Goal: Task Accomplishment & Management: Manage account settings

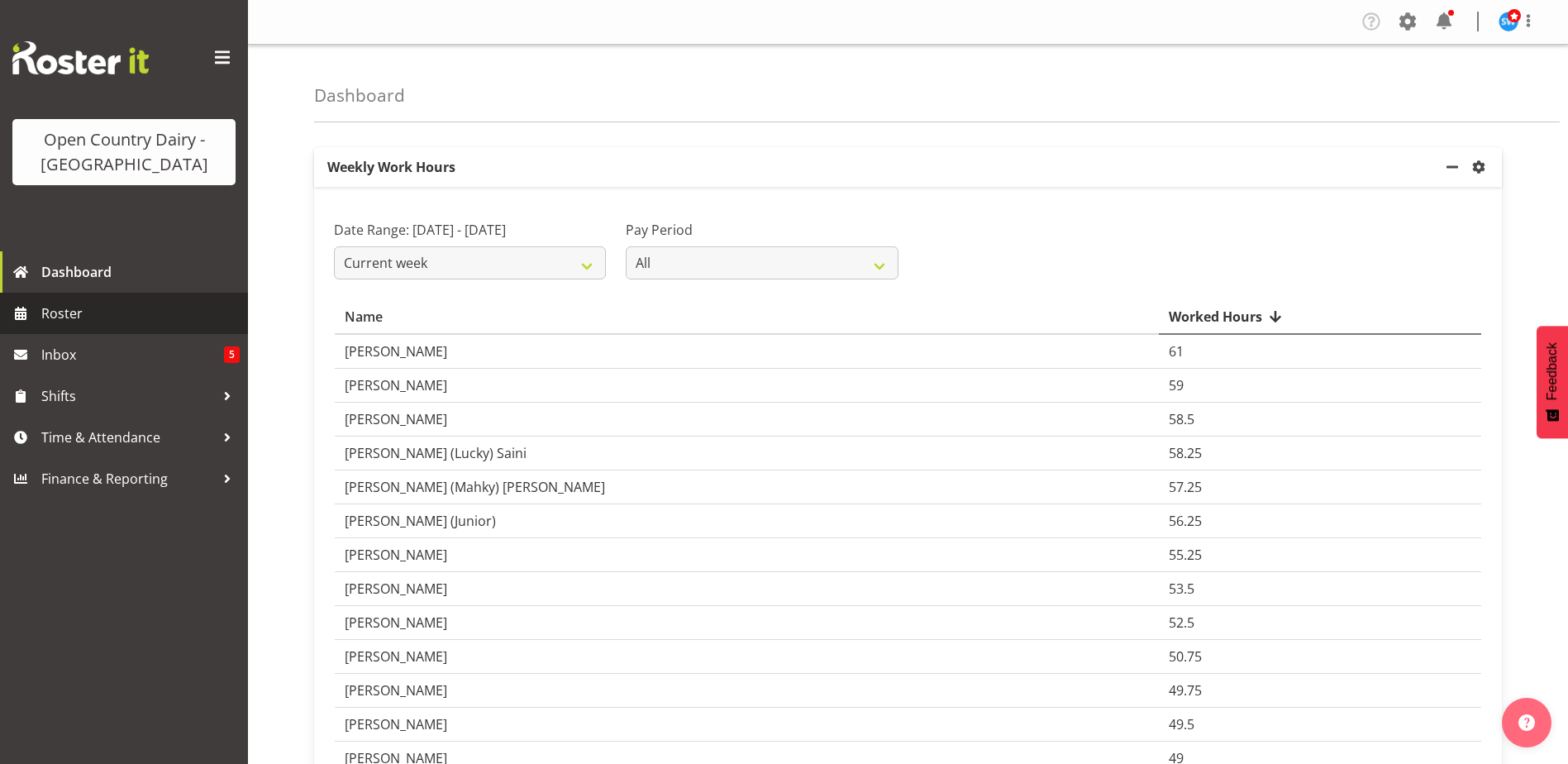
click at [72, 309] on span "Roster" at bounding box center [140, 313] width 199 height 25
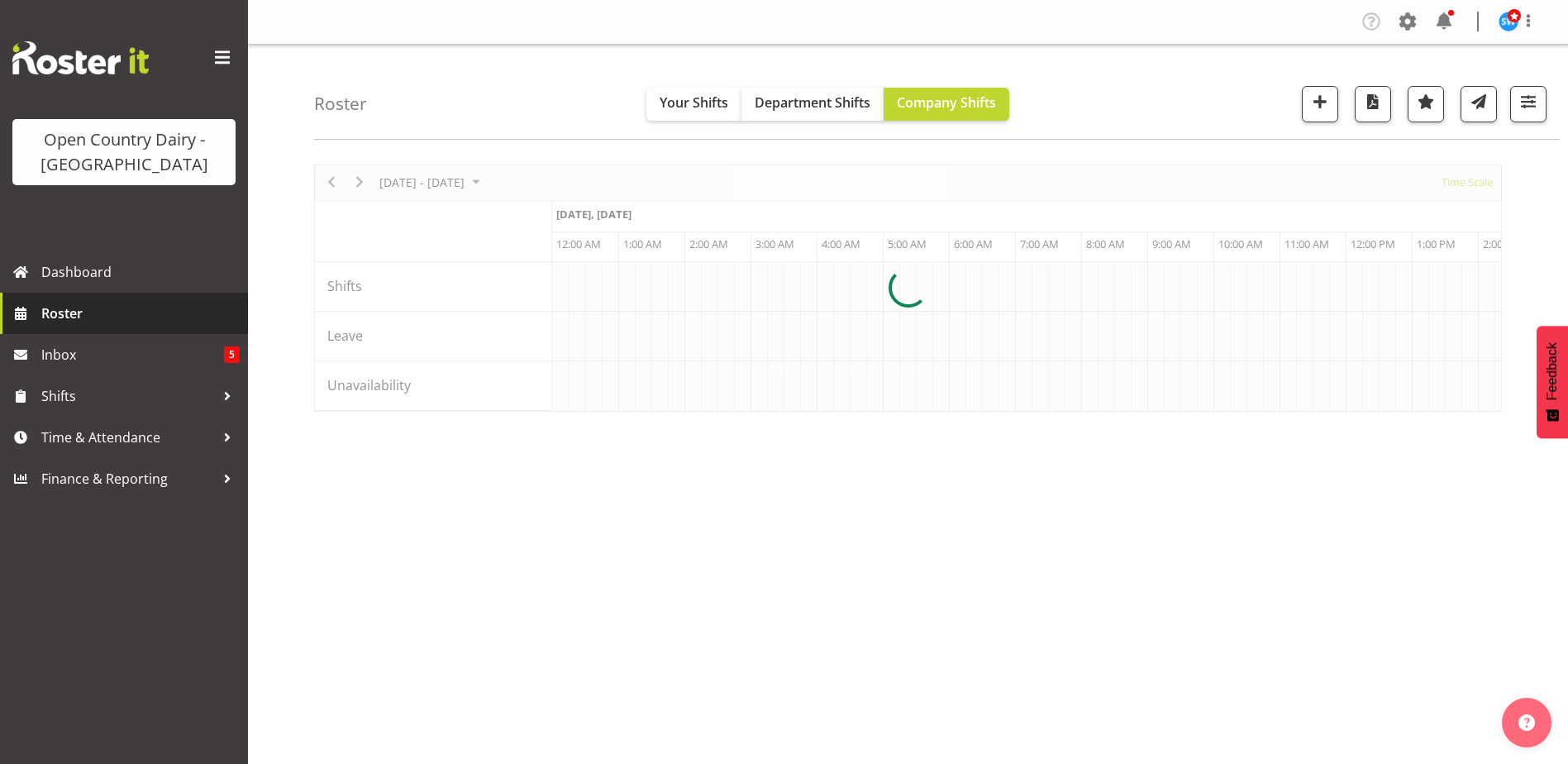
scroll to position [0, 6349]
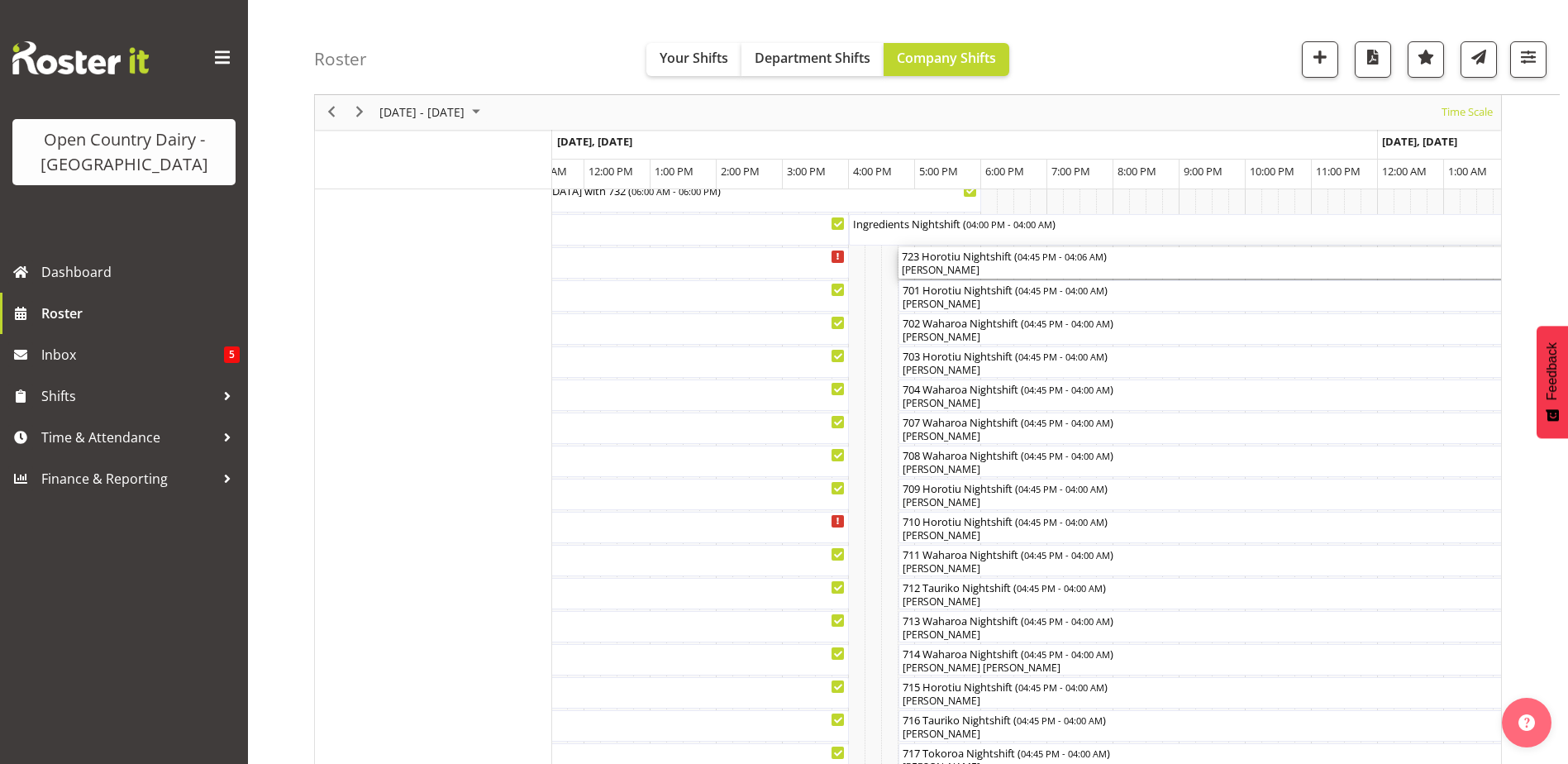
click at [952, 268] on div "[PERSON_NAME]" at bounding box center [1274, 270] width 744 height 15
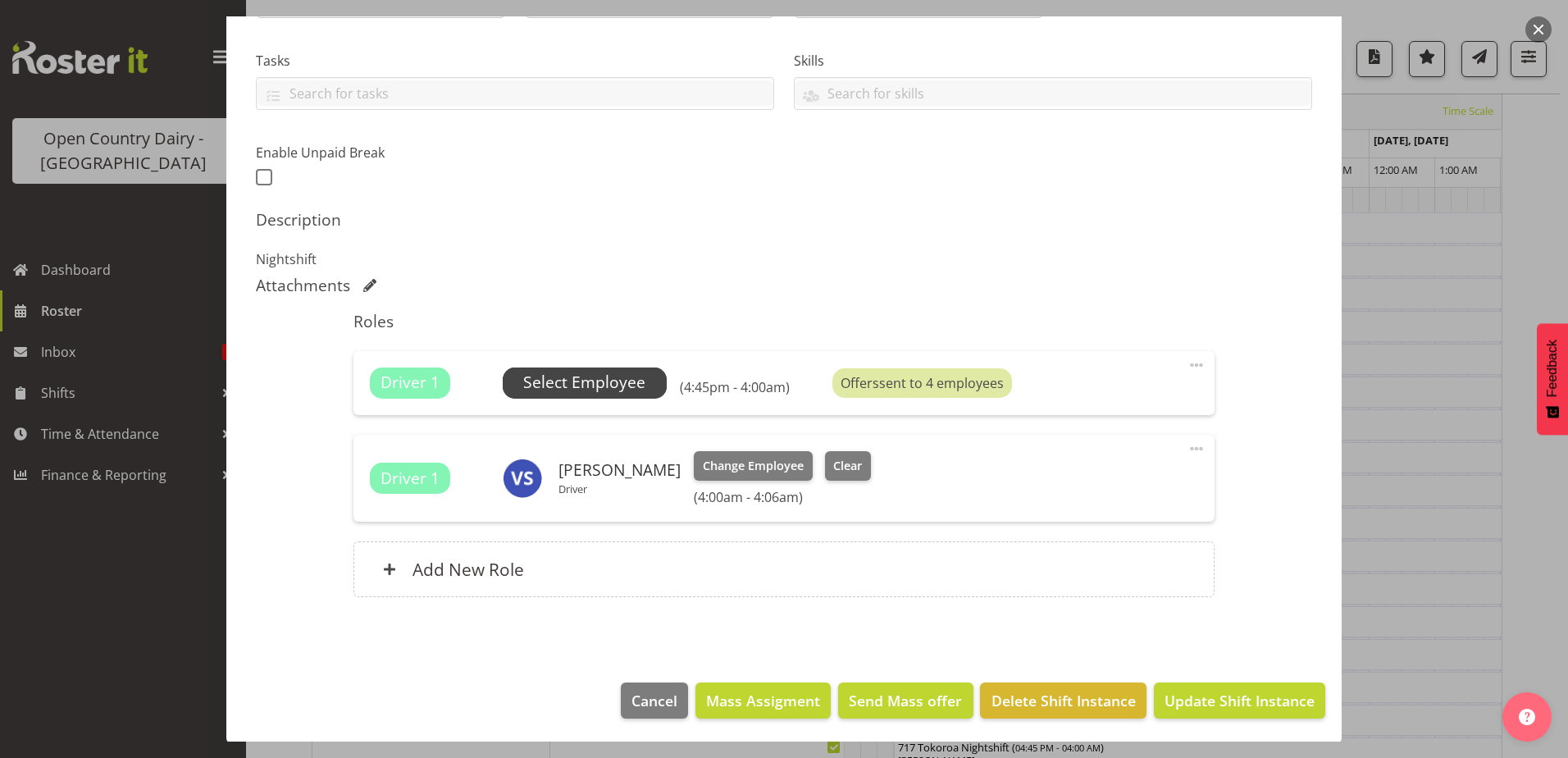
click at [608, 386] on span "Select Employee" at bounding box center [584, 383] width 122 height 24
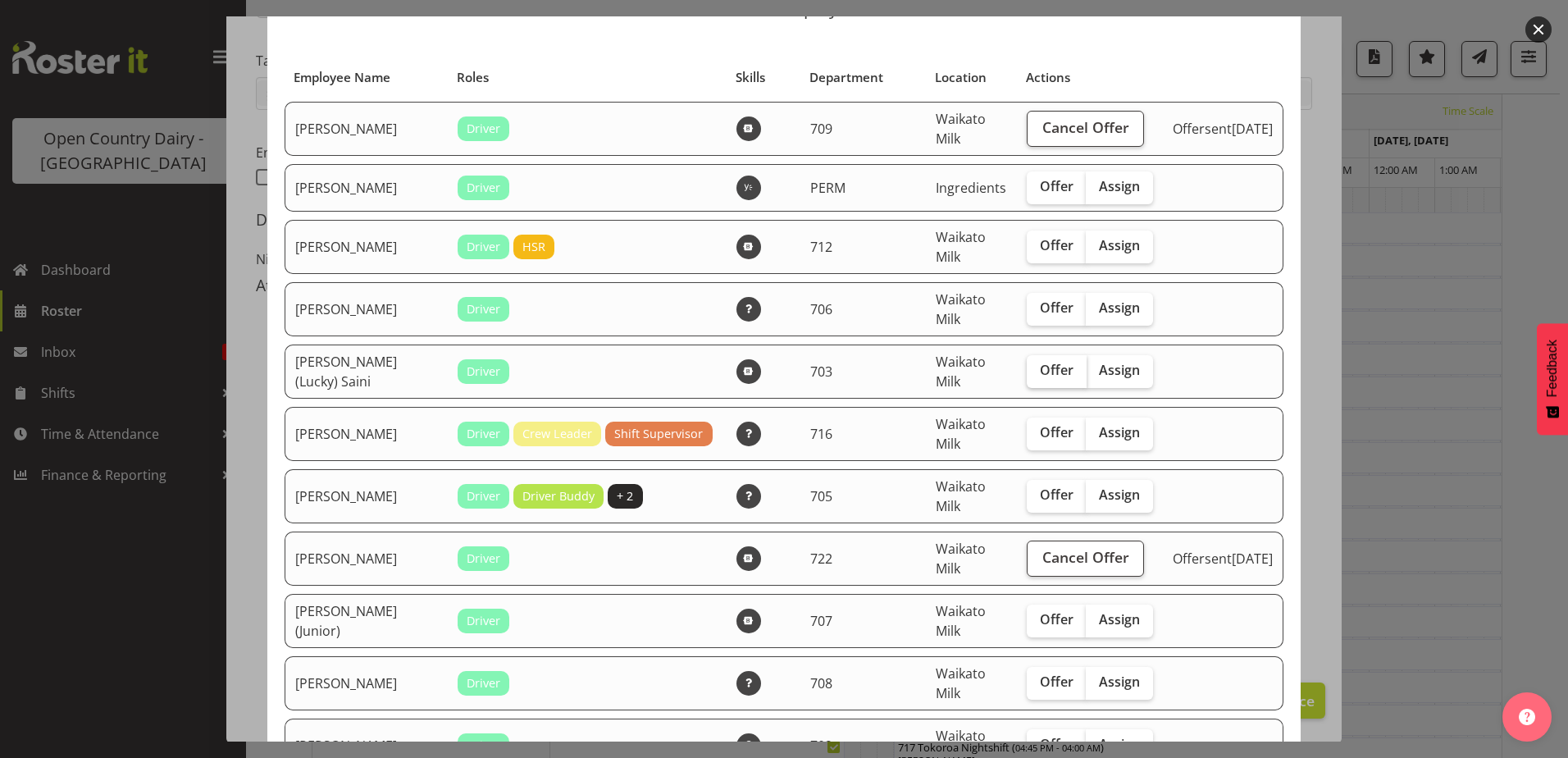
click at [1040, 377] on span "Offer" at bounding box center [1056, 370] width 33 height 16
click at [1036, 375] on input "Offer" at bounding box center [1032, 371] width 11 height 11
checkbox input "true"
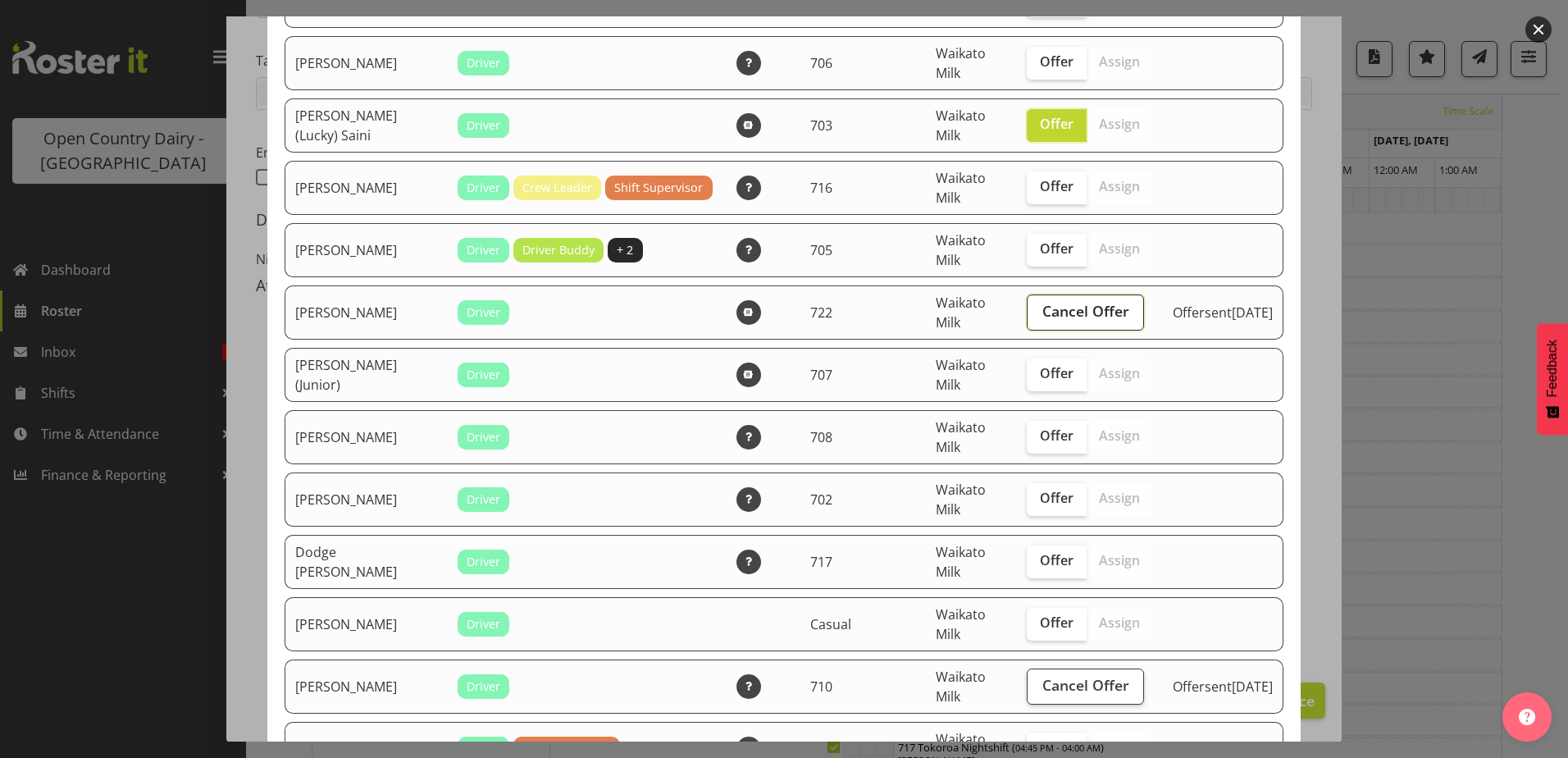
click at [1047, 317] on span "Cancel Offer" at bounding box center [1086, 311] width 87 height 22
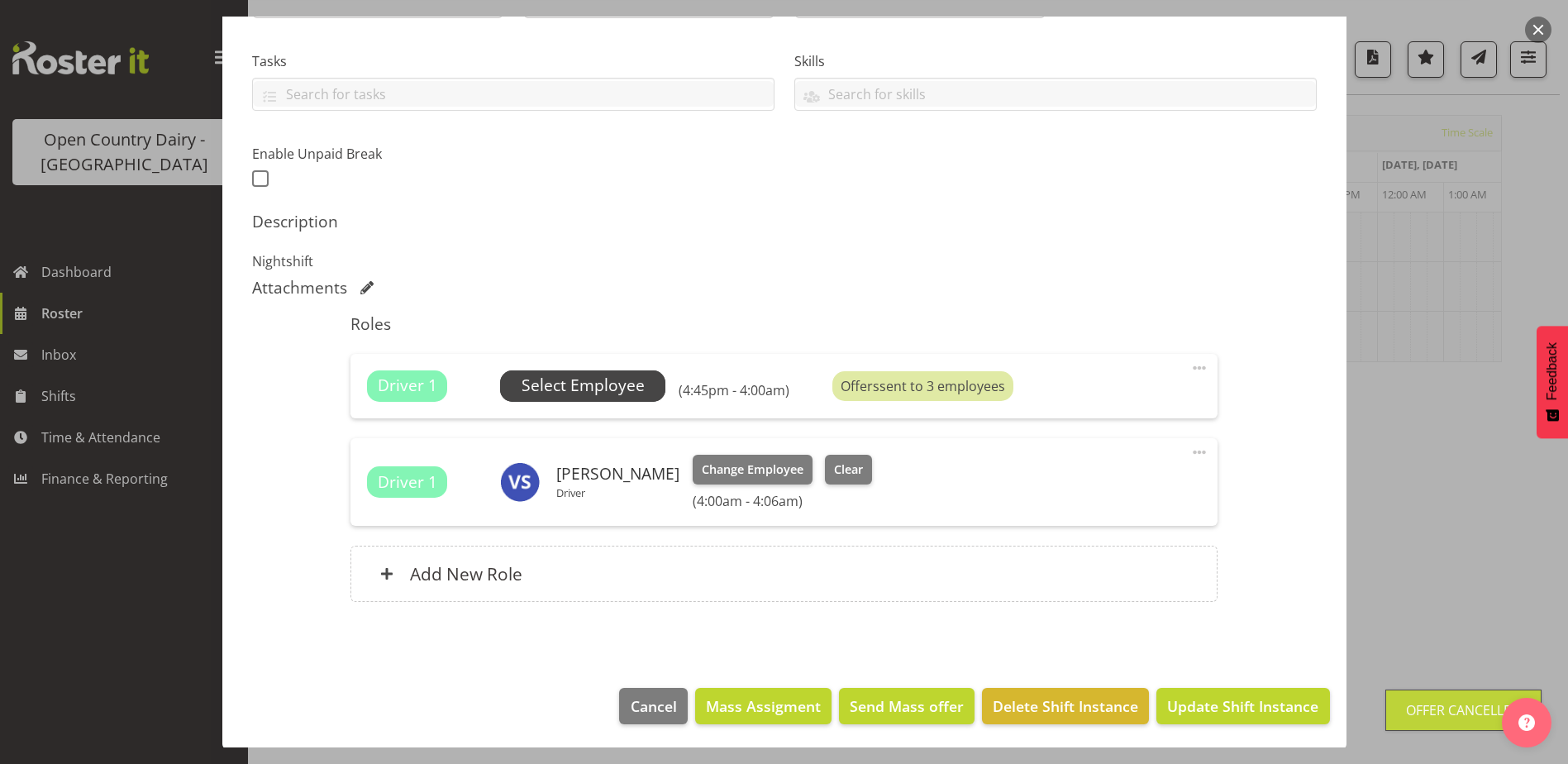
click at [583, 393] on span "Select Employee" at bounding box center [583, 386] width 123 height 24
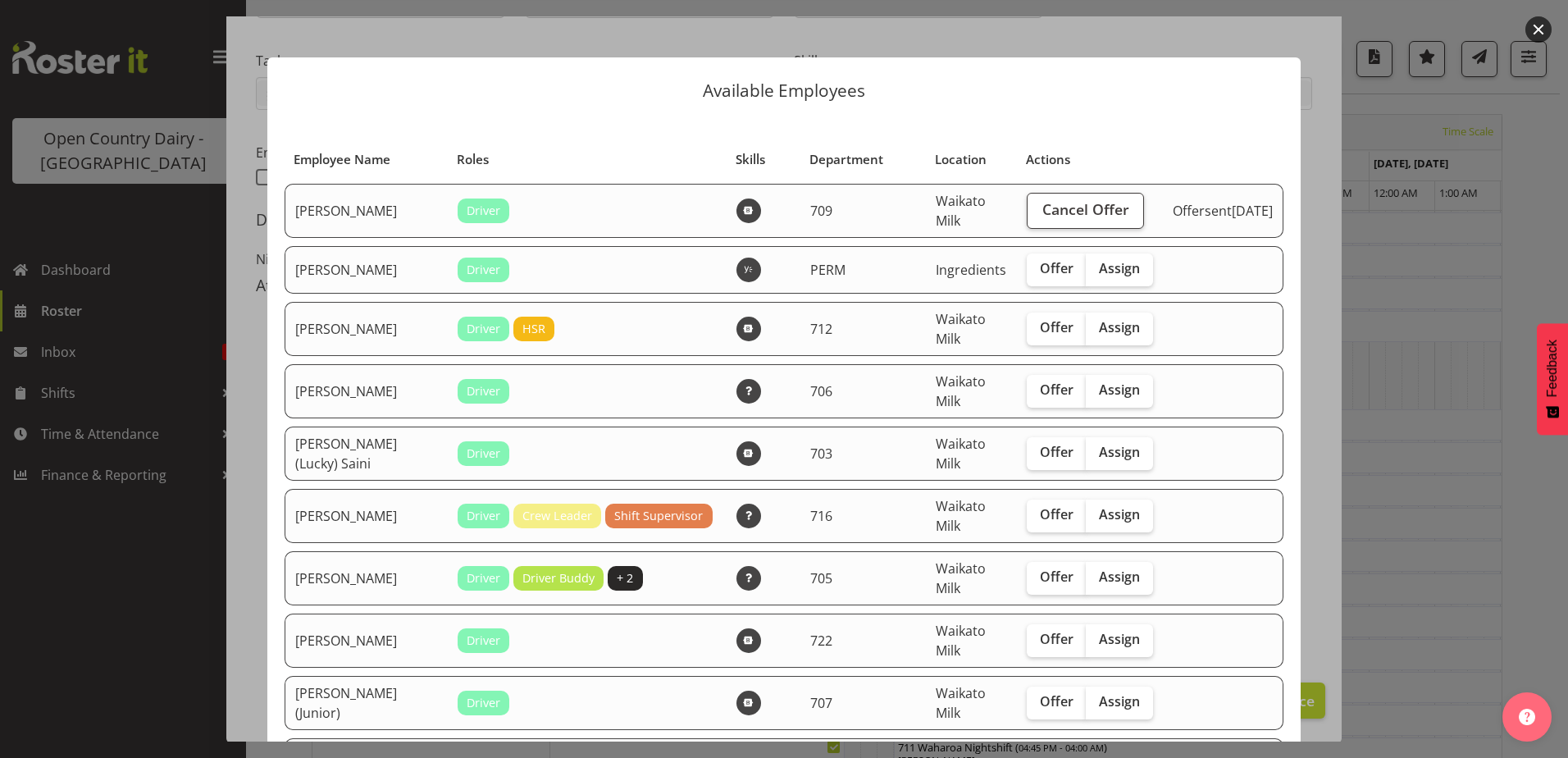
scroll to position [82, 0]
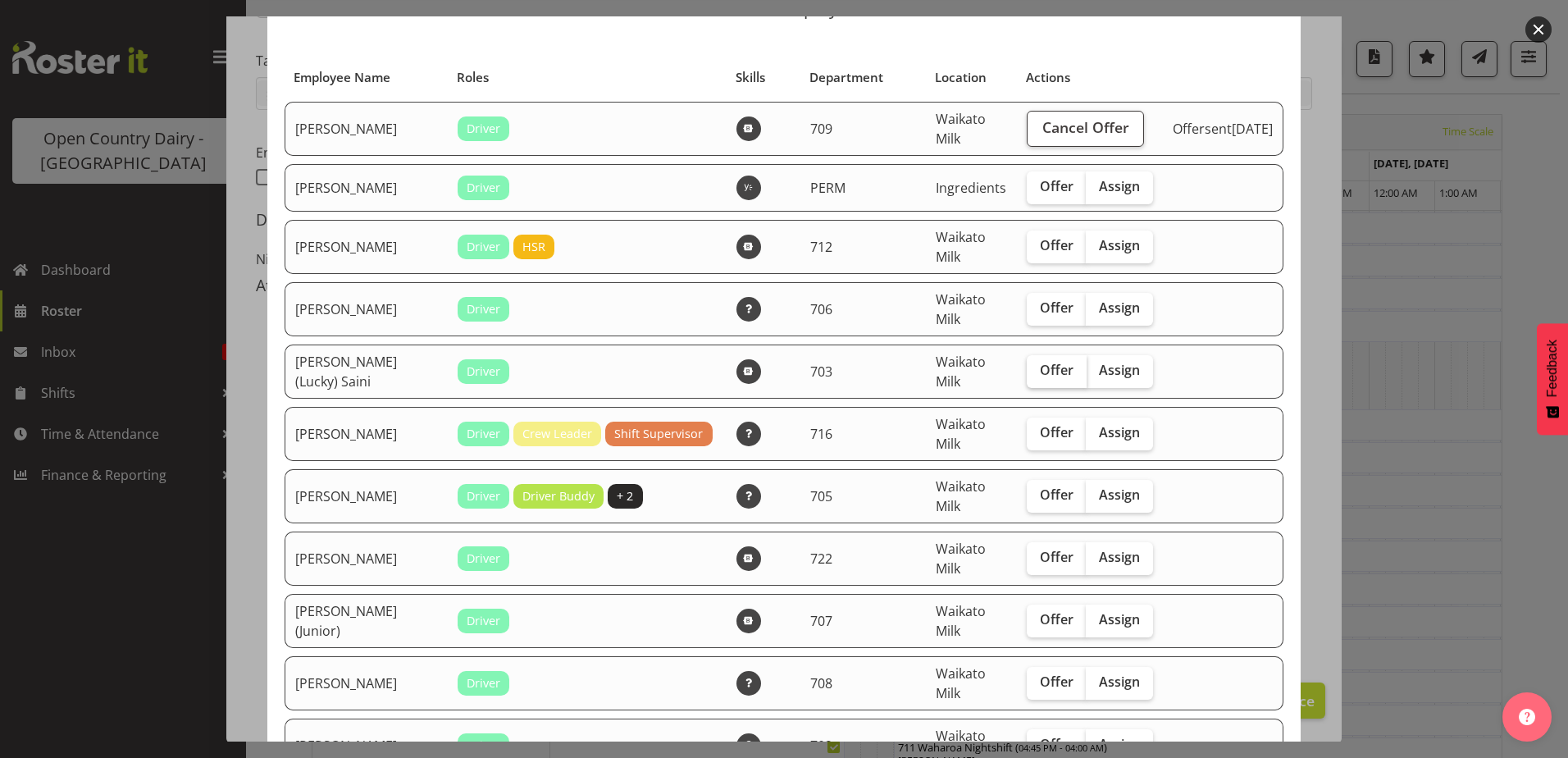
click at [1042, 369] on span "Offer" at bounding box center [1056, 370] width 33 height 16
click at [1037, 369] on input "Offer" at bounding box center [1032, 371] width 11 height 11
checkbox input "true"
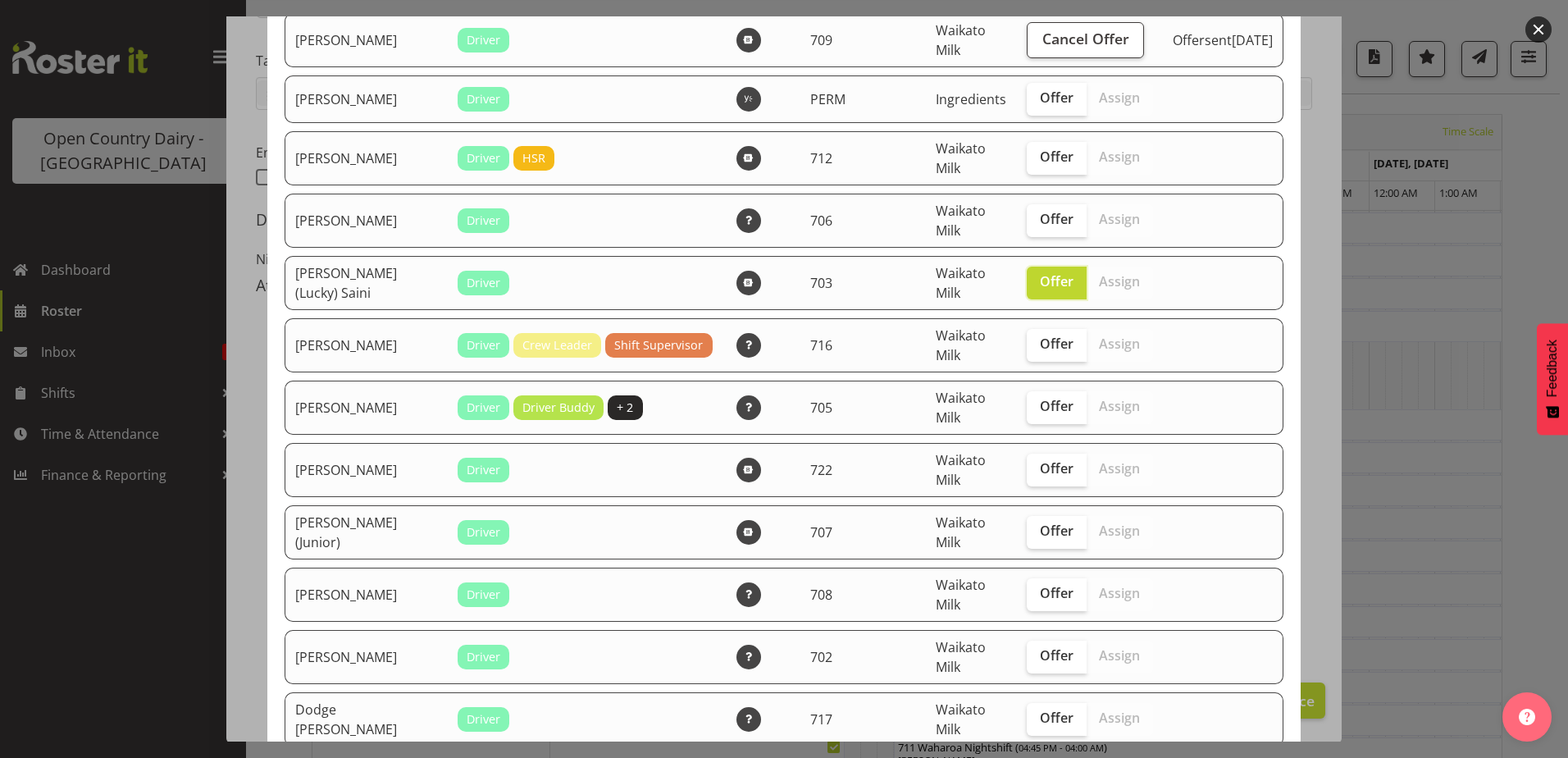
scroll to position [246, 0]
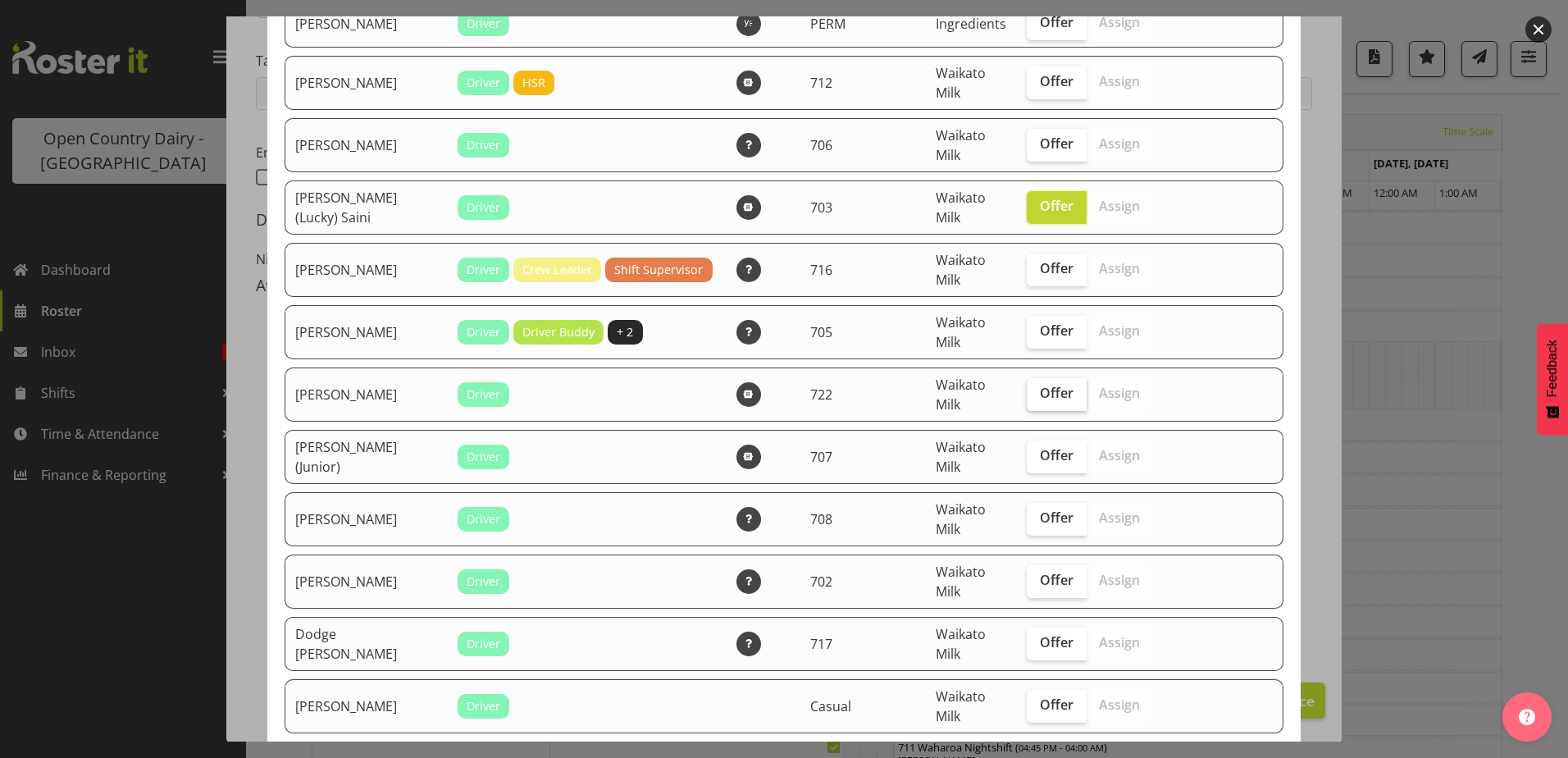
click at [1041, 395] on span "Offer" at bounding box center [1056, 393] width 33 height 16
click at [1037, 395] on input "Offer" at bounding box center [1032, 393] width 11 height 11
checkbox input "true"
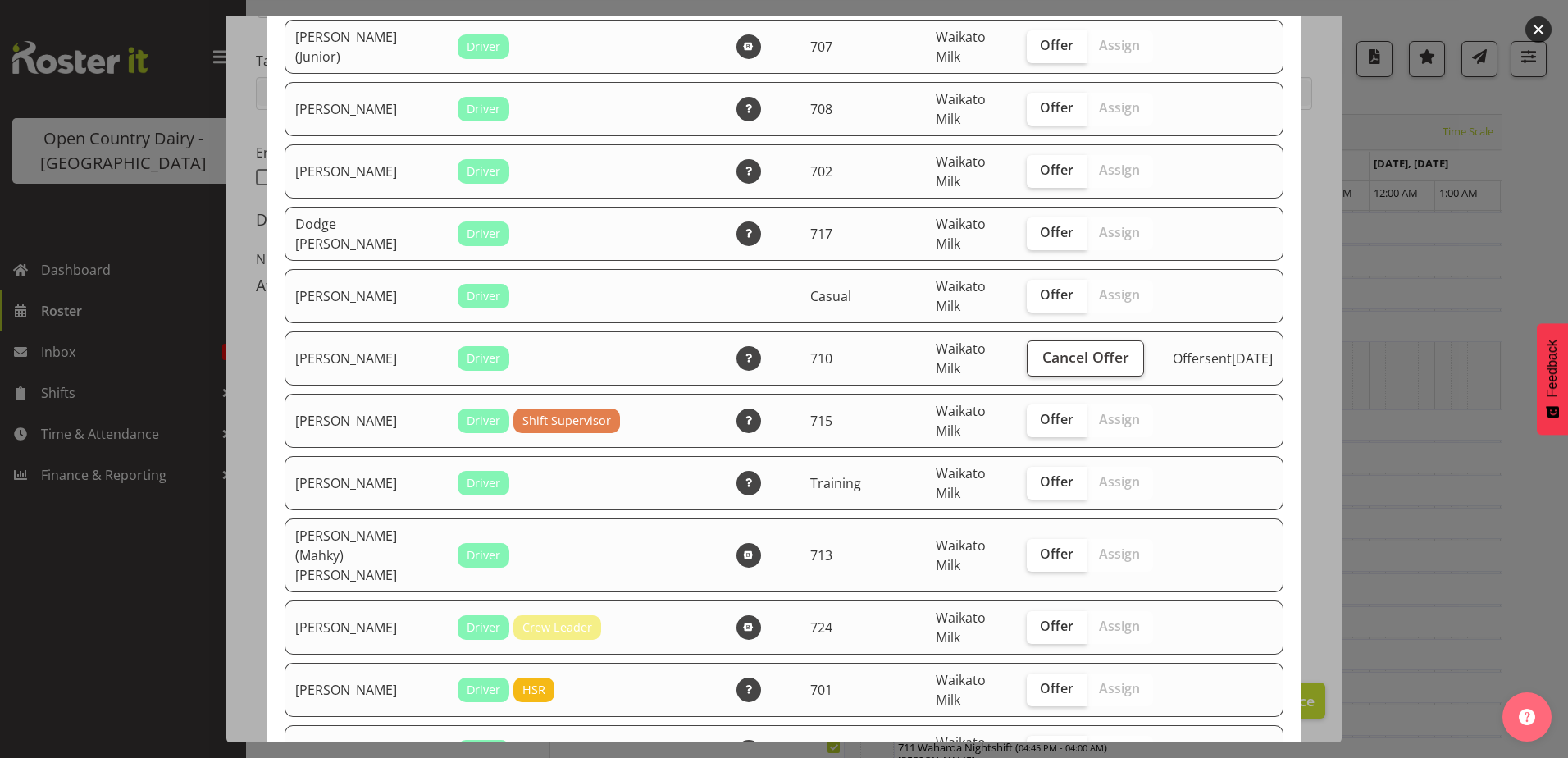
scroll to position [820, 0]
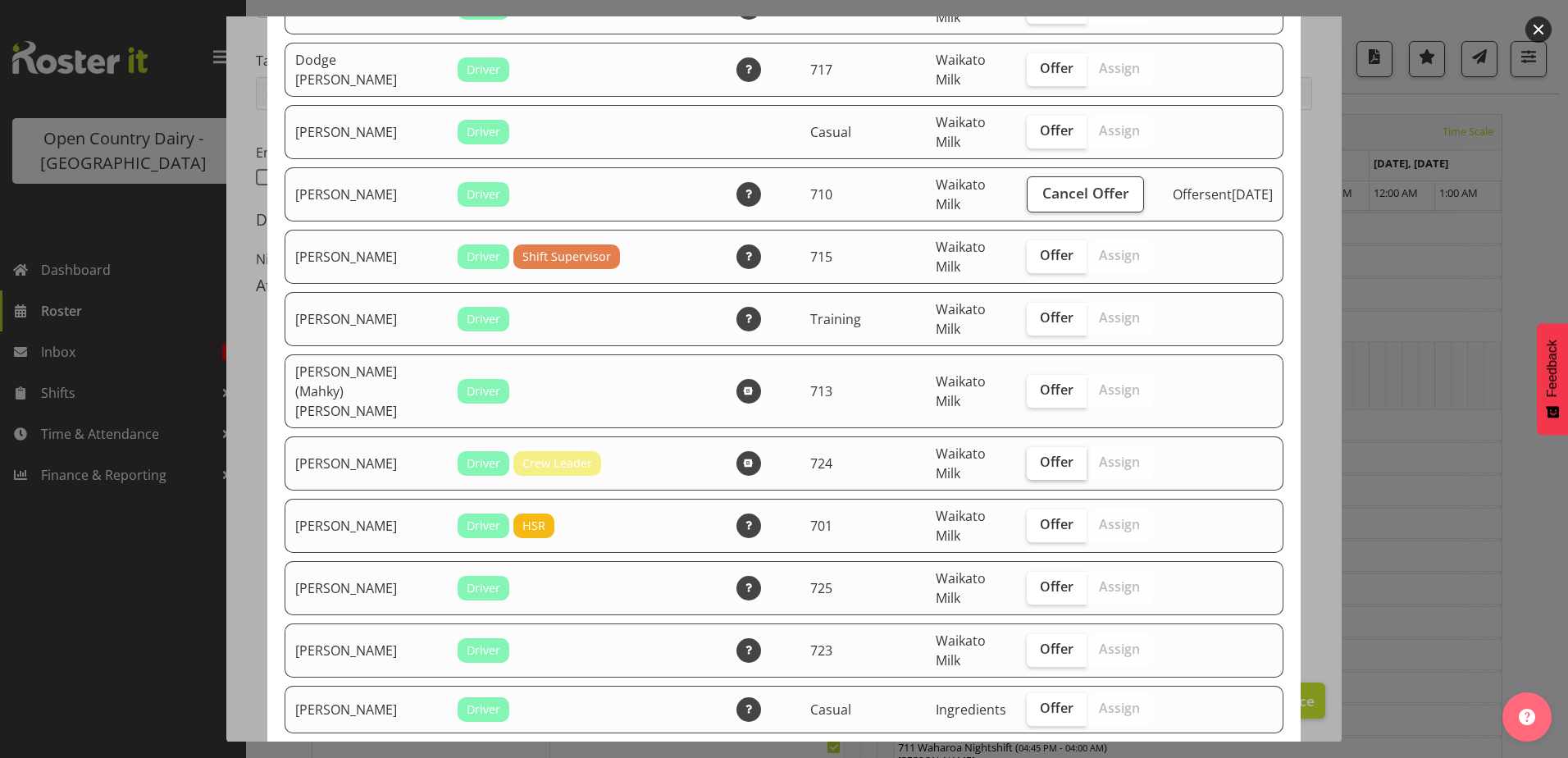
click at [1041, 454] on span "Offer" at bounding box center [1056, 462] width 33 height 16
click at [1037, 457] on input "Offer" at bounding box center [1032, 462] width 11 height 11
checkbox input "true"
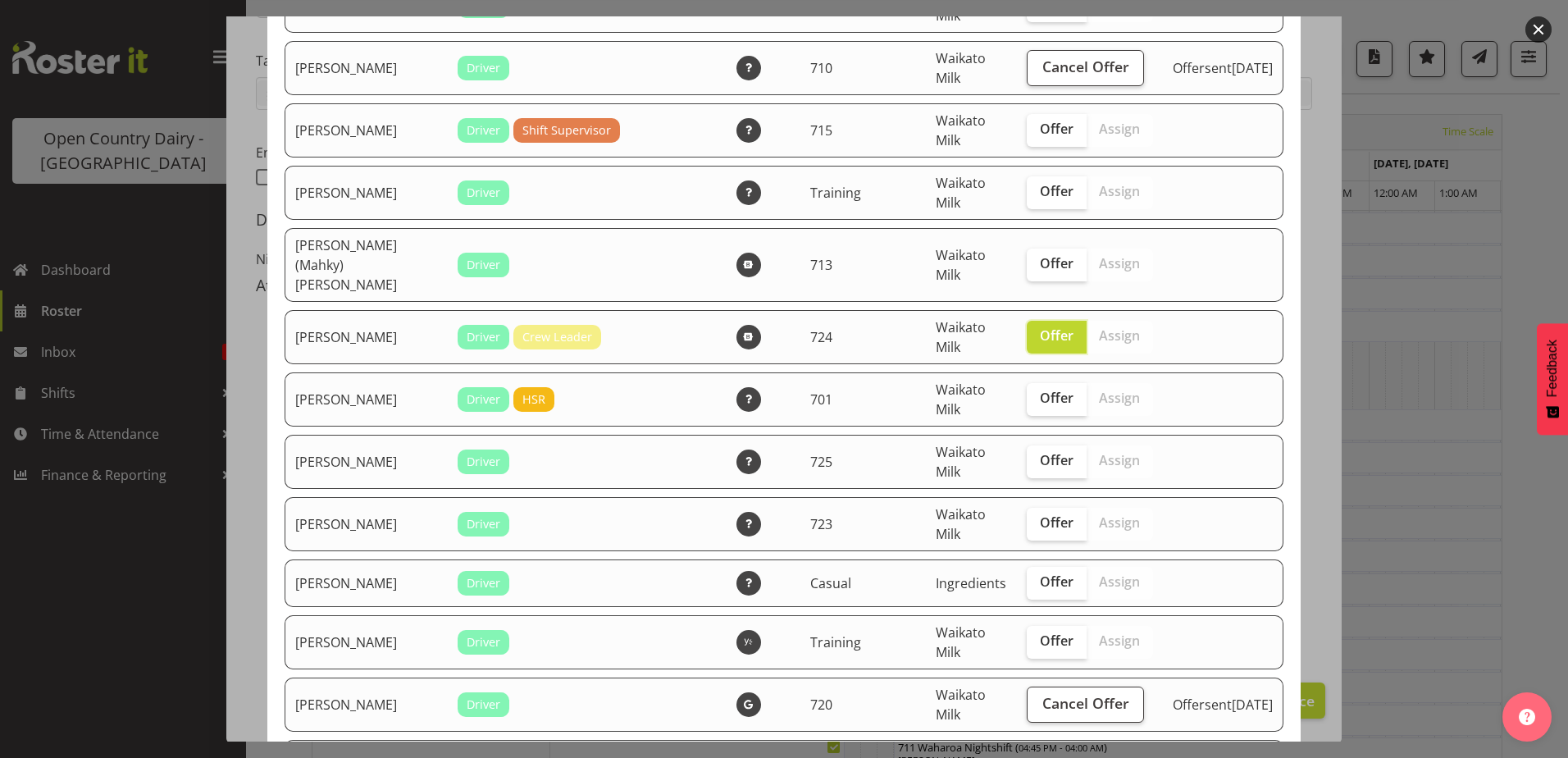
scroll to position [984, 0]
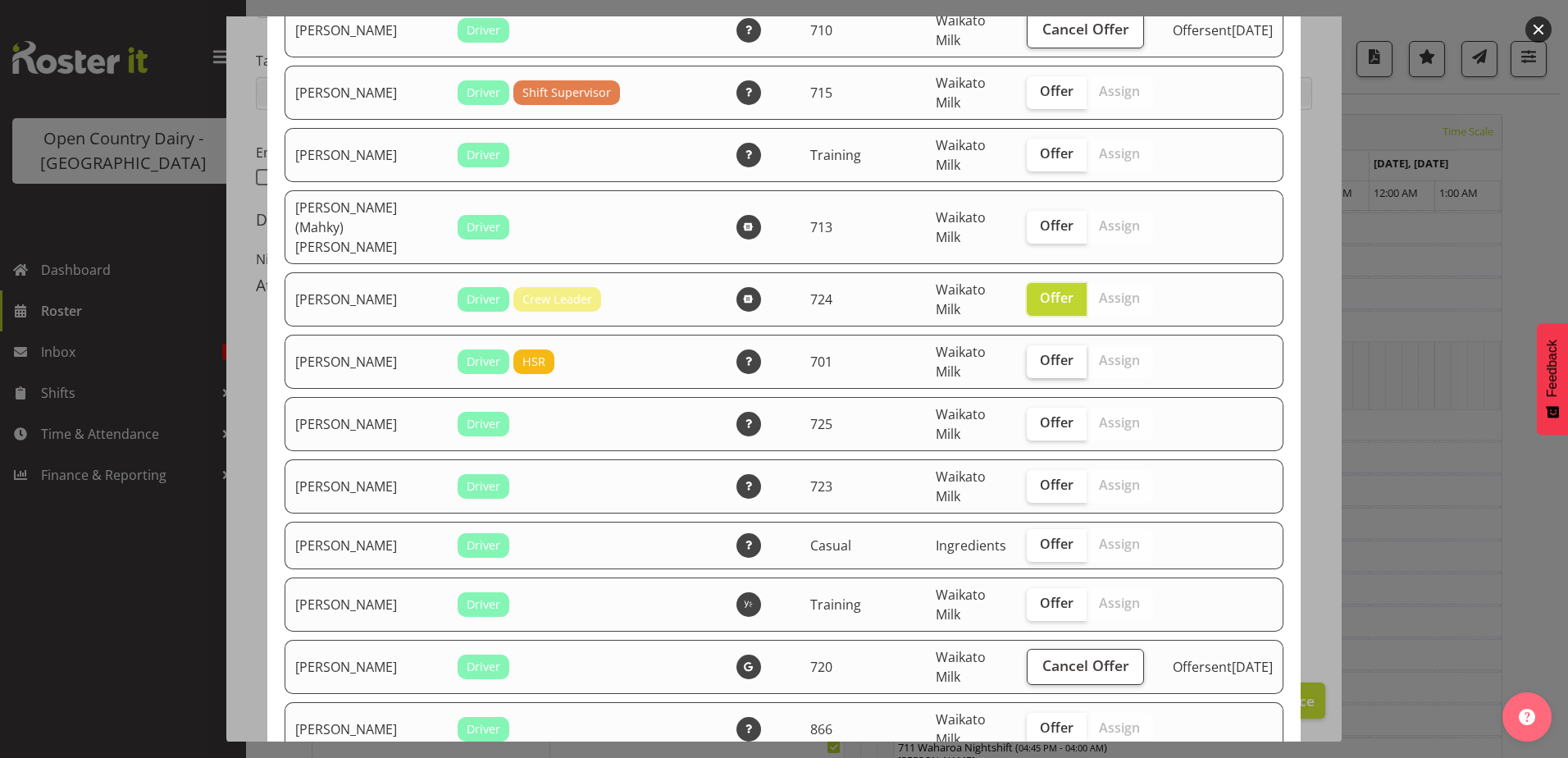
click at [1040, 352] on span "Offer" at bounding box center [1056, 360] width 33 height 16
click at [1033, 355] on input "Offer" at bounding box center [1032, 361] width 11 height 11
checkbox input "true"
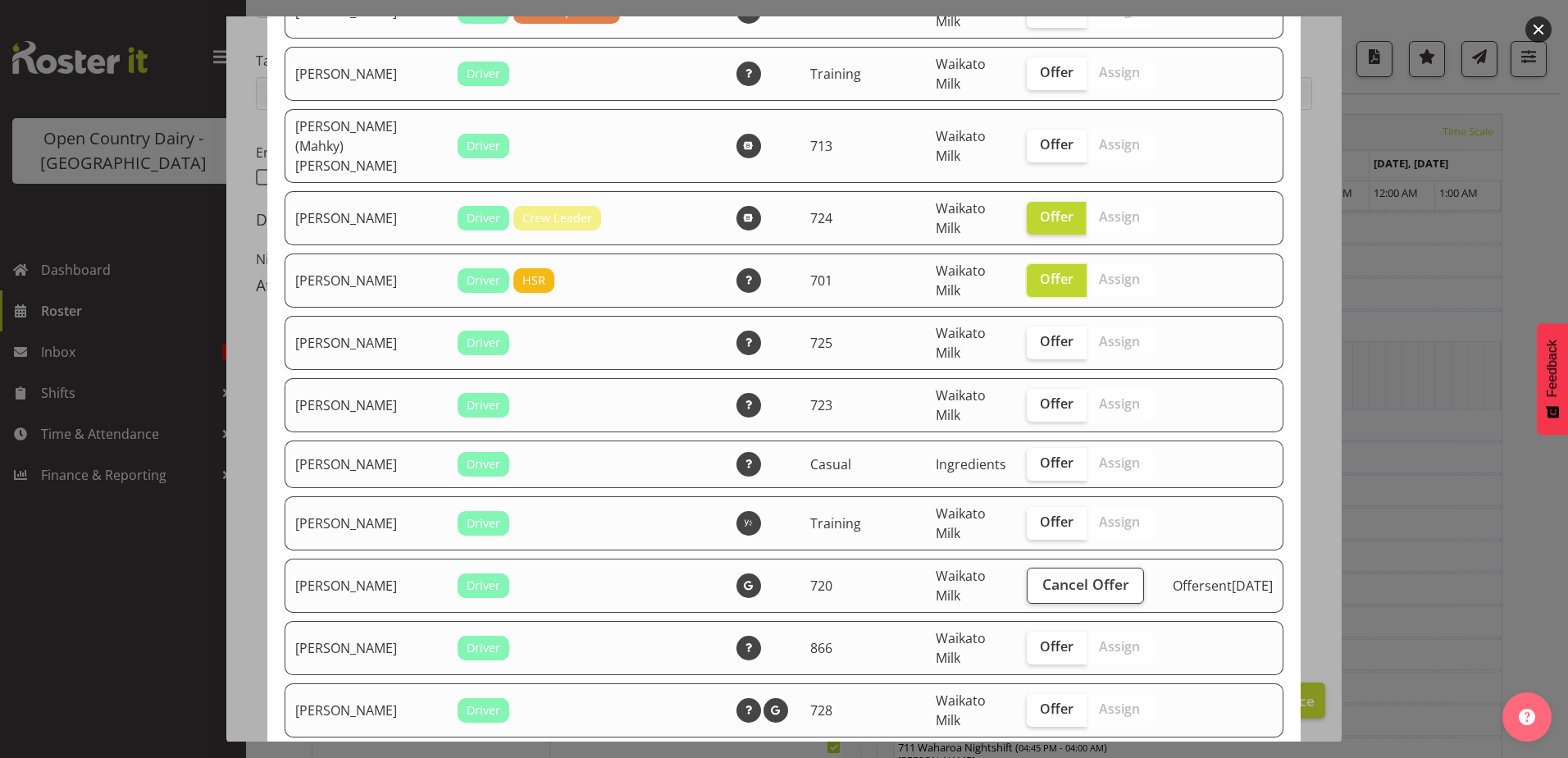
scroll to position [1149, 0]
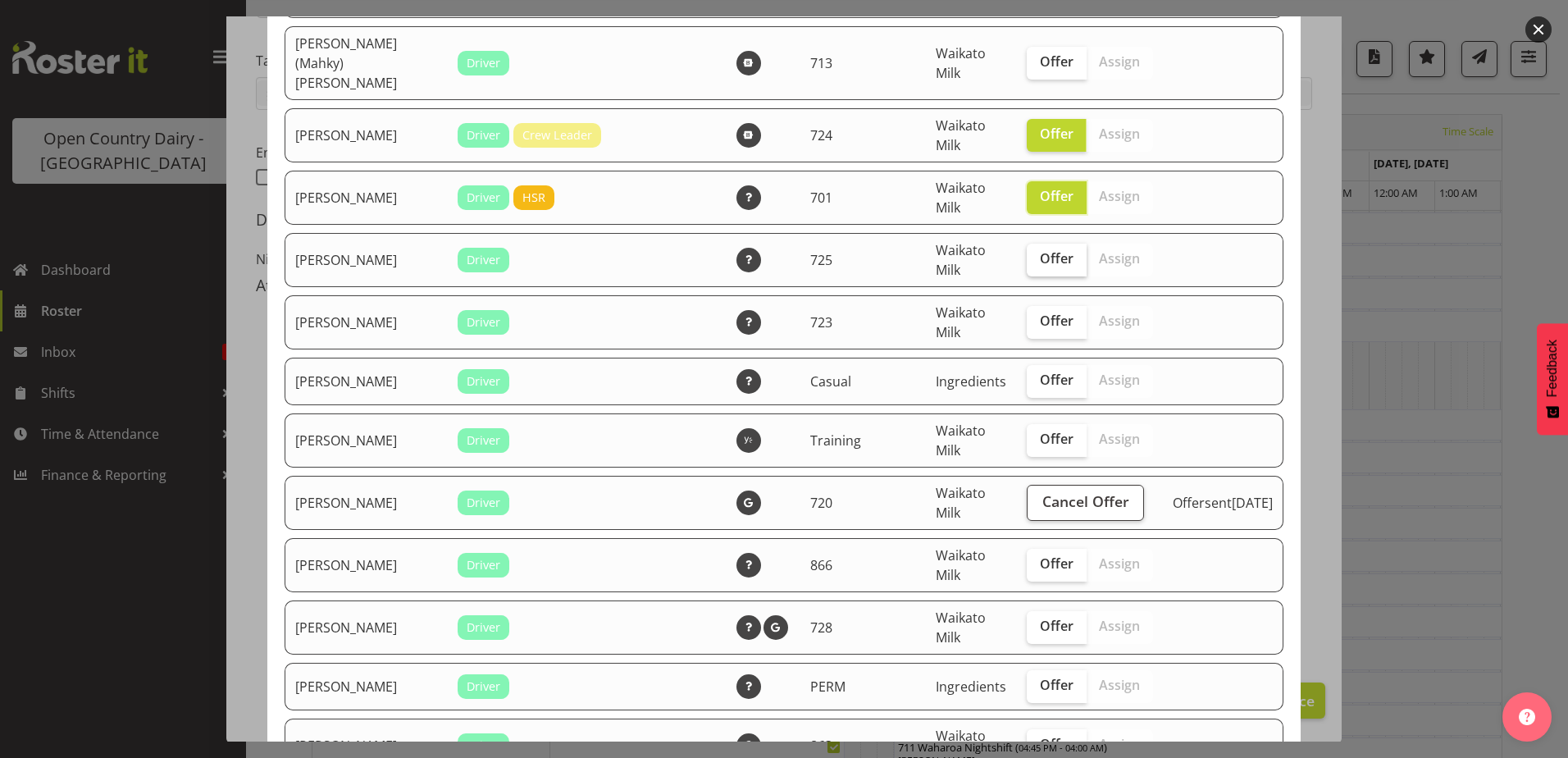
click at [1040, 251] on span "Offer" at bounding box center [1056, 259] width 33 height 16
click at [1026, 253] on input "Offer" at bounding box center [1032, 259] width 11 height 11
checkbox input "true"
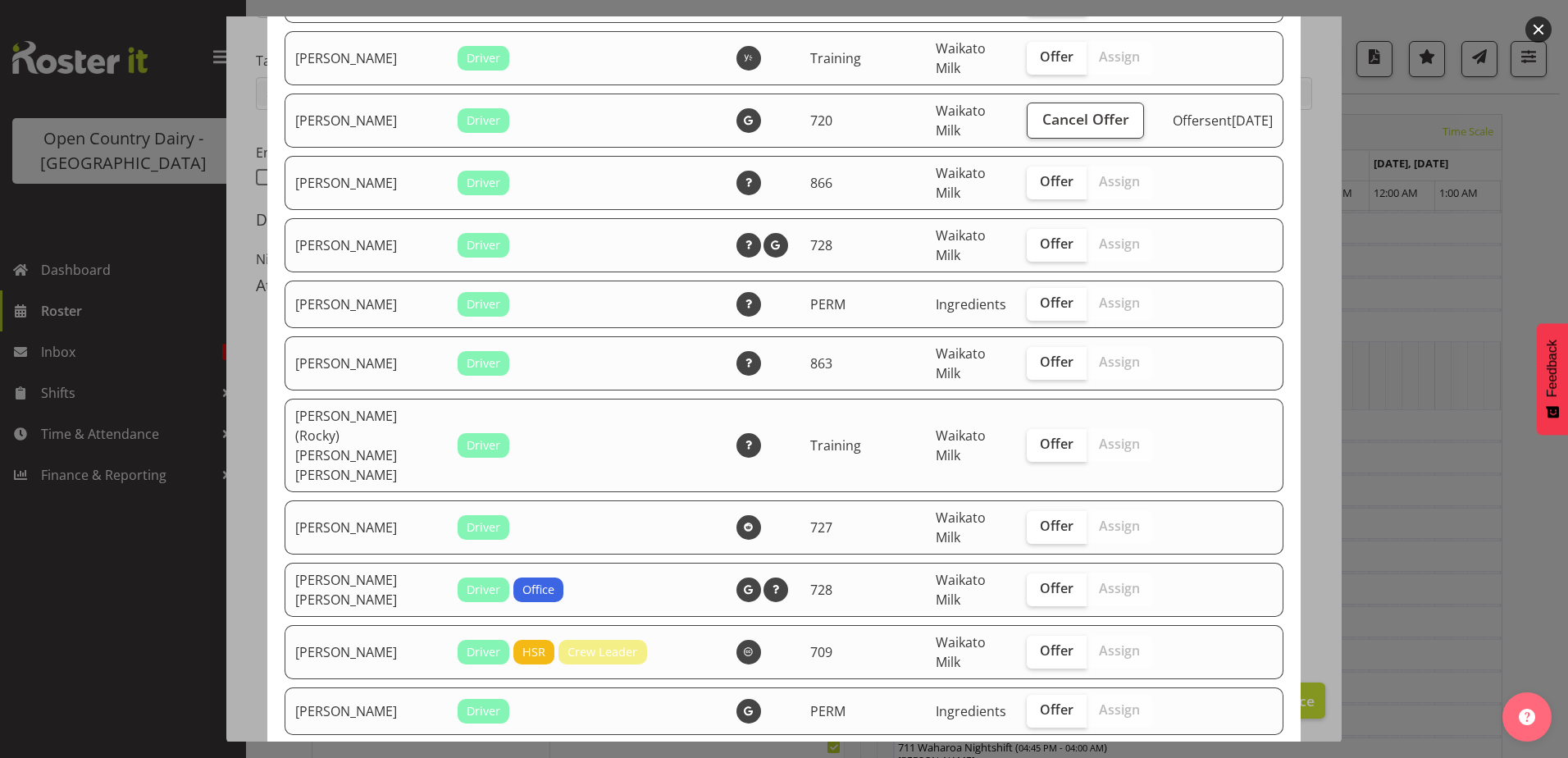
scroll to position [1559, 0]
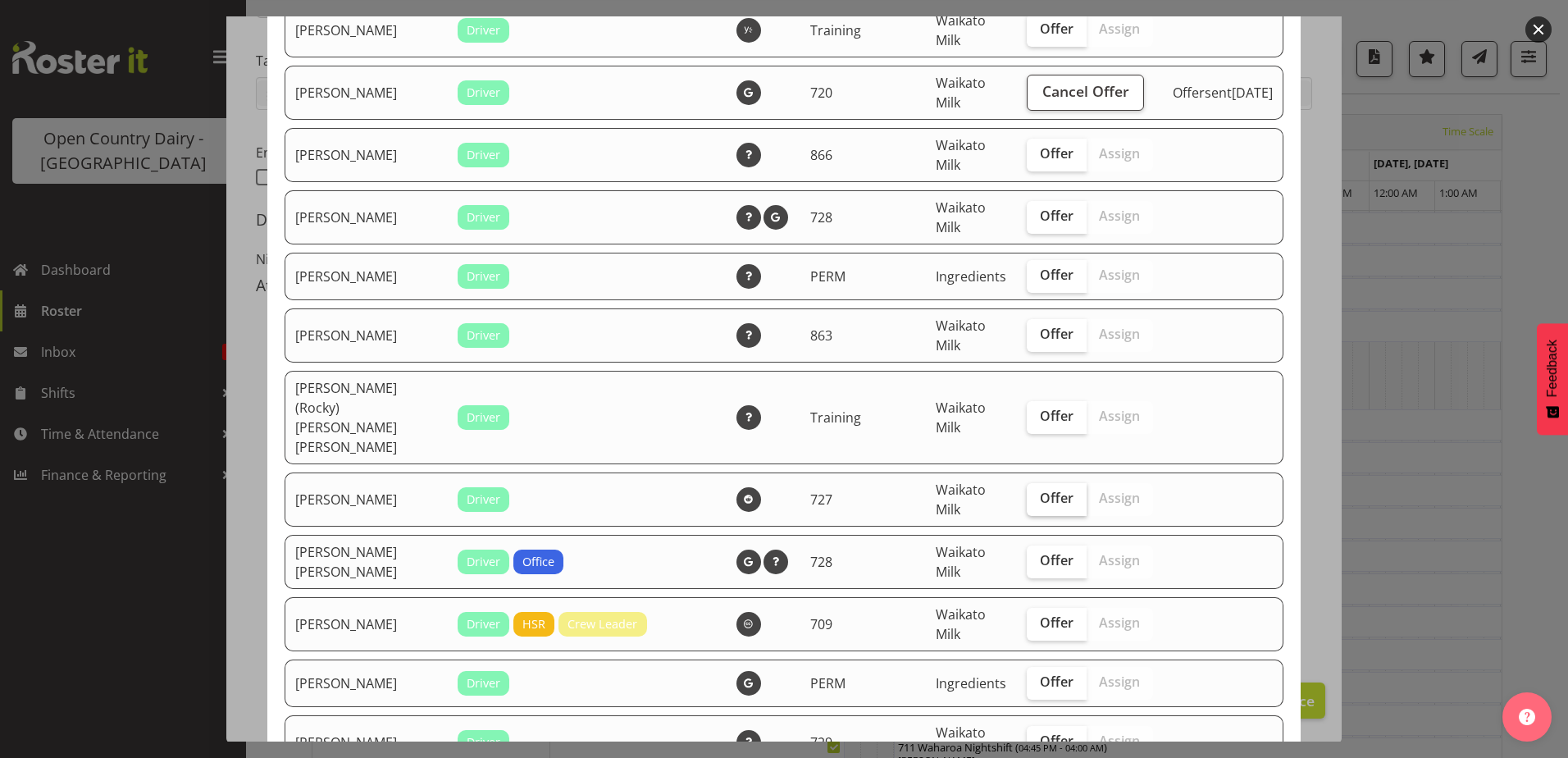
click at [1043, 489] on span "Offer" at bounding box center [1056, 497] width 33 height 16
click at [1037, 493] on input "Offer" at bounding box center [1032, 498] width 11 height 11
checkbox input "true"
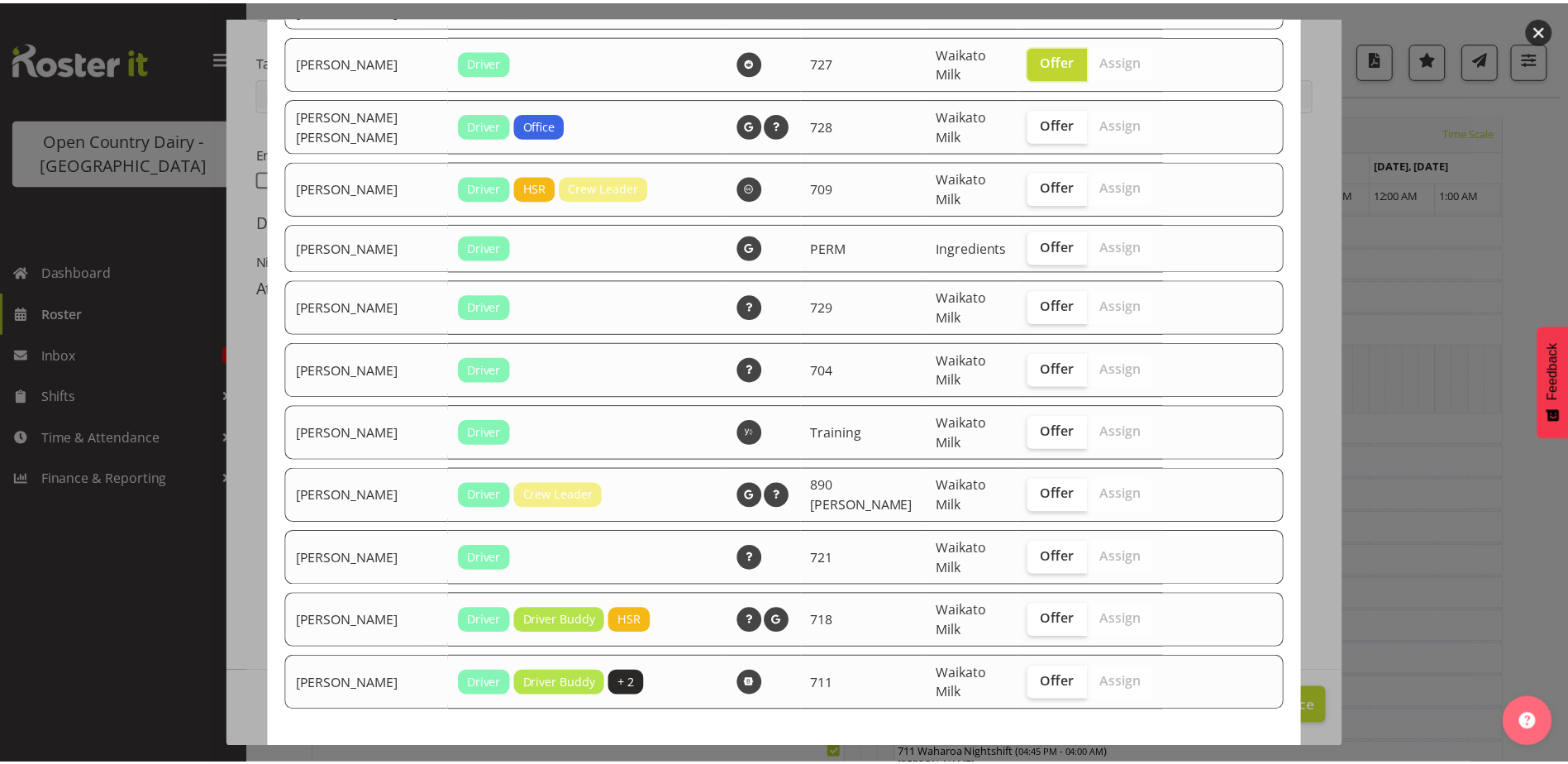
scroll to position [2020, 0]
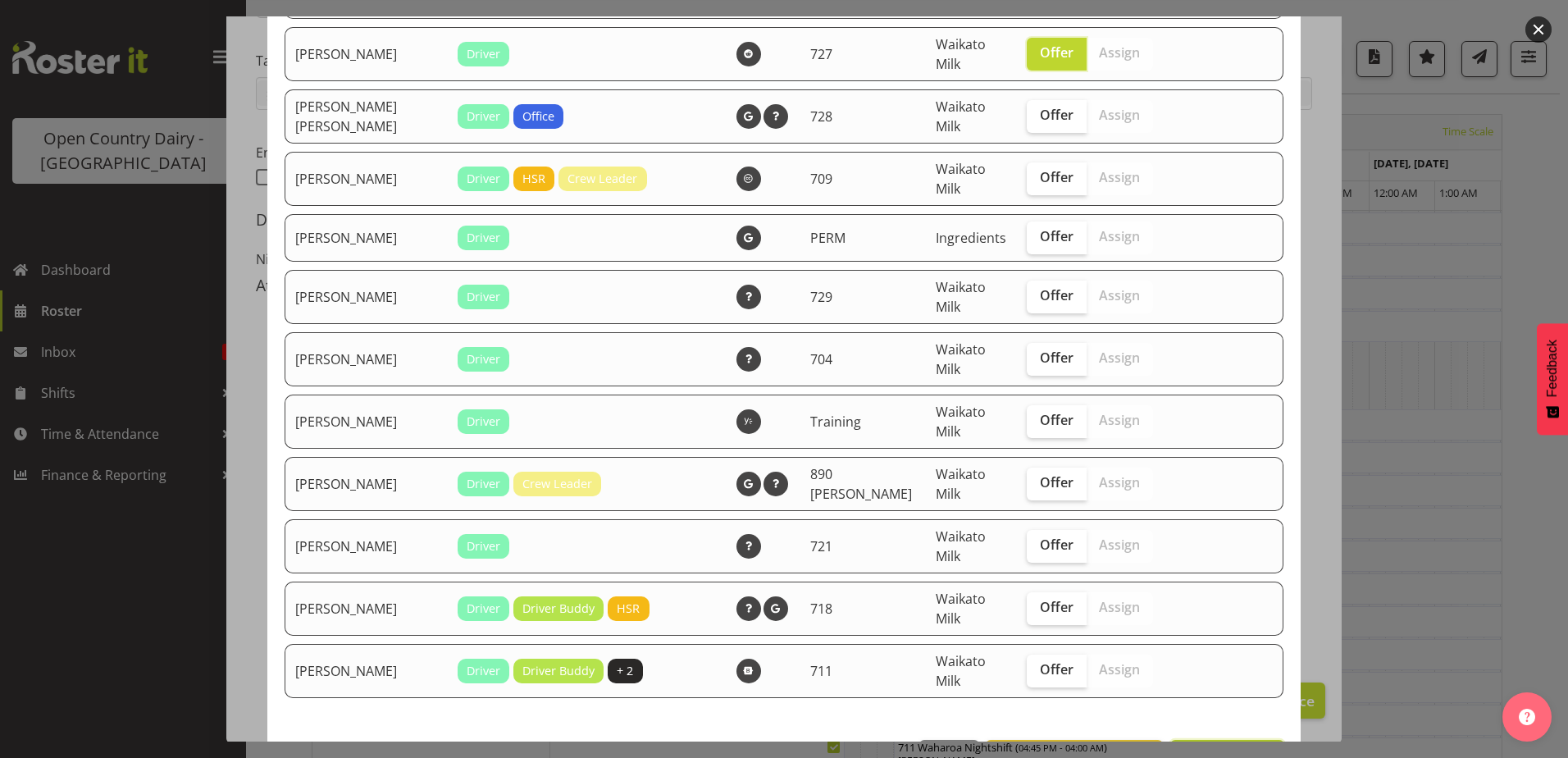
click at [1214, 748] on span "Send 6 offers" at bounding box center [1227, 758] width 92 height 20
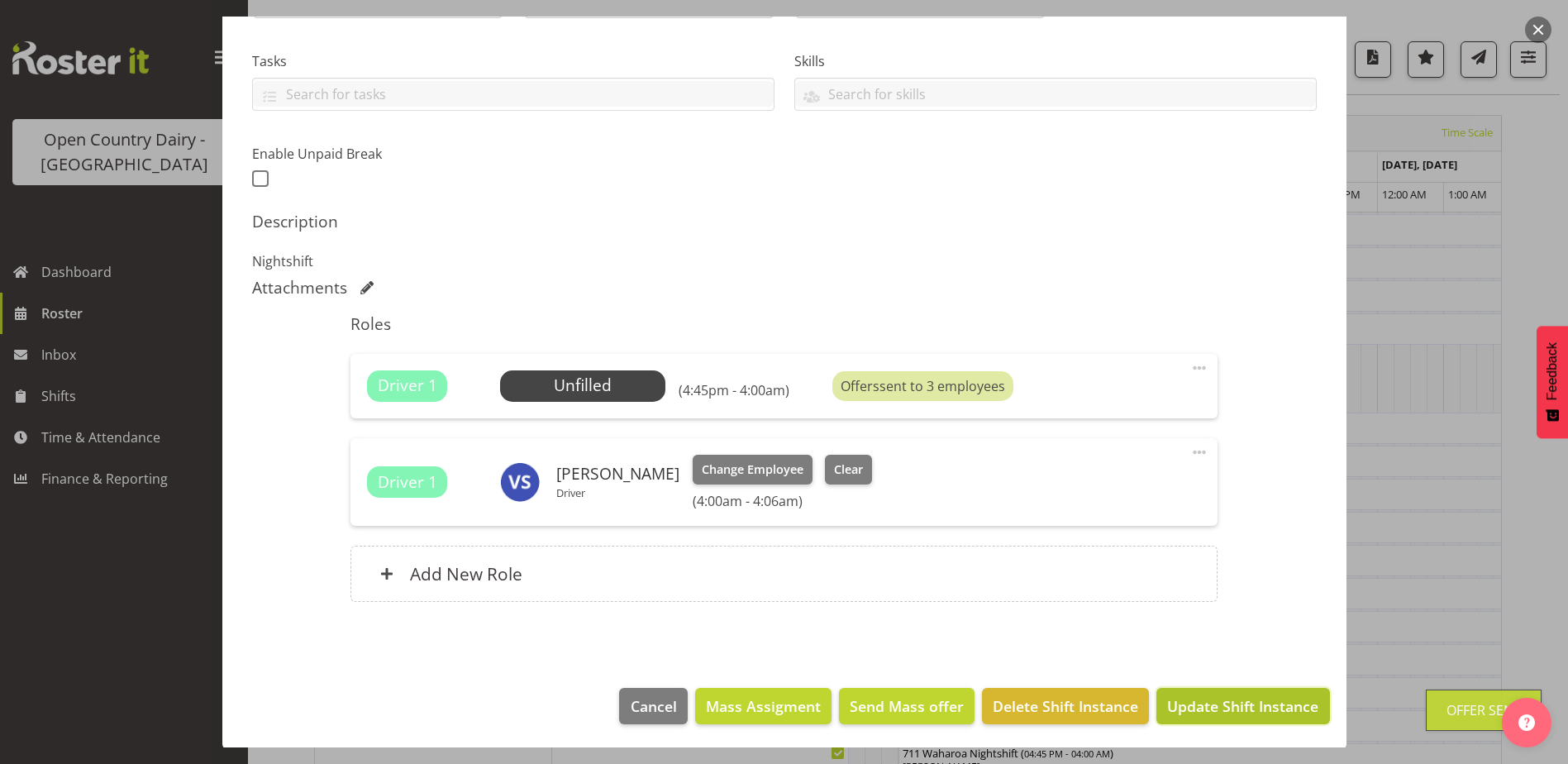
click at [1222, 709] on span "Update Shift Instance" at bounding box center [1243, 707] width 151 height 22
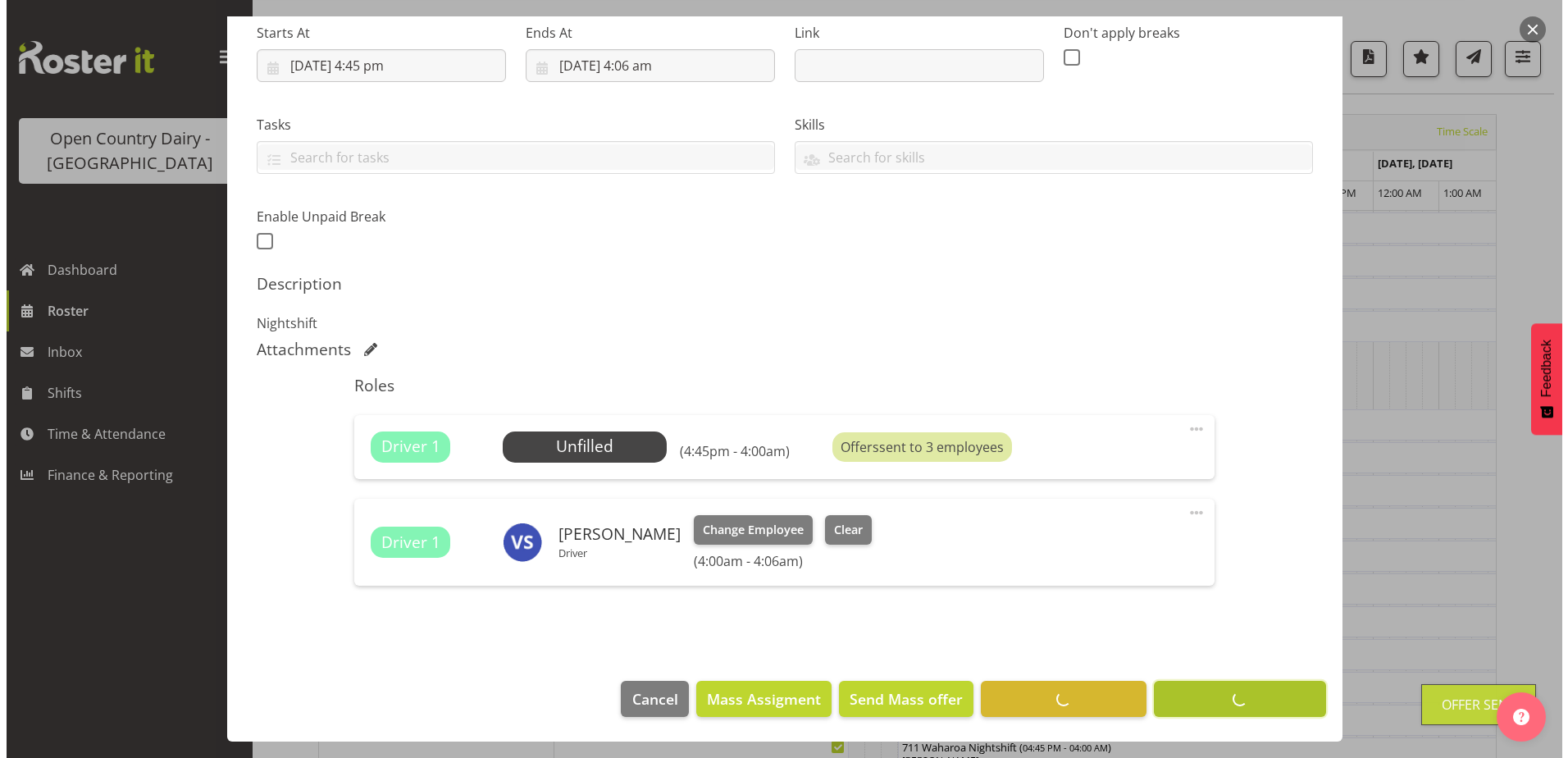
scroll to position [264, 0]
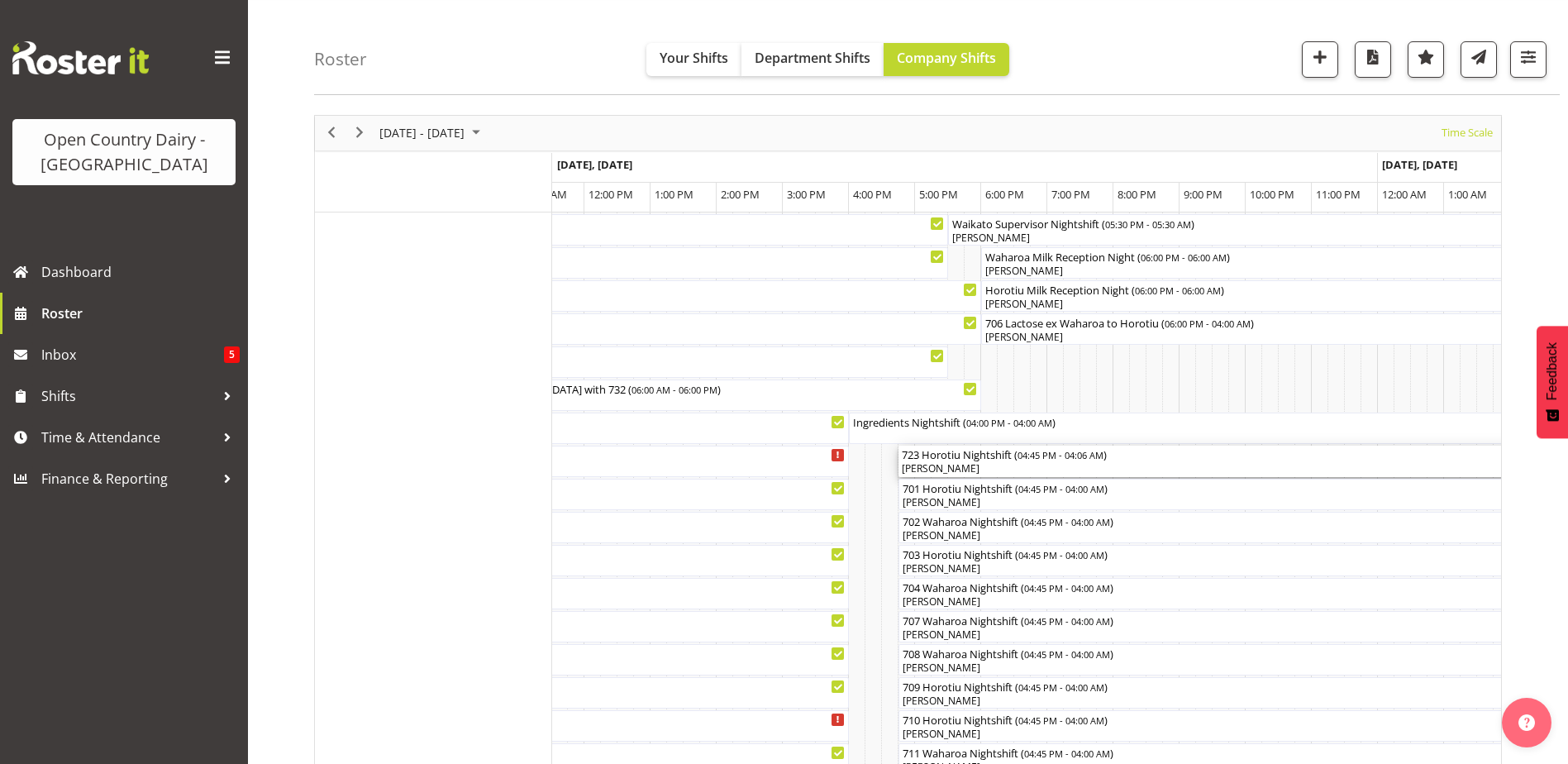
click at [1019, 470] on div "[PERSON_NAME]" at bounding box center [1274, 469] width 744 height 15
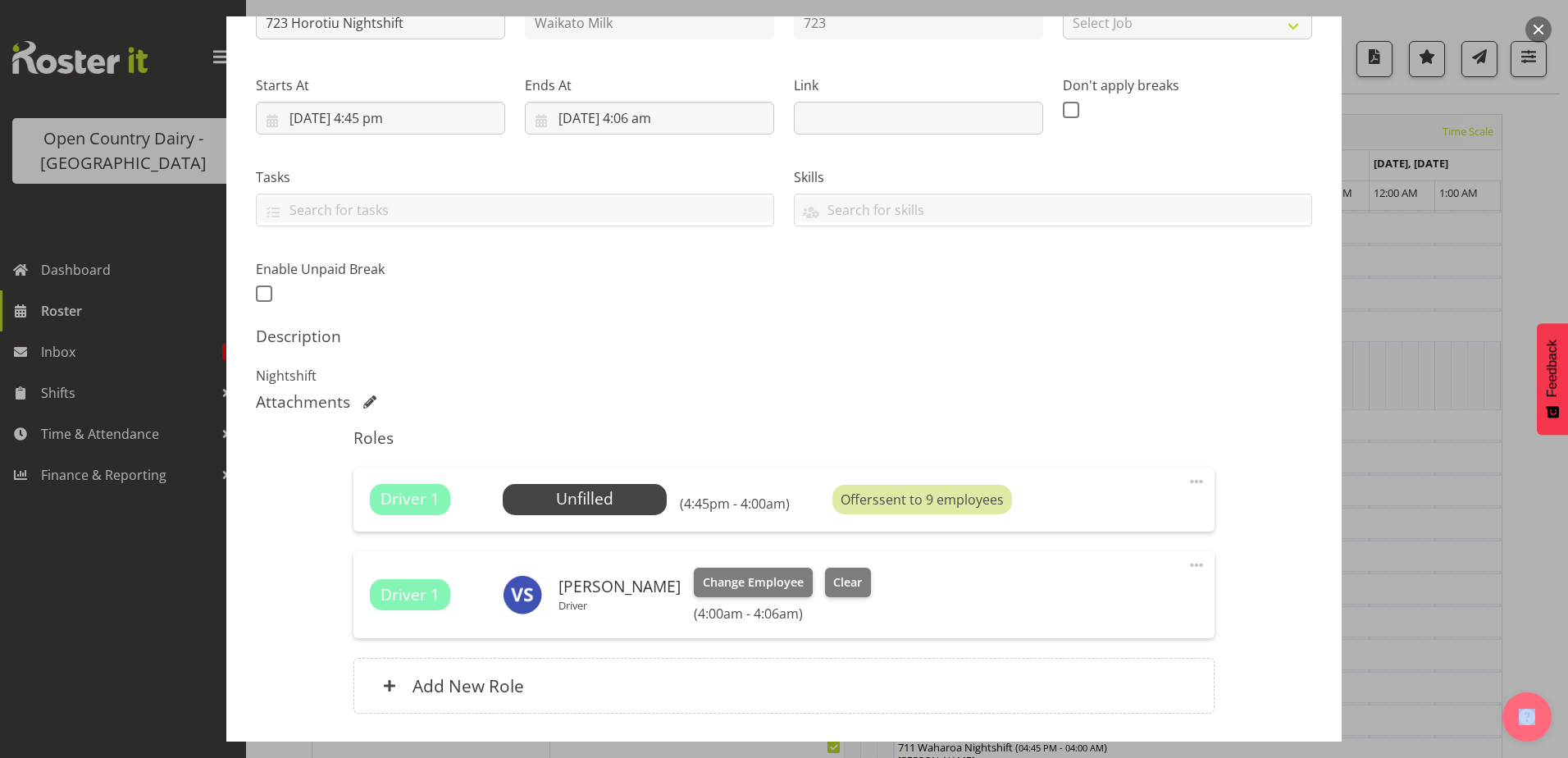
scroll to position [330, 0]
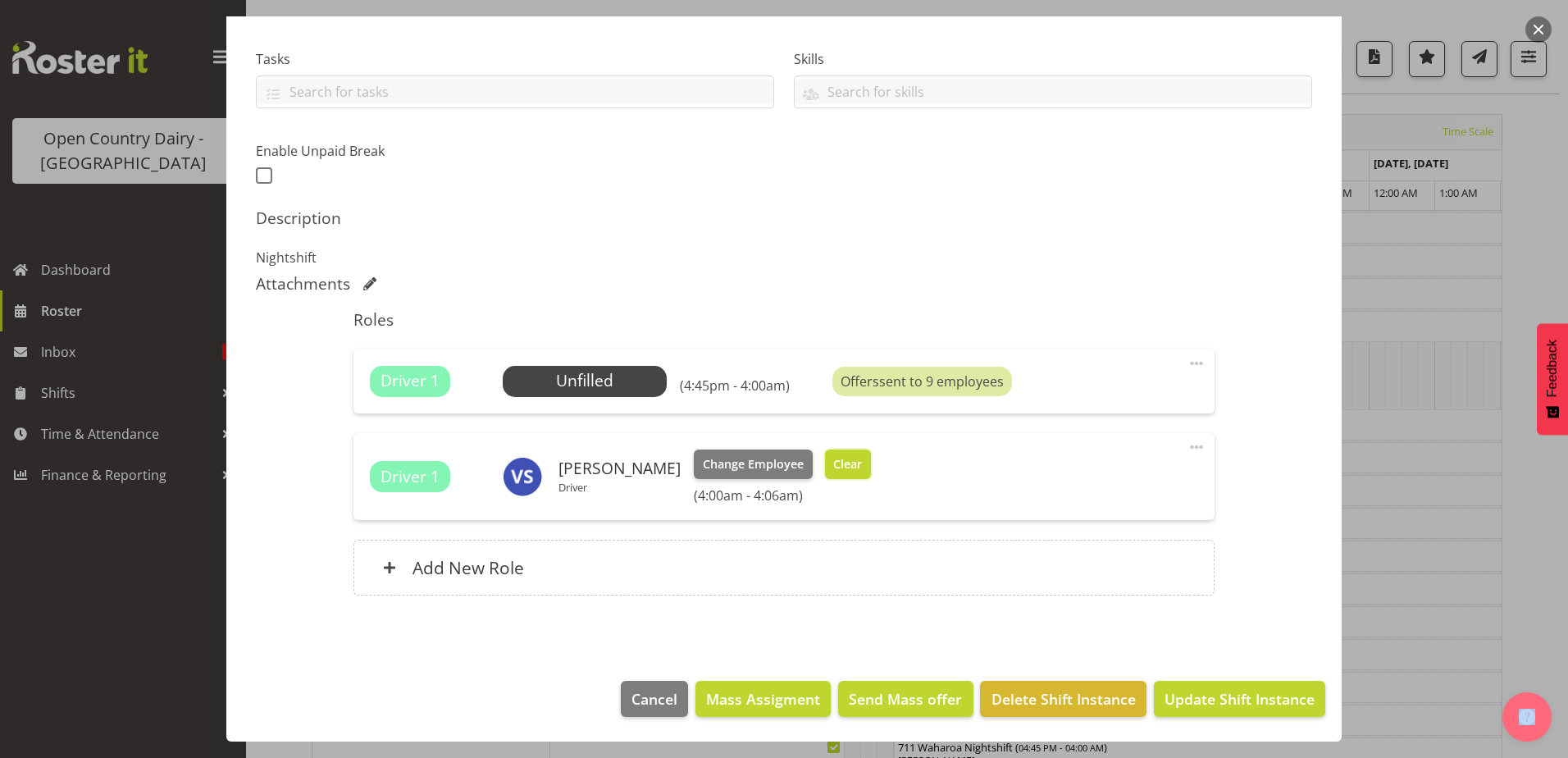
click at [834, 471] on span "Clear" at bounding box center [847, 464] width 29 height 18
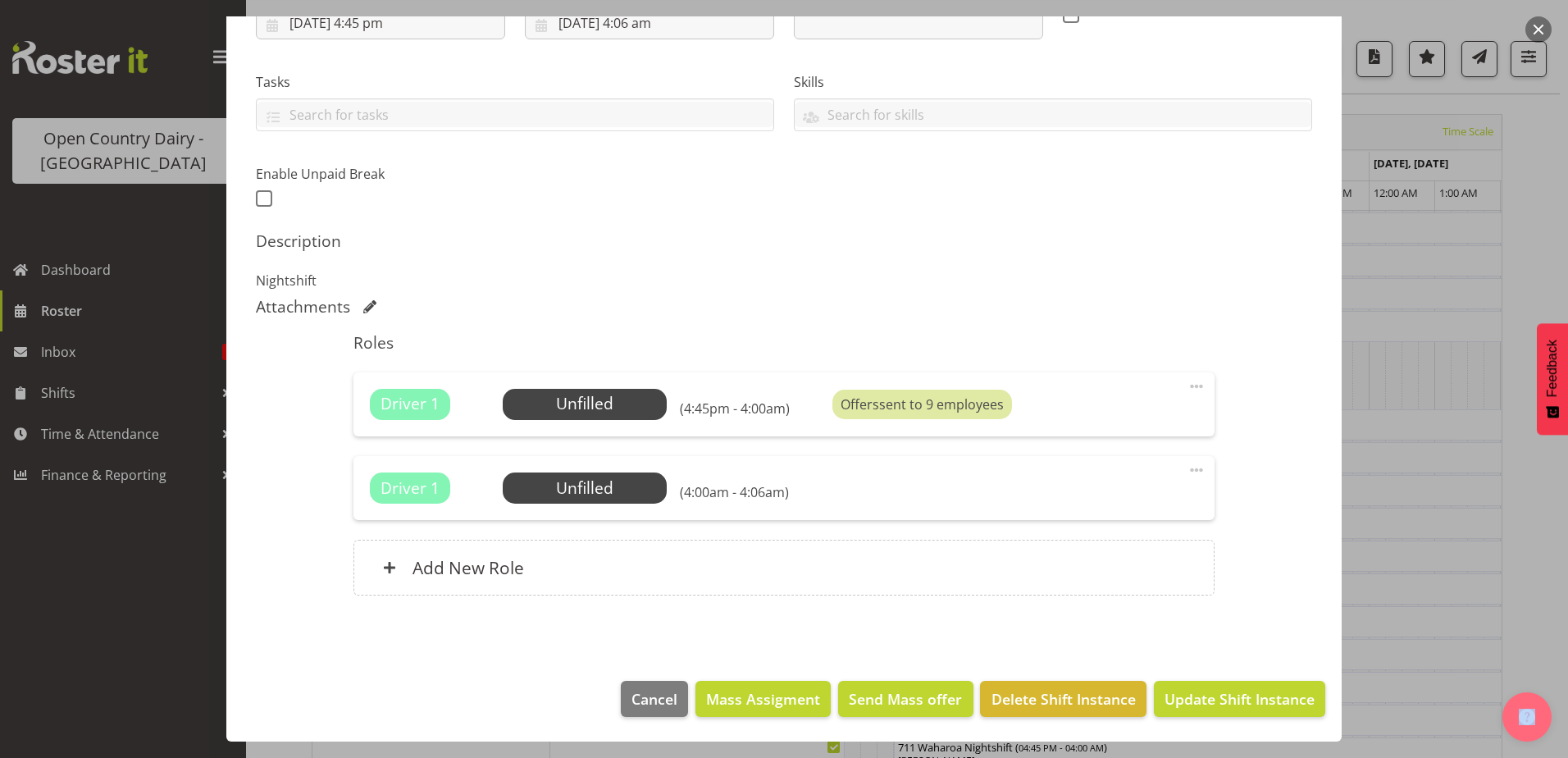
scroll to position [307, 0]
click at [1243, 696] on span "Update Shift Instance" at bounding box center [1240, 699] width 150 height 22
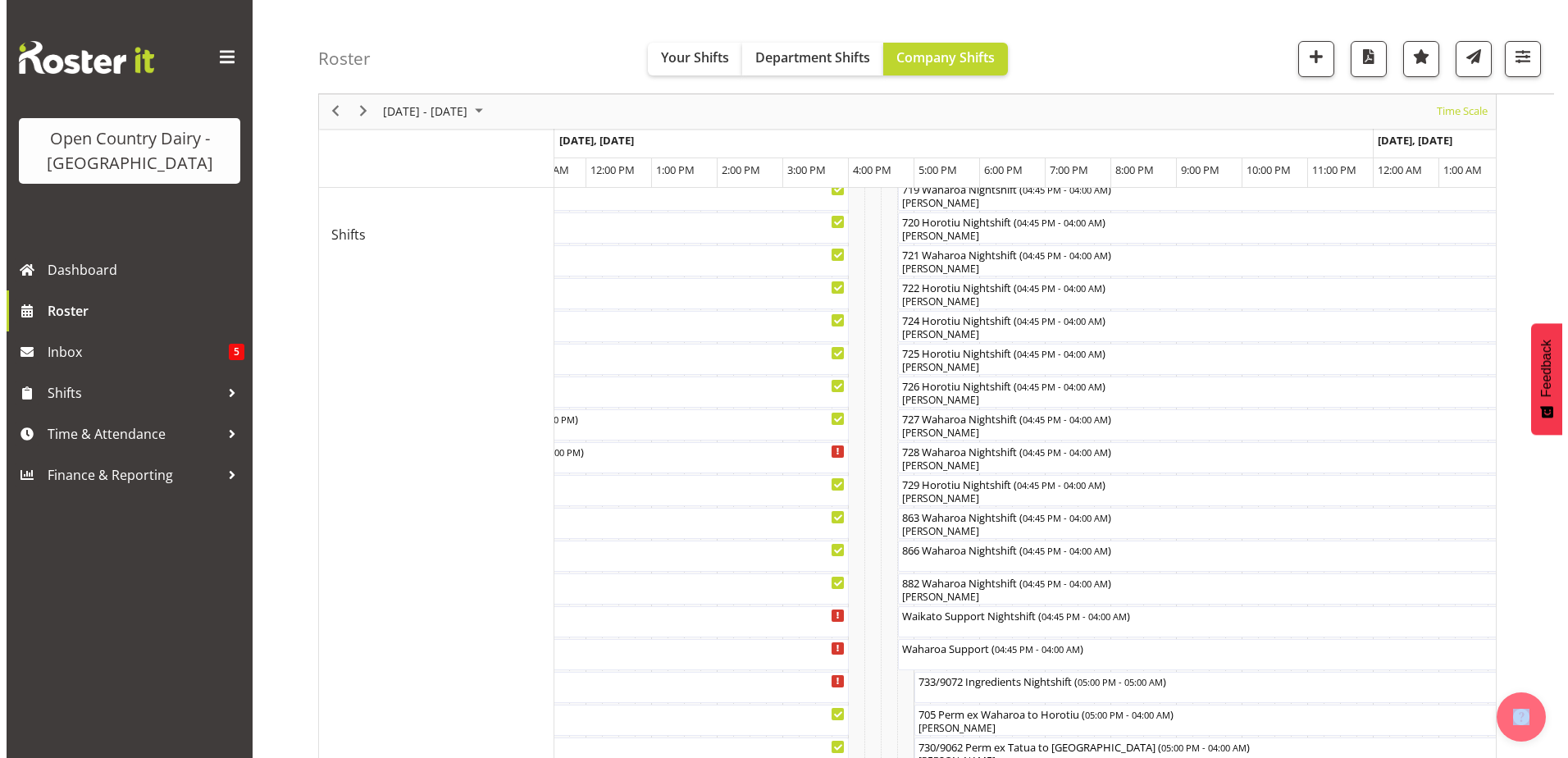
scroll to position [1034, 0]
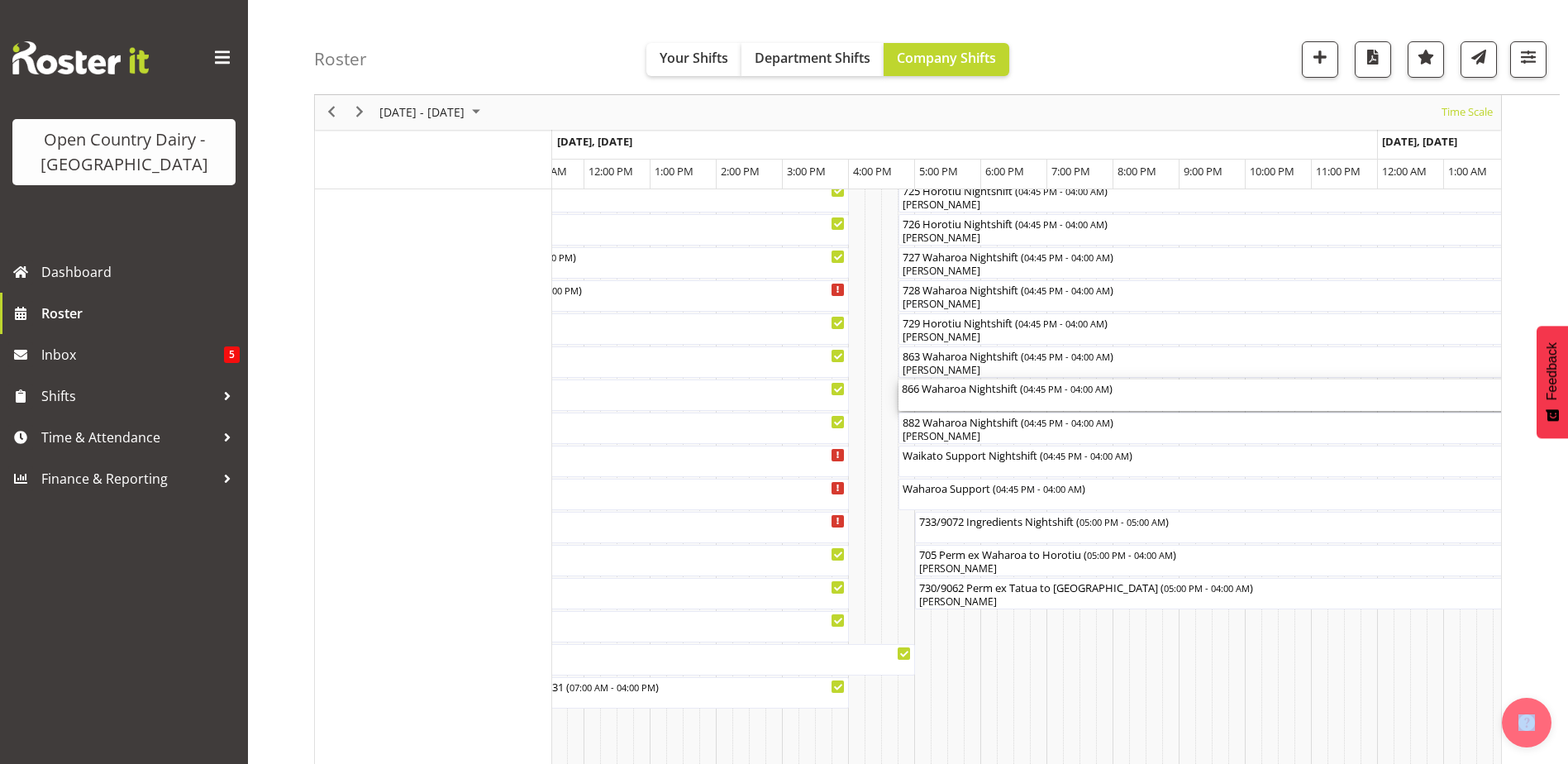
click at [935, 400] on div "866 Waharoa Nightshift ( 04:45 PM - 04:00 AM )" at bounding box center [1270, 395] width 738 height 31
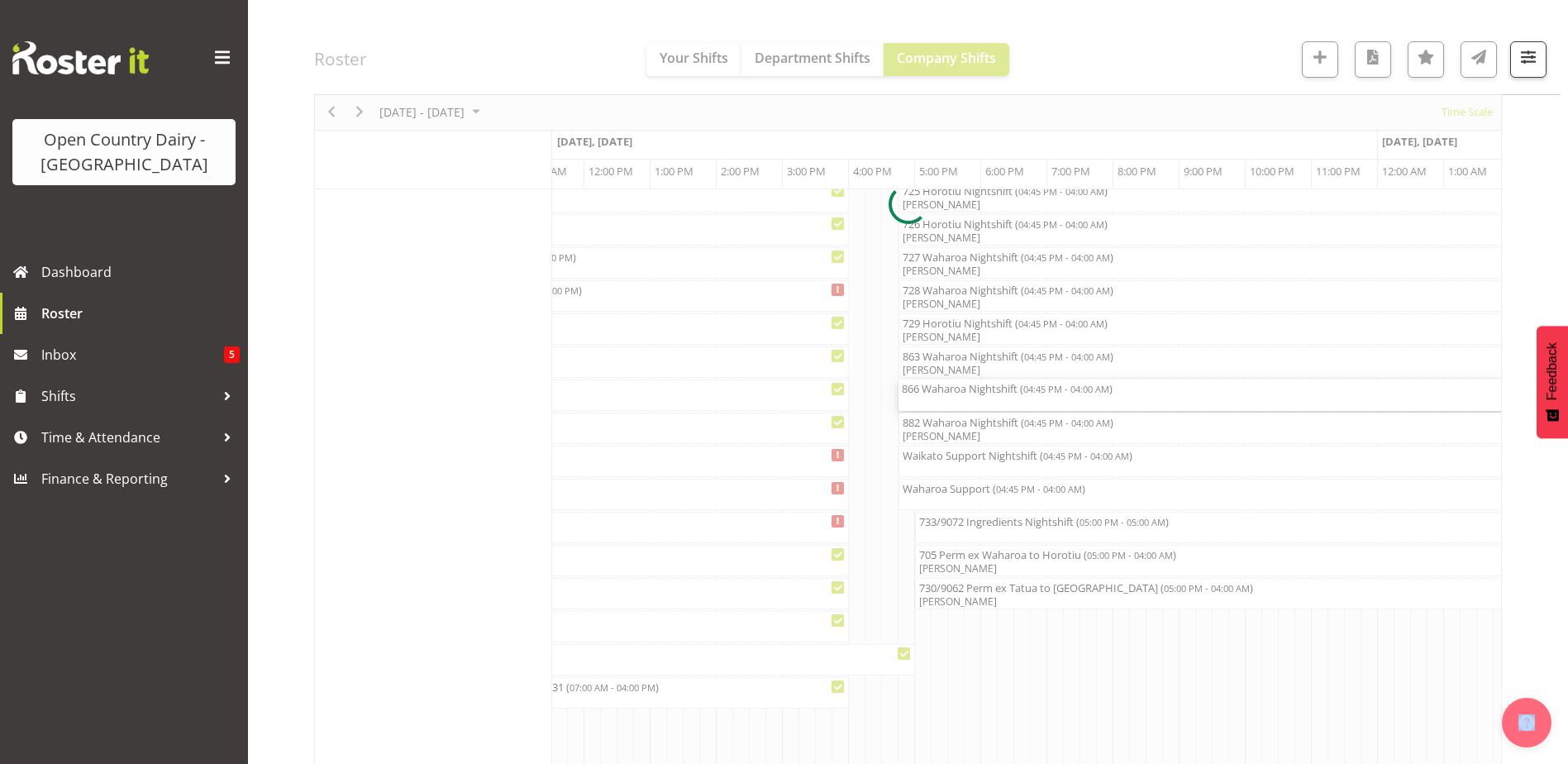
click at [935, 400] on div at bounding box center [908, 204] width 1188 height 2163
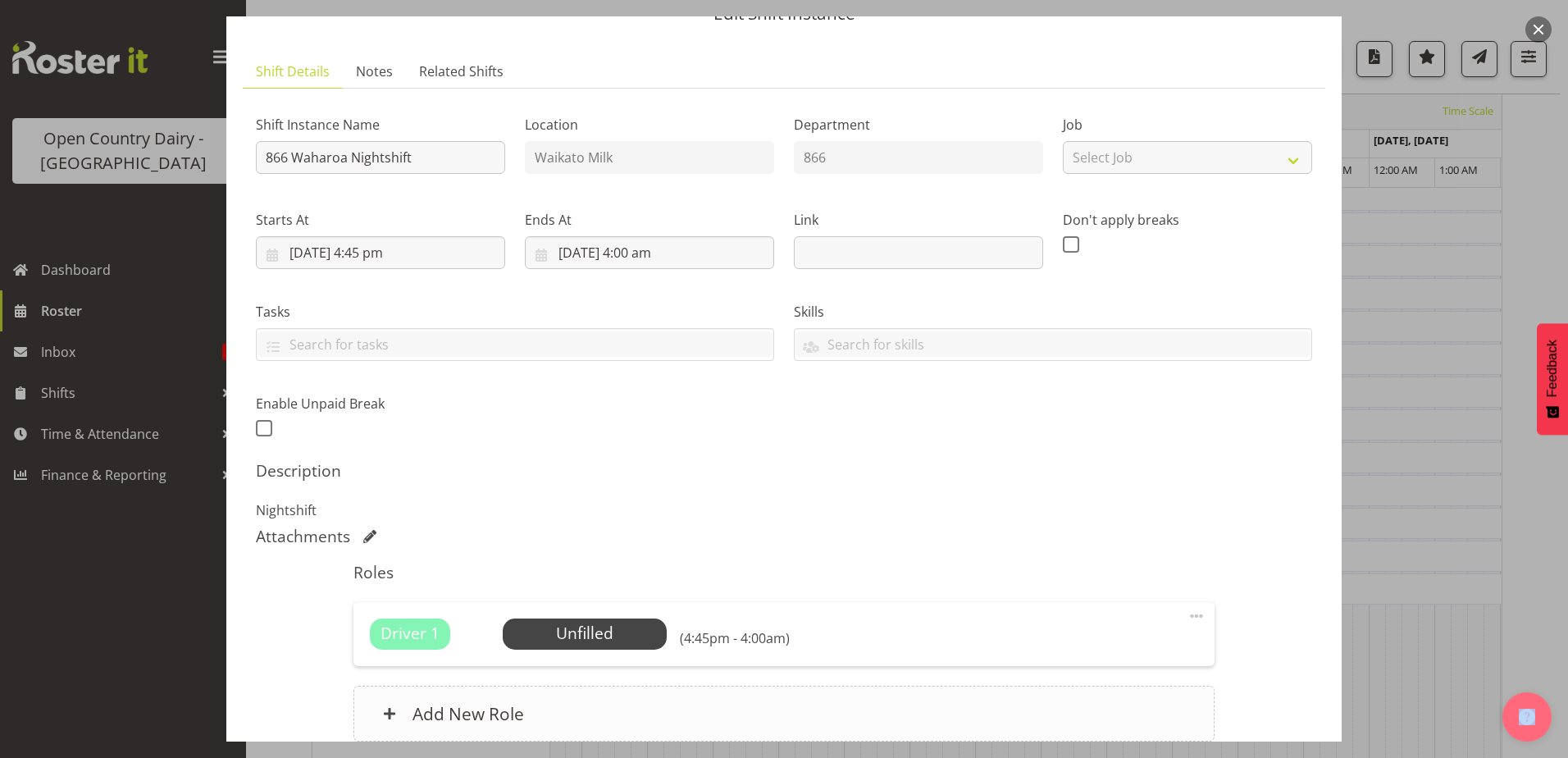
scroll to position [223, 0]
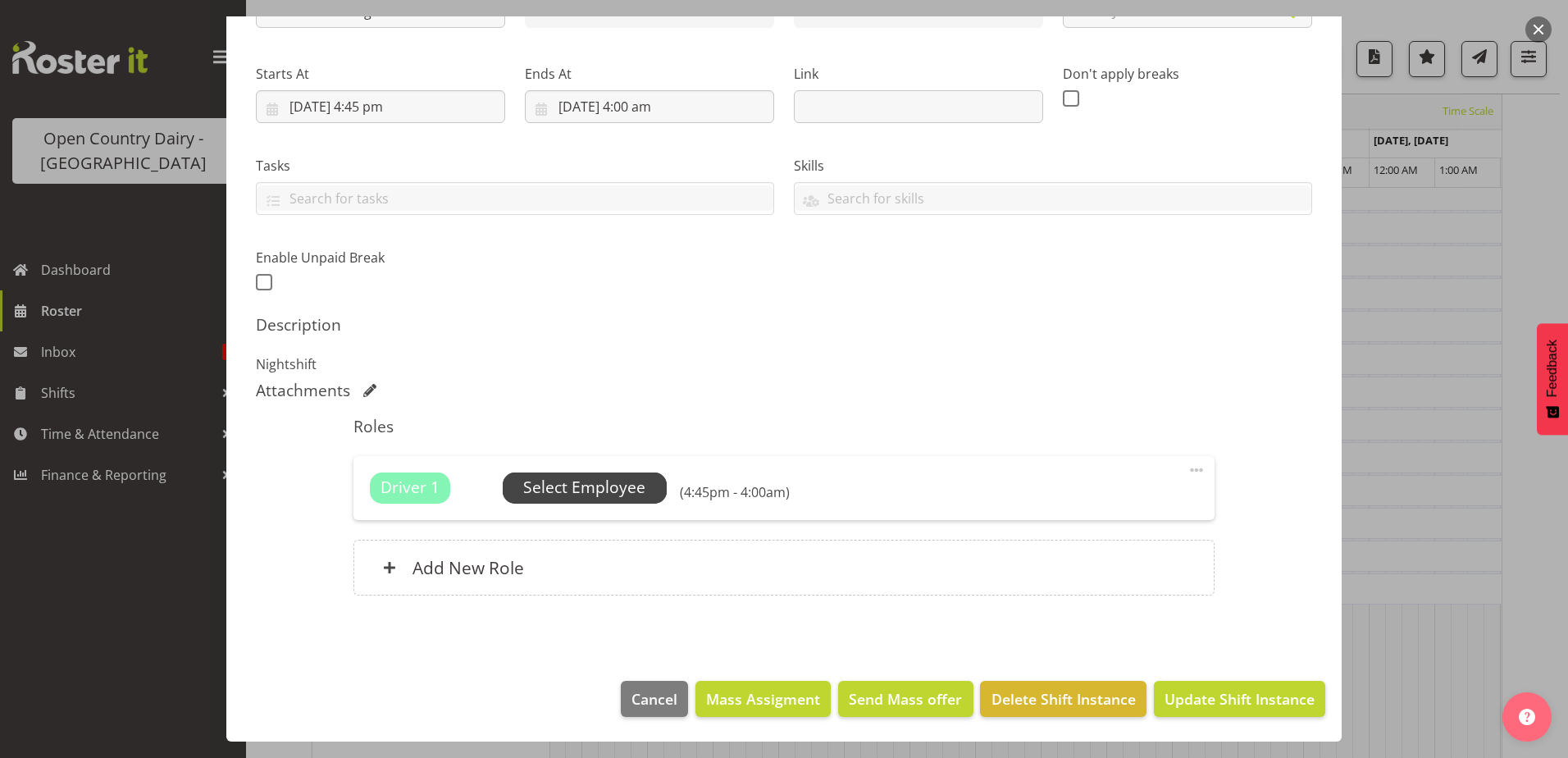
click at [607, 487] on span "Select Employee" at bounding box center [584, 488] width 122 height 24
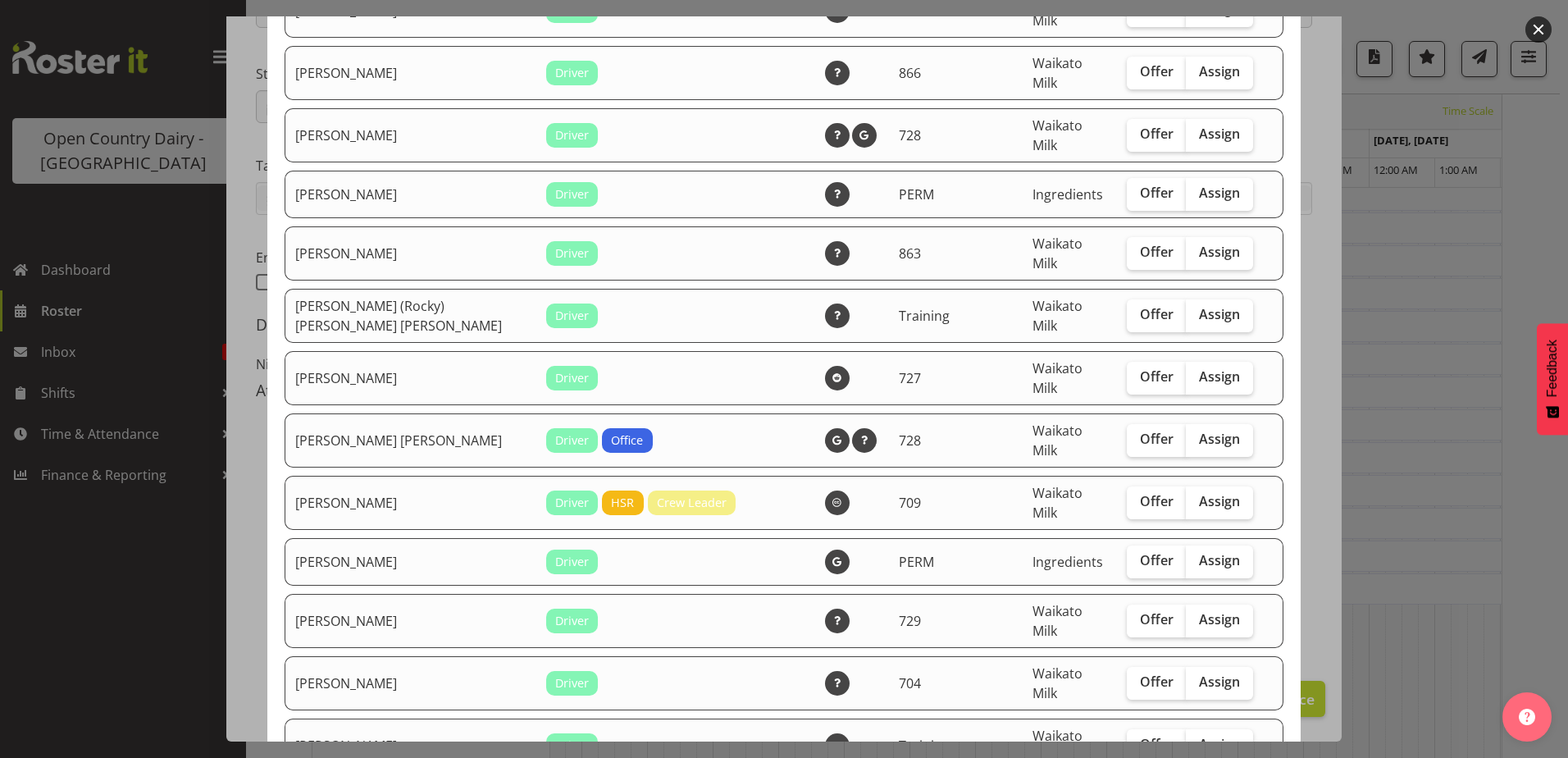
scroll to position [1604, 0]
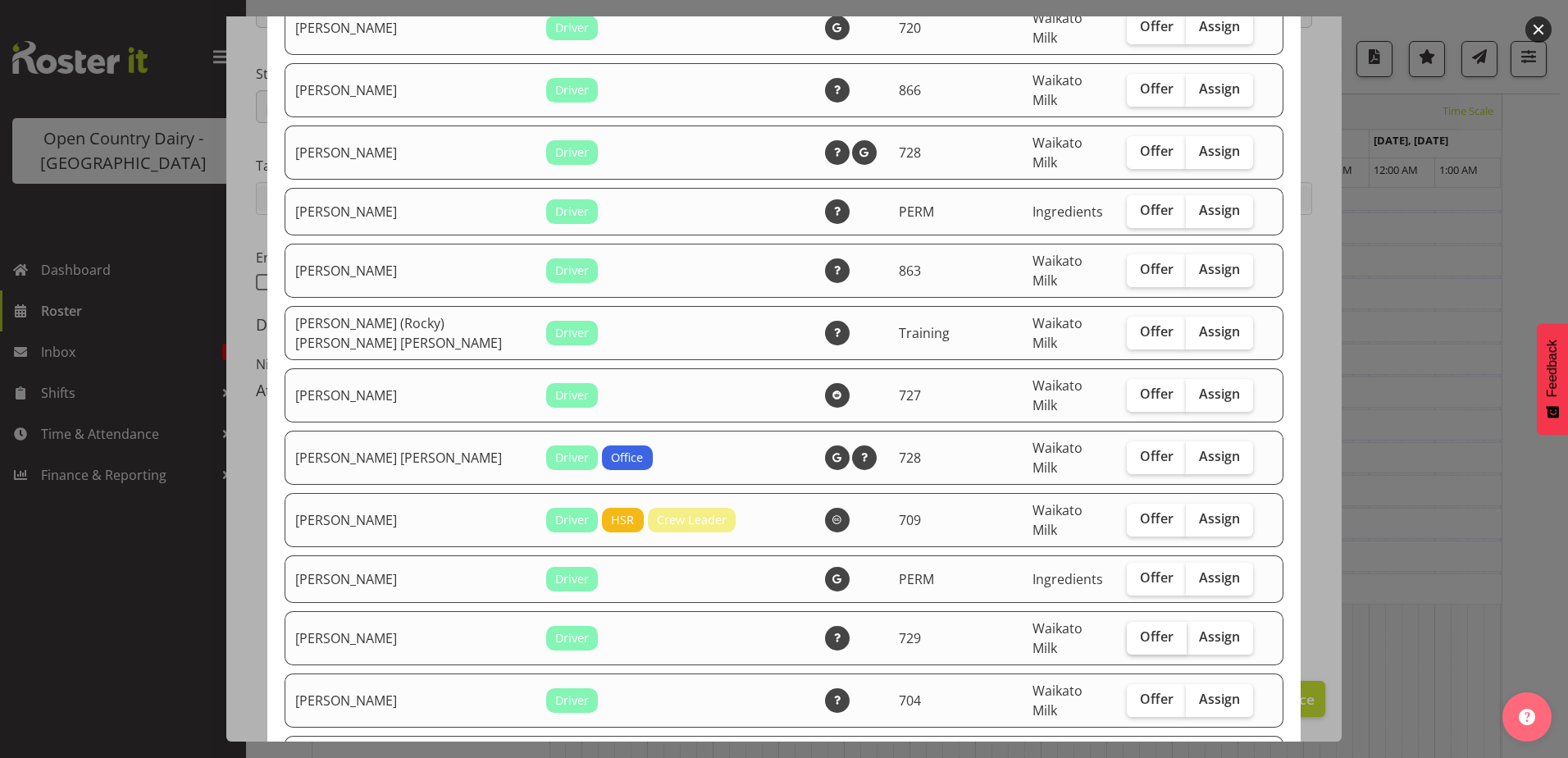
click at [1140, 629] on span "Offer" at bounding box center [1157, 637] width 33 height 16
click at [1135, 631] on input "Offer" at bounding box center [1132, 637] width 11 height 11
checkbox input "true"
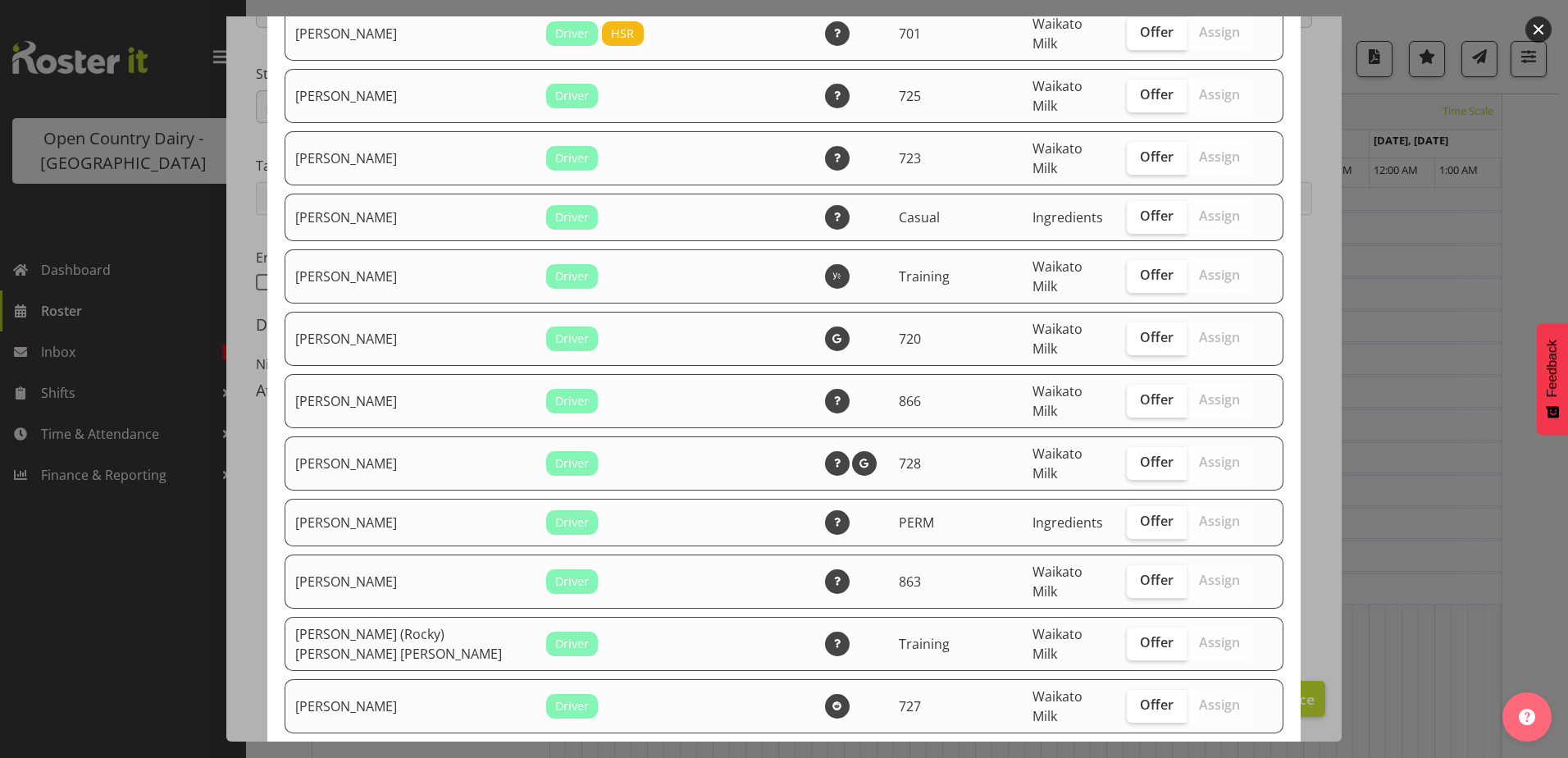
scroll to position [1275, 0]
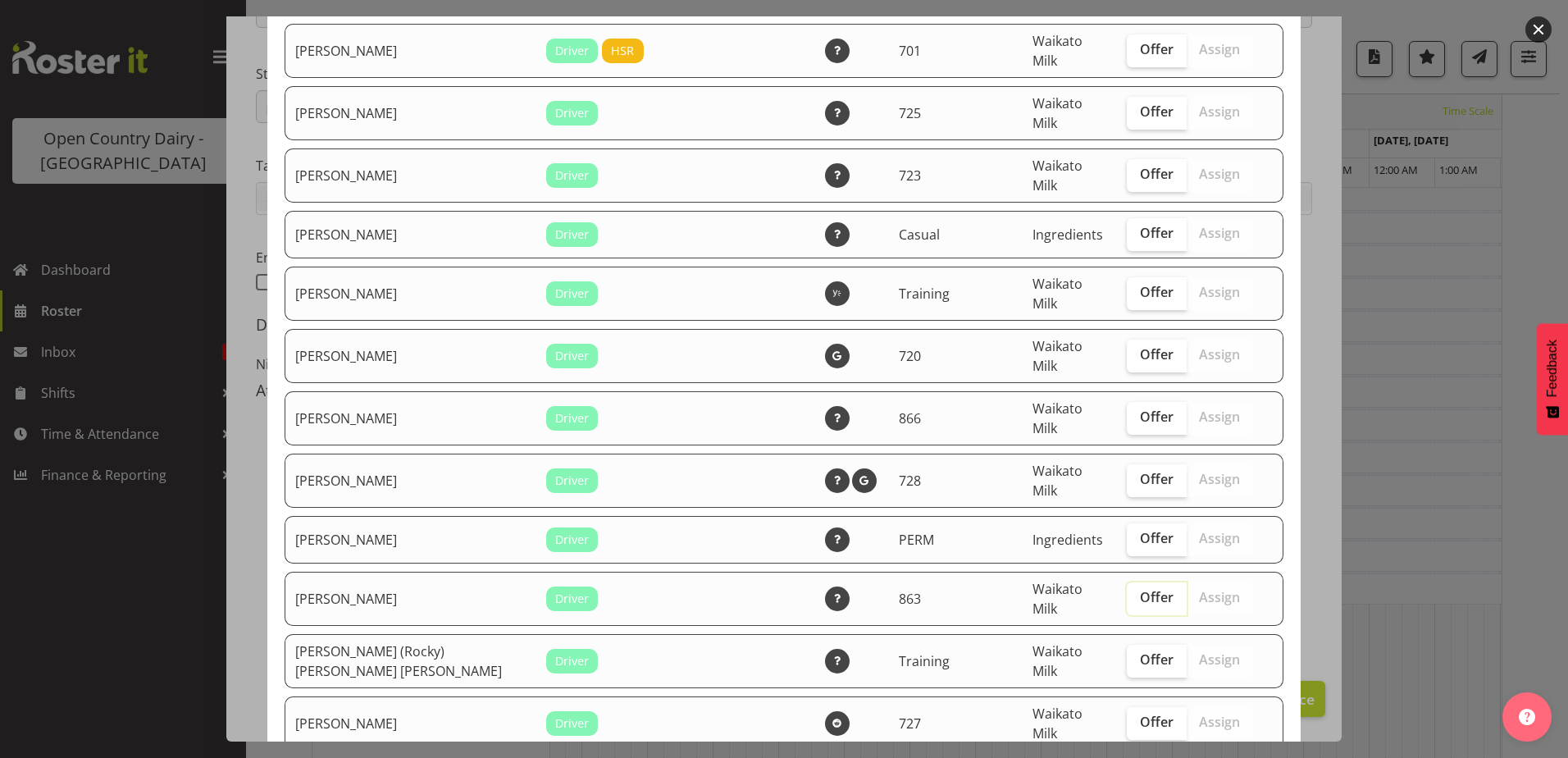
click at [1127, 592] on input "Offer" at bounding box center [1132, 598] width 11 height 11
checkbox input "true"
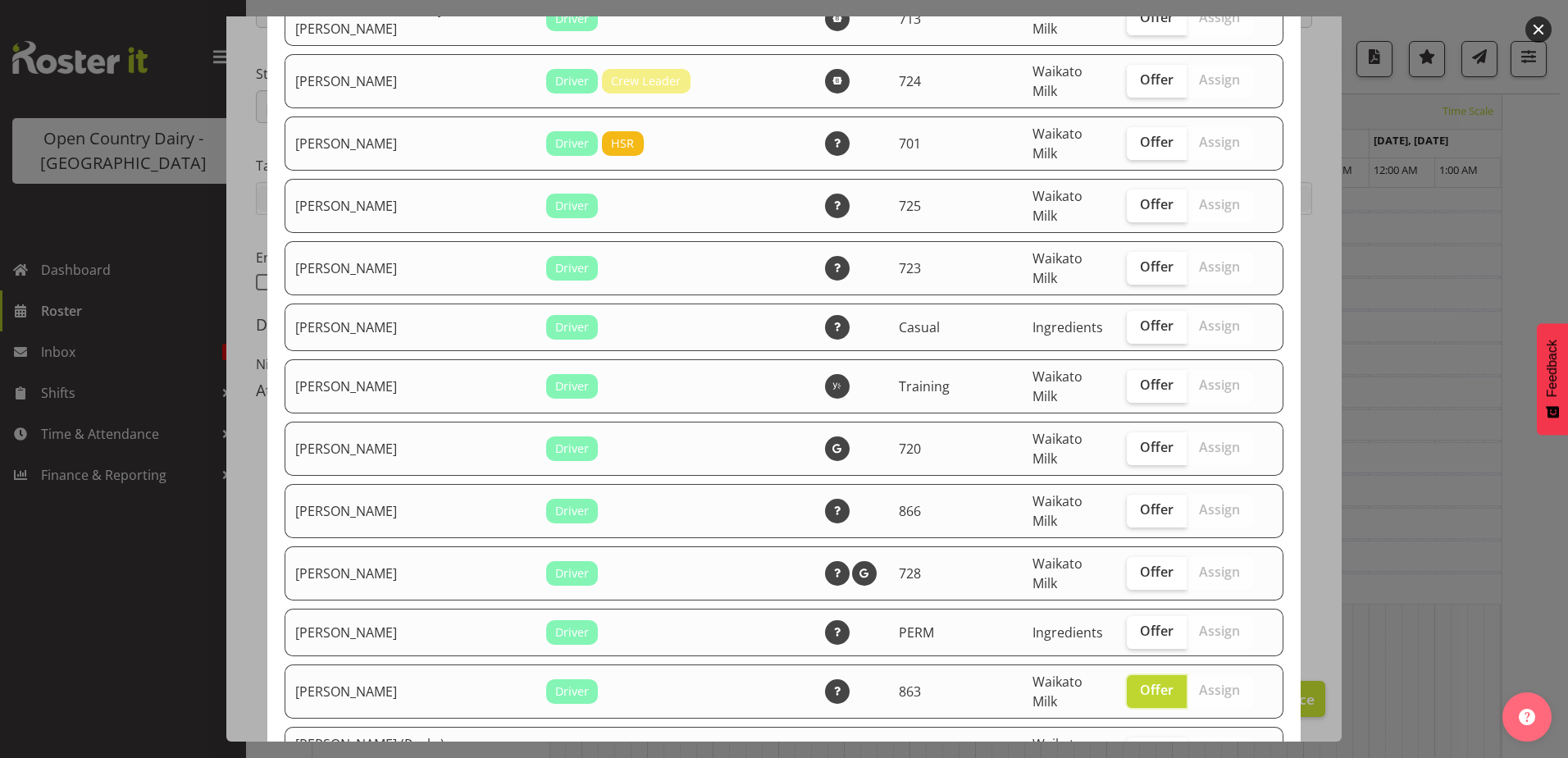
scroll to position [1112, 0]
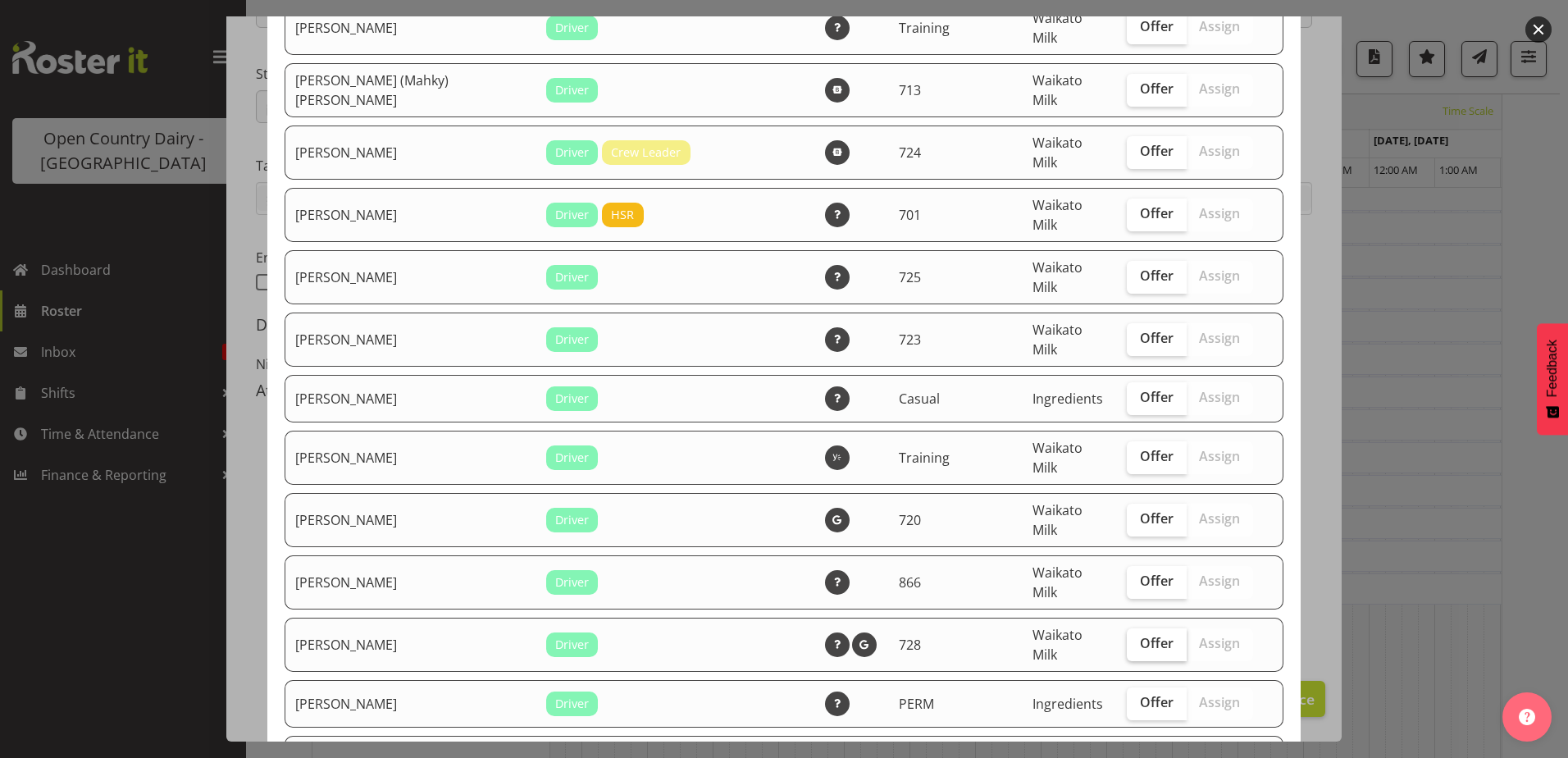
click at [1140, 635] on span "Offer" at bounding box center [1157, 643] width 33 height 16
click at [1134, 639] on input "Offer" at bounding box center [1132, 644] width 11 height 11
checkbox input "true"
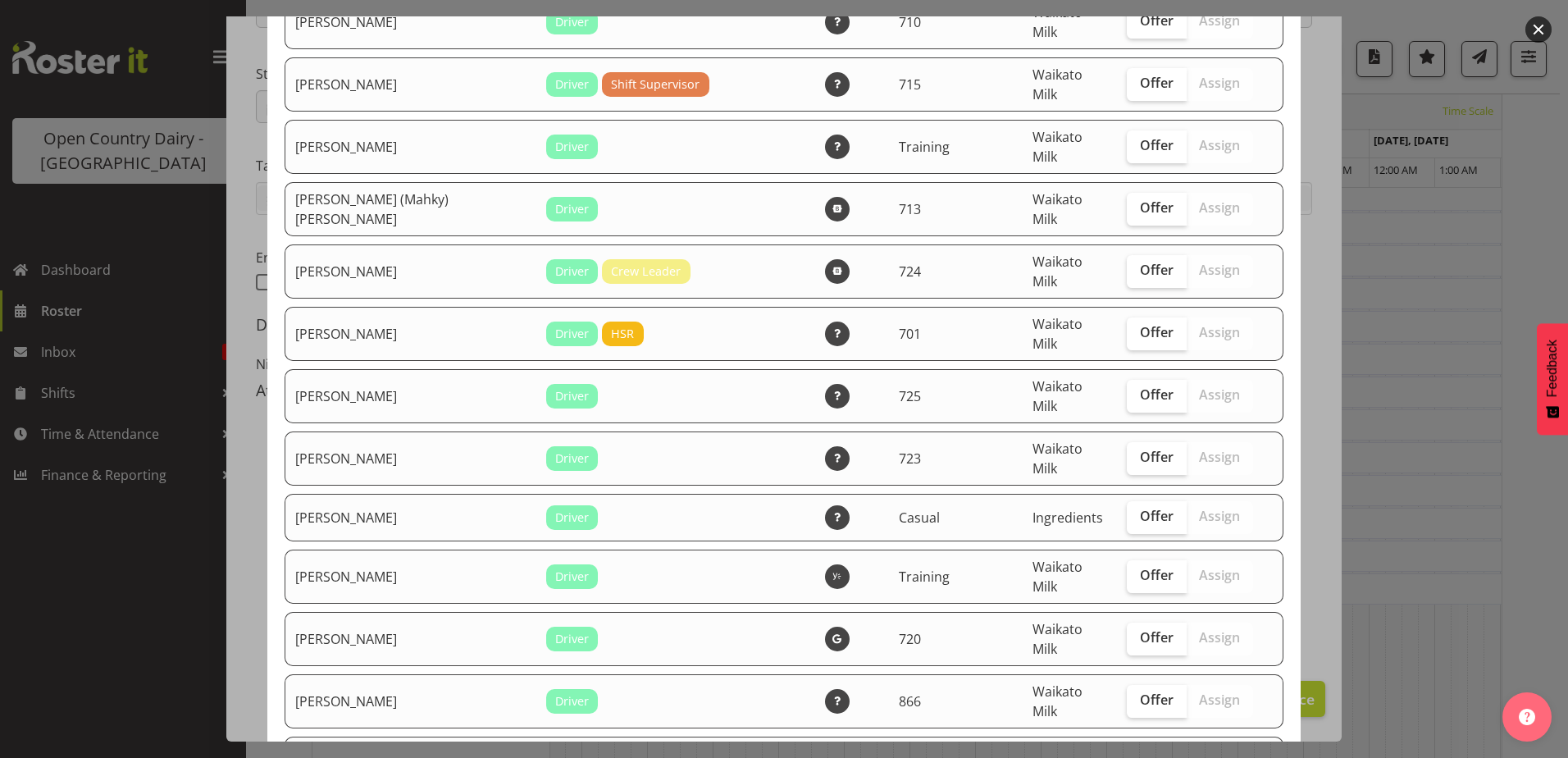
scroll to position [947, 0]
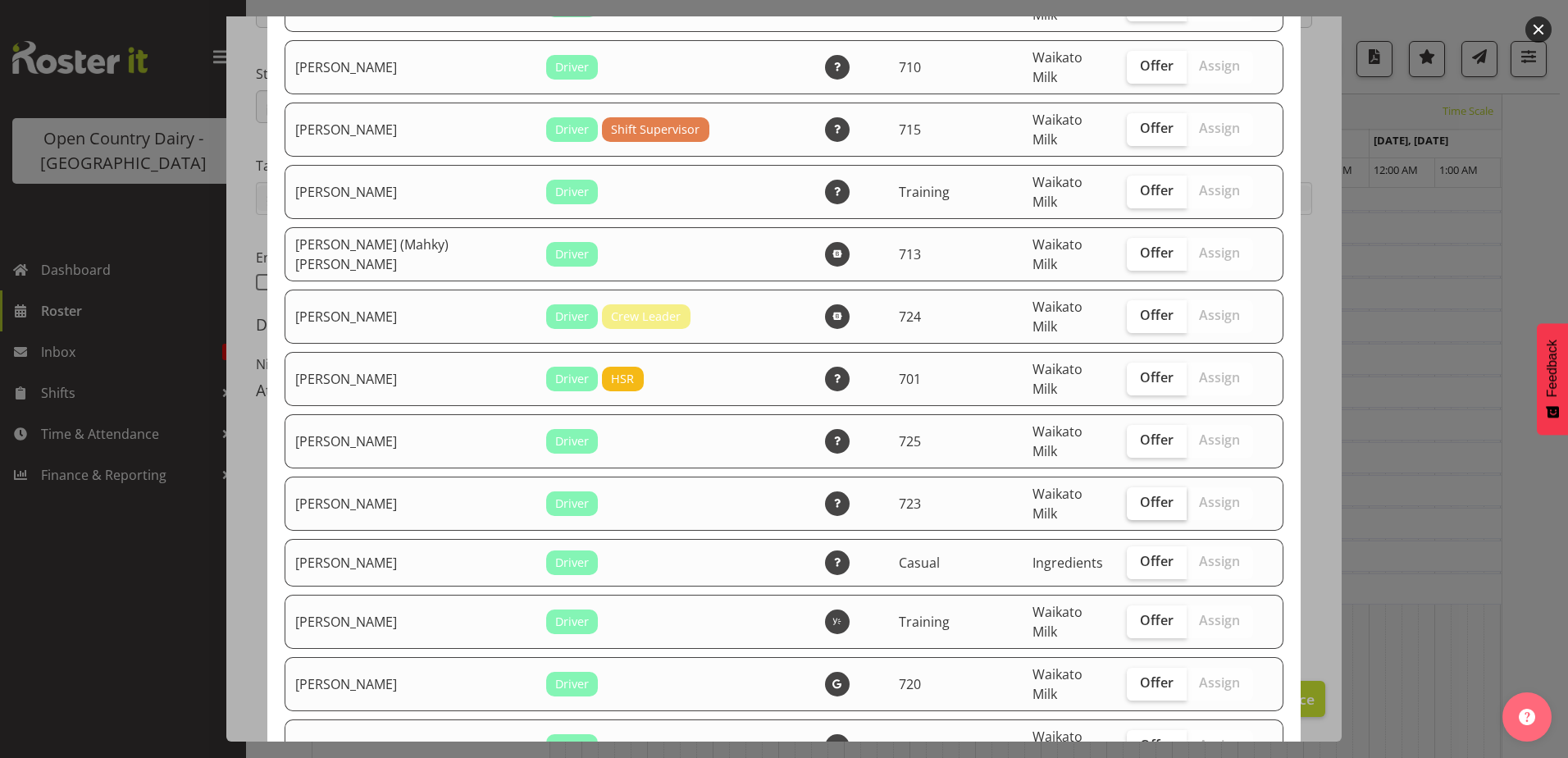
click at [1140, 494] on span "Offer" at bounding box center [1157, 502] width 33 height 16
click at [1127, 497] on input "Offer" at bounding box center [1132, 503] width 11 height 11
checkbox input "true"
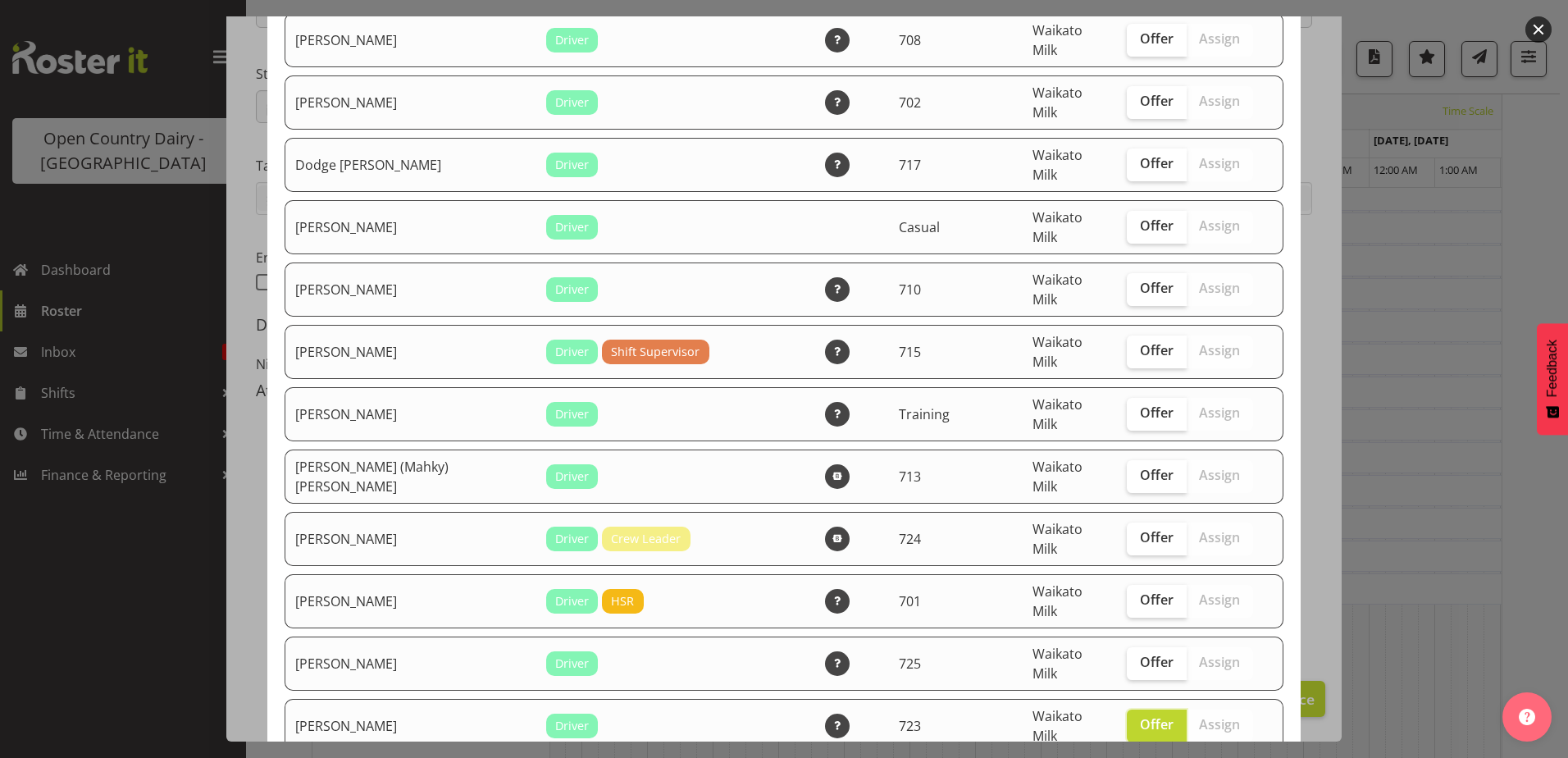
scroll to position [701, 0]
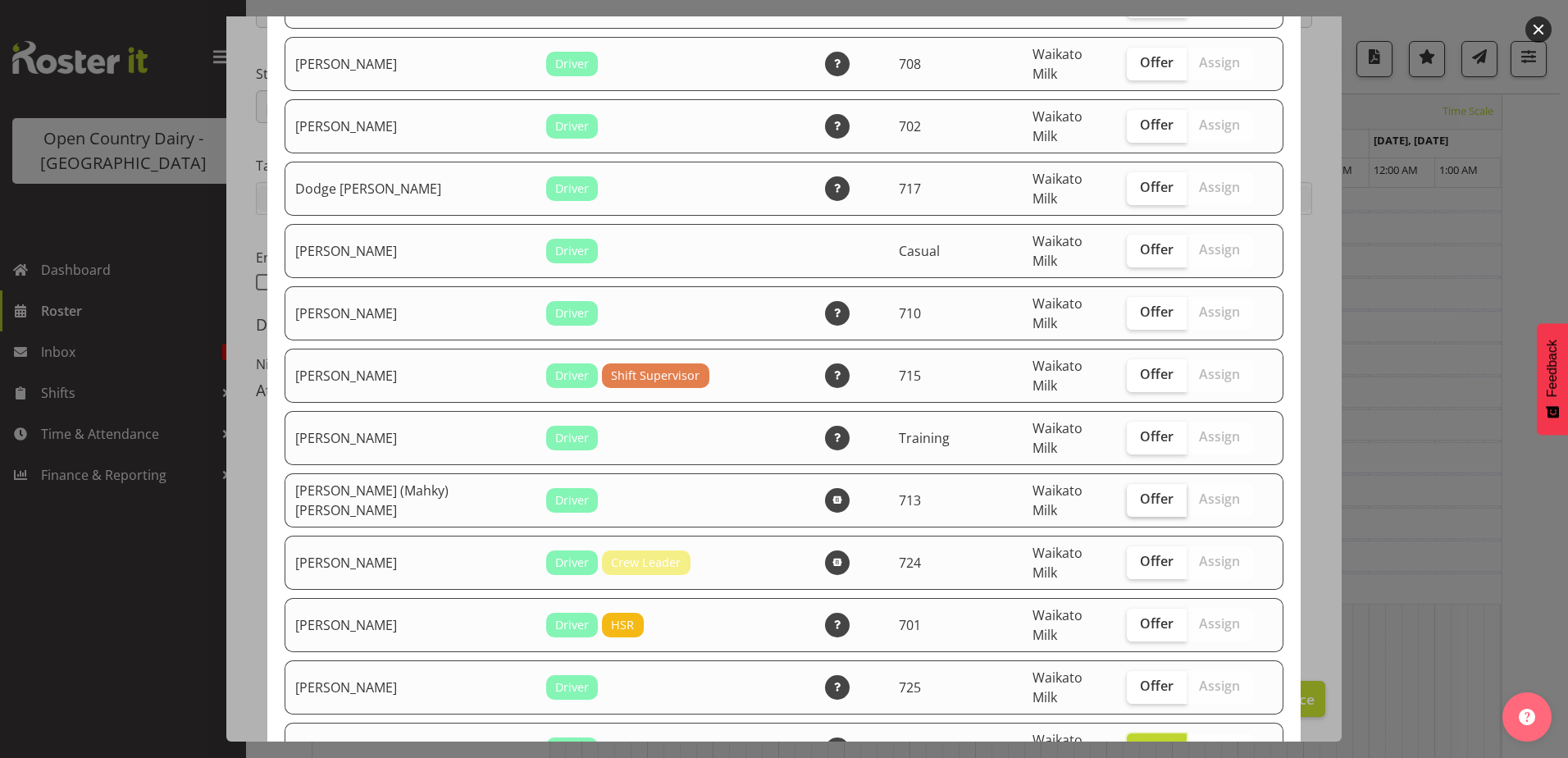
click at [1140, 490] on span "Offer" at bounding box center [1157, 498] width 33 height 16
click at [1127, 494] on input "Offer" at bounding box center [1132, 499] width 11 height 11
checkbox input "true"
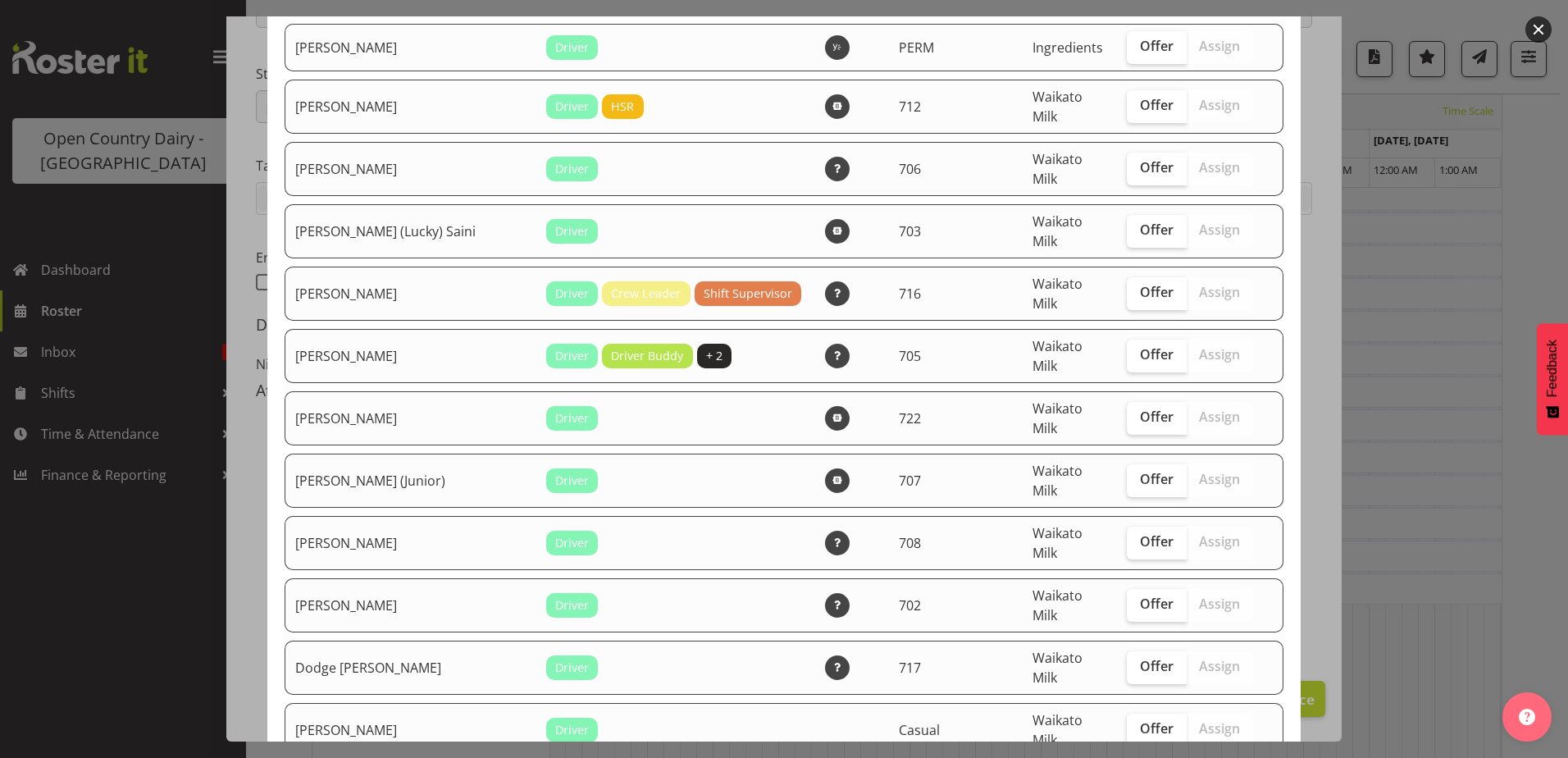
scroll to position [209, 0]
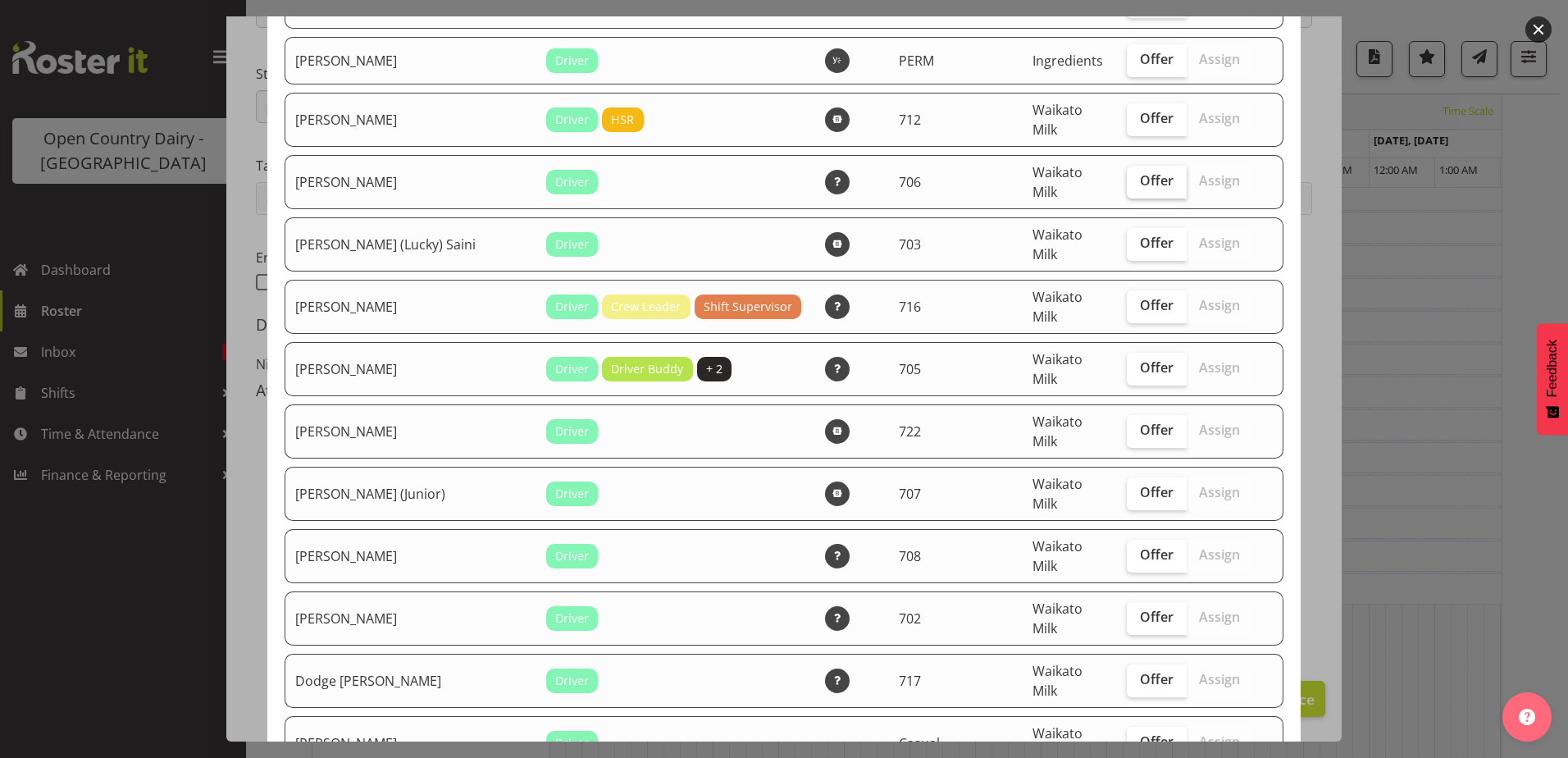
click at [1140, 172] on span "Offer" at bounding box center [1157, 180] width 33 height 16
click at [1127, 175] on input "Offer" at bounding box center [1132, 181] width 11 height 11
checkbox input "true"
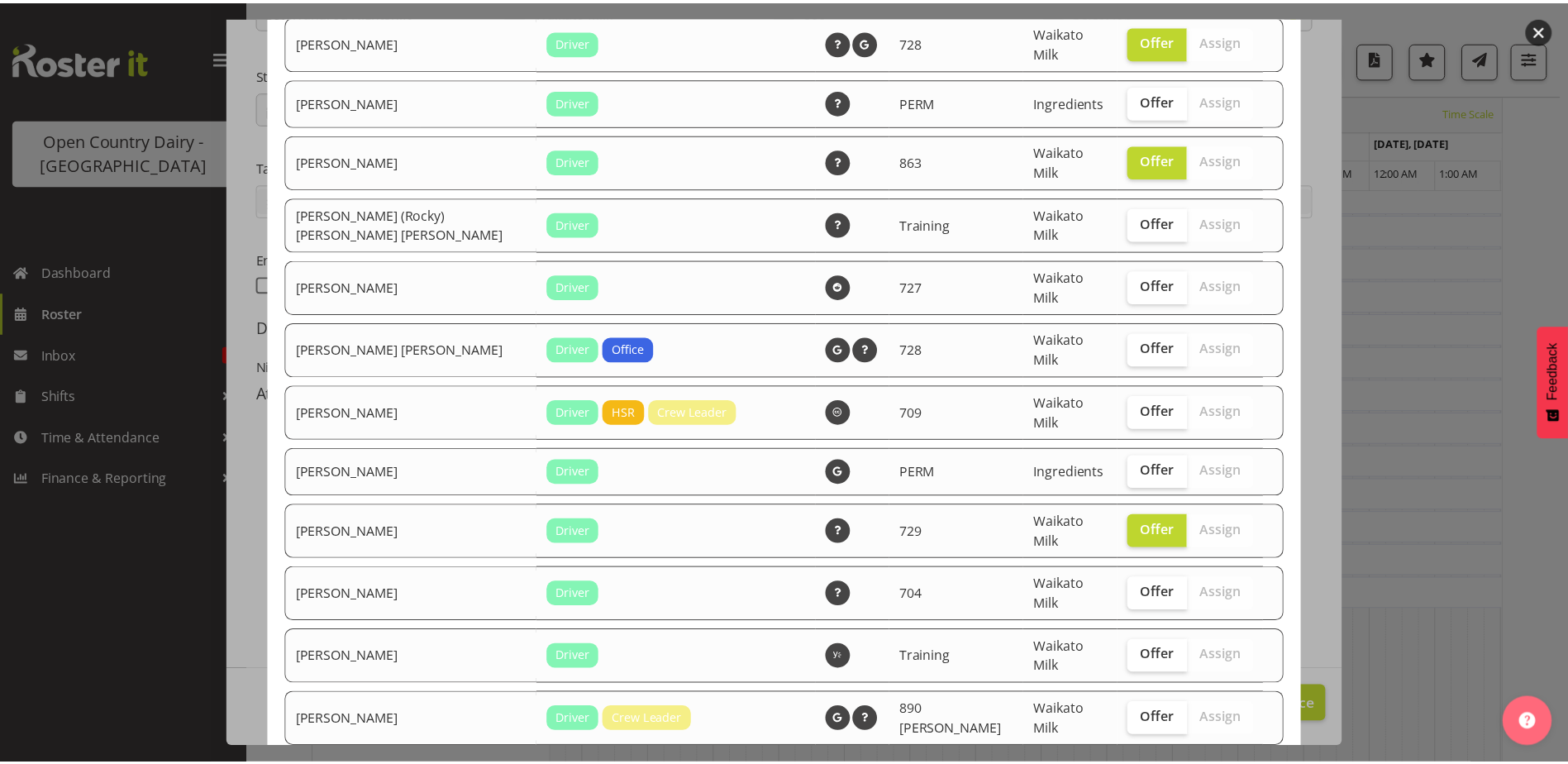
scroll to position [1781, 0]
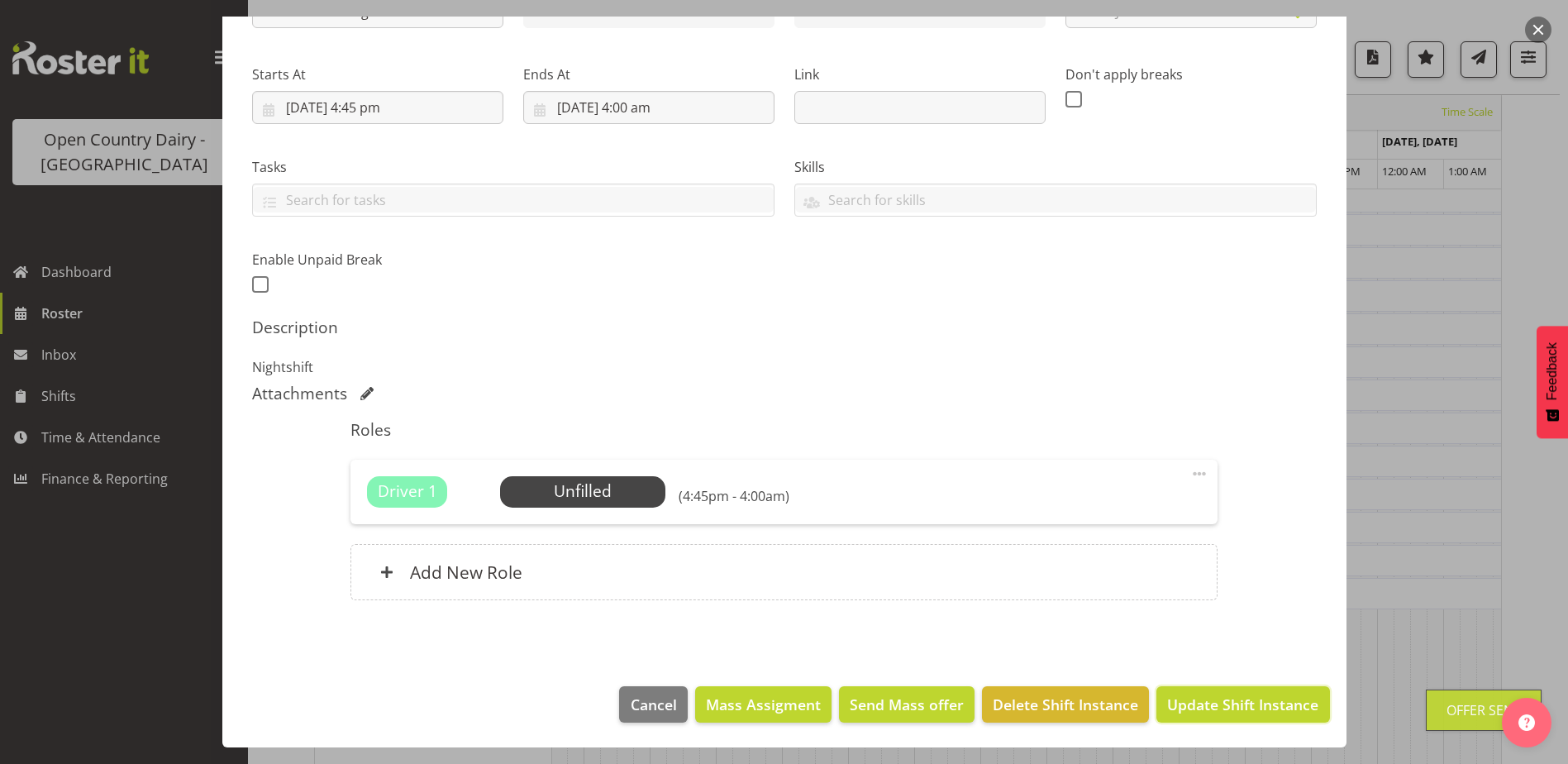
click at [1230, 702] on span "Update Shift Instance" at bounding box center [1243, 705] width 151 height 22
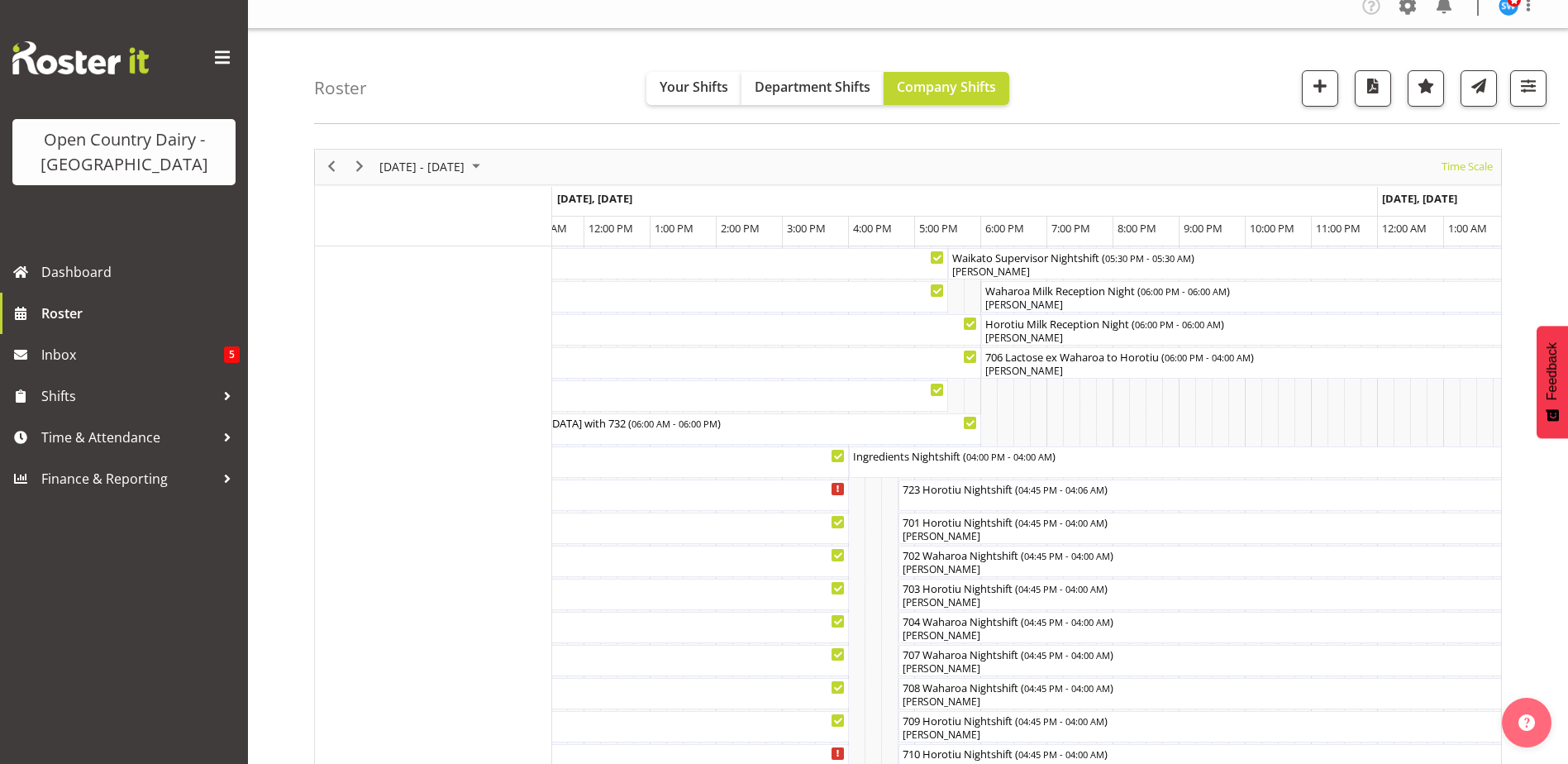
scroll to position [0, 0]
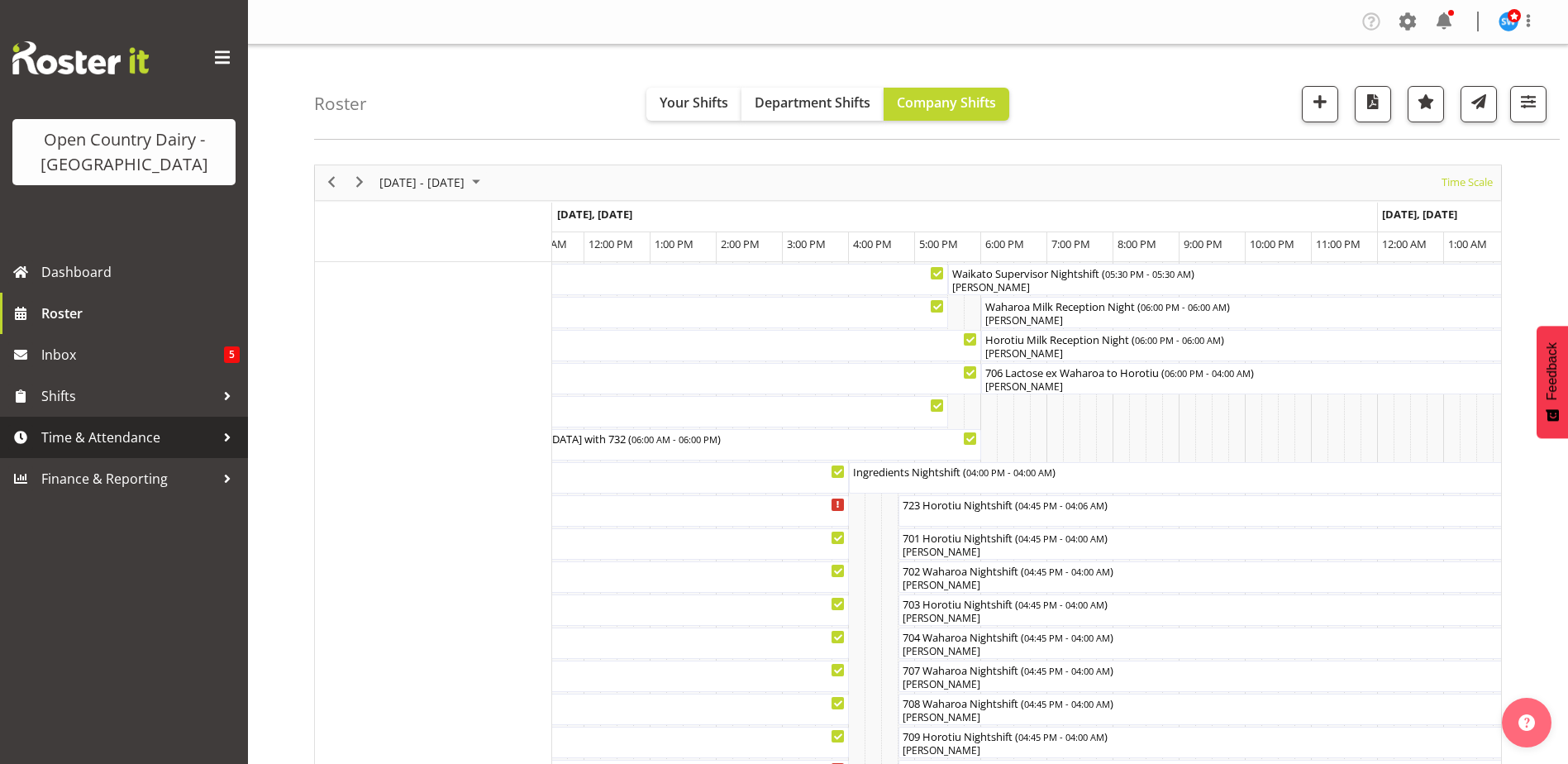
click at [93, 439] on span "Time & Attendance" at bounding box center [128, 437] width 173 height 25
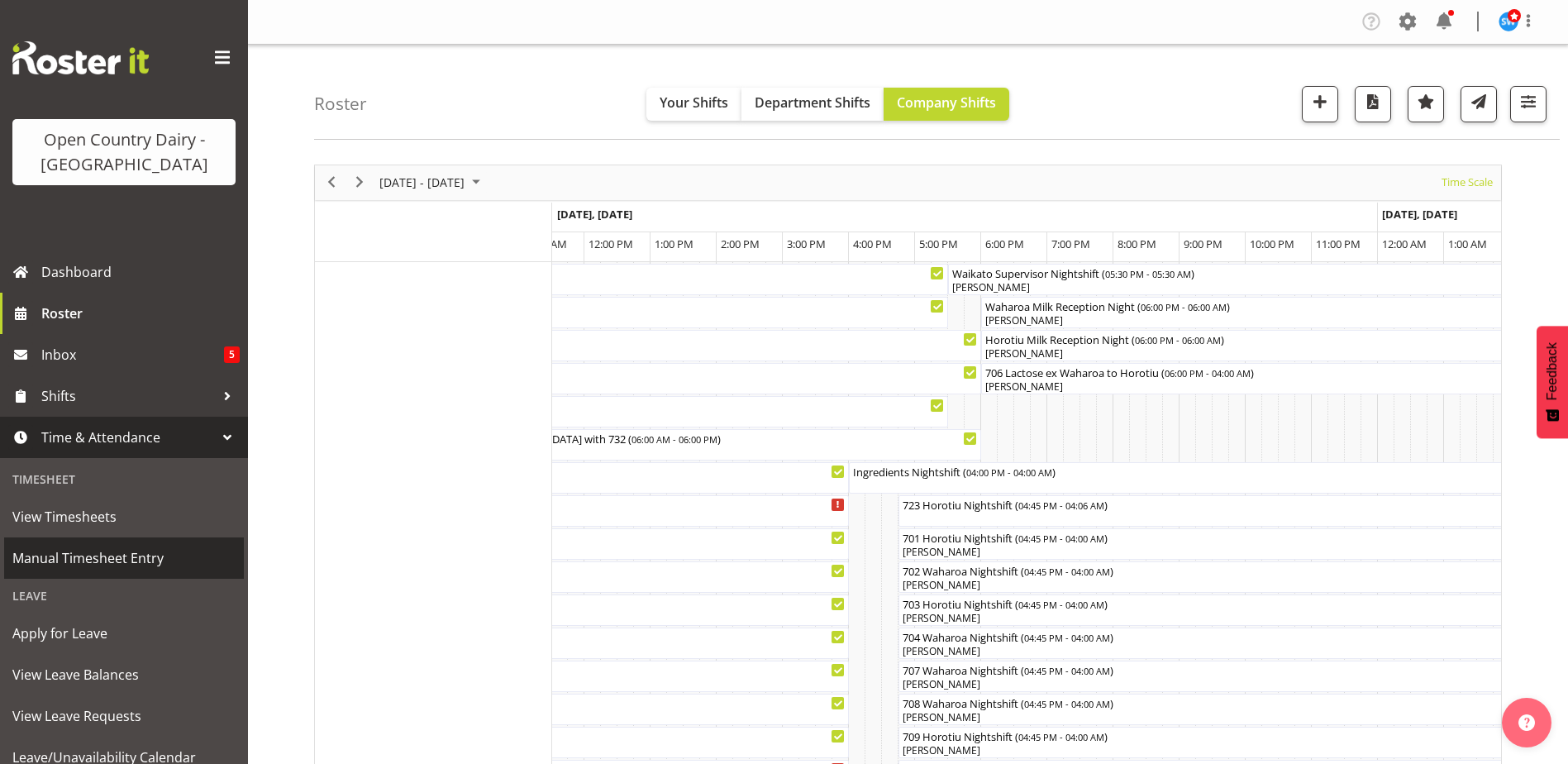
click at [94, 559] on span "Manual Timesheet Entry" at bounding box center [124, 558] width 223 height 25
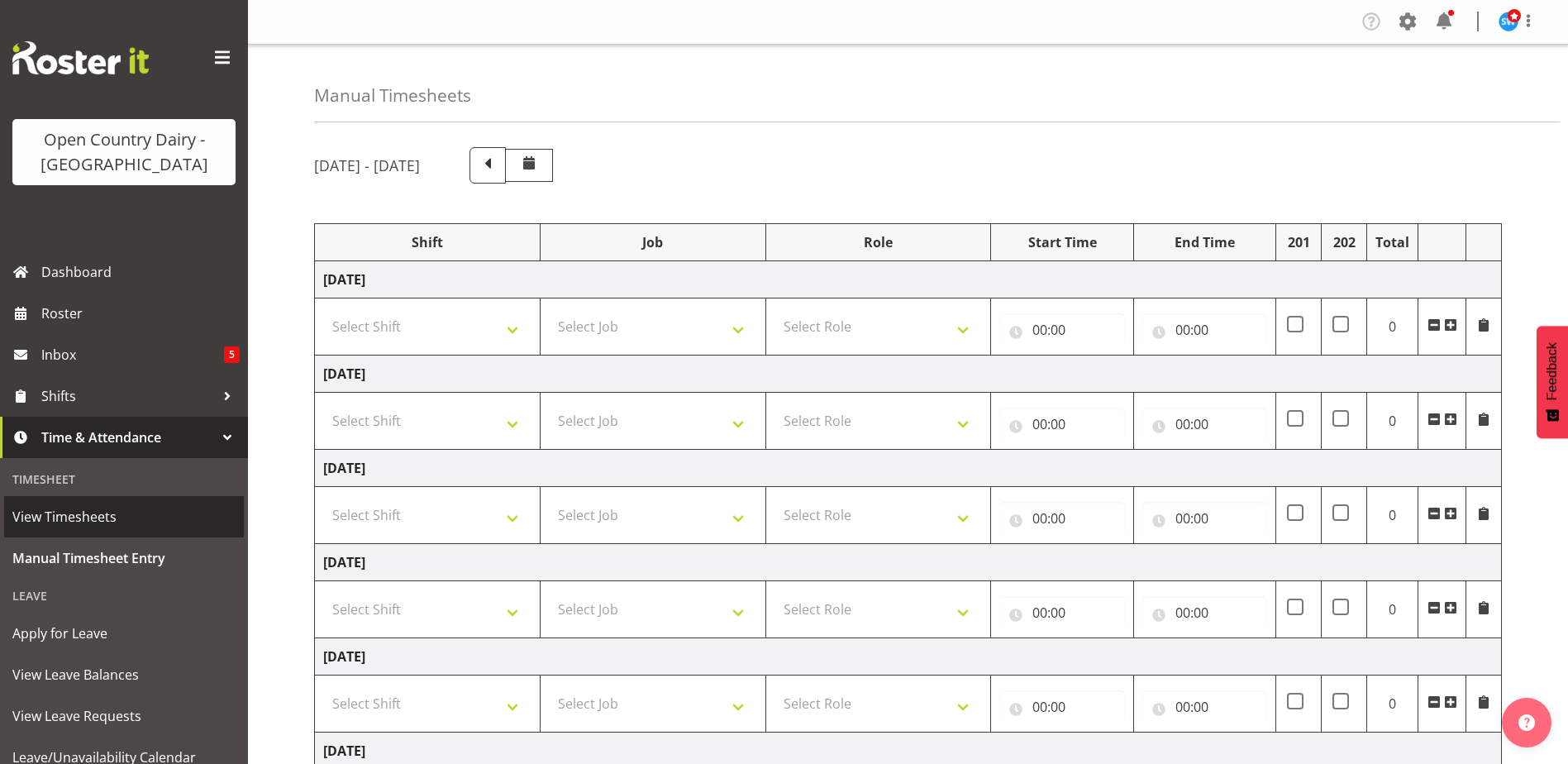
click at [91, 511] on span "View Timesheets" at bounding box center [124, 516] width 223 height 25
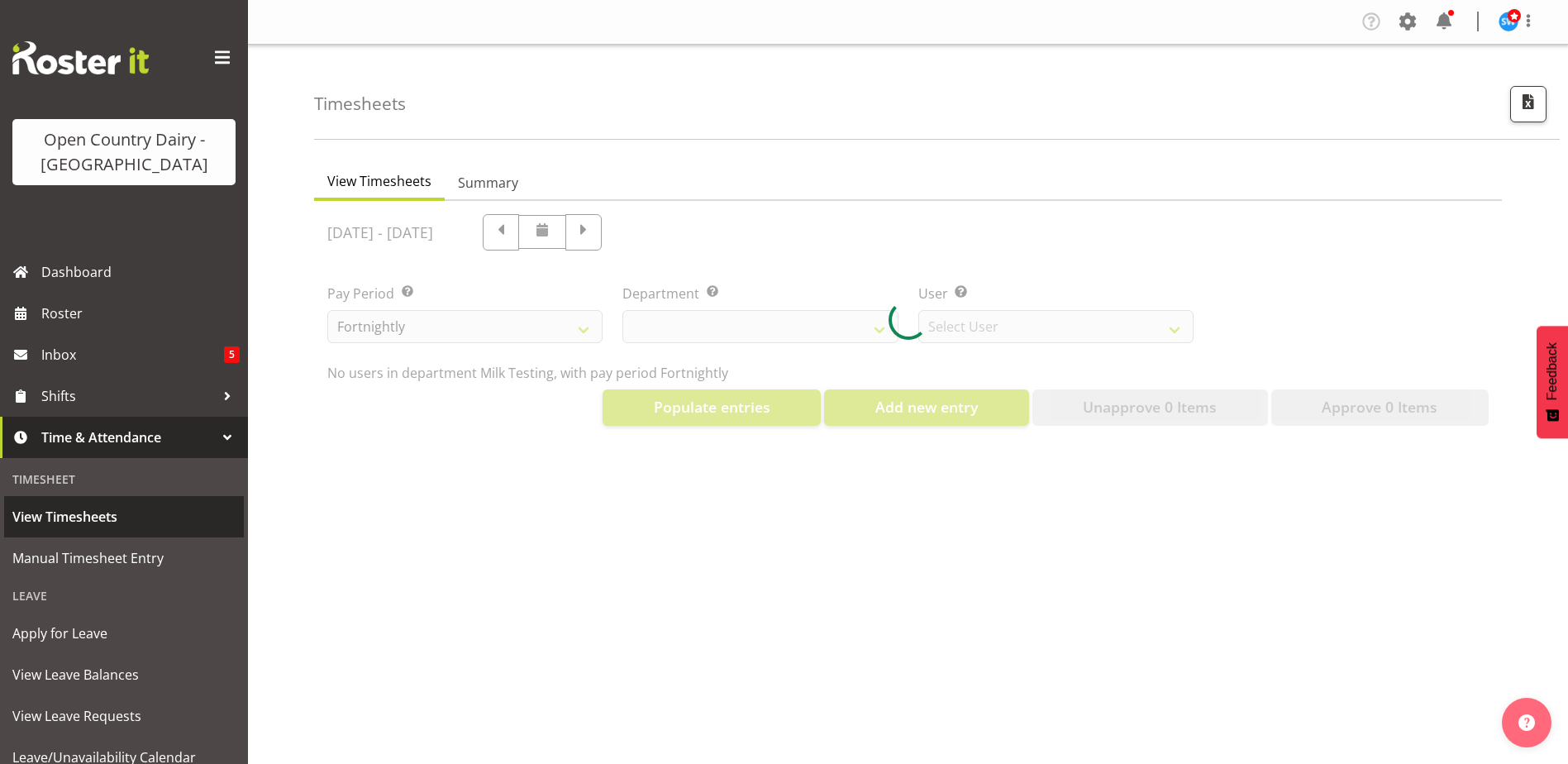
select select "733"
select select "7414"
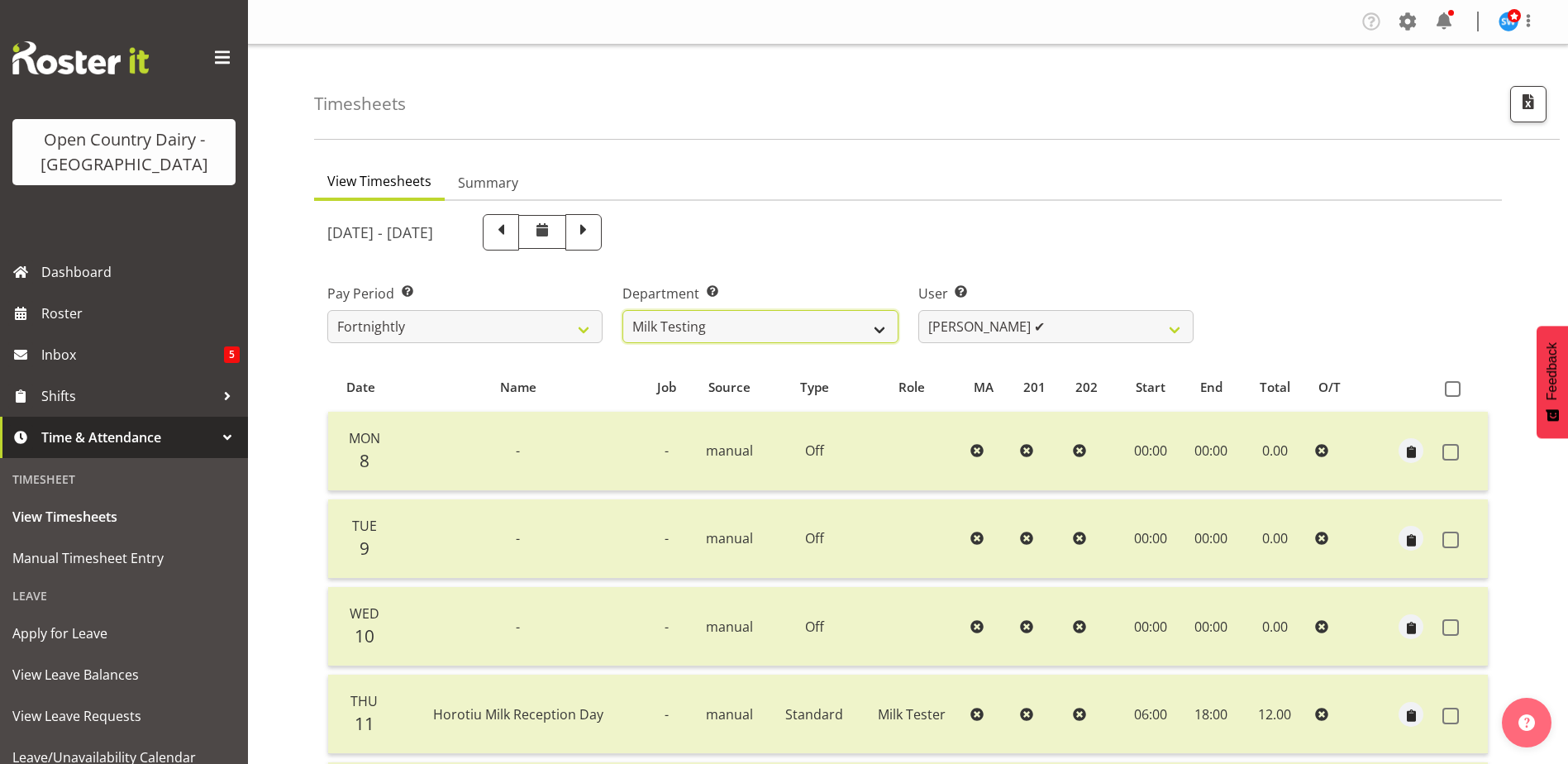
click at [736, 322] on select "701 702 703 704 705 706 707 708 709 710 711 712 713 714 715 716 717 718 719 720" at bounding box center [760, 326] width 275 height 33
select select "874"
click at [623, 310] on select "701 702 703 704 705 706 707 708 709 710 711 712 713 714 715 716 717 718 719 720" at bounding box center [760, 326] width 275 height 33
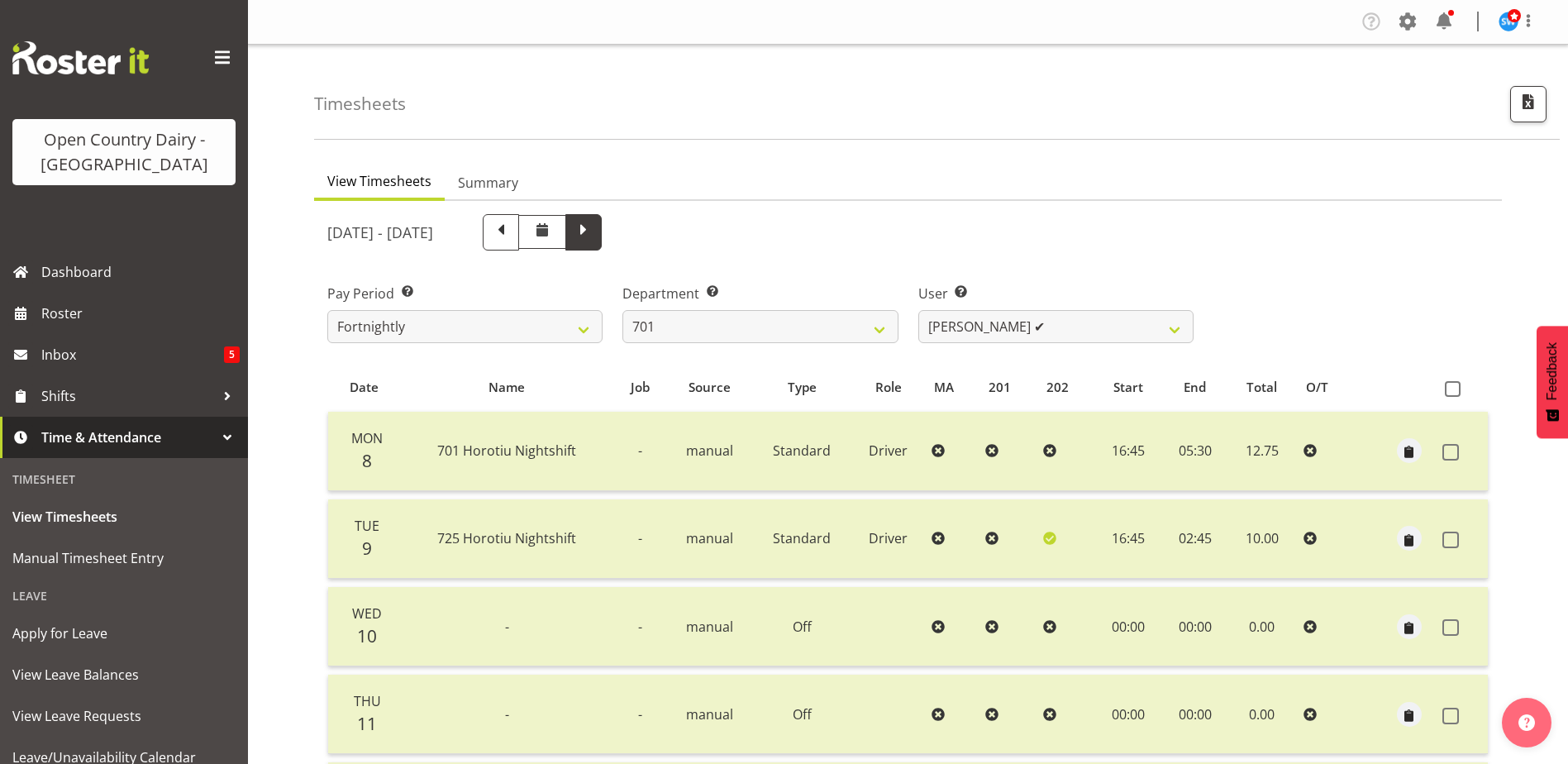
click at [594, 238] on span at bounding box center [583, 231] width 22 height 22
select select
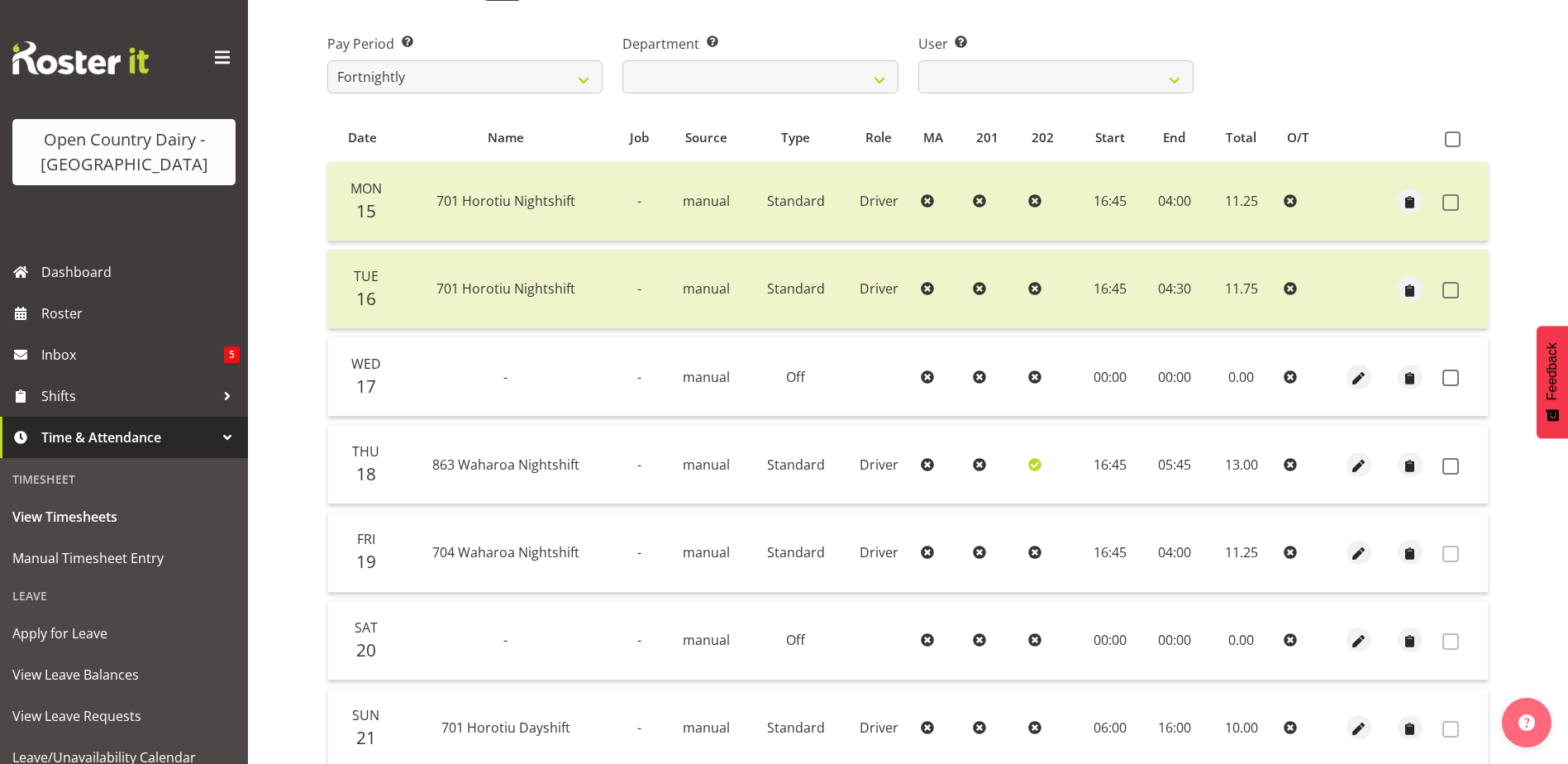
scroll to position [331, 0]
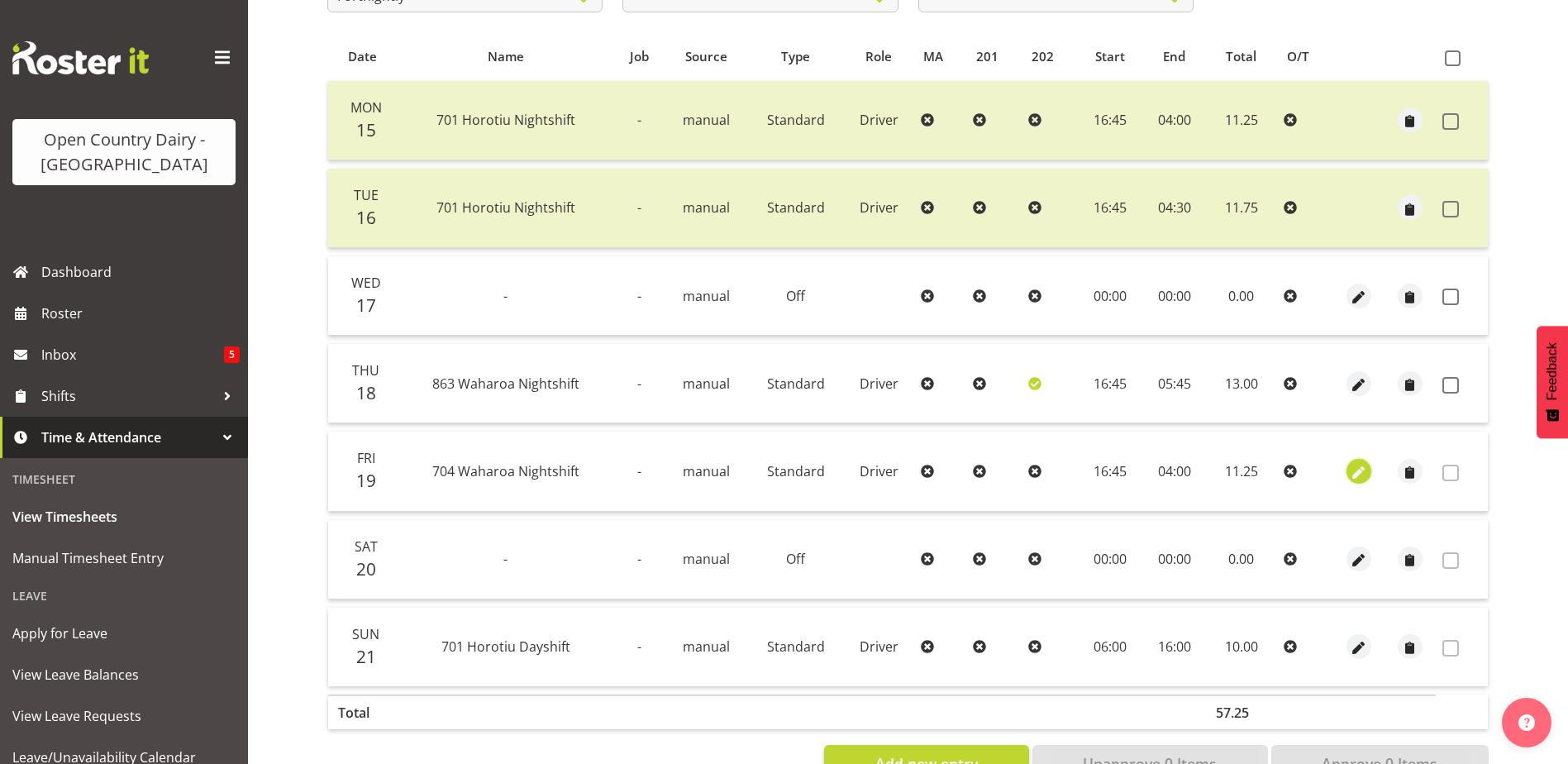
click at [1359, 476] on span "button" at bounding box center [1358, 472] width 19 height 19
select select "Standard"
select select "717"
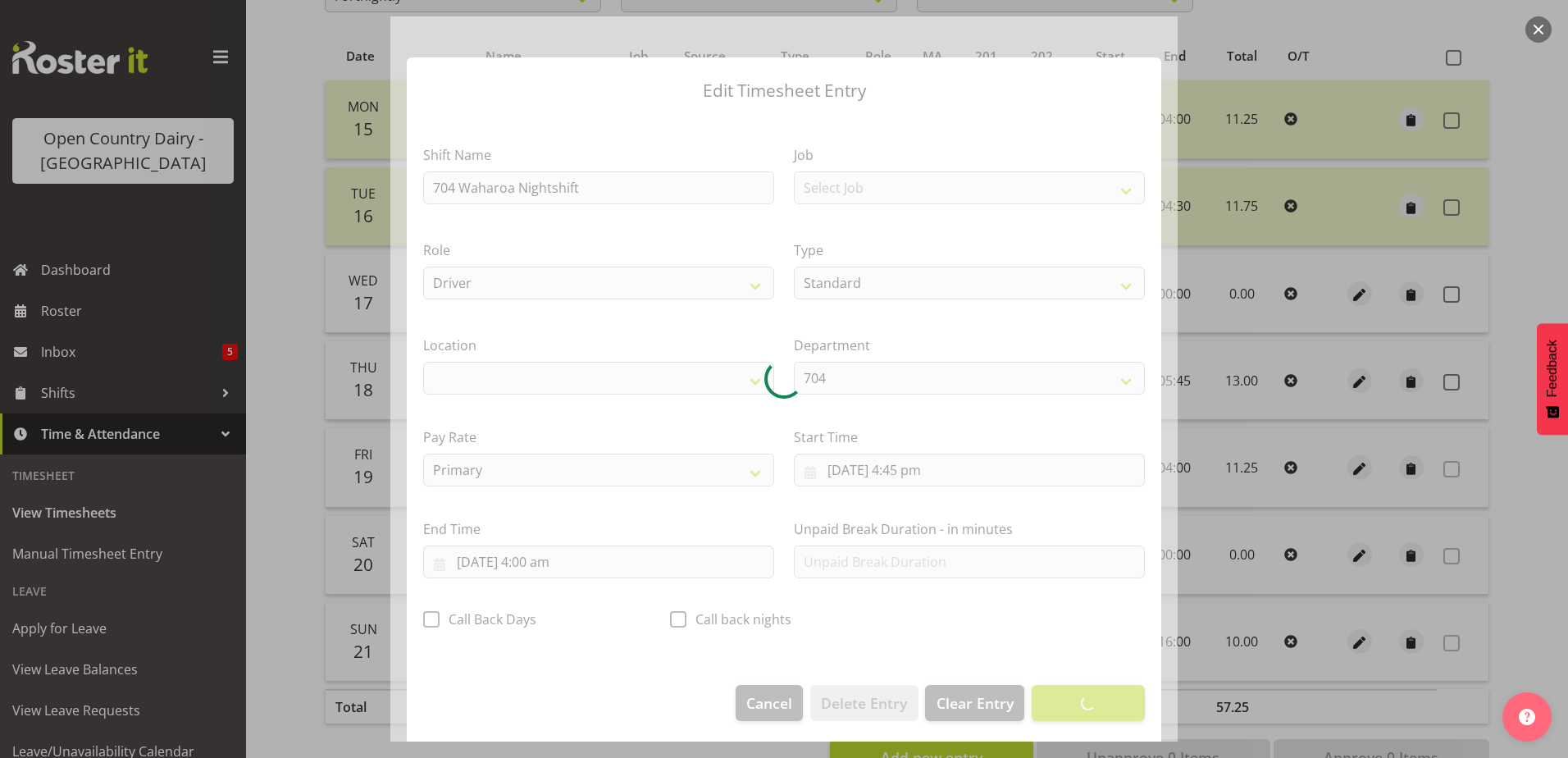
select select "1054"
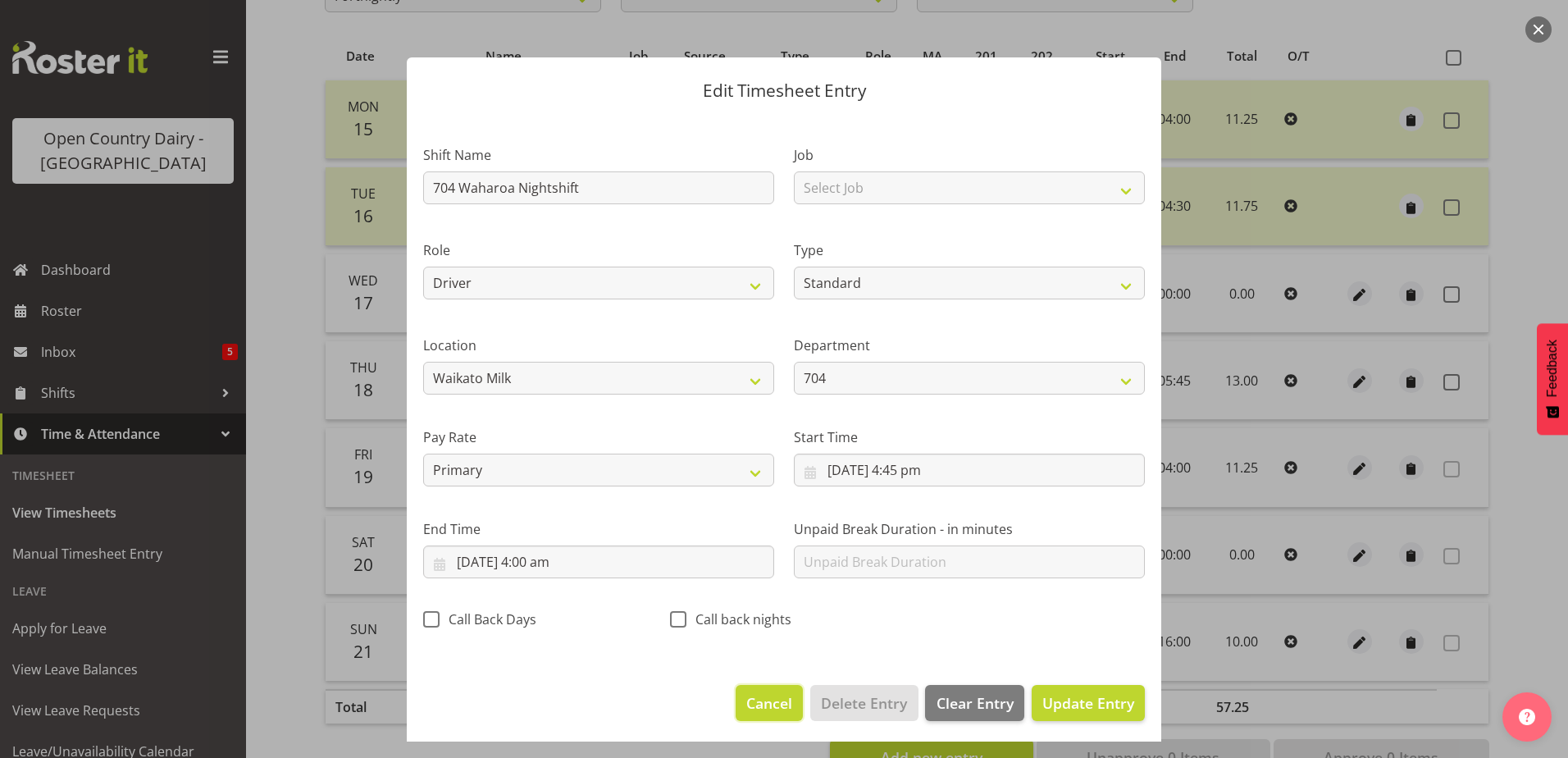
click at [764, 700] on span "Cancel" at bounding box center [769, 703] width 46 height 22
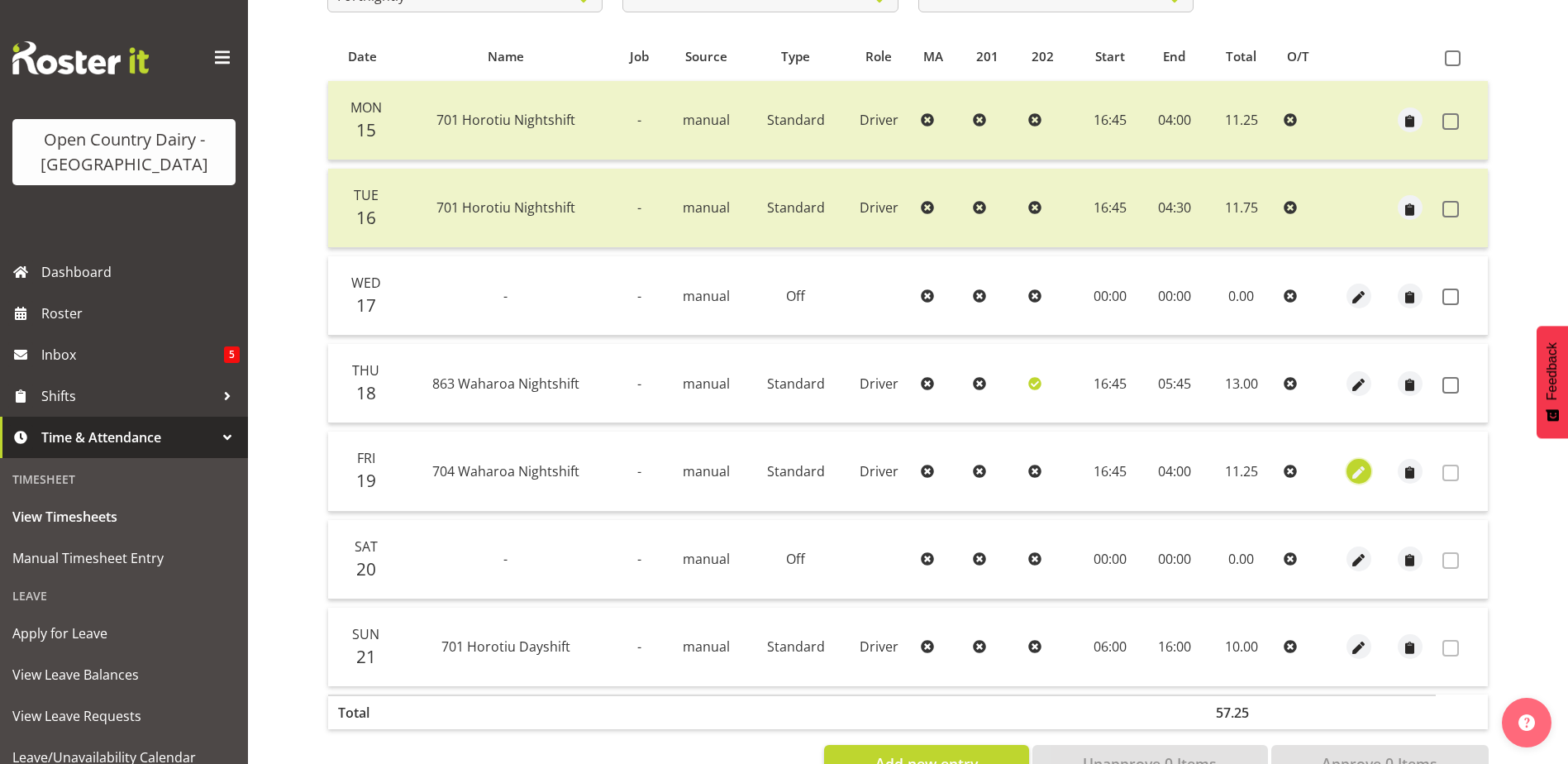
click at [1365, 475] on span "button" at bounding box center [1358, 472] width 19 height 19
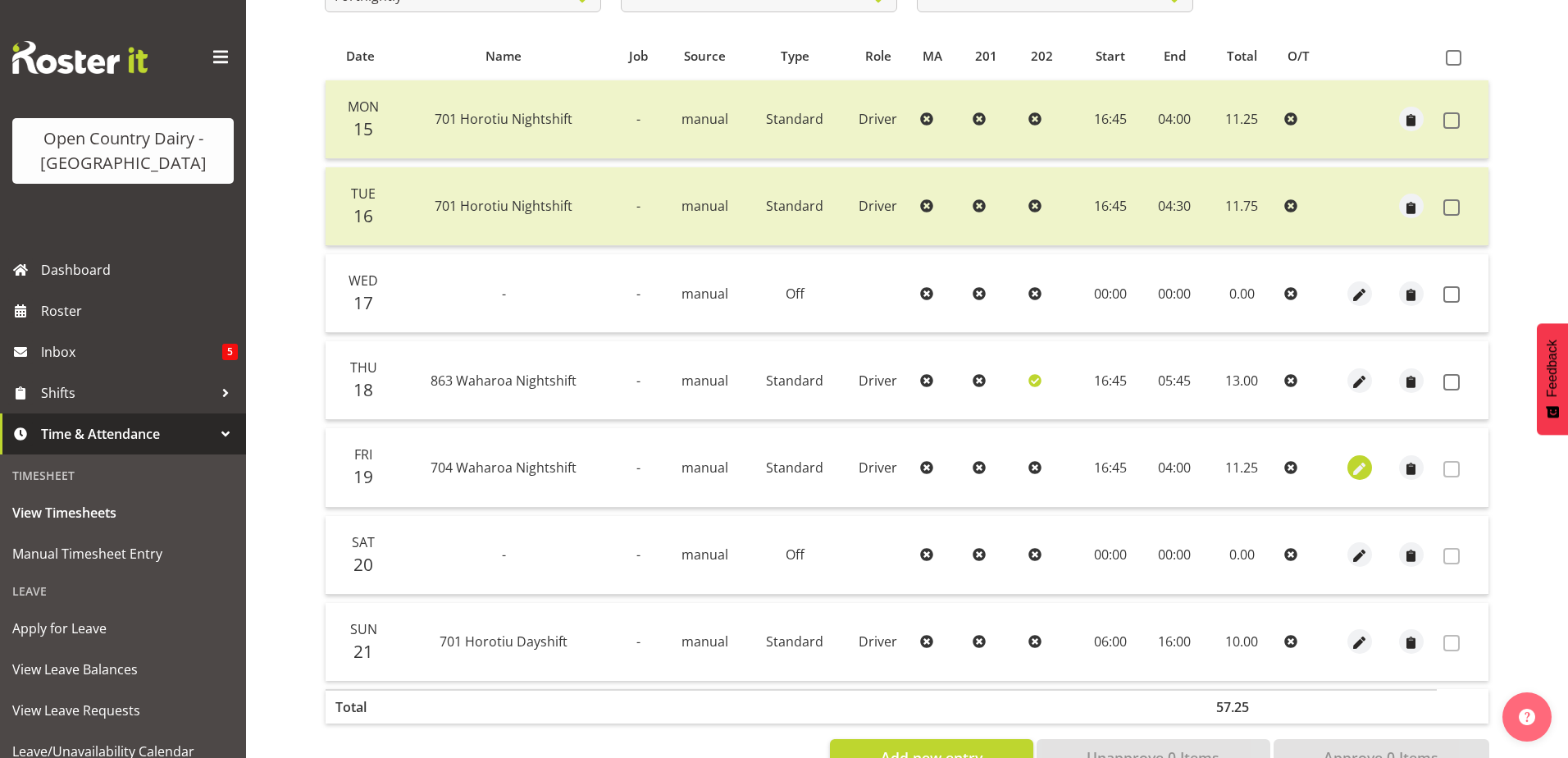
select select "Standard"
select select "717"
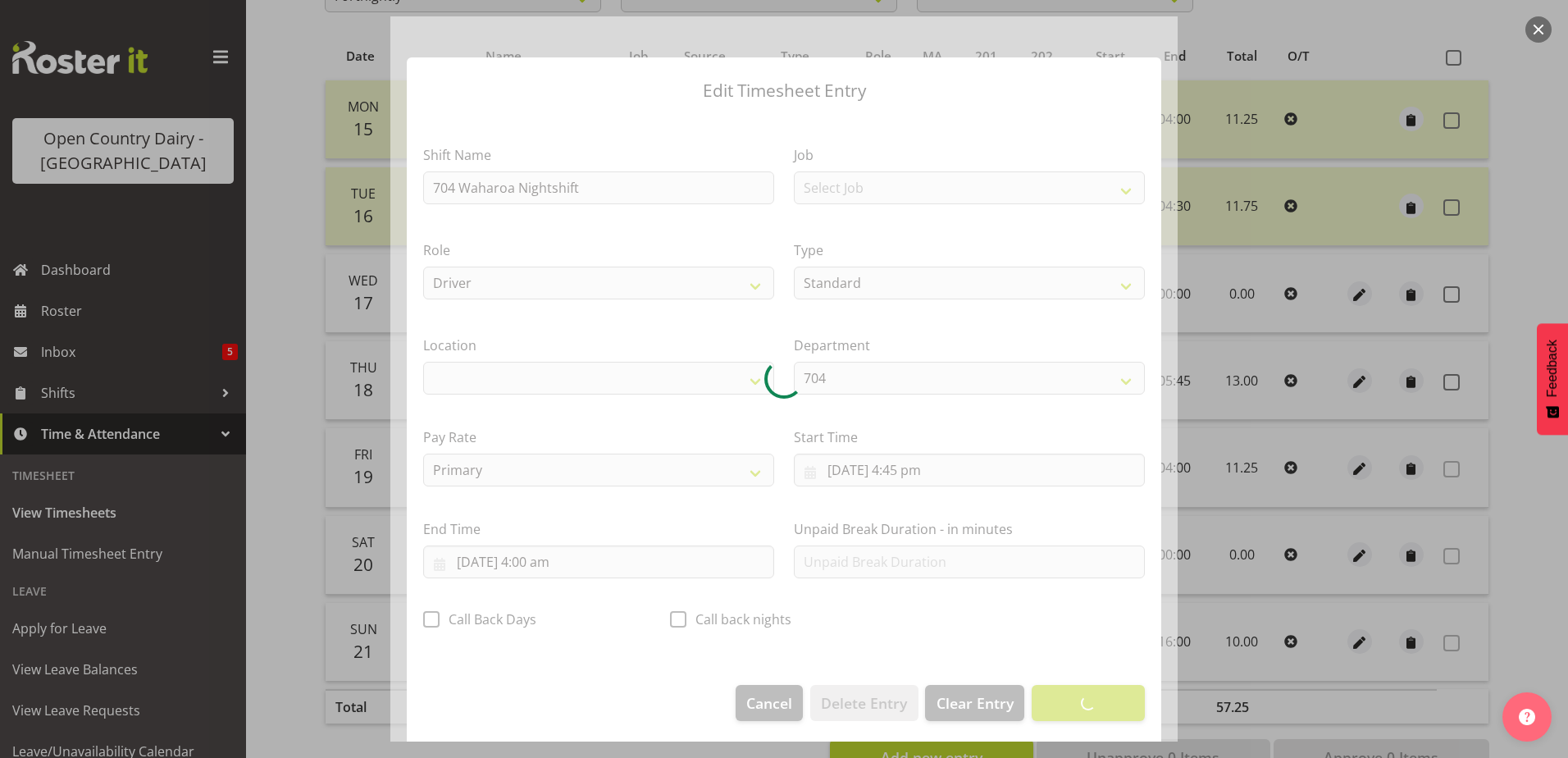
select select "1054"
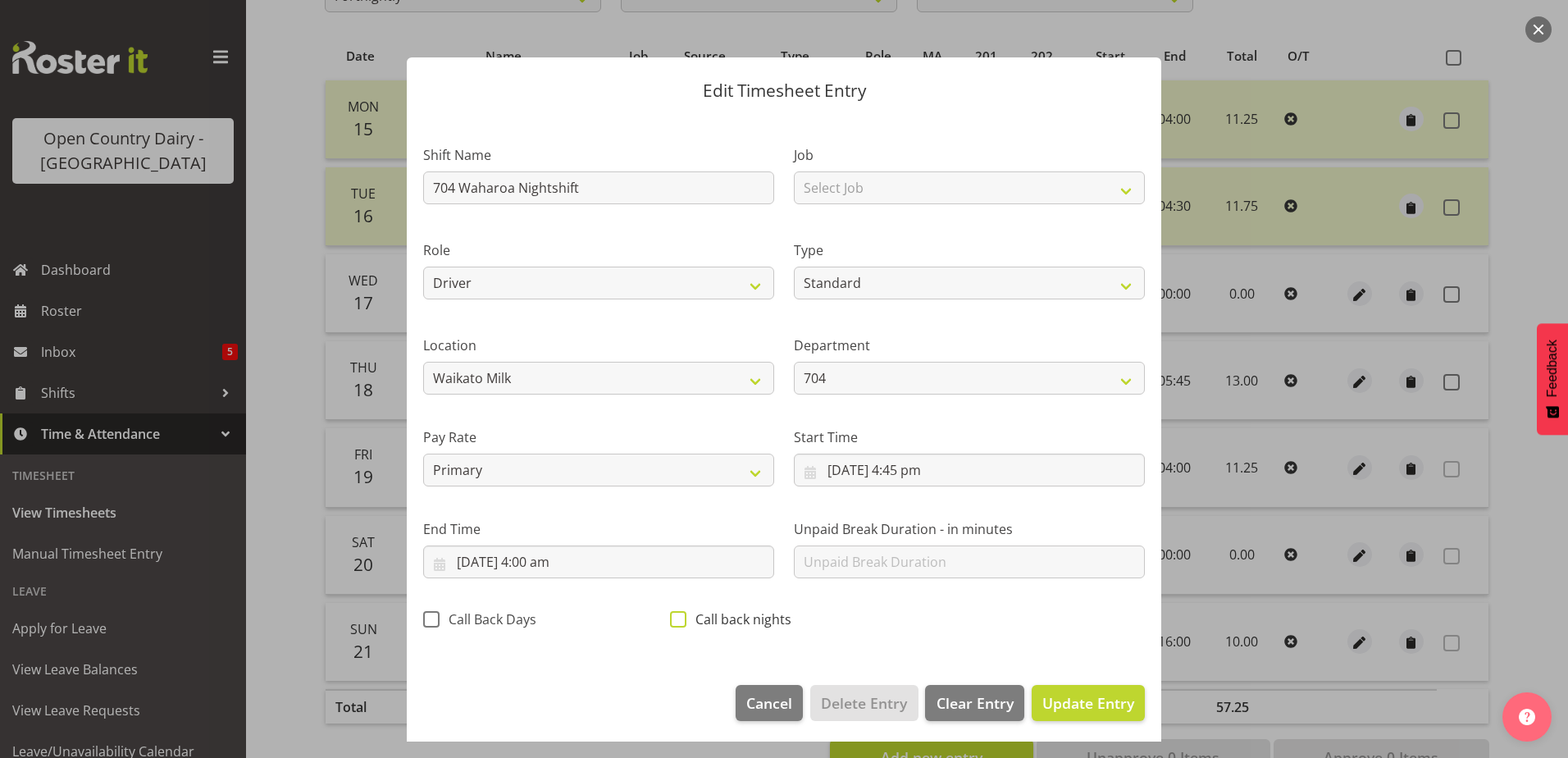
click at [674, 619] on span at bounding box center [678, 620] width 16 height 16
click at [674, 619] on input "Call back nights" at bounding box center [675, 619] width 11 height 11
checkbox input "true"
drag, startPoint x: 1064, startPoint y: 709, endPoint x: 1160, endPoint y: 639, distance: 118.8
click at [1065, 709] on span "Update Entry" at bounding box center [1089, 703] width 92 height 20
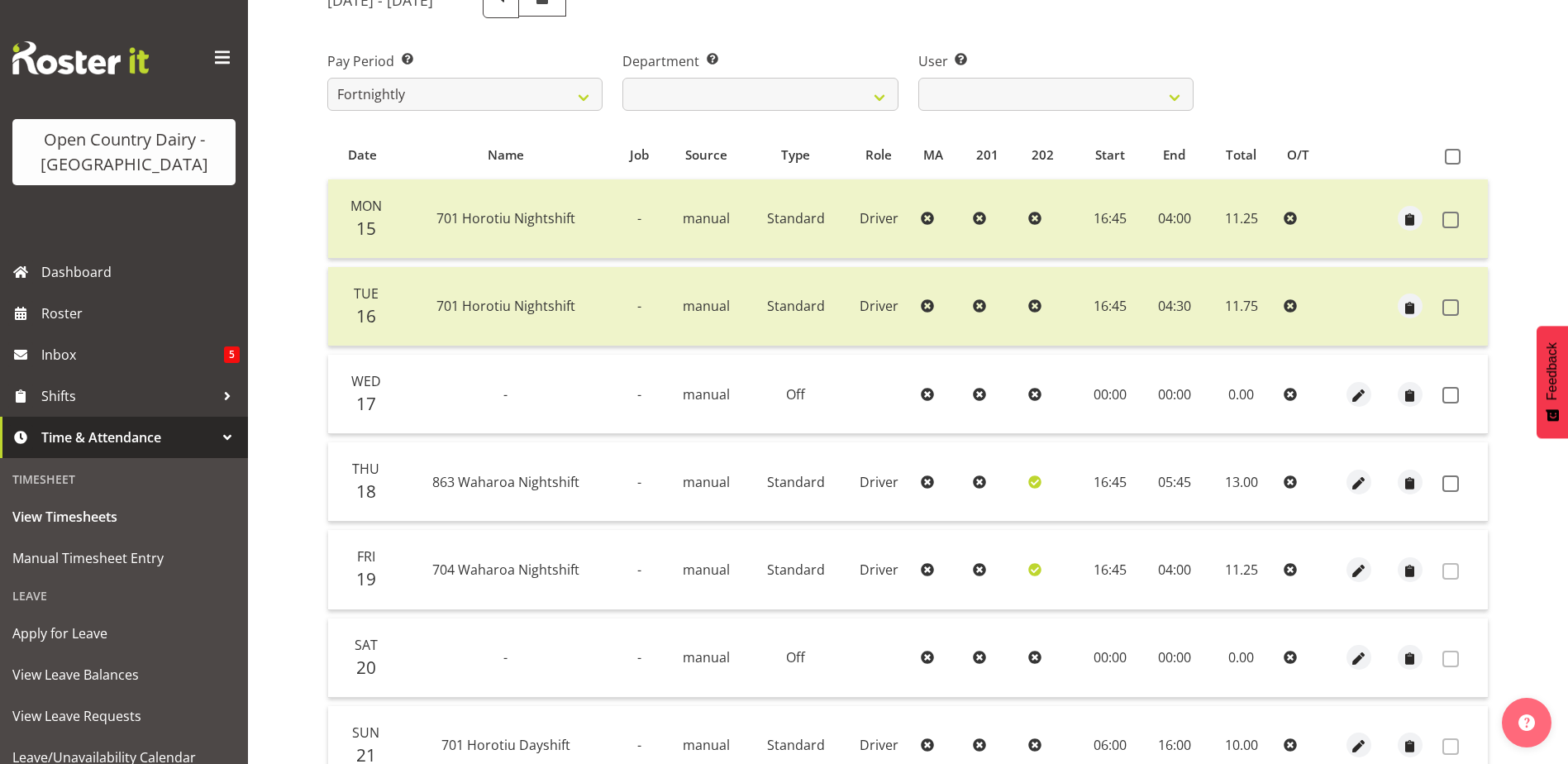
scroll to position [56, 0]
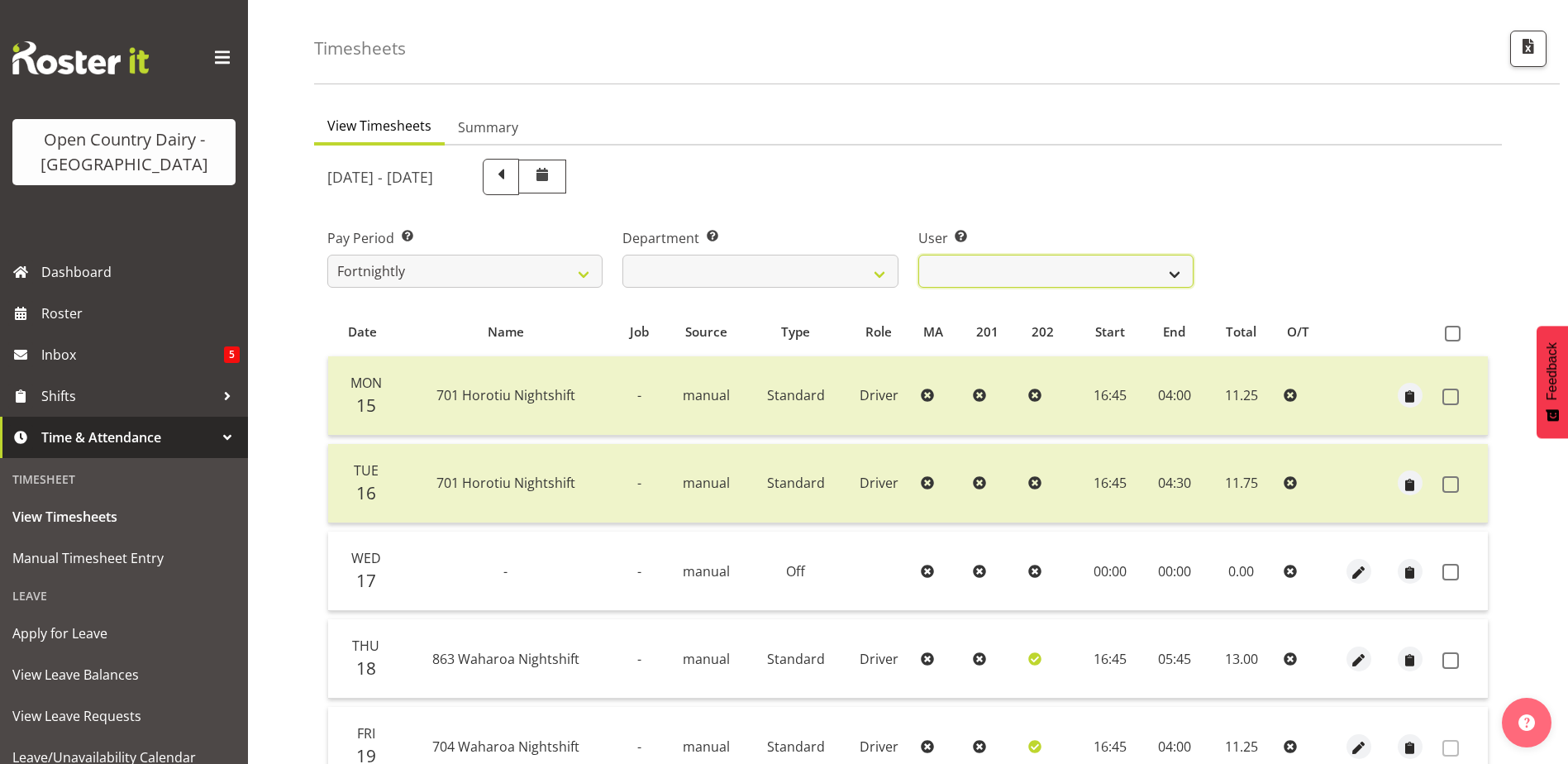
click at [1080, 269] on select "Duncan Shirley ❌ Gagandeep Singh ❌ Johann Van Zyl ❌ John Cottingham ❌" at bounding box center [1057, 271] width 275 height 33
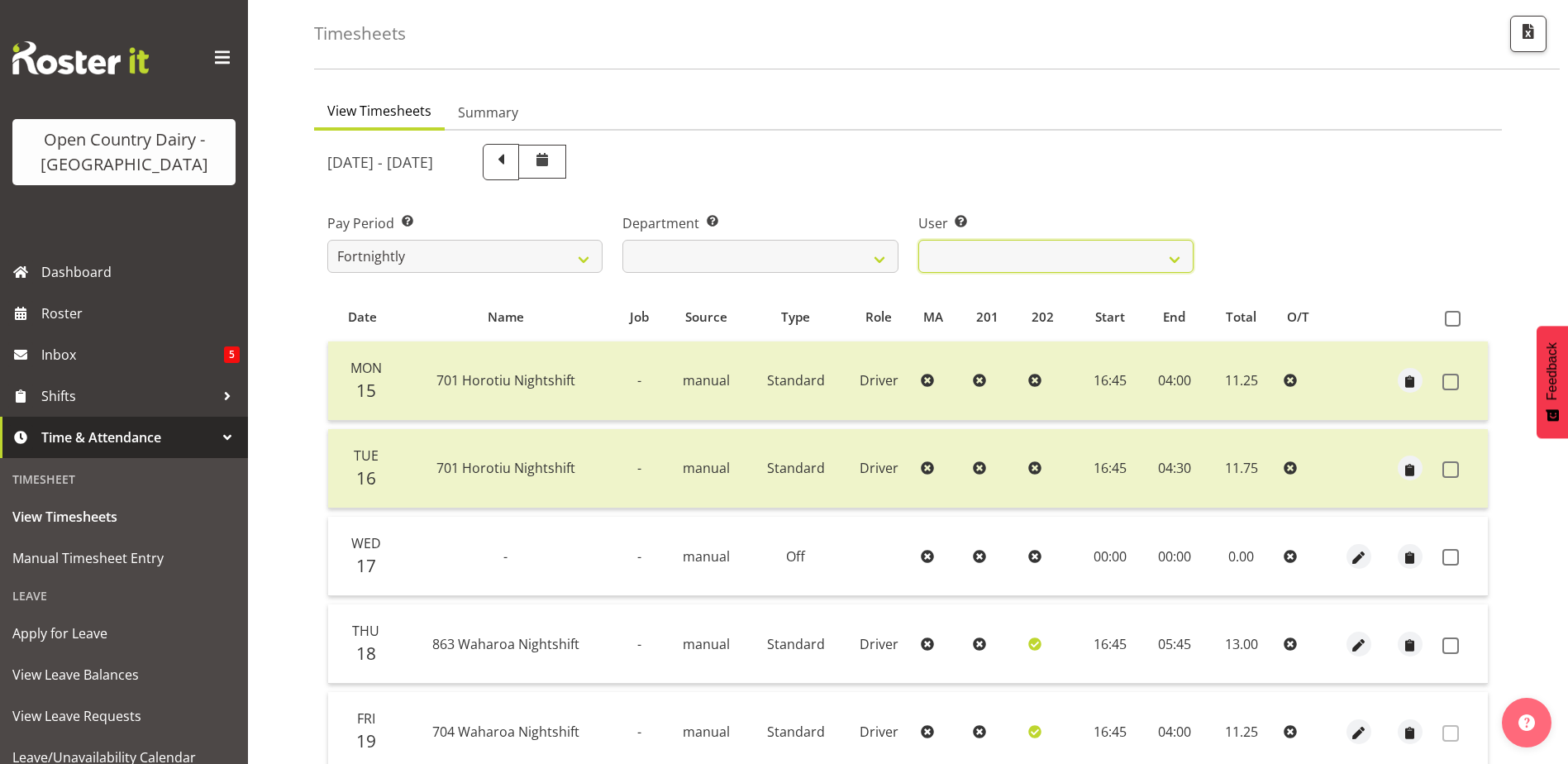
scroll to position [221, 0]
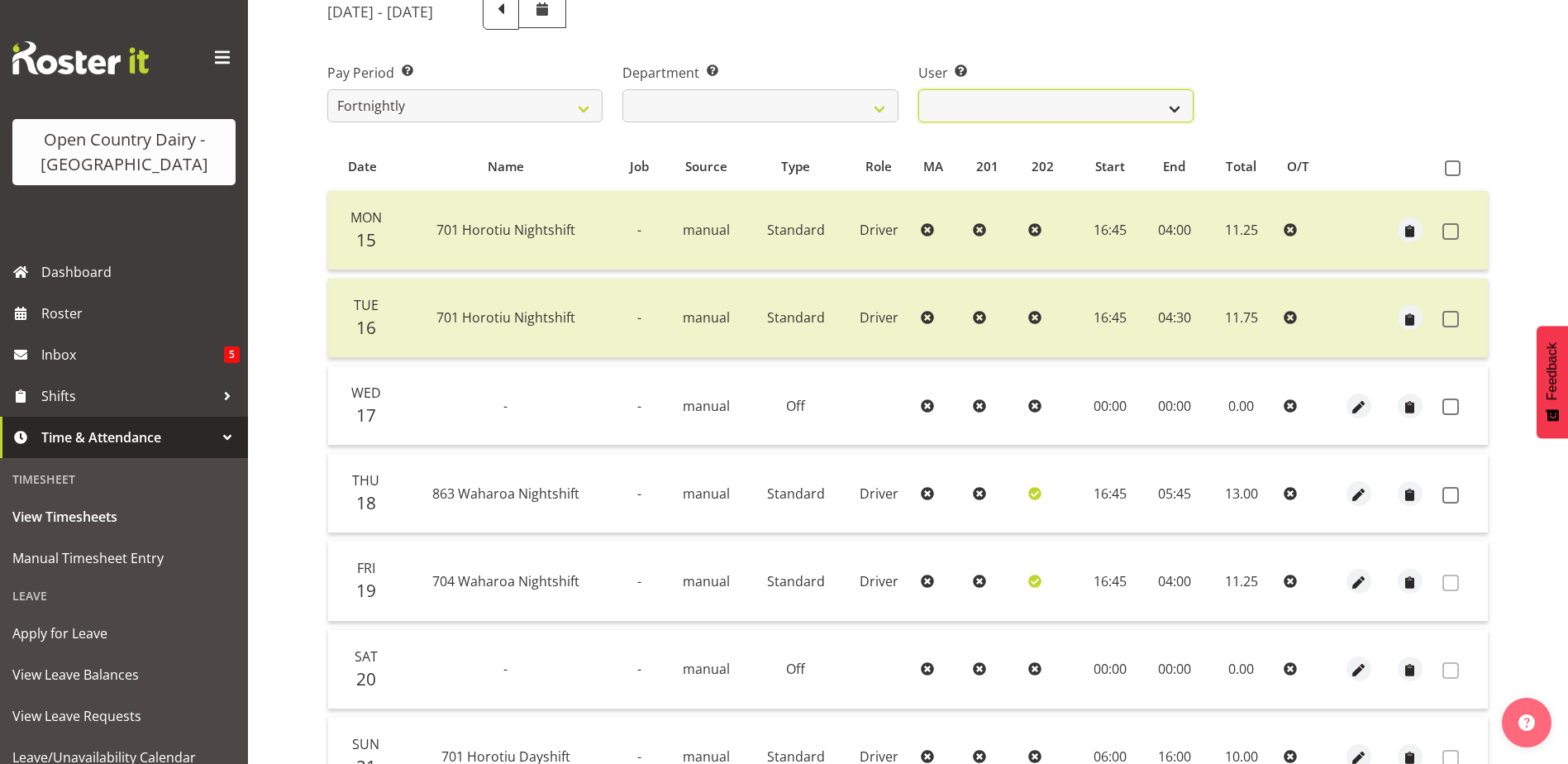
click at [1061, 102] on select "Duncan Shirley ❌ Gagandeep Singh ❌ Johann Van Zyl ❌ John Cottingham ❌" at bounding box center [1057, 106] width 275 height 33
select select "9454"
click at [919, 89] on select "Duncan Shirley ❌ Gagandeep Singh ❌ Johann Van Zyl ❌ John Cottingham ❌" at bounding box center [1057, 106] width 275 height 33
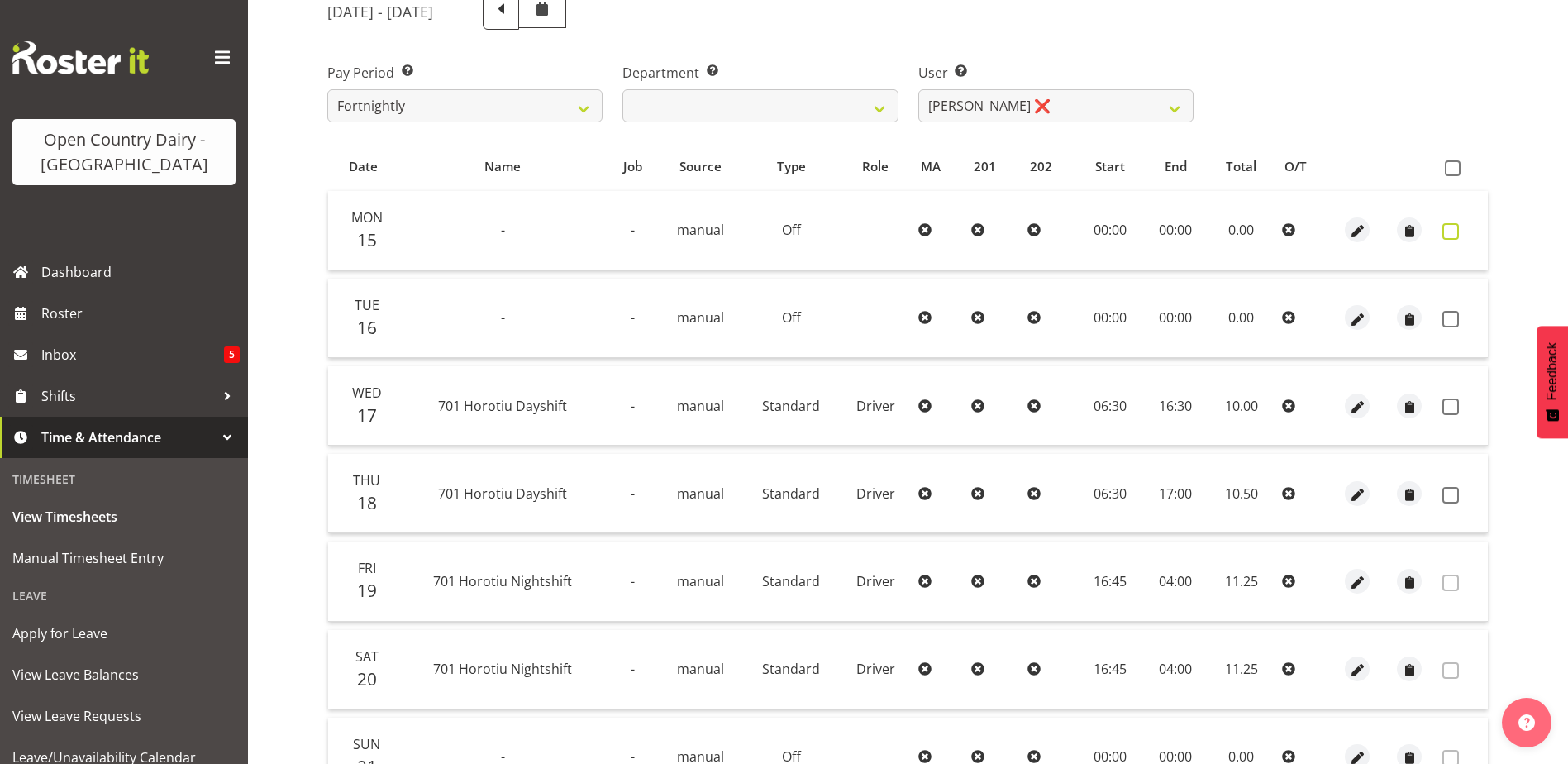
click at [1454, 235] on span at bounding box center [1451, 232] width 16 height 16
checkbox input "true"
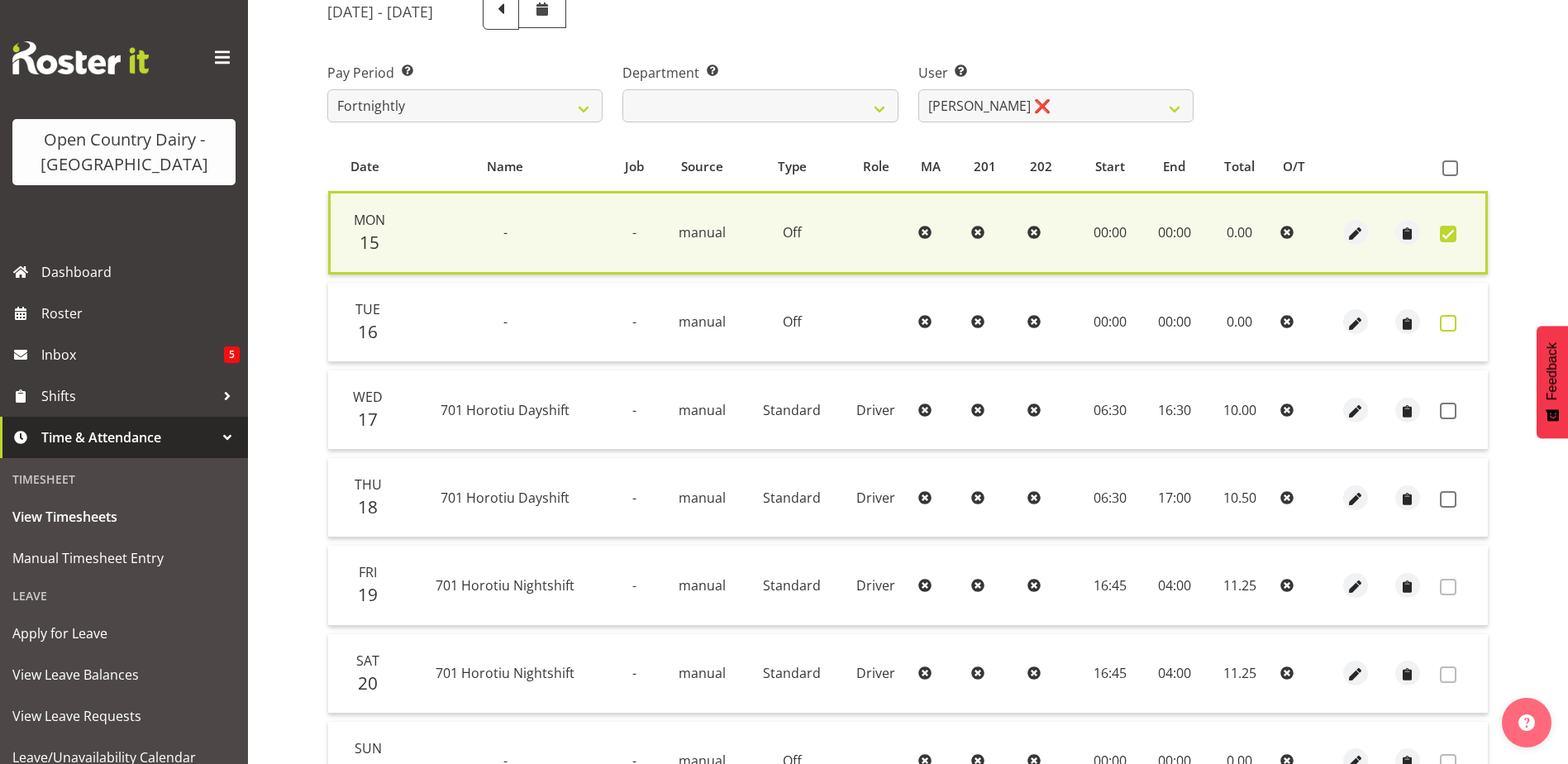
click at [1446, 320] on span at bounding box center [1449, 324] width 16 height 16
checkbox input "true"
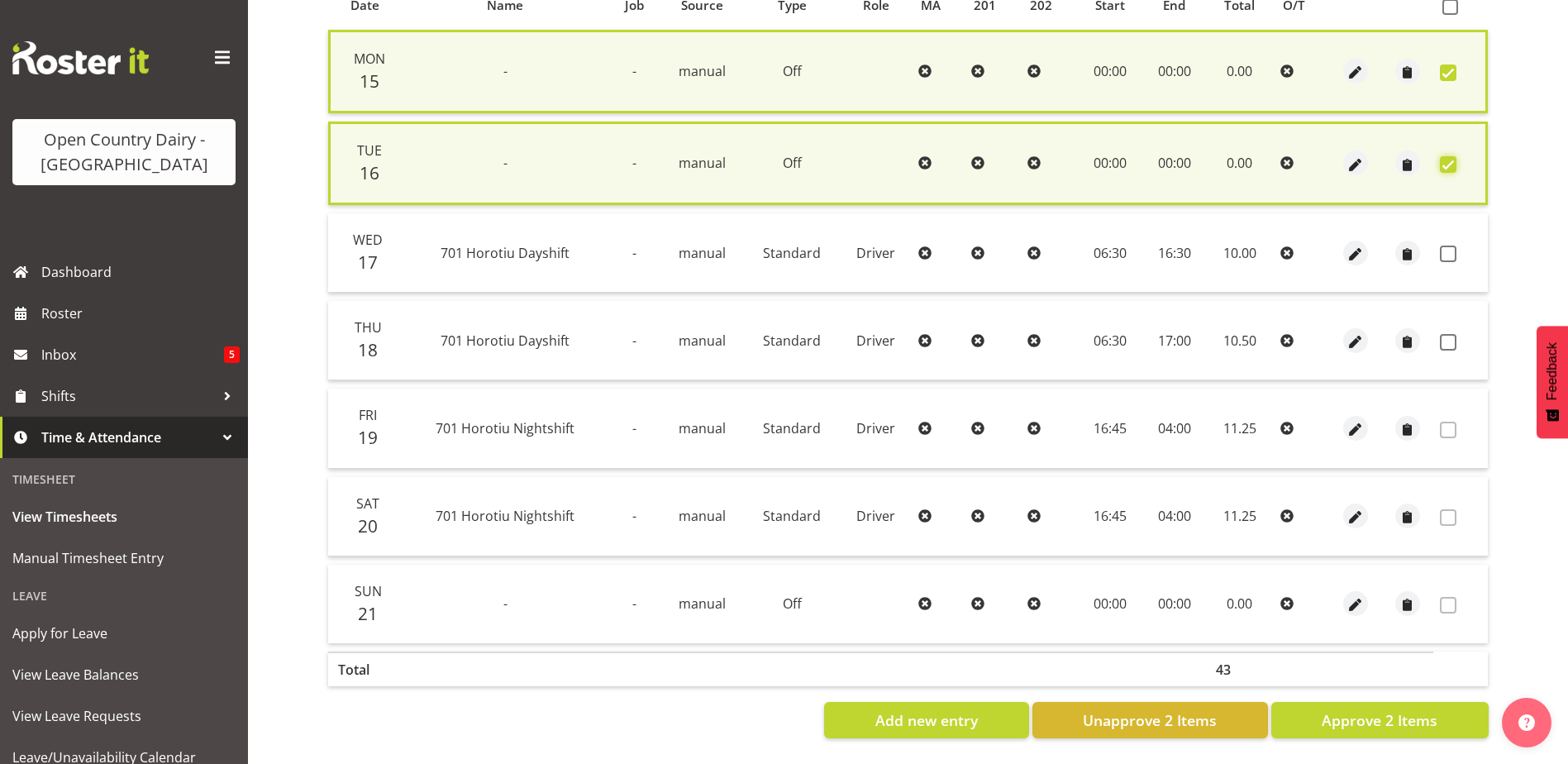
scroll to position [395, 0]
click at [1450, 245] on span at bounding box center [1449, 253] width 16 height 16
checkbox input "true"
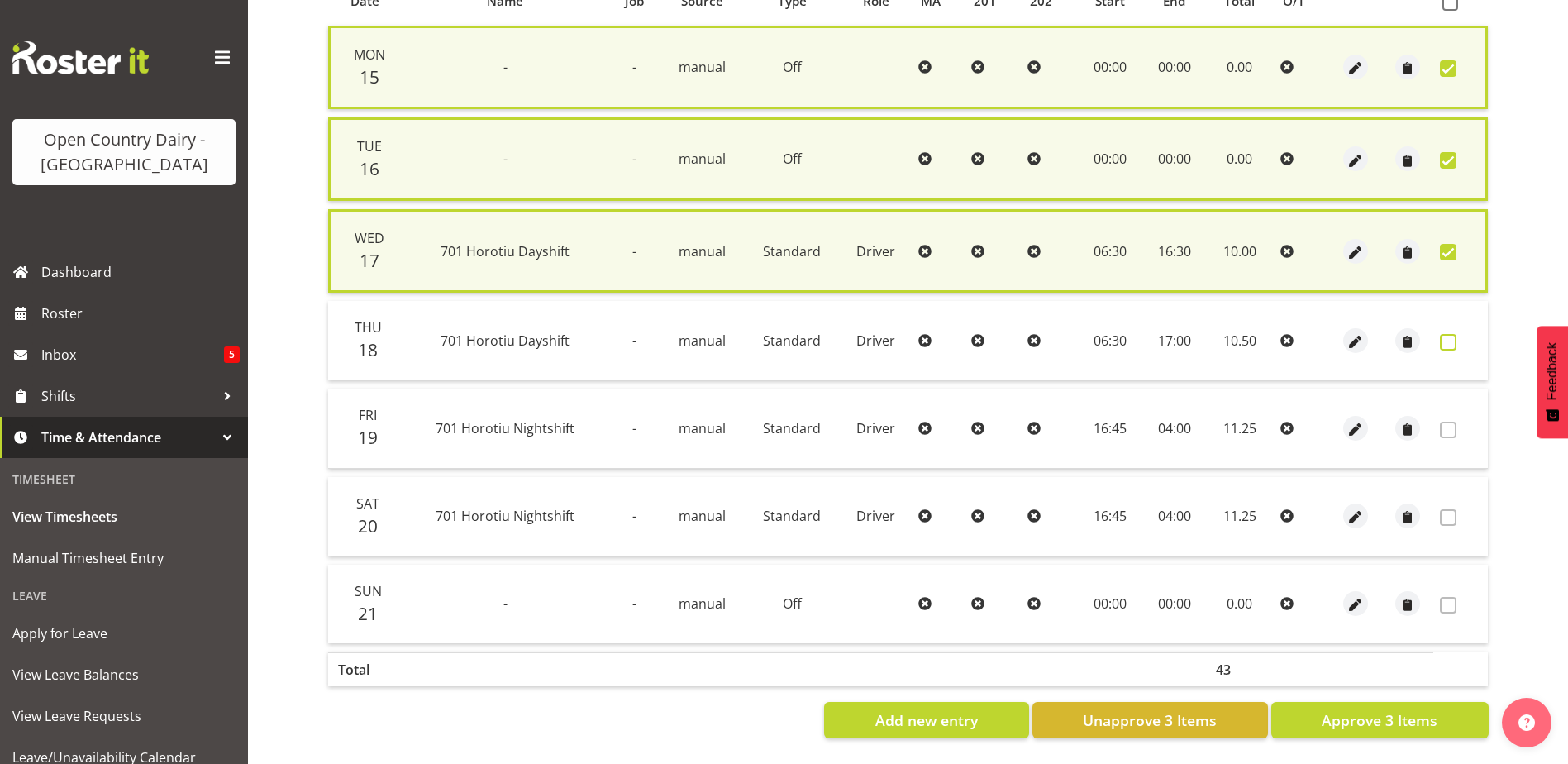
click at [1449, 334] on span at bounding box center [1449, 342] width 16 height 16
checkbox input "true"
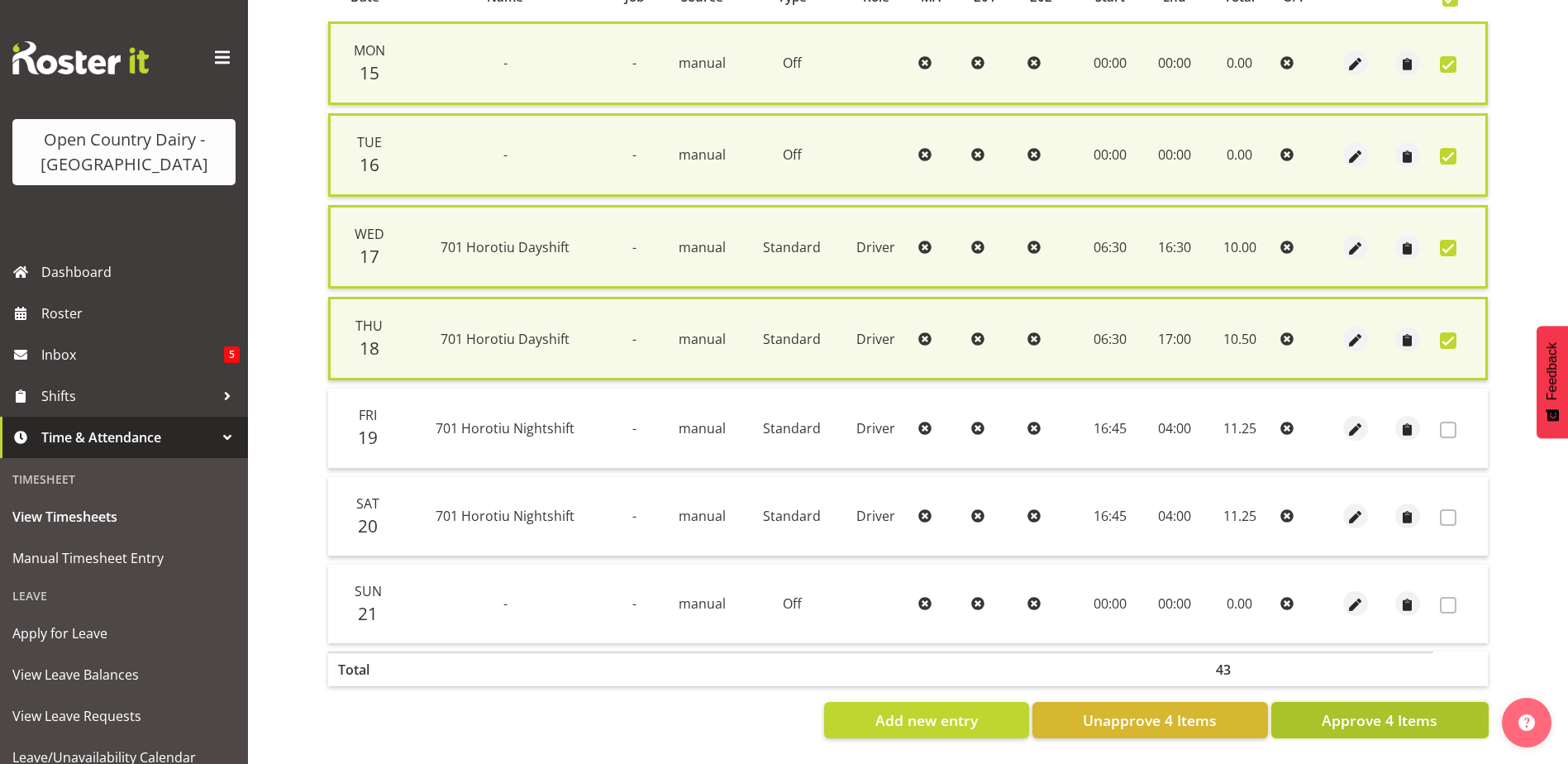
click at [1374, 719] on span "Approve 4 Items" at bounding box center [1379, 720] width 116 height 22
checkbox input "false"
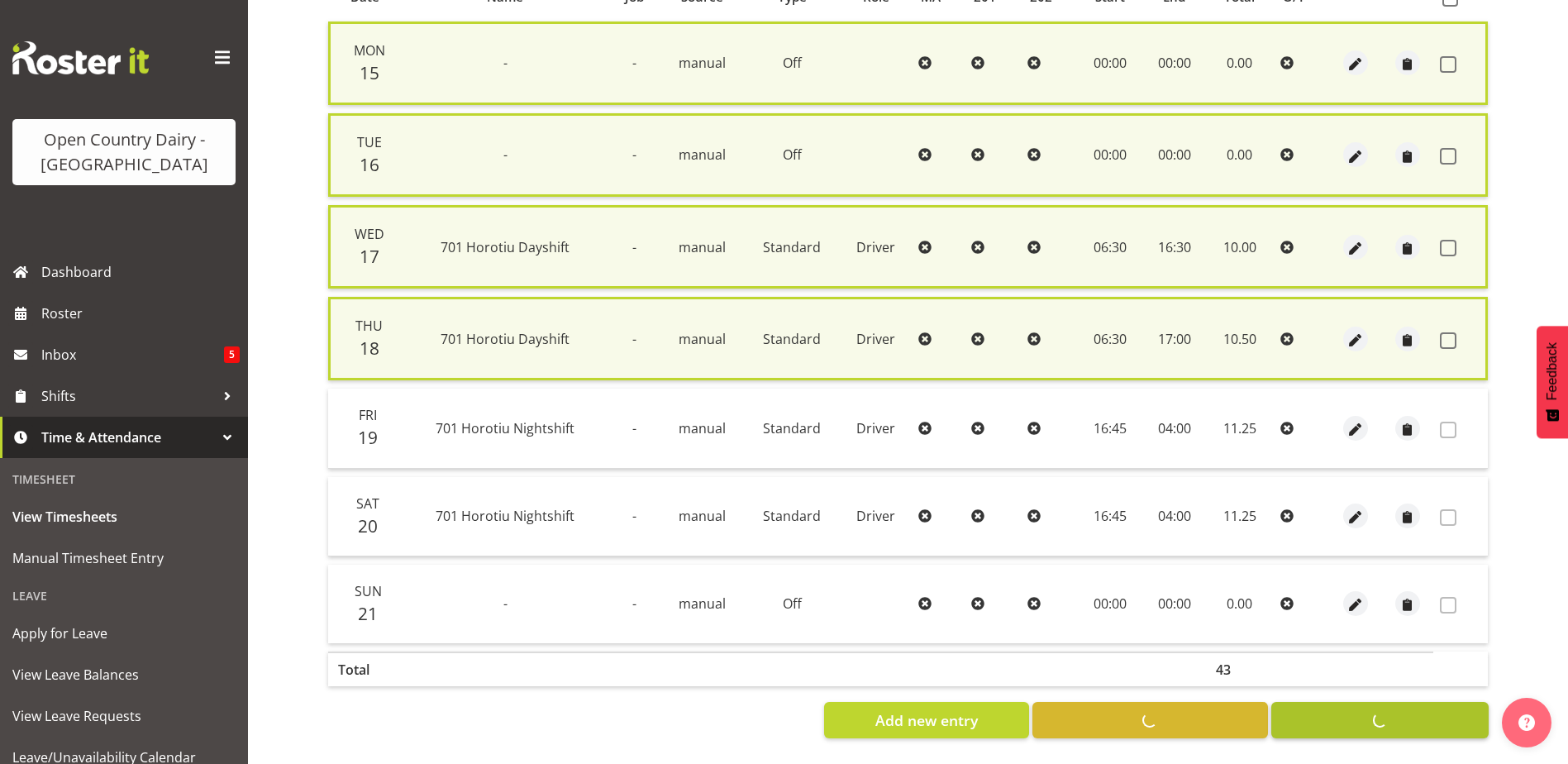
checkbox input "false"
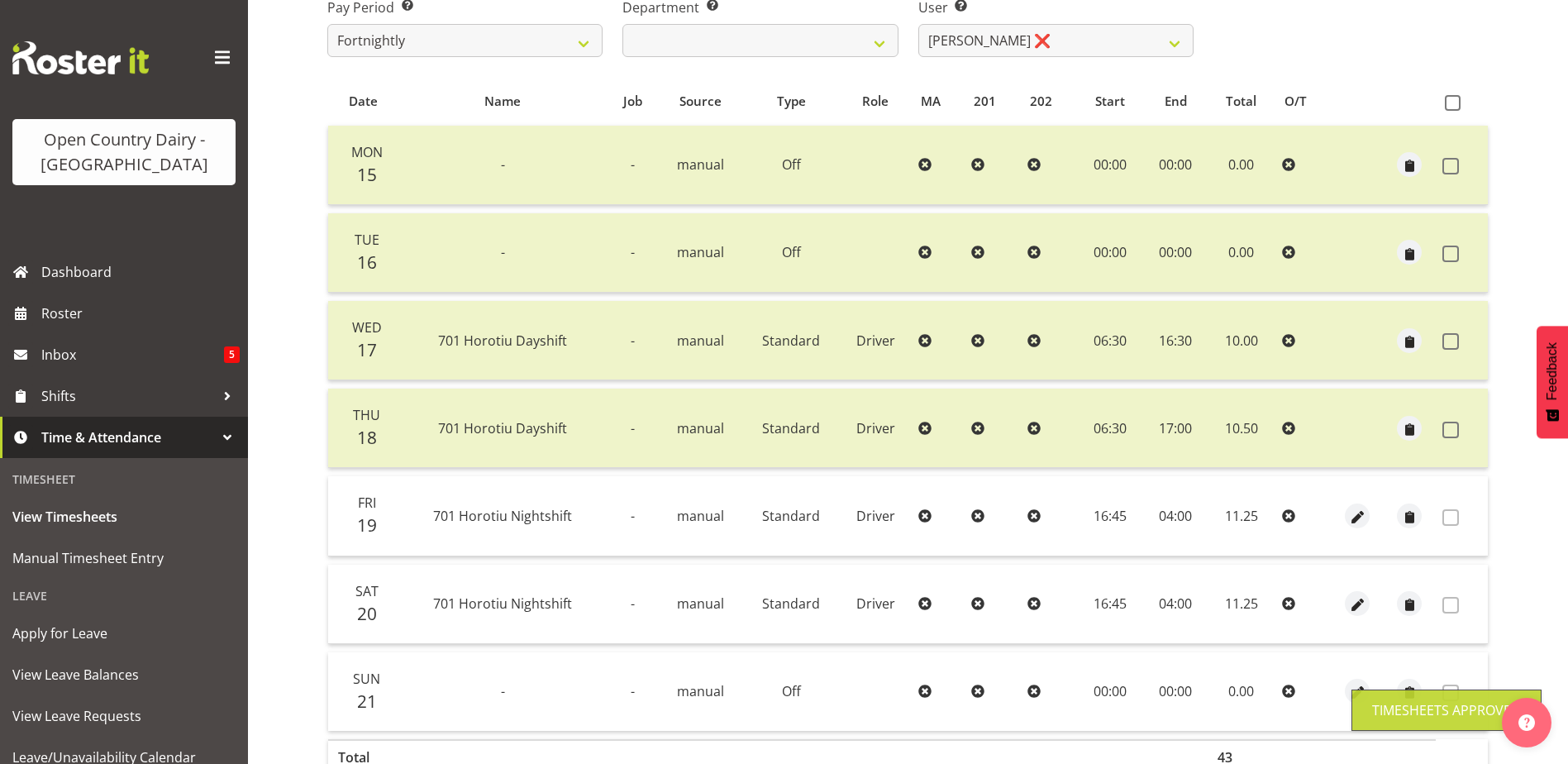
scroll to position [138, 0]
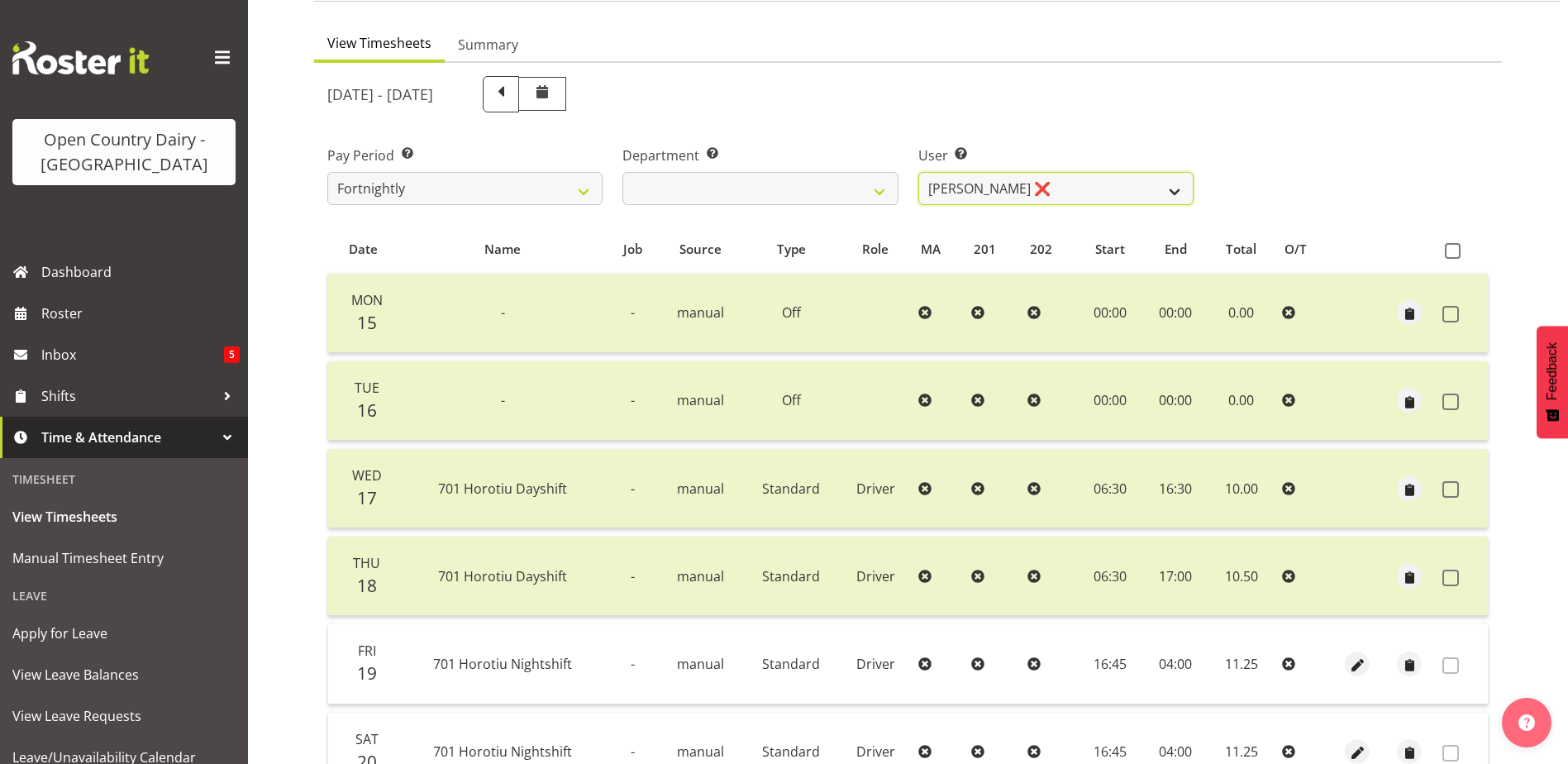
click at [1097, 184] on select "Duncan Shirley ❌ Gagandeep Singh ❌ Johann Van Zyl ❌ John Cottingham ❌" at bounding box center [1057, 189] width 275 height 33
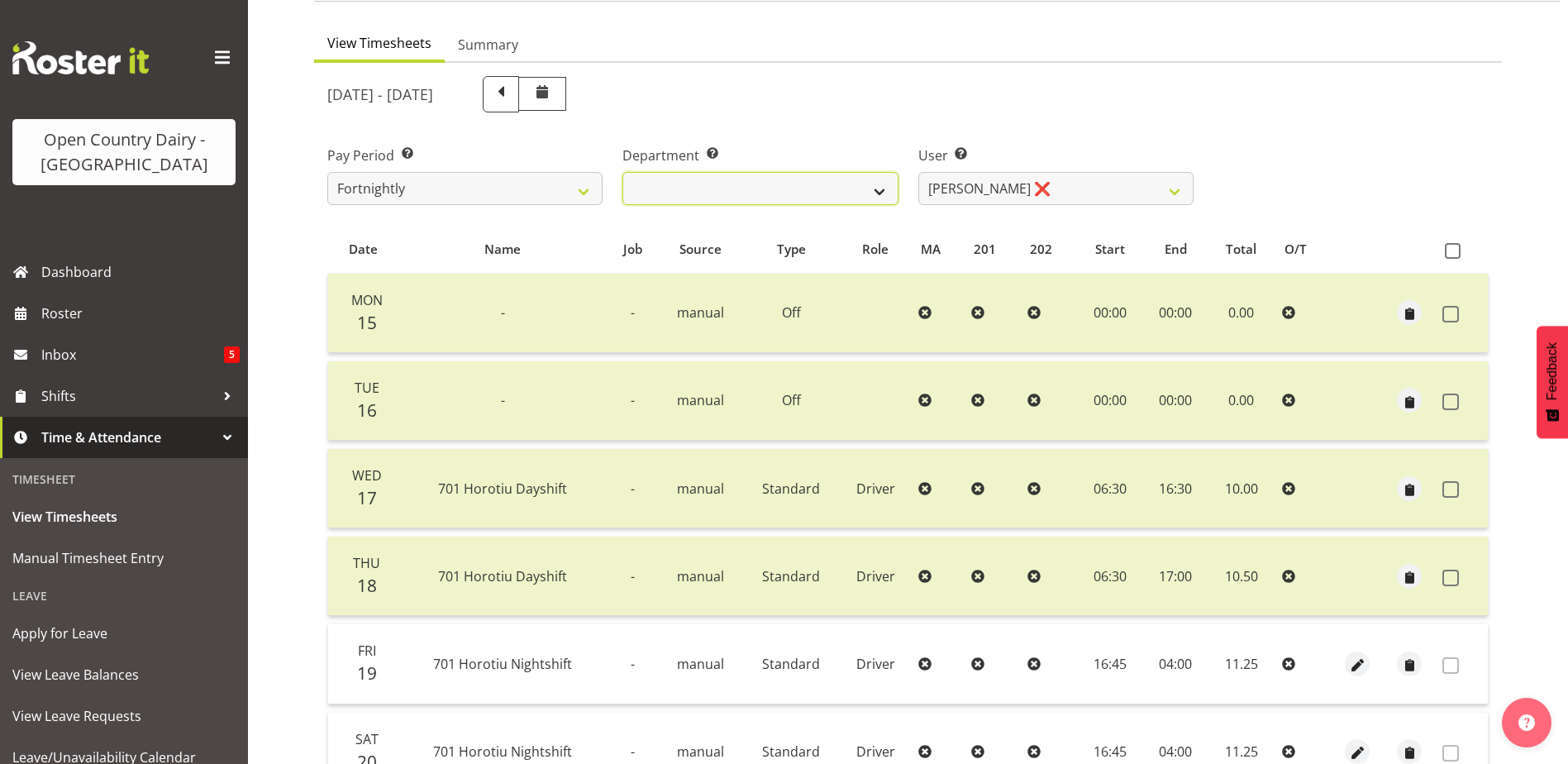
click at [825, 190] on select "701 702 703 704 705 706 707 708 709 710 711 712 713 714 715 716 717 718 719 720" at bounding box center [760, 189] width 275 height 33
select select "720"
click at [623, 172] on select "701 702 703 704 705 706 707 708 709 710 711 712 713 714 715 716 717 718 719 720" at bounding box center [760, 189] width 275 height 33
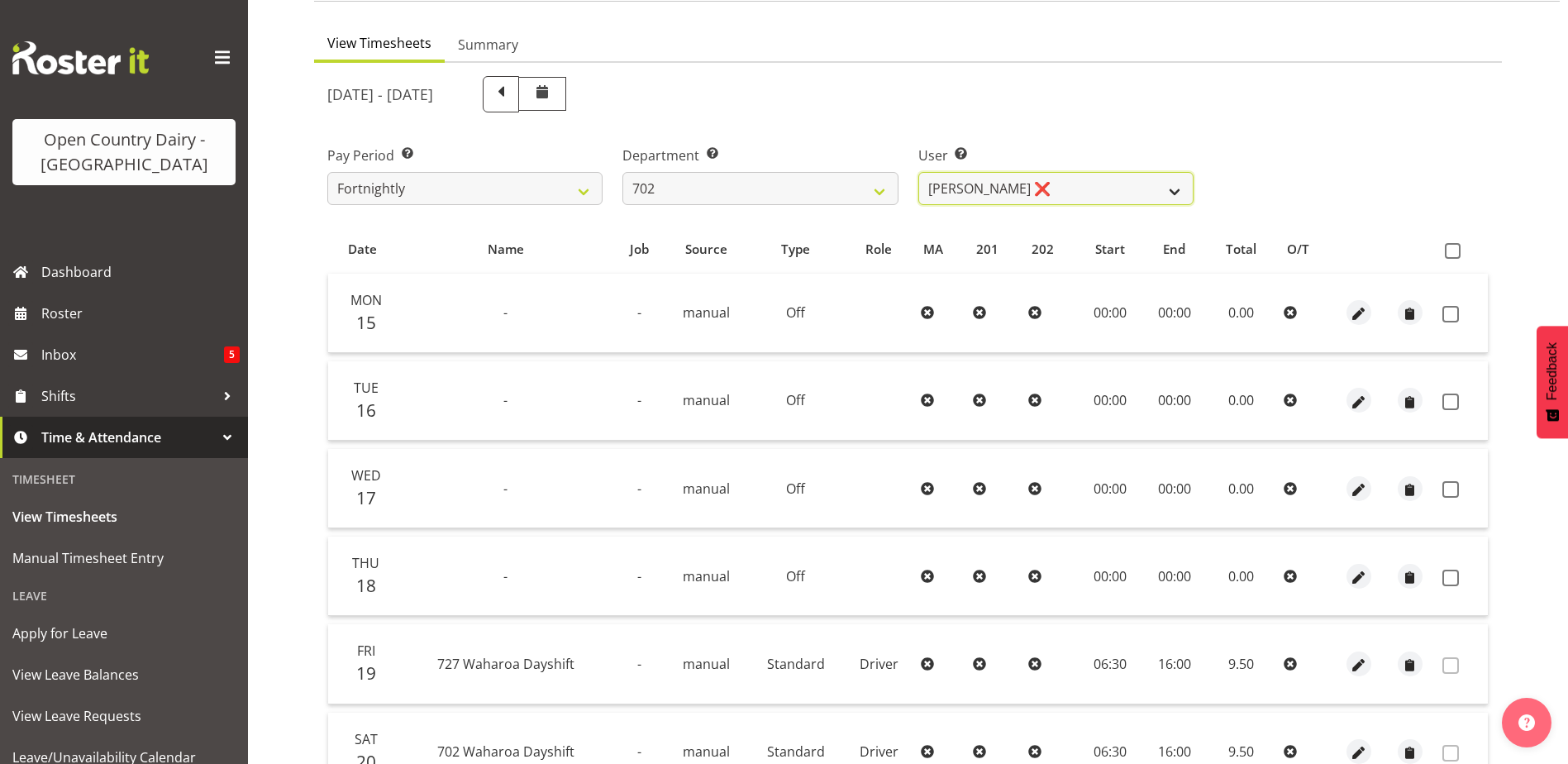
click at [1062, 186] on select "Brian Riddle ❌ Denica Tapiki ❌ Nick Adlington ❌ Simon Phillpott ❌" at bounding box center [1057, 189] width 275 height 33
select select "9996"
click at [919, 172] on select "Brian Riddle ❌ Denica Tapiki ❌ Nick Adlington ❌ Simon Phillpott ❌" at bounding box center [1057, 189] width 275 height 33
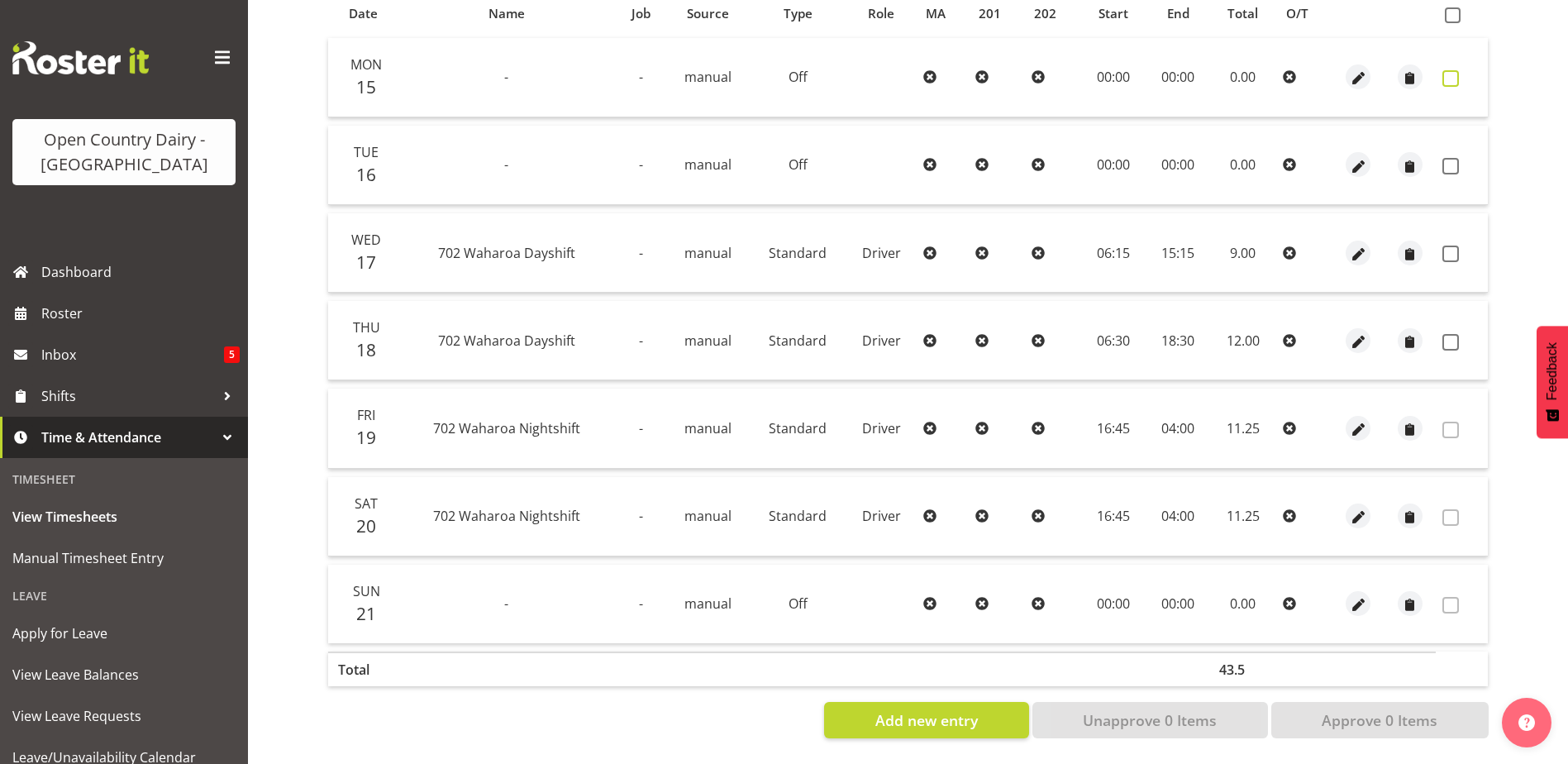
click at [1451, 70] on span at bounding box center [1451, 78] width 16 height 16
checkbox input "true"
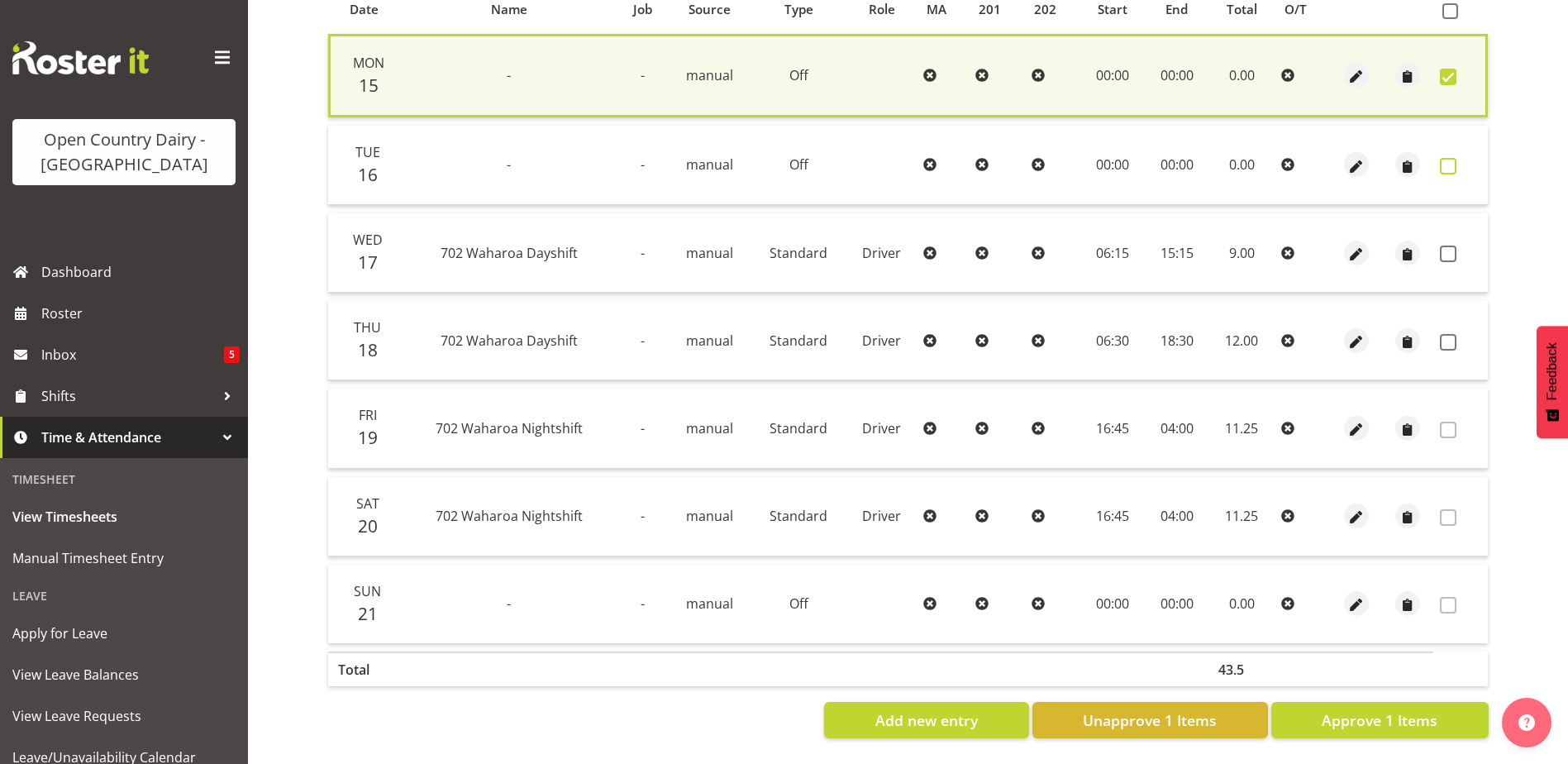
click at [1449, 159] on span at bounding box center [1449, 166] width 16 height 16
checkbox input "true"
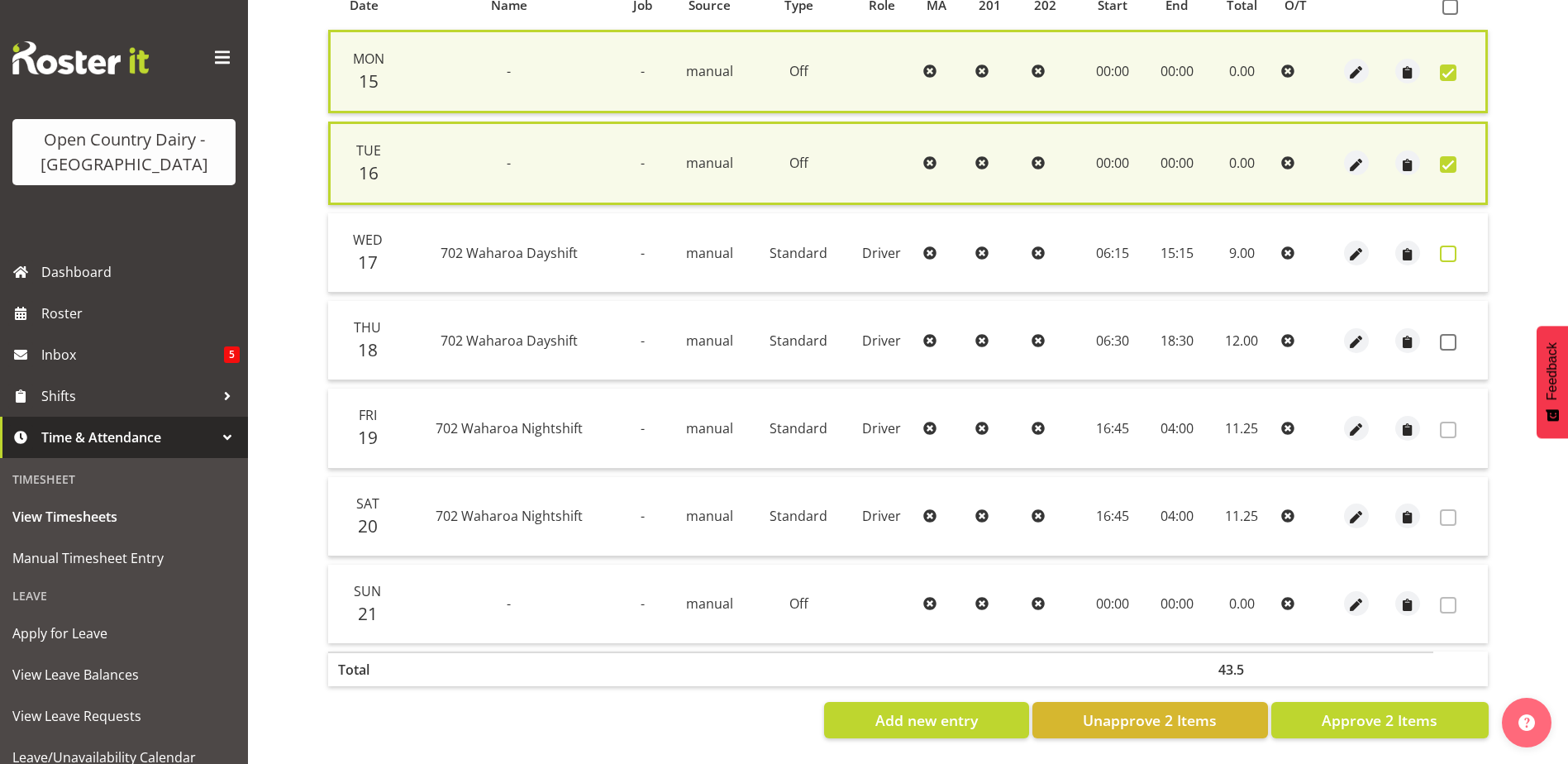
click at [1446, 248] on span at bounding box center [1449, 253] width 16 height 16
checkbox input "true"
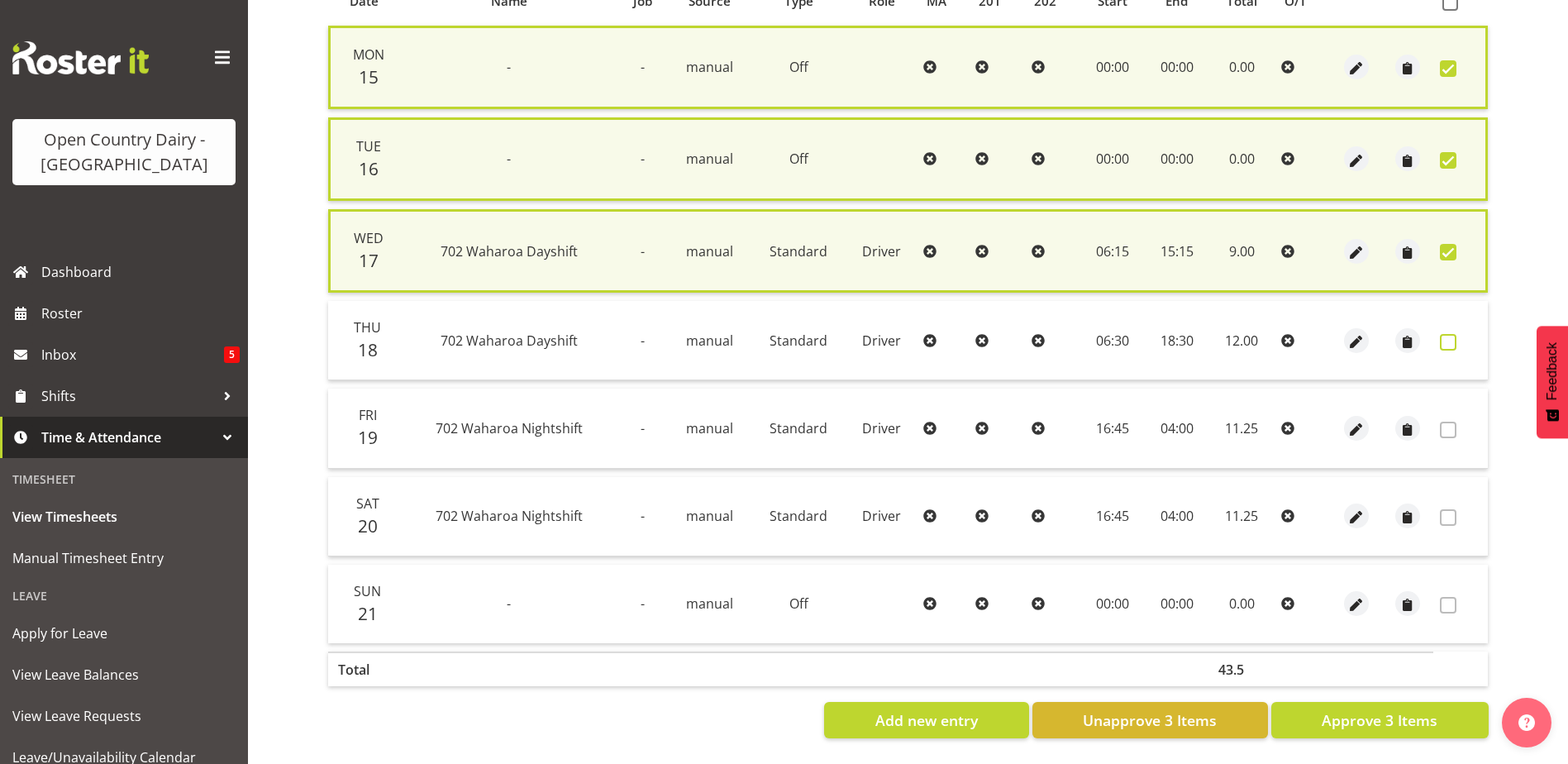
click at [1447, 339] on span at bounding box center [1449, 342] width 16 height 16
checkbox input "true"
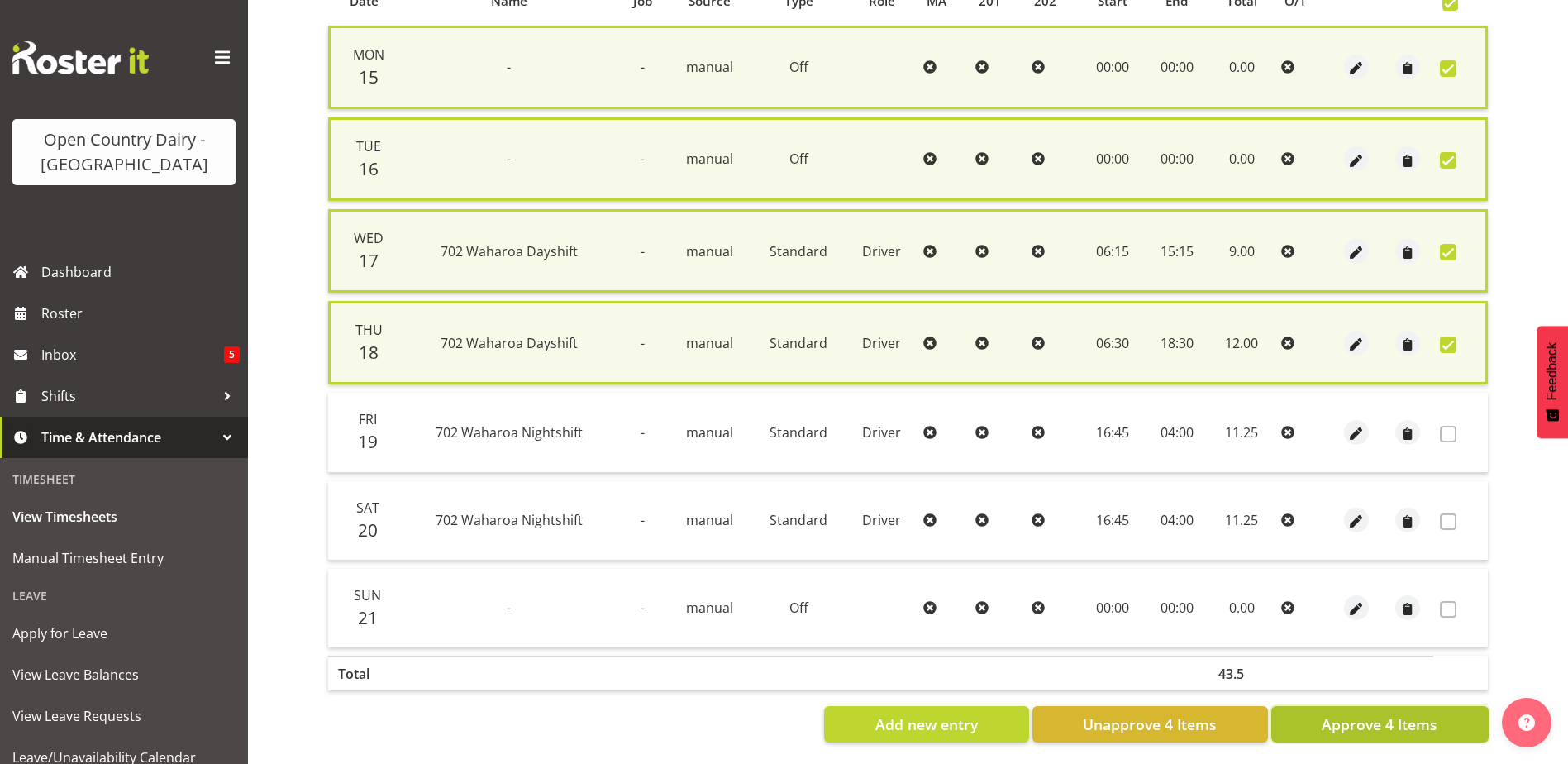
click at [1358, 728] on span "Approve 4 Items" at bounding box center [1379, 725] width 116 height 22
checkbox input "false"
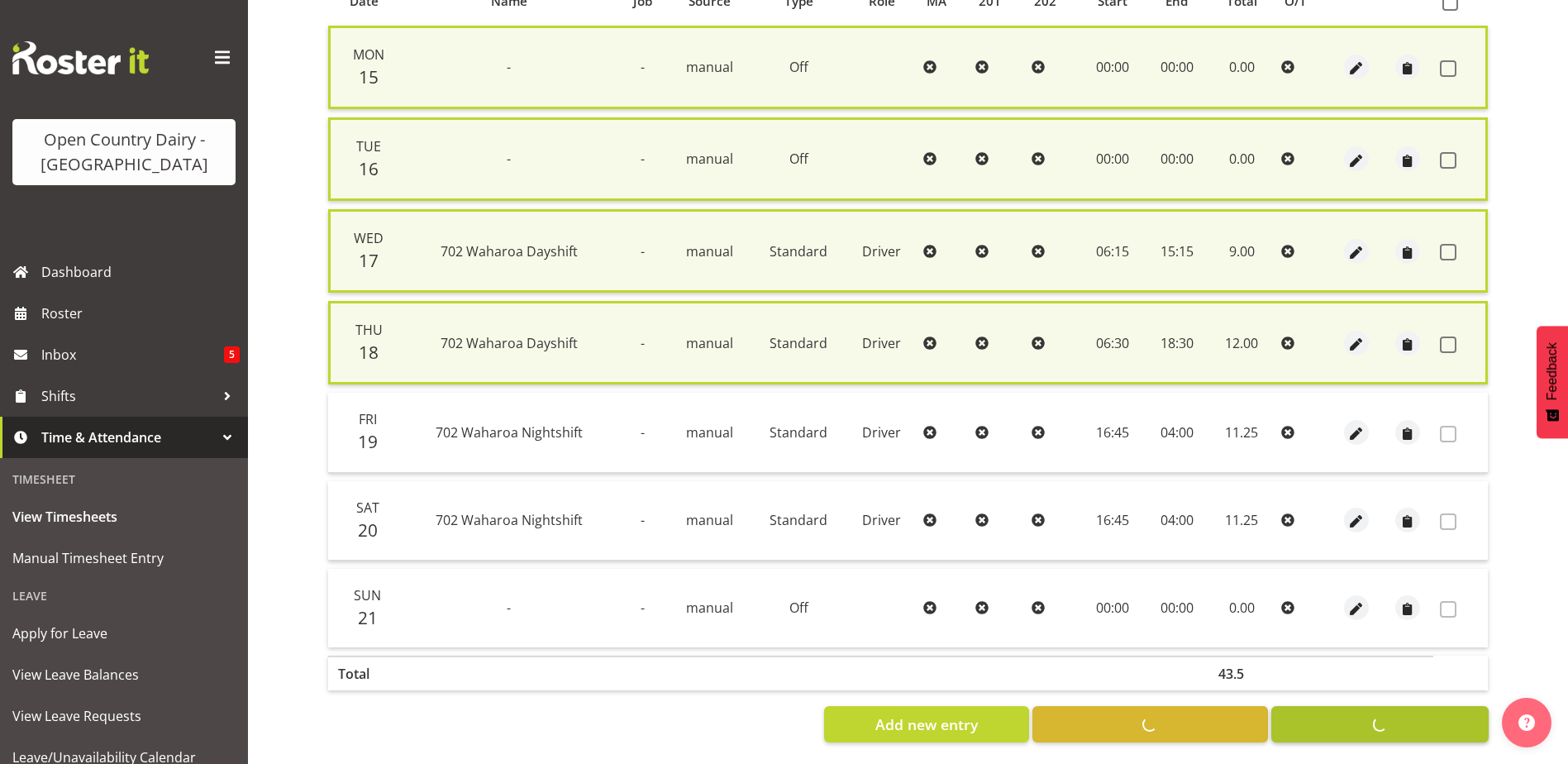
checkbox input "false"
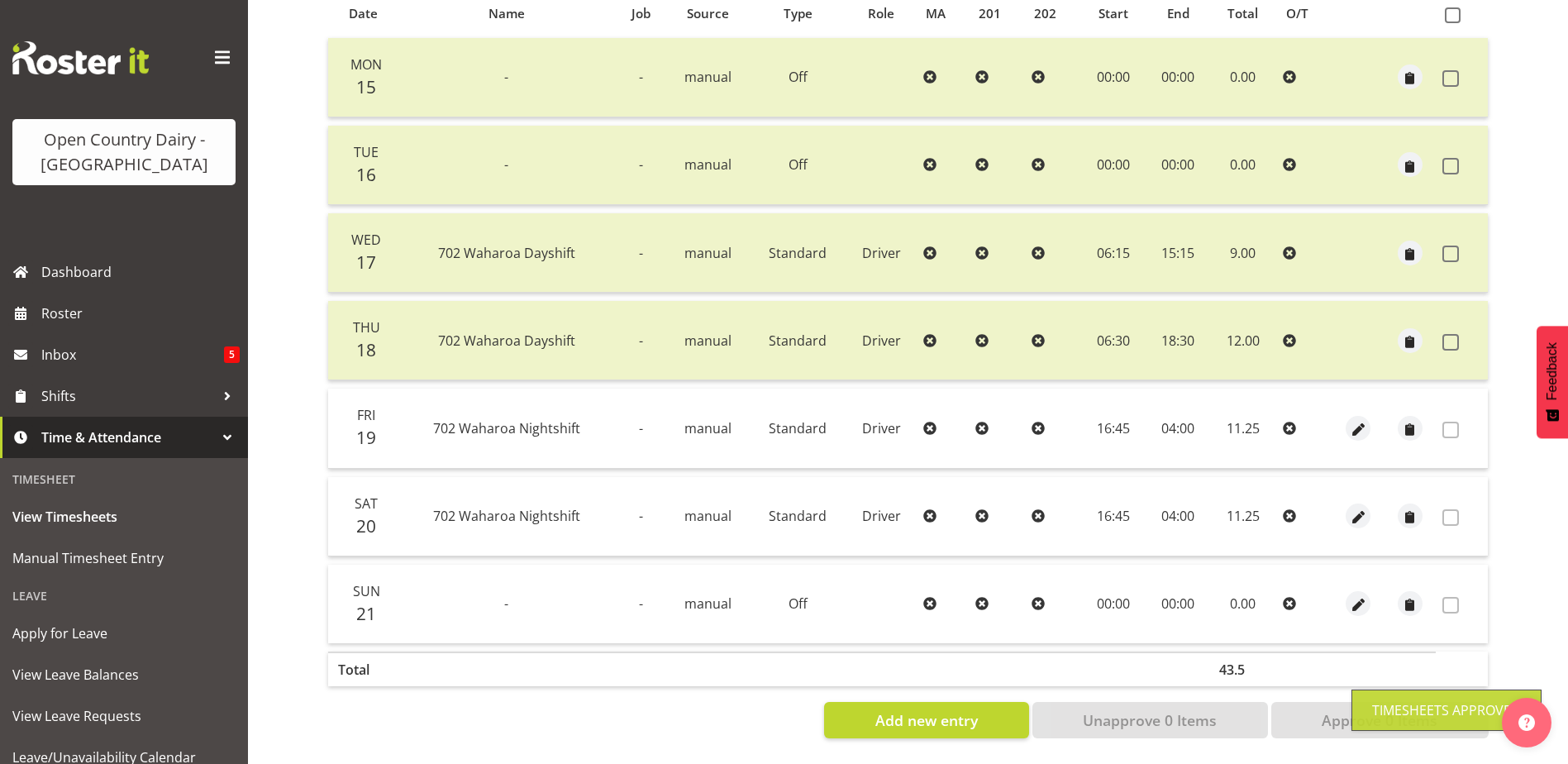
scroll to position [138, 0]
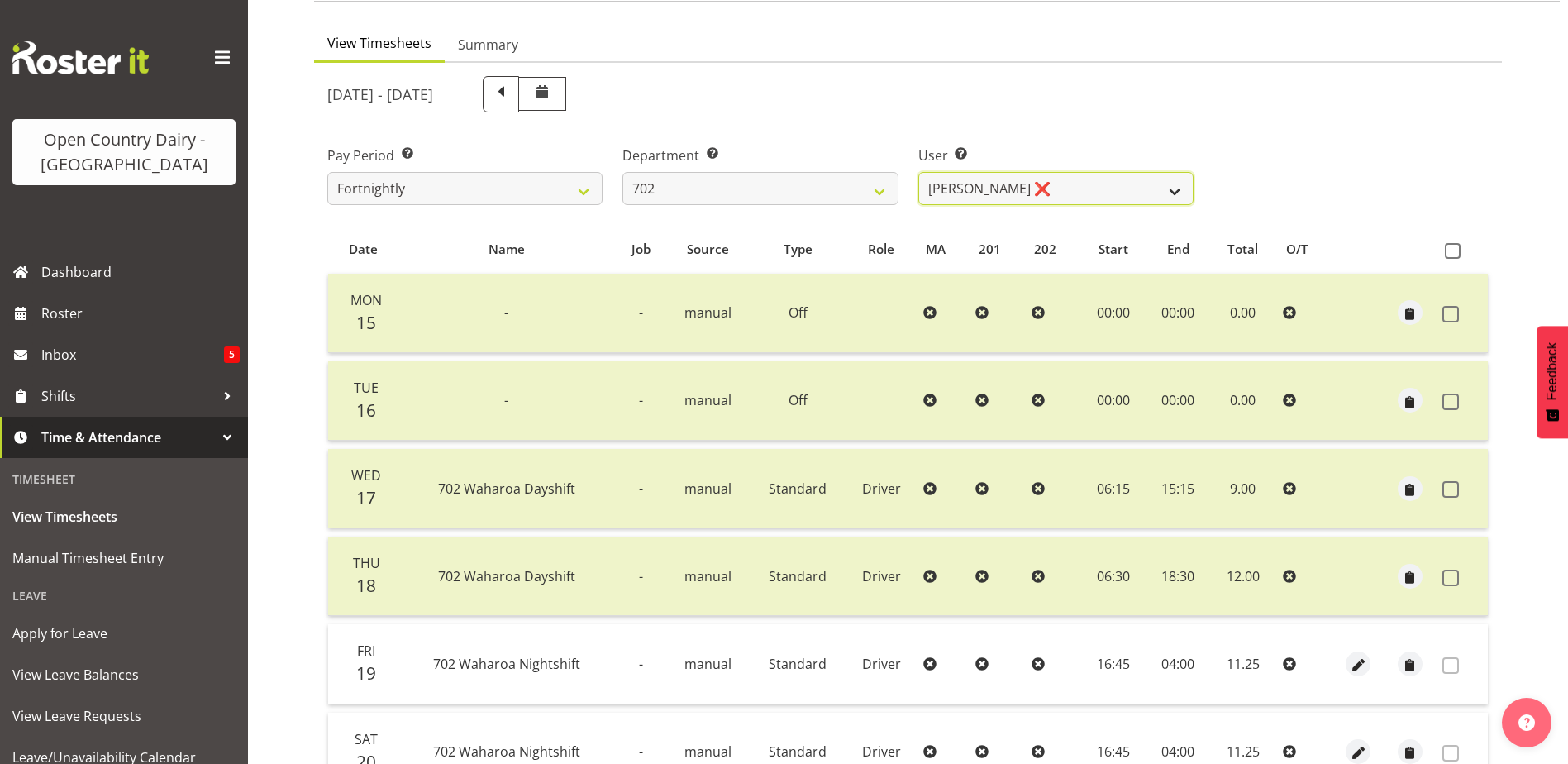
click at [1088, 178] on select "Brian Riddle ❌ Denica Tapiki ❌ Nick Adlington ❌ Simon Phillpott ❌" at bounding box center [1057, 189] width 275 height 33
drag, startPoint x: 1088, startPoint y: 178, endPoint x: 1073, endPoint y: 184, distance: 16.2
click at [1088, 178] on select "Brian Riddle ❌ Denica Tapiki ❌ Nick Adlington ❌ Simon Phillpott ❌" at bounding box center [1057, 189] width 275 height 33
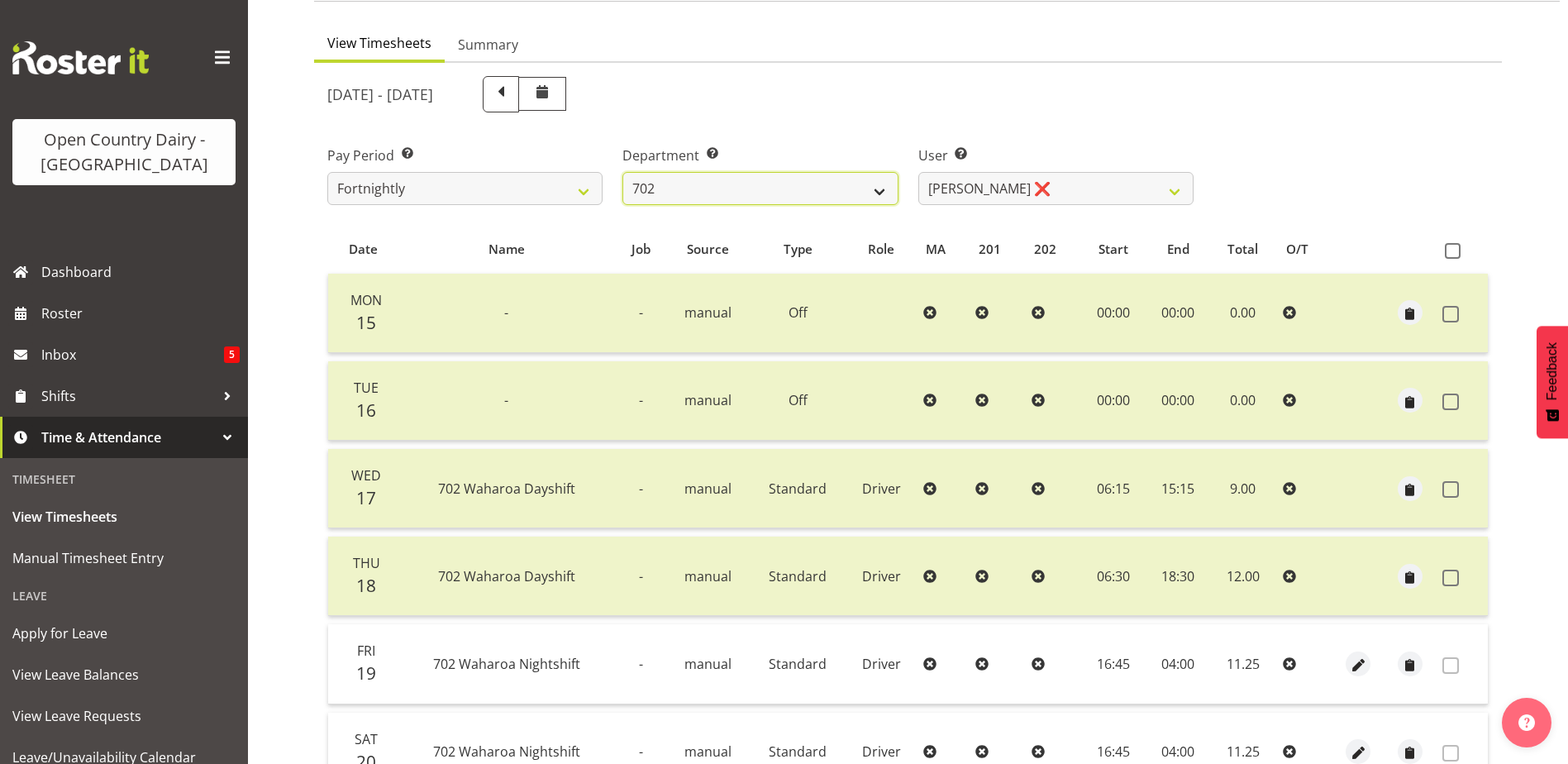
click at [776, 179] on select "701 702 703 704 705 706 707 708 709 710 711 712 713 714 715 716 717 718 719 720" at bounding box center [760, 189] width 275 height 33
select select "710"
click at [623, 172] on select "701 702 703 704 705 706 707 708 709 710 711 712 713 714 715 716 717 718 719 720" at bounding box center [760, 189] width 275 height 33
select select "8168"
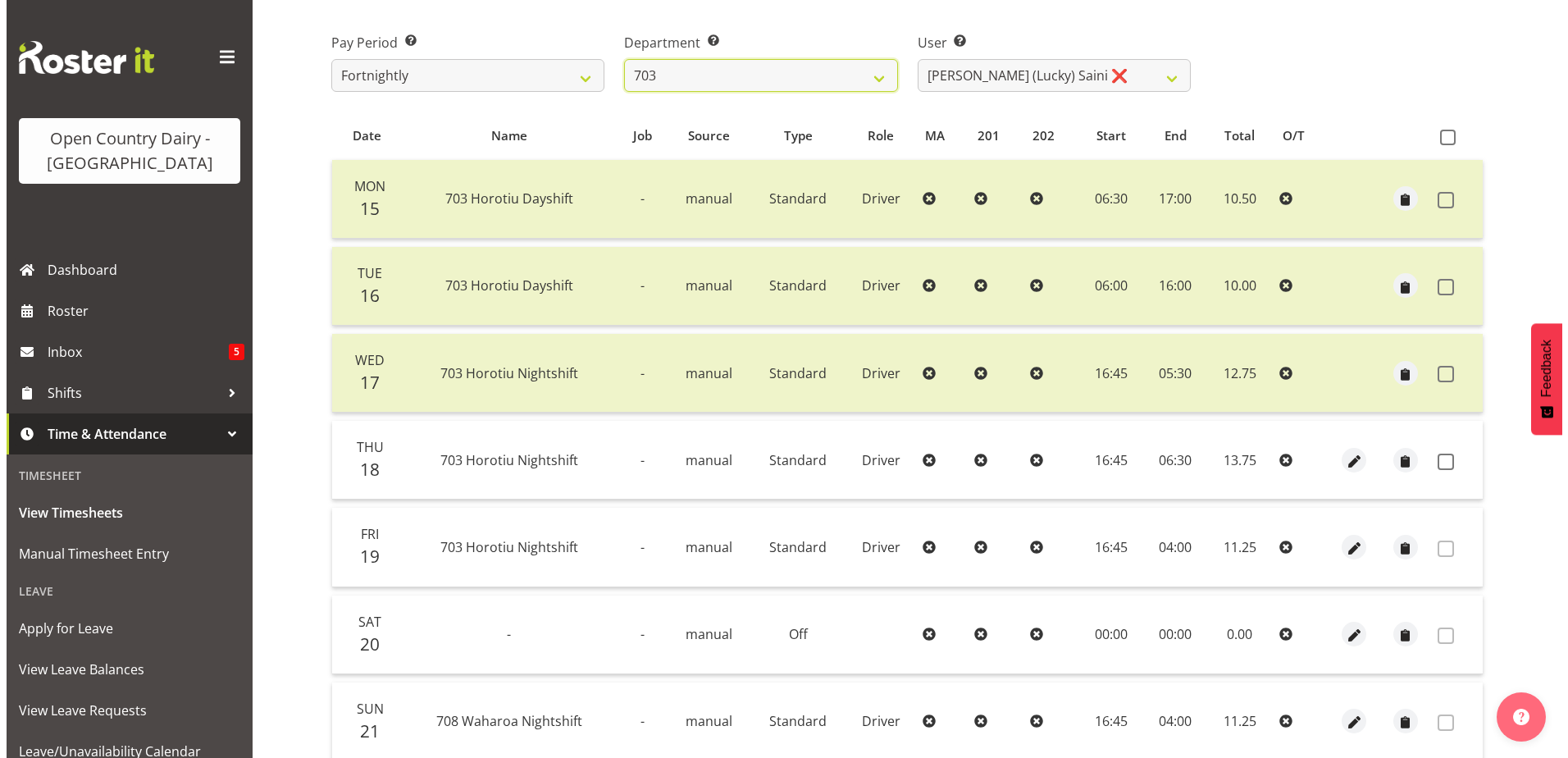
scroll to position [219, 0]
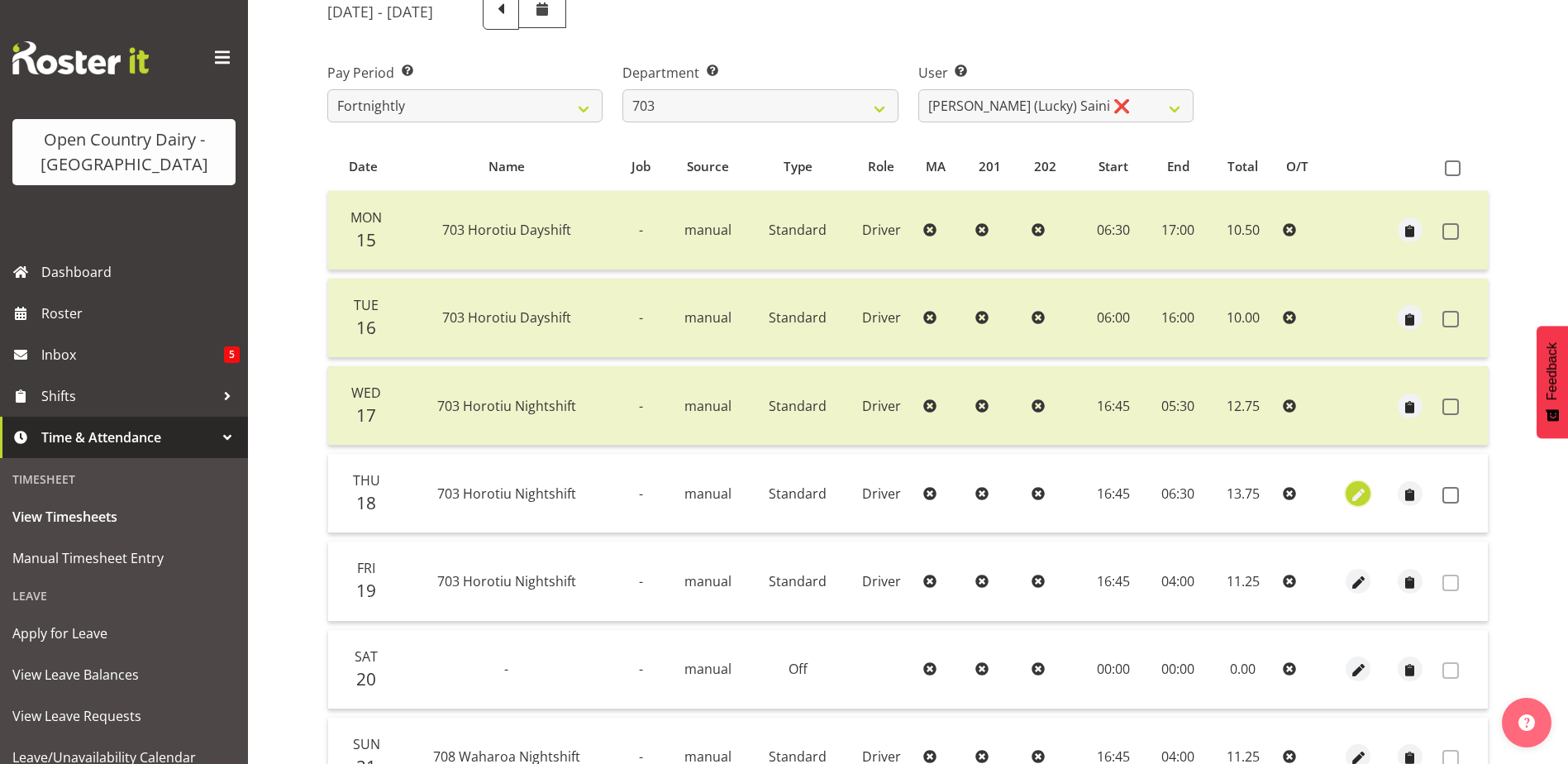
click at [1357, 496] on span "button" at bounding box center [1358, 494] width 19 height 19
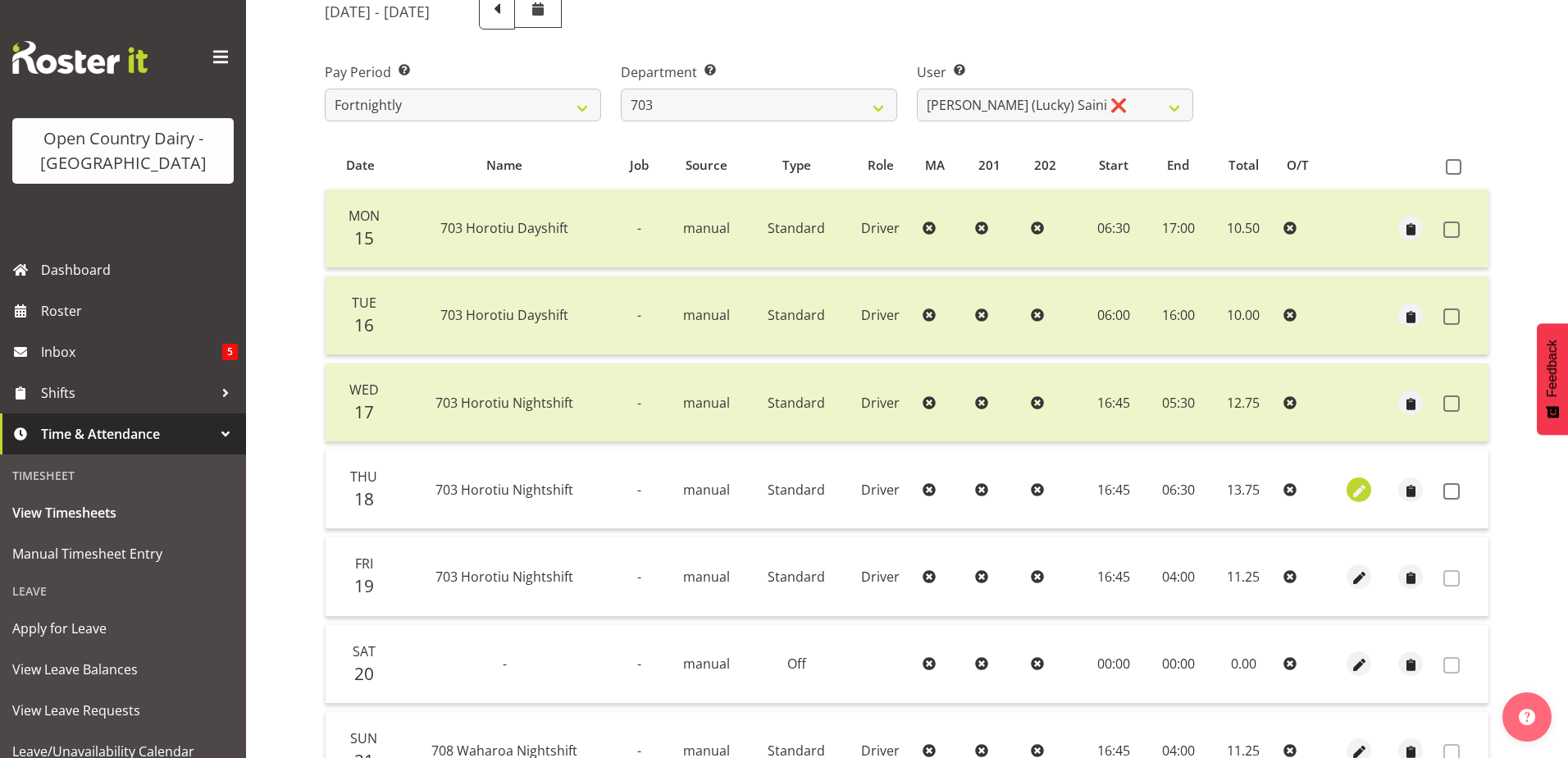
select select "Standard"
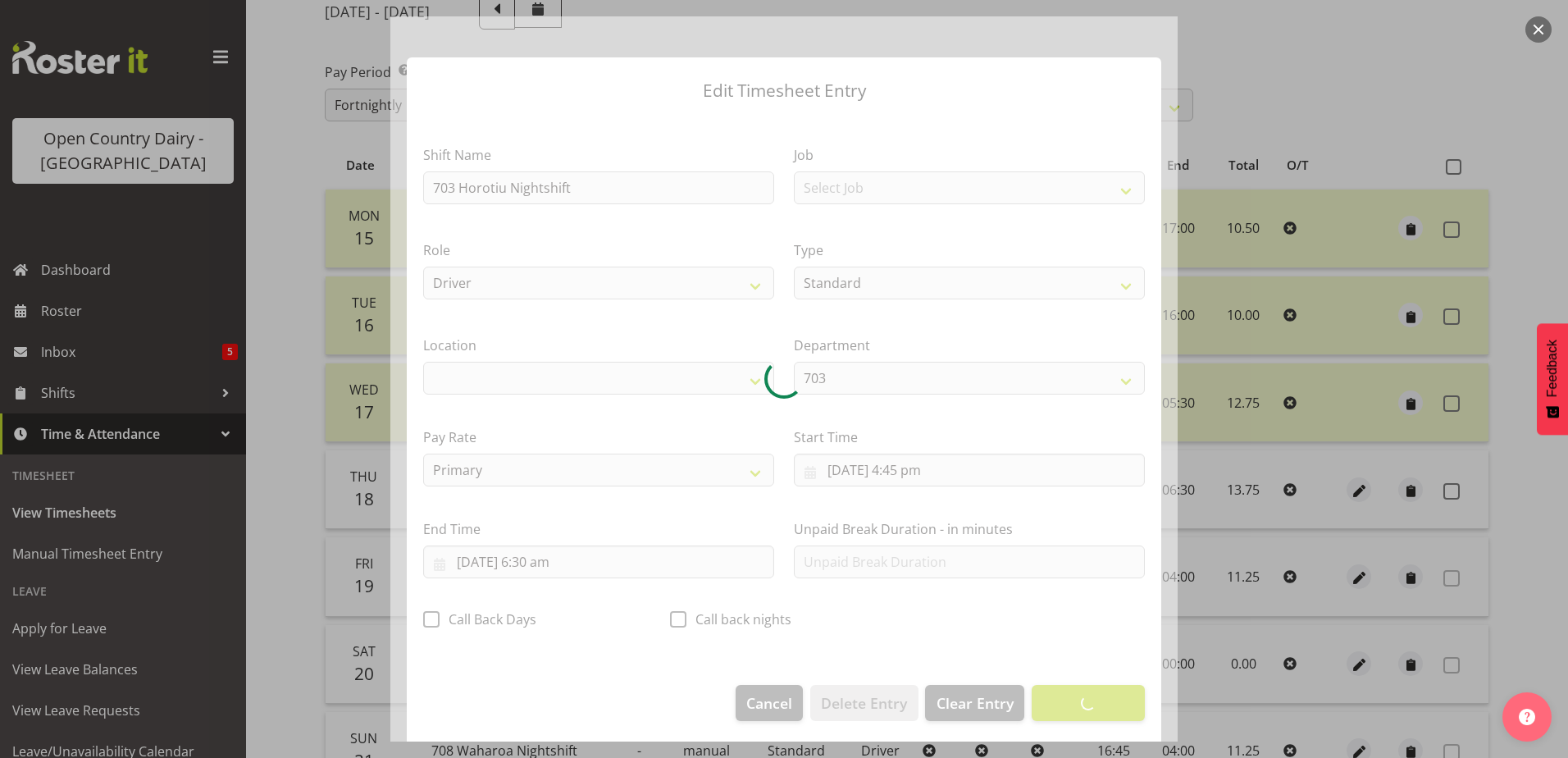
select select "1054"
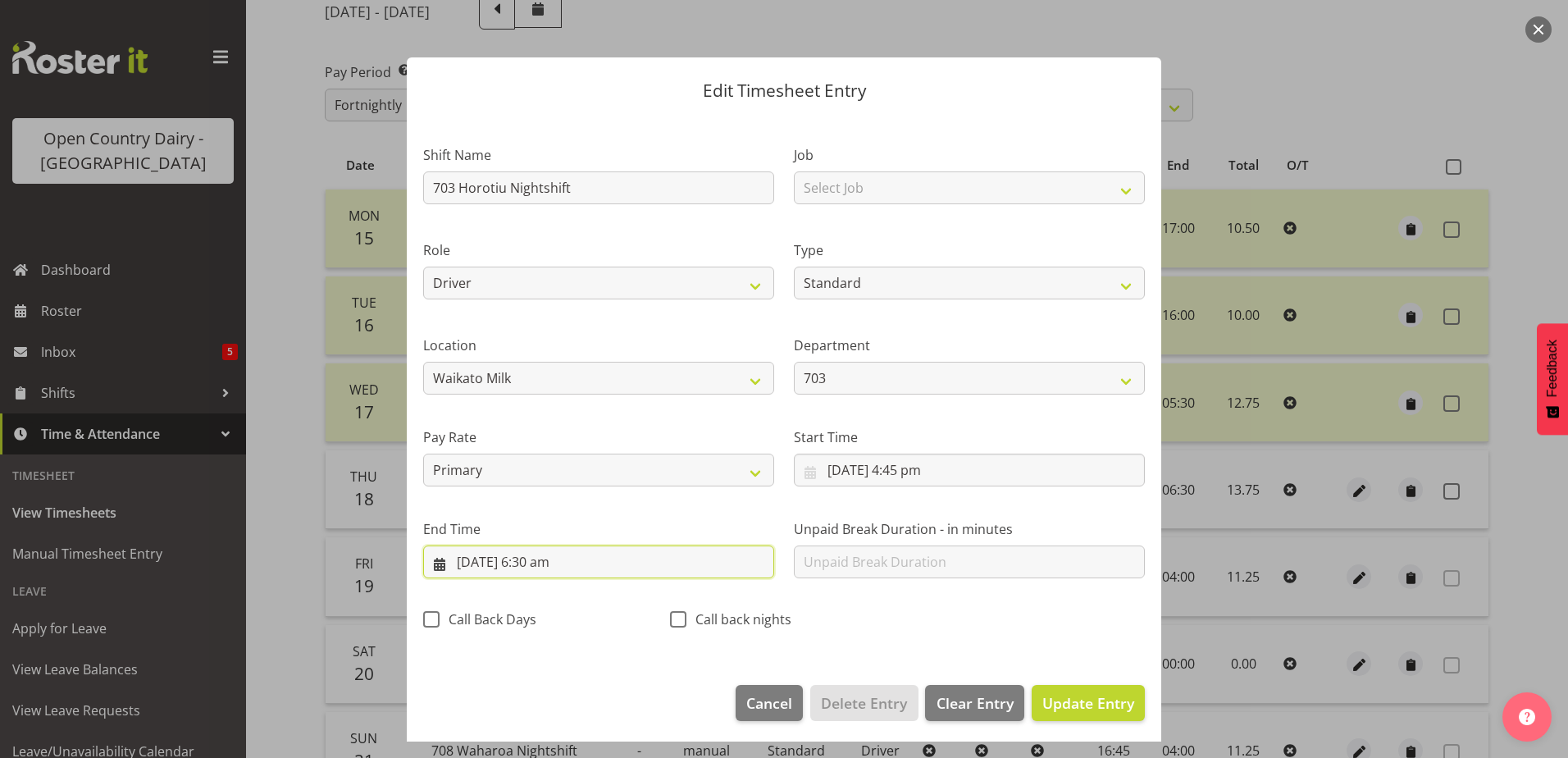
click at [540, 564] on input "19/09/2025, 6:30 am" at bounding box center [599, 562] width 351 height 33
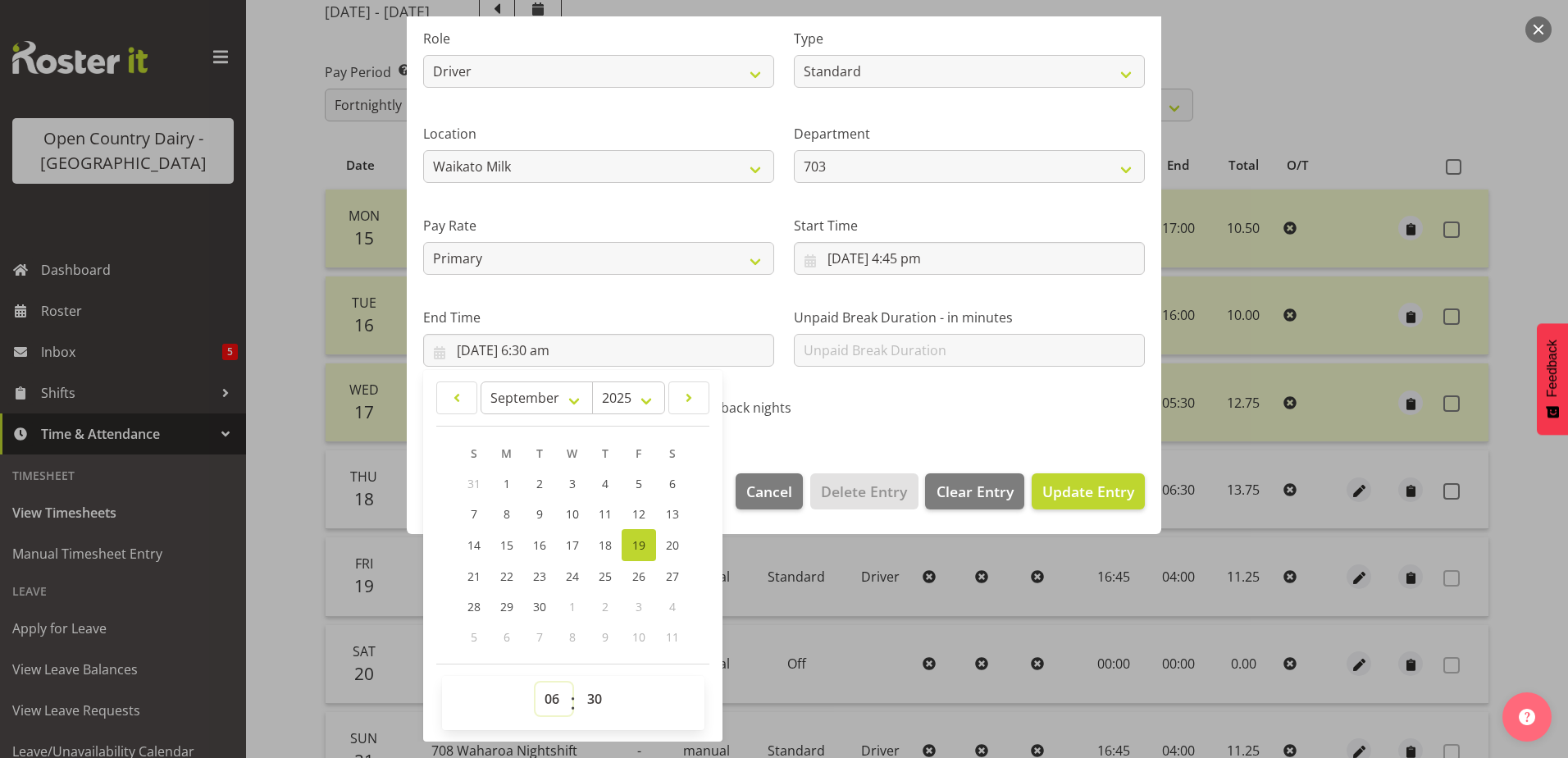
click at [551, 700] on select "00 01 02 03 04 05 06 07 08 09 10 11 12 13 14 15 16 17 18 19 20 21 22 23" at bounding box center [553, 699] width 37 height 33
select select "5"
click at [535, 683] on select "00 01 02 03 04 05 06 07 08 09 10 11 12 13 14 15 16 17 18 19 20 21 22 23" at bounding box center [553, 699] width 37 height 33
type input "19/09/2025, 5:30 am"
click at [1064, 487] on span "Update Entry" at bounding box center [1089, 491] width 92 height 20
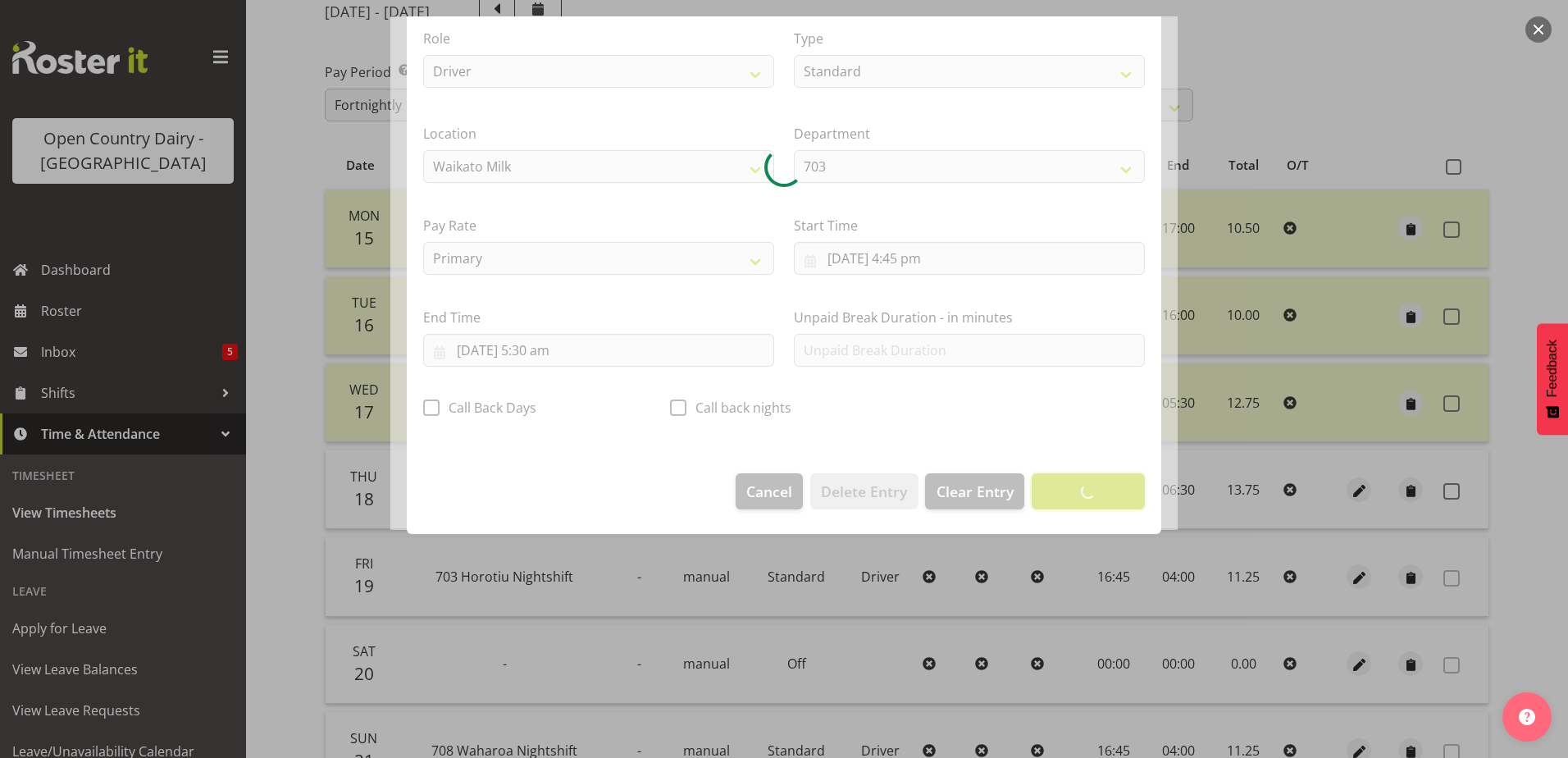
scroll to position [5, 0]
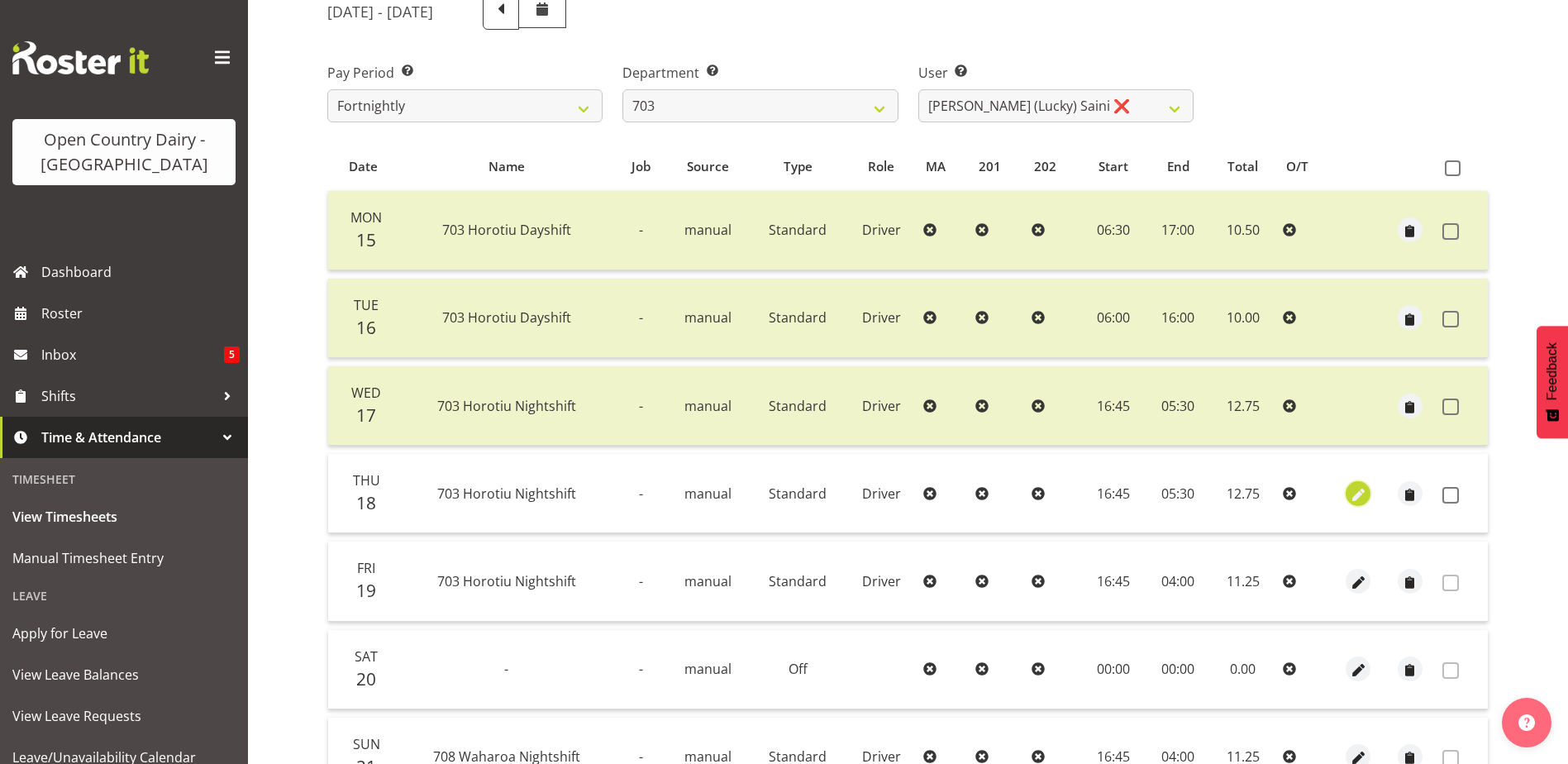
click at [1358, 493] on span "button" at bounding box center [1358, 494] width 19 height 19
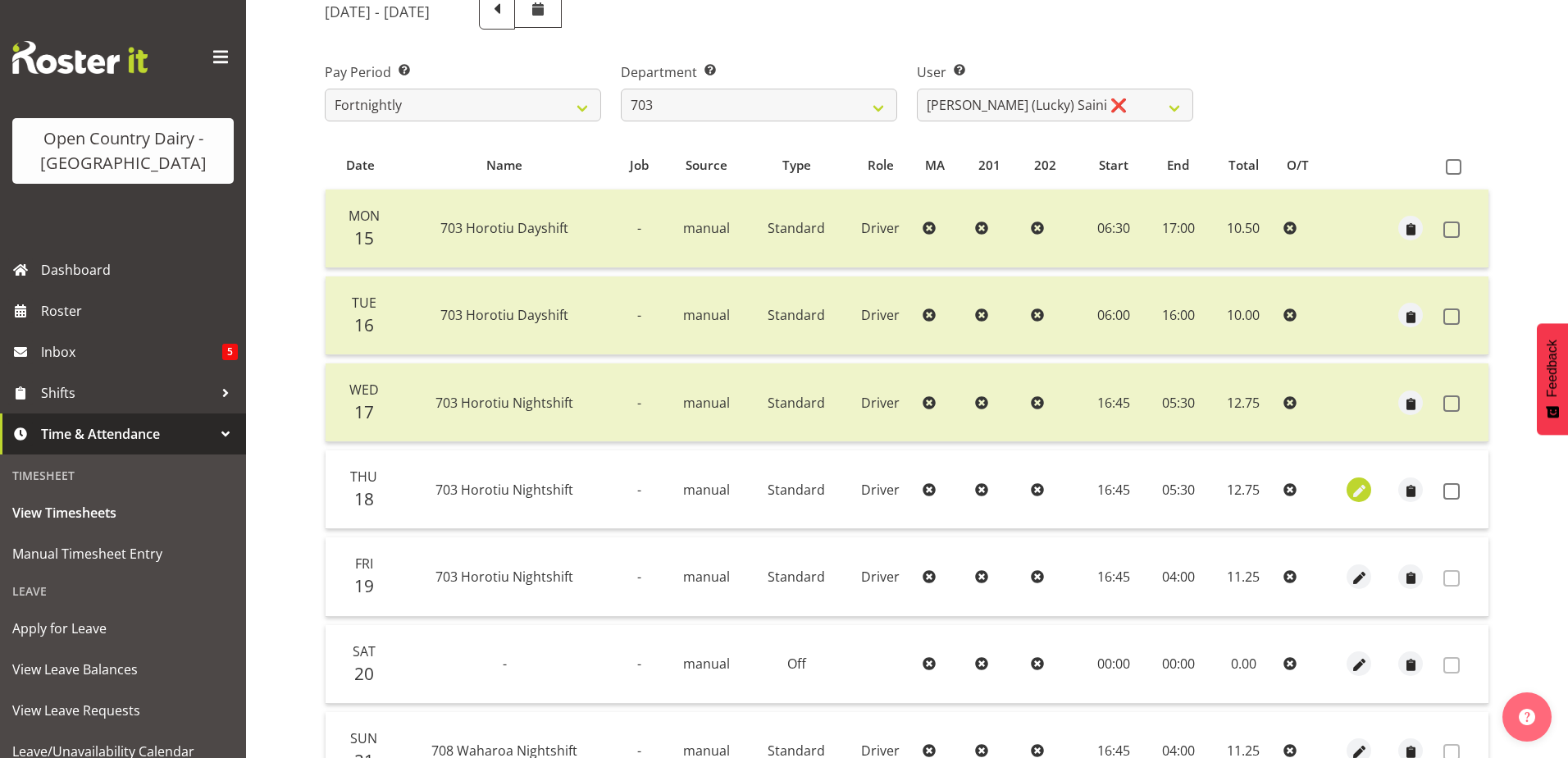
select select "Standard"
select select "8"
select select "2025"
select select "5"
select select "30"
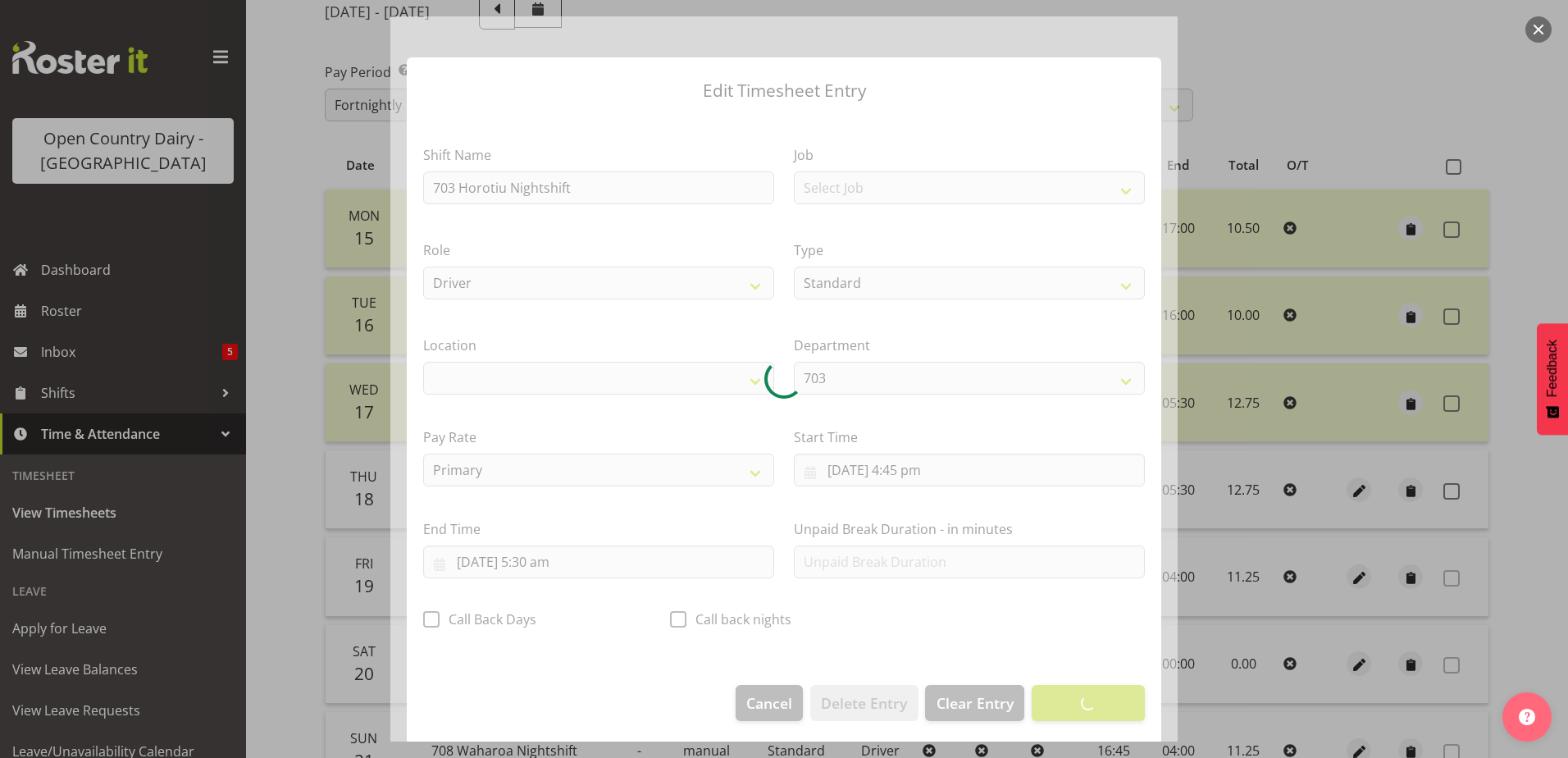
select select "1054"
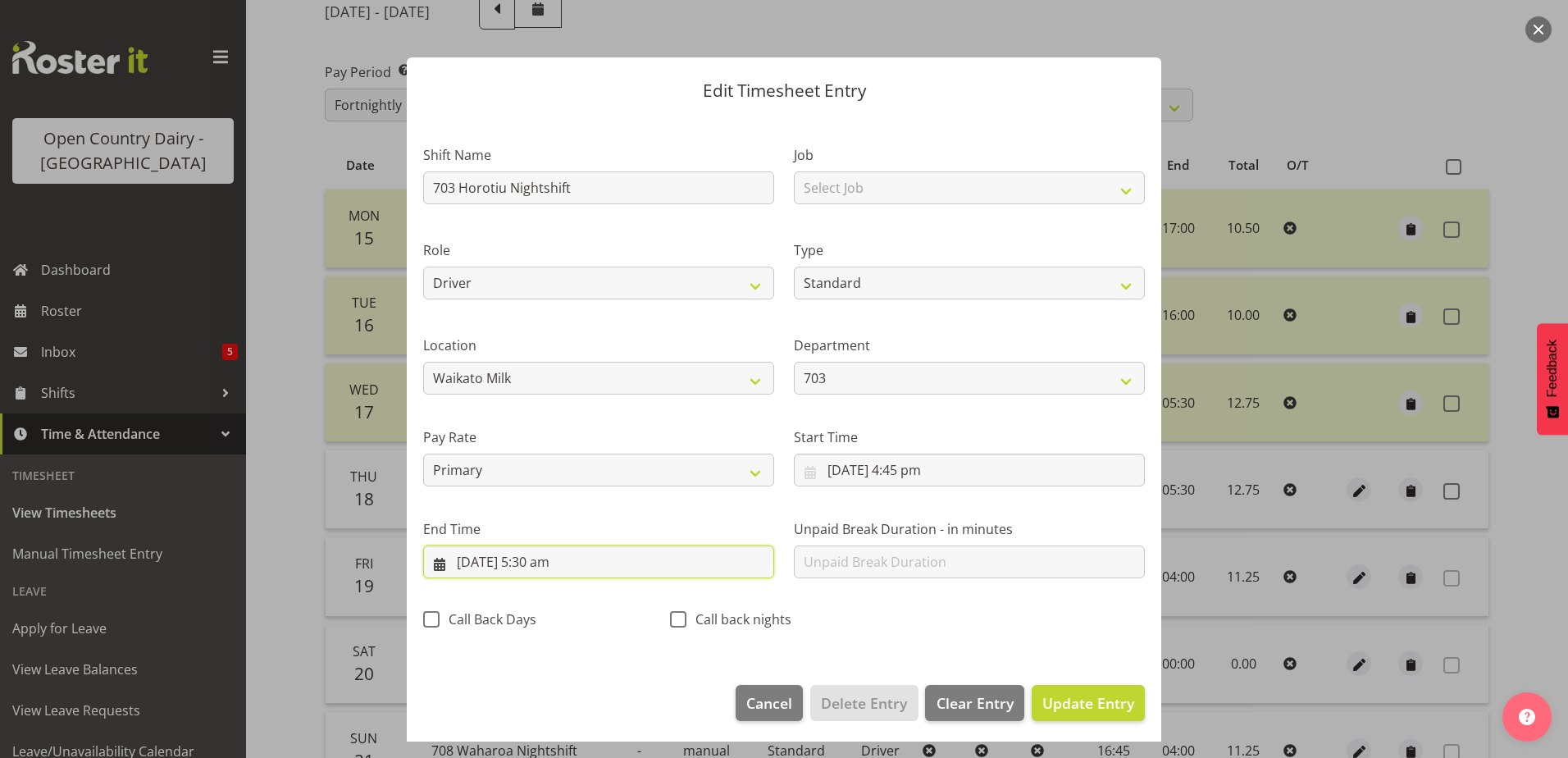
click at [542, 561] on input "19/09/2025, 5:30 am" at bounding box center [599, 562] width 351 height 33
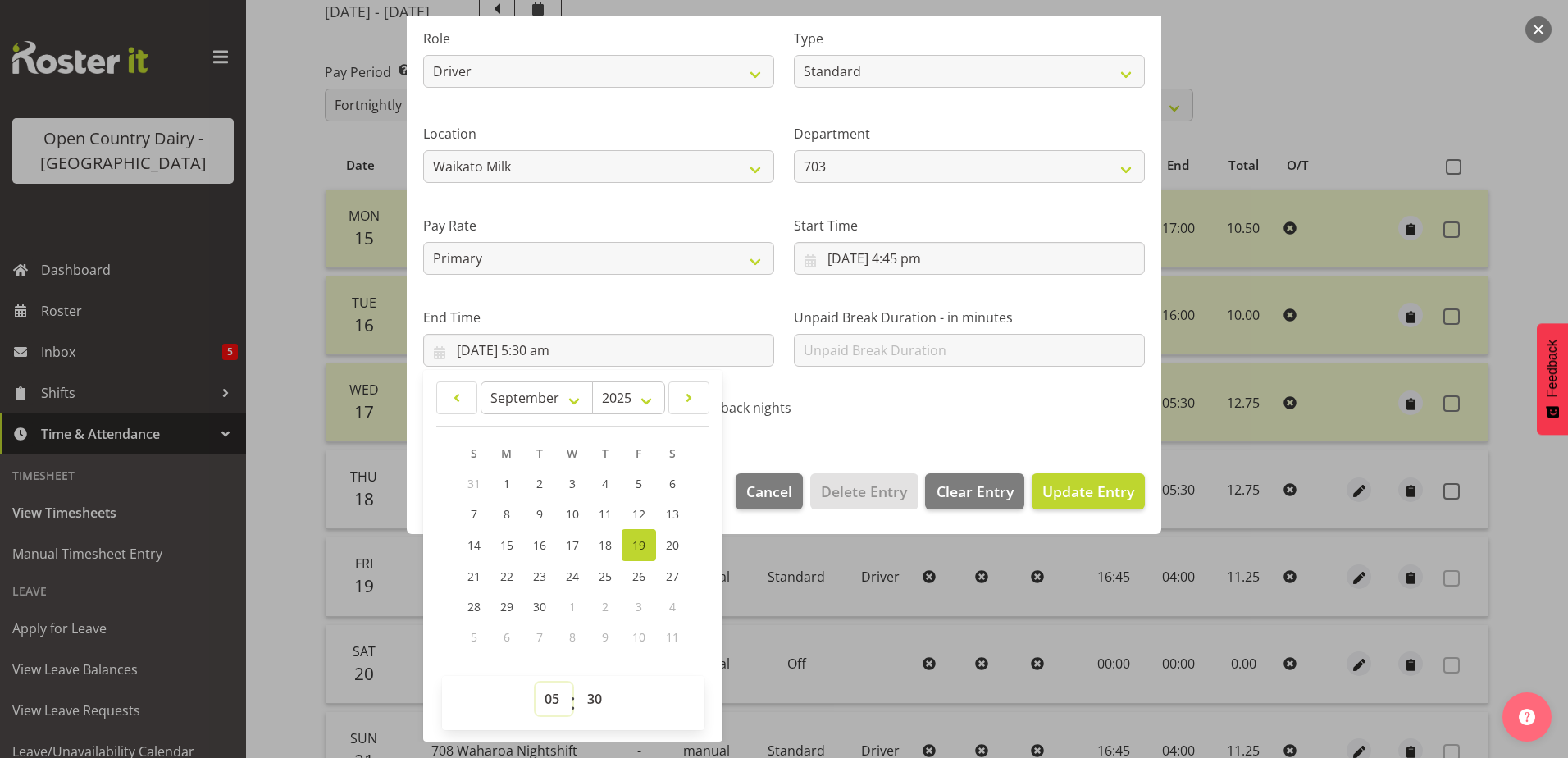
click at [548, 708] on select "00 01 02 03 04 05 06 07 08 09 10 11 12 13 14 15 16 17 18 19 20 21 22 23" at bounding box center [553, 699] width 37 height 33
select select "4"
click at [535, 683] on select "00 01 02 03 04 05 06 07 08 09 10 11 12 13 14 15 16 17 18 19 20 21 22 23" at bounding box center [553, 699] width 37 height 33
type input "19/09/2025, 4:30 am"
click at [590, 702] on select "00 01 02 03 04 05 06 07 08 09 10 11 12 13 14 15 16 17 18 19 20 21 22 23 24 25 2…" at bounding box center [596, 699] width 37 height 33
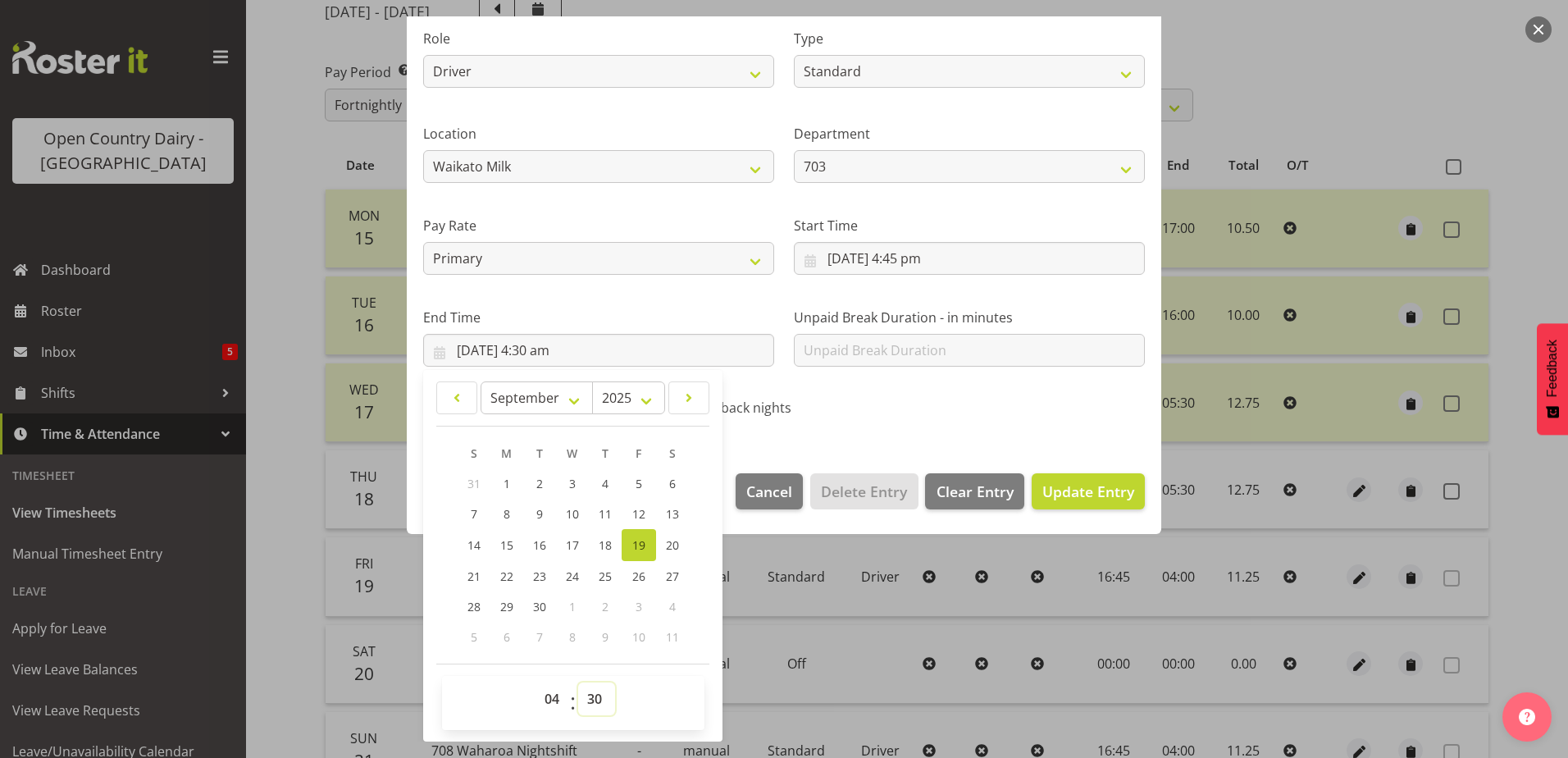
select select "0"
click at [578, 683] on select "00 01 02 03 04 05 06 07 08 09 10 11 12 13 14 15 16 17 18 19 20 21 22 23 24 25 2…" at bounding box center [596, 699] width 37 height 33
type input "19/09/2025, 4:00 am"
click at [1091, 497] on span "Update Entry" at bounding box center [1089, 491] width 92 height 20
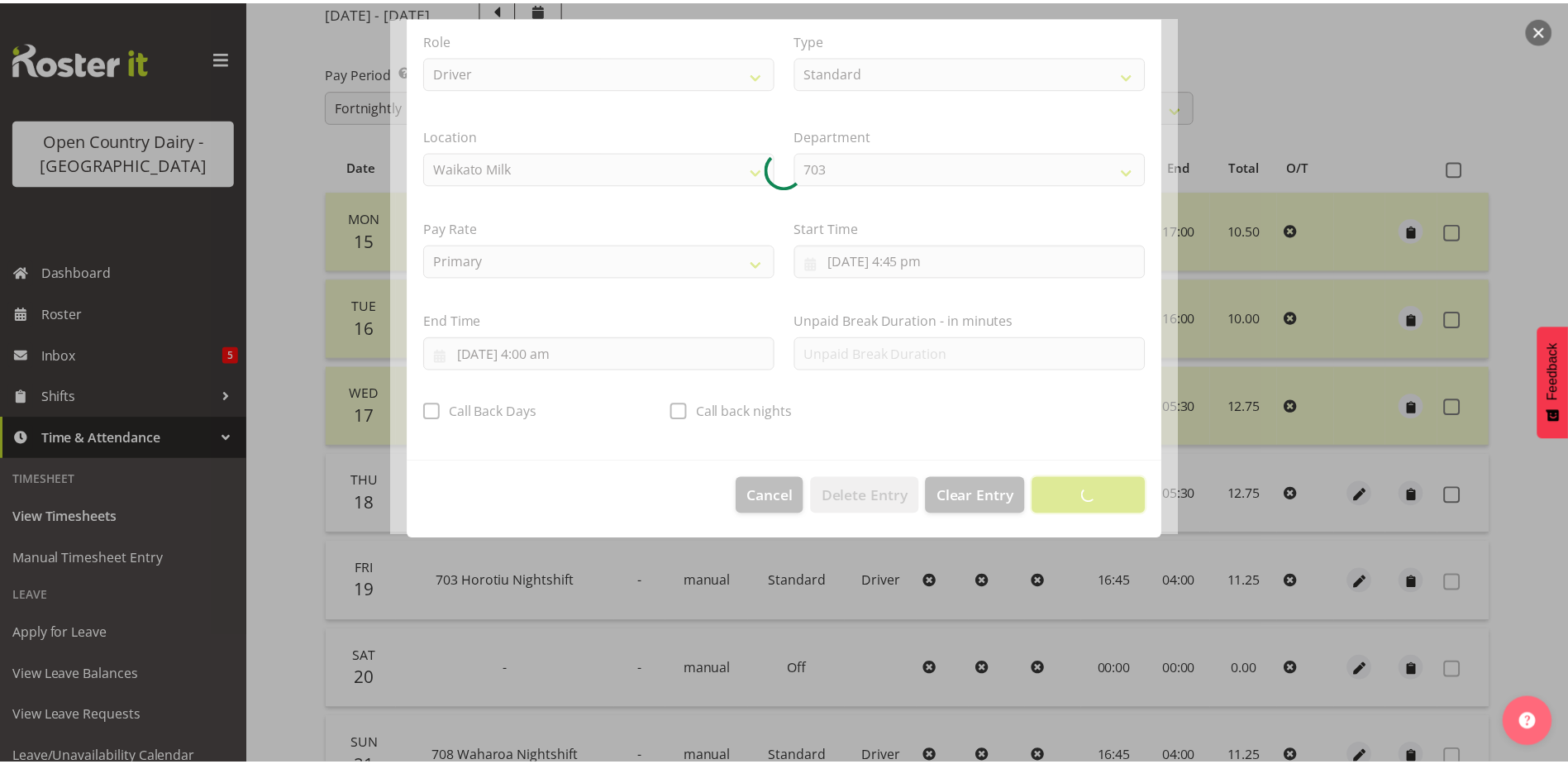
scroll to position [5, 0]
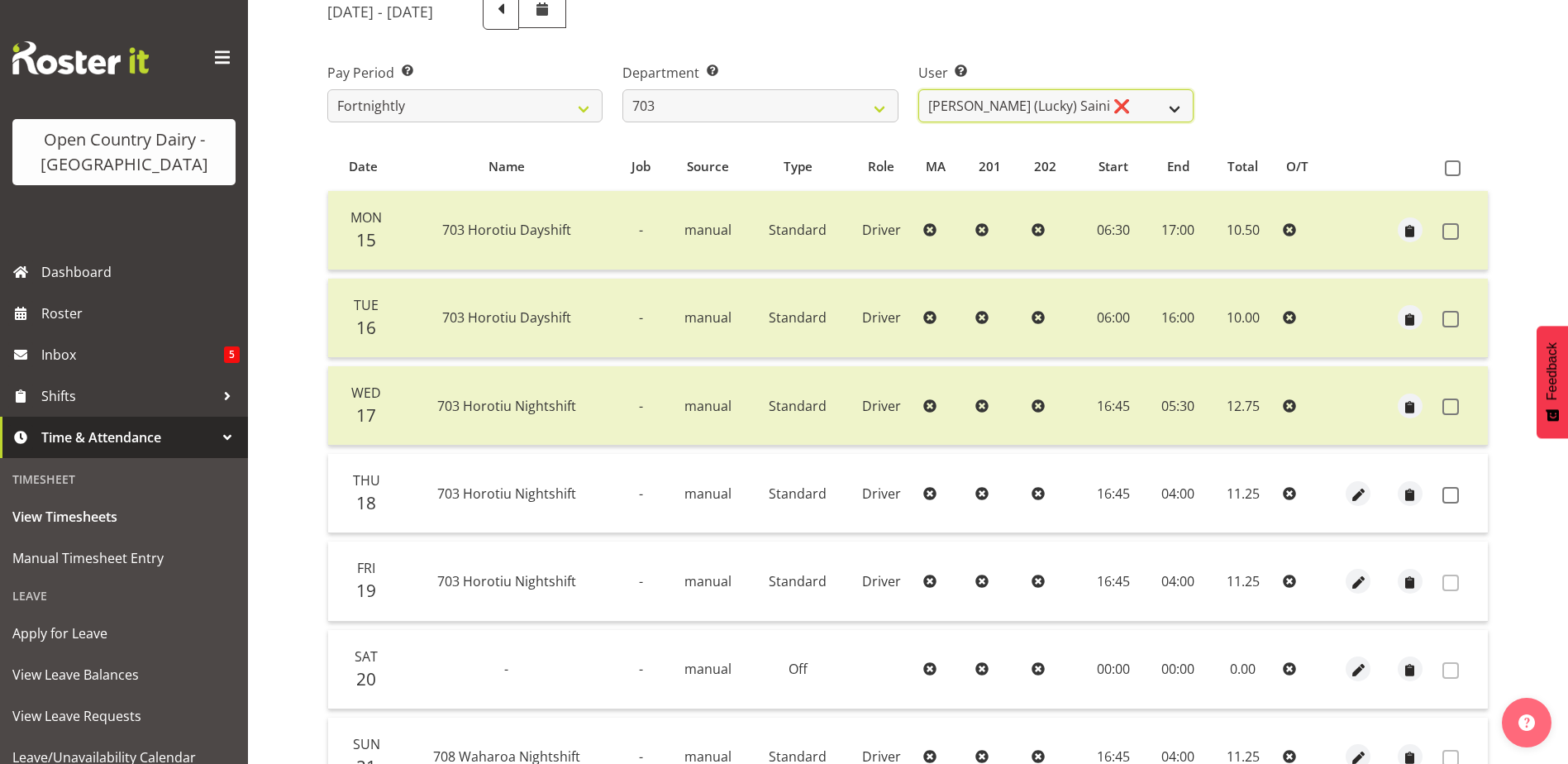
click at [1131, 99] on select "Bhupinder (Lucky) Saini ❌ Mark Fowler ❌ Tama Baker ❌" at bounding box center [1057, 106] width 275 height 33
select select "8209"
click at [919, 89] on select "Bhupinder (Lucky) Saini ❌ Mark Fowler ❌ Tama Baker ❌" at bounding box center [1057, 106] width 275 height 33
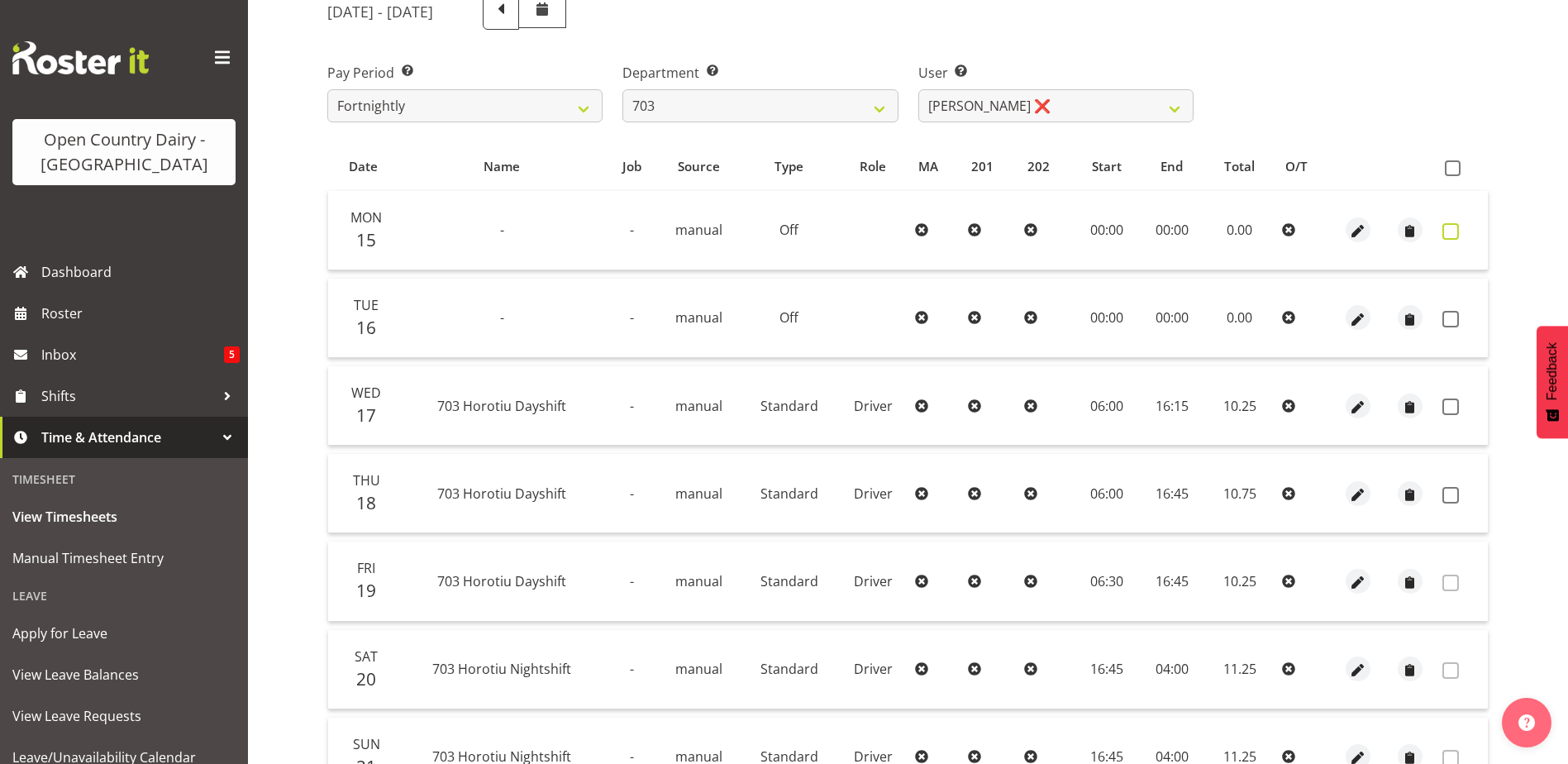
click at [1452, 229] on span at bounding box center [1451, 232] width 16 height 16
checkbox input "true"
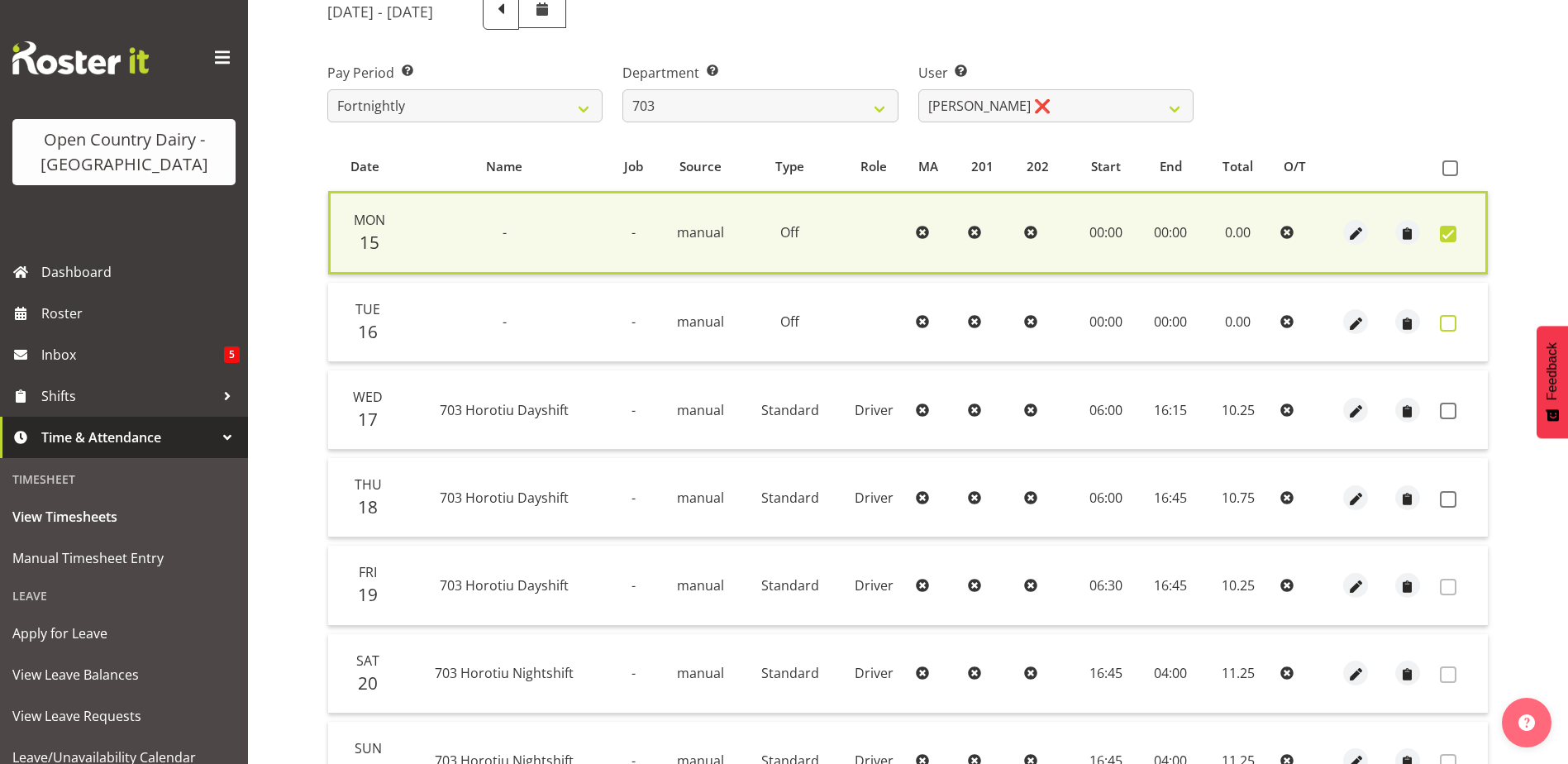
click at [1448, 318] on span at bounding box center [1449, 324] width 16 height 16
checkbox input "true"
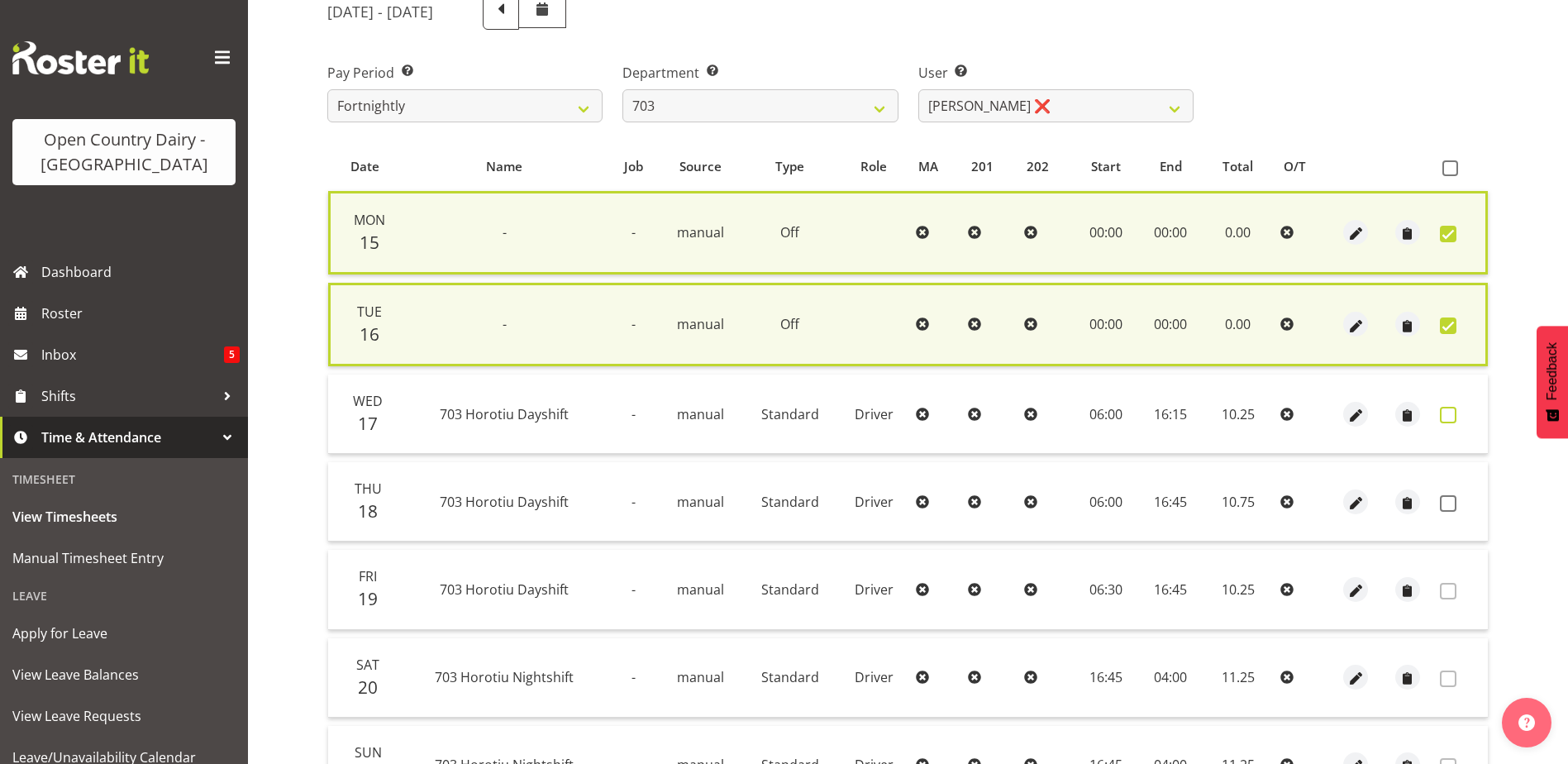
click at [1451, 414] on span at bounding box center [1449, 415] width 16 height 16
checkbox input "true"
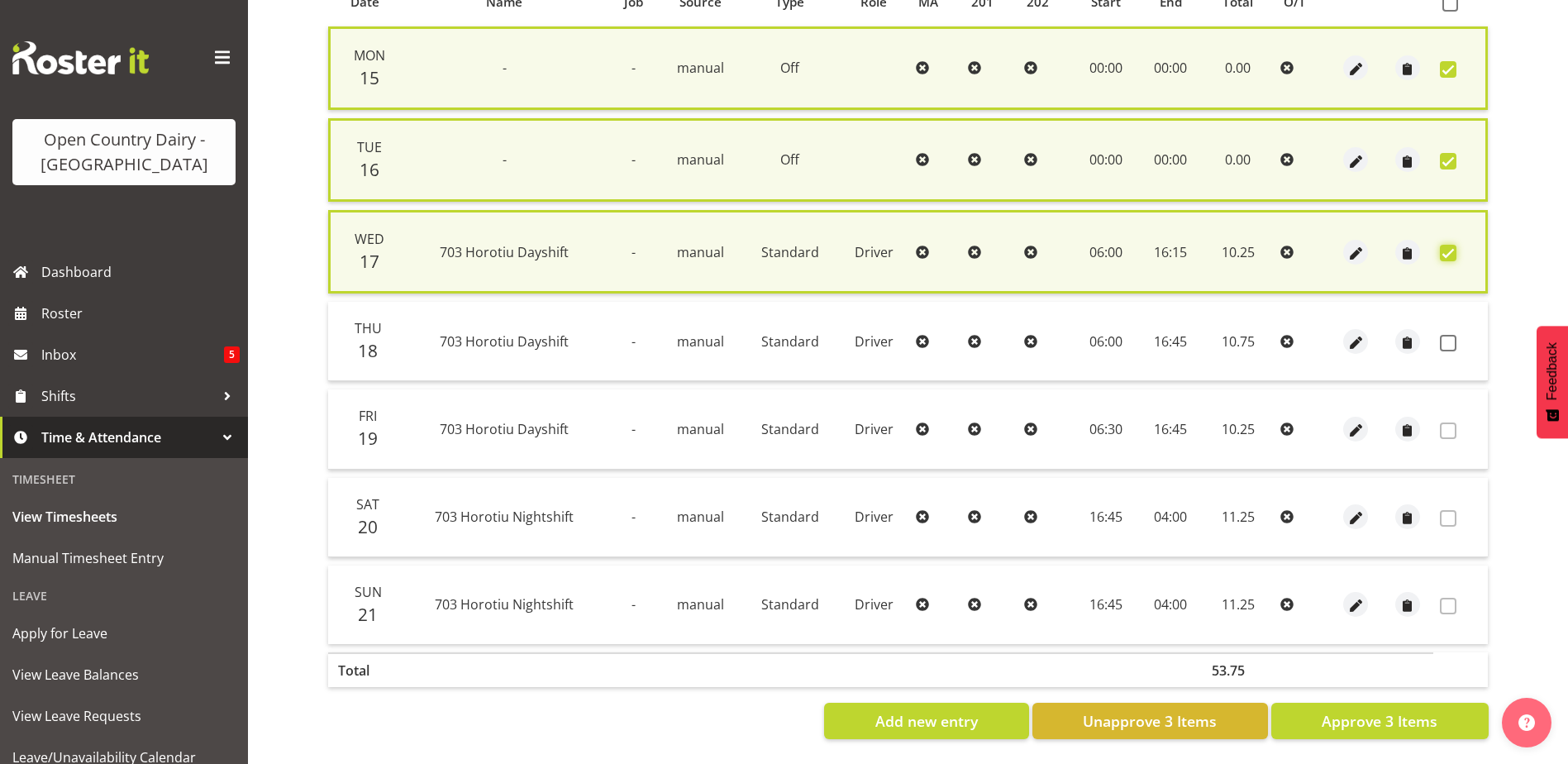
scroll to position [387, 0]
click at [1449, 339] on span at bounding box center [1449, 342] width 16 height 16
checkbox input "true"
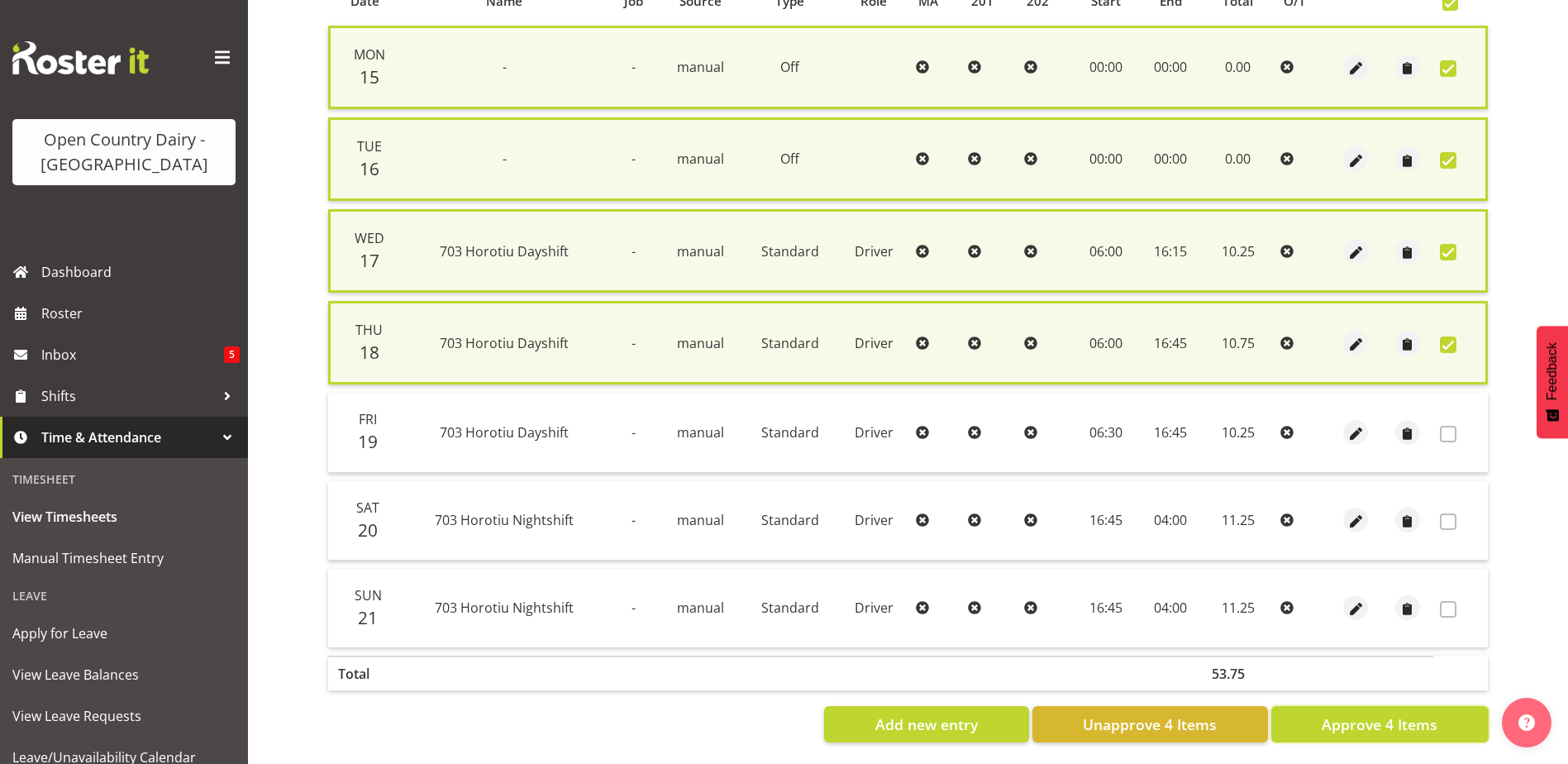
click at [1395, 728] on span "Approve 4 Items" at bounding box center [1379, 725] width 116 height 22
checkbox input "false"
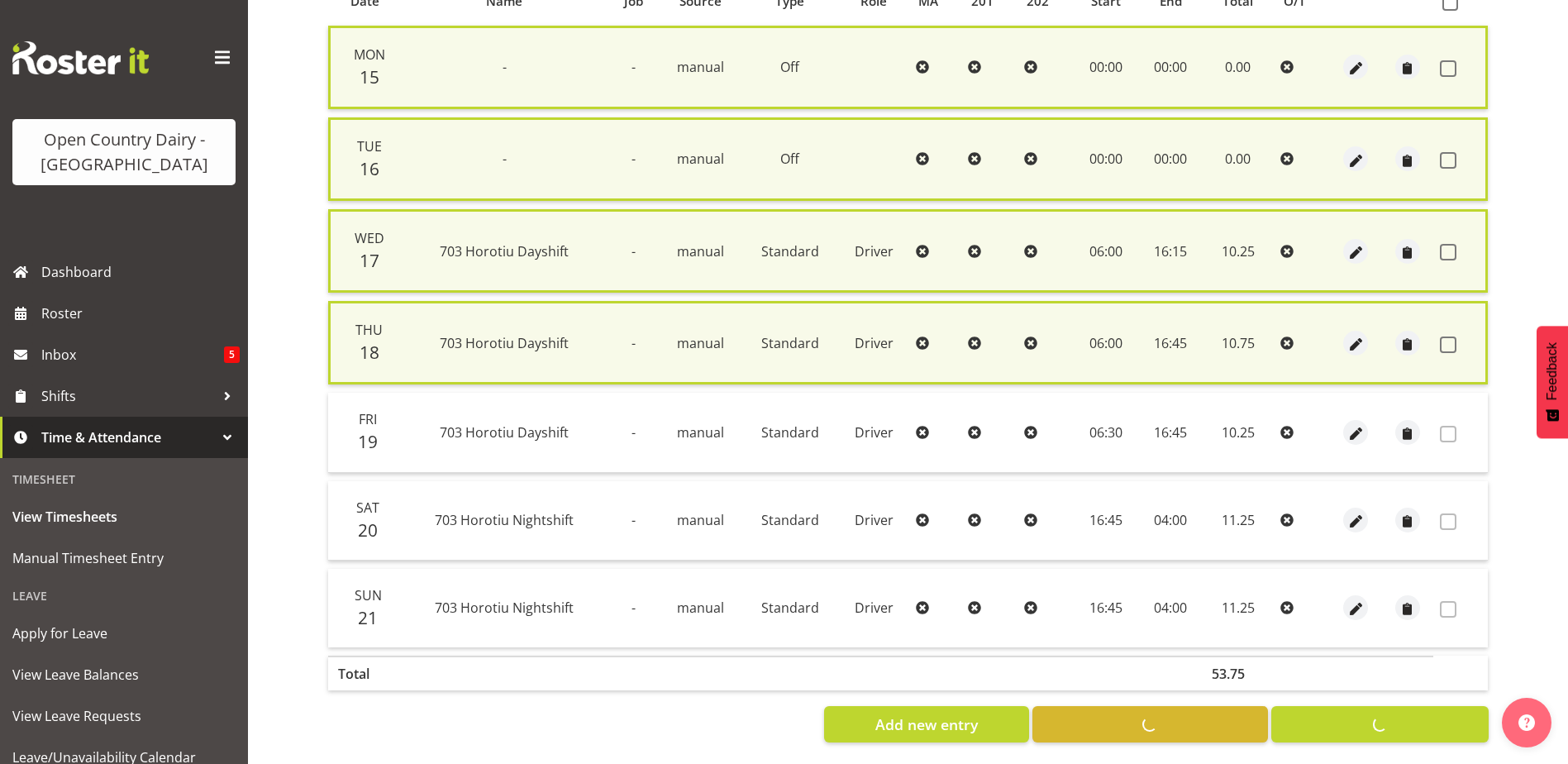
checkbox input "false"
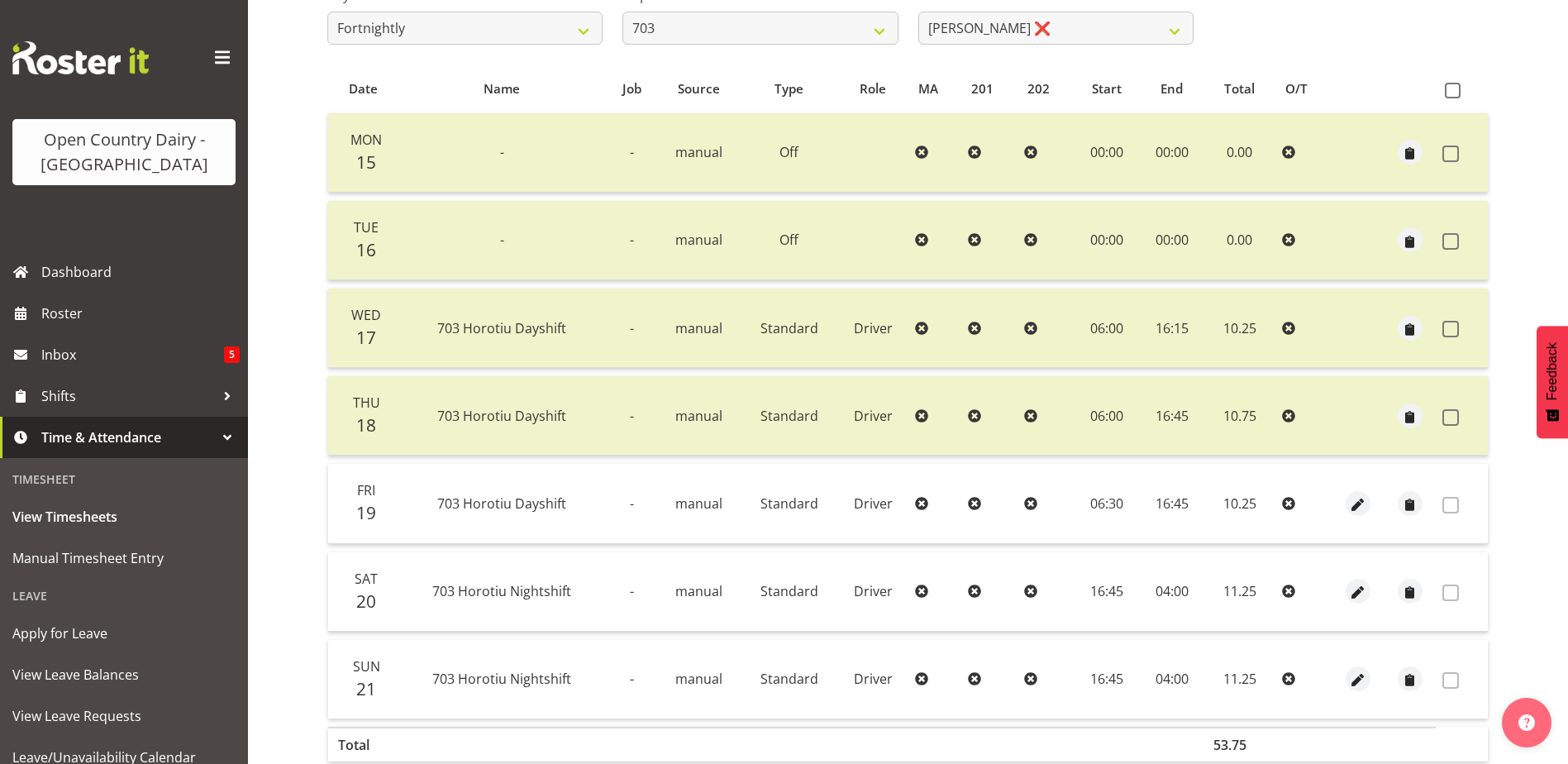
scroll to position [138, 0]
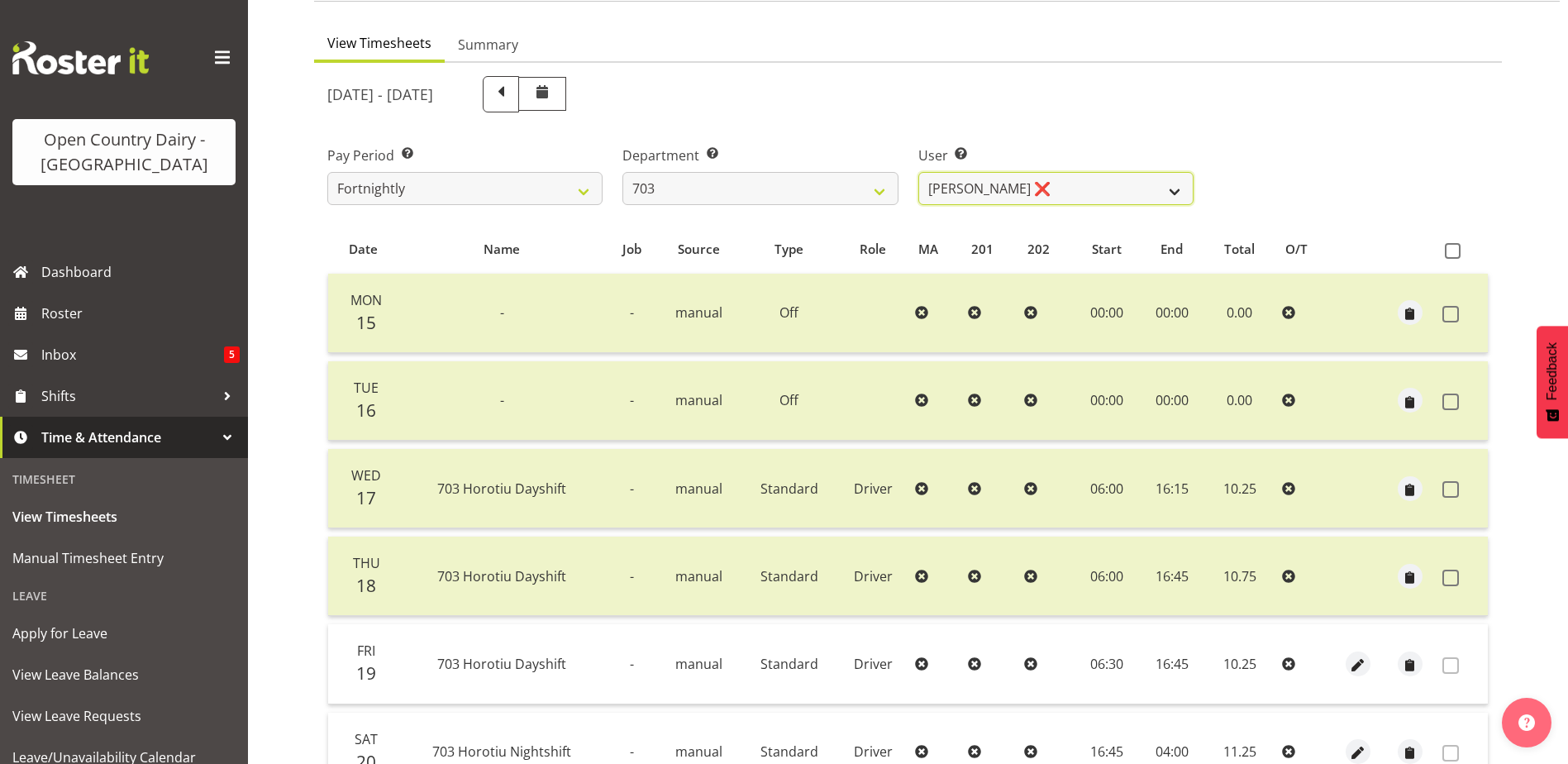
click at [1137, 180] on select "Bhupinder (Lucky) Saini ❌ Mark Fowler ❌ Tama Baker ❌" at bounding box center [1057, 189] width 275 height 33
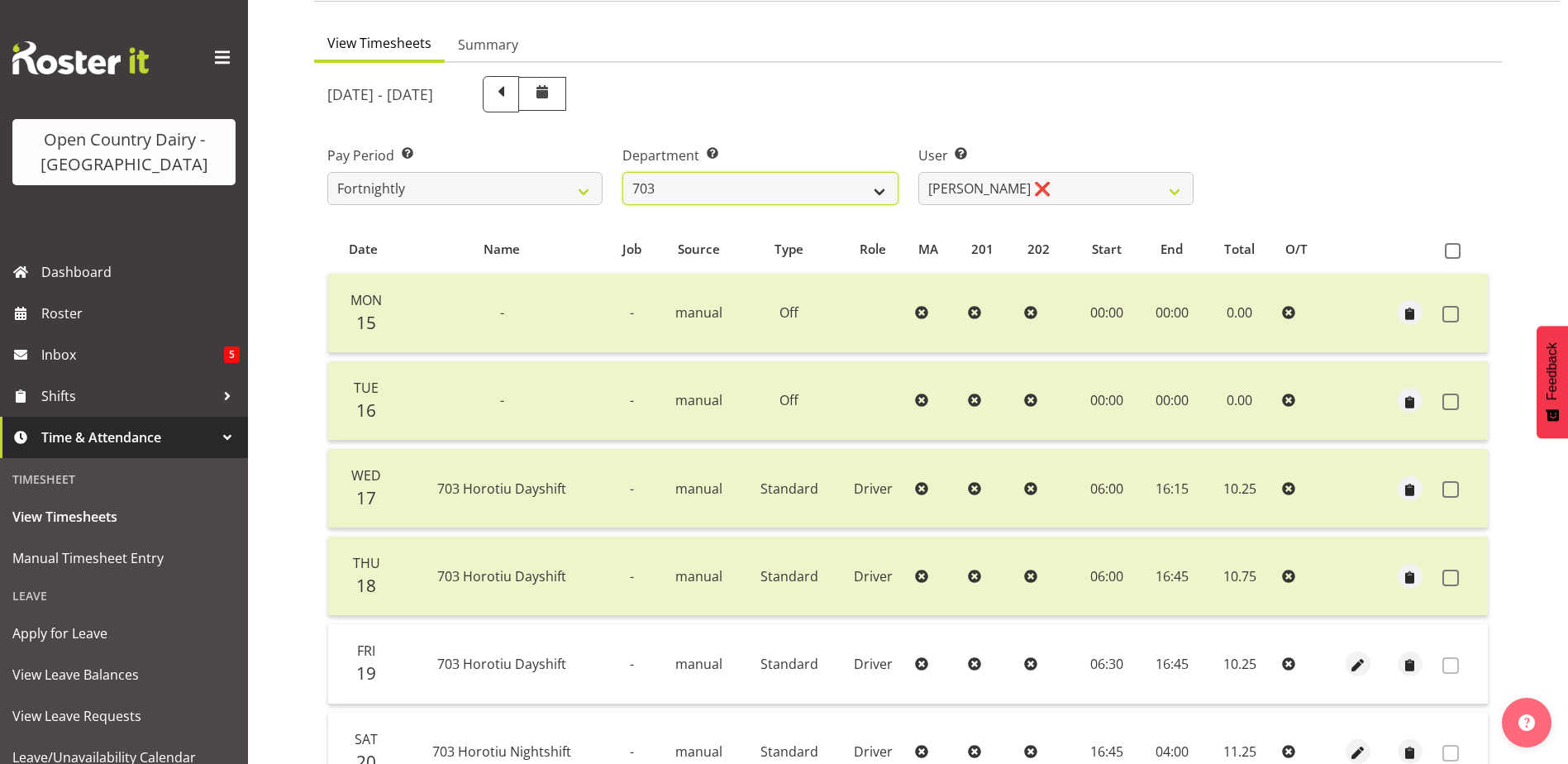
click at [819, 179] on select "701 702 703 704 705 706 707 708 709 710 711 712 713 714 715 716 717 718 719 720" at bounding box center [760, 189] width 275 height 33
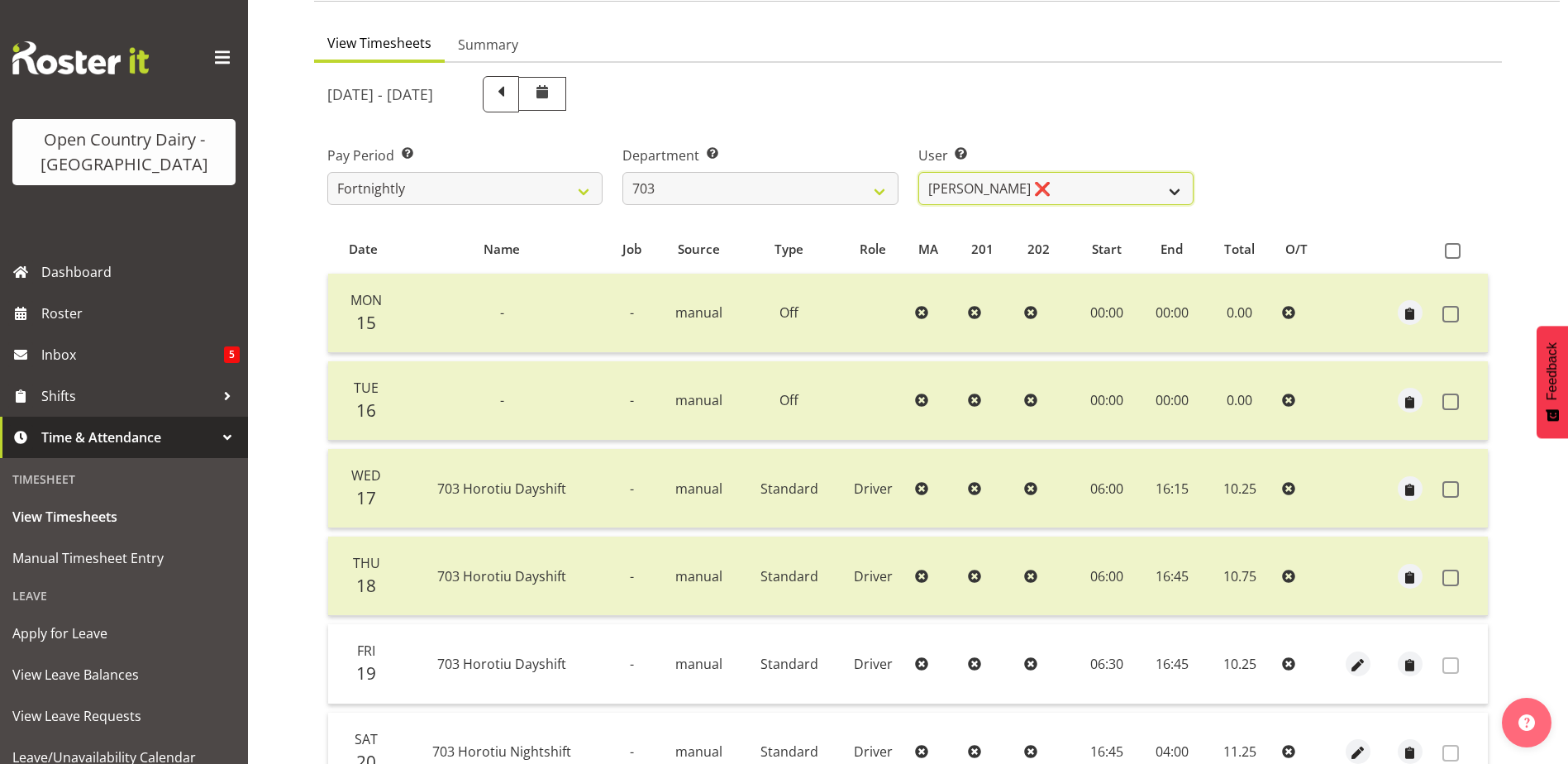
click at [1062, 176] on select "Bhupinder (Lucky) Saini ❌ Mark Fowler ❌ Tama Baker ❌" at bounding box center [1057, 189] width 275 height 33
click at [1059, 175] on select "Bhupinder (Lucky) Saini ❌ Mark Fowler ❌ Tama Baker ❌" at bounding box center [1057, 189] width 275 height 33
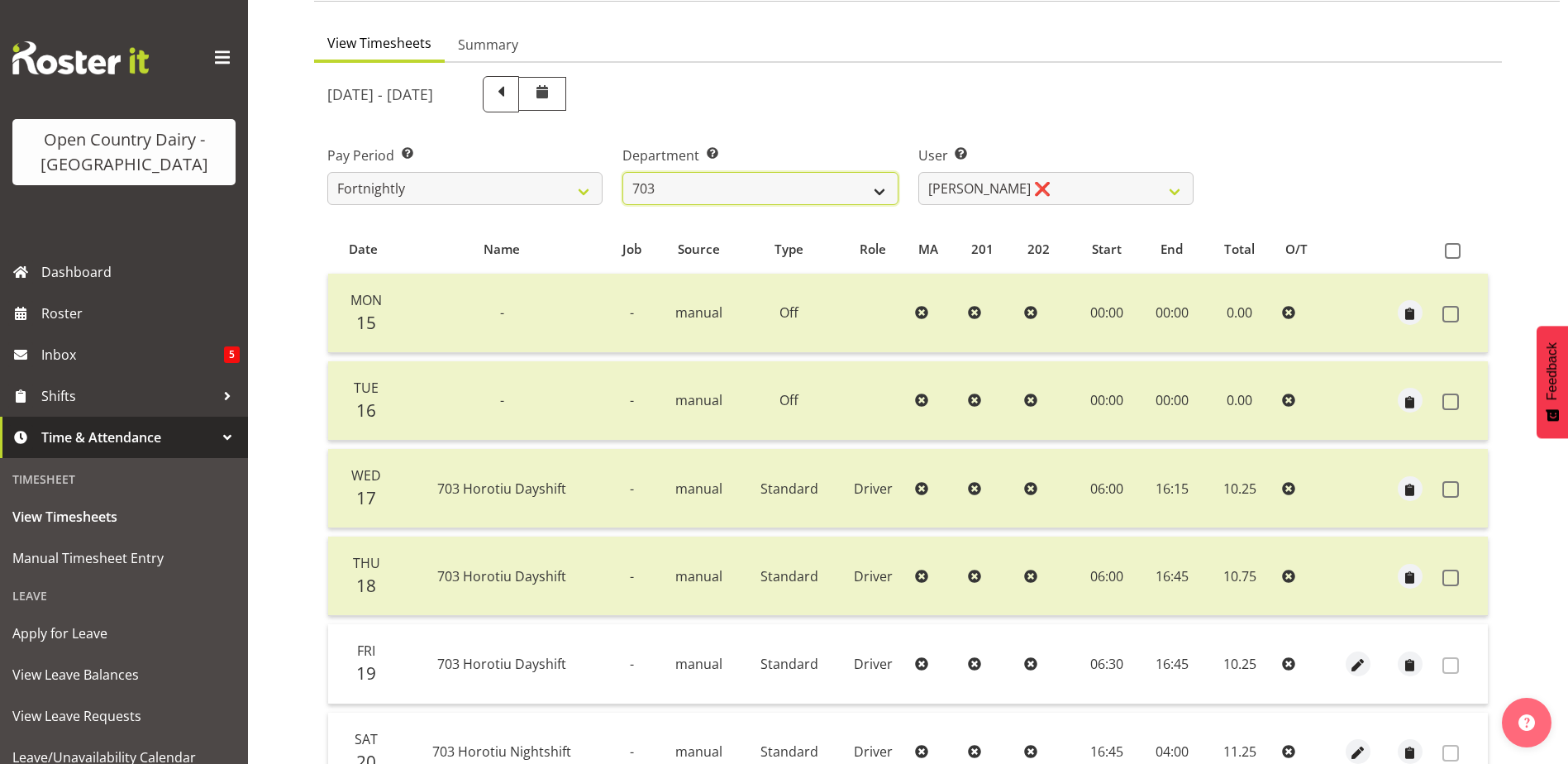
drag, startPoint x: 833, startPoint y: 188, endPoint x: 826, endPoint y: 201, distance: 14.8
click at [833, 188] on select "701 702 703 704 705 706 707 708 709 710 711 712 713 714 715 716 717 718 719 720" at bounding box center [760, 189] width 275 height 33
select select "717"
click at [623, 172] on select "701 702 703 704 705 706 707 708 709 710 711 712 713 714 715 716 717 718 719 720" at bounding box center [760, 189] width 275 height 33
select select "8496"
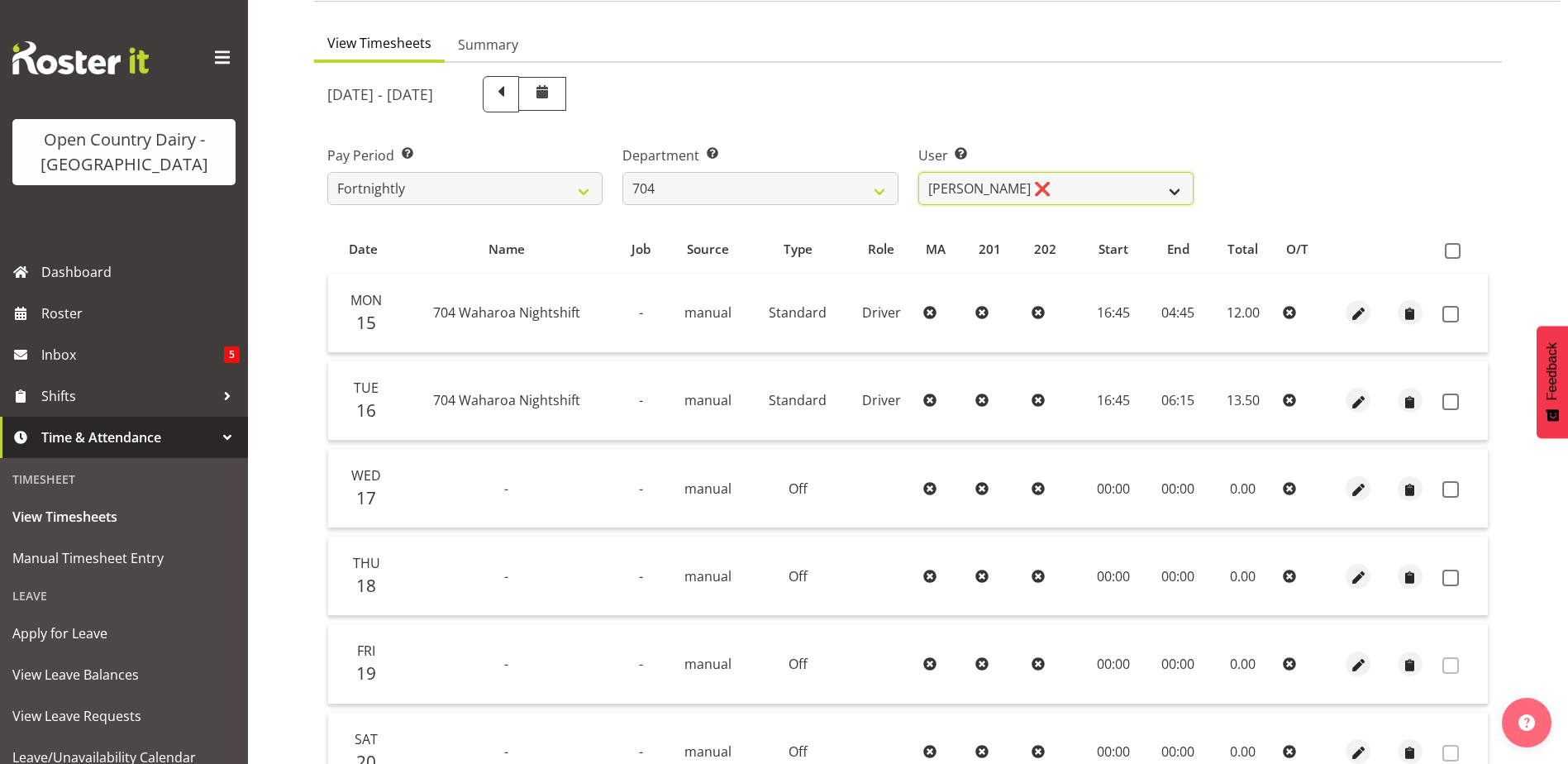
click at [1090, 184] on select "Graham Houghton ❌ Jon Williams ❌ Stephen Rae ❌" at bounding box center [1057, 189] width 275 height 33
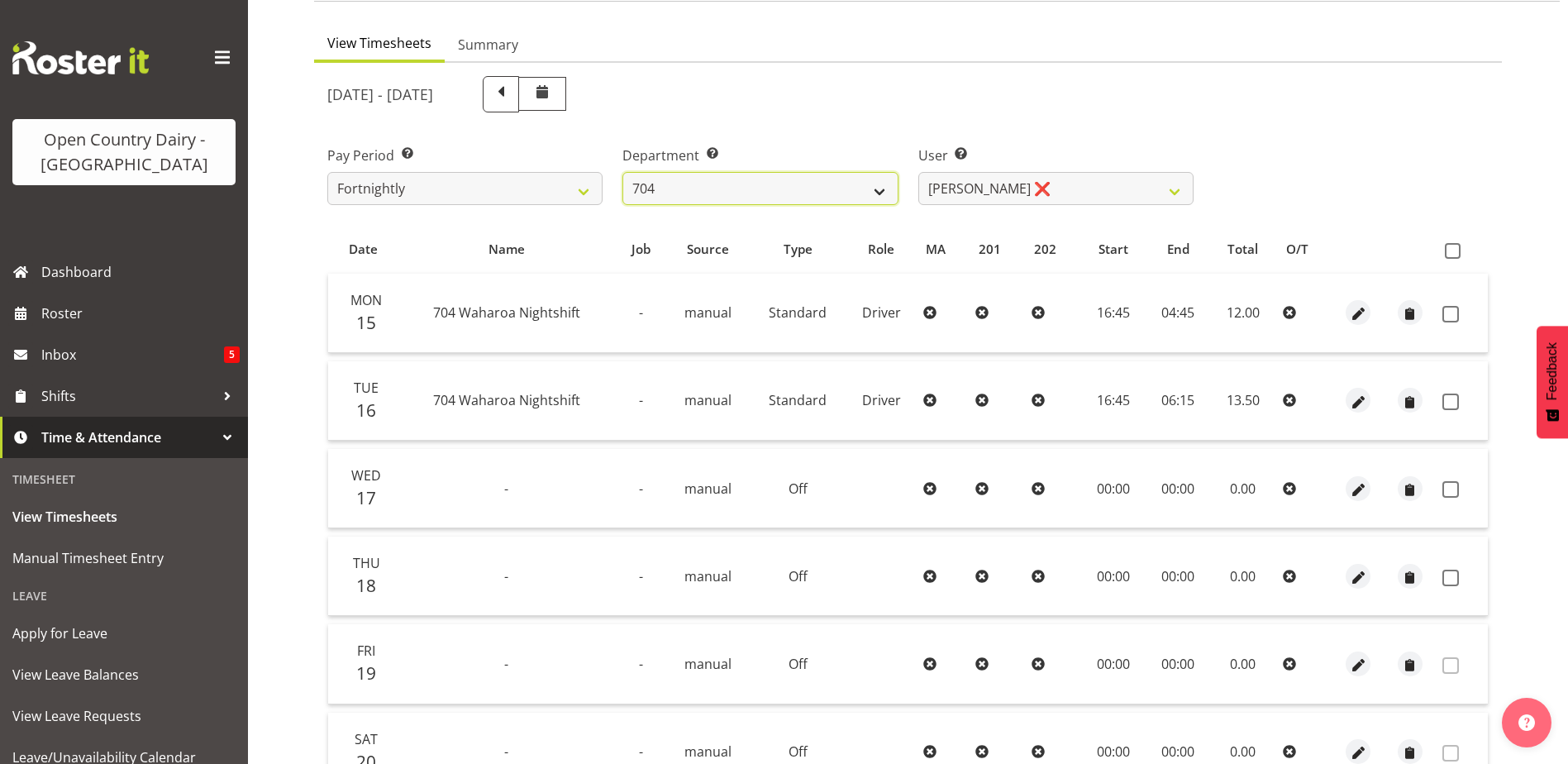
click at [726, 190] on select "701 702 703 704 705 706 707 708 709 710 711 712 713 714 715 716 717 718 719 720" at bounding box center [760, 189] width 275 height 33
select select "714"
click at [623, 172] on select "701 702 703 704 705 706 707 708 709 710 711 712 713 714 715 716 717 718 719 720" at bounding box center [760, 189] width 275 height 33
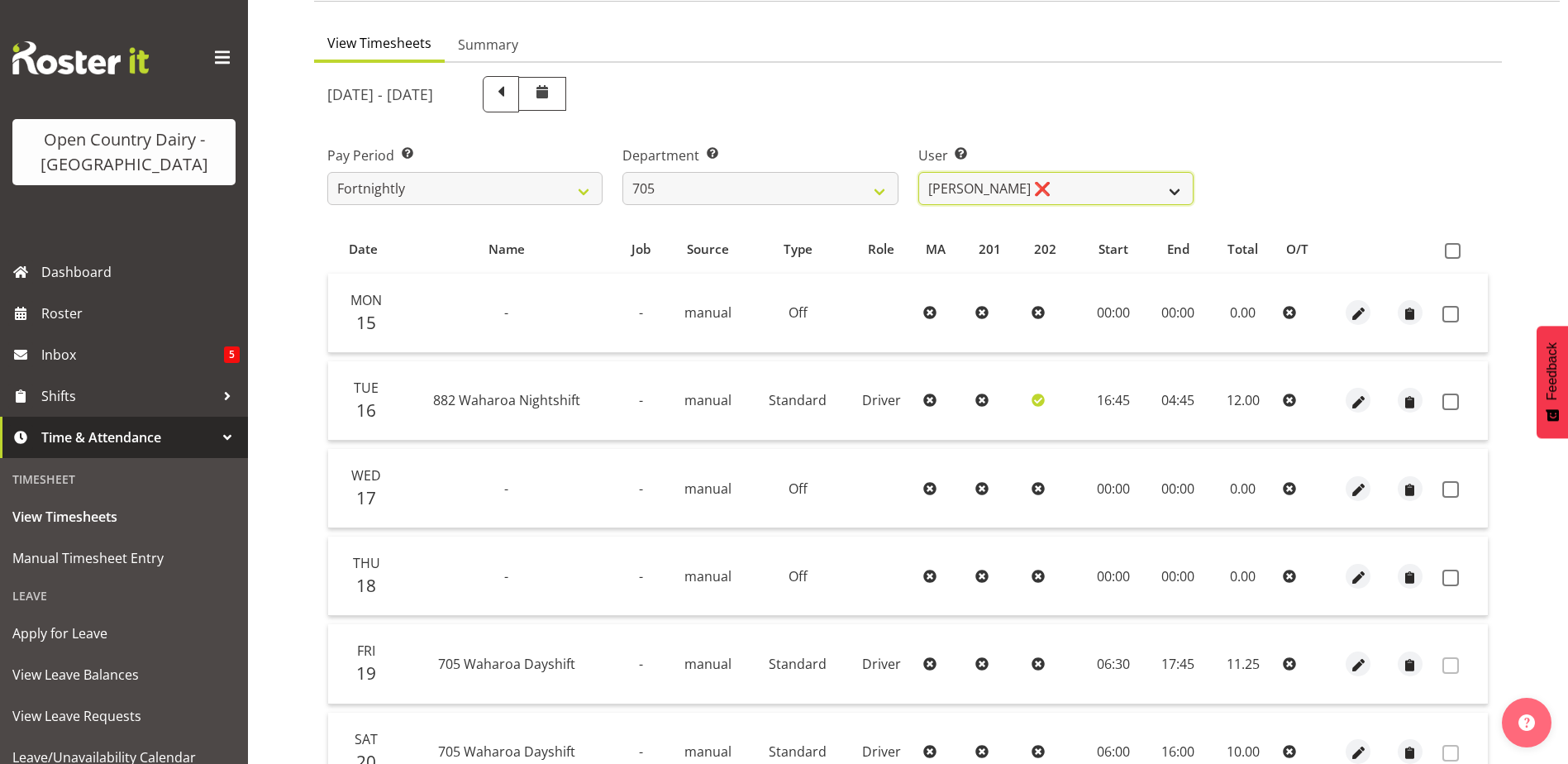
click at [1061, 182] on select "Chris Gibbs ❌ Colin Kelly ❌ Craig Cottam ❌ John May ❌" at bounding box center [1057, 189] width 275 height 33
select select "11696"
click at [919, 172] on select "Chris Gibbs ❌ Colin Kelly ❌ Craig Cottam ❌ John May ❌" at bounding box center [1057, 189] width 275 height 33
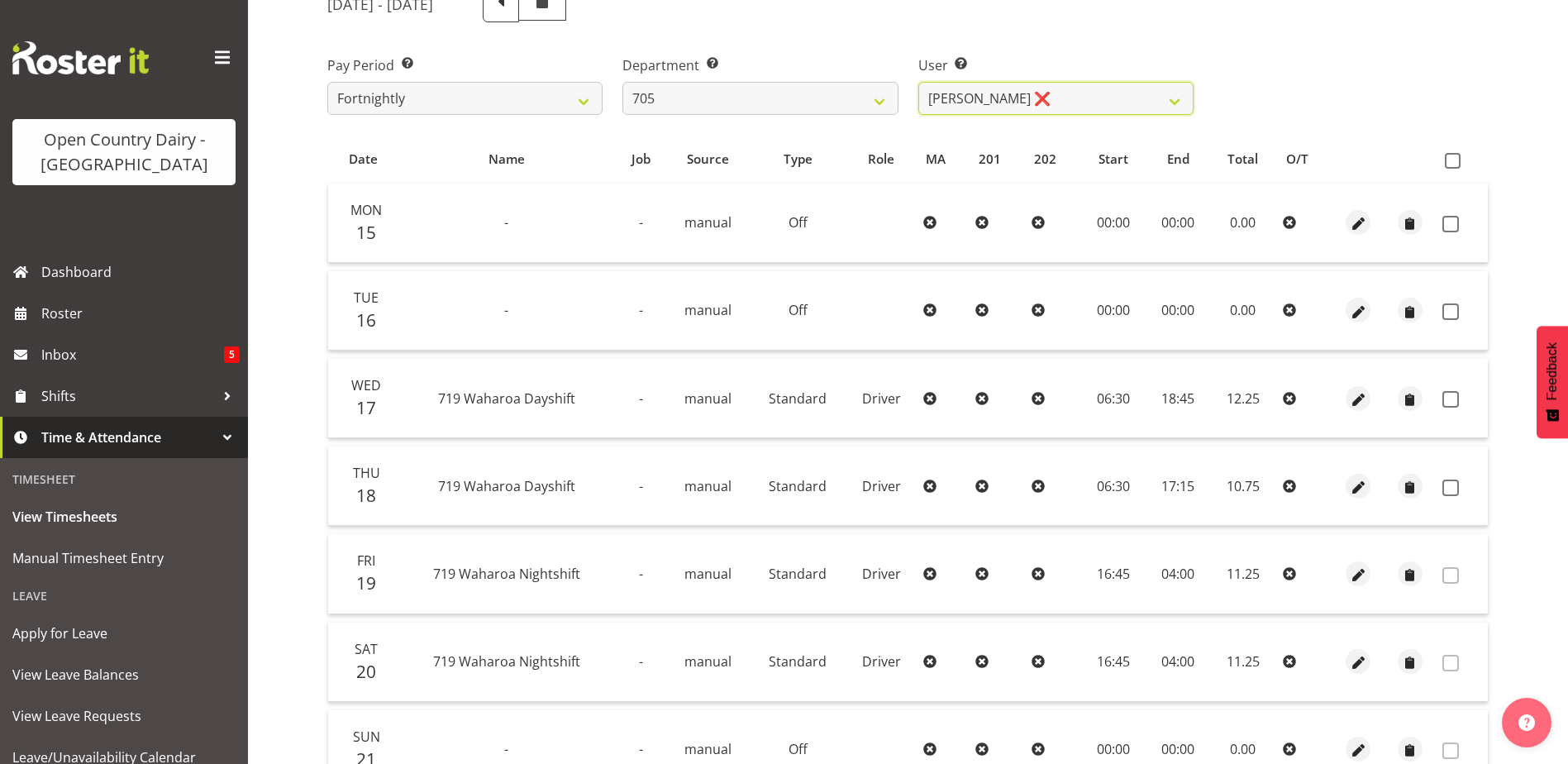
scroll to position [304, 0]
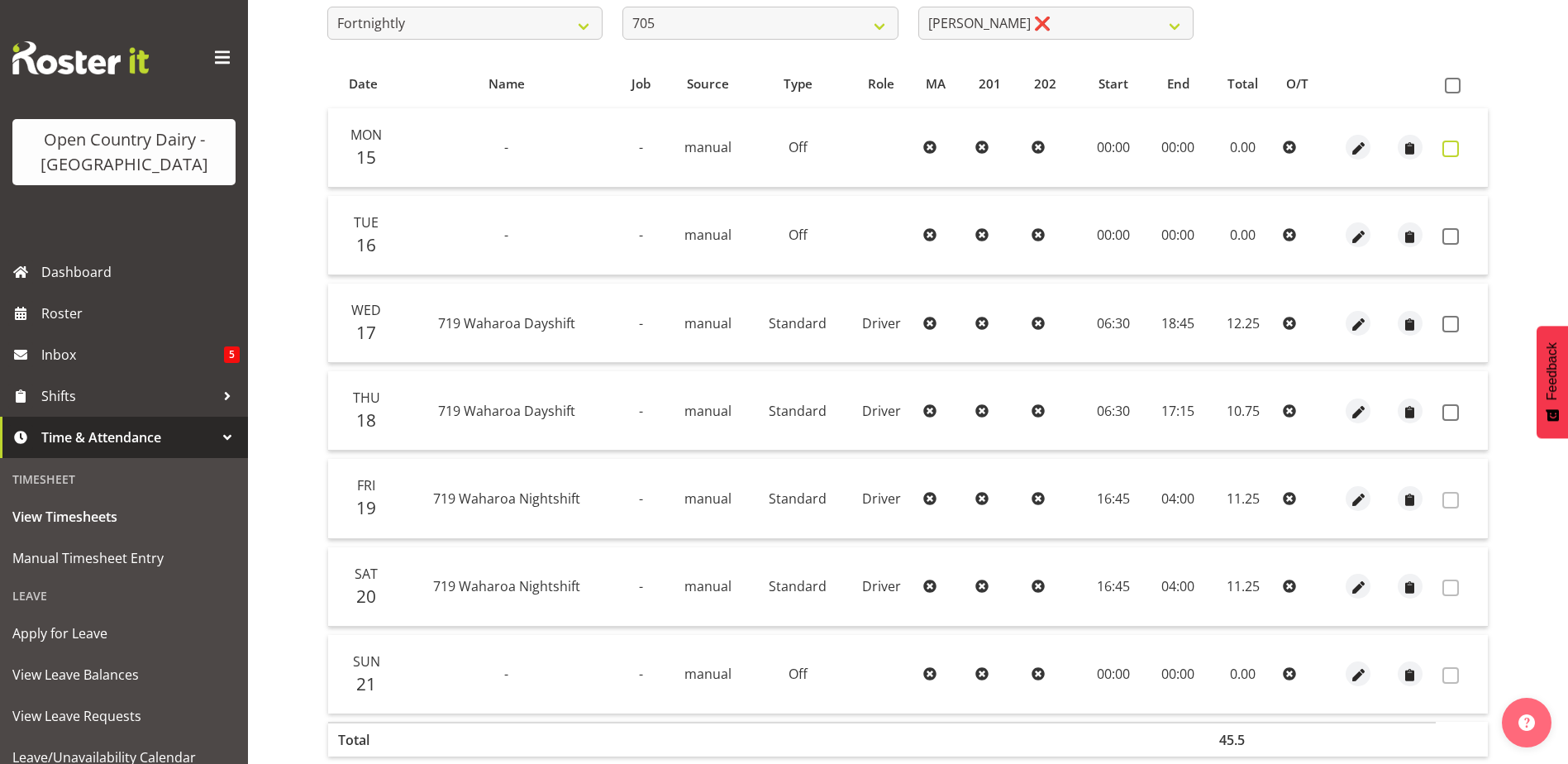
click at [1454, 145] on span at bounding box center [1451, 149] width 16 height 16
checkbox input "true"
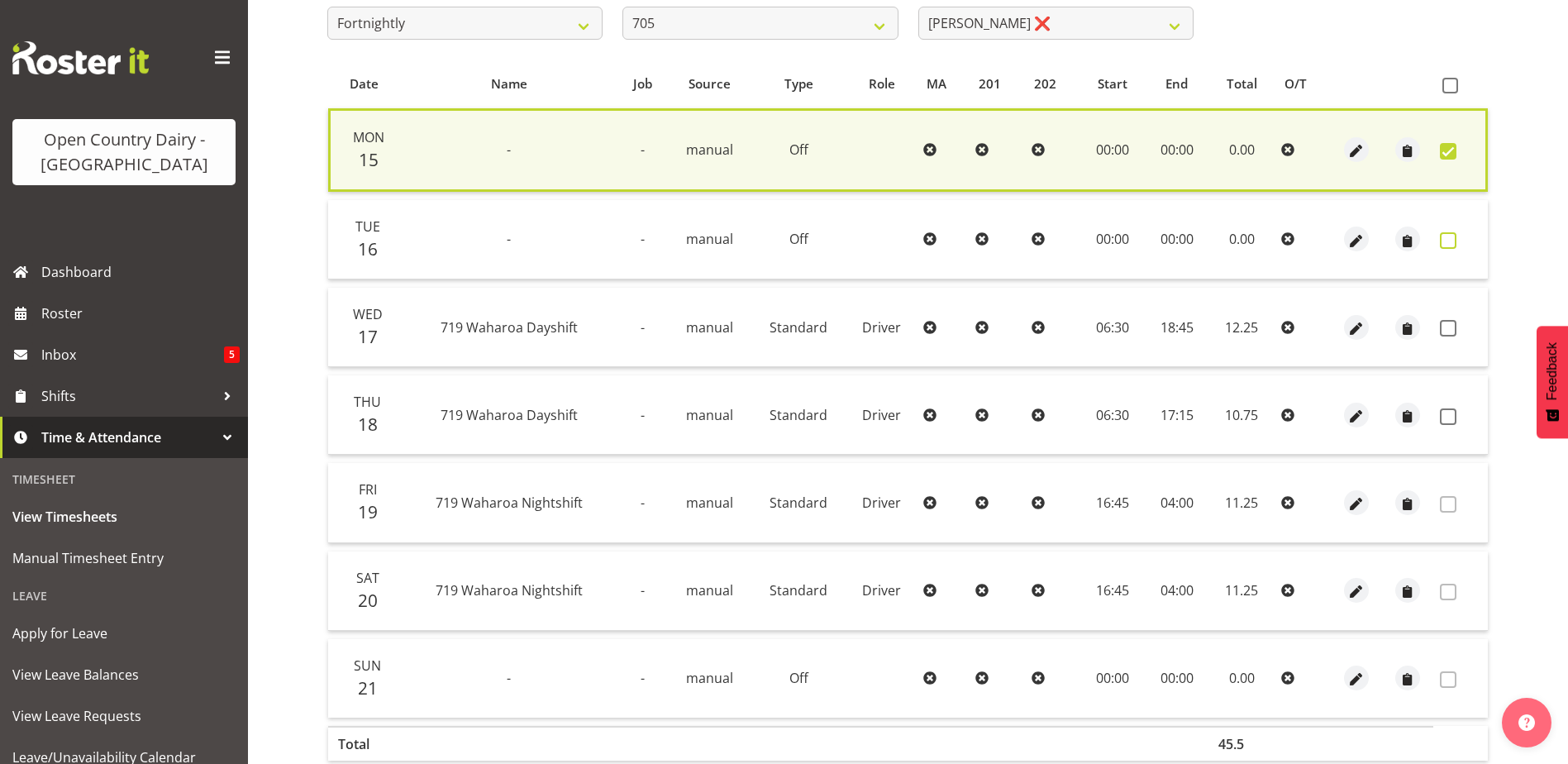
click at [1449, 242] on span at bounding box center [1449, 241] width 16 height 16
checkbox input "true"
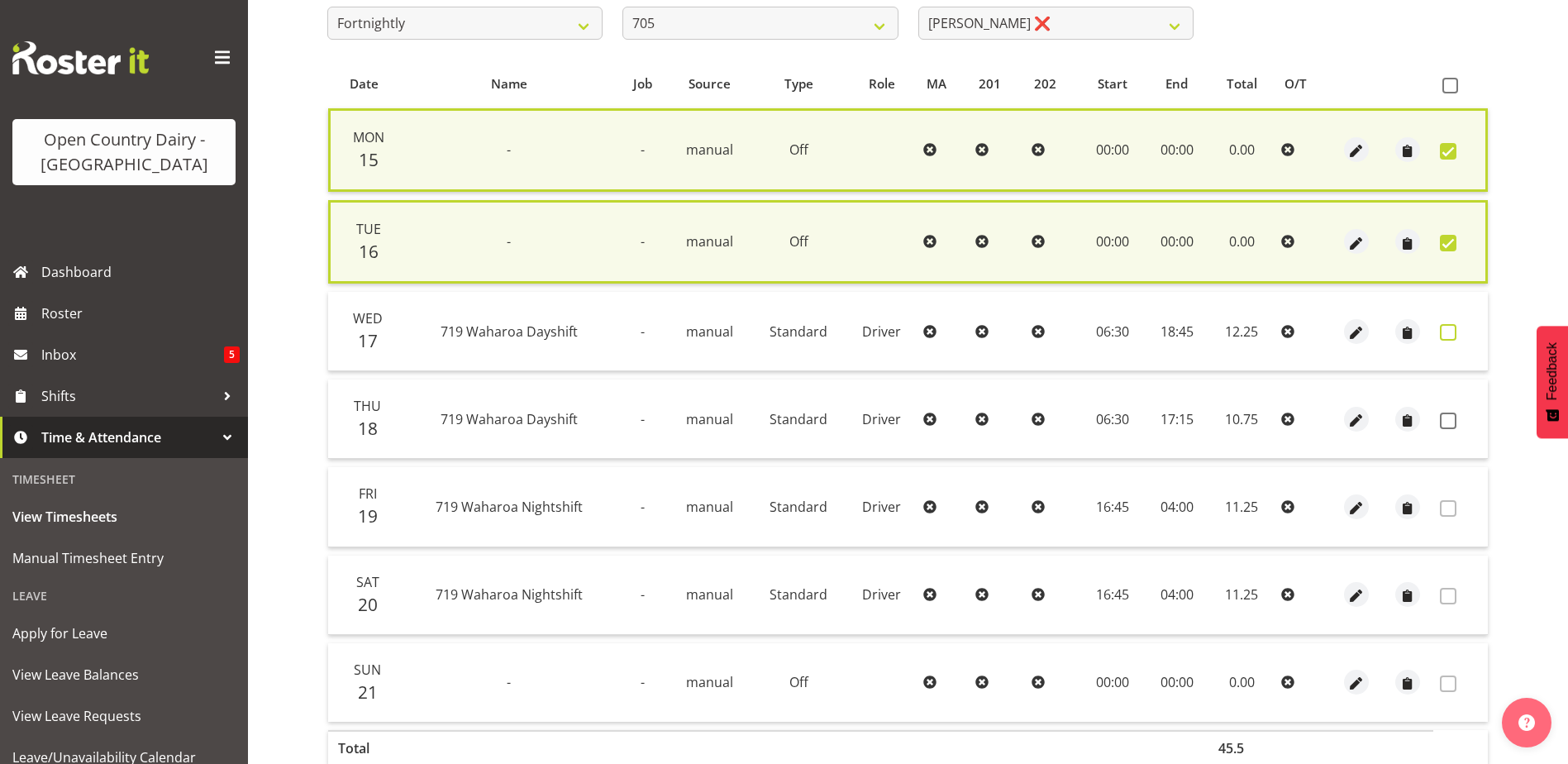
click at [1448, 331] on span at bounding box center [1449, 333] width 16 height 16
checkbox input "true"
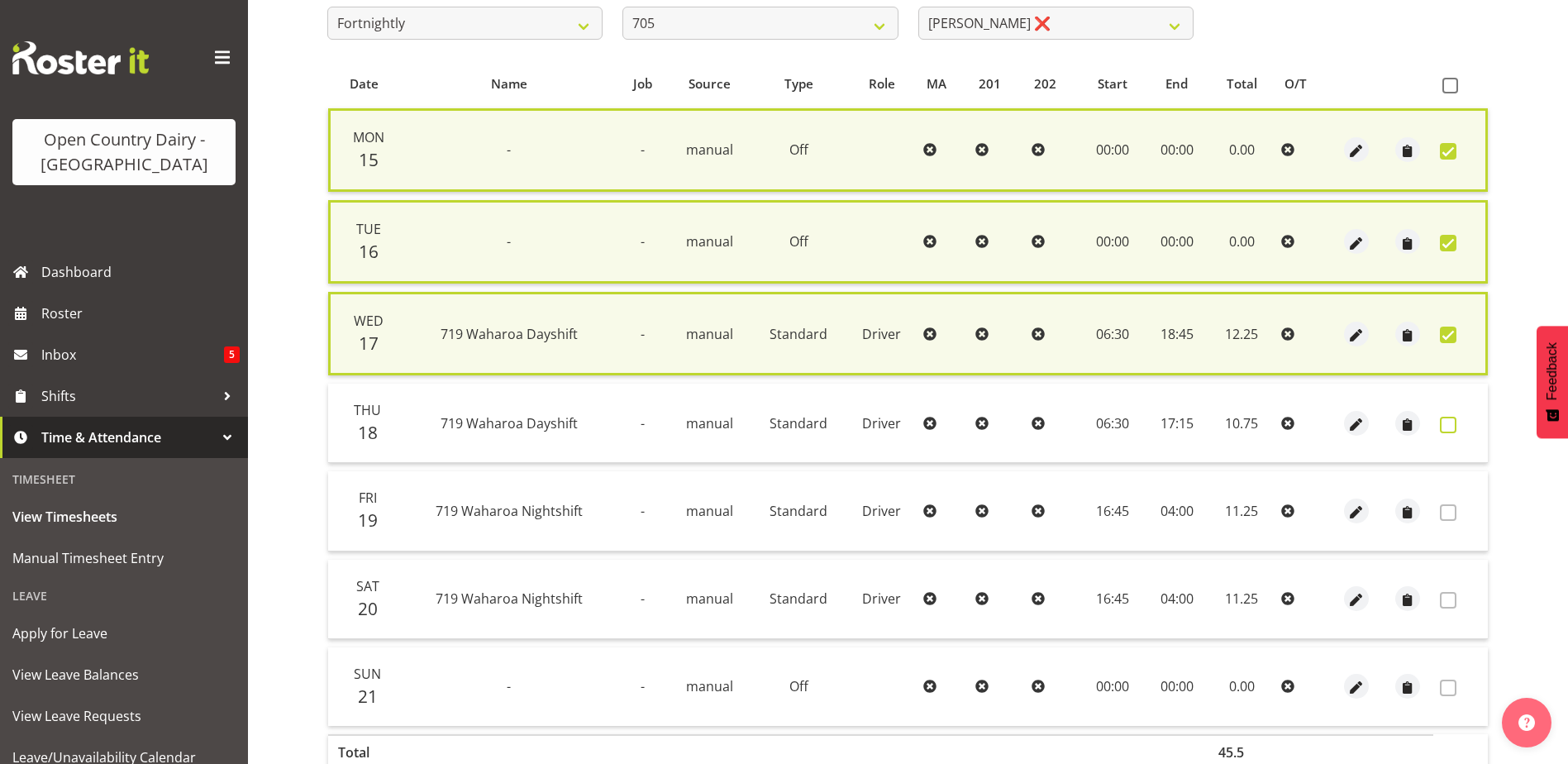
click at [1448, 421] on span at bounding box center [1449, 425] width 16 height 16
checkbox input "true"
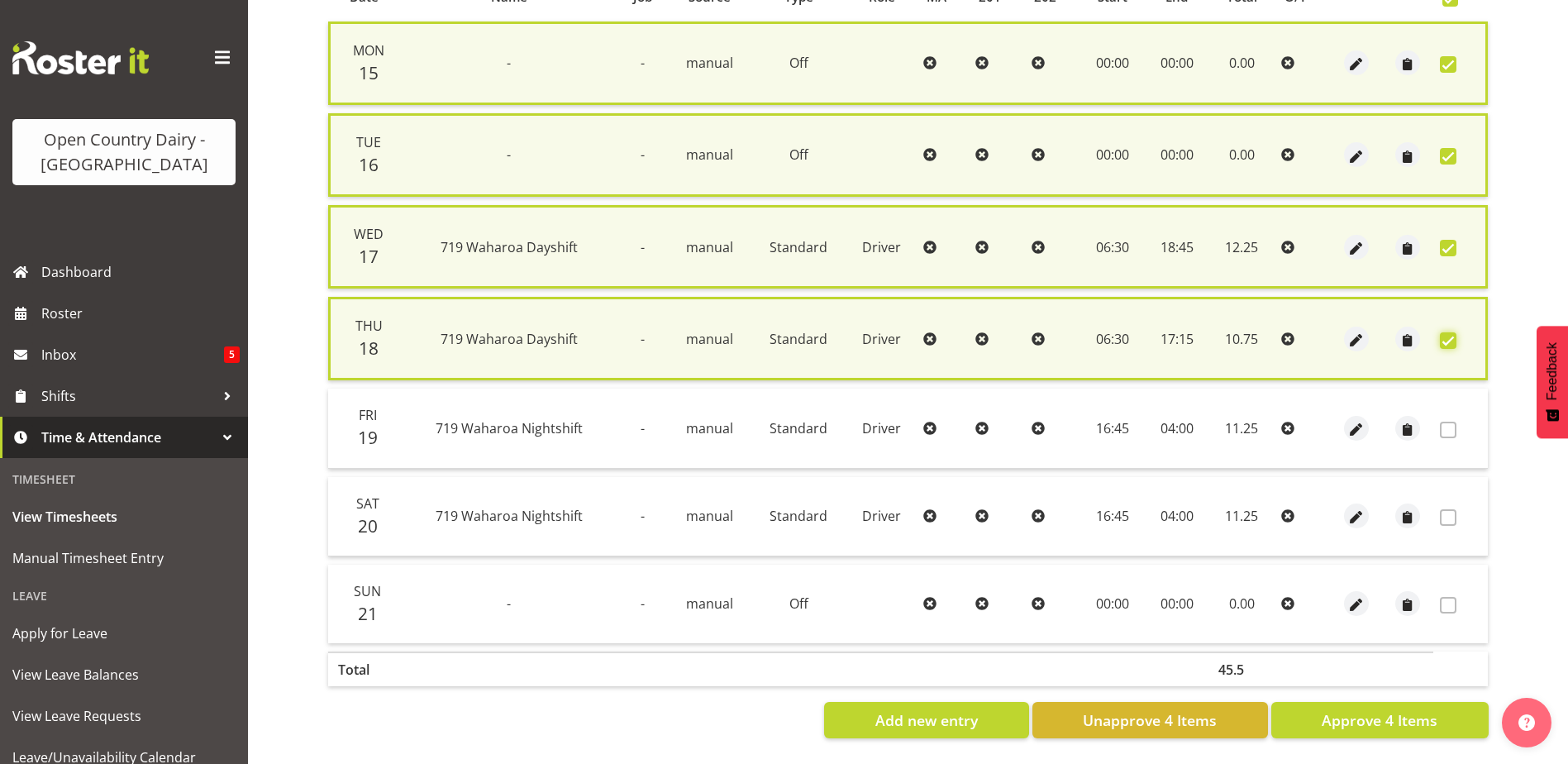
scroll to position [403, 0]
click at [1414, 709] on span "Approve 4 Items" at bounding box center [1379, 720] width 116 height 22
checkbox input "false"
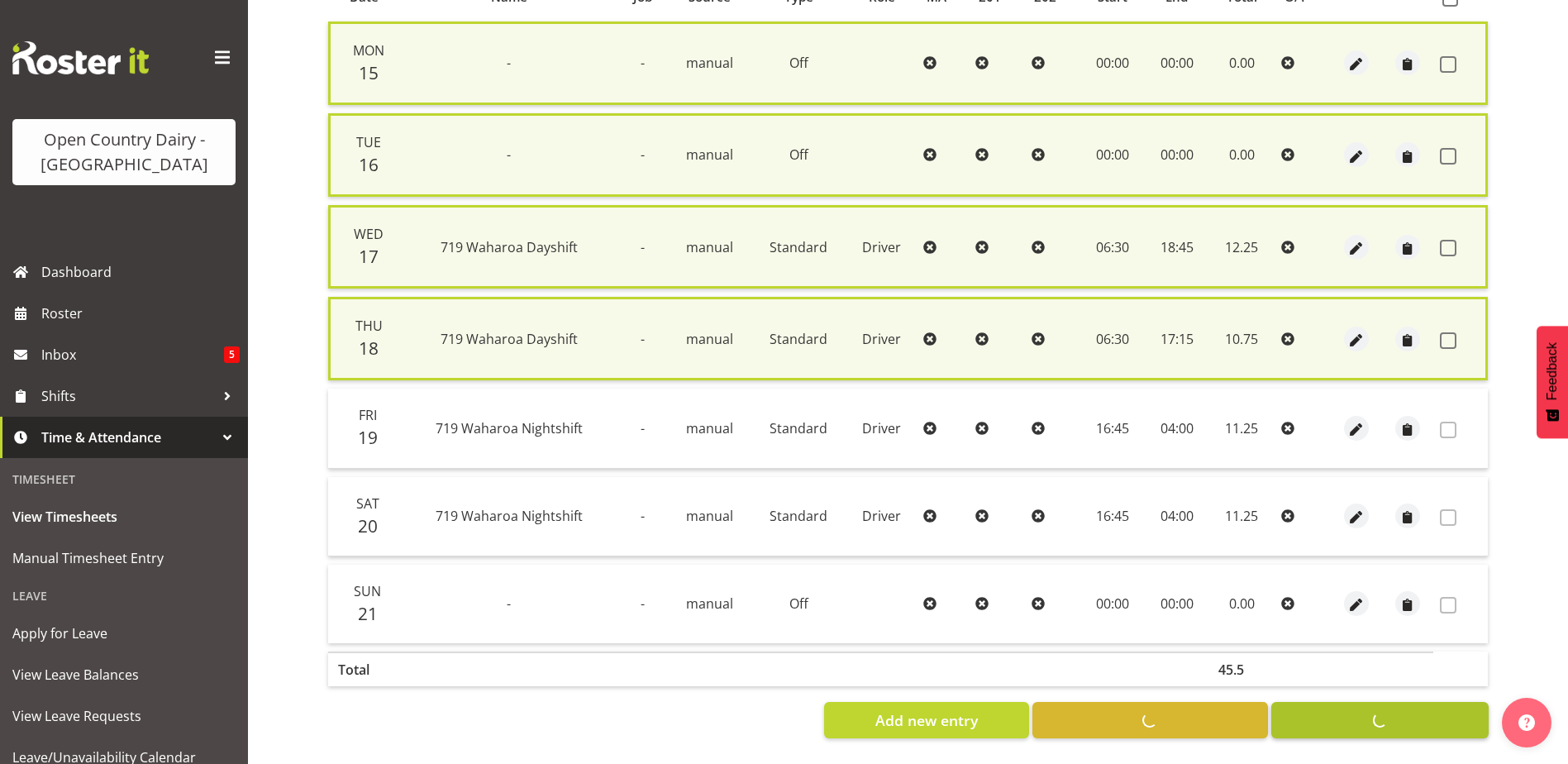
checkbox input "false"
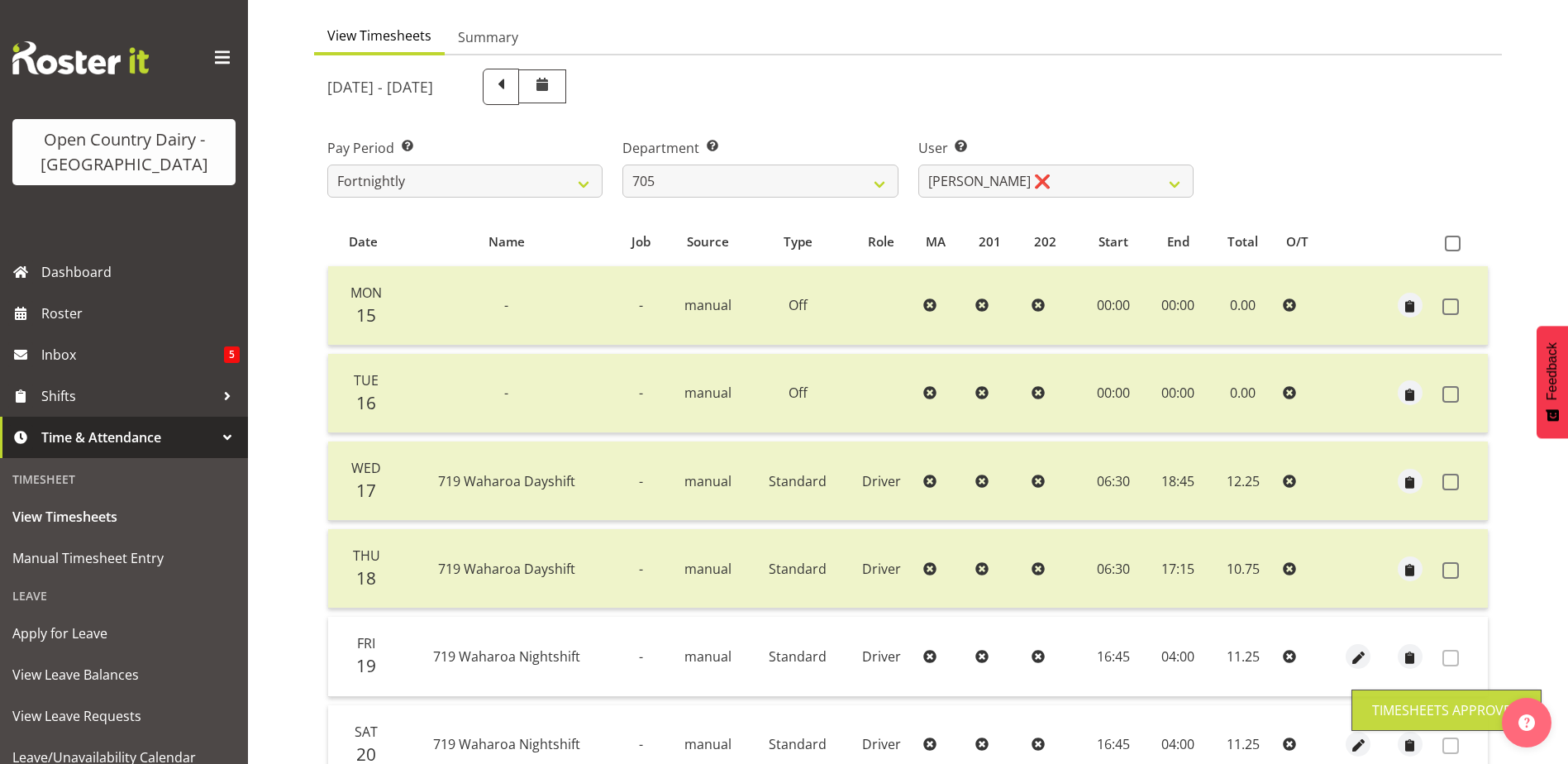
scroll to position [138, 0]
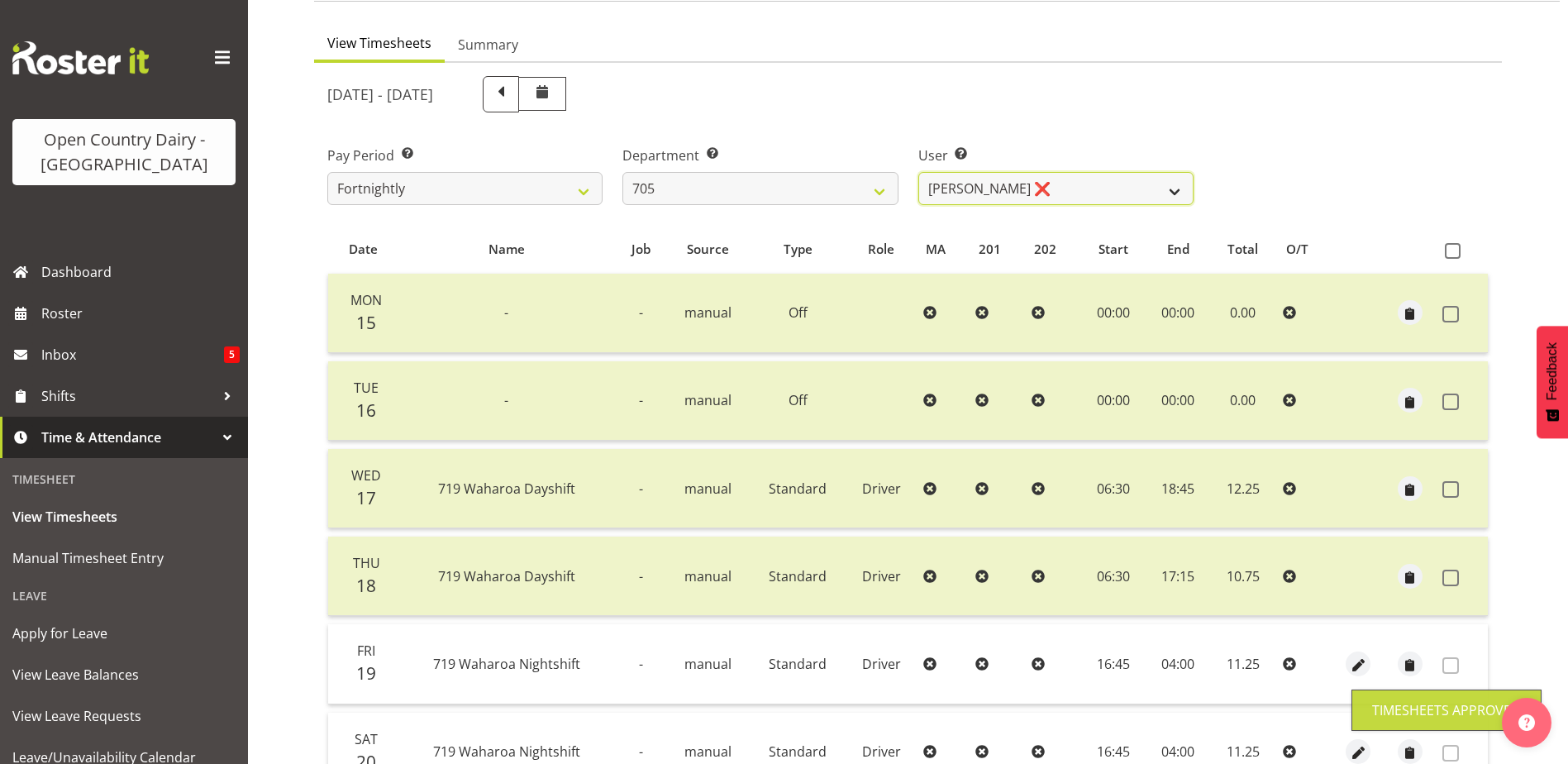
click at [1083, 182] on select "Chris Gibbs ❌ Colin Kelly ❌ Craig Cottam ❌ John May ❌" at bounding box center [1057, 189] width 275 height 33
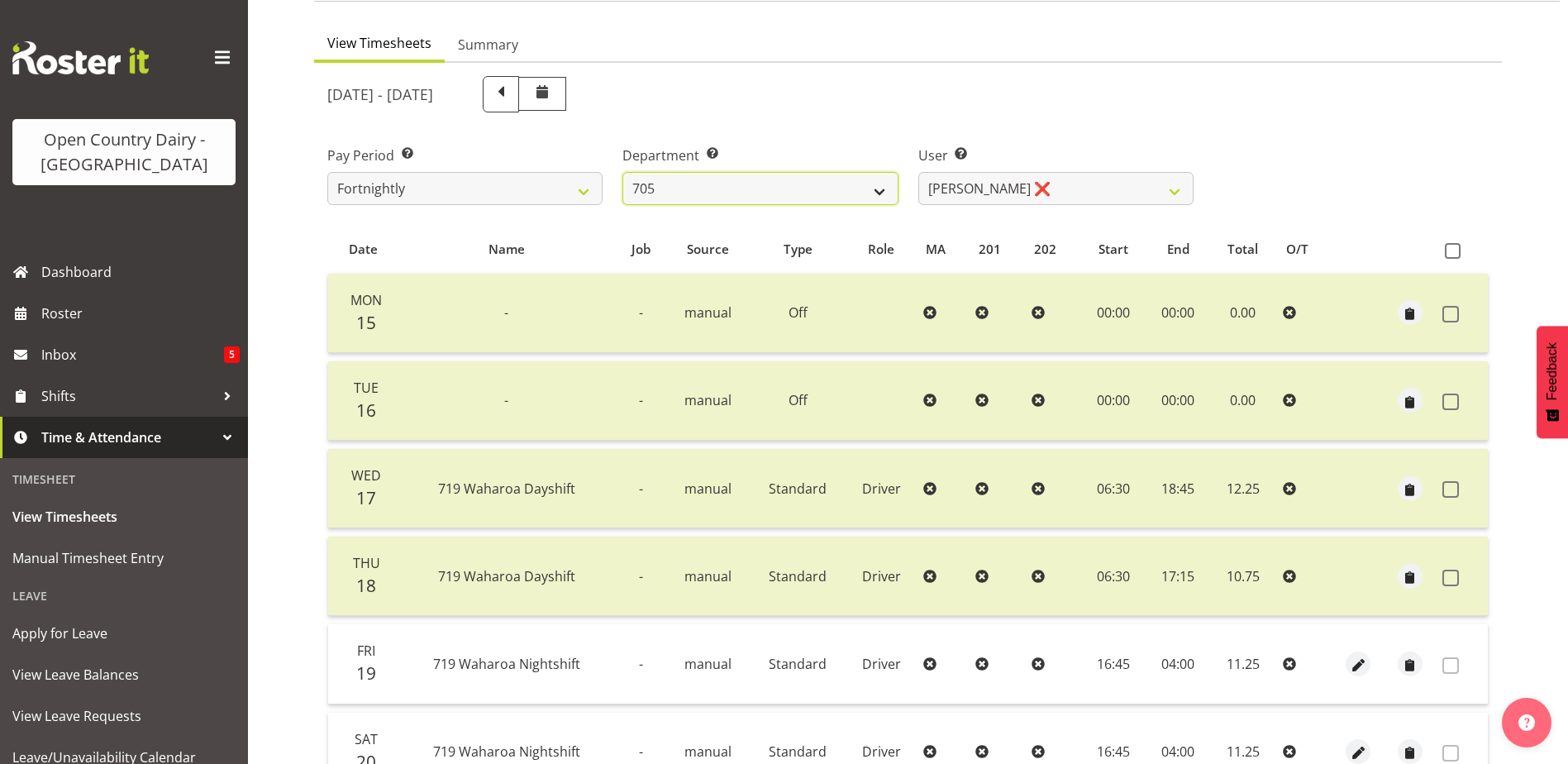
click at [831, 184] on select "701 702 703 704 705 706 707 708 709 710 711 712 713 714 715 716 717 718 719 720" at bounding box center [760, 189] width 275 height 33
select select "721"
click at [623, 172] on select "701 702 703 704 705 706 707 708 709 710 711 712 713 714 715 716 717 718 719 720" at bounding box center [760, 189] width 275 height 33
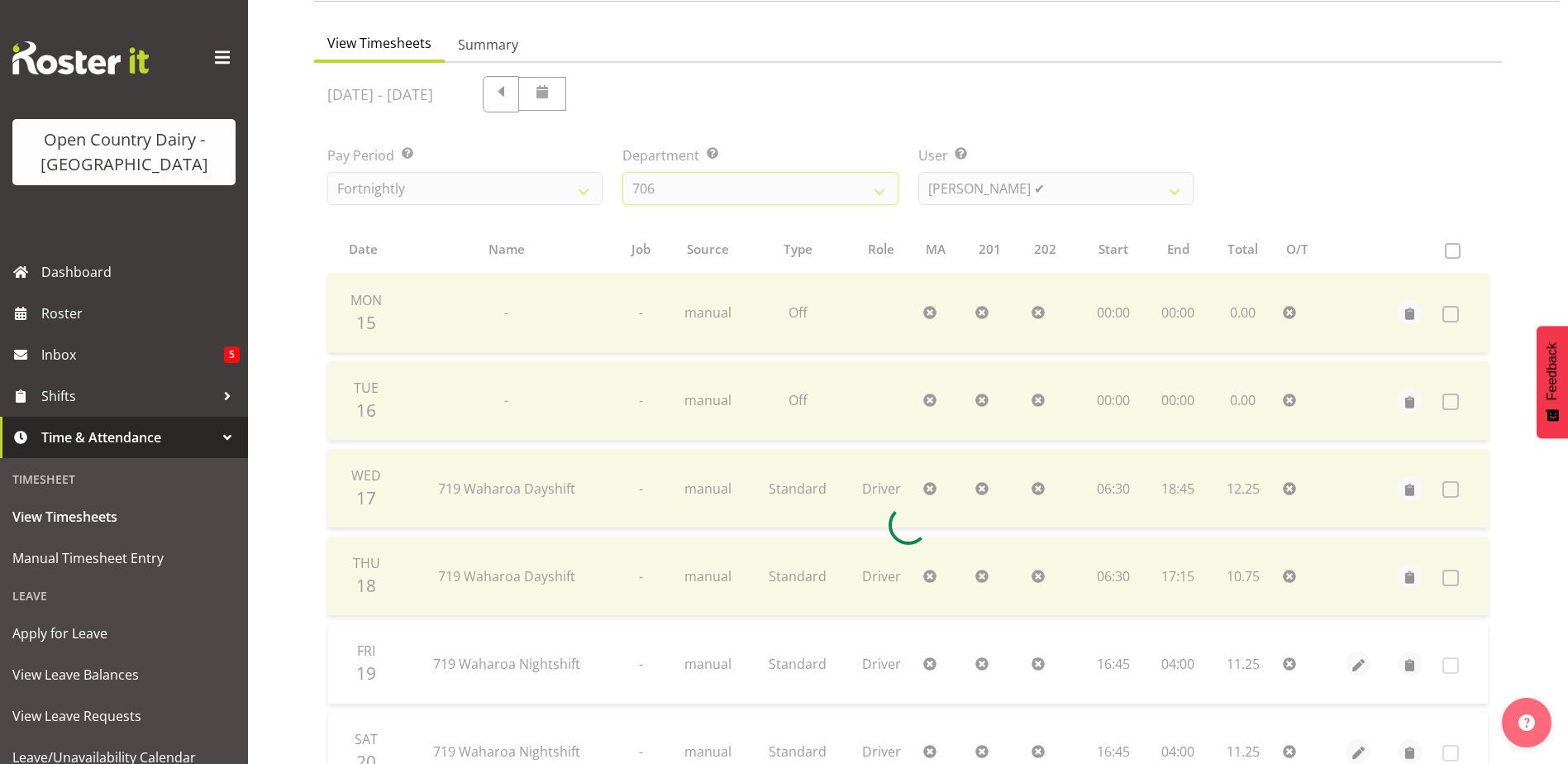
scroll to position [122, 0]
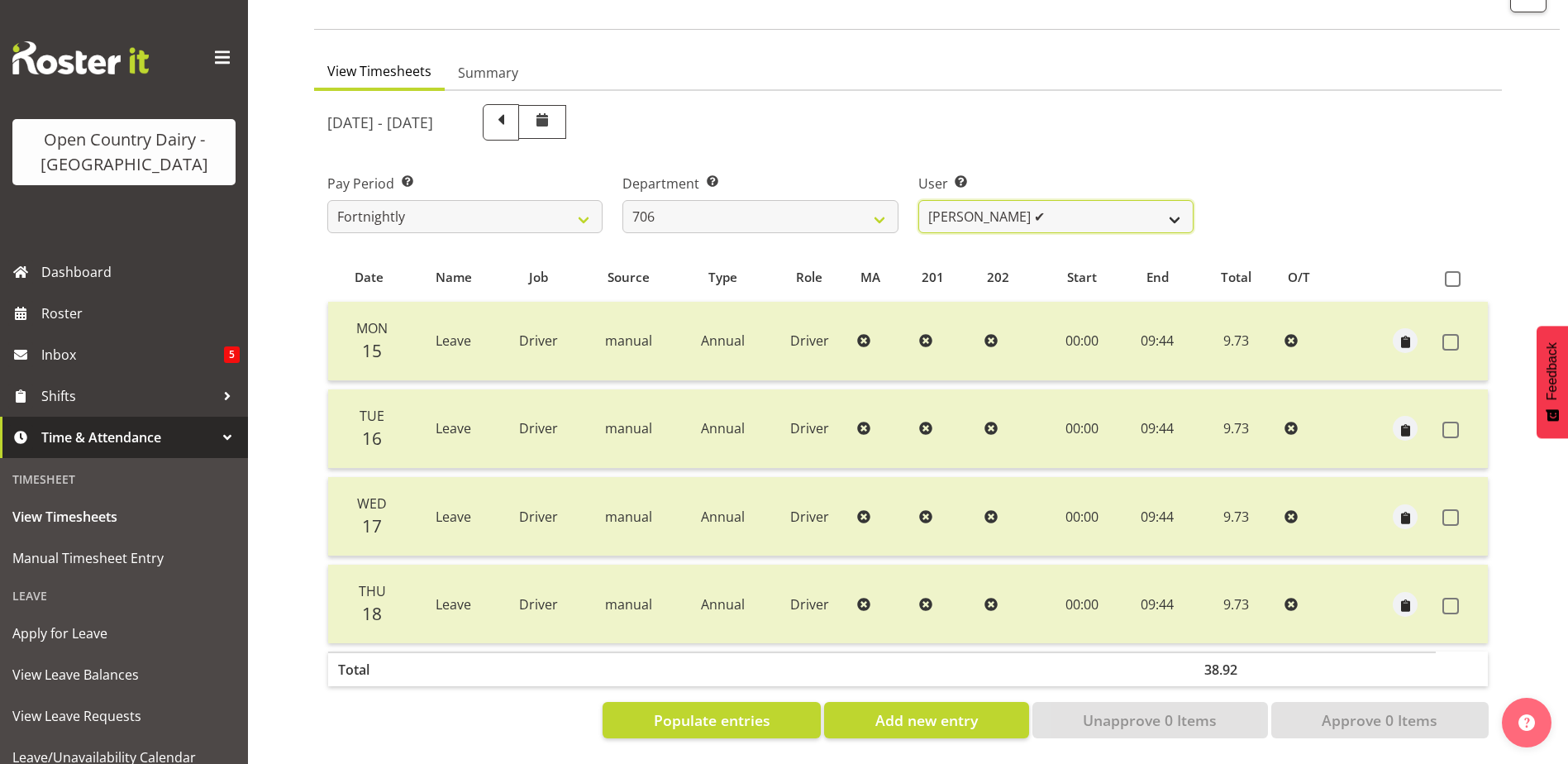
click at [1063, 203] on select "Andrew Kearns ✔ Len Symons ❌ Mark Ansley ❌ Paul Griffin ❌" at bounding box center [1057, 216] width 275 height 33
select select "11079"
click at [919, 200] on select "Andrew Kearns ✔ Len Symons ❌ Mark Ansley ❌ Paul Griffin ❌" at bounding box center [1057, 216] width 275 height 33
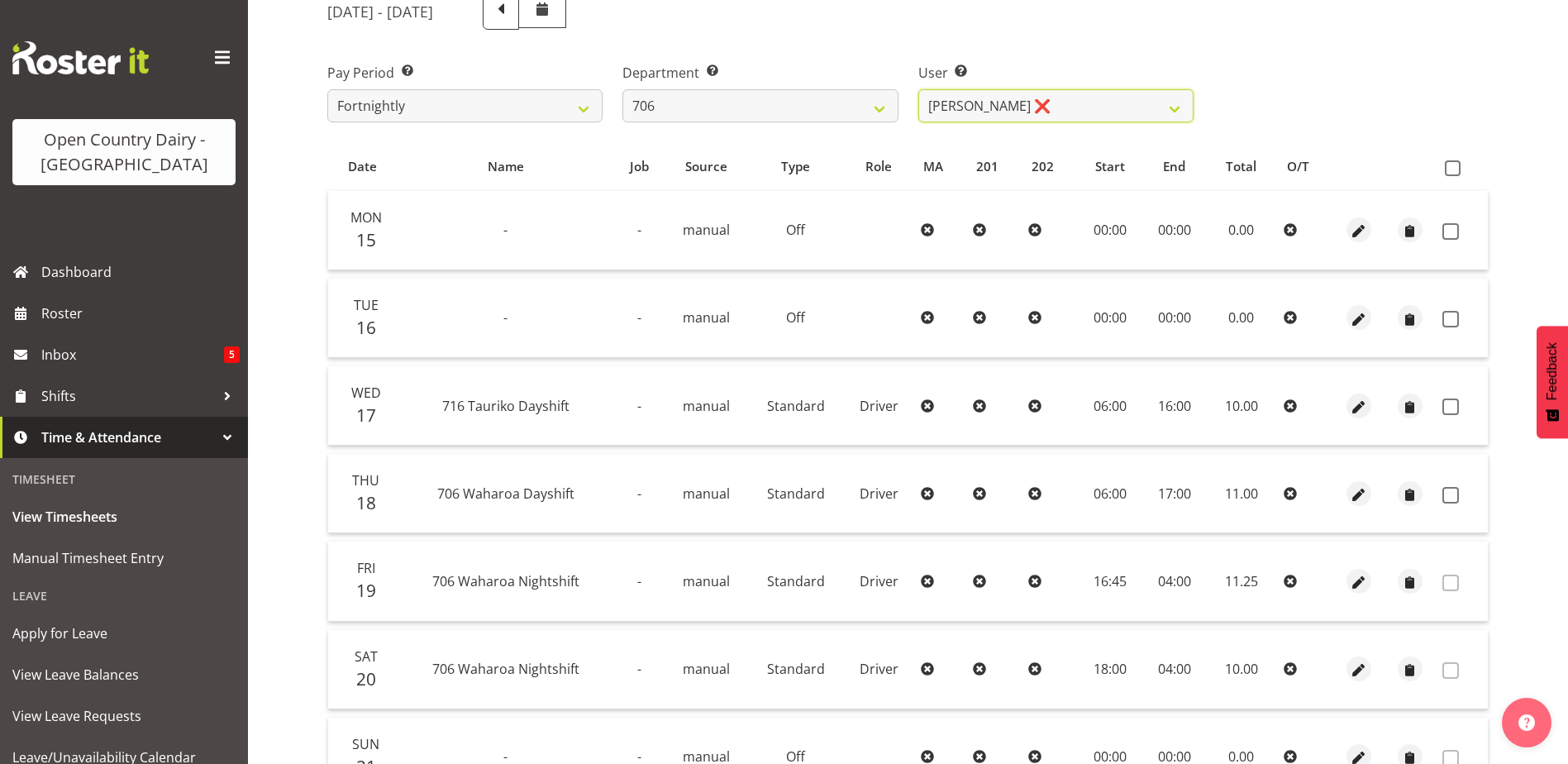
scroll to position [288, 0]
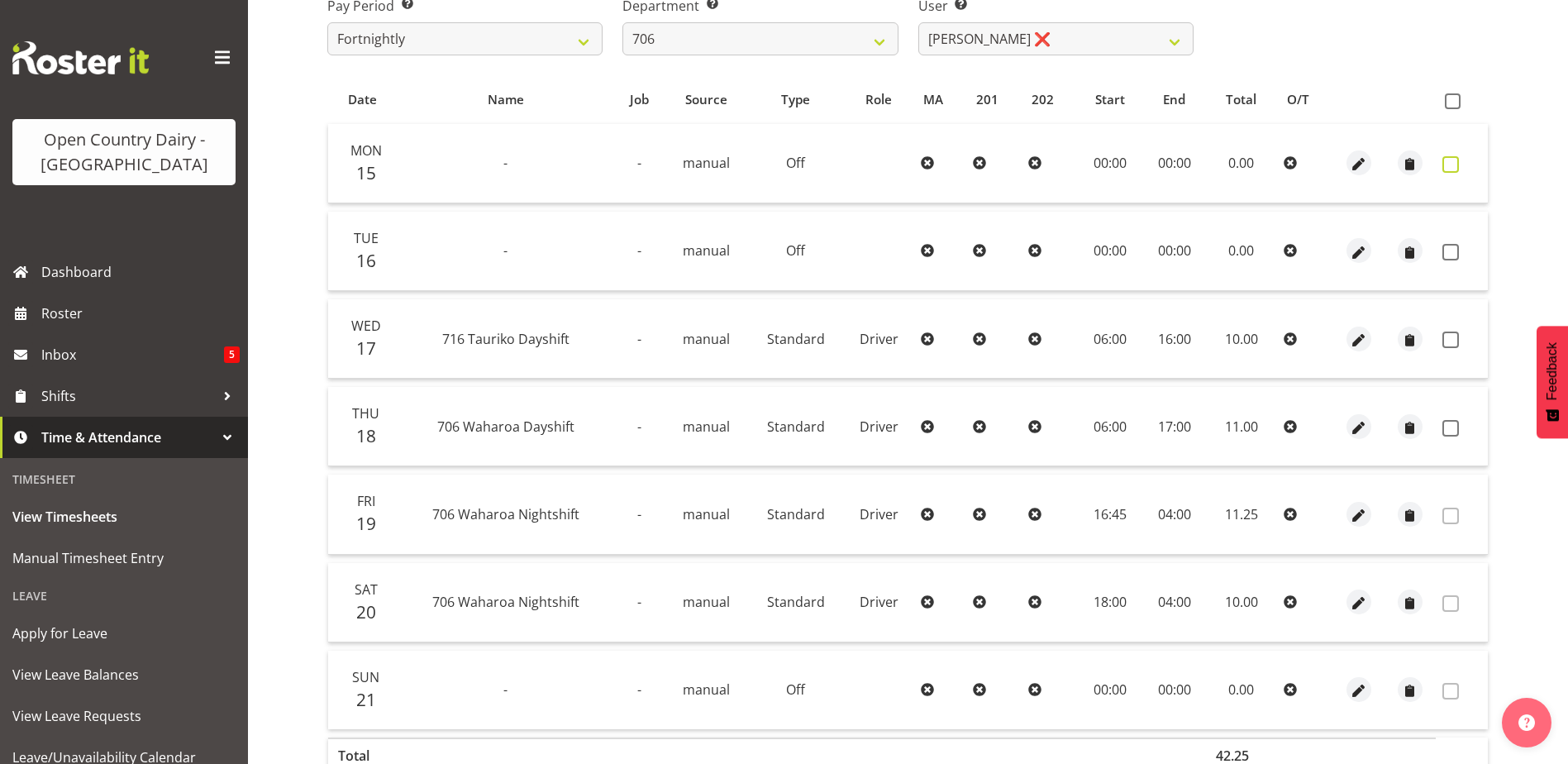
click at [1456, 164] on span at bounding box center [1451, 164] width 16 height 16
checkbox input "true"
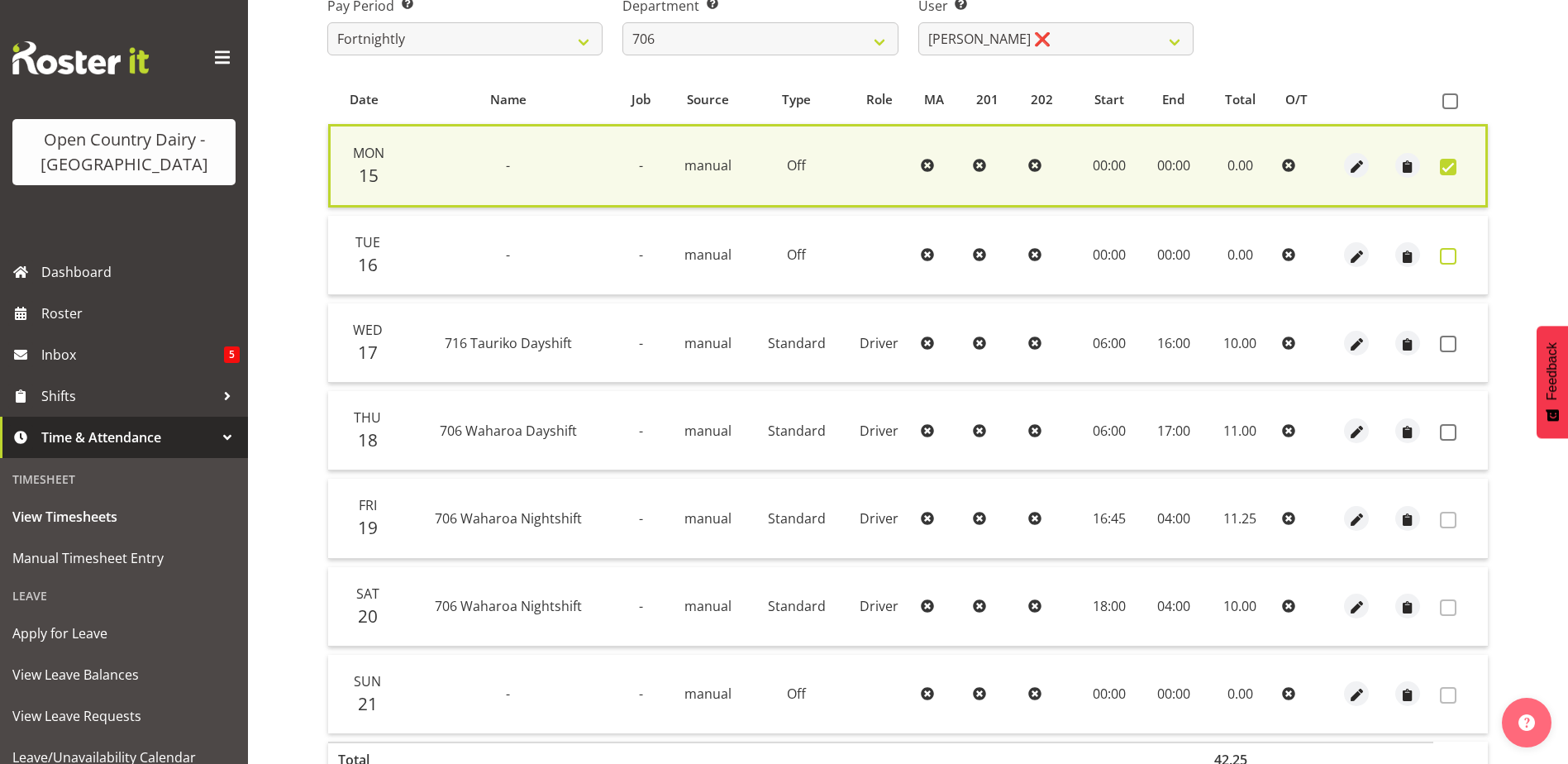
click at [1448, 254] on span at bounding box center [1449, 256] width 16 height 16
checkbox input "true"
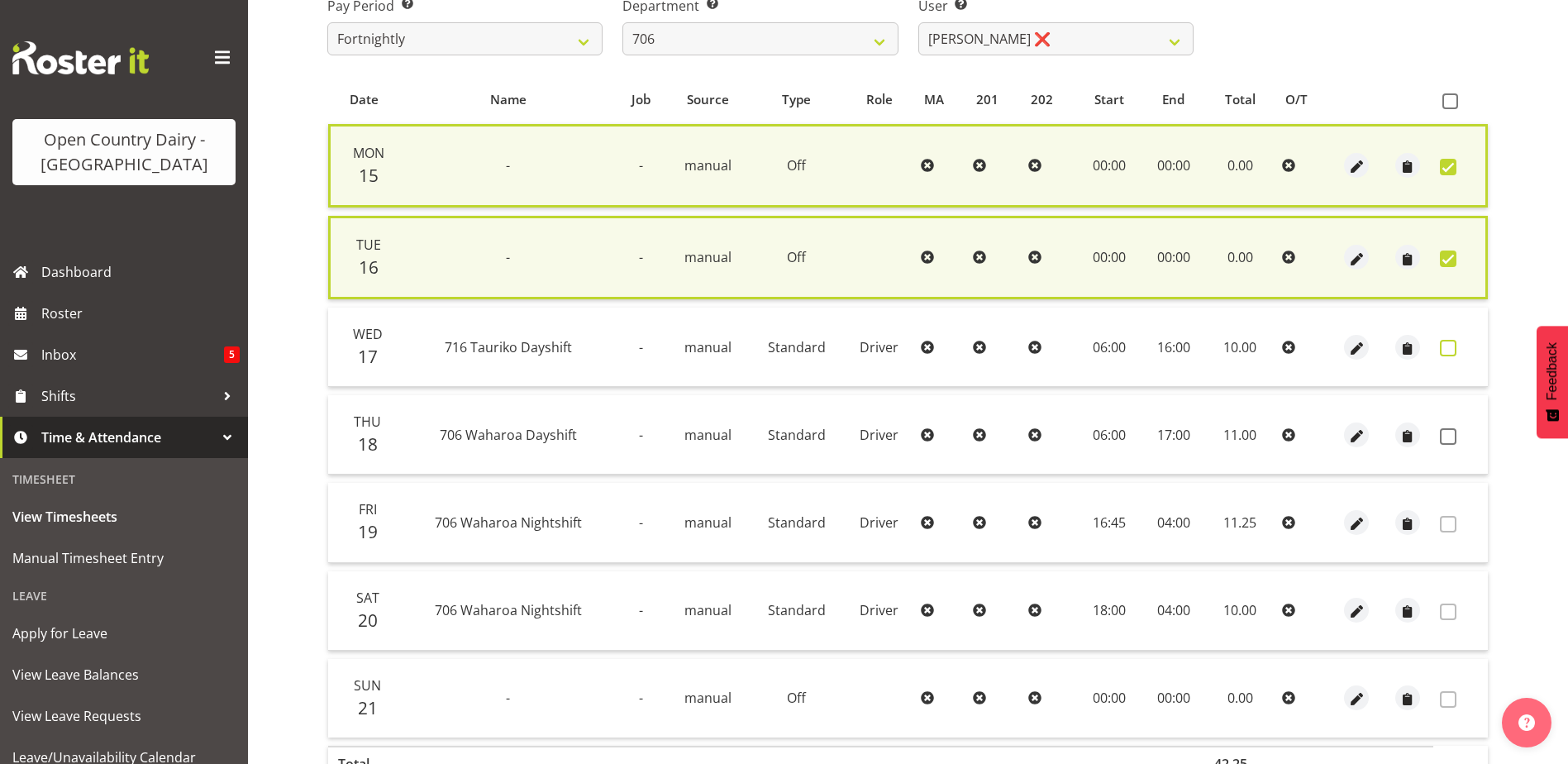
click at [1454, 345] on span at bounding box center [1449, 348] width 16 height 16
checkbox input "true"
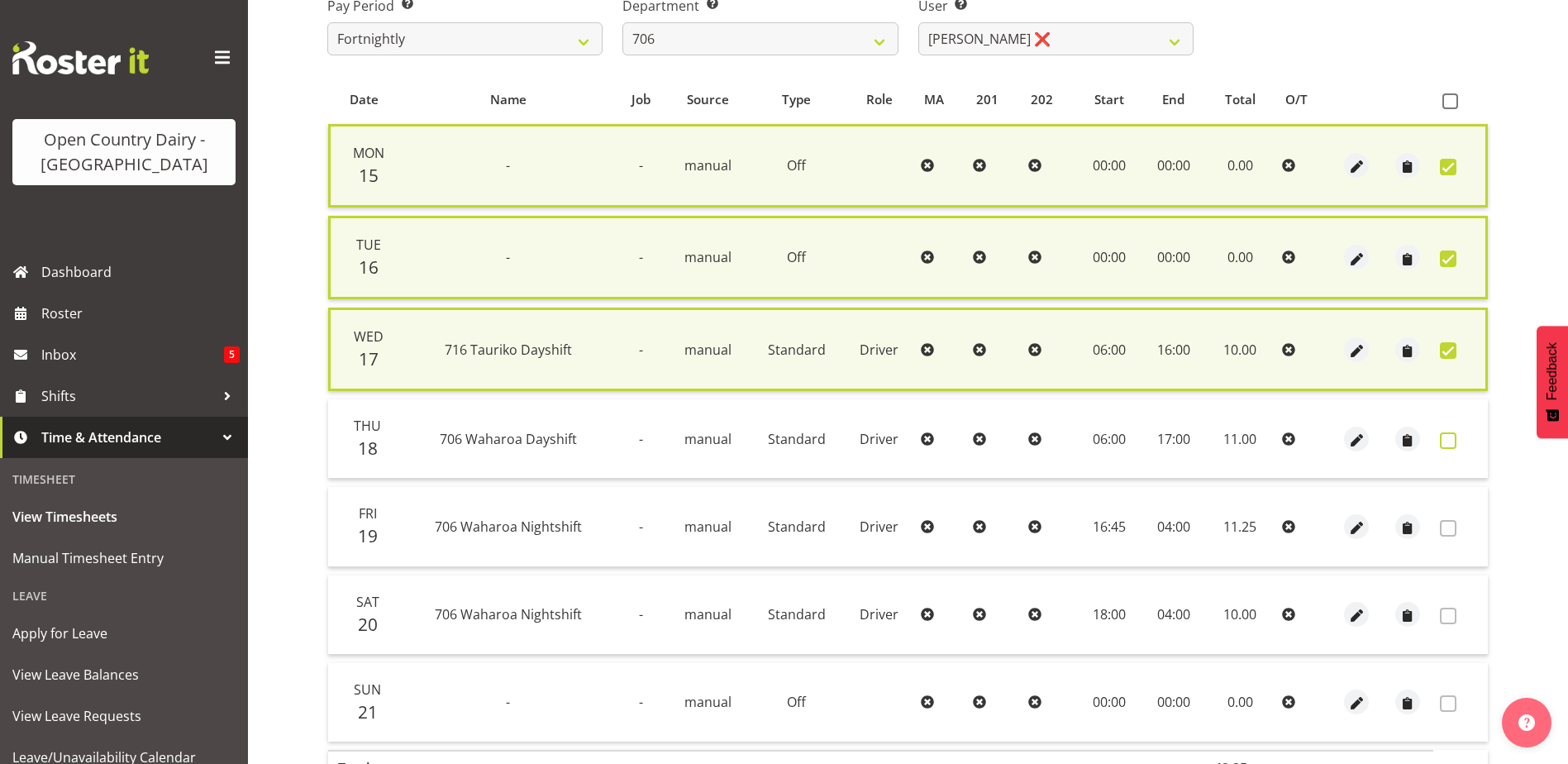
click at [1443, 437] on span at bounding box center [1449, 440] width 16 height 16
checkbox input "true"
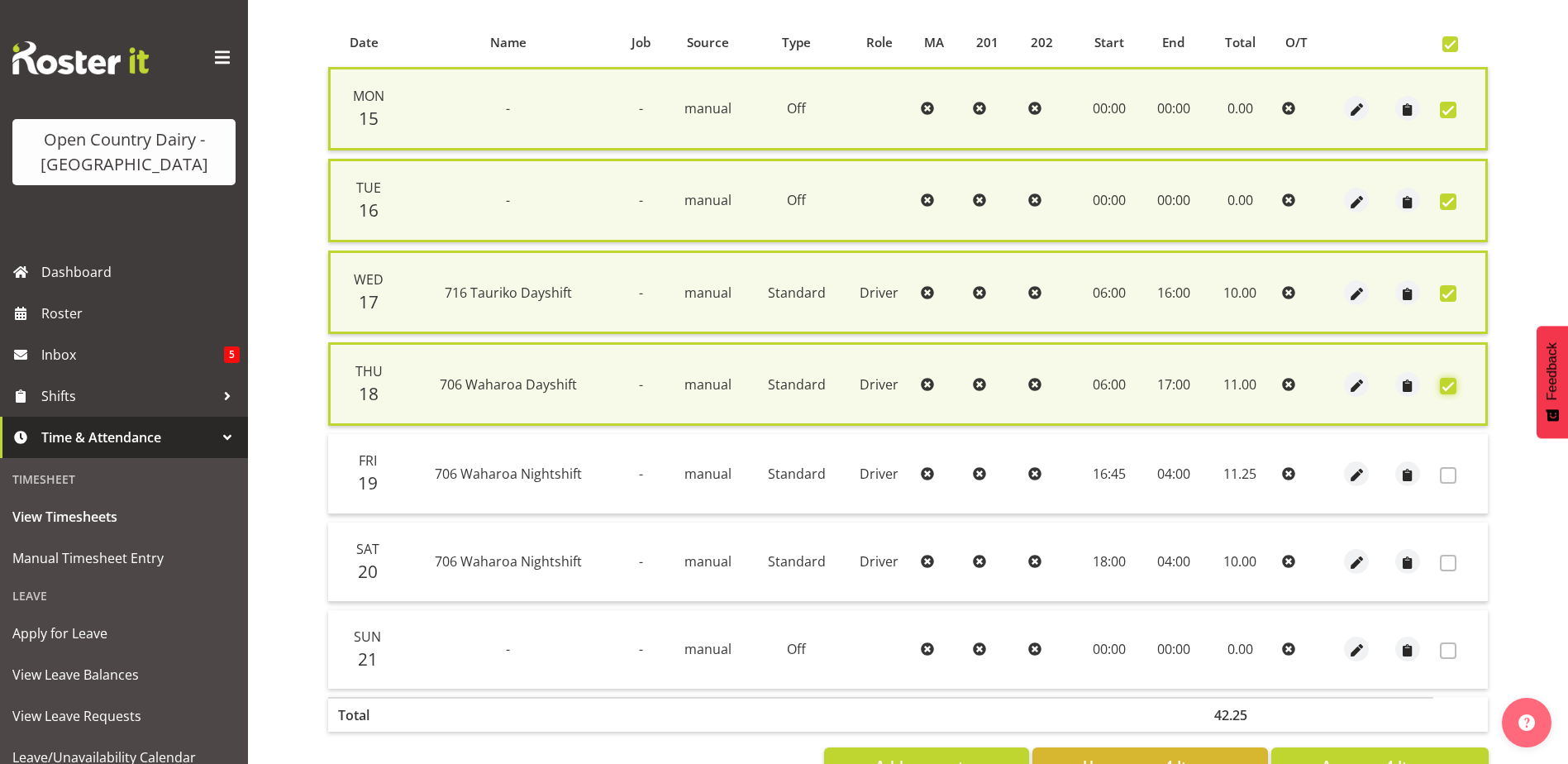
scroll to position [403, 0]
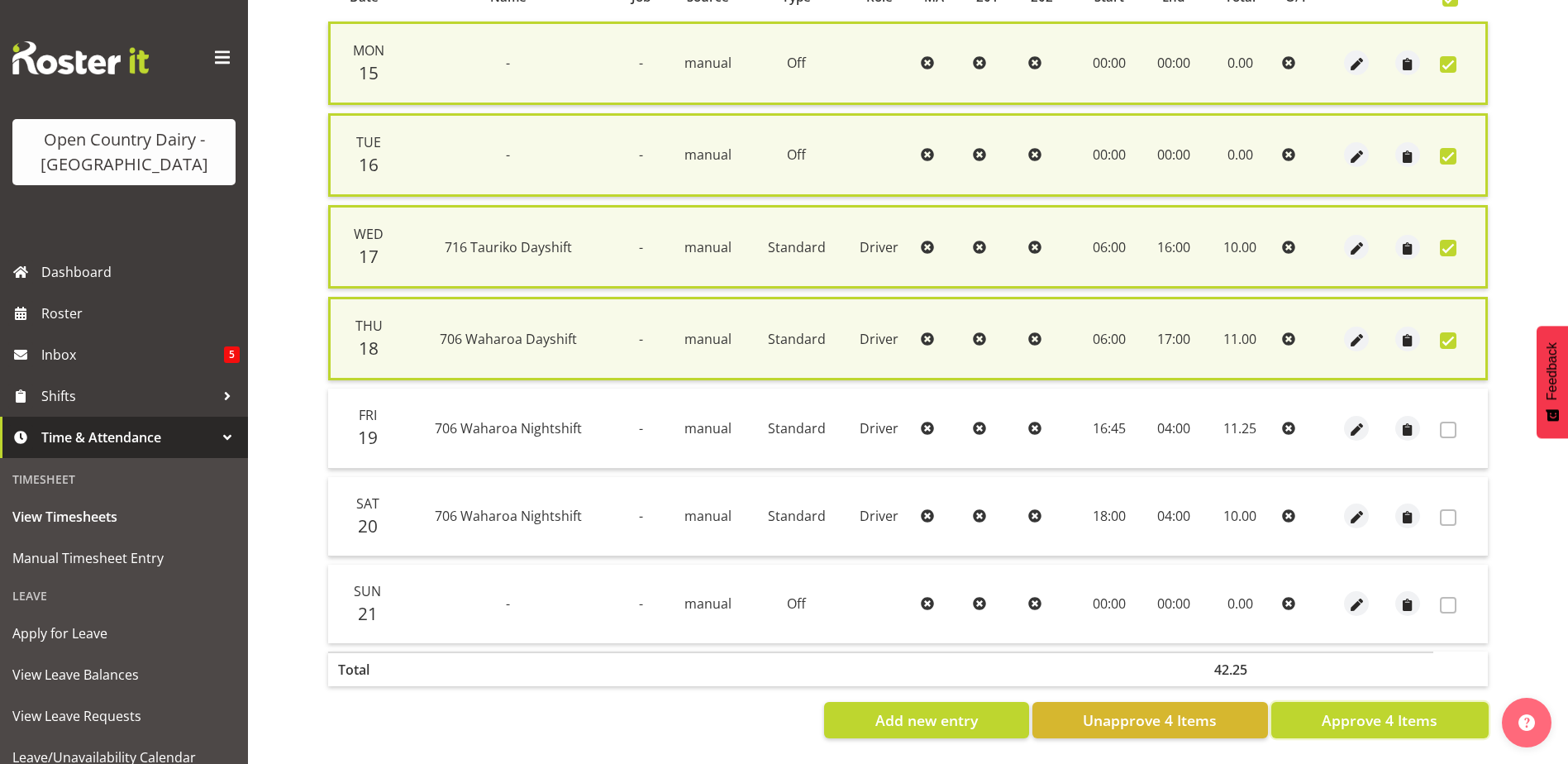
click at [1357, 709] on span "Approve 4 Items" at bounding box center [1379, 720] width 116 height 22
checkbox input "false"
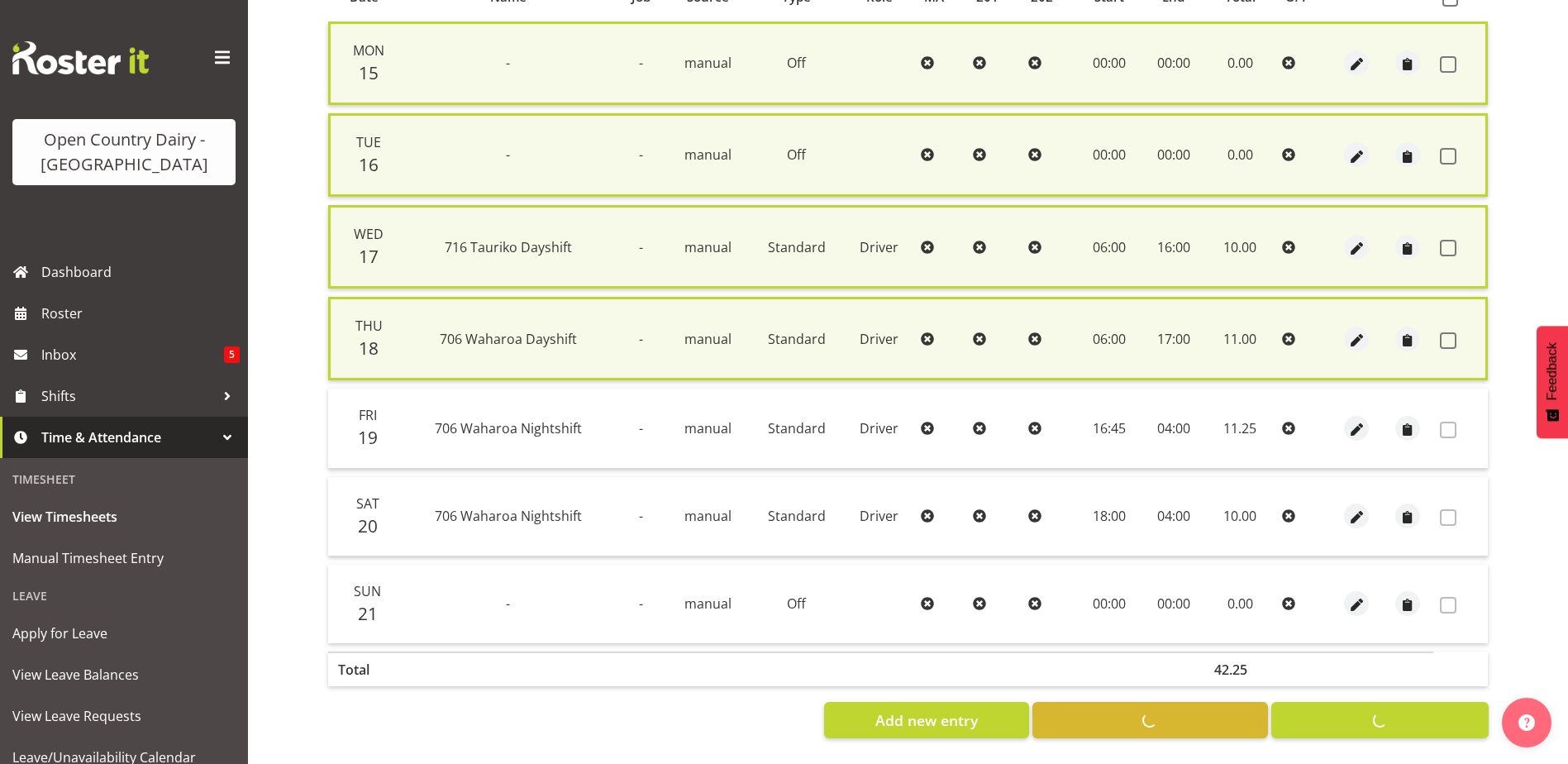
checkbox input "false"
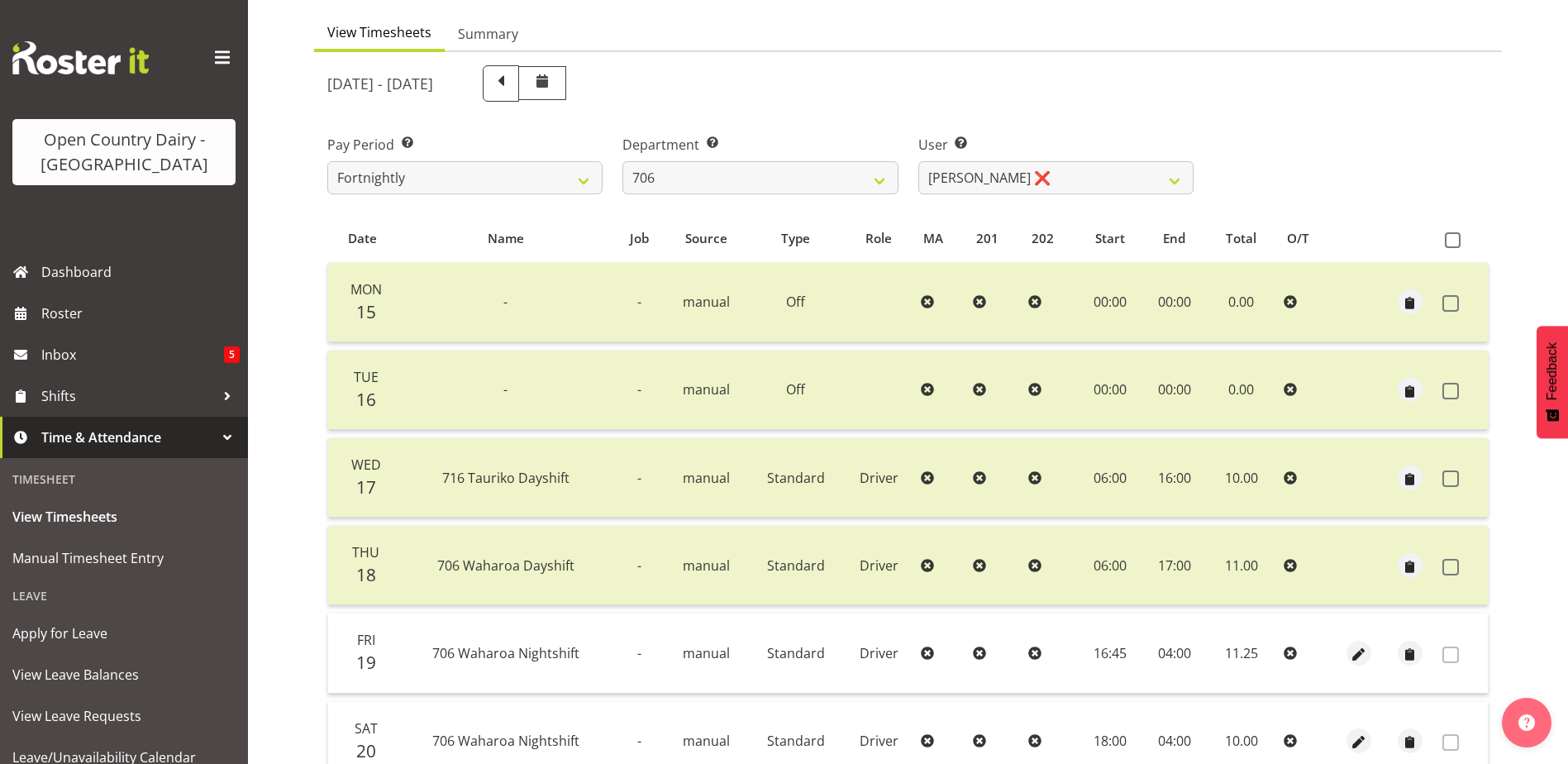
scroll to position [56, 0]
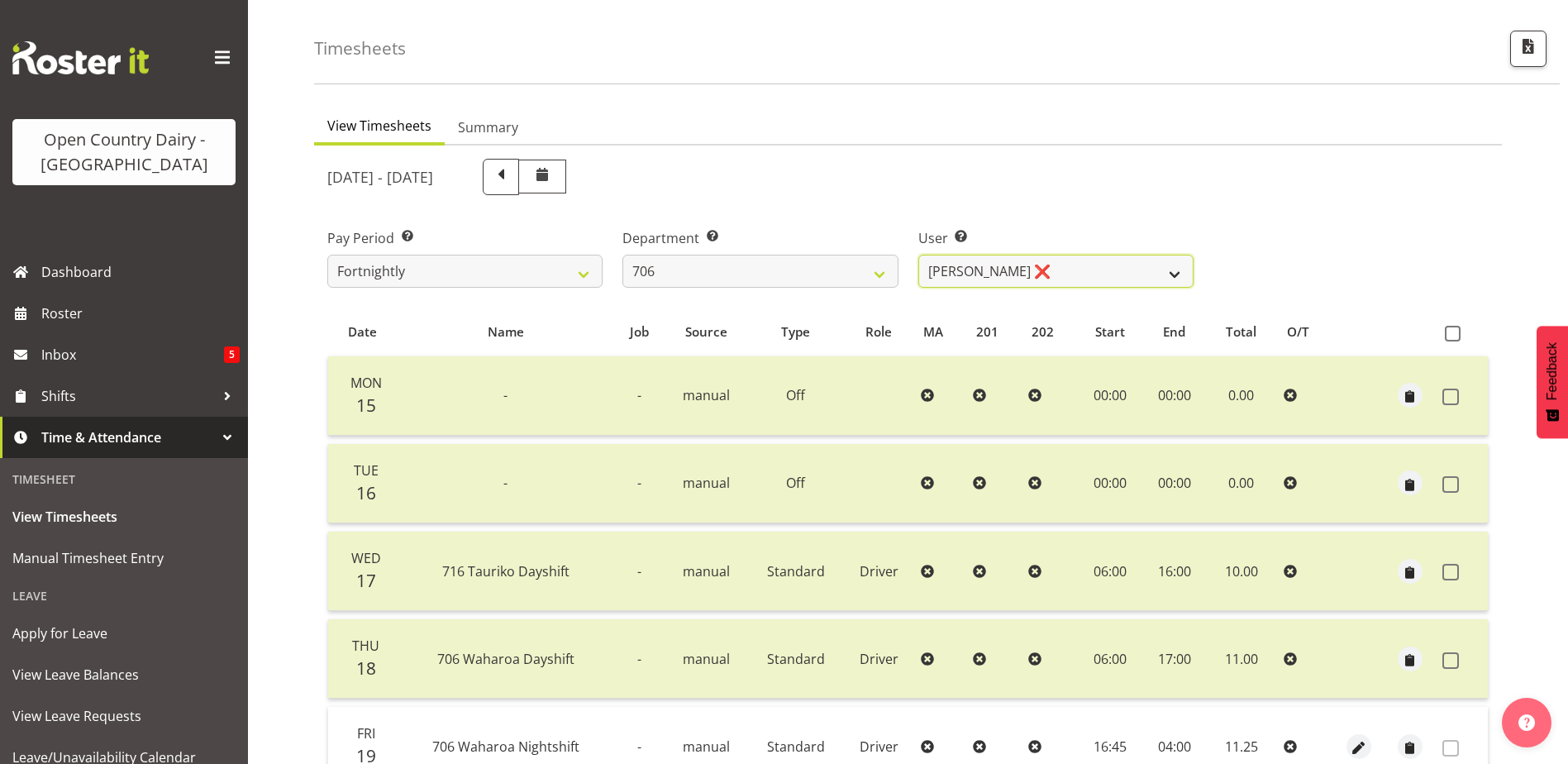
click at [1041, 273] on select "Andrew Kearns ✔ Len Symons ❌ Mark Ansley ❌ Paul Griffin ❌" at bounding box center [1057, 271] width 275 height 33
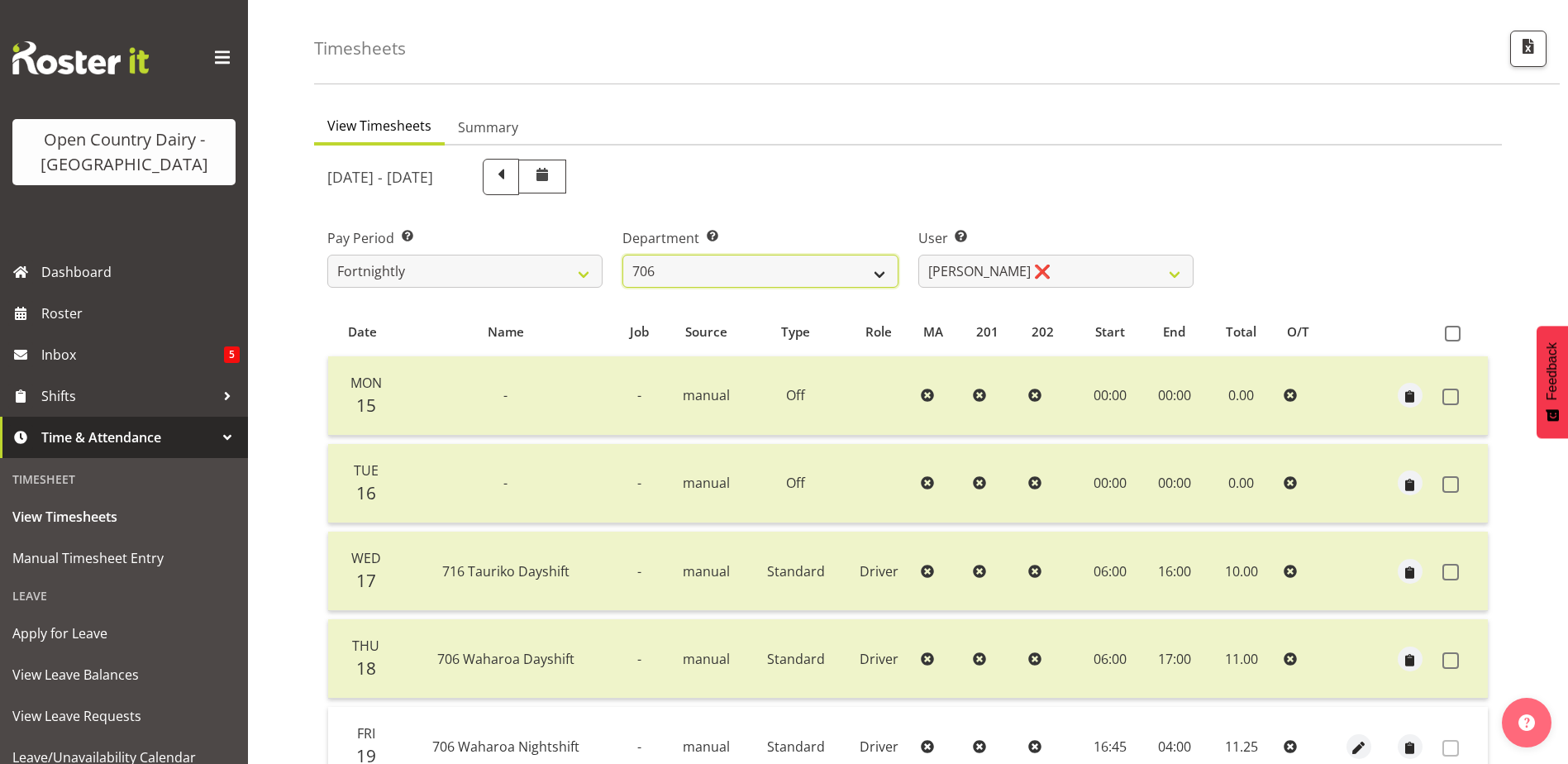
drag, startPoint x: 777, startPoint y: 271, endPoint x: 780, endPoint y: 284, distance: 13.3
click at [777, 271] on select "701 702 703 704 705 706 707 708 709 710 711 712 713 714 715 716 717 718 719 720" at bounding box center [760, 271] width 275 height 33
select select "811"
click at [623, 254] on select "701 702 703 704 705 706 707 708 709 710 711 712 713 714 715 716 717 718 719 720" at bounding box center [760, 271] width 275 height 33
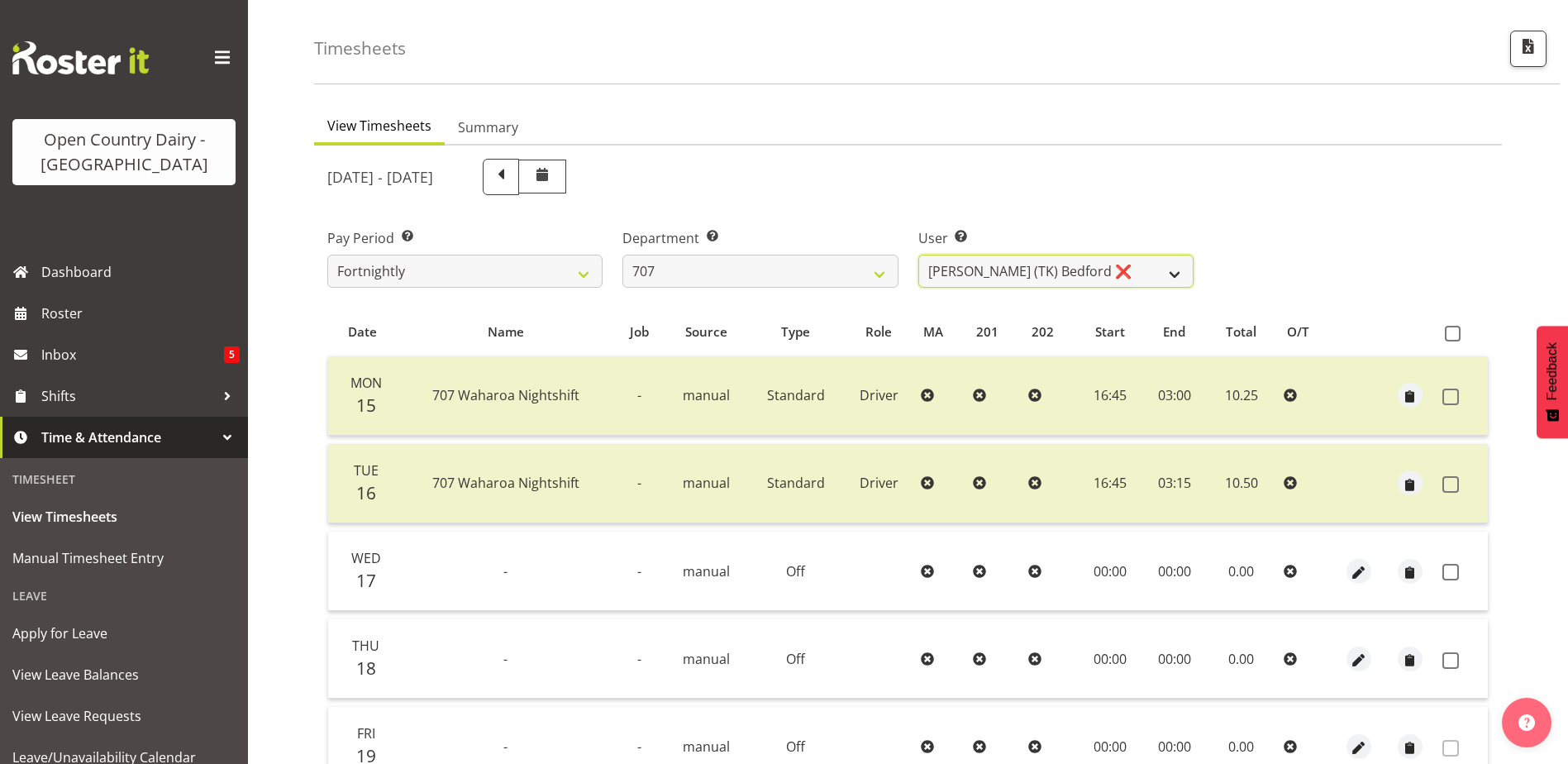
click at [1097, 264] on select "Alan (TK) Bedford ❌ David Foote (Junior) ❌ Mike Madden ❌" at bounding box center [1057, 271] width 275 height 33
select select "8199"
click at [919, 254] on select "Alan (TK) Bedford ❌ David Foote (Junior) ❌ Mike Madden ❌" at bounding box center [1057, 271] width 275 height 33
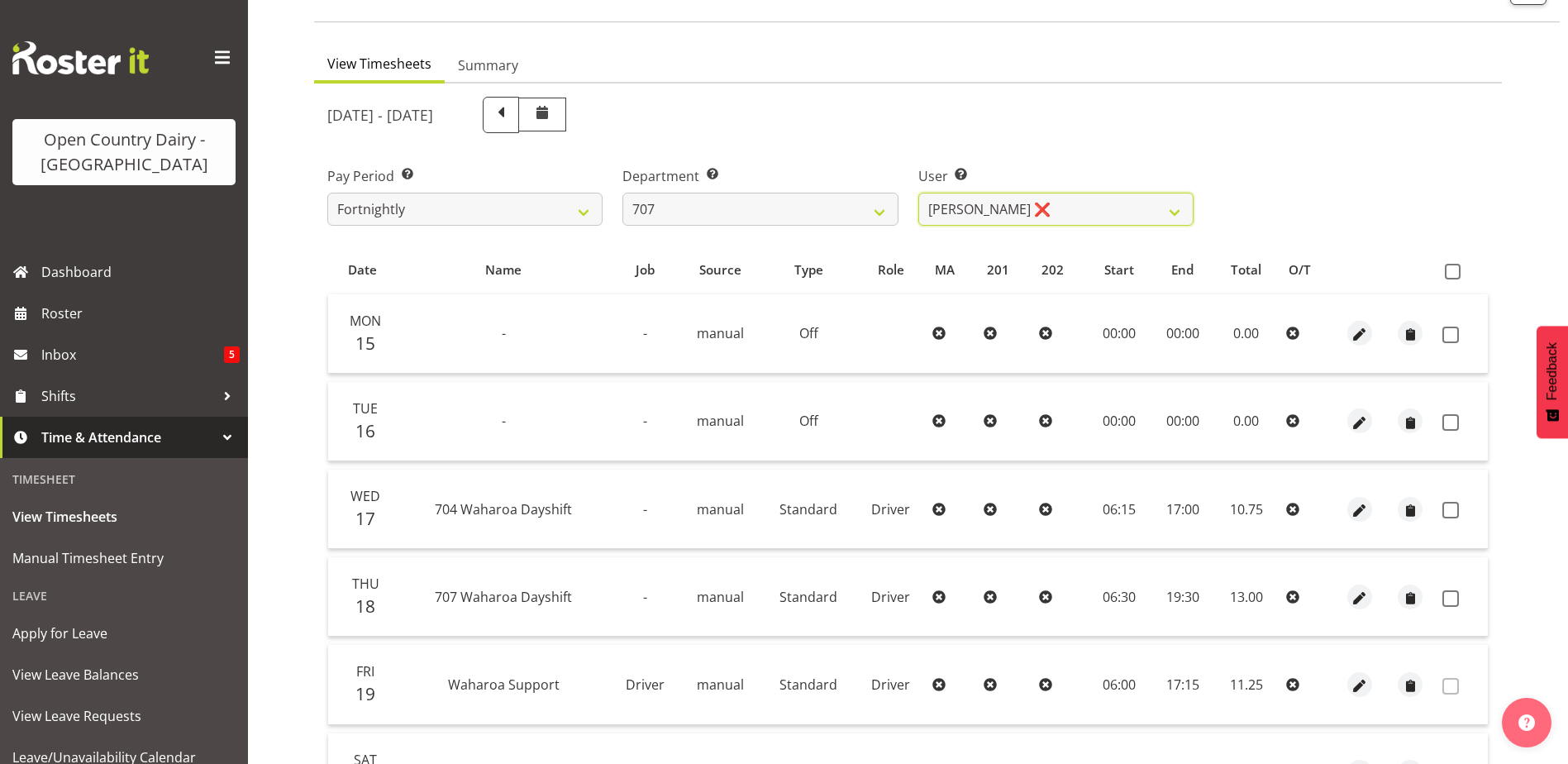
scroll to position [221, 0]
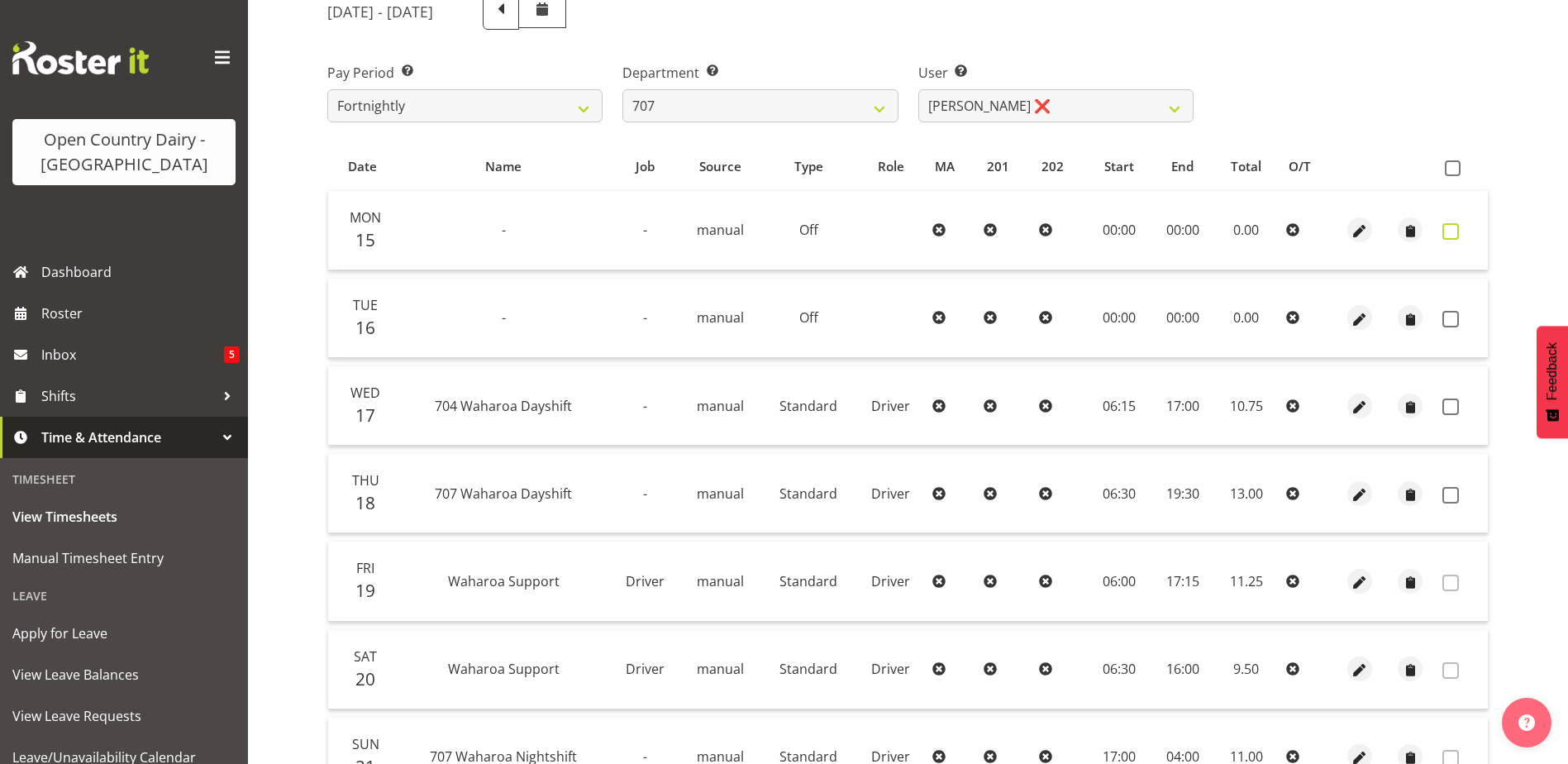
click at [1454, 228] on span at bounding box center [1451, 232] width 16 height 16
checkbox input "true"
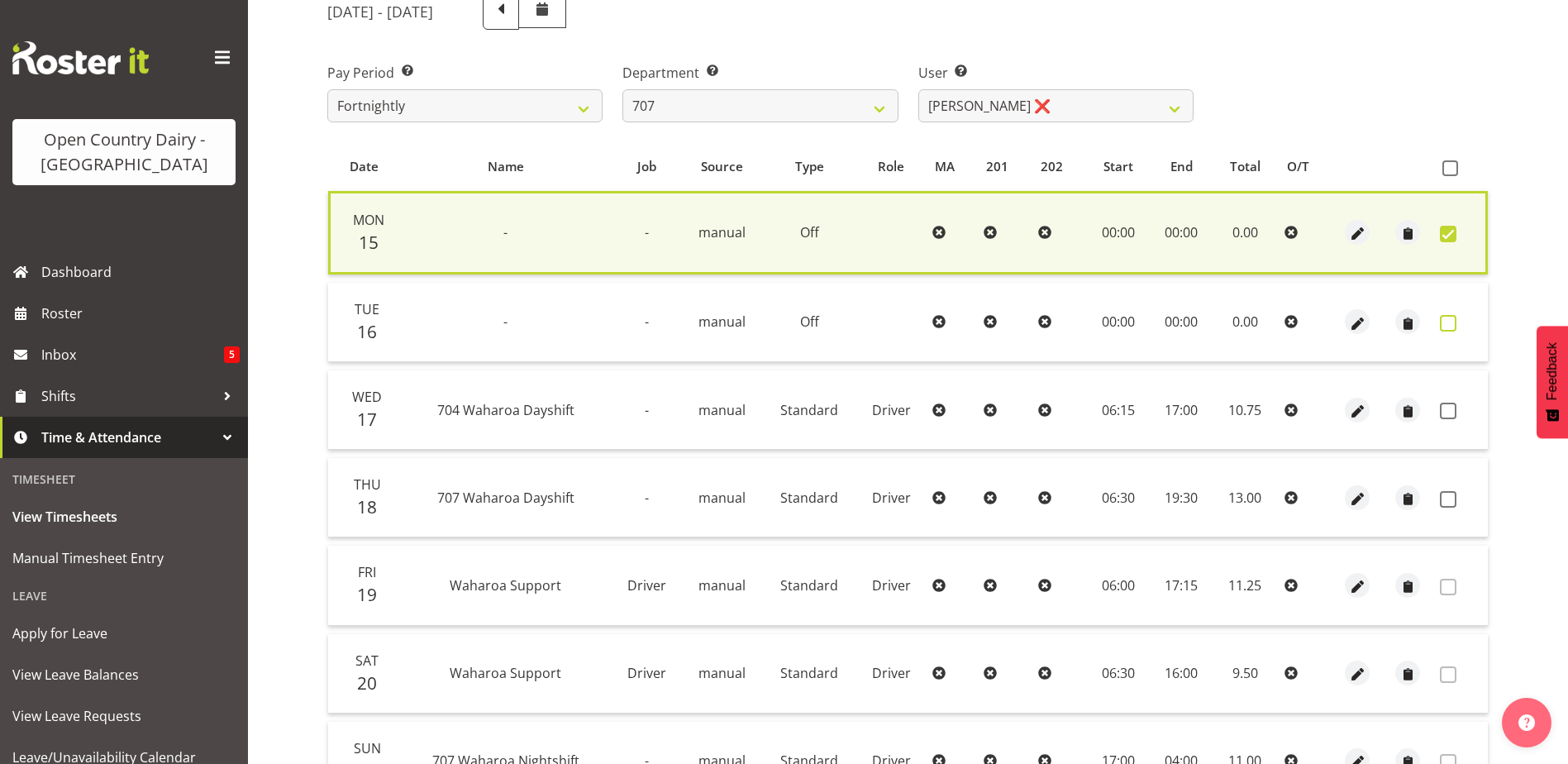
click at [1451, 322] on span at bounding box center [1449, 324] width 16 height 16
checkbox input "true"
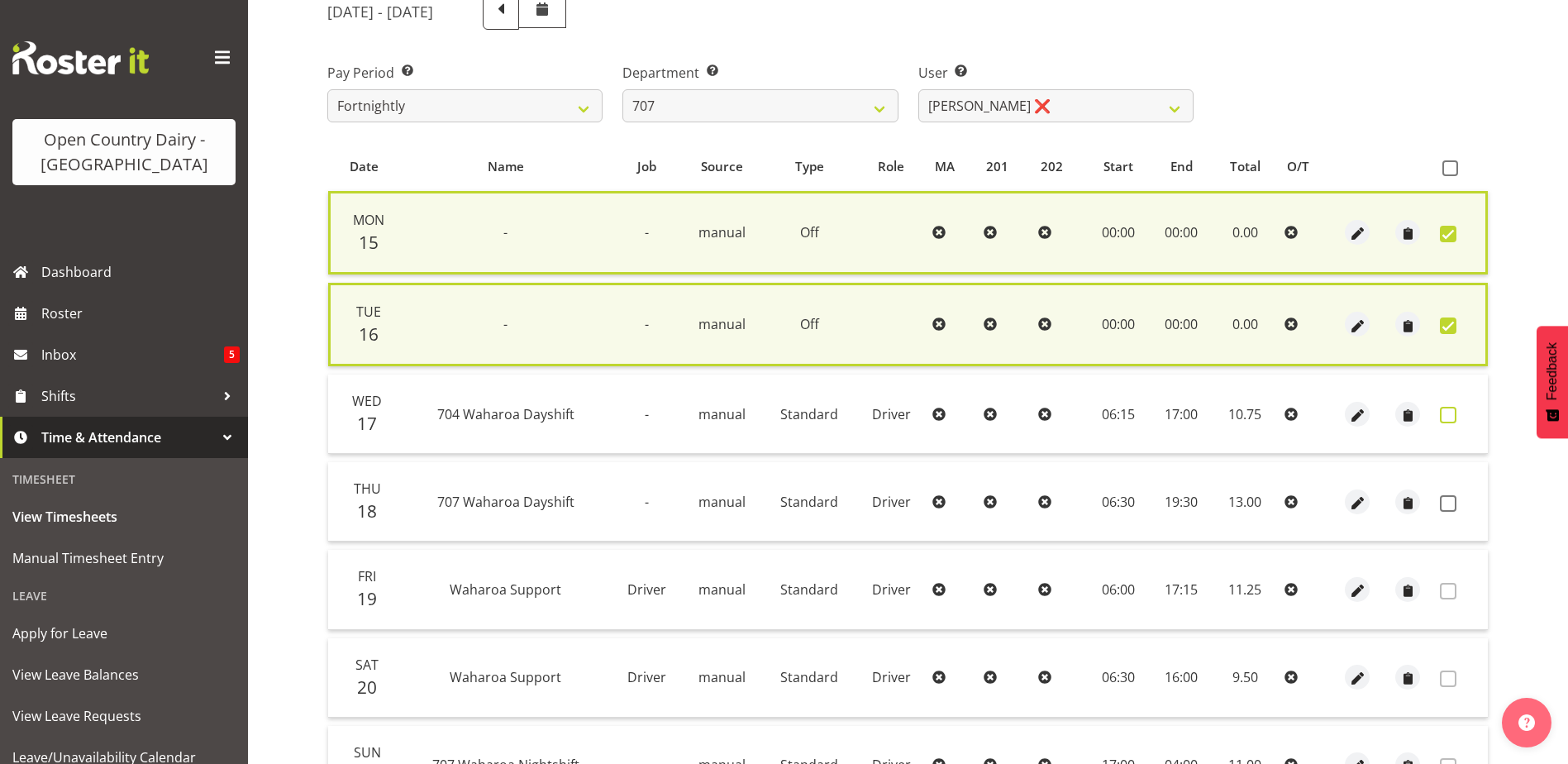
click at [1446, 411] on span at bounding box center [1449, 415] width 16 height 16
checkbox input "true"
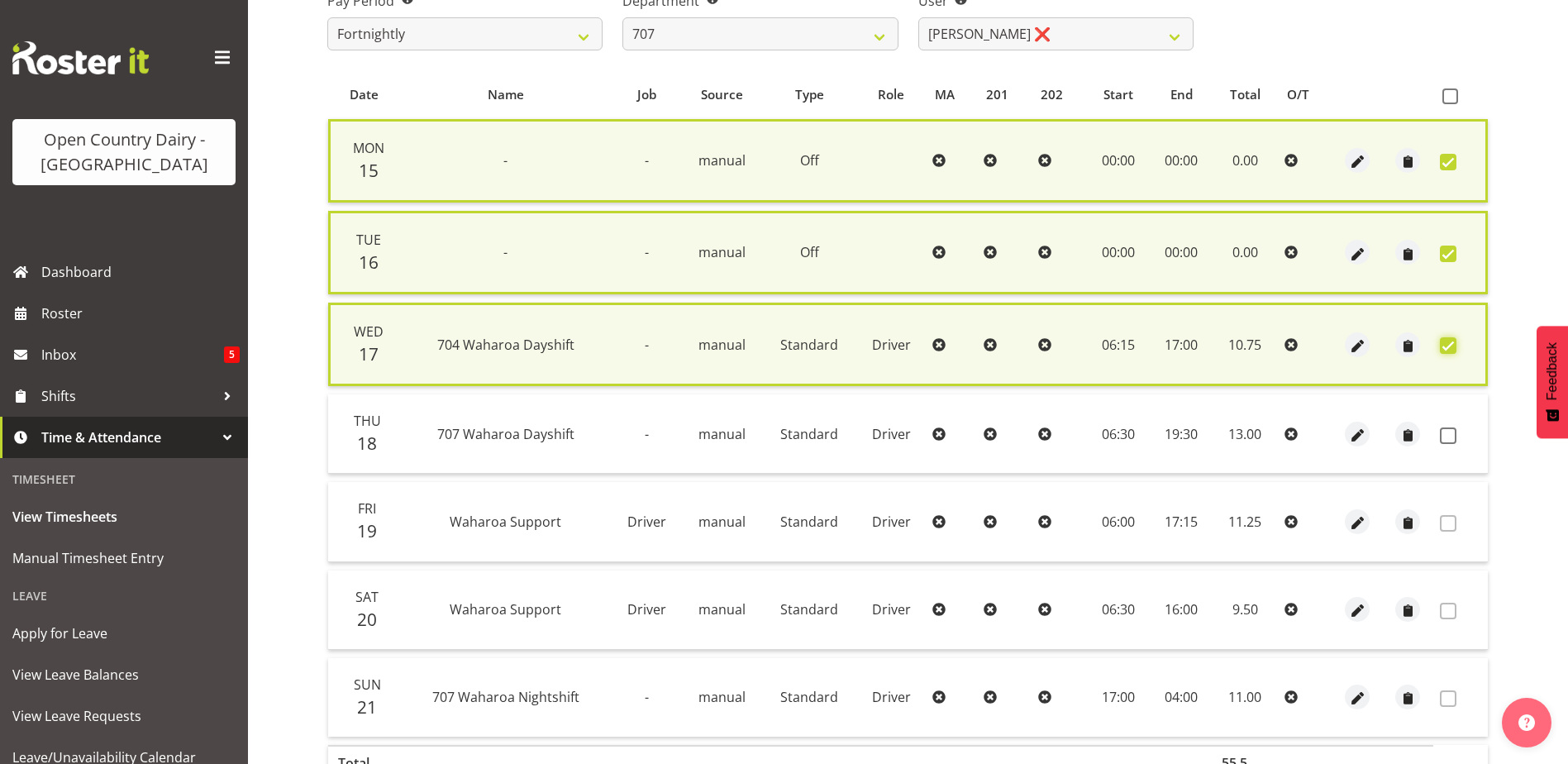
scroll to position [387, 0]
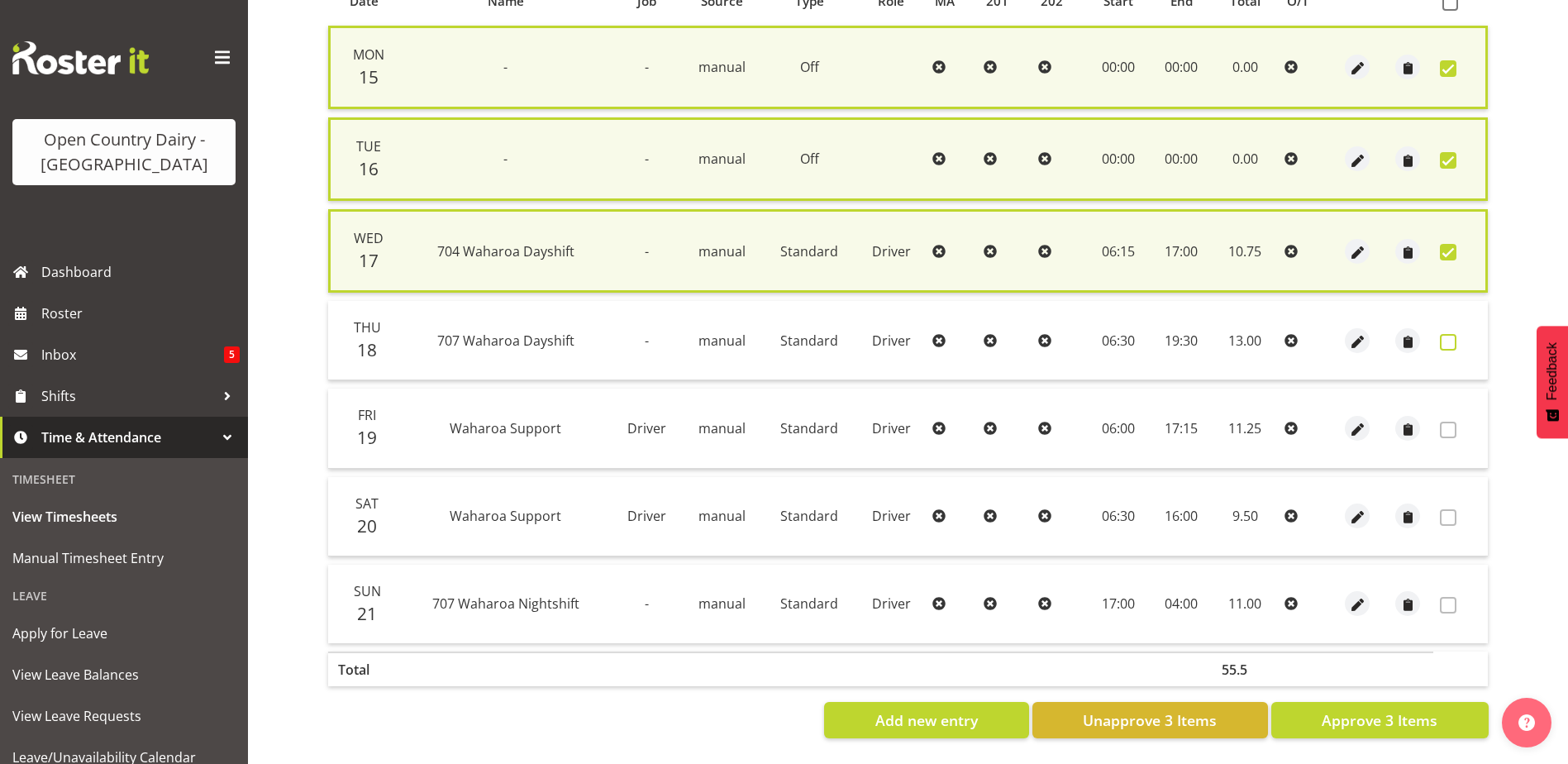
click at [1449, 338] on span at bounding box center [1449, 342] width 16 height 16
checkbox input "true"
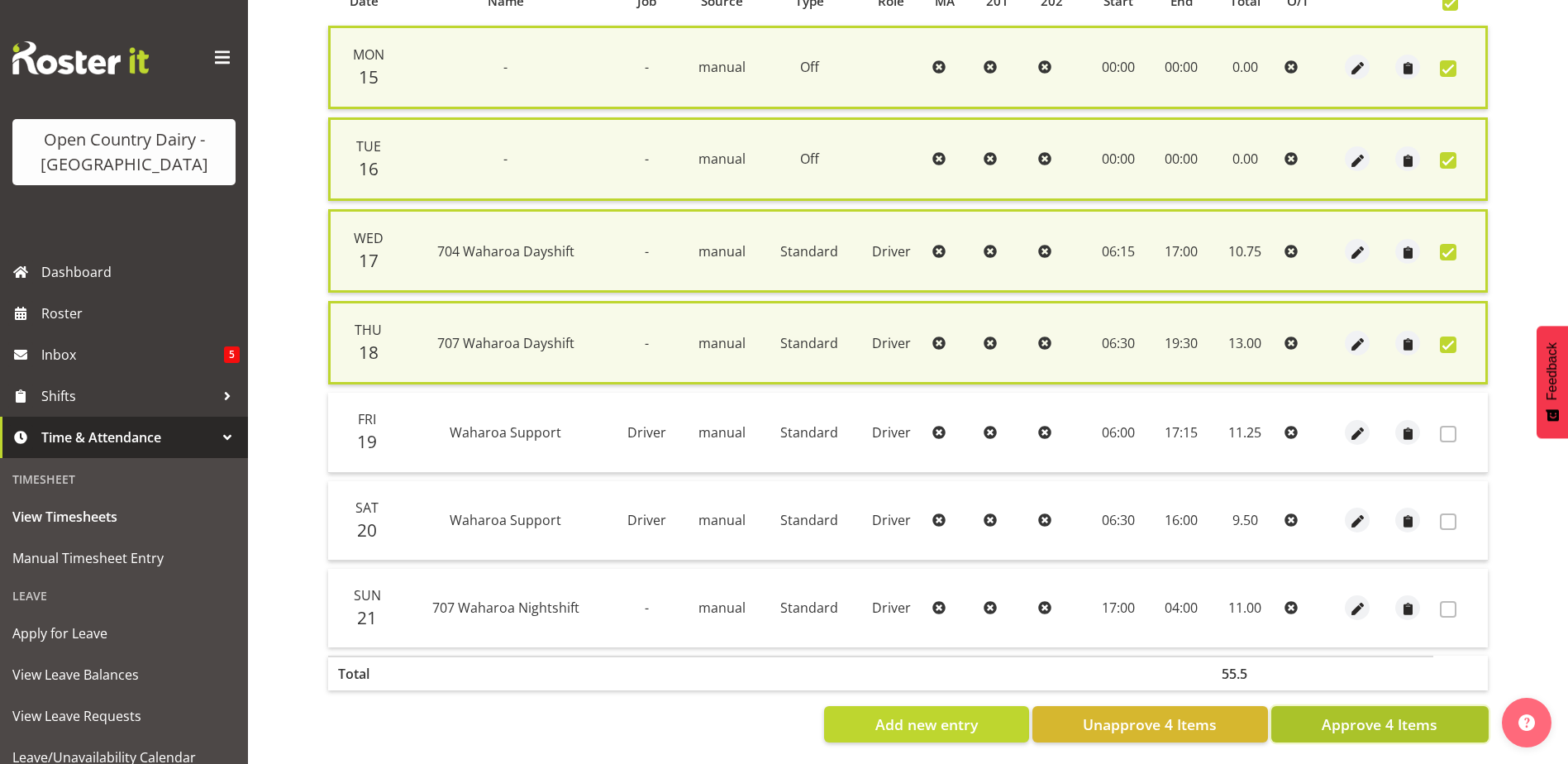
click at [1396, 731] on span "Approve 4 Items" at bounding box center [1379, 725] width 116 height 22
checkbox input "false"
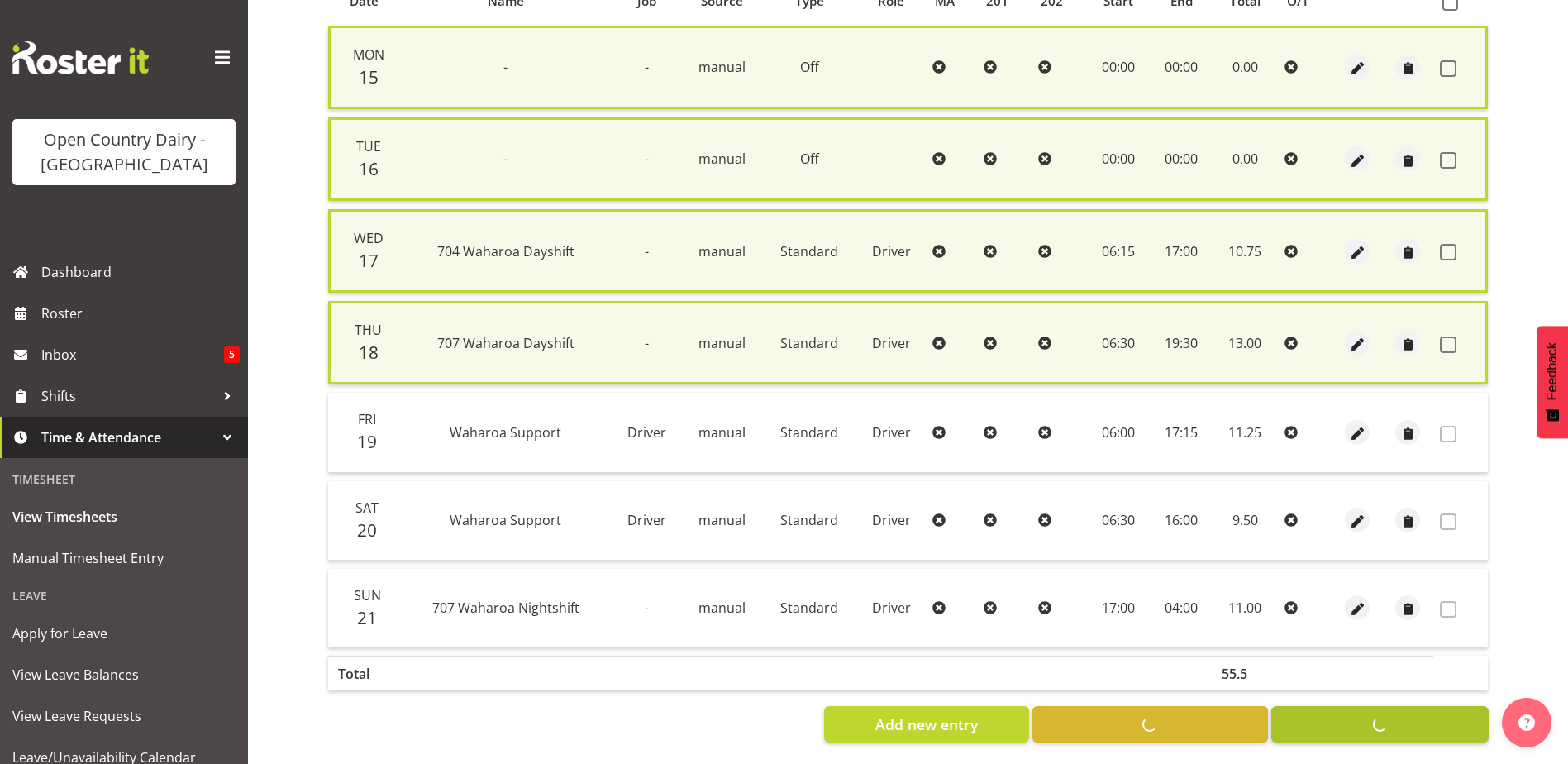
checkbox input "false"
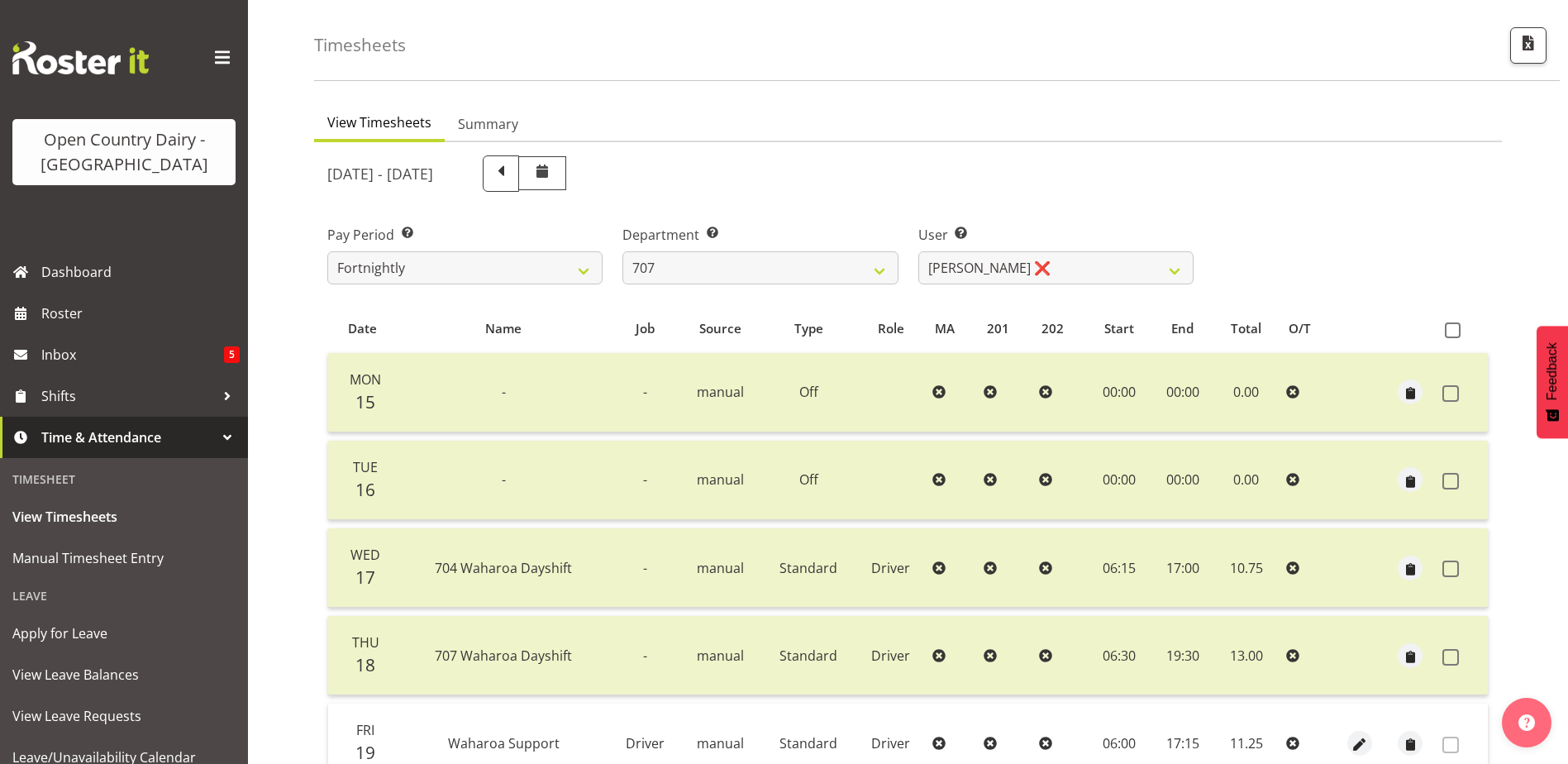
scroll to position [56, 0]
click at [1070, 264] on select "Alan (TK) Bedford ❌ David Foote (Junior) ❌ Mike Madden ❌" at bounding box center [1057, 271] width 275 height 33
drag, startPoint x: 1070, startPoint y: 264, endPoint x: 994, endPoint y: 276, distance: 76.9
click at [1070, 264] on select "Alan (TK) Bedford ❌ David Foote (Junior) ❌ Mike Madden ❌" at bounding box center [1057, 271] width 275 height 33
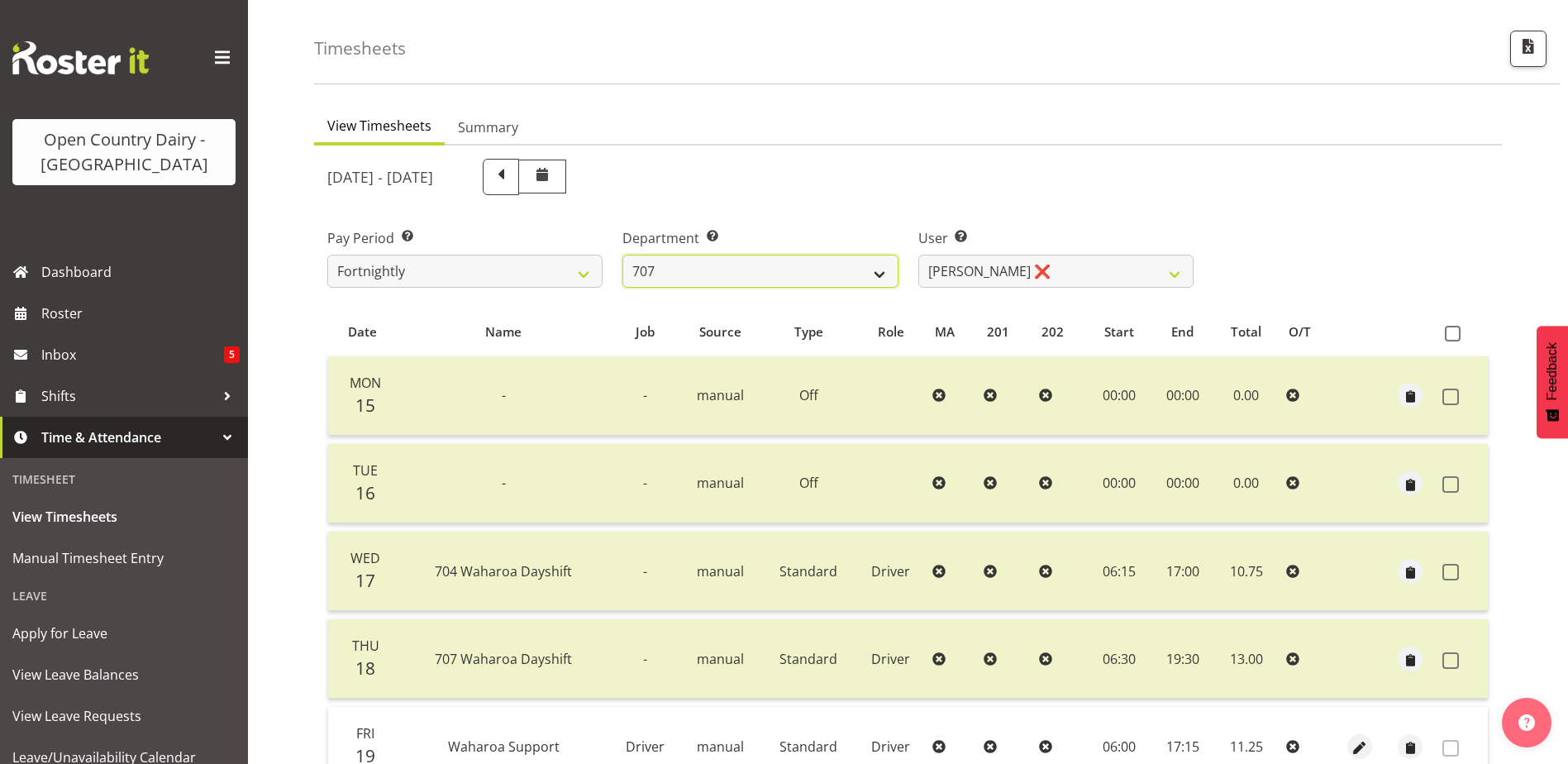
click at [778, 271] on select "701 702 703 704 705 706 707 708 709 710 711 712 713 714 715 716 717 718 719 720" at bounding box center [760, 271] width 275 height 33
select select "762"
click at [623, 254] on select "701 702 703 704 705 706 707 708 709 710 711 712 713 714 715 716 717 718 719 720" at bounding box center [760, 271] width 275 height 33
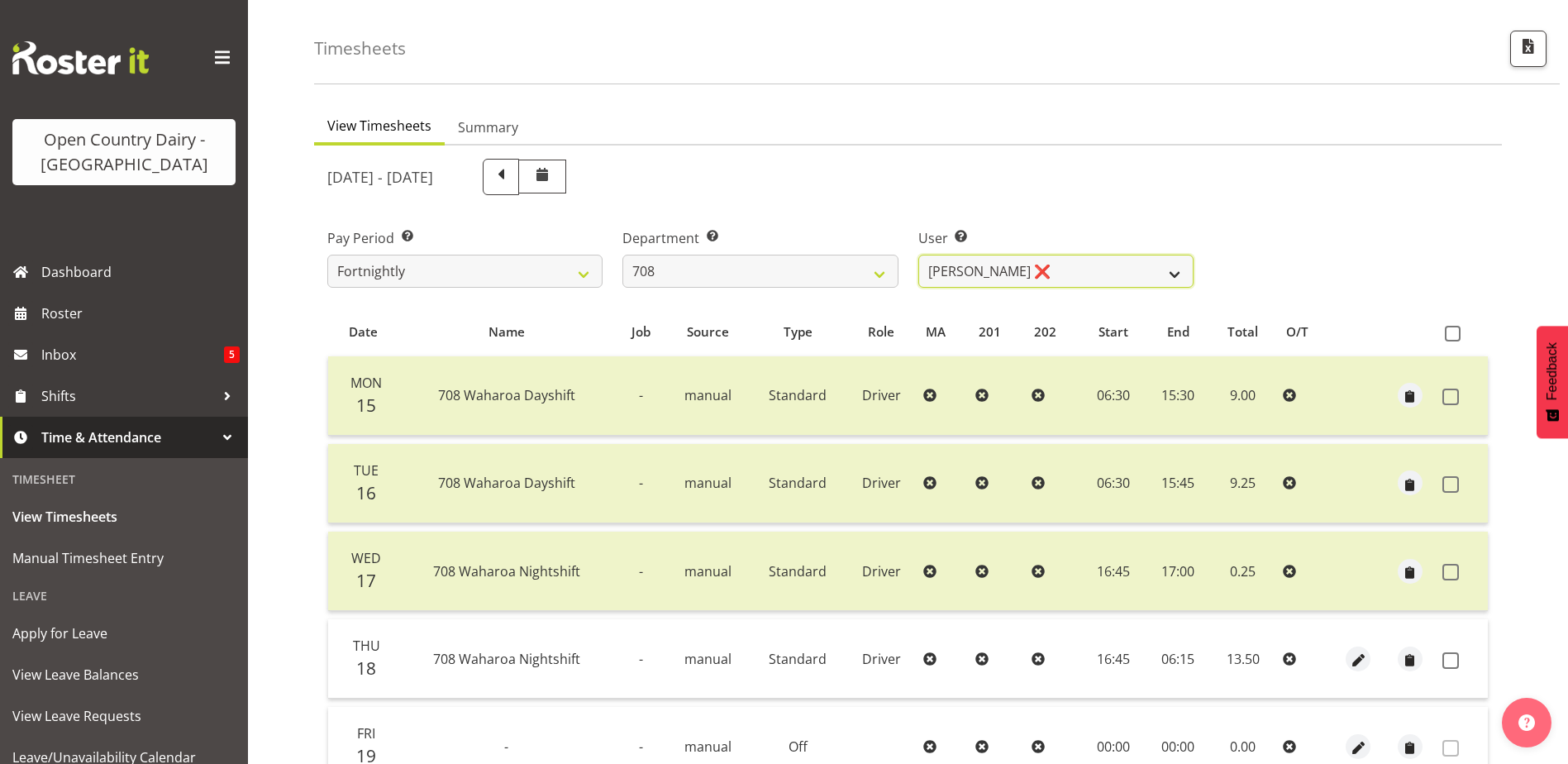
click at [1066, 266] on select "David Foote ❌ Mark Himiona ❌" at bounding box center [1057, 271] width 275 height 33
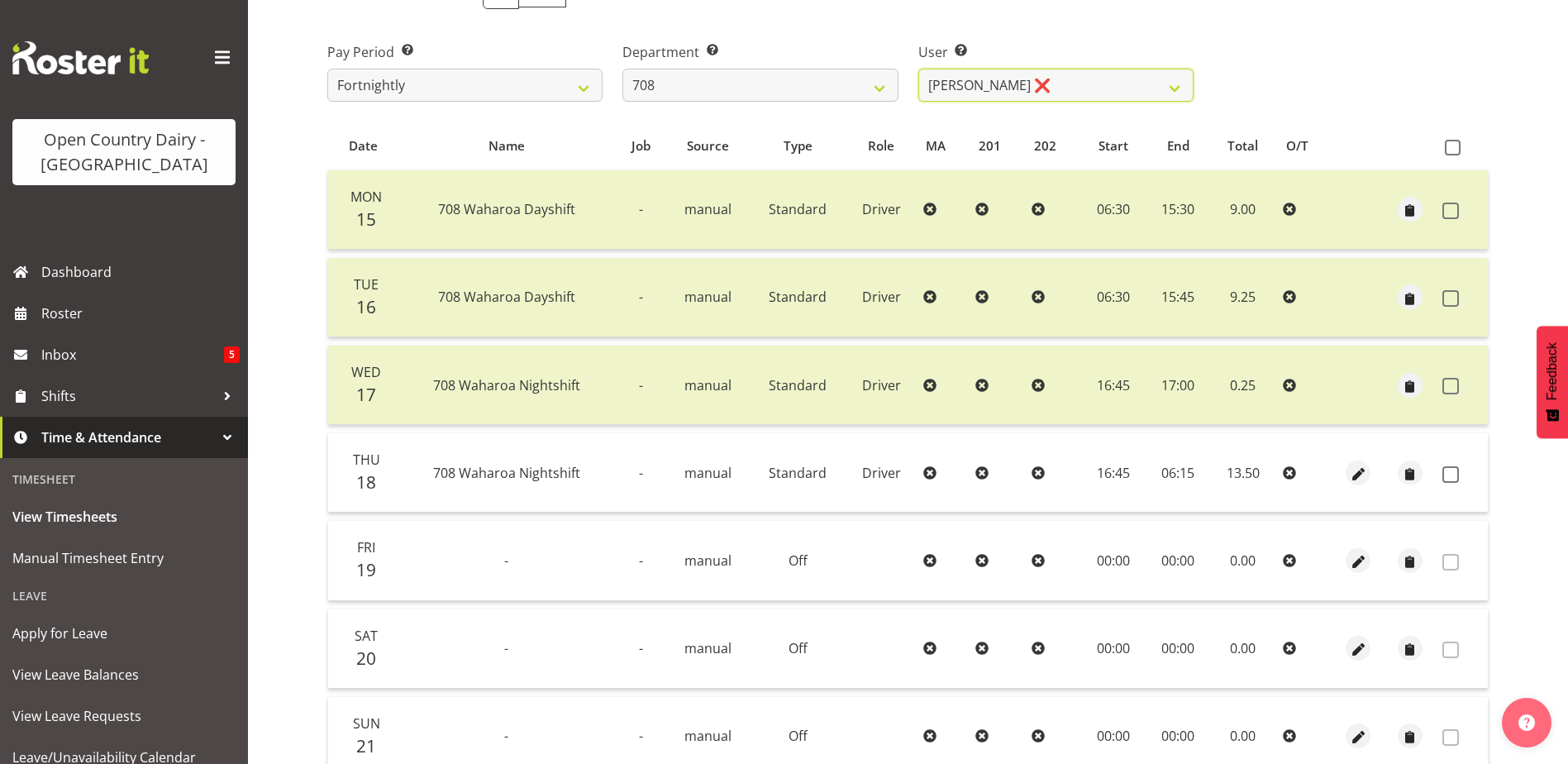
scroll to position [138, 0]
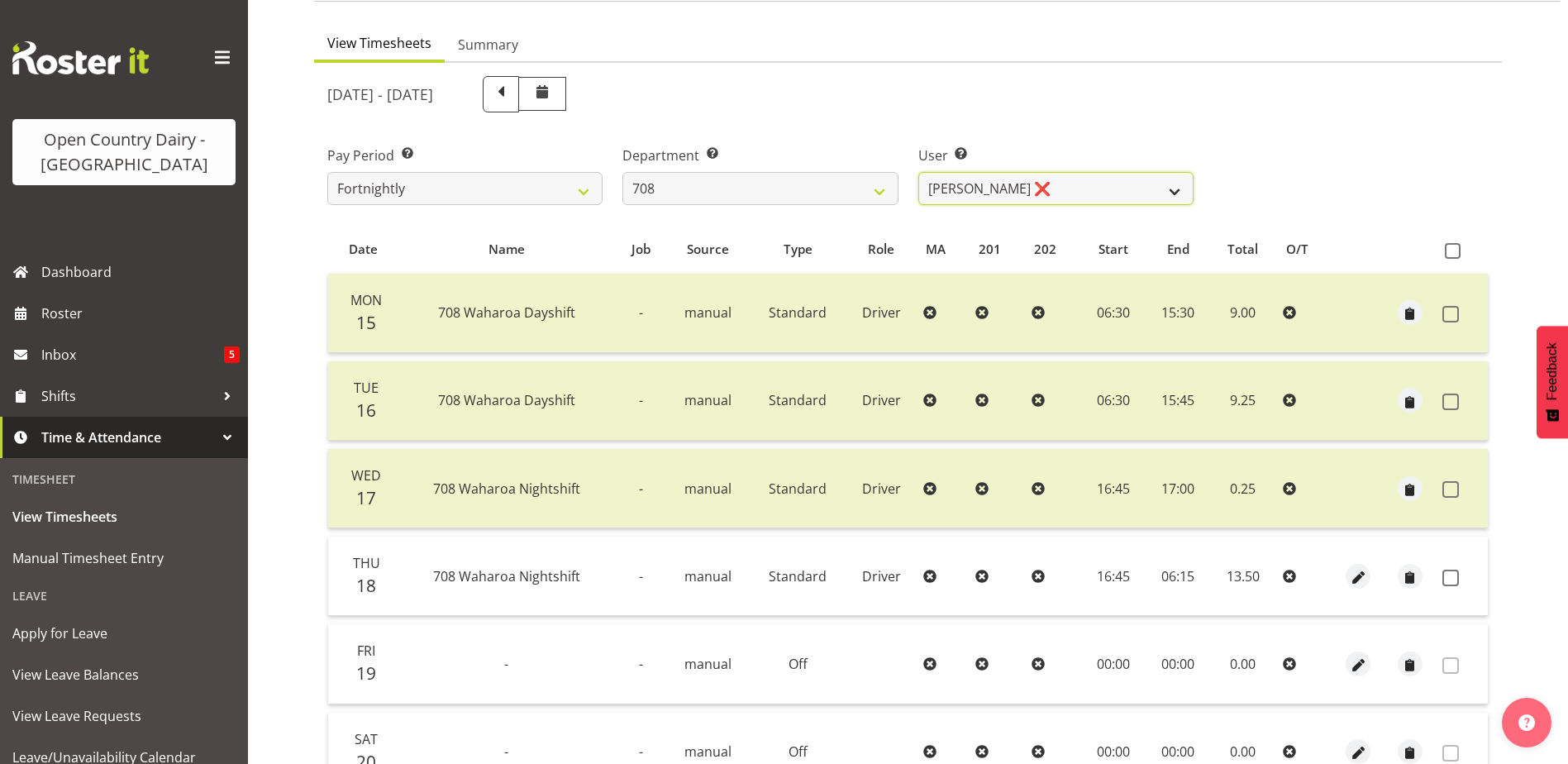
click at [1072, 175] on select "David Foote ❌ Mark Himiona ❌" at bounding box center [1057, 189] width 275 height 33
select select "11697"
click at [919, 172] on select "David Foote ❌ Mark Himiona ❌" at bounding box center [1057, 189] width 275 height 33
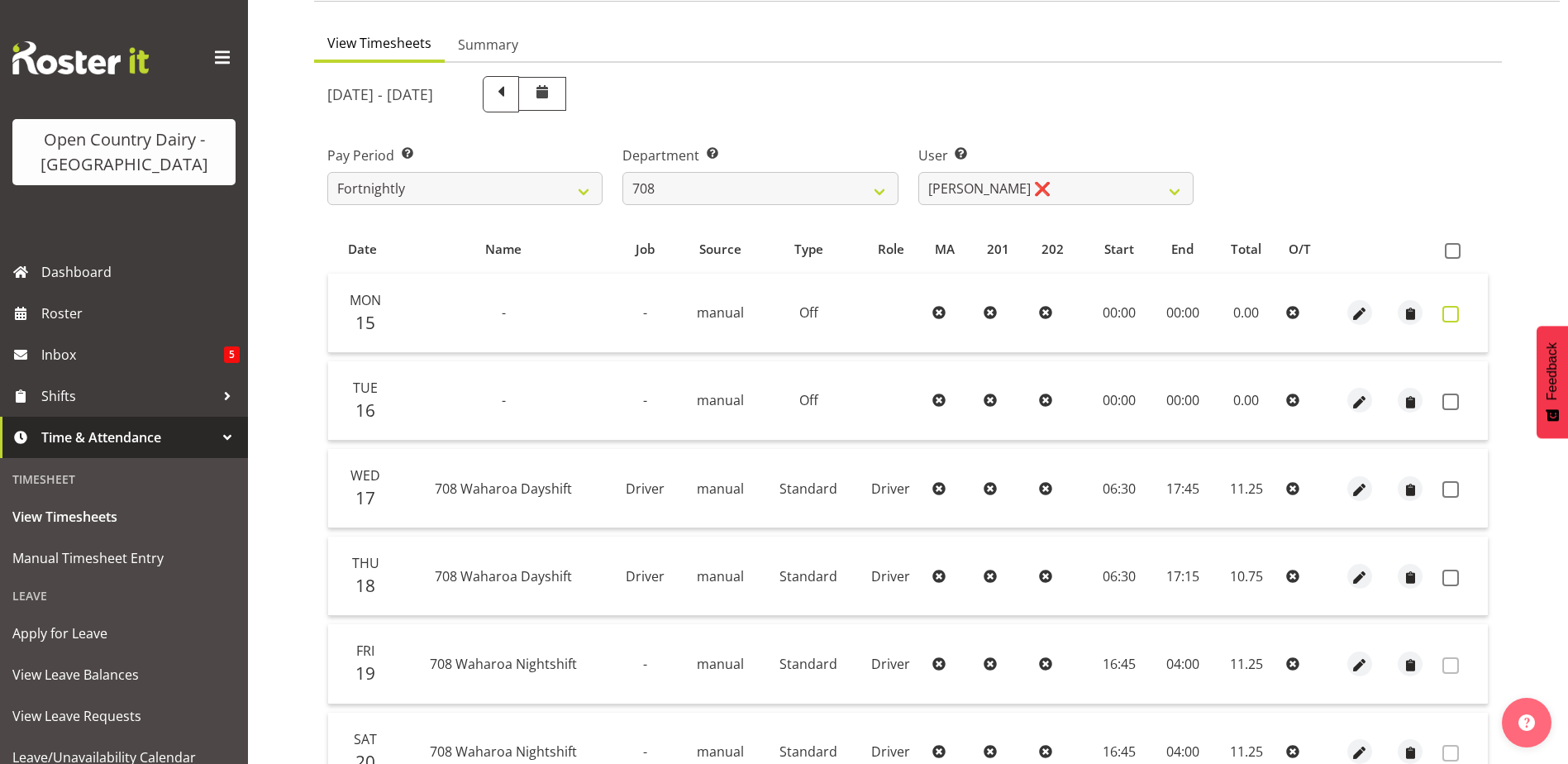
click at [1447, 312] on span at bounding box center [1451, 315] width 16 height 16
checkbox input "true"
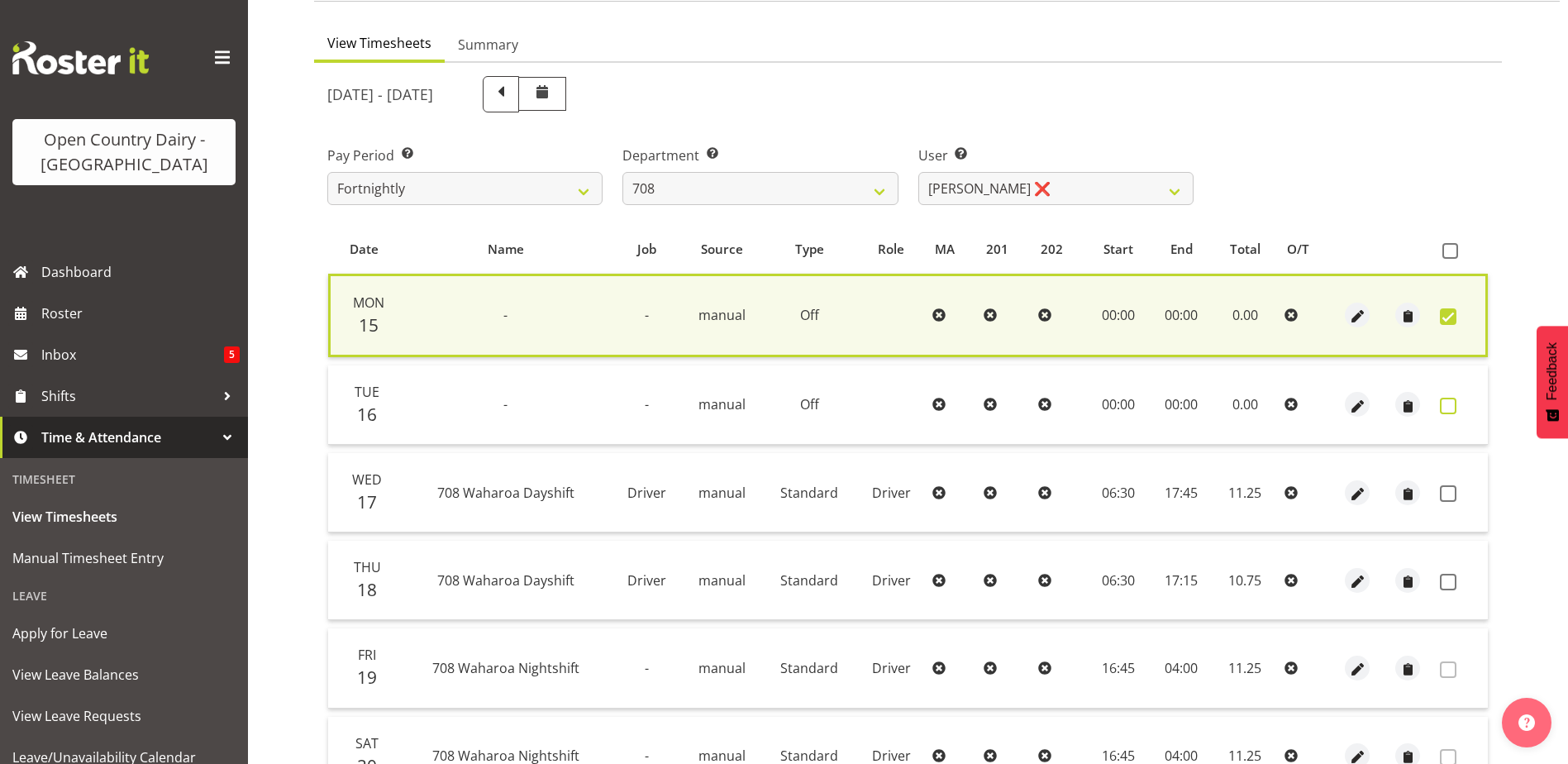
click at [1451, 400] on span at bounding box center [1449, 406] width 16 height 16
checkbox input "true"
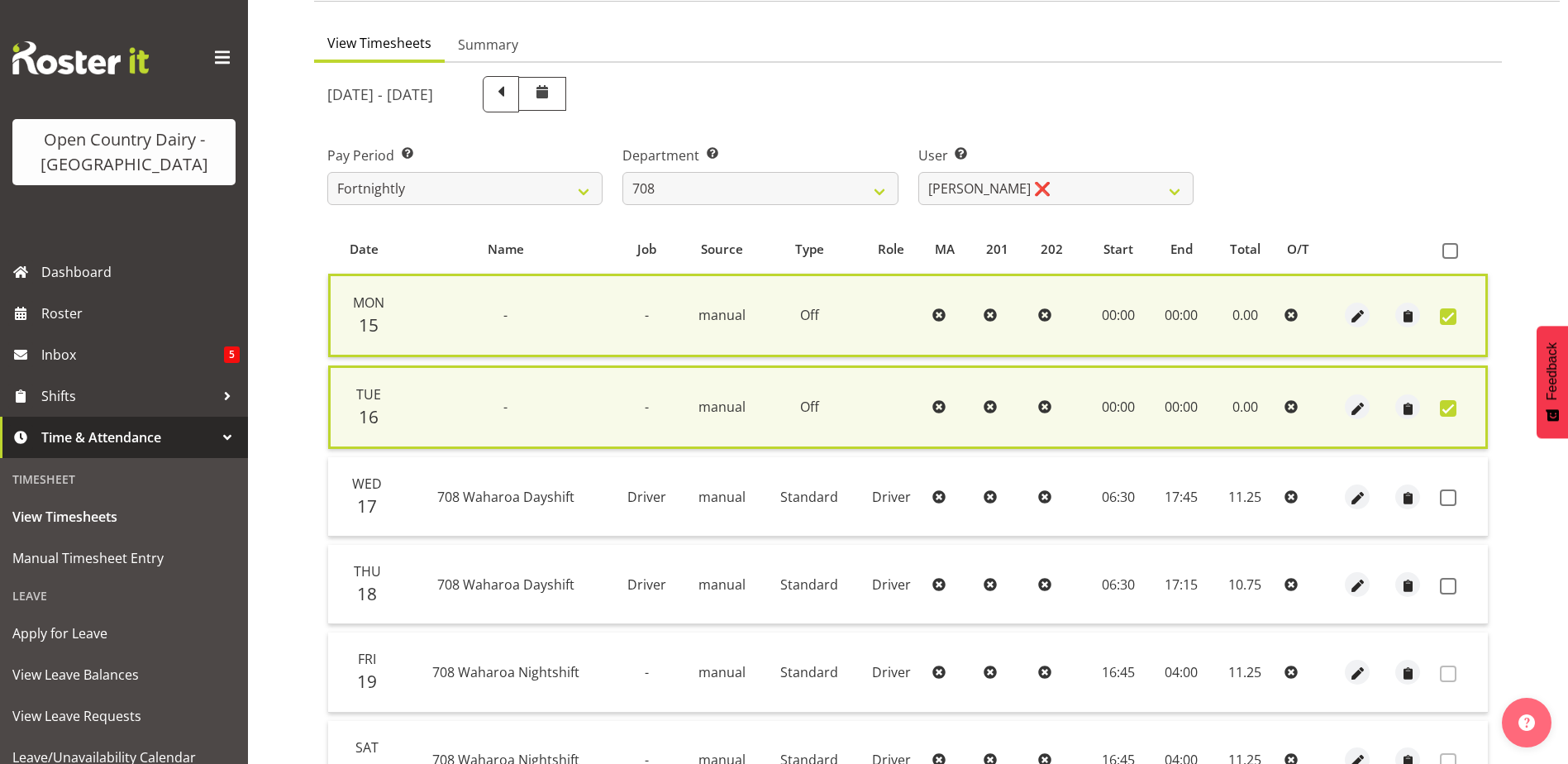
drag, startPoint x: 1452, startPoint y: 495, endPoint x: 1463, endPoint y: 601, distance: 106.6
click at [1452, 495] on span at bounding box center [1449, 498] width 16 height 16
checkbox input "true"
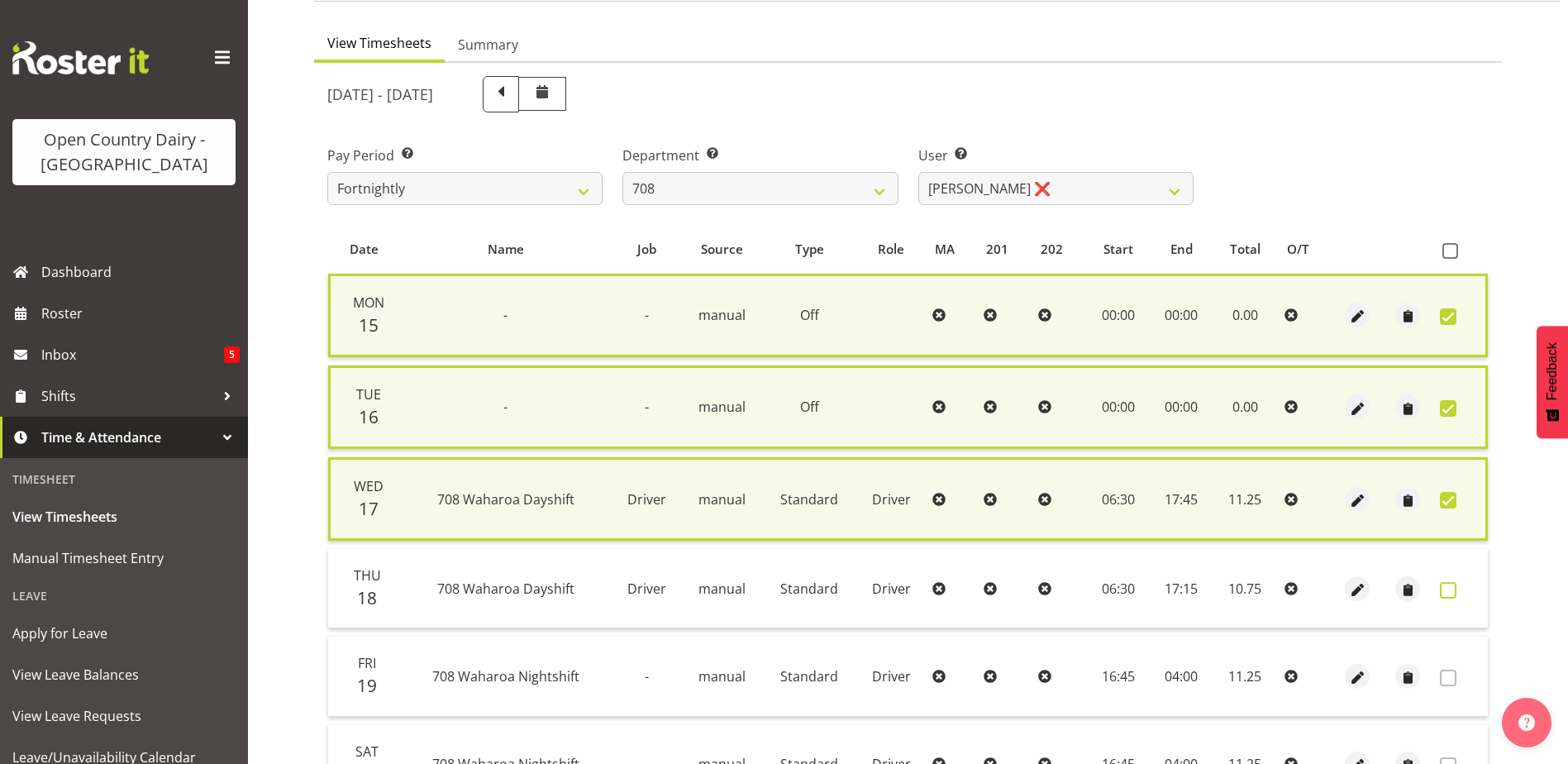
click at [1448, 588] on span at bounding box center [1449, 590] width 16 height 16
checkbox input "true"
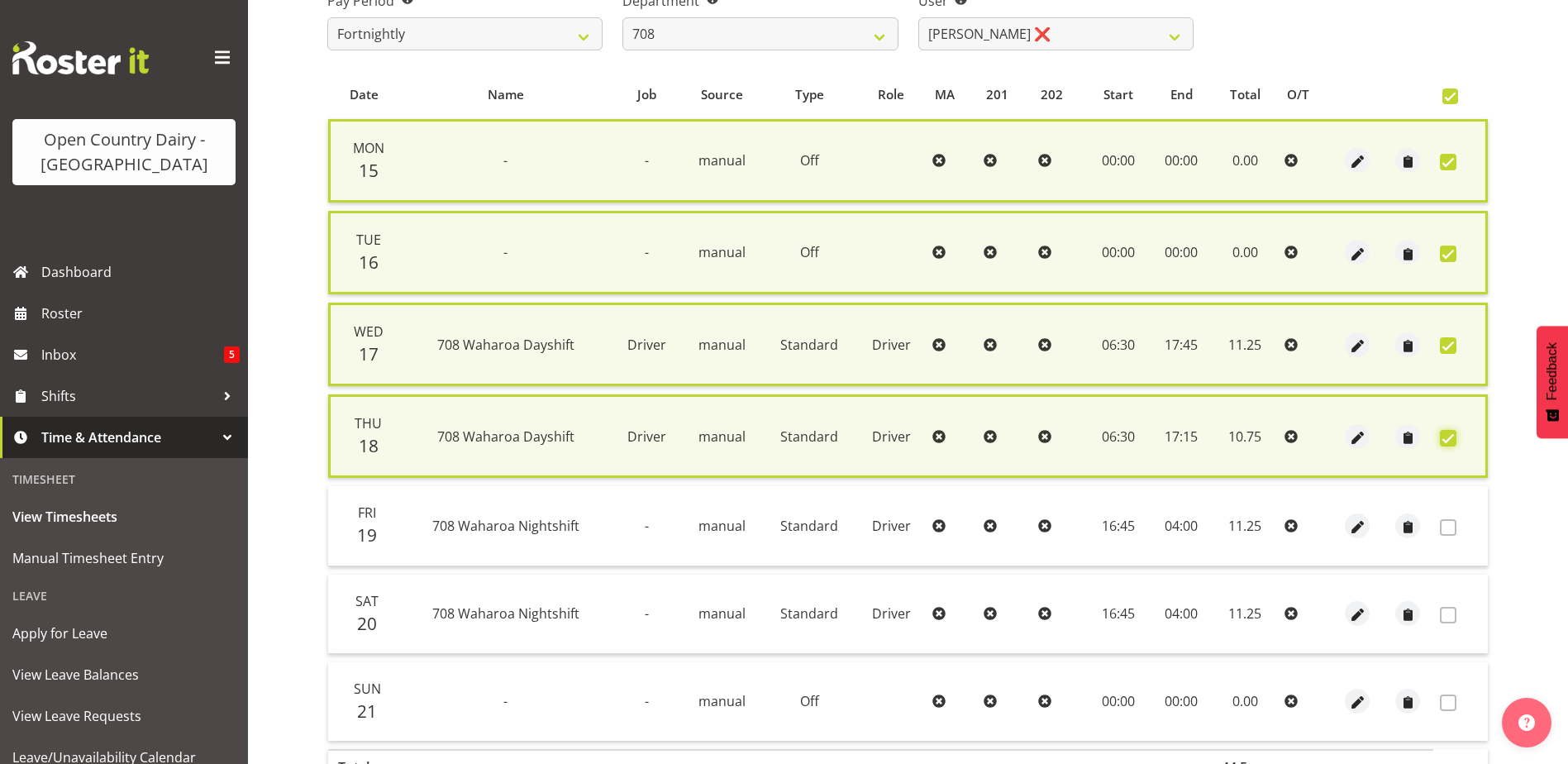
scroll to position [403, 0]
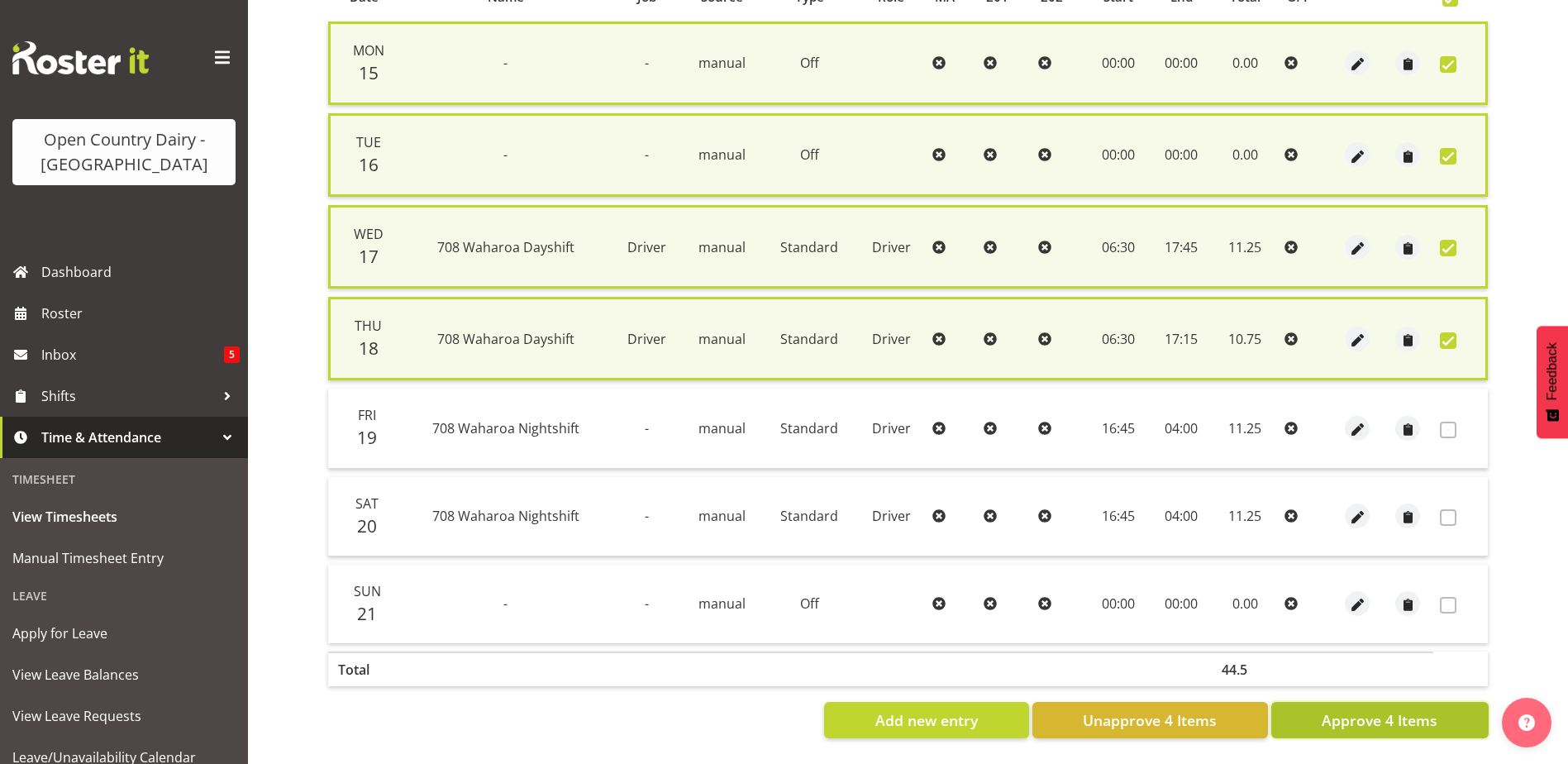
click at [1378, 709] on span "Approve 4 Items" at bounding box center [1379, 720] width 116 height 22
checkbox input "false"
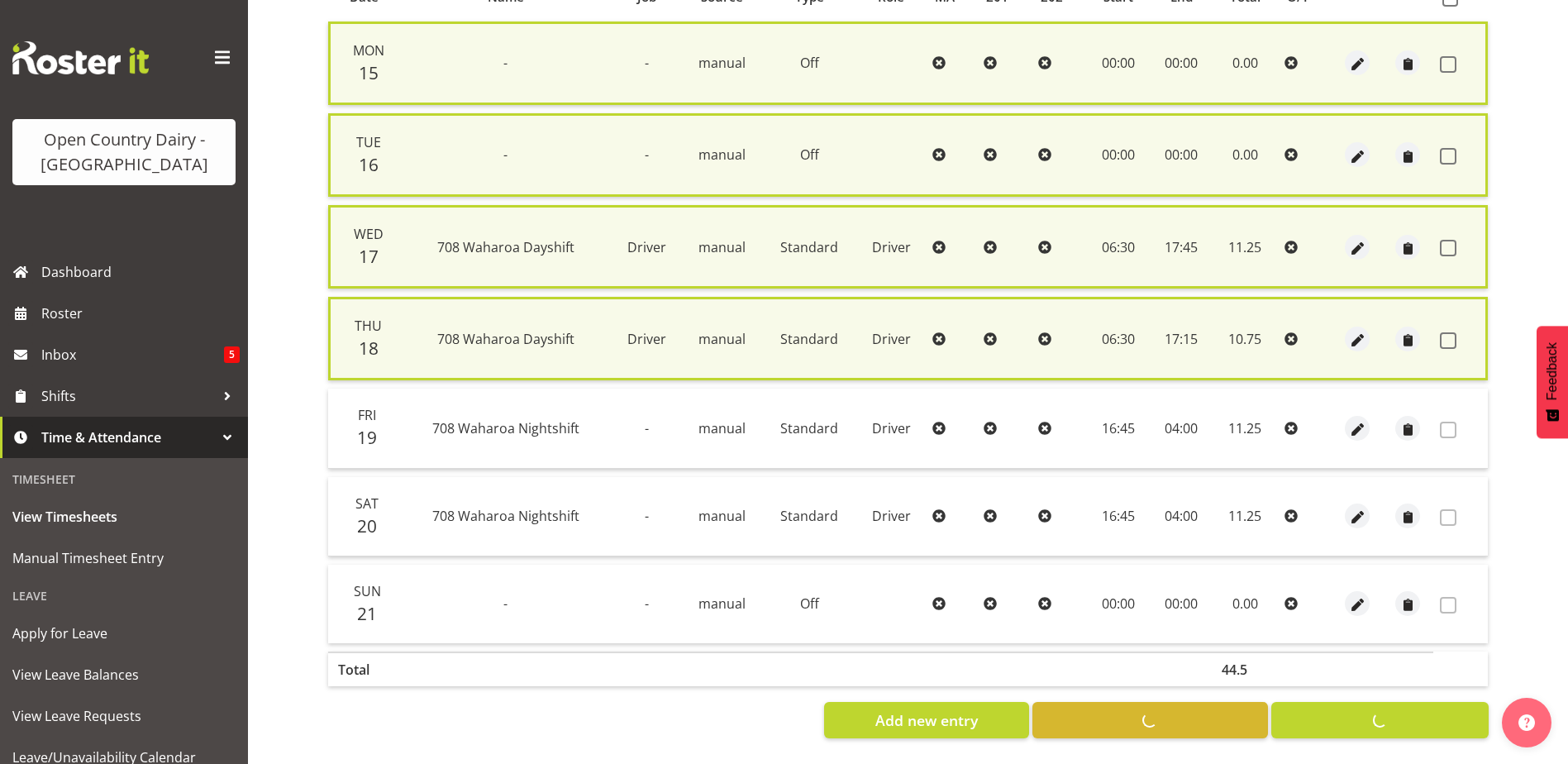
checkbox input "false"
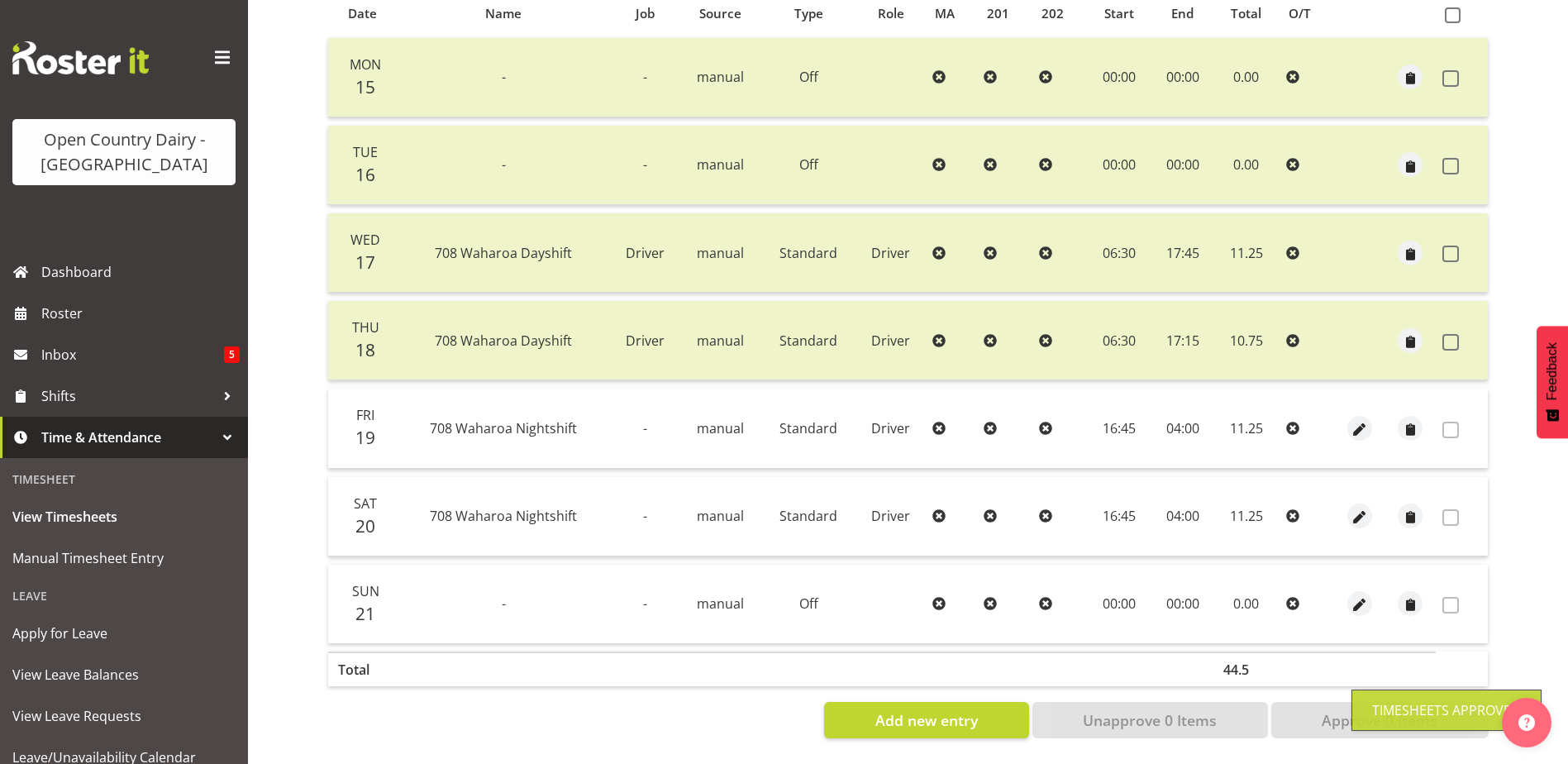
scroll to position [138, 0]
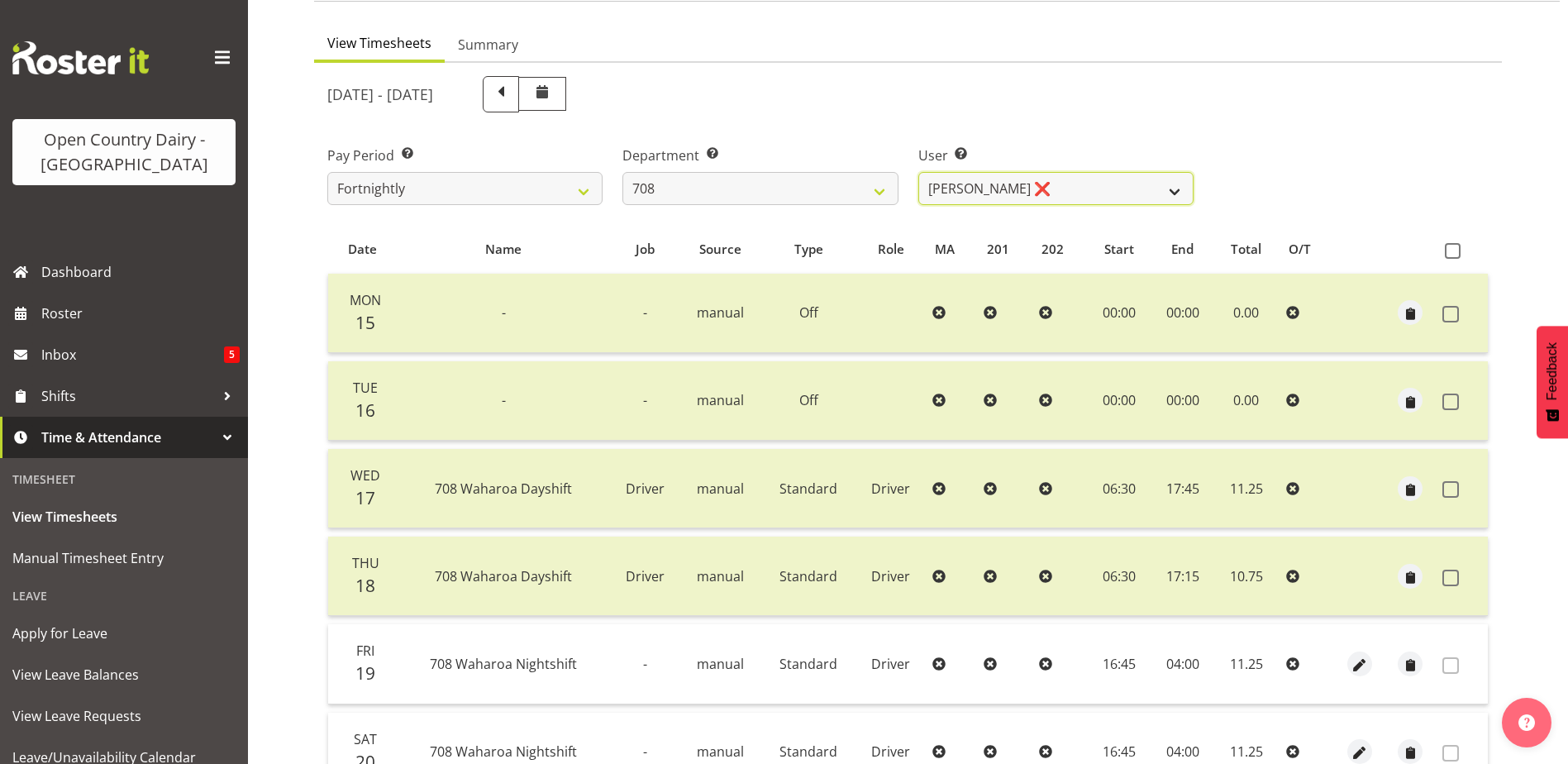
click at [1059, 188] on select "David Foote ❌ Mark Himiona ❌" at bounding box center [1057, 189] width 275 height 33
drag, startPoint x: 1059, startPoint y: 188, endPoint x: 1035, endPoint y: 188, distance: 24.0
click at [1059, 188] on select "David Foote ❌ Mark Himiona ❌" at bounding box center [1057, 189] width 275 height 33
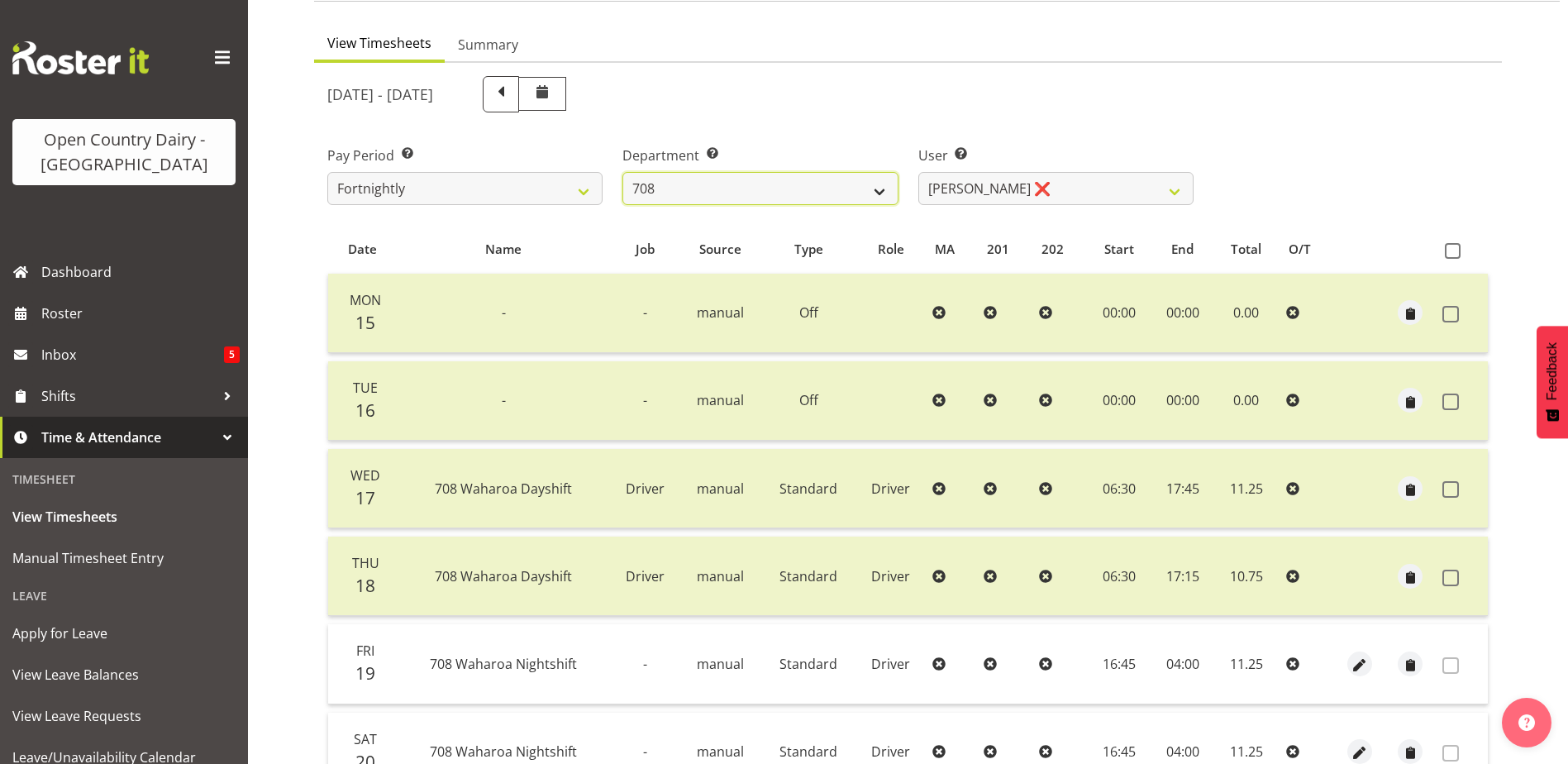
click at [852, 191] on select "701 702 703 704 705 706 707 708 709 710 711 712 713 714 715 716 717 718 719 720" at bounding box center [760, 189] width 275 height 33
select select "735"
click at [623, 172] on select "701 702 703 704 705 706 707 708 709 710 711 712 713 714 715 716 717 718 719 720" at bounding box center [760, 189] width 275 height 33
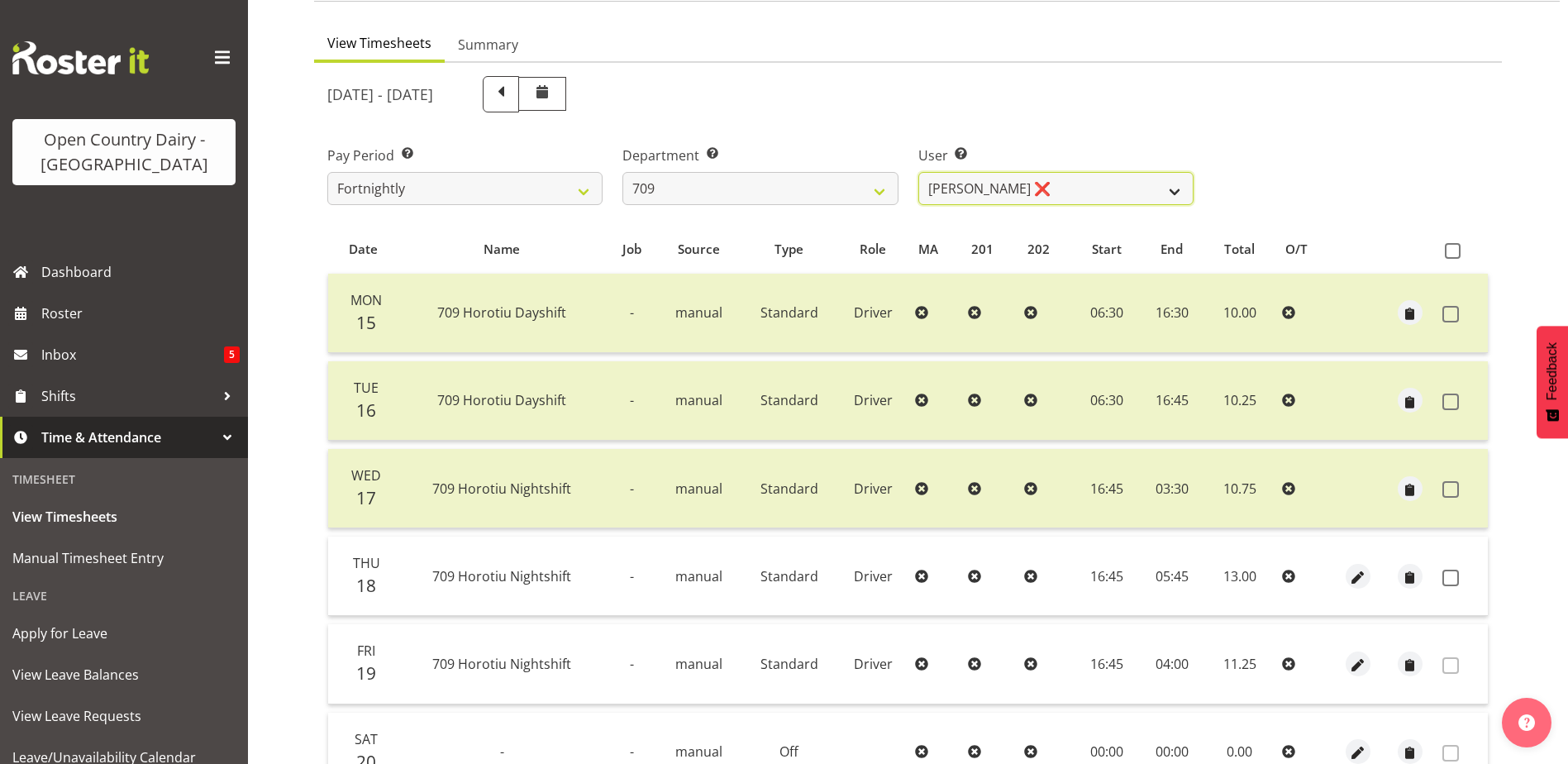
click at [1062, 191] on select "Alex Barclay ❌ Craig Knudsen ❌ Jaswant Singh ❌ Ross Cook ❌" at bounding box center [1057, 189] width 275 height 33
click at [919, 172] on select "Alex Barclay ❌ Craig Knudsen ❌ Jaswant Singh ❌ Ross Cook ❌" at bounding box center [1057, 189] width 275 height 33
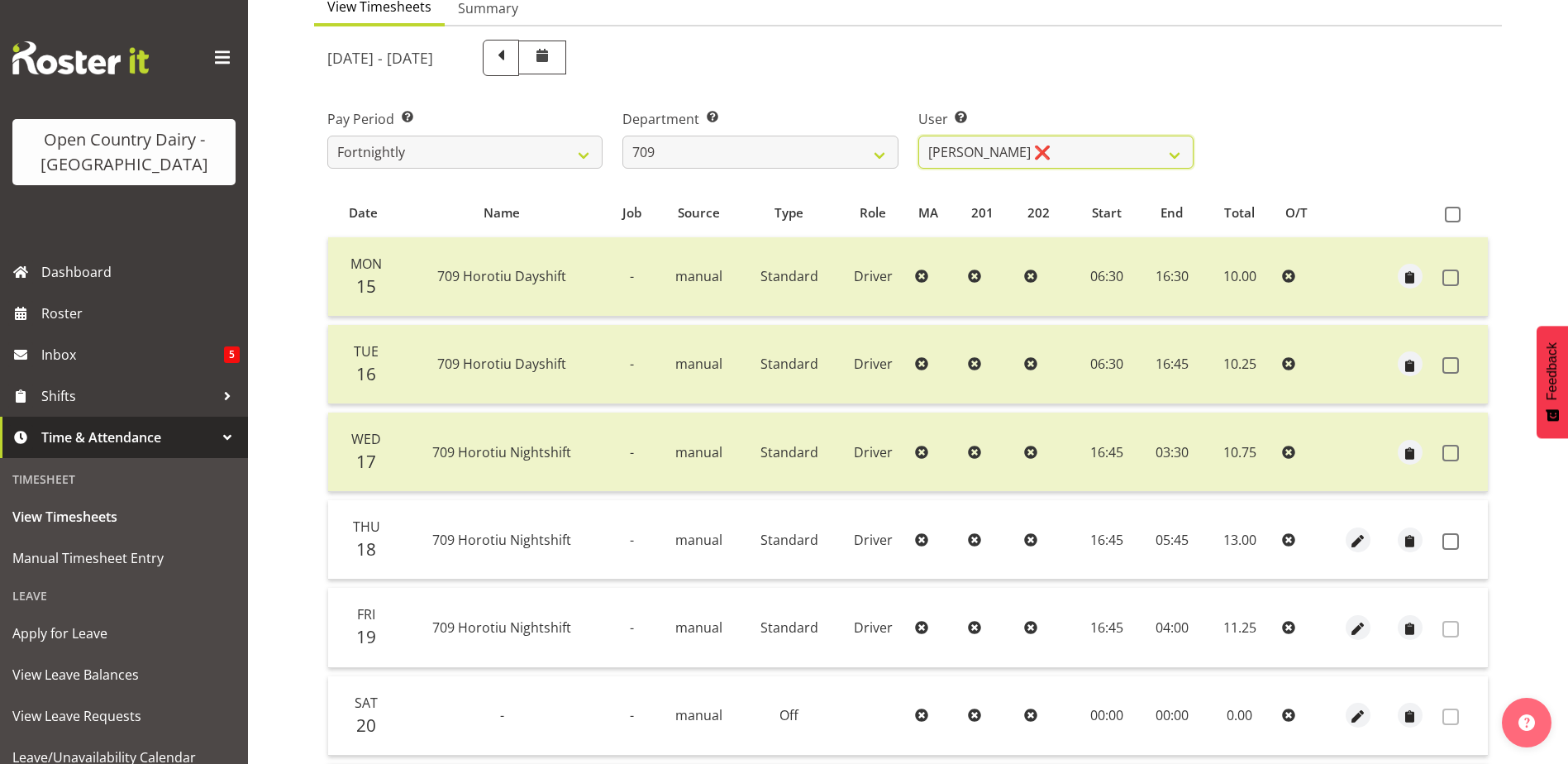
scroll to position [0, 0]
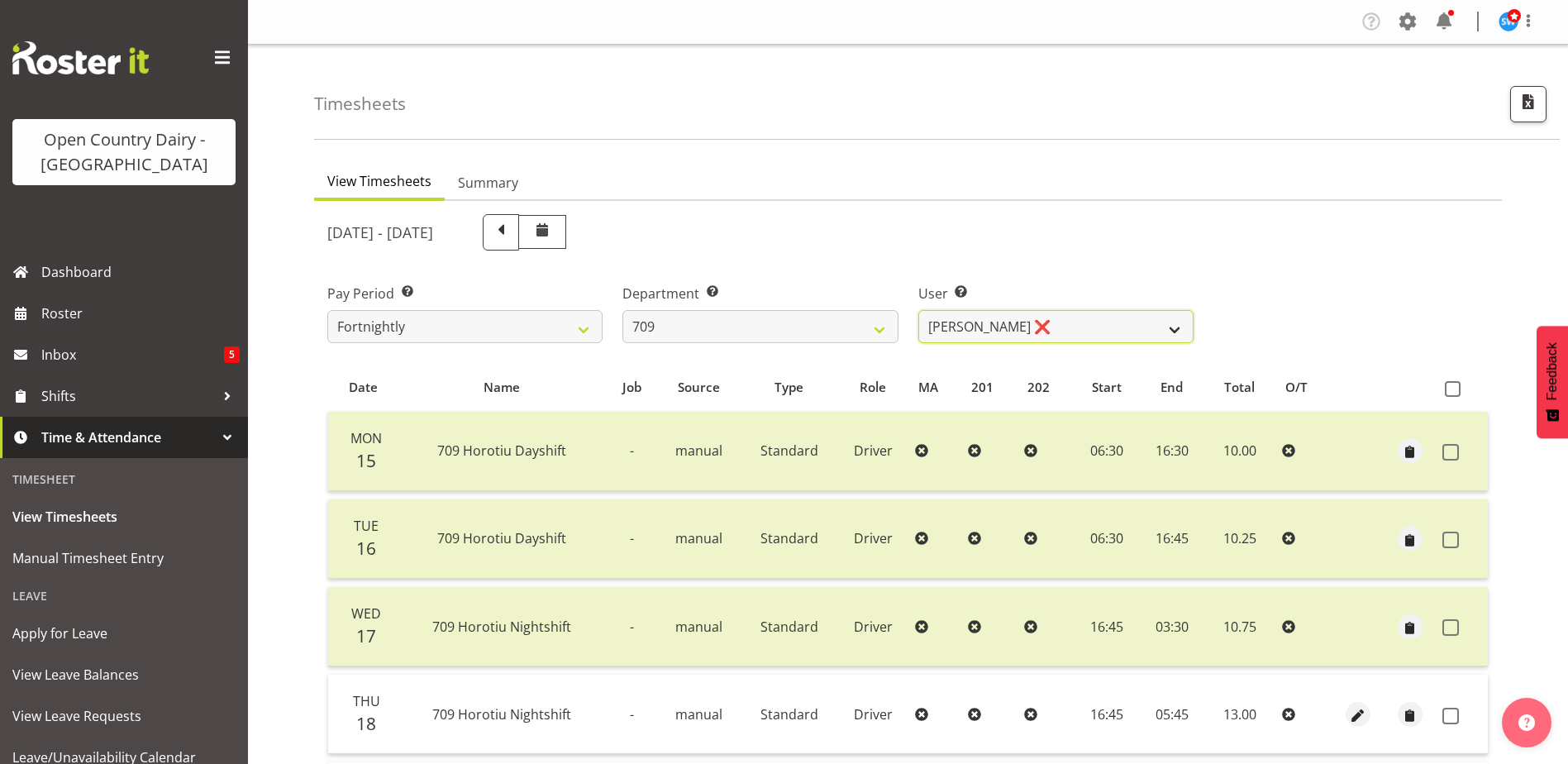
click at [1093, 315] on select "Alex Barclay ❌ Craig Knudsen ❌ Jaswant Singh ❌ Ross Cook ❌" at bounding box center [1057, 326] width 275 height 33
select select "9989"
click at [919, 310] on select "Alex Barclay ❌ Craig Knudsen ❌ Jaswant Singh ❌ Ross Cook ❌" at bounding box center [1057, 326] width 275 height 33
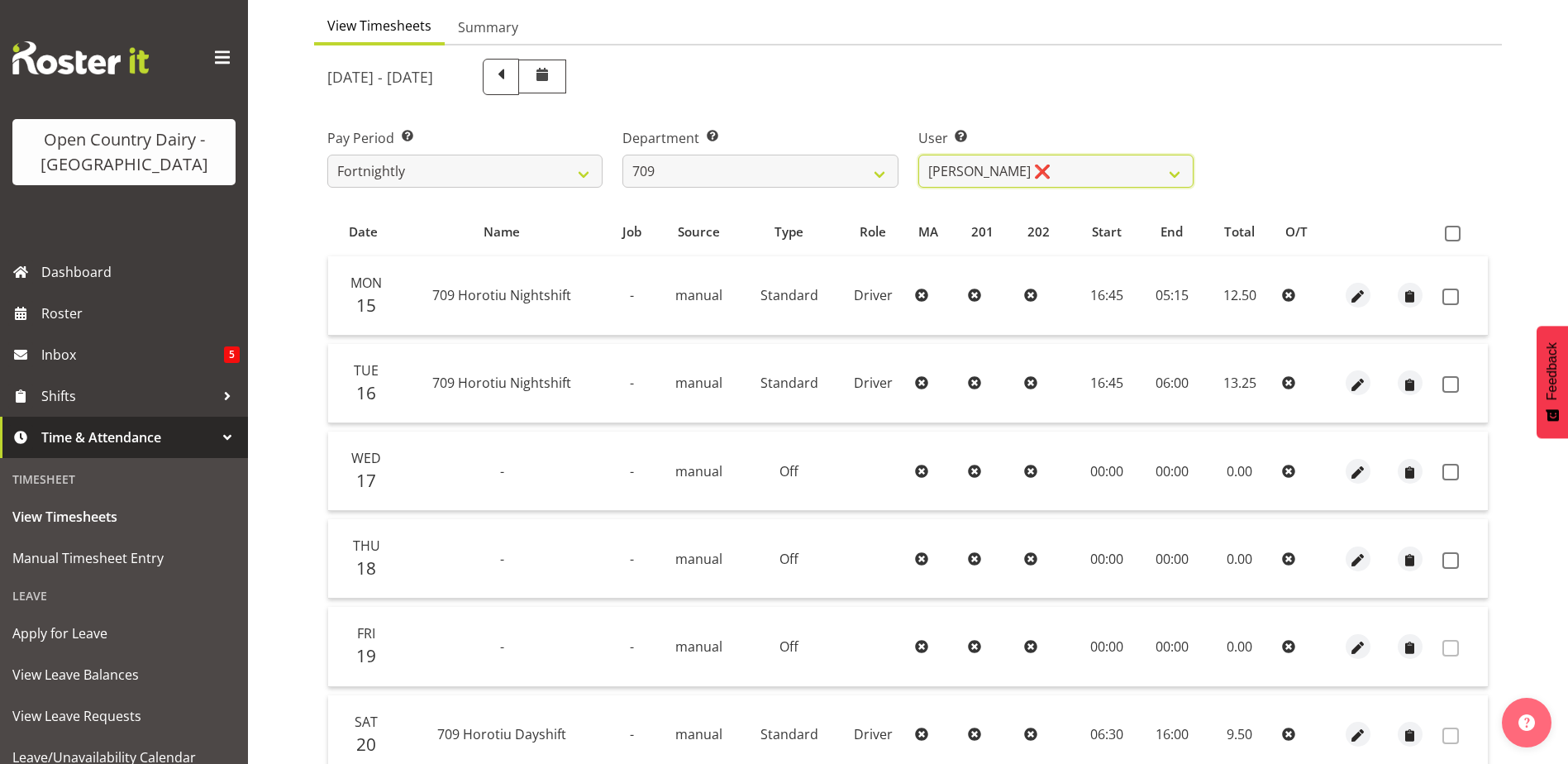
scroll to position [165, 0]
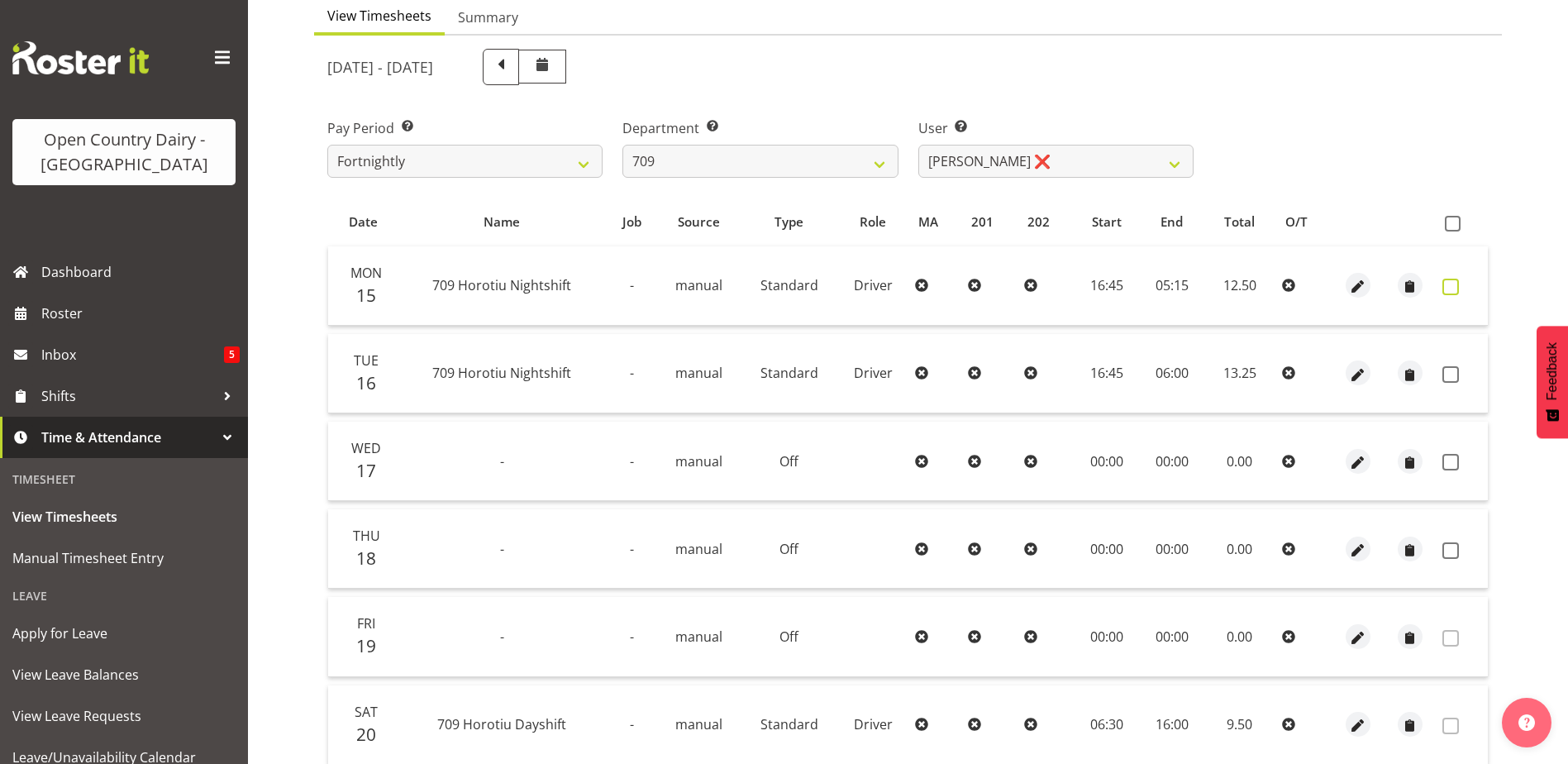
click at [1458, 286] on span at bounding box center [1451, 287] width 16 height 16
checkbox input "true"
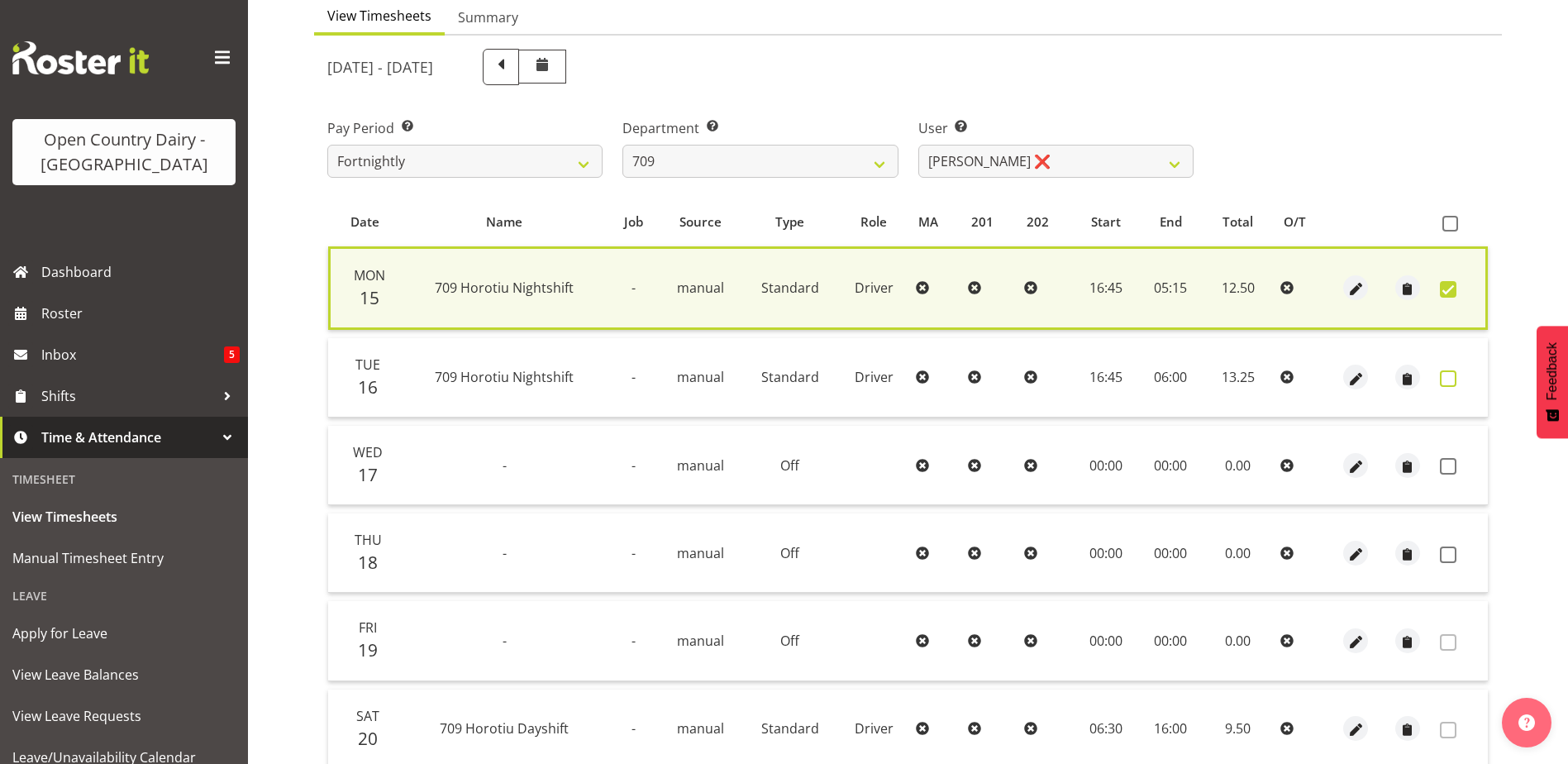
click at [1451, 382] on span at bounding box center [1449, 378] width 16 height 16
checkbox input "true"
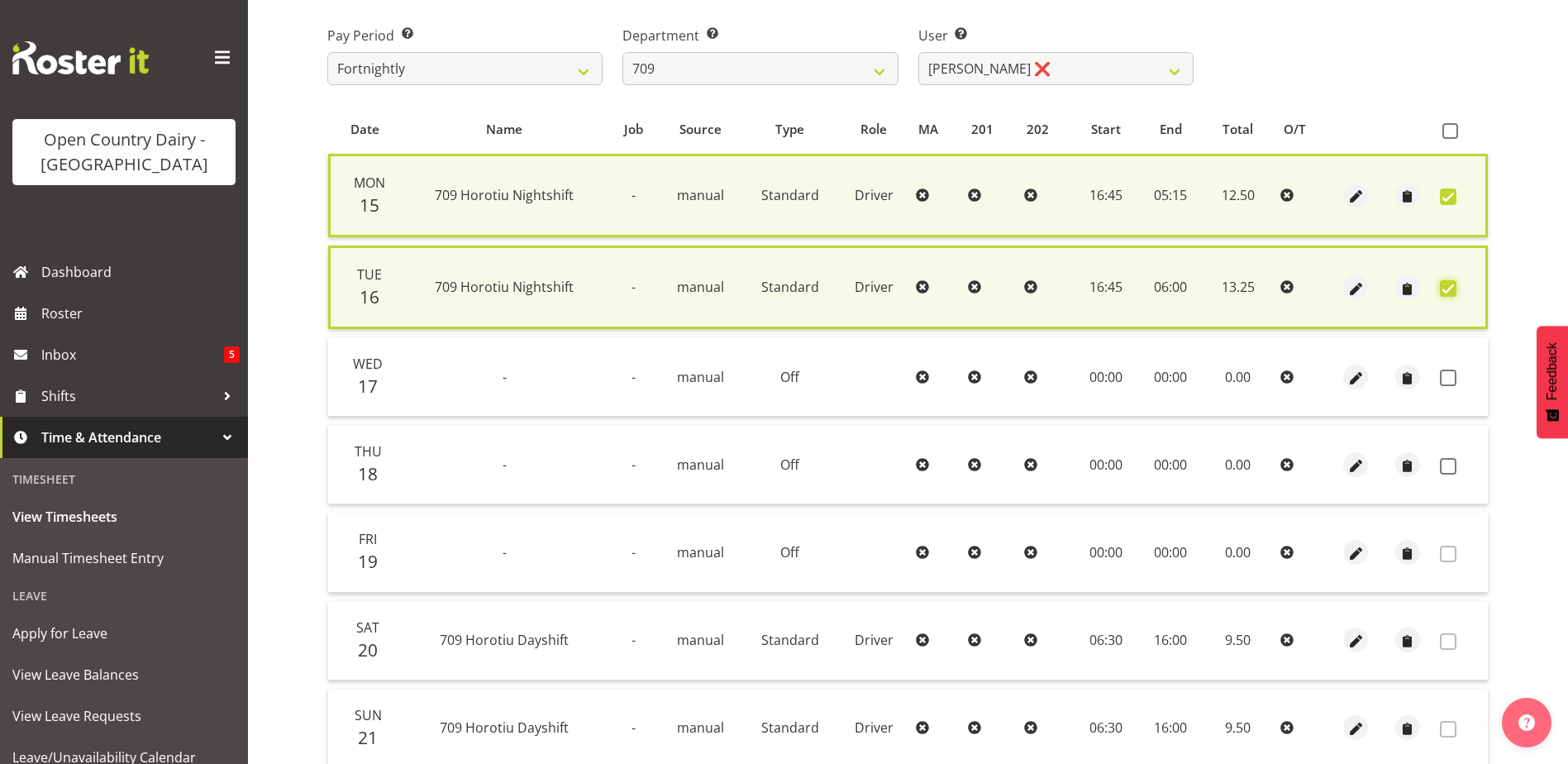
scroll to position [395, 0]
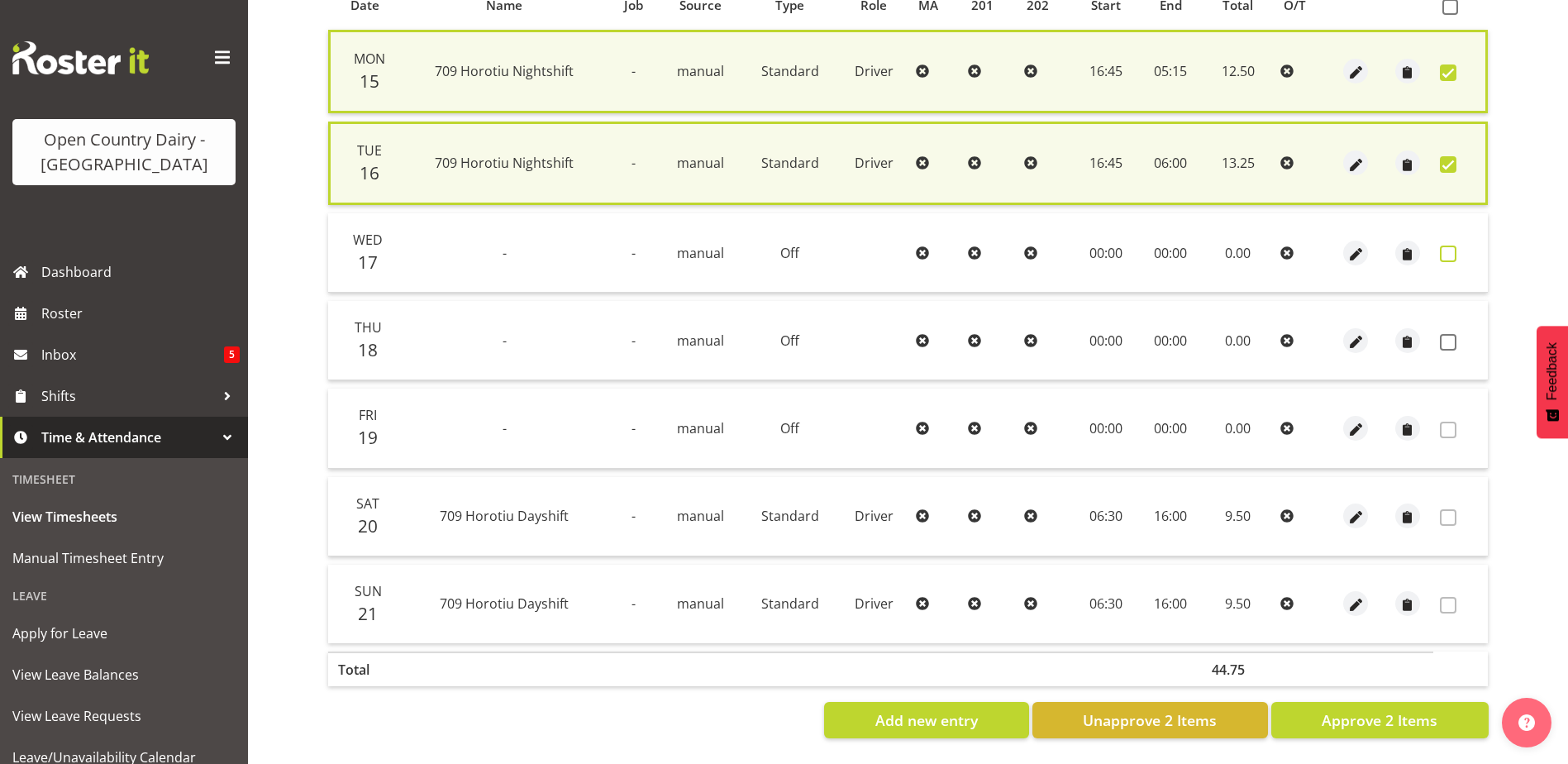
click at [1443, 245] on span at bounding box center [1449, 253] width 16 height 16
checkbox input "true"
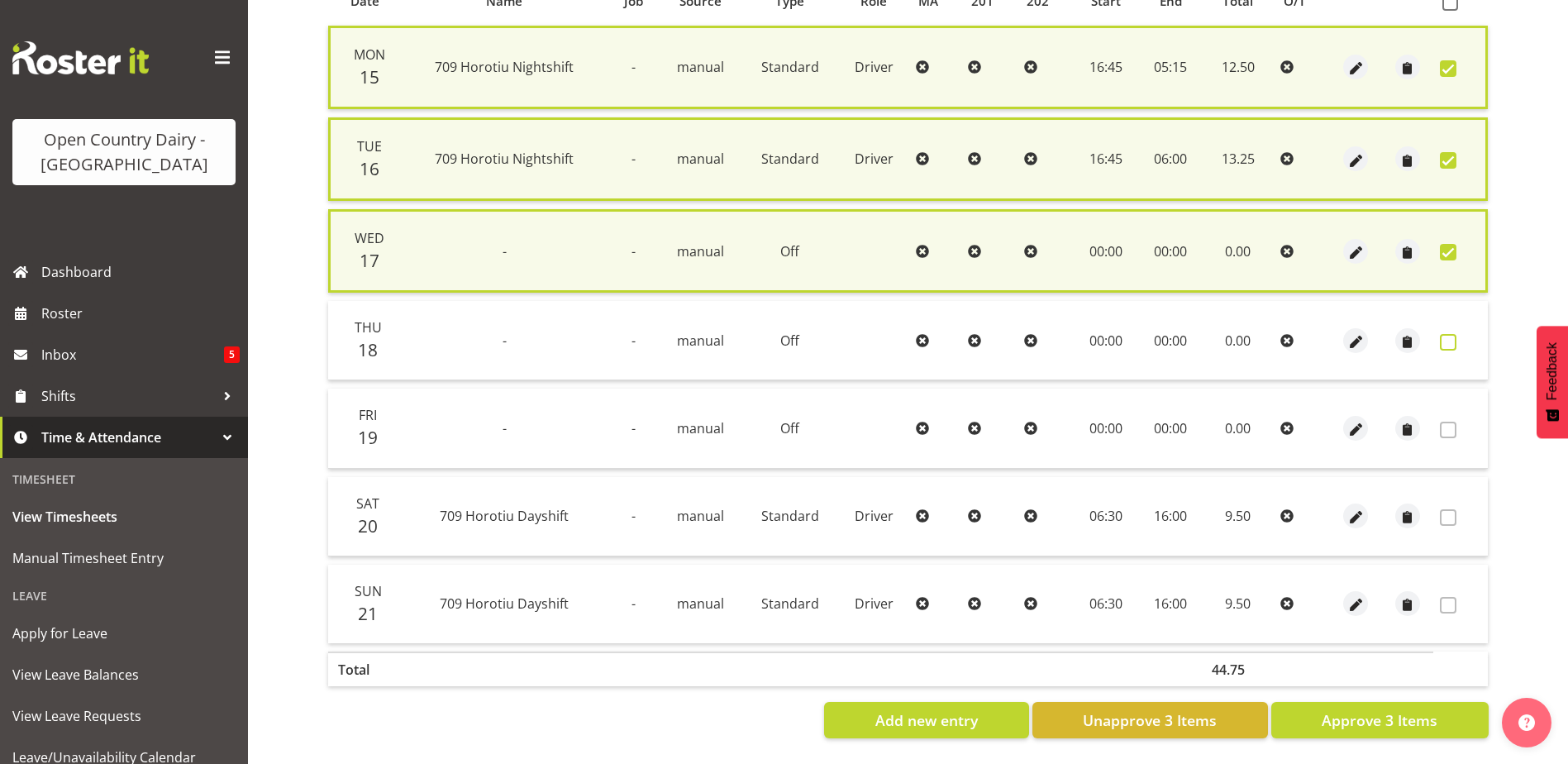
click at [1450, 336] on span at bounding box center [1449, 342] width 16 height 16
checkbox input "true"
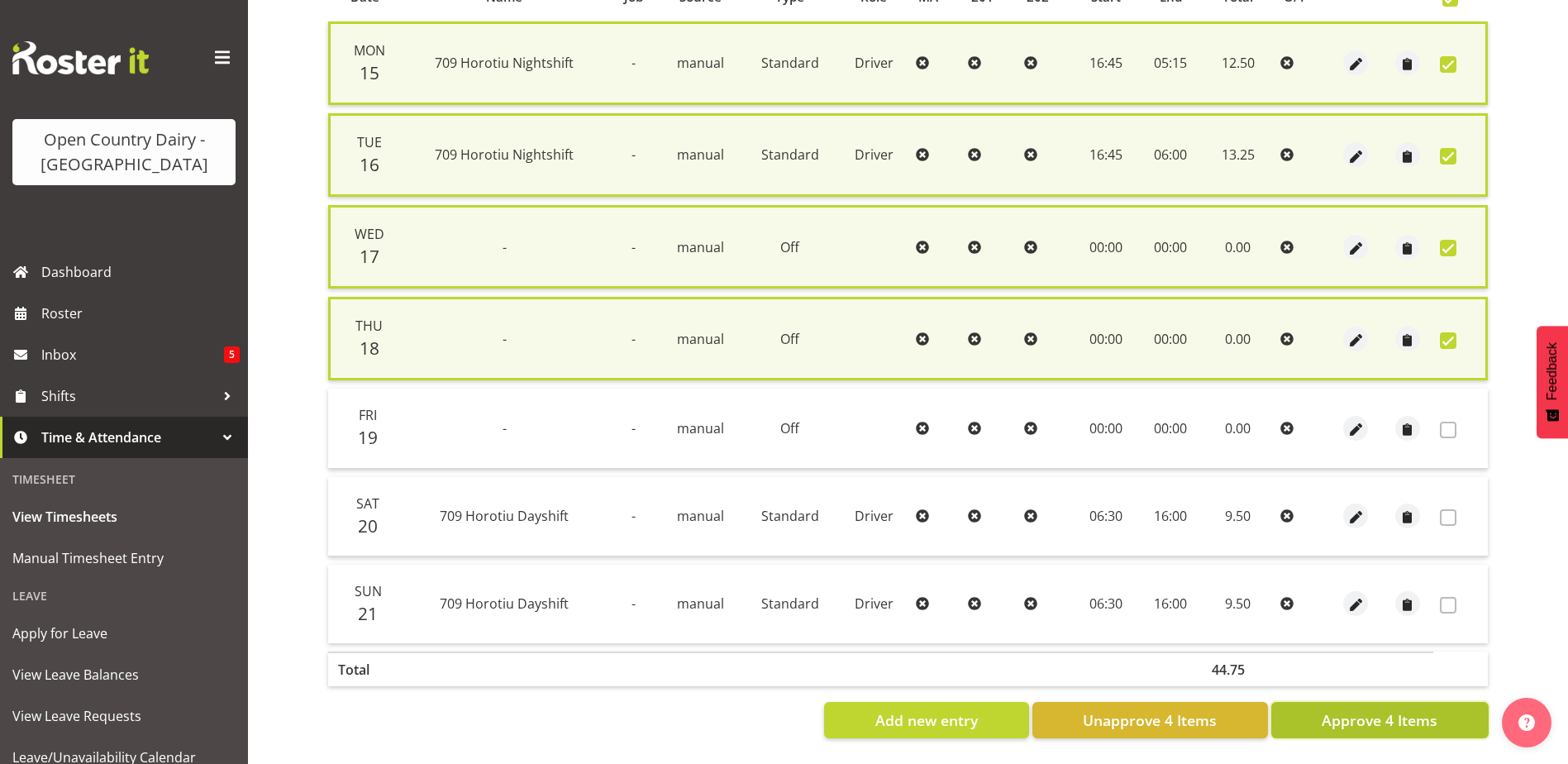
click at [1398, 715] on span "Approve 4 Items" at bounding box center [1379, 720] width 116 height 22
checkbox input "false"
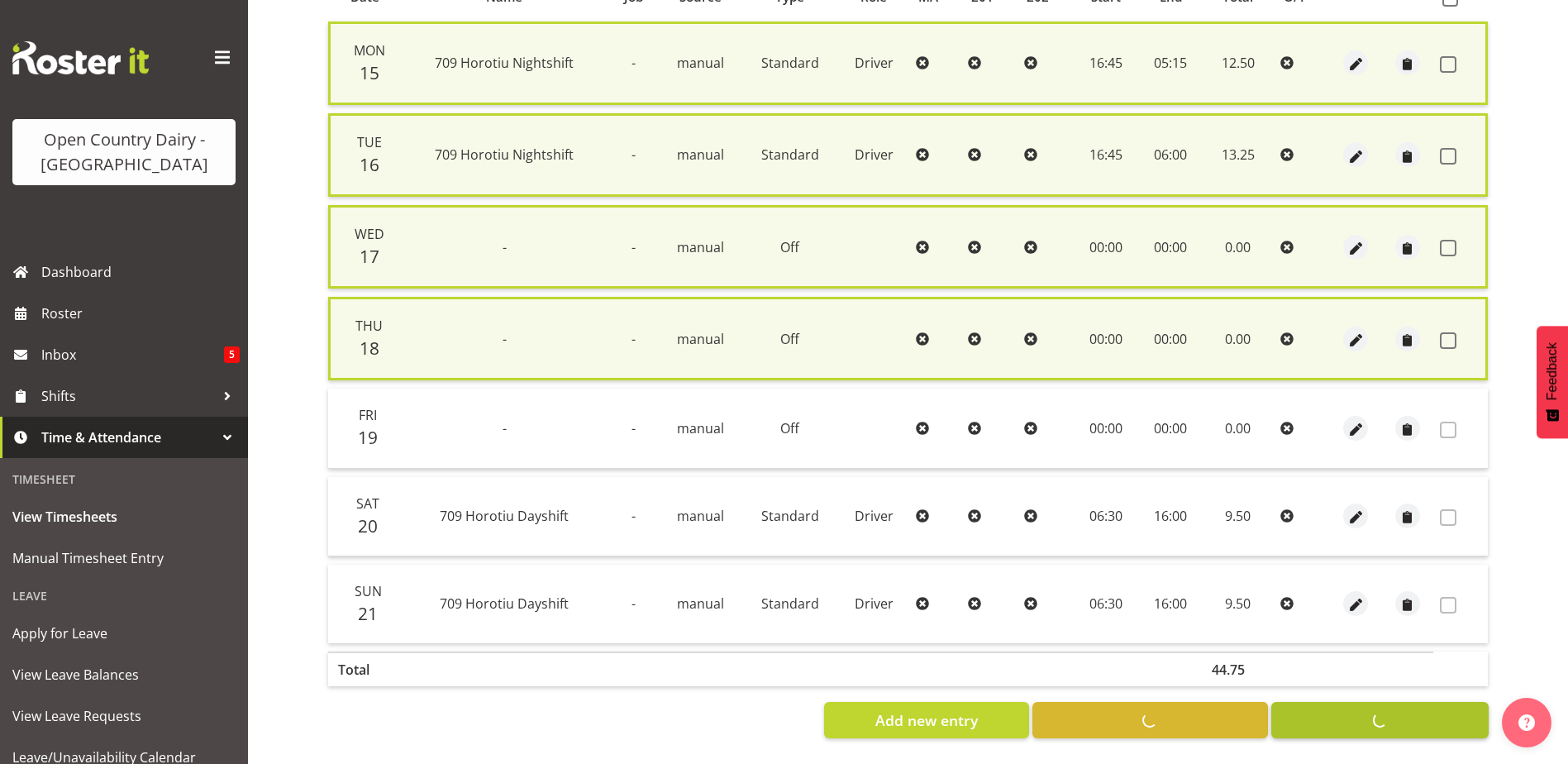
checkbox input "false"
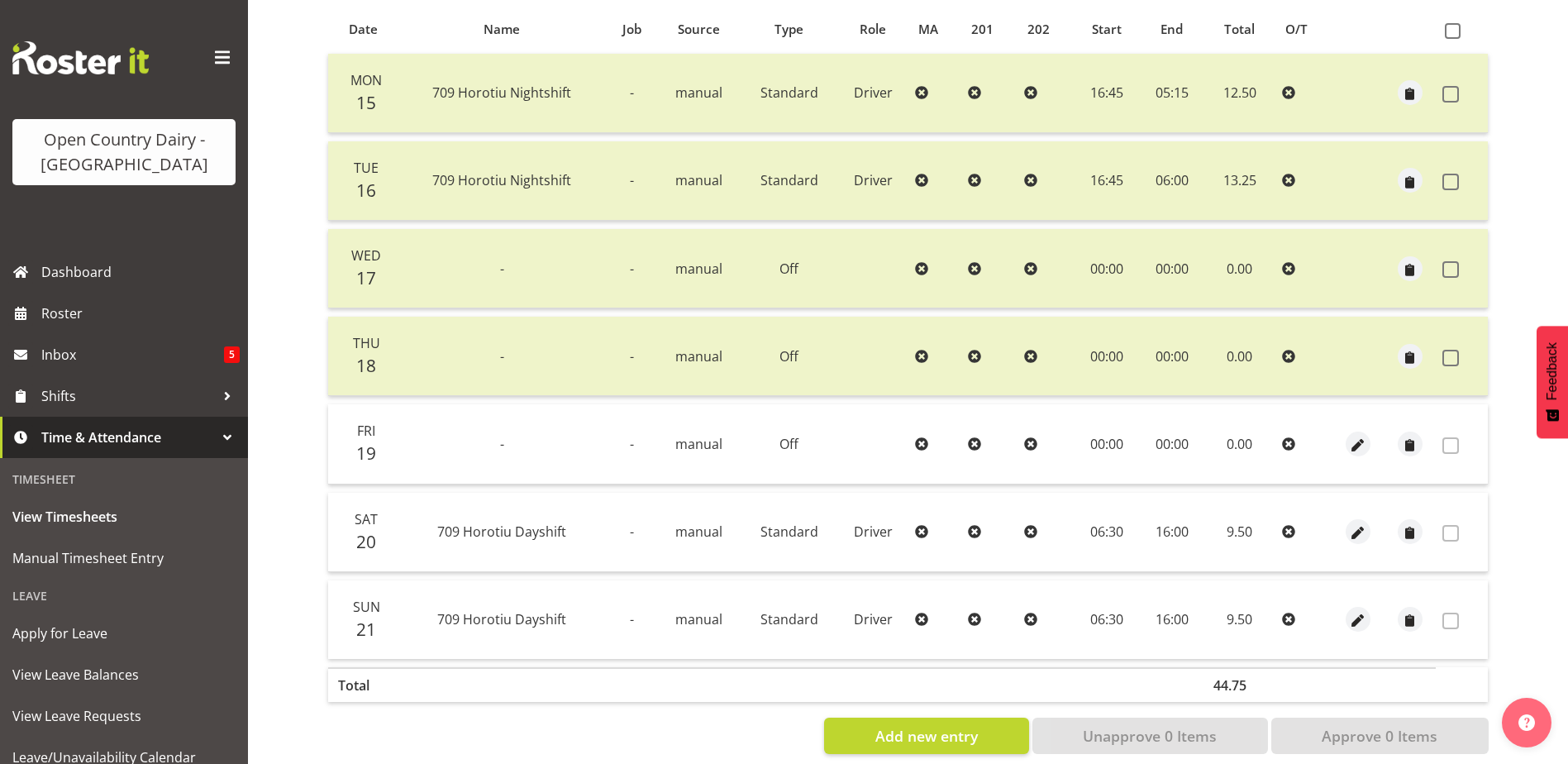
scroll to position [56, 0]
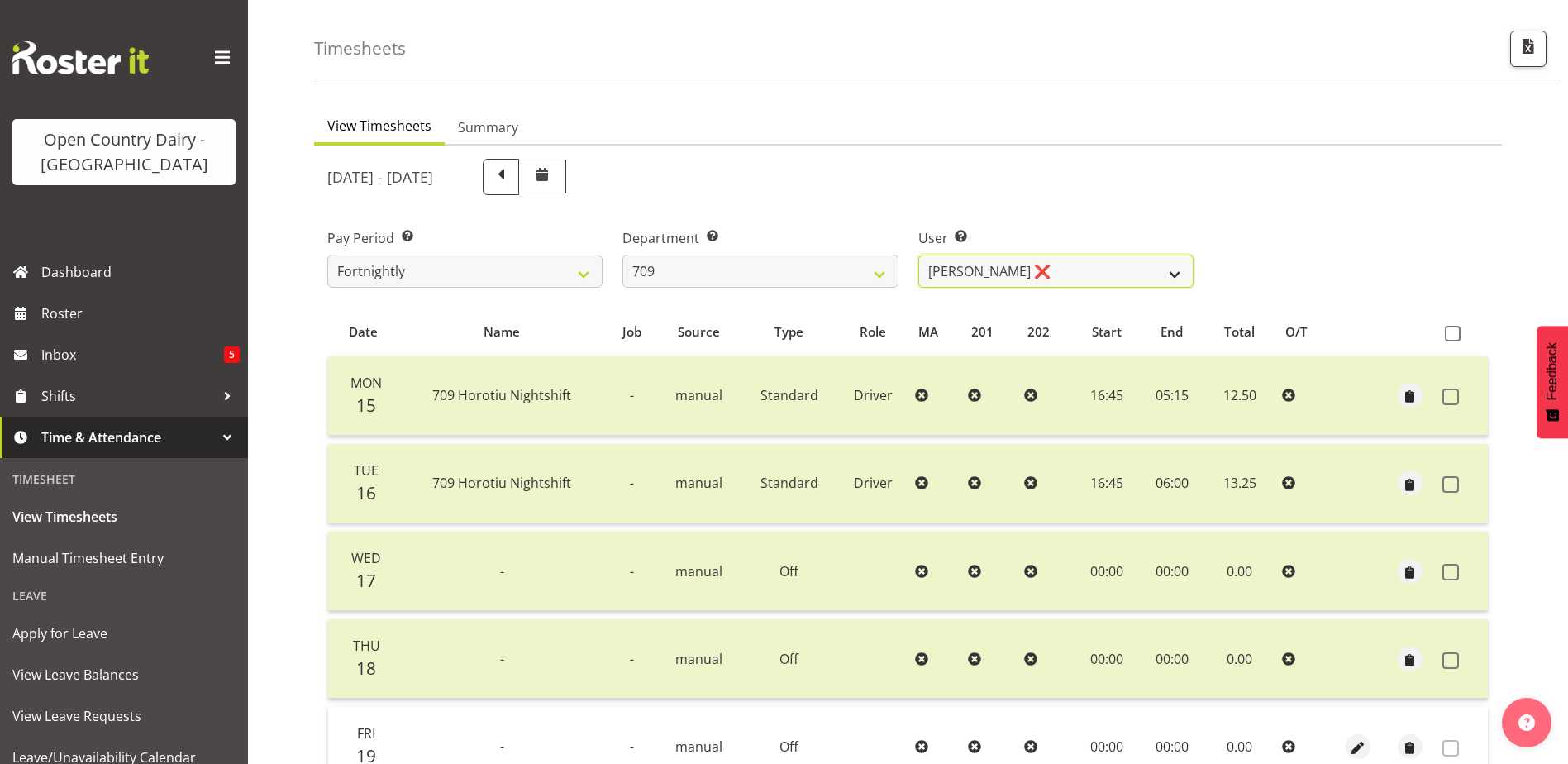
click at [1059, 264] on select "Alex Barclay ❌ Craig Knudsen ❌ Jaswant Singh ❌ Ross Cook ❌" at bounding box center [1057, 271] width 275 height 33
drag, startPoint x: 1059, startPoint y: 264, endPoint x: 1033, endPoint y: 268, distance: 26.3
click at [1059, 264] on select "Alex Barclay ❌ Craig Knudsen ❌ Jaswant Singh ❌ Ross Cook ❌" at bounding box center [1057, 271] width 275 height 33
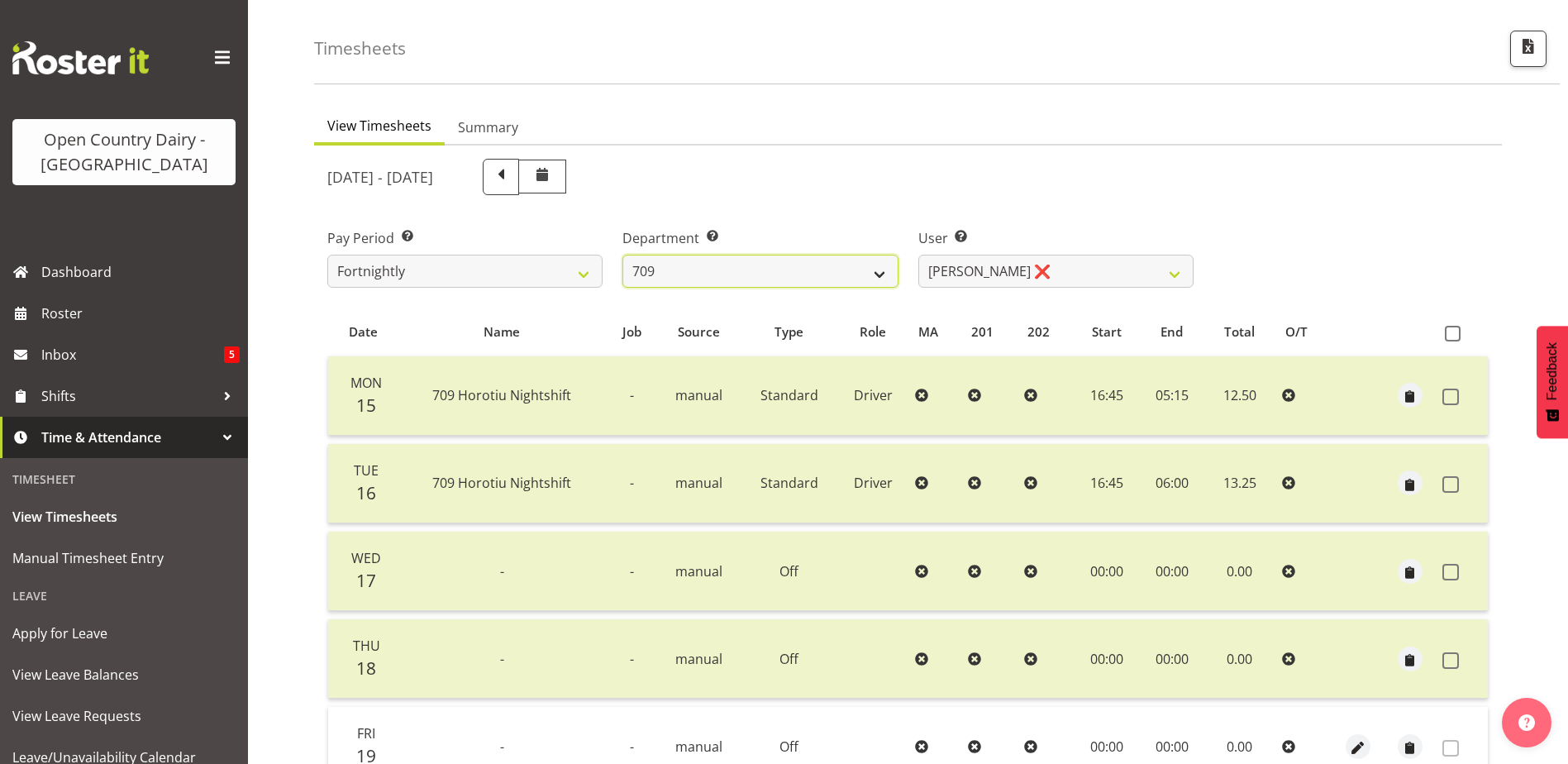
click at [779, 264] on select "701 702 703 704 705 706 707 708 709 710 711 712 713 714 715 716 717 718 719 720" at bounding box center [760, 271] width 275 height 33
select select "875"
click at [623, 254] on select "701 702 703 704 705 706 707 708 709 710 711 712 713 714 715 716 717 718 719 720" at bounding box center [760, 271] width 275 height 33
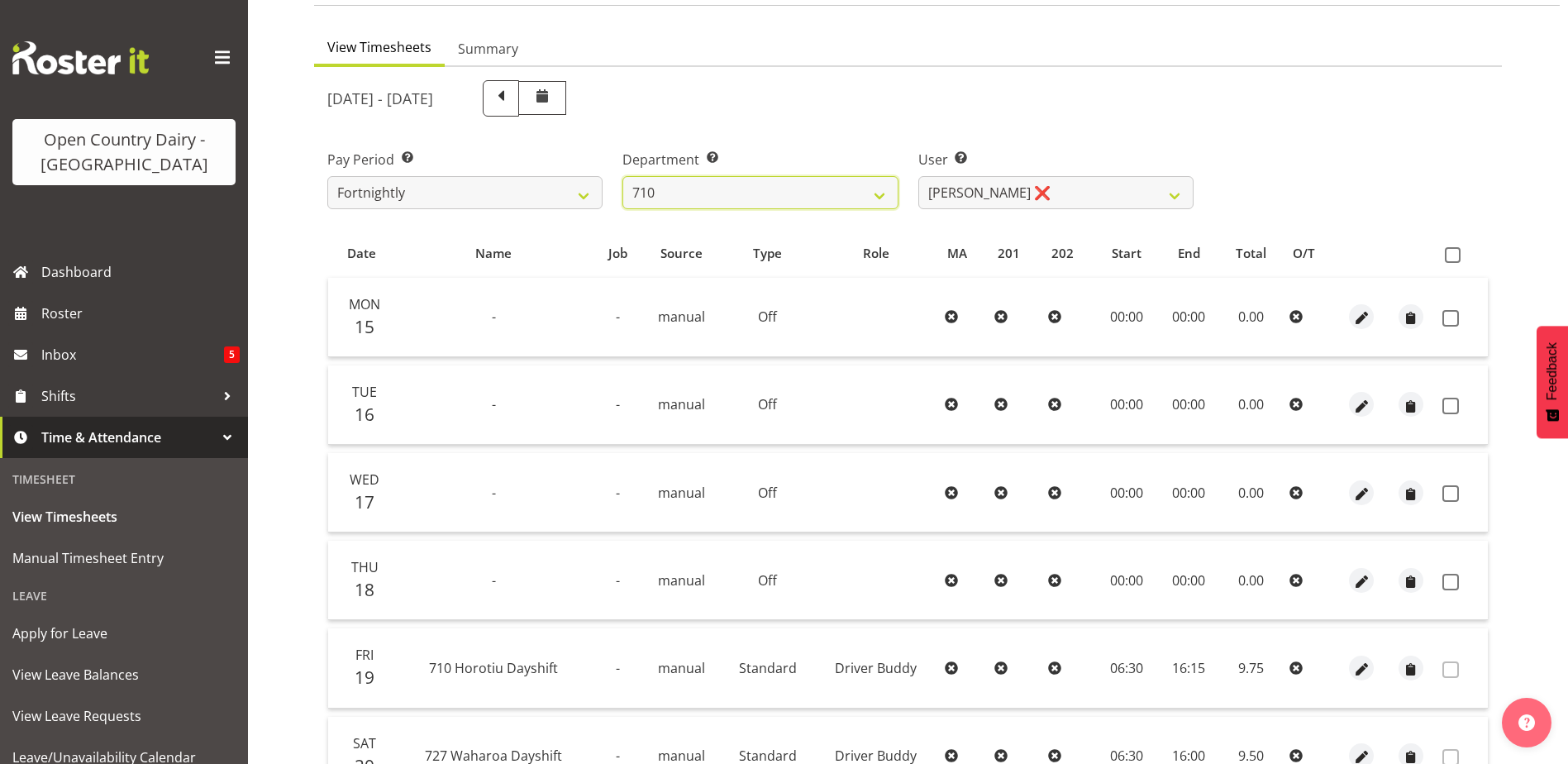
scroll to position [221, 0]
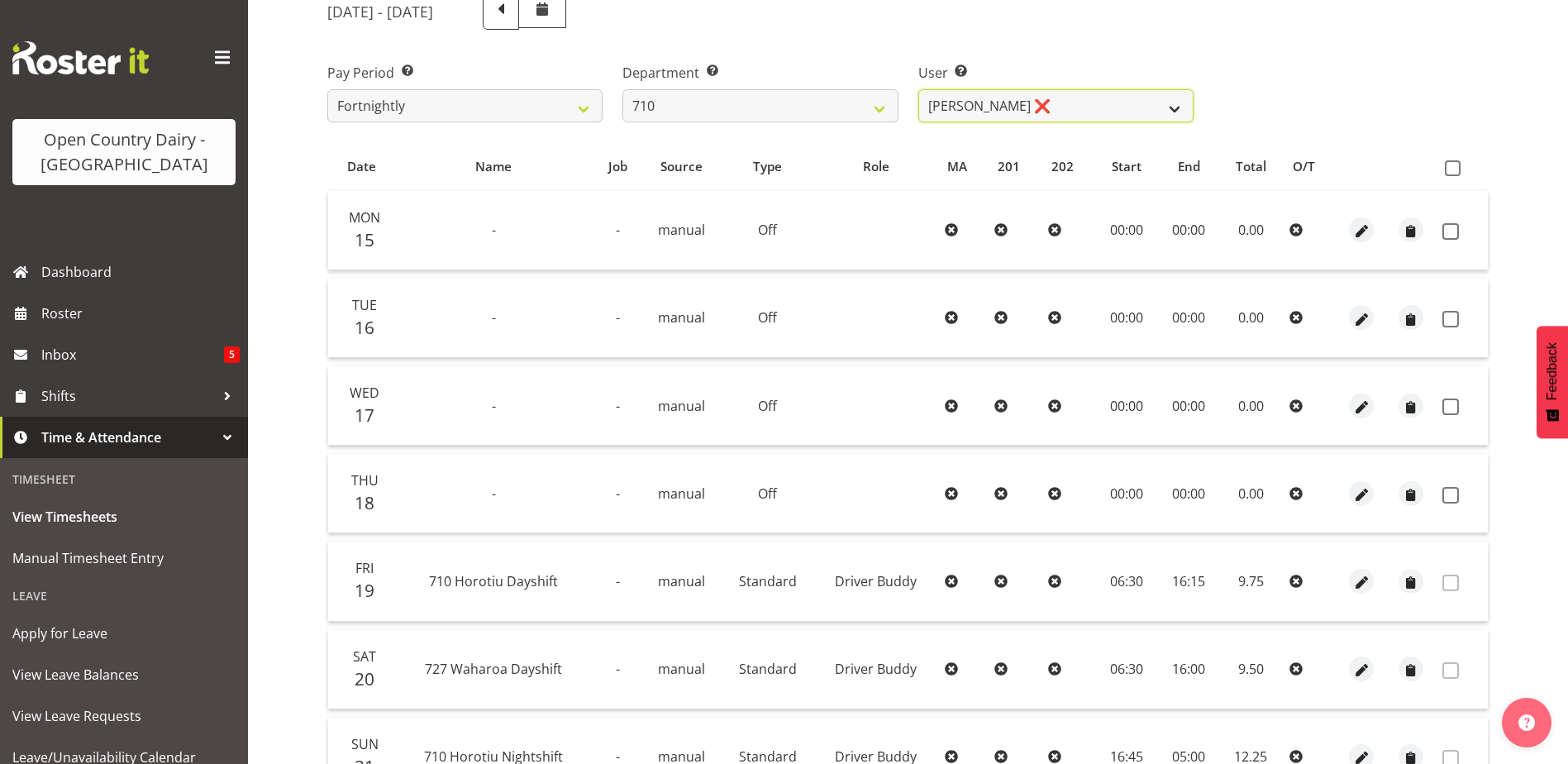
click at [1069, 98] on select "Dean Chapman ❌ George Megchelse ❌ Kris Gambhir ❌ Richie Epere ❌" at bounding box center [1057, 106] width 275 height 33
select select "8203"
click at [919, 89] on select "Dean Chapman ❌ George Megchelse ❌ Kris Gambhir ❌ Richie Epere ❌" at bounding box center [1057, 106] width 275 height 33
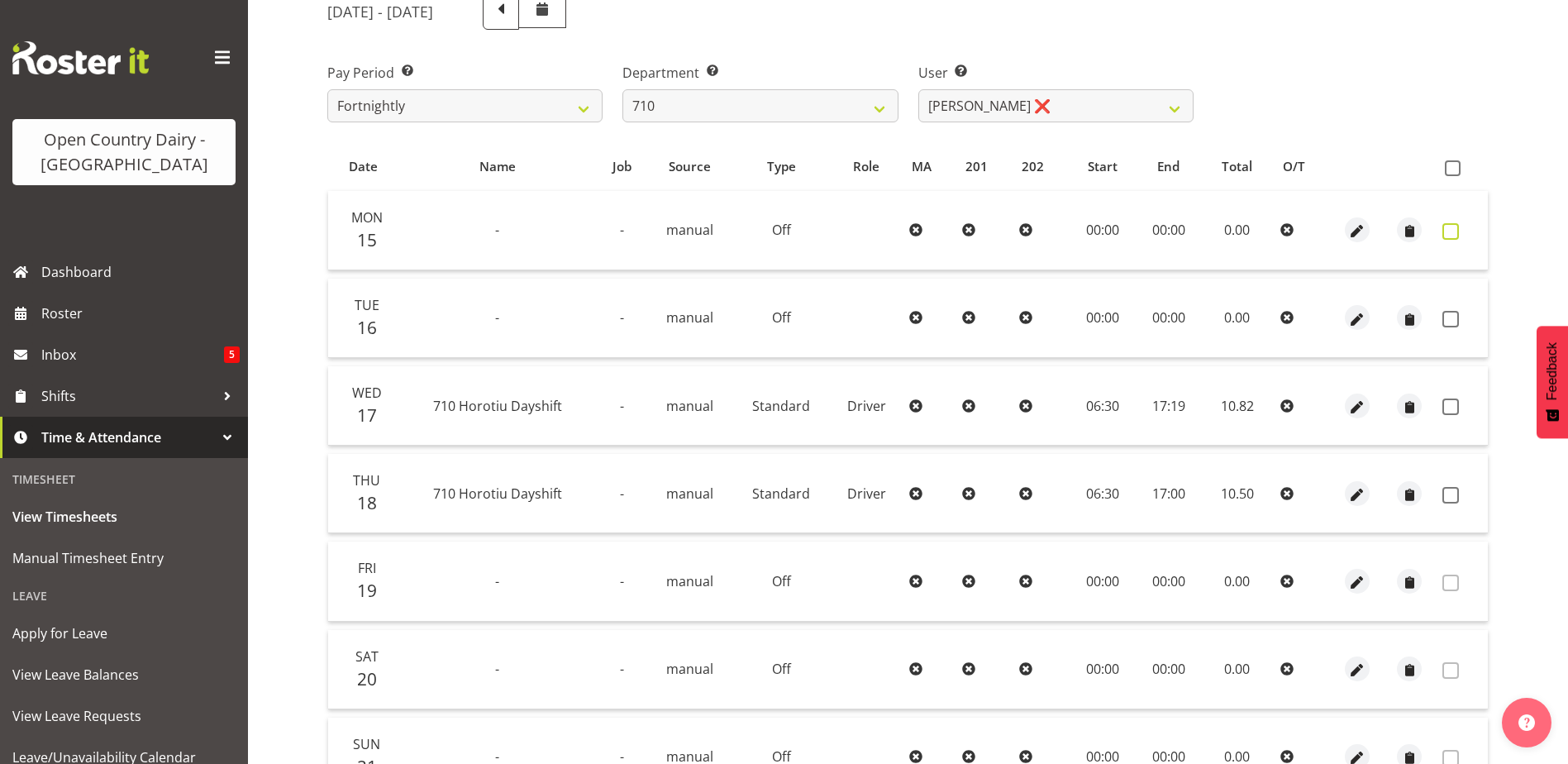
click at [1449, 230] on span at bounding box center [1451, 232] width 16 height 16
checkbox input "true"
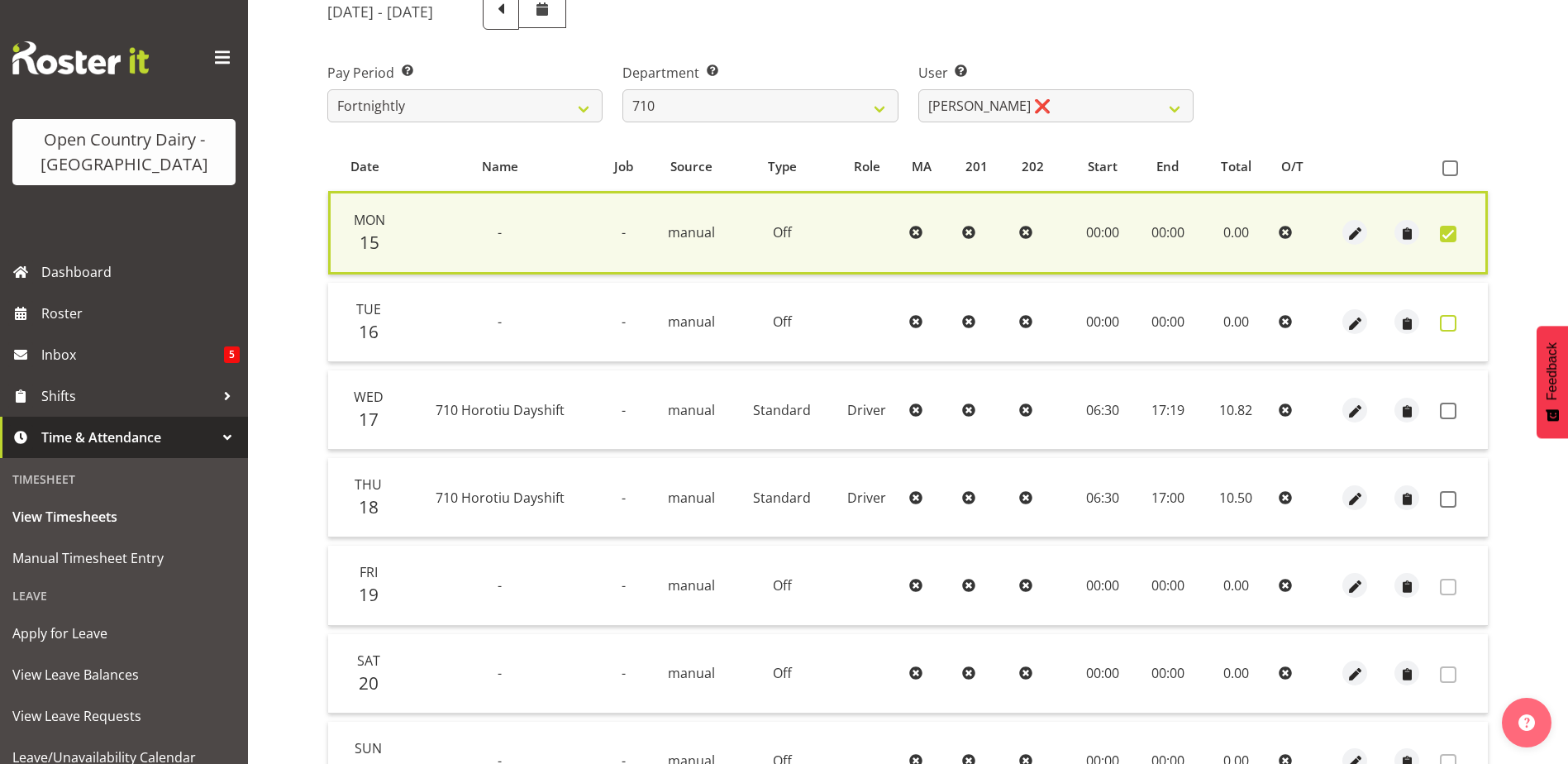
click at [1452, 322] on span at bounding box center [1449, 324] width 16 height 16
checkbox input "true"
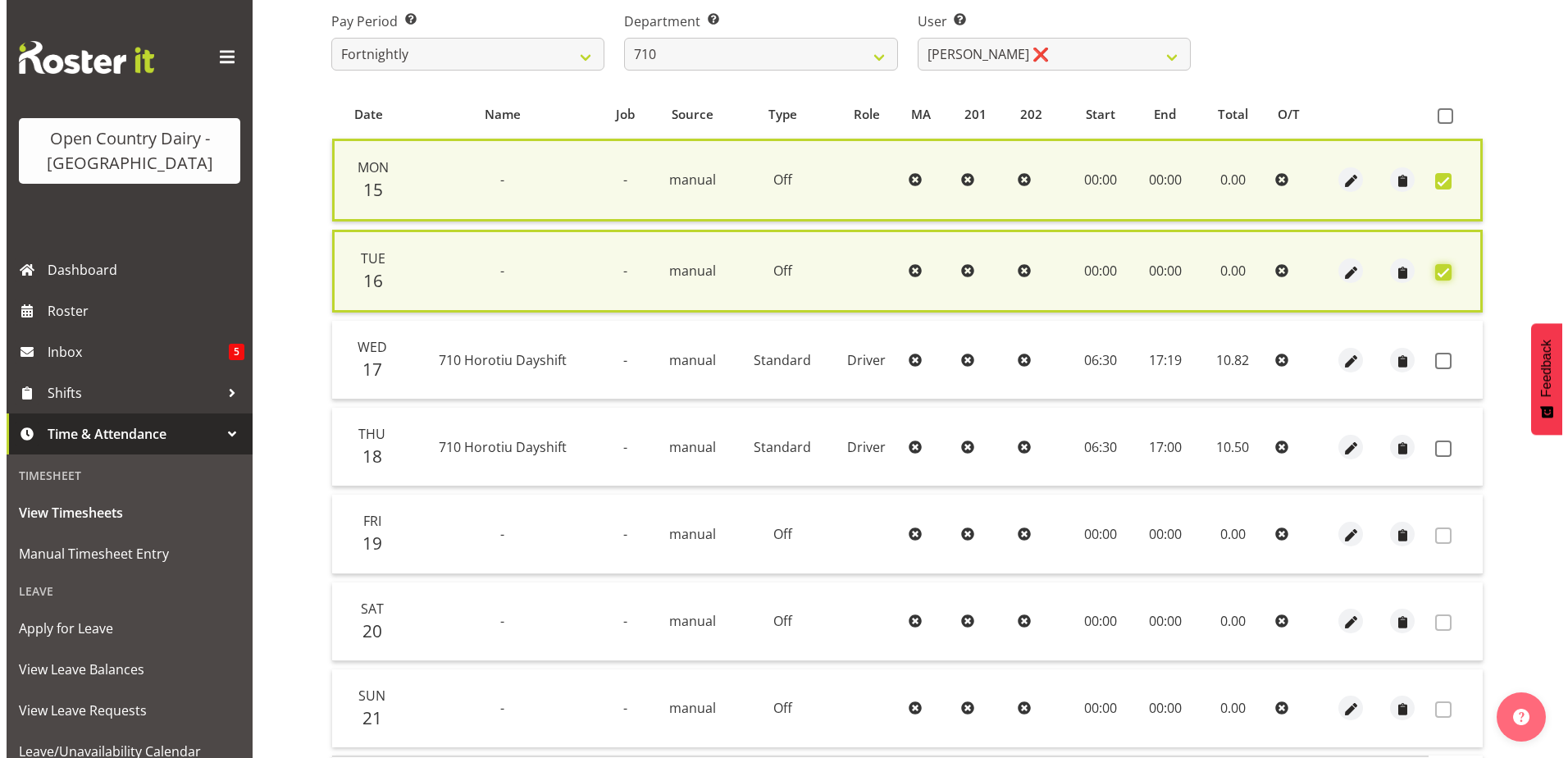
scroll to position [384, 0]
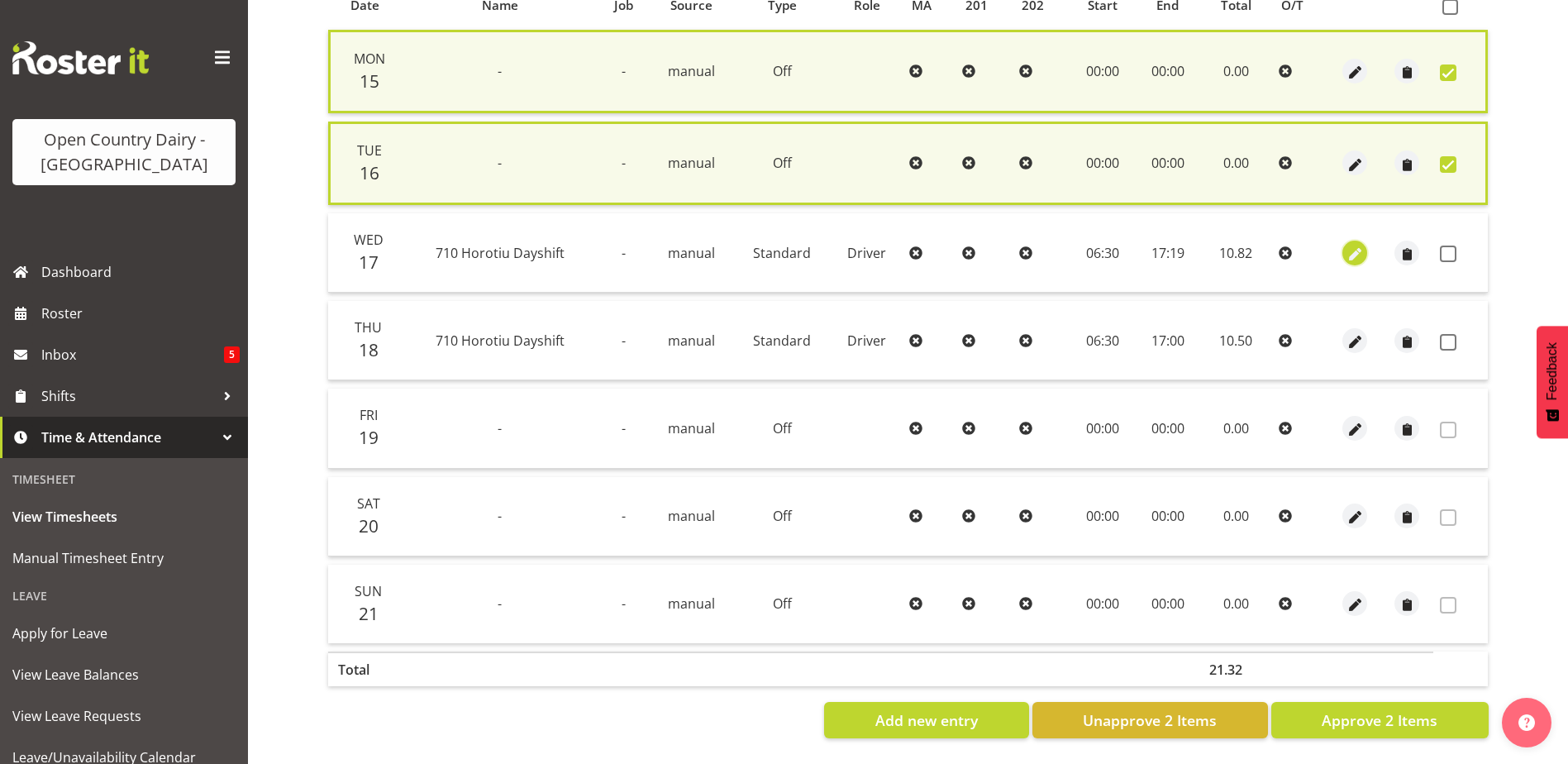
click at [1355, 251] on span "button" at bounding box center [1355, 253] width 19 height 19
select select "Standard"
select select "8"
select select "2025"
select select "17"
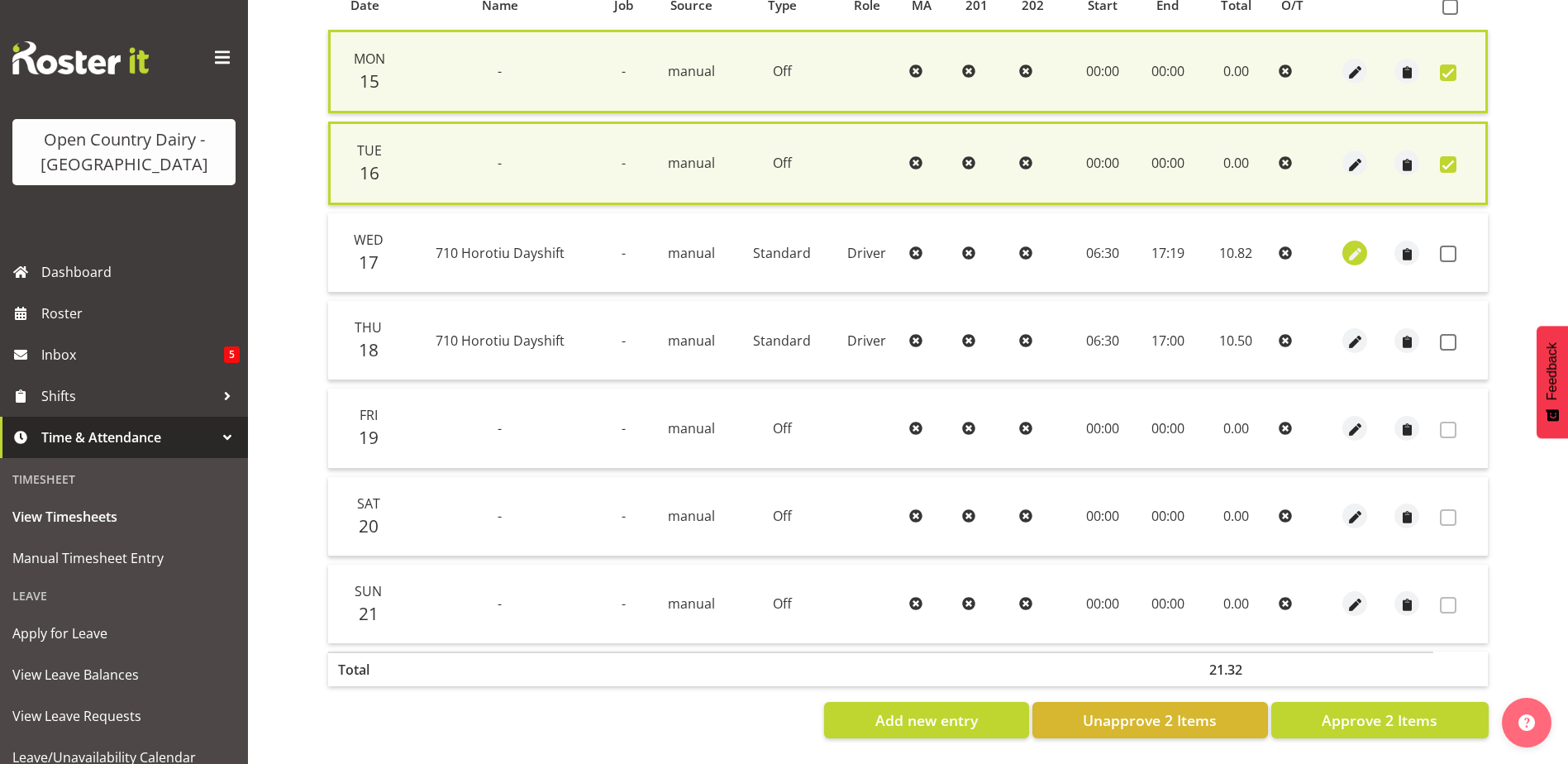
select select "19"
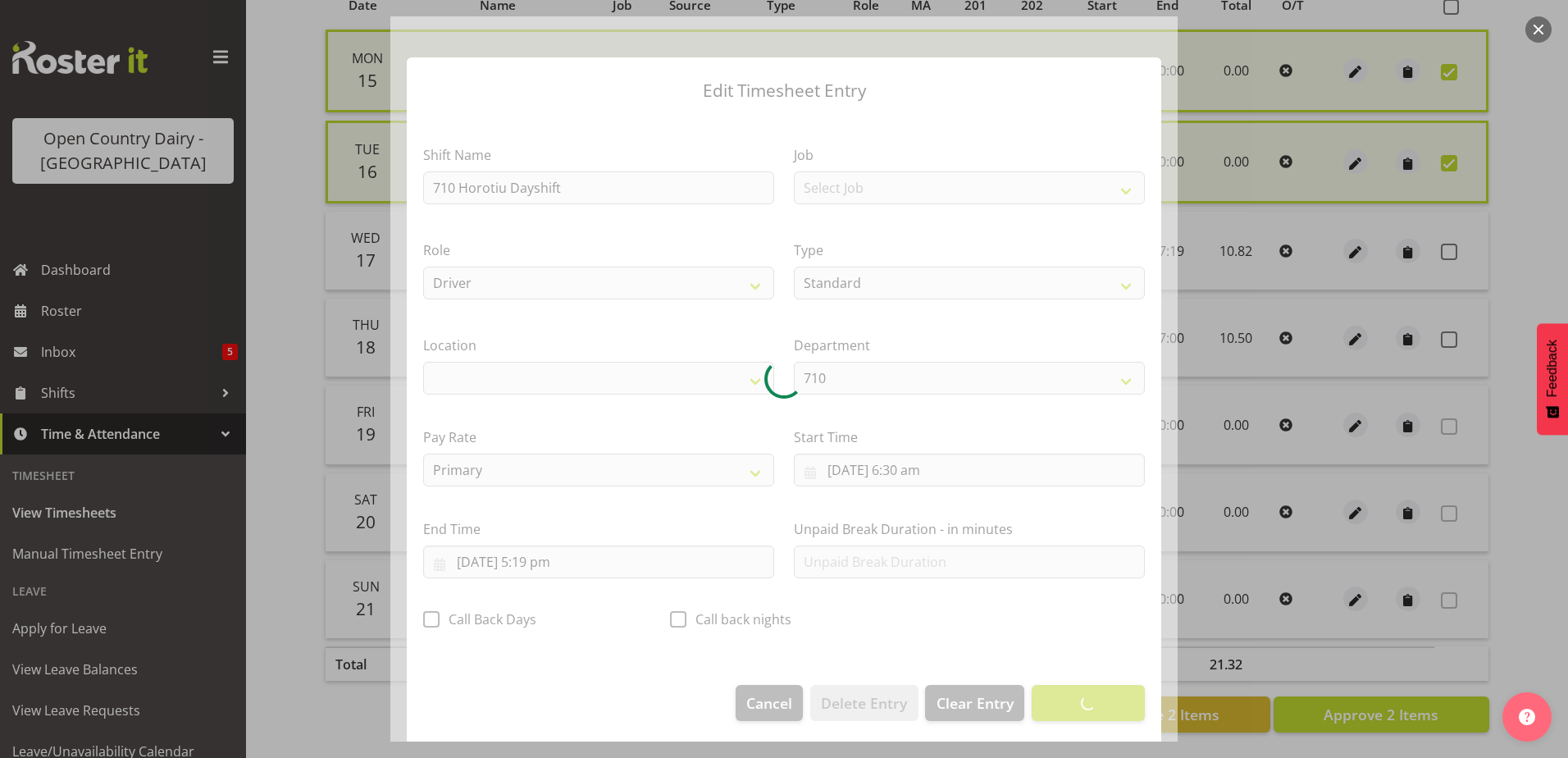
select select "1054"
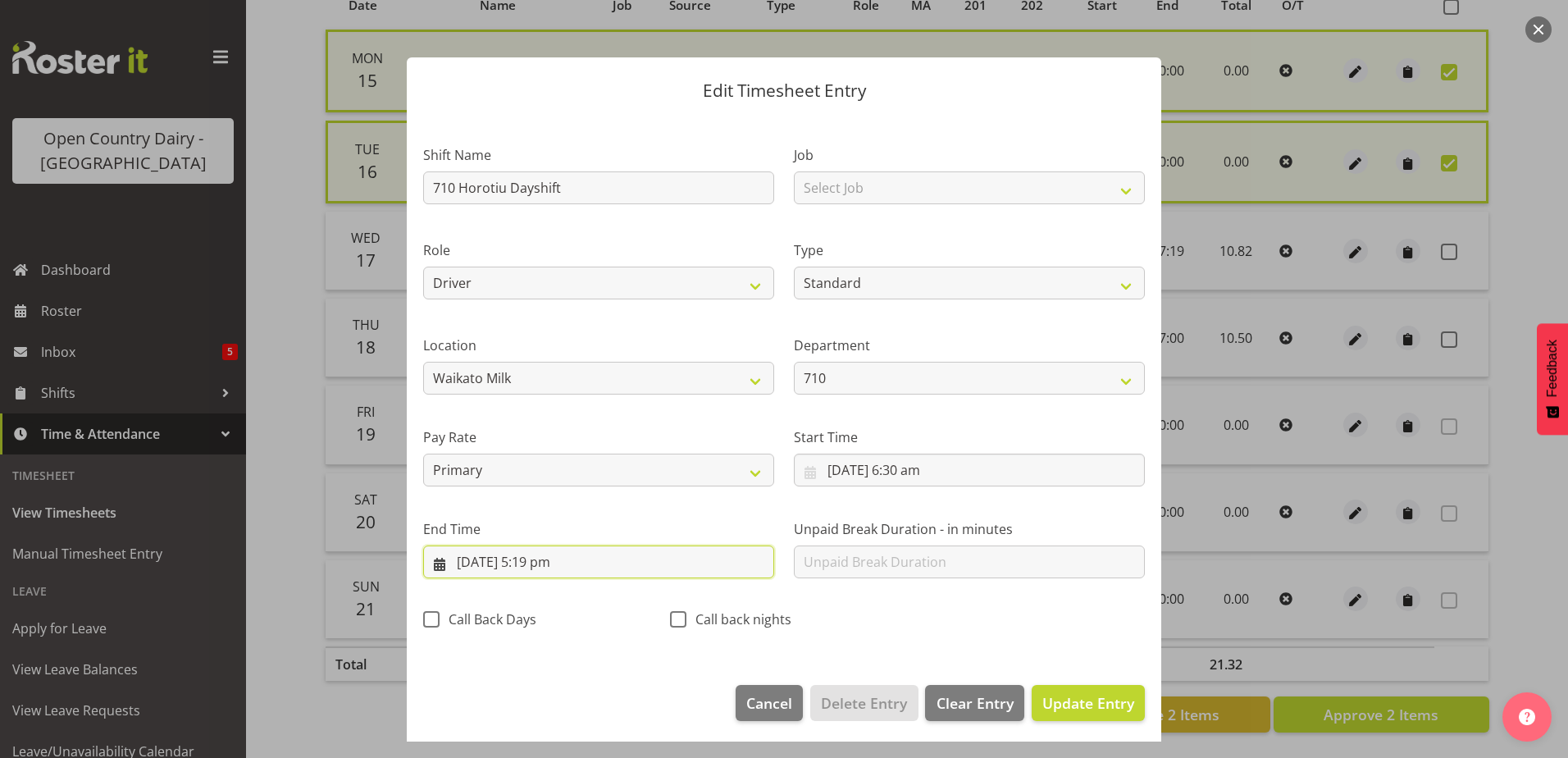
click at [553, 563] on input "17/09/2025, 5:19 pm" at bounding box center [599, 562] width 351 height 33
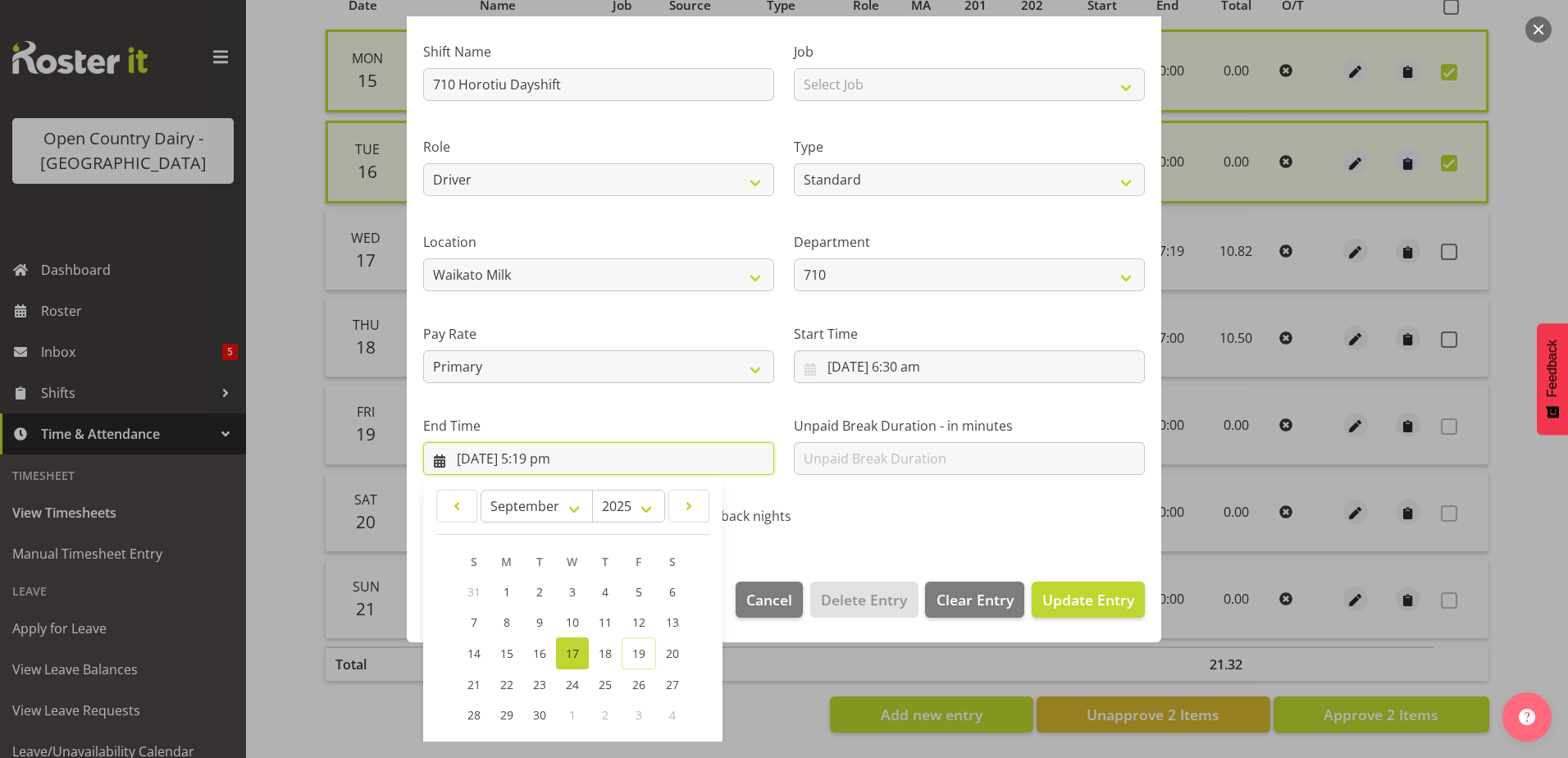
scroll to position [212, 0]
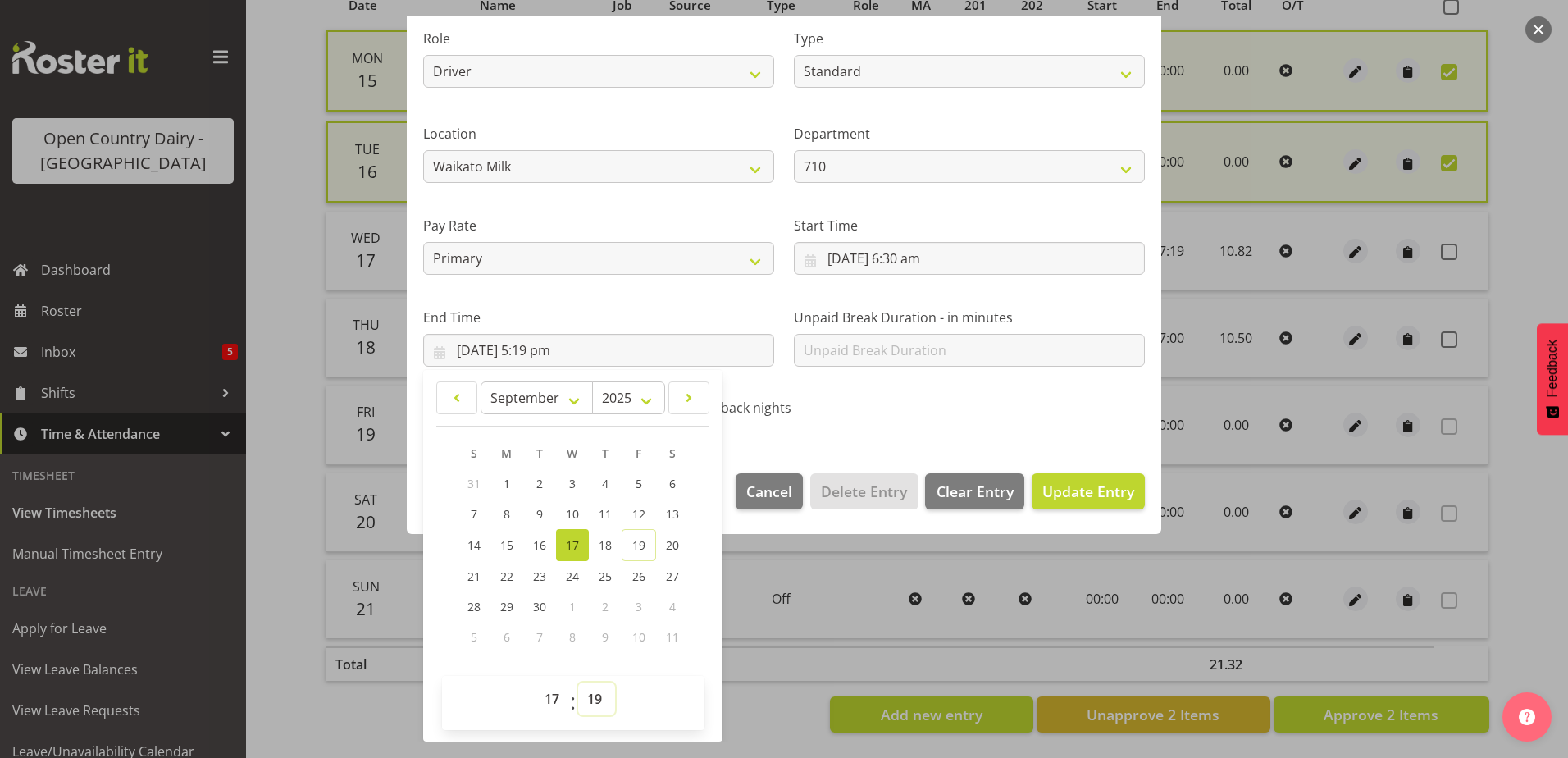
click at [597, 703] on select "00 01 02 03 04 05 06 07 08 09 10 11 12 13 14 15 16 17 18 19 20 21 22 23 24 25 2…" at bounding box center [596, 699] width 37 height 33
select select "15"
click at [578, 683] on select "00 01 02 03 04 05 06 07 08 09 10 11 12 13 14 15 16 17 18 19 20 21 22 23 24 25 2…" at bounding box center [596, 699] width 37 height 33
type input "17/09/2025, 5:15 pm"
click at [1071, 491] on span "Update Entry" at bounding box center [1089, 491] width 92 height 20
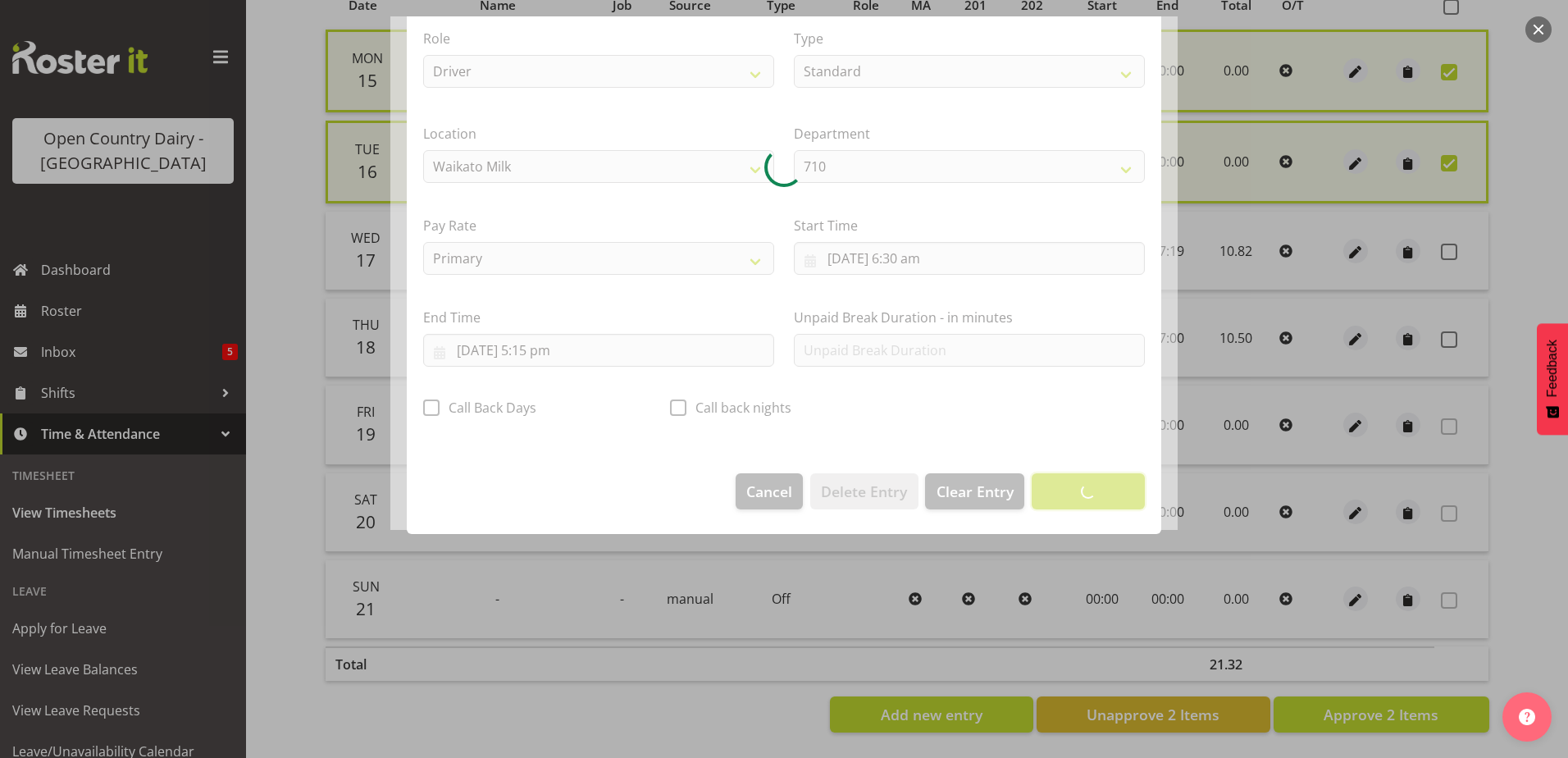
scroll to position [5, 0]
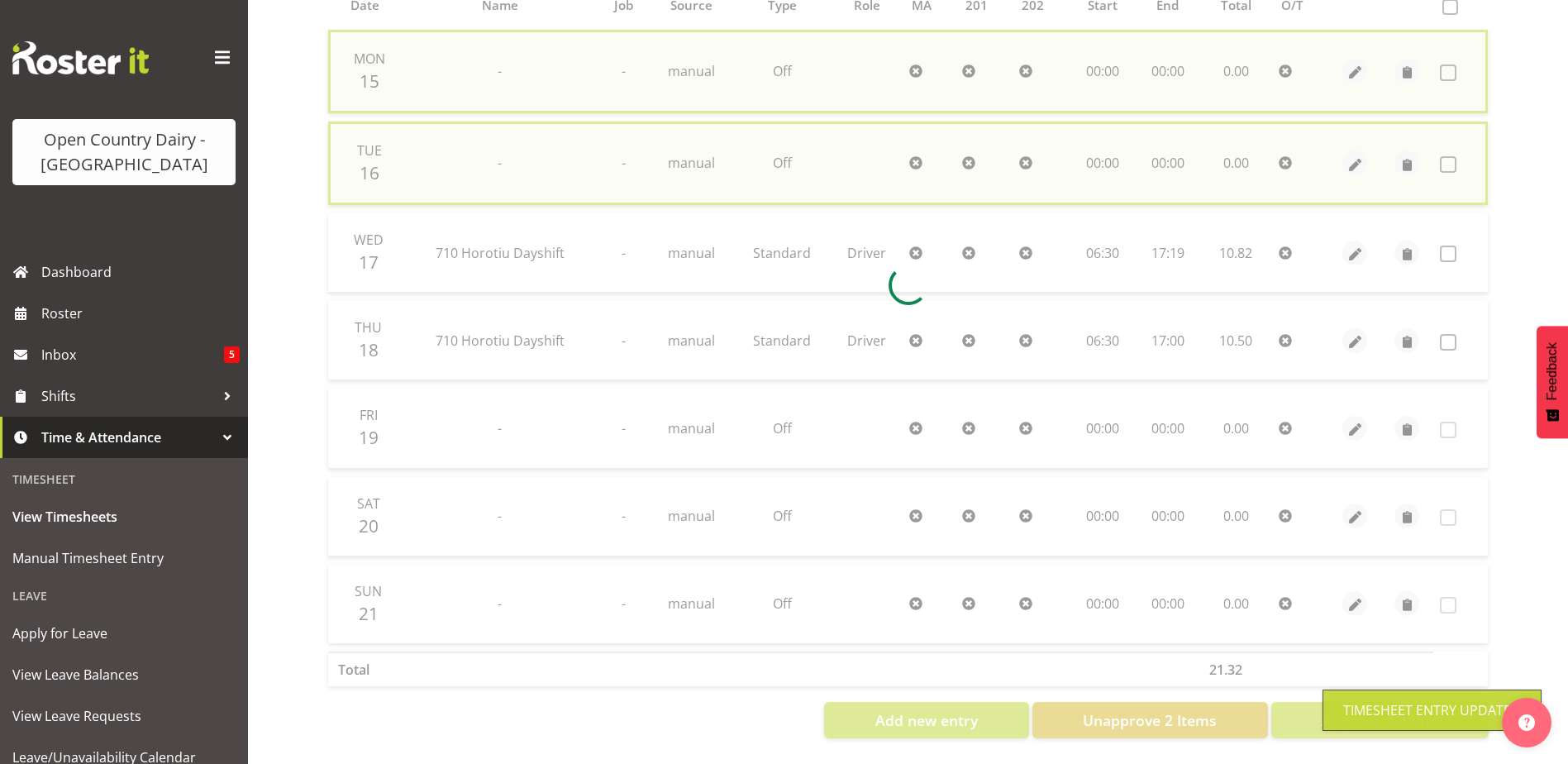
checkbox input "false"
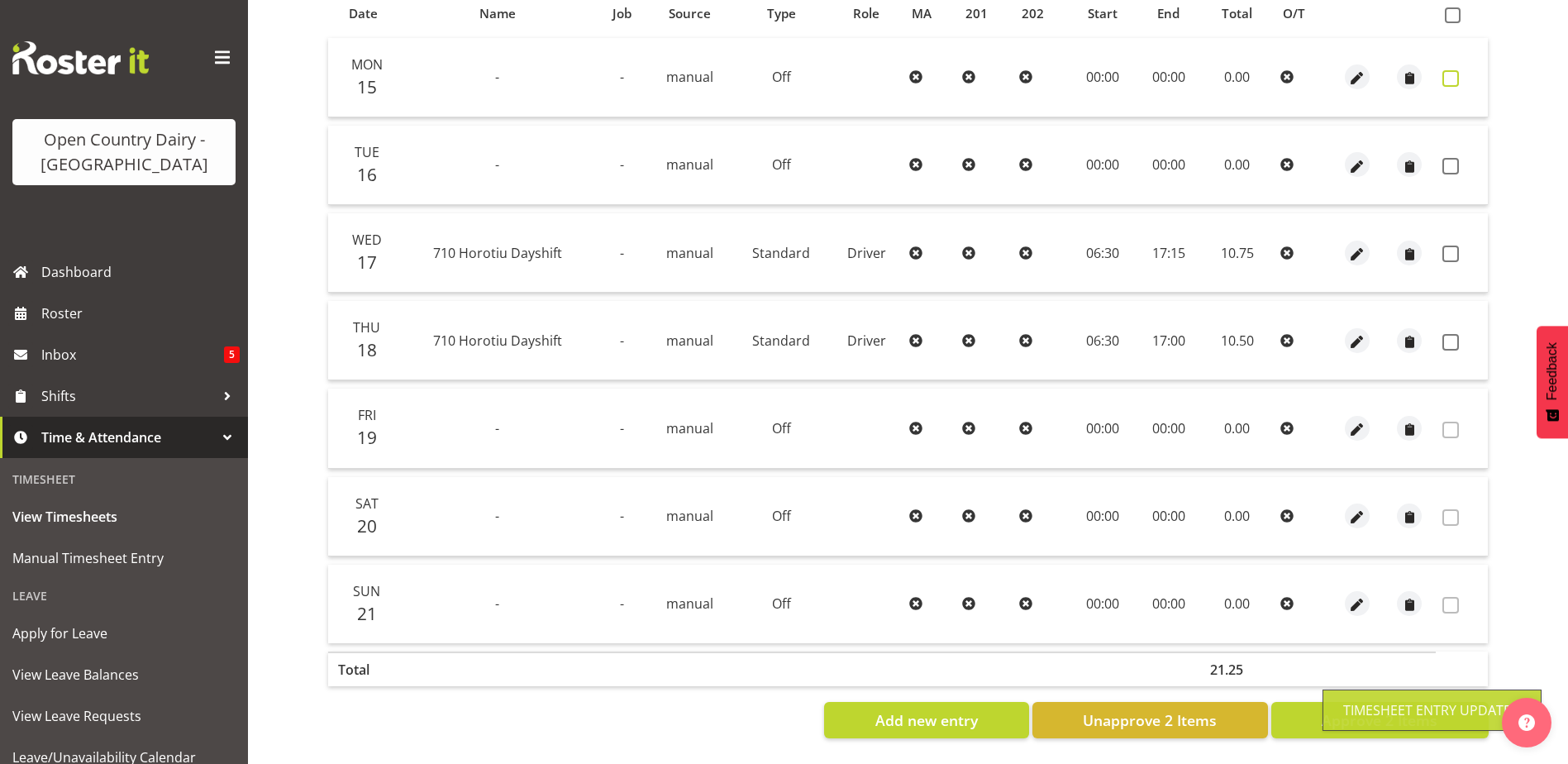
click at [1451, 70] on span at bounding box center [1451, 78] width 16 height 16
checkbox input "true"
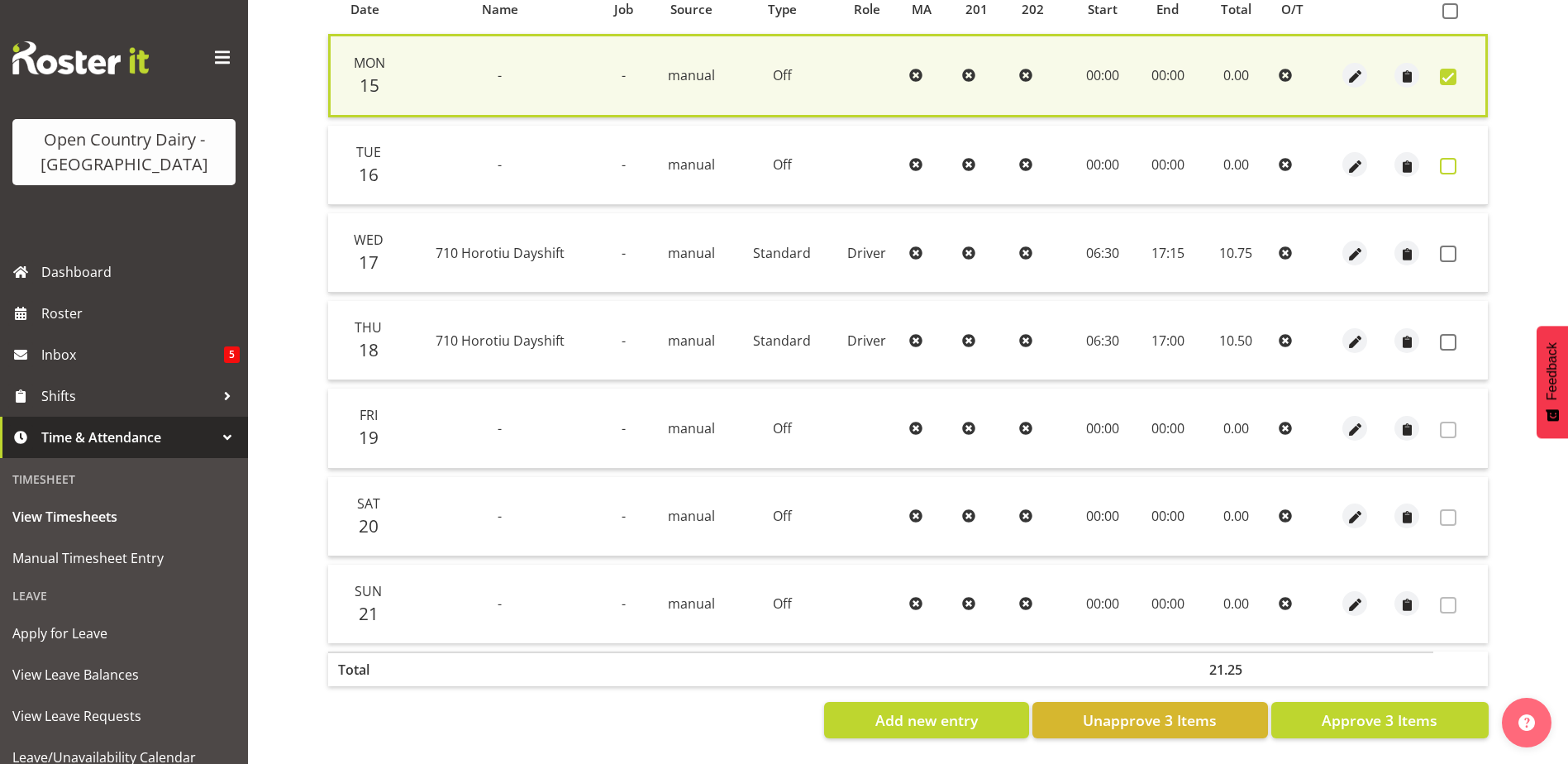
click at [1450, 158] on span at bounding box center [1449, 166] width 16 height 16
checkbox input "true"
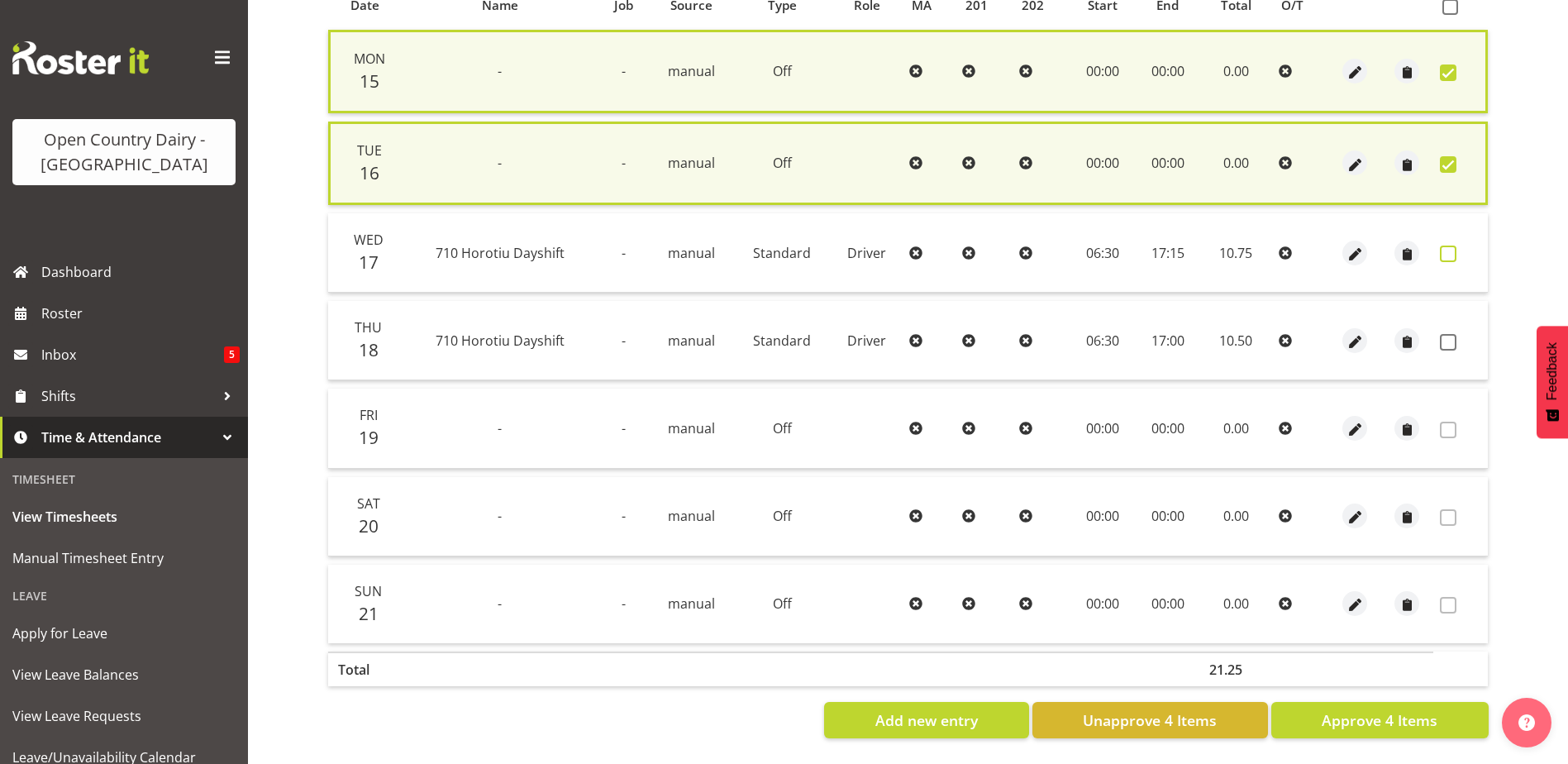
click at [1447, 254] on span at bounding box center [1449, 253] width 16 height 16
checkbox input "true"
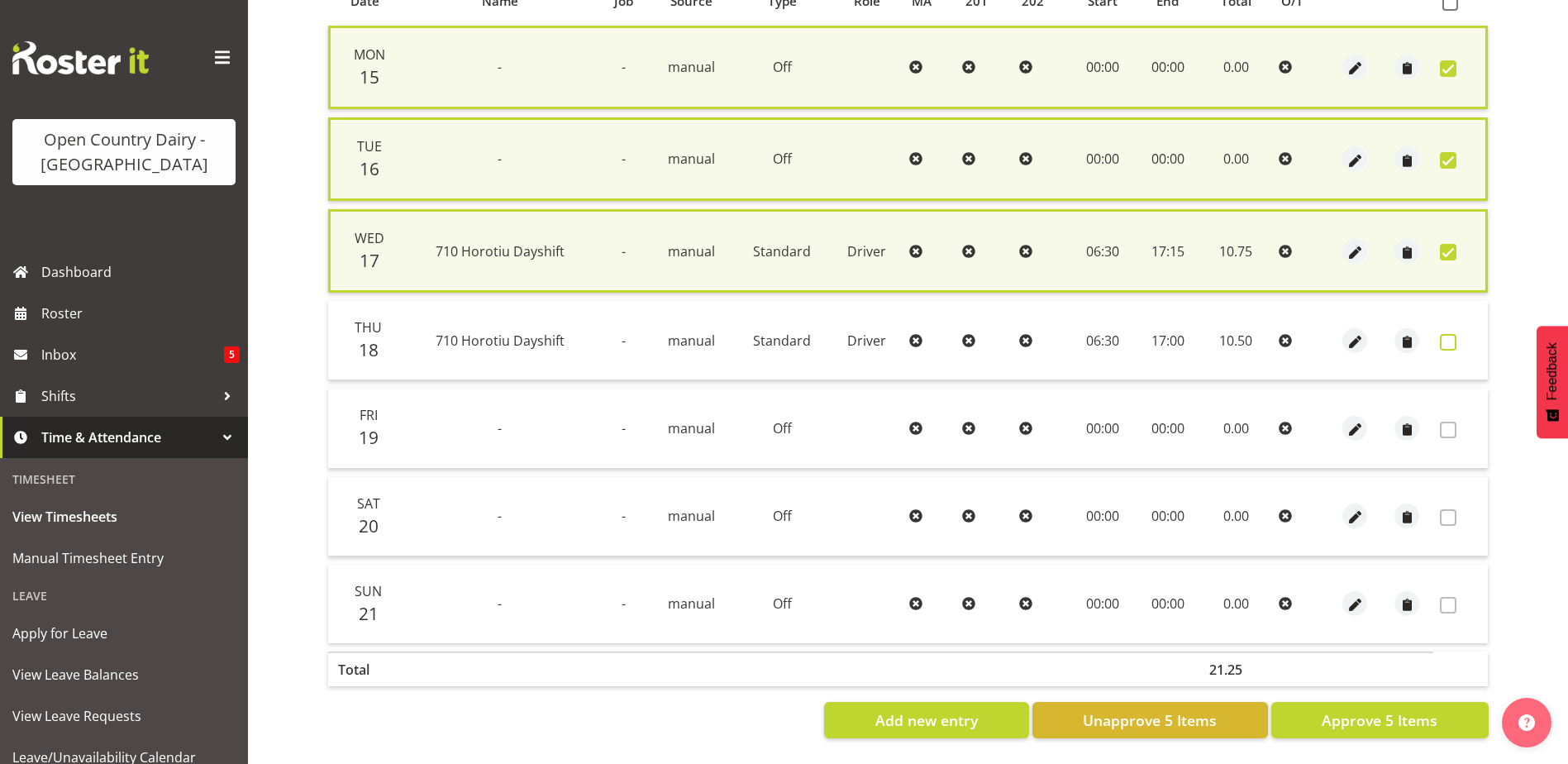
click at [1449, 344] on span at bounding box center [1449, 342] width 16 height 16
checkbox input "true"
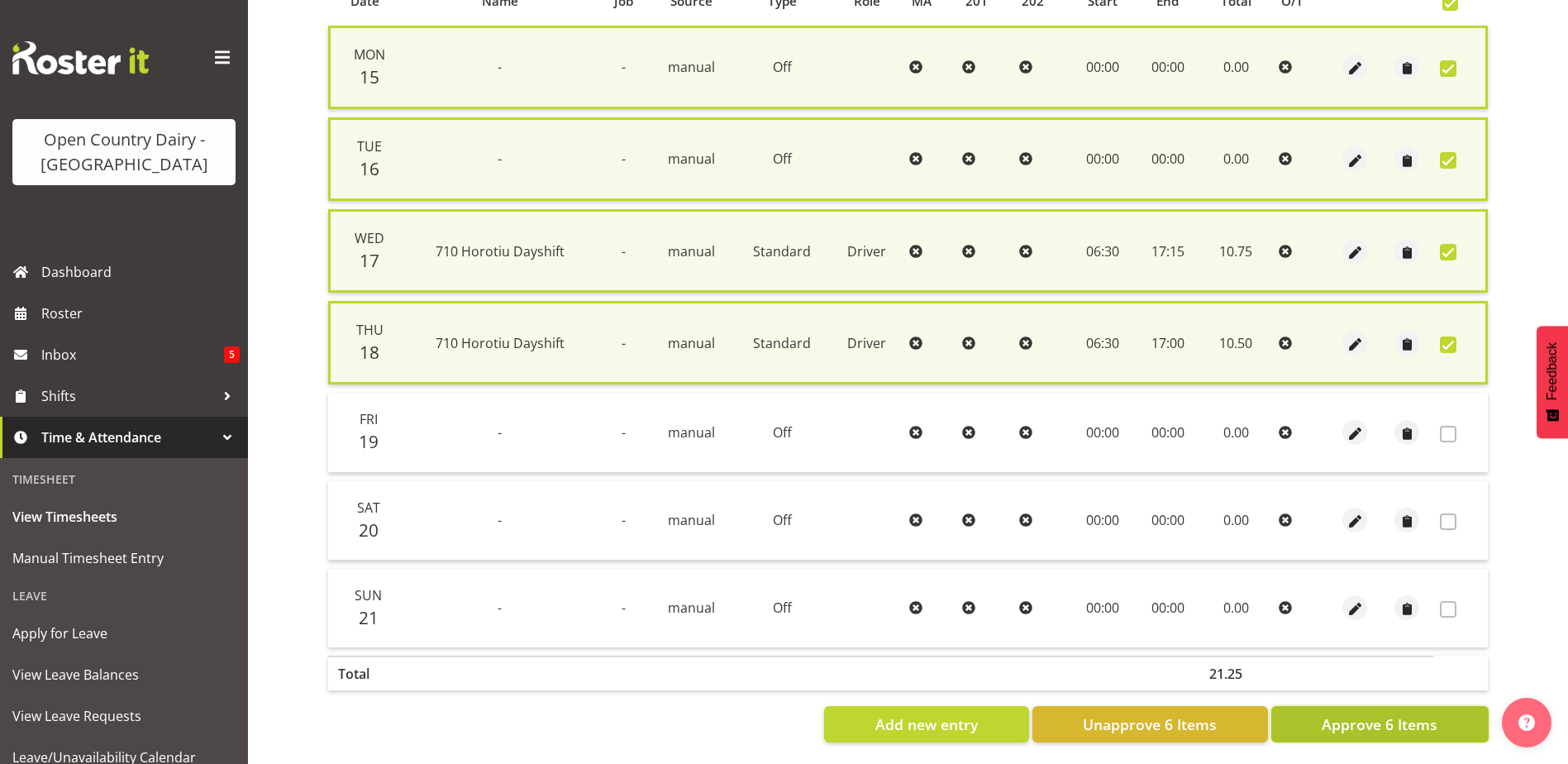
click at [1371, 733] on span "Approve 6 Items" at bounding box center [1379, 725] width 116 height 22
checkbox input "false"
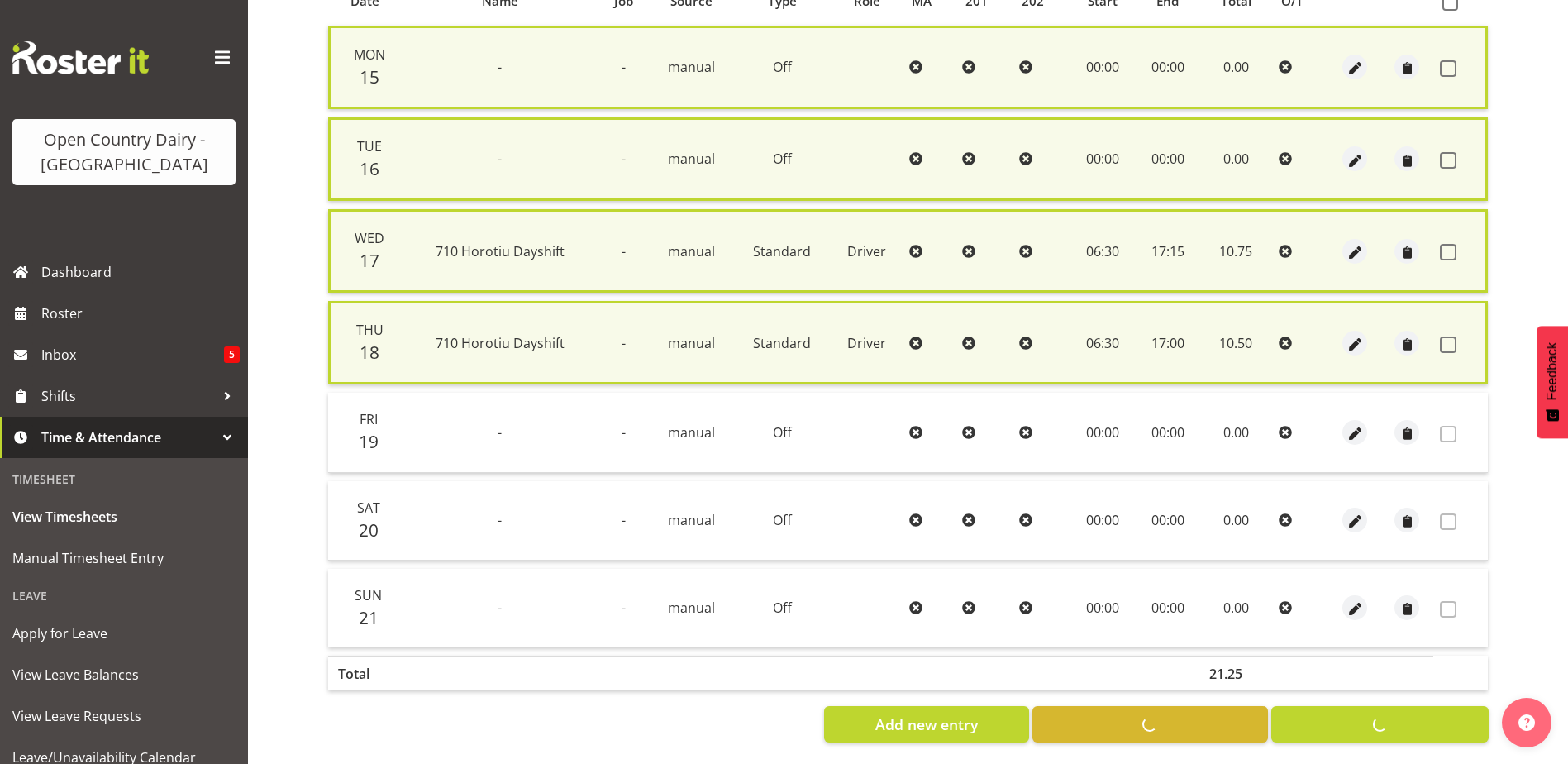
checkbox input "false"
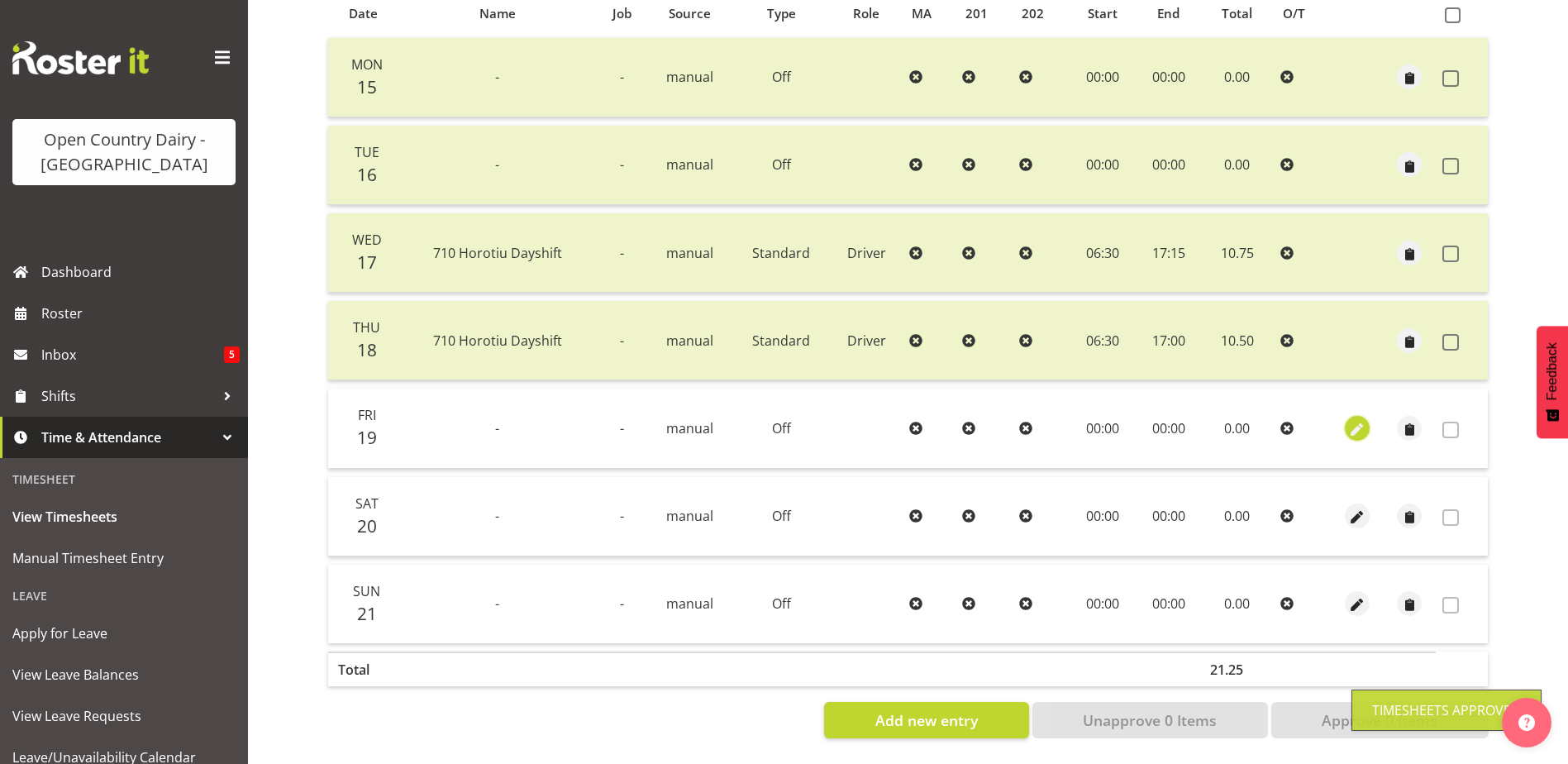
click at [1351, 420] on span "button" at bounding box center [1357, 429] width 19 height 19
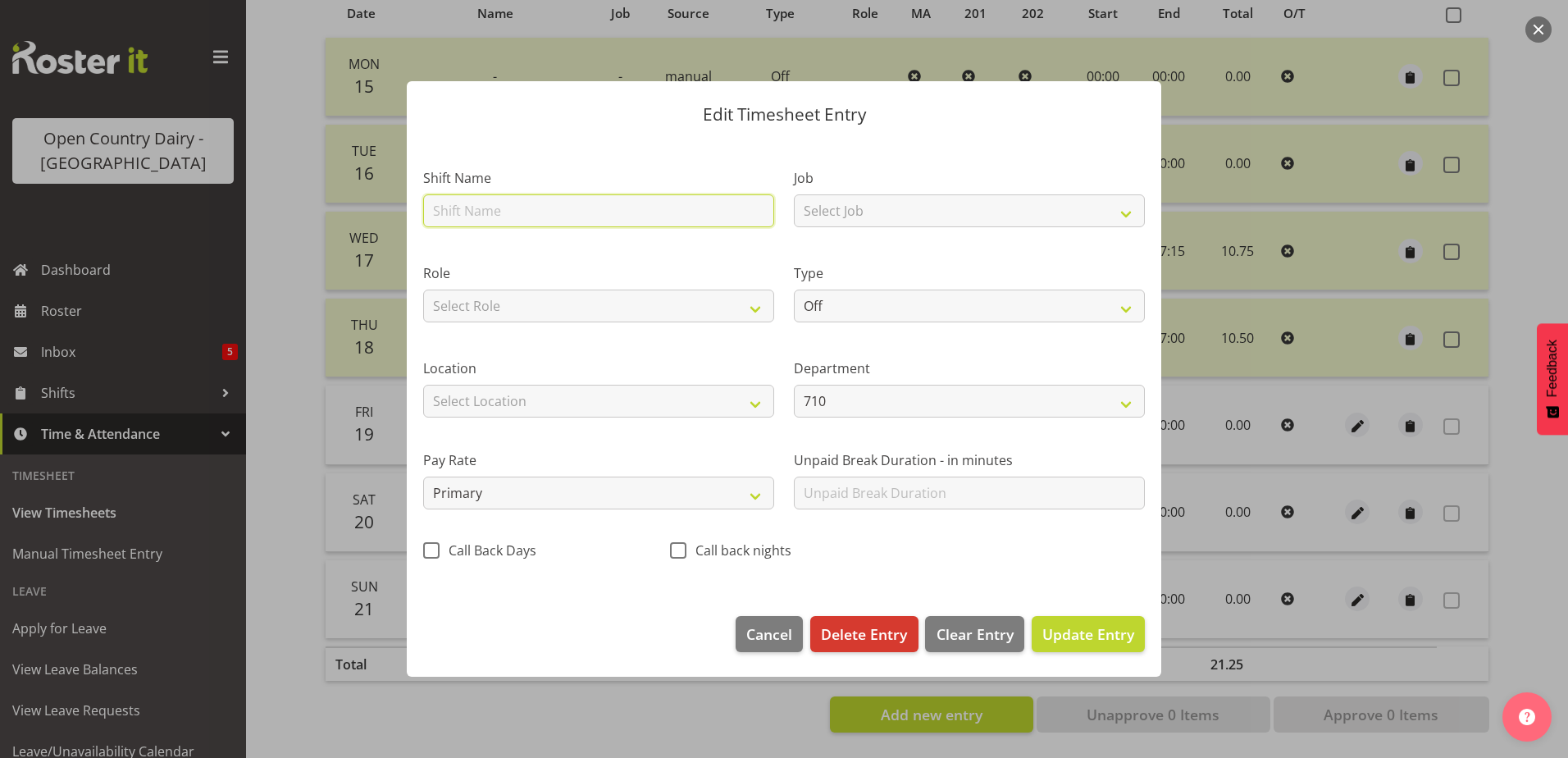
click at [606, 203] on input "text" at bounding box center [599, 211] width 351 height 33
drag, startPoint x: 458, startPoint y: 212, endPoint x: 332, endPoint y: 209, distance: 126.0
click at [338, 212] on div "Edit Timesheet Entry Shift Name 703 Horotiu Nightshift Job Select Job Driver Dr…" at bounding box center [784, 379] width 1568 height 758
type input "Horotiu Nightshift"
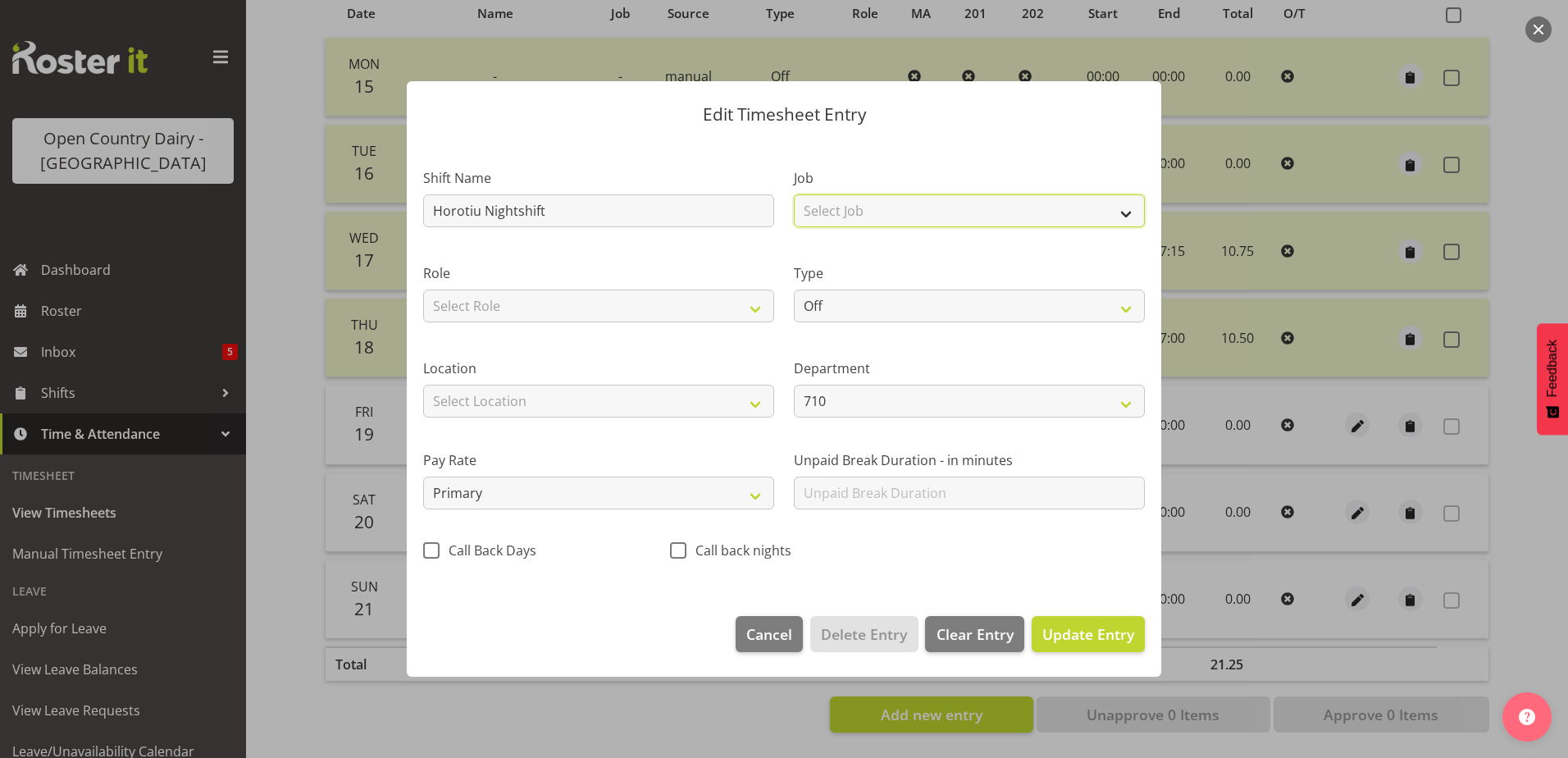
click at [938, 206] on select "Select Job Driver Driver supervisor Support" at bounding box center [969, 211] width 351 height 33
select select "9052"
click at [794, 194] on select "Select Job Driver Driver supervisor Support" at bounding box center [969, 211] width 351 height 33
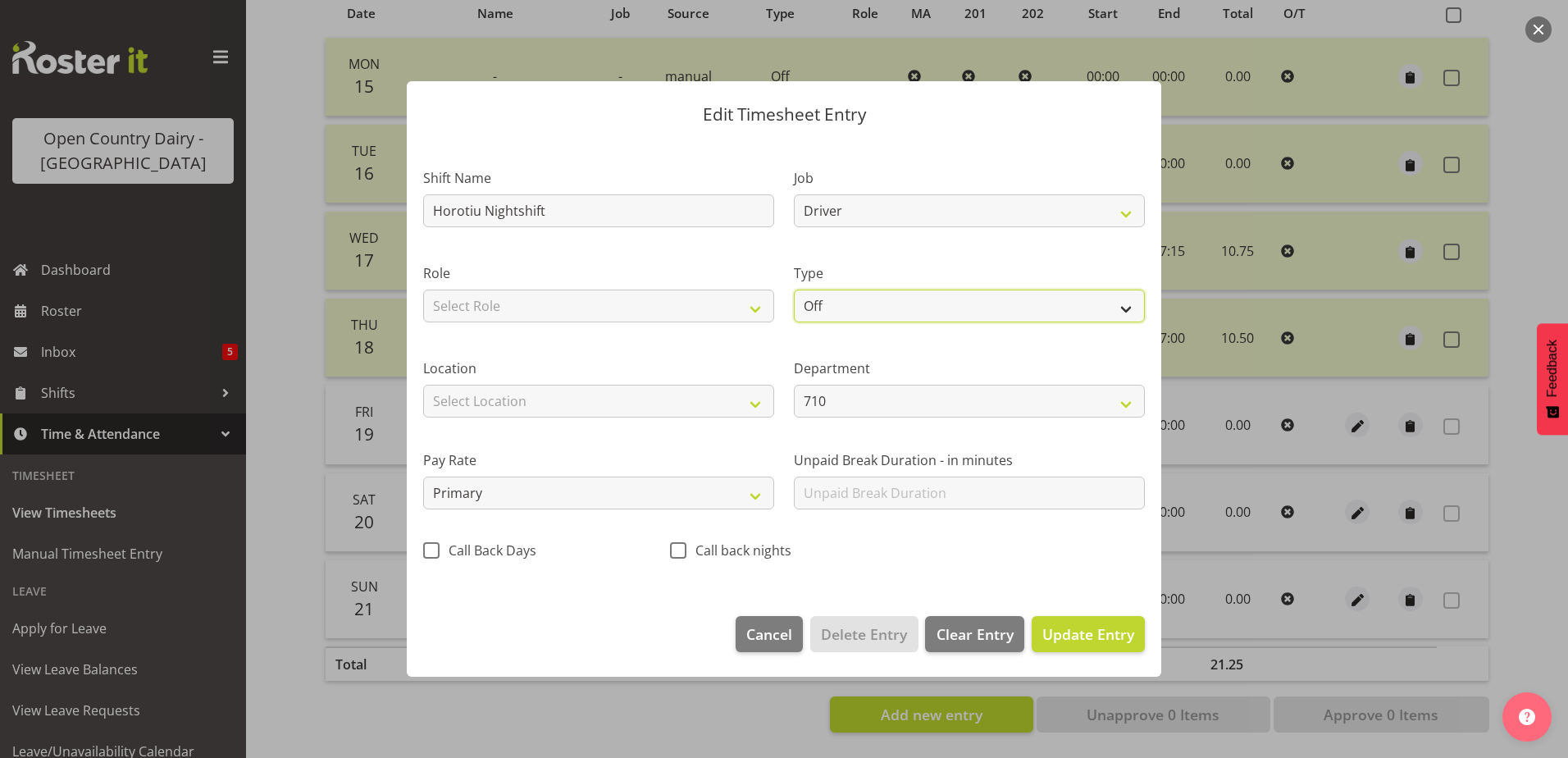
click at [874, 306] on select "Off Standard Public Holiday Public Holiday (Worked) Day In Lieu Annual Leave Si…" at bounding box center [969, 306] width 351 height 33
select select "Standard"
click at [794, 289] on select "Off Standard Public Holiday Public Holiday (Worked) Day In Lieu Annual Leave Si…" at bounding box center [969, 306] width 351 height 33
select select "8"
select select "2025"
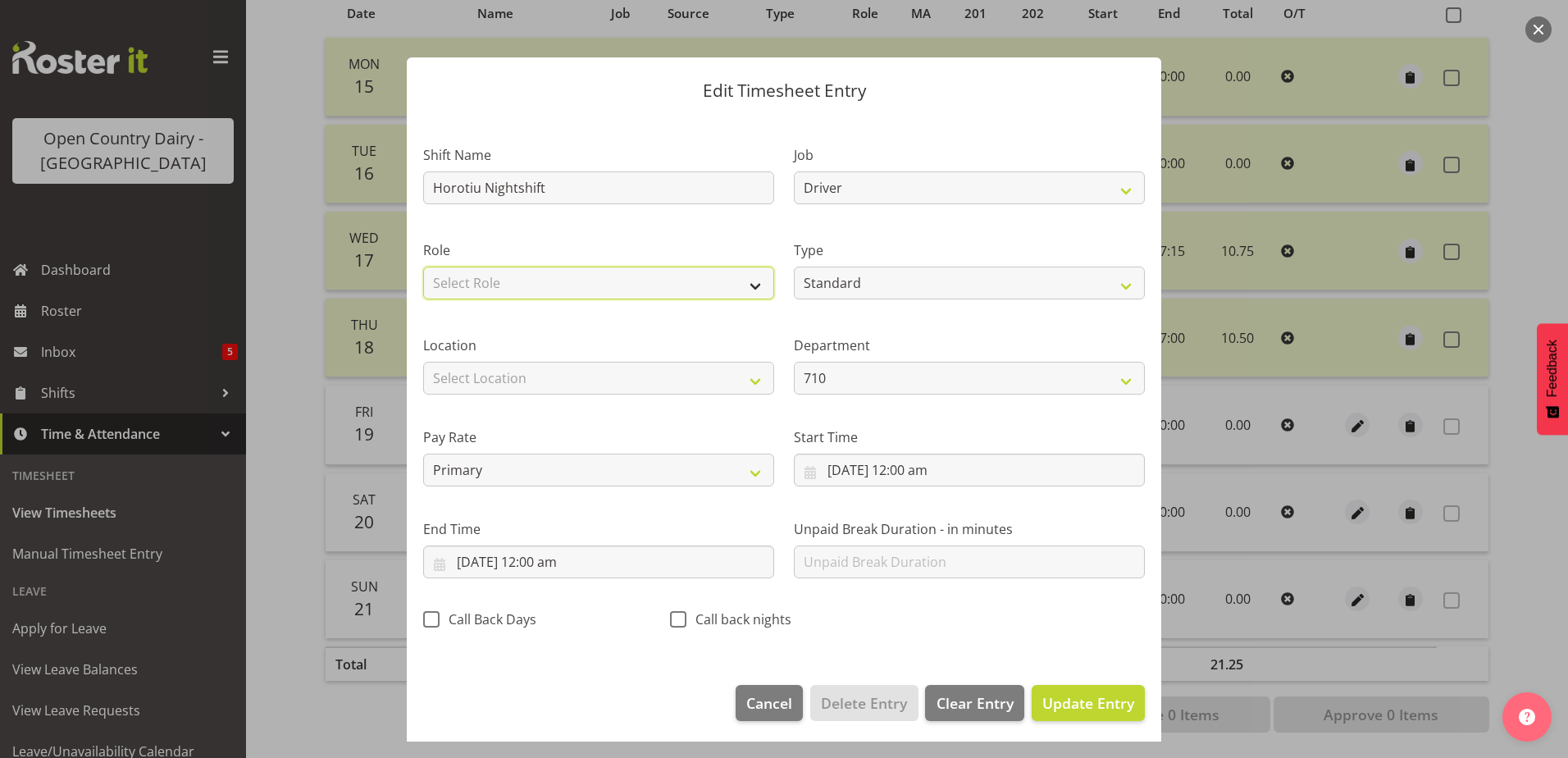
click at [660, 287] on select "Select Role Driver" at bounding box center [599, 283] width 351 height 33
select select "1166"
click at [423, 267] on select "Select Role Driver" at bounding box center [599, 283] width 351 height 33
click at [660, 378] on select "Select Location Containers Horotiu Ingredients Waharoa Office Waikato Milk Whan…" at bounding box center [599, 378] width 351 height 33
select select "1054"
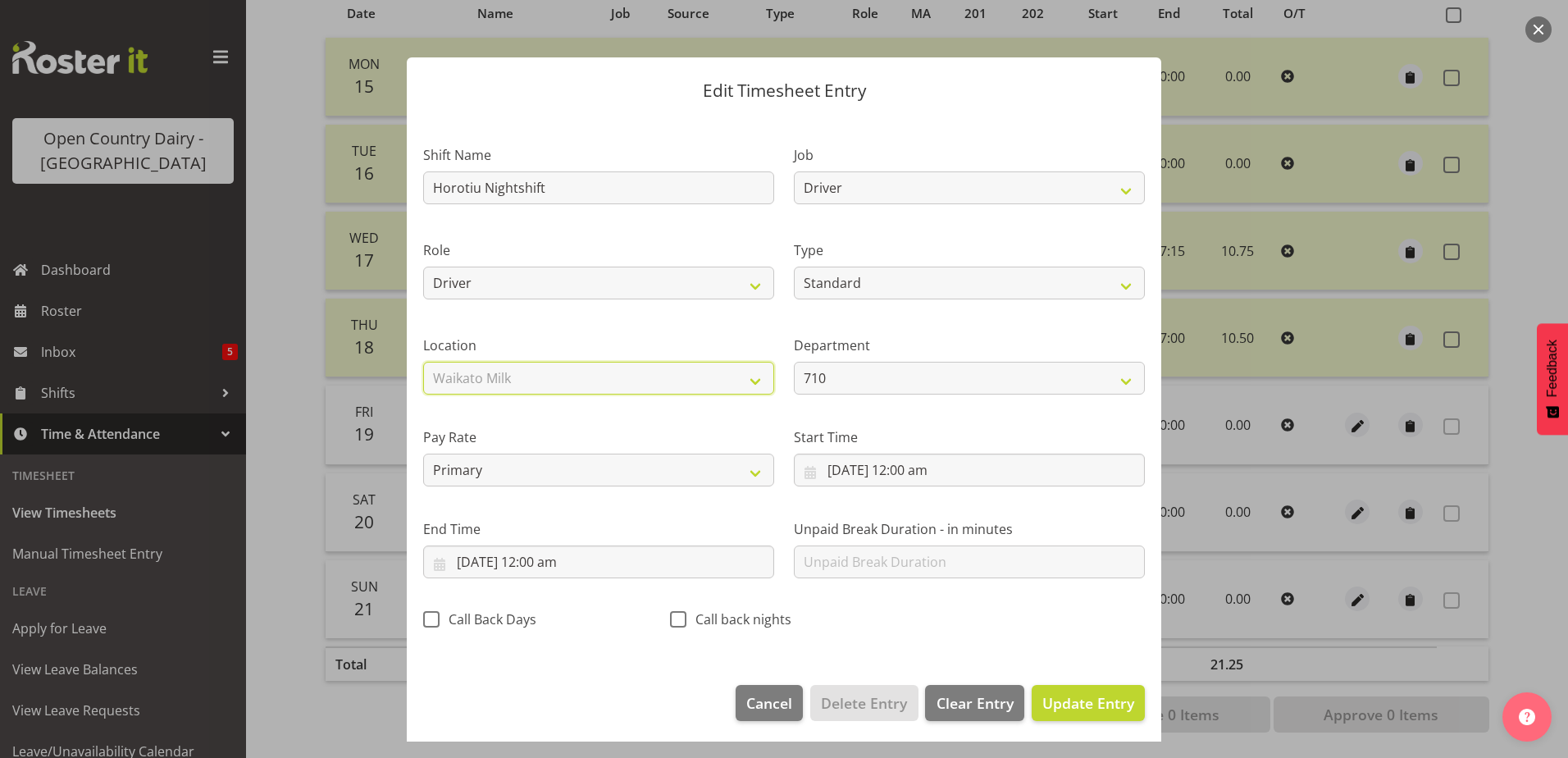
click at [423, 362] on select "Select Location Containers Horotiu Ingredients Waharoa Office Waikato Milk Whan…" at bounding box center [599, 378] width 351 height 33
click at [864, 469] on input "19/09/2025, 12:00 am" at bounding box center [969, 470] width 351 height 33
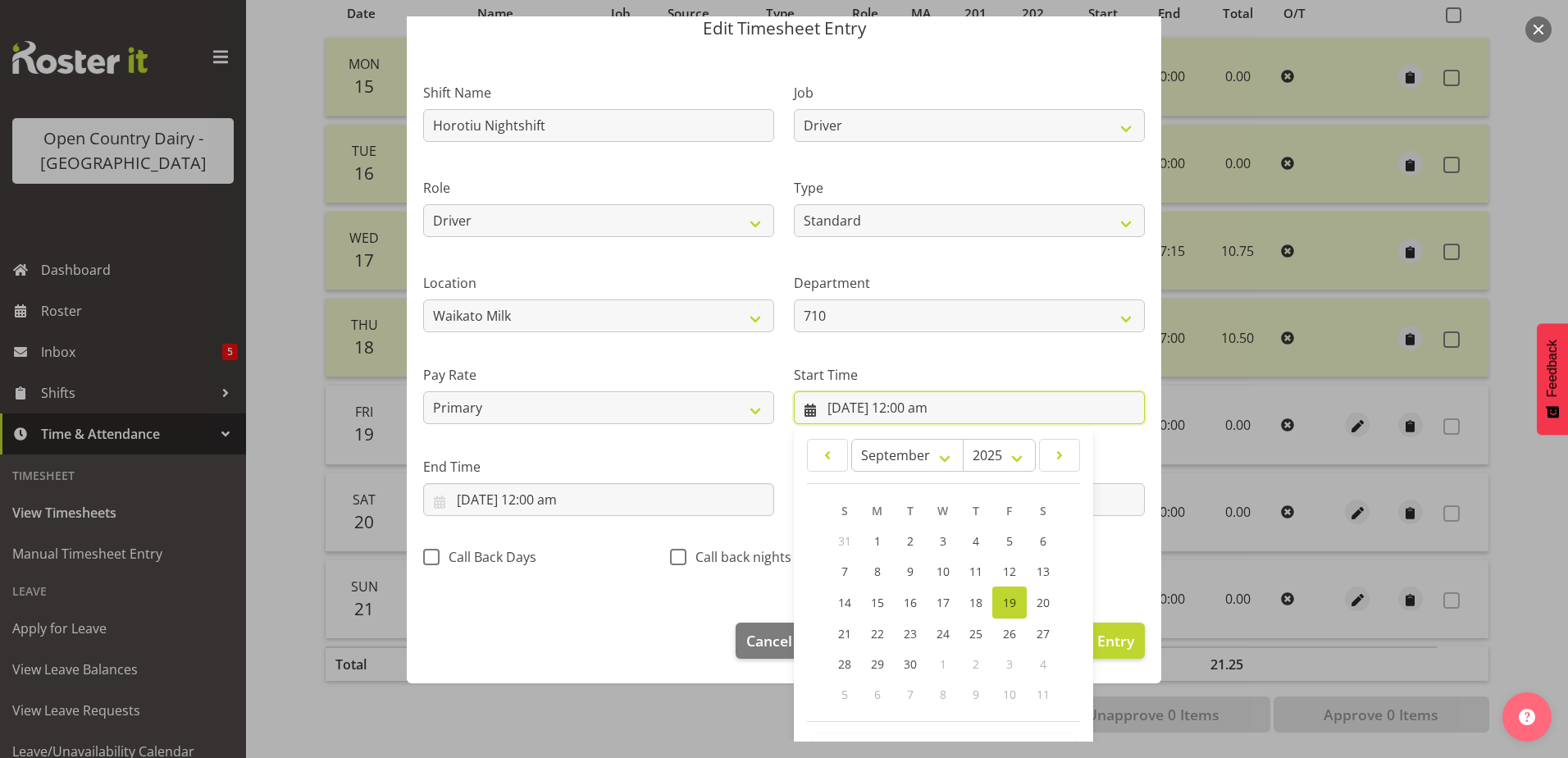
scroll to position [119, 0]
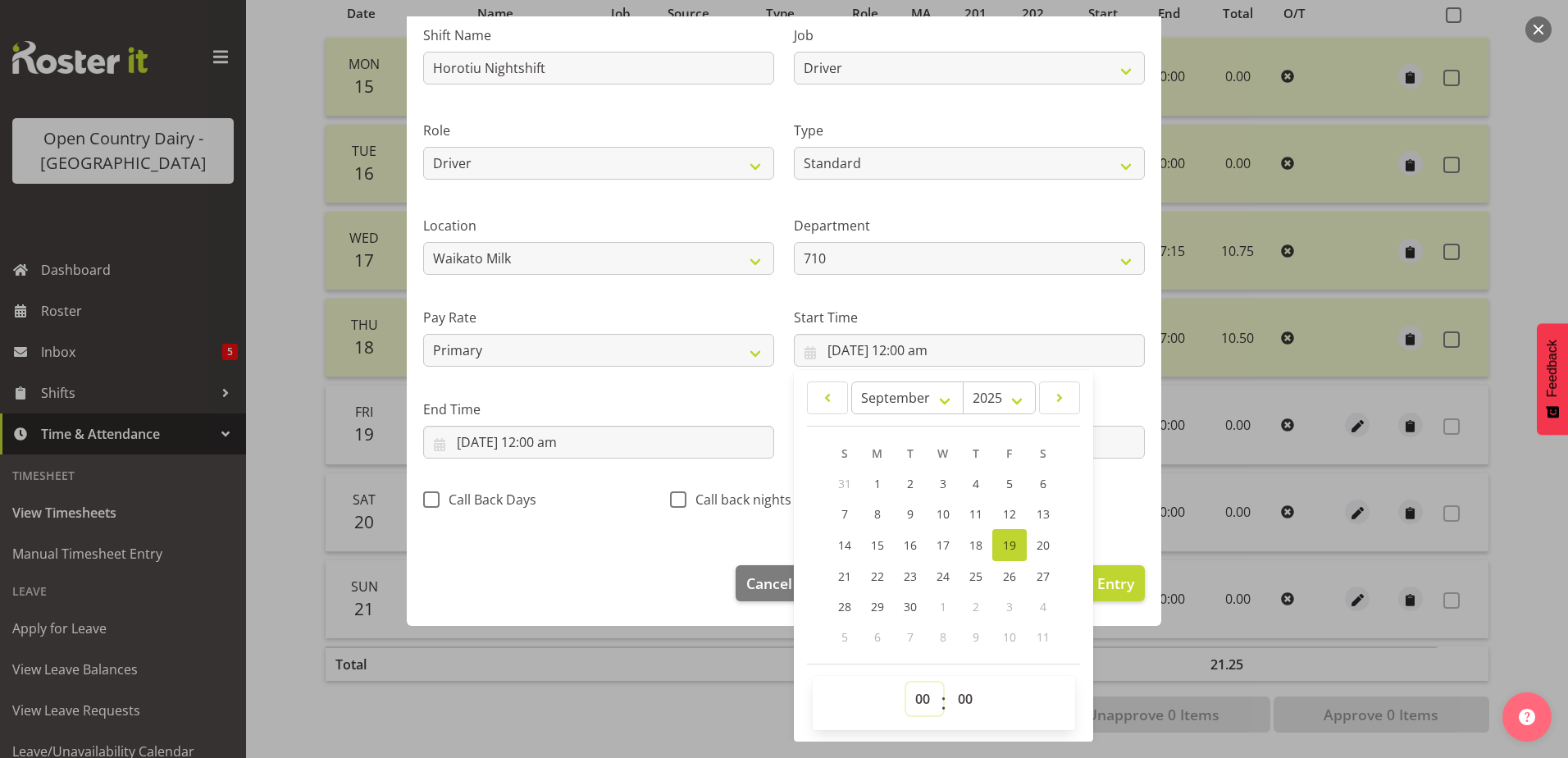
click at [914, 702] on select "00 01 02 03 04 05 06 07 08 09 10 11 12 13 14 15 16 17 18 19 20 21 22 23" at bounding box center [924, 699] width 37 height 33
select select "16"
click at [906, 683] on select "00 01 02 03 04 05 06 07 08 09 10 11 12 13 14 15 16 17 18 19 20 21 22 23" at bounding box center [924, 699] width 37 height 33
type input "19/09/2025, 4:00 pm"
drag, startPoint x: 954, startPoint y: 696, endPoint x: 955, endPoint y: 687, distance: 9.1
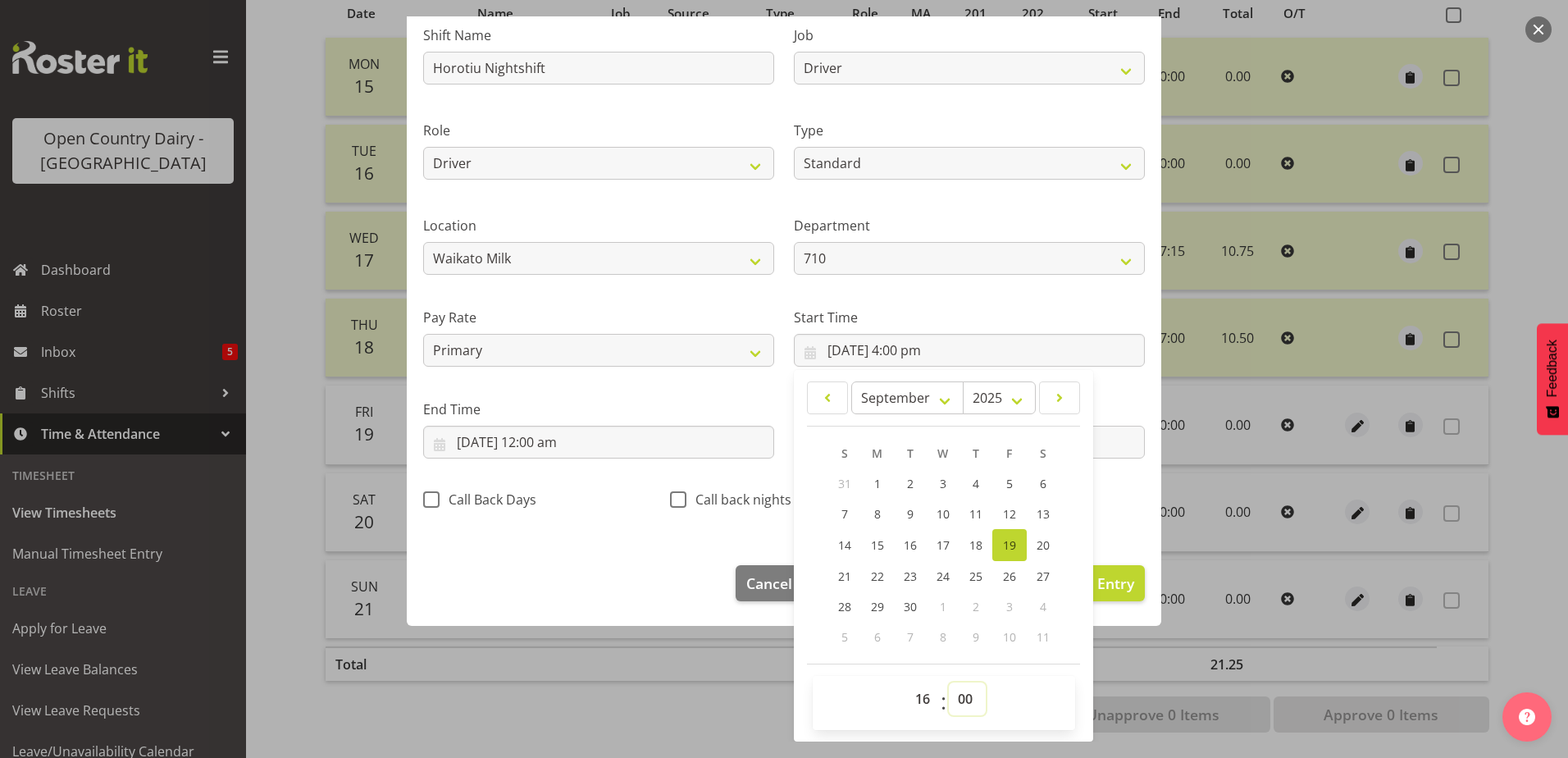
click at [955, 696] on select "00 01 02 03 04 05 06 07 08 09 10 11 12 13 14 15 16 17 18 19 20 21 22 23 24 25 2…" at bounding box center [967, 699] width 37 height 33
select select "45"
click at [949, 683] on select "00 01 02 03 04 05 06 07 08 09 10 11 12 13 14 15 16 17 18 19 20 21 22 23 24 25 2…" at bounding box center [967, 699] width 37 height 33
type input "19/09/2025, 4:45 pm"
click at [589, 441] on input "19/09/2025, 12:00 am" at bounding box center [599, 442] width 351 height 33
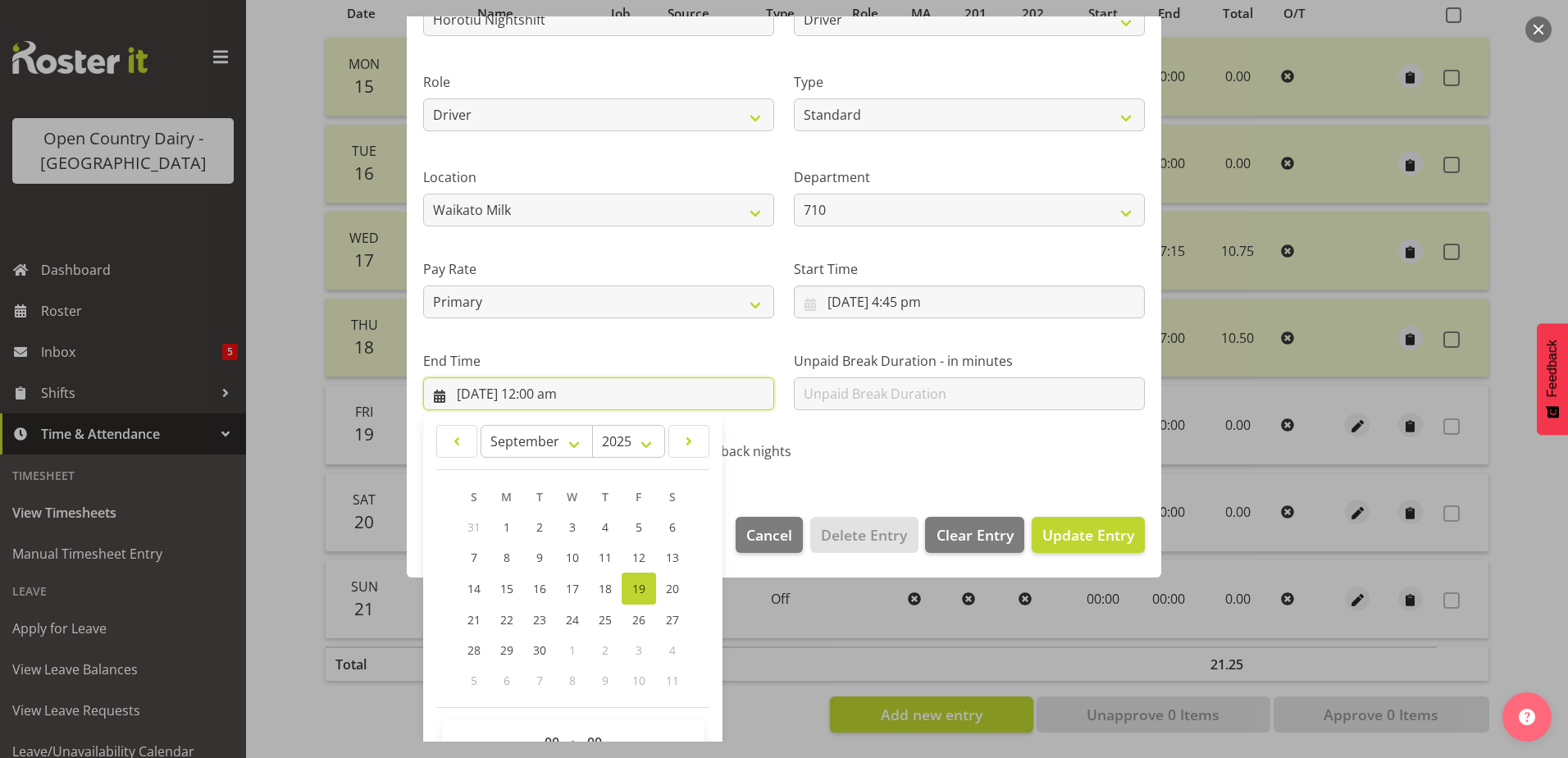
scroll to position [212, 0]
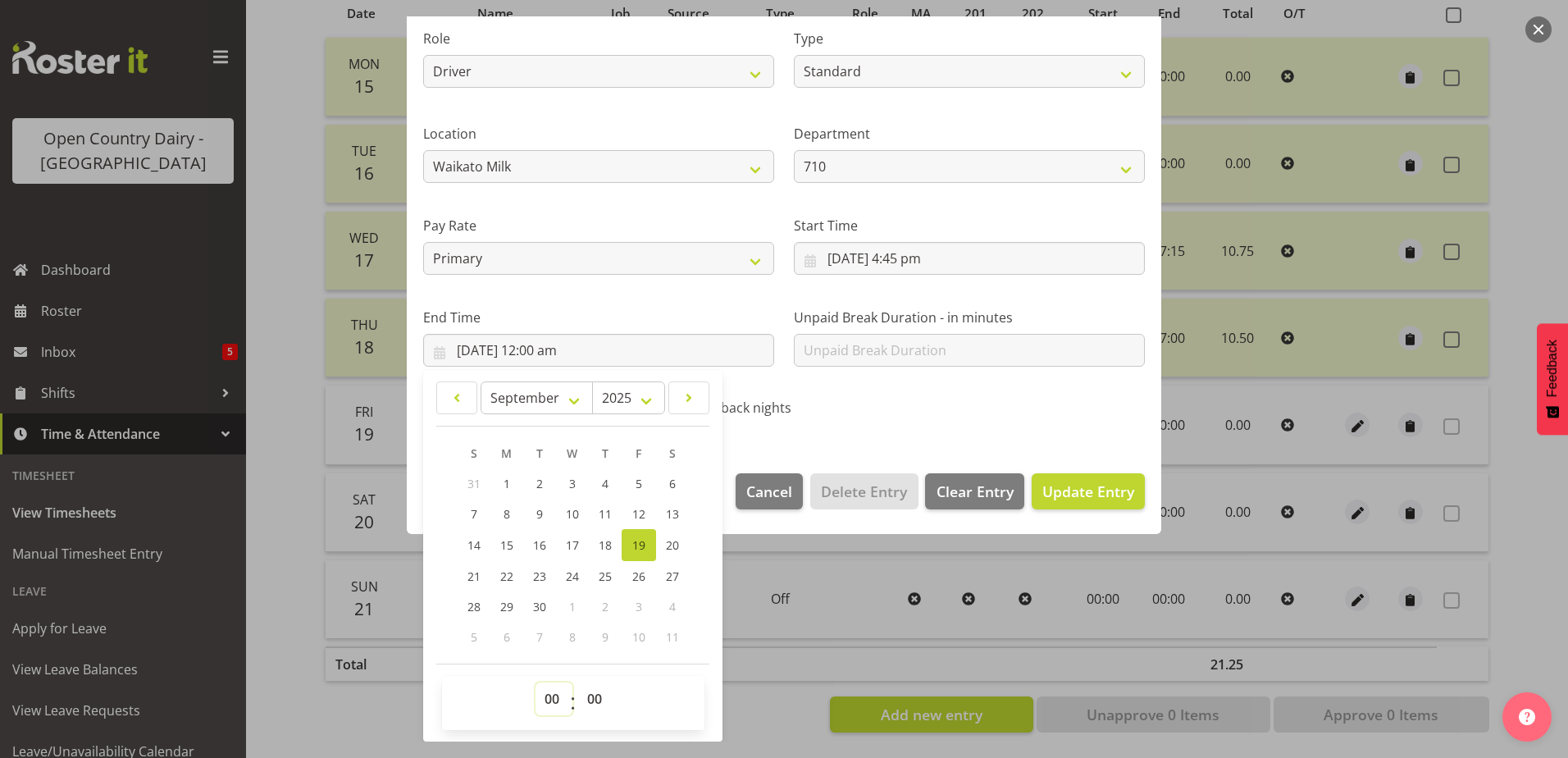
click at [551, 706] on select "00 01 02 03 04 05 06 07 08 09 10 11 12 13 14 15 16 17 18 19 20 21 22 23" at bounding box center [553, 699] width 37 height 33
select select "4"
click at [535, 683] on select "00 01 02 03 04 05 06 07 08 09 10 11 12 13 14 15 16 17 18 19 20 21 22 23" at bounding box center [553, 699] width 37 height 33
type input "19/09/2025, 4:00 am"
click at [978, 411] on div "Shift Name Horotiu Nightshift Job Driver Driver supervisor Support Role Driver …" at bounding box center [784, 170] width 741 height 520
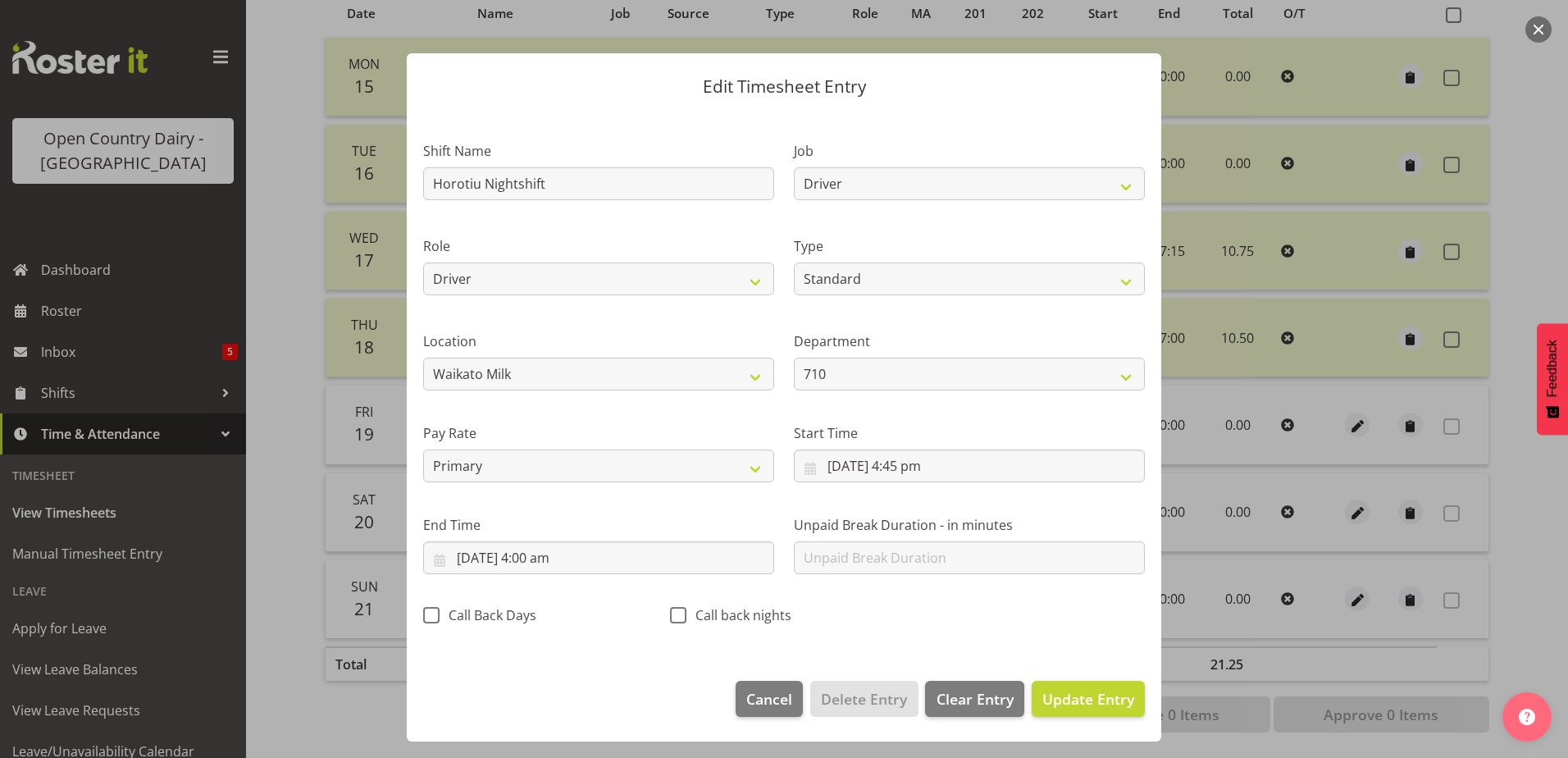
scroll to position [5, 0]
click at [1103, 702] on span "Update Entry" at bounding box center [1089, 699] width 92 height 20
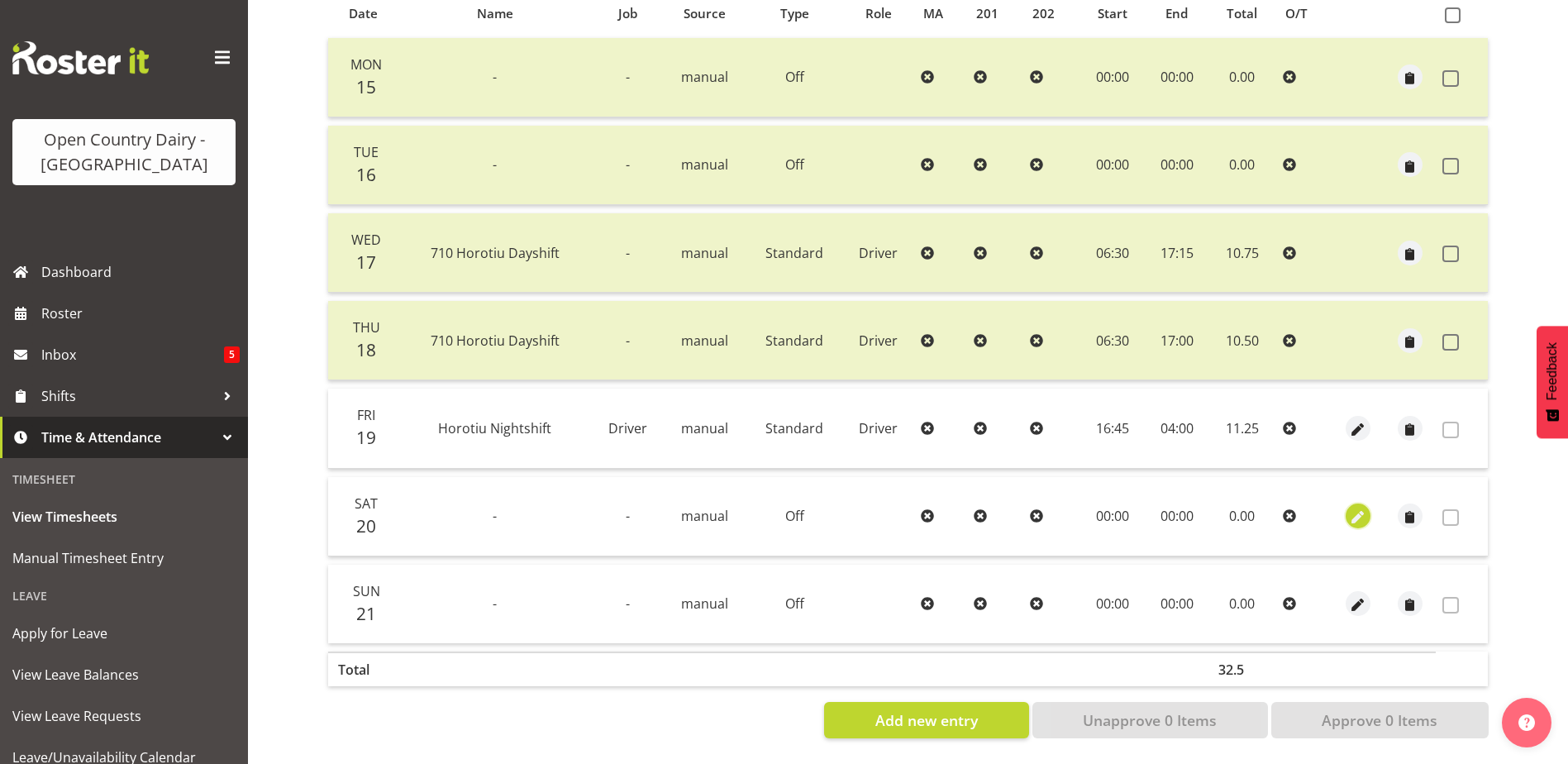
click at [1363, 509] on span "button" at bounding box center [1358, 518] width 19 height 19
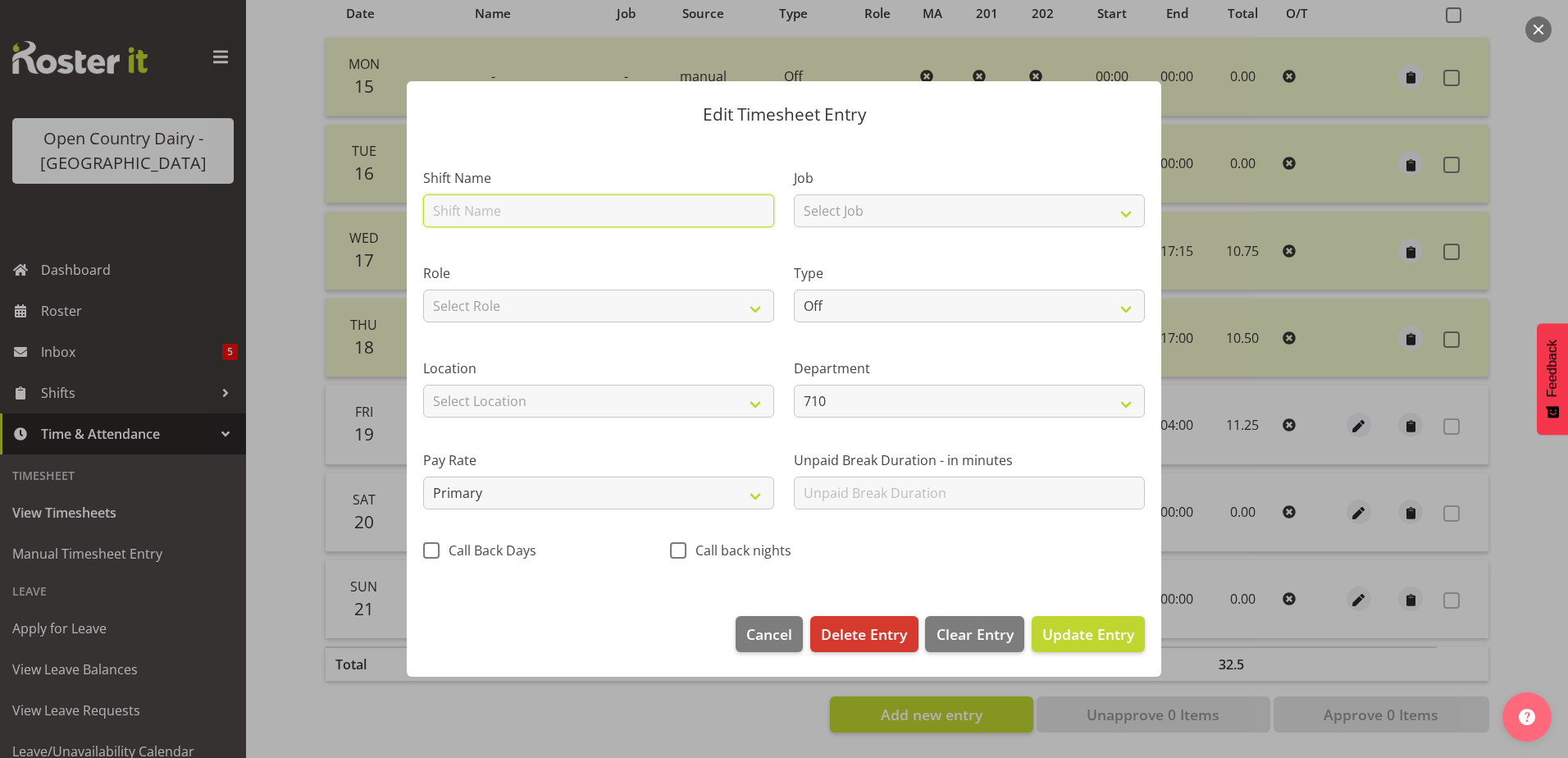
click at [515, 204] on input "text" at bounding box center [599, 211] width 351 height 33
type input "Horotiu Nightshift"
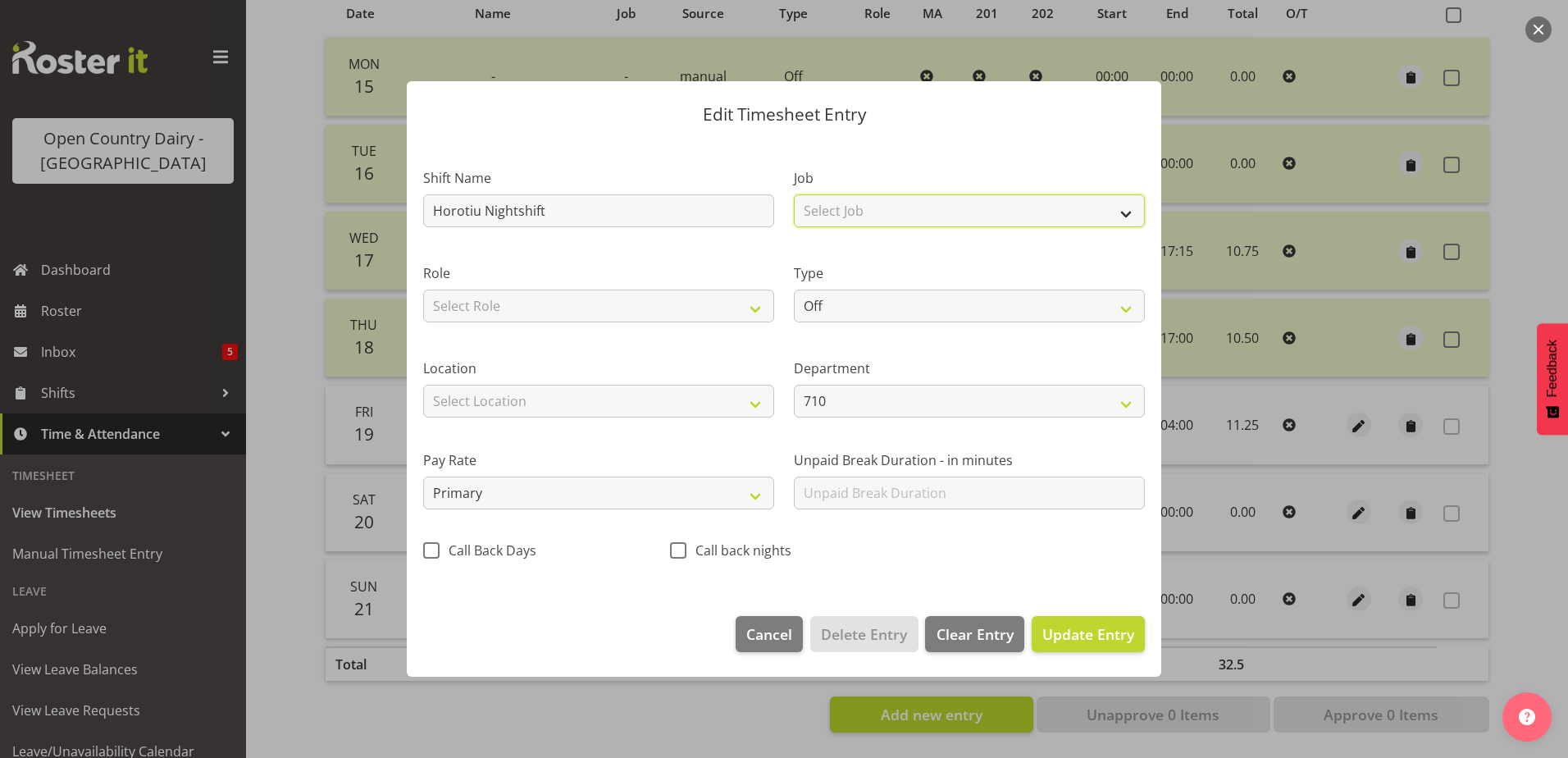
click at [891, 213] on select "Select Job Driver Driver supervisor Support" at bounding box center [969, 211] width 351 height 33
select select "9052"
click at [794, 194] on select "Select Job Driver Driver supervisor Support" at bounding box center [969, 211] width 351 height 33
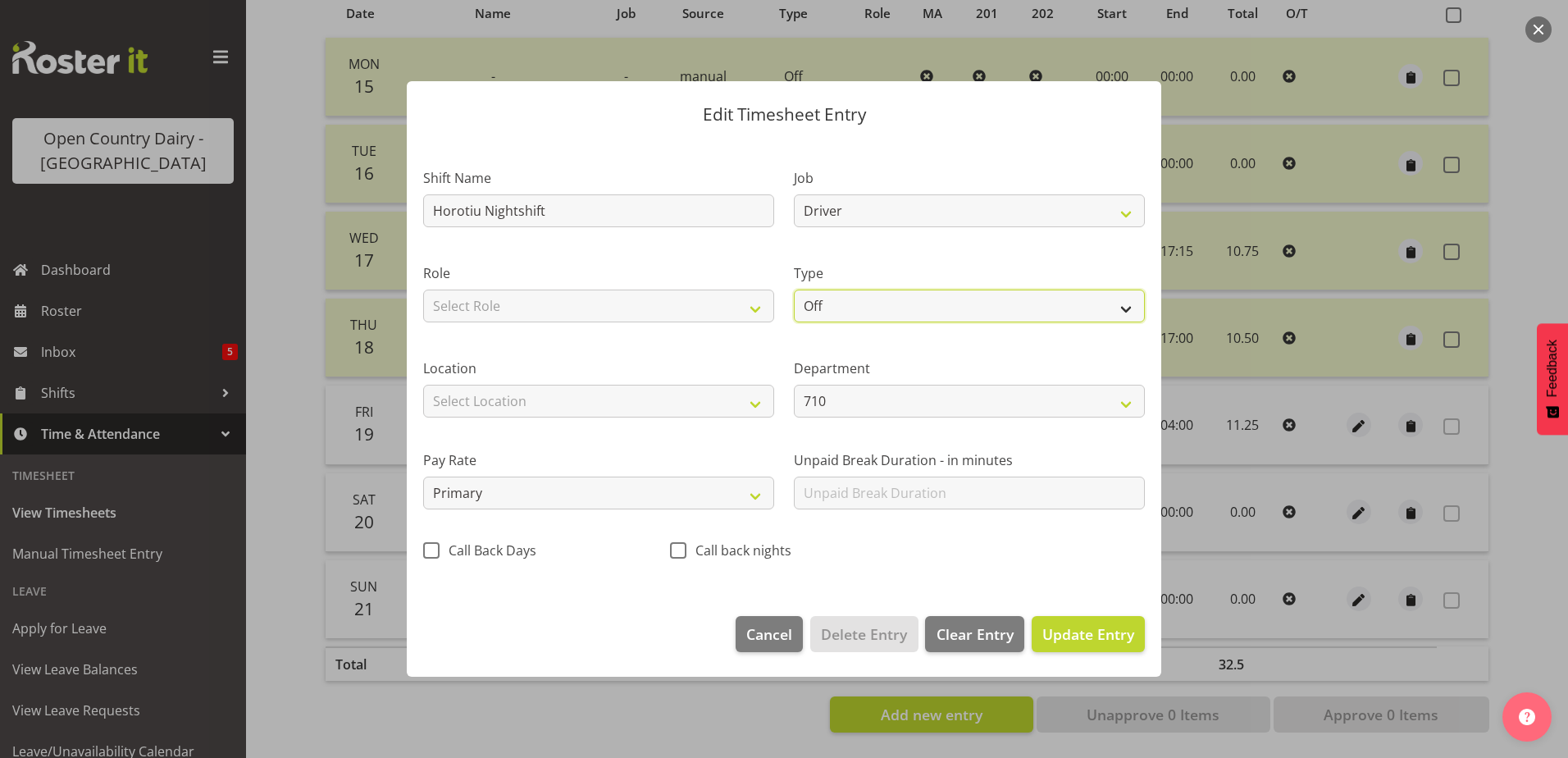
click at [837, 308] on select "Off Standard Public Holiday Public Holiday (Worked) Day In Lieu Annual Leave Si…" at bounding box center [969, 306] width 351 height 33
select select "Standard"
click at [794, 289] on select "Off Standard Public Holiday Public Holiday (Worked) Day In Lieu Annual Leave Si…" at bounding box center [969, 306] width 351 height 33
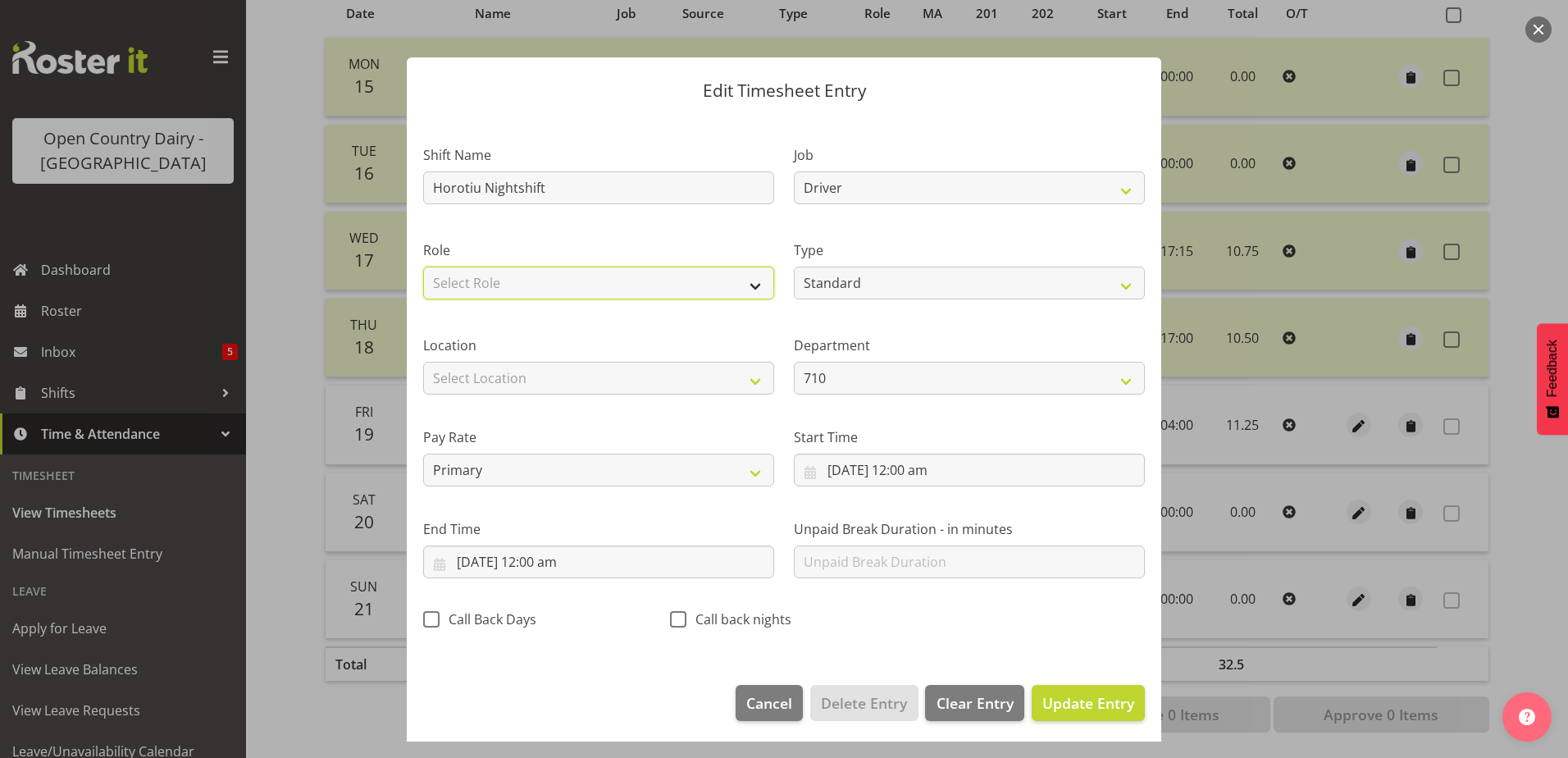
click at [649, 280] on select "Select Role Driver" at bounding box center [599, 283] width 351 height 33
select select "1166"
click at [423, 267] on select "Select Role Driver" at bounding box center [599, 283] width 351 height 33
click at [646, 379] on select "Select Location Containers Horotiu Ingredients Waharoa Office Waikato Milk Whan…" at bounding box center [599, 378] width 351 height 33
select select "1054"
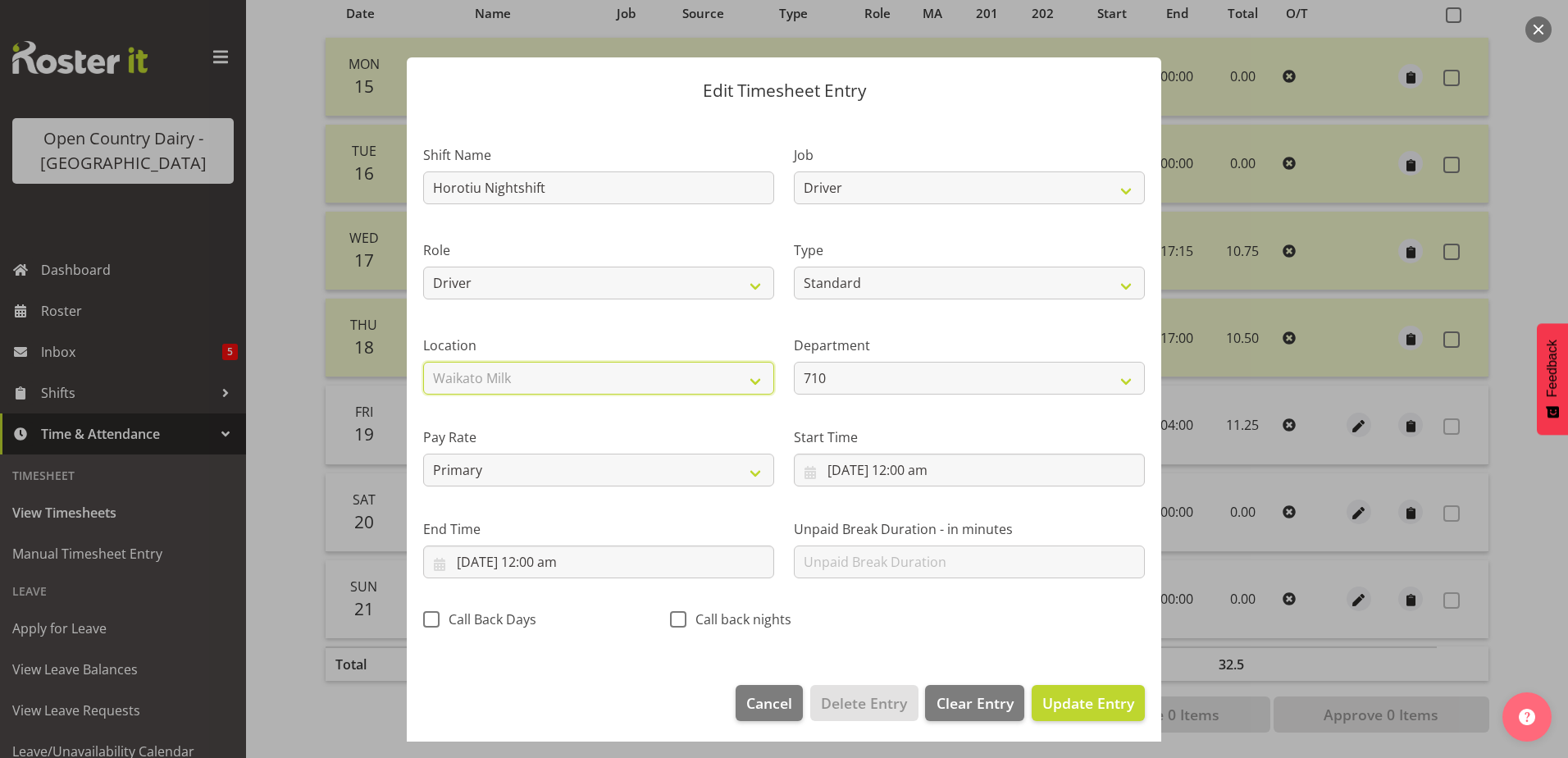
click at [423, 362] on select "Select Location Containers Horotiu Ingredients Waharoa Office Waikato Milk Whan…" at bounding box center [599, 378] width 351 height 33
click at [880, 472] on input "20/09/2025, 12:00 am" at bounding box center [969, 470] width 351 height 33
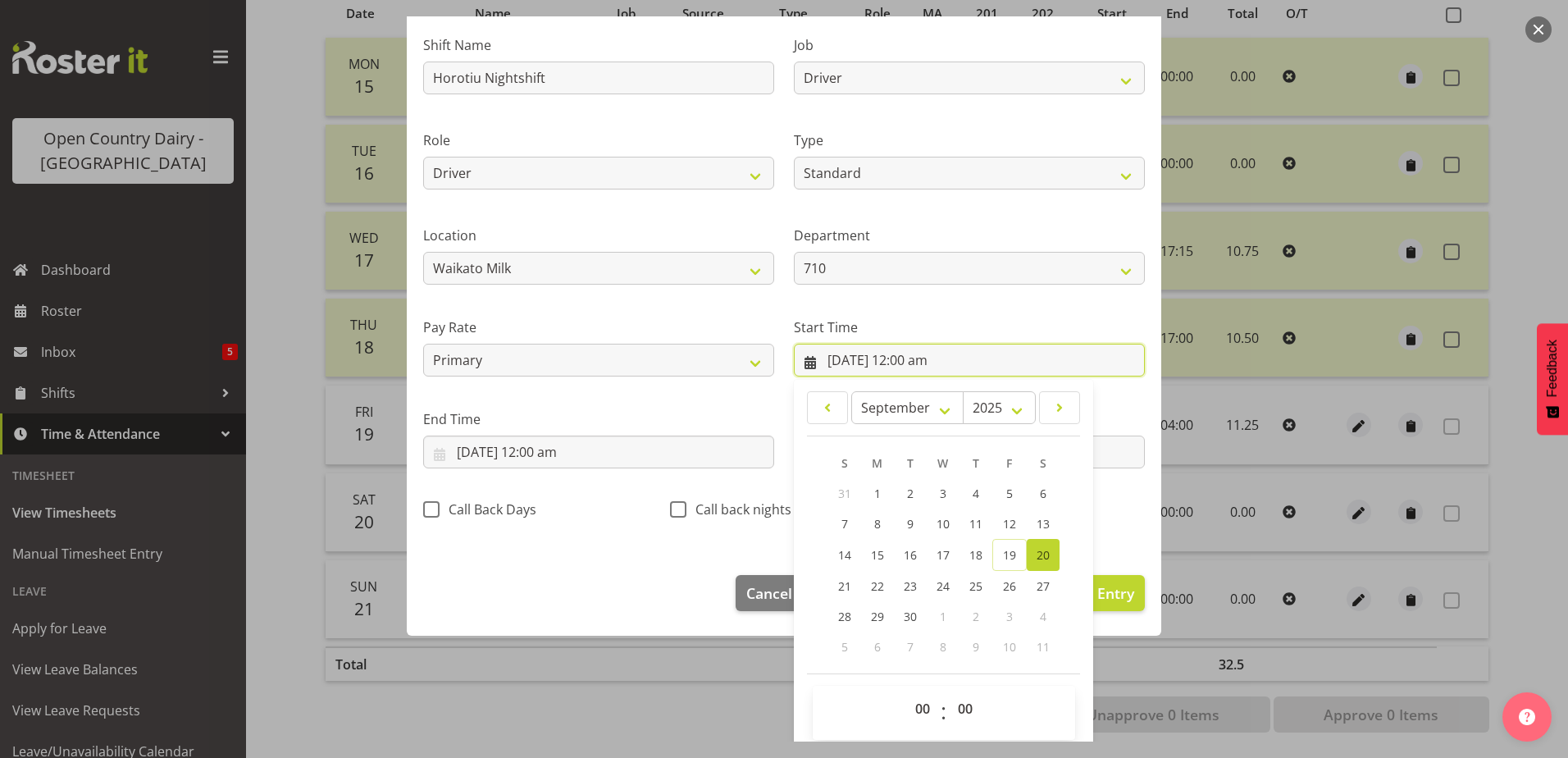
scroll to position [119, 0]
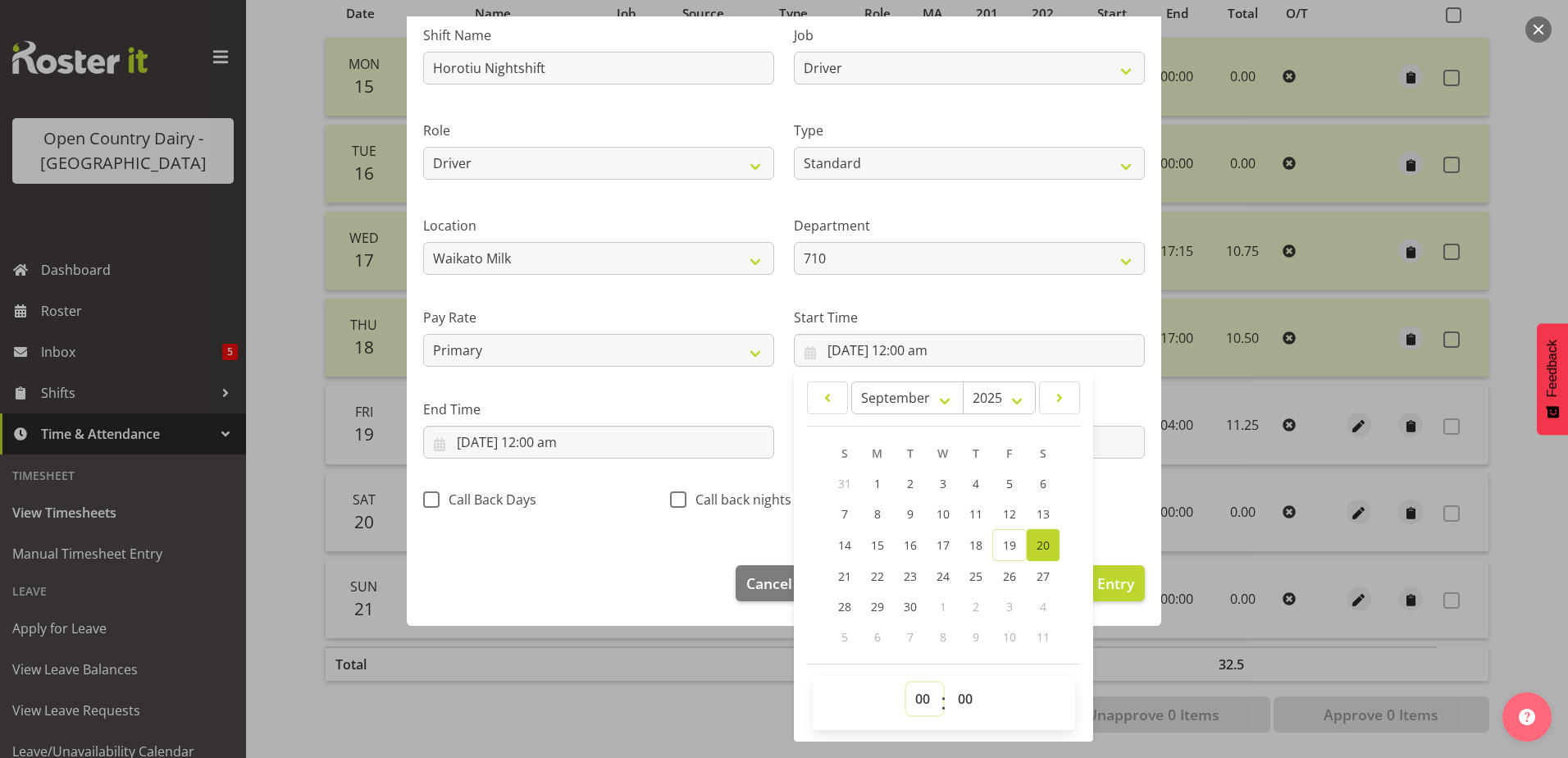
drag, startPoint x: 916, startPoint y: 706, endPoint x: 916, endPoint y: 680, distance: 26.0
click at [916, 706] on select "00 01 02 03 04 05 06 07 08 09 10 11 12 13 14 15 16 17 18 19 20 21 22 23" at bounding box center [924, 699] width 37 height 33
select select "16"
click at [906, 683] on select "00 01 02 03 04 05 06 07 08 09 10 11 12 13 14 15 16 17 18 19 20 21 22 23" at bounding box center [924, 699] width 37 height 33
type input "20/09/2025, 4:00 pm"
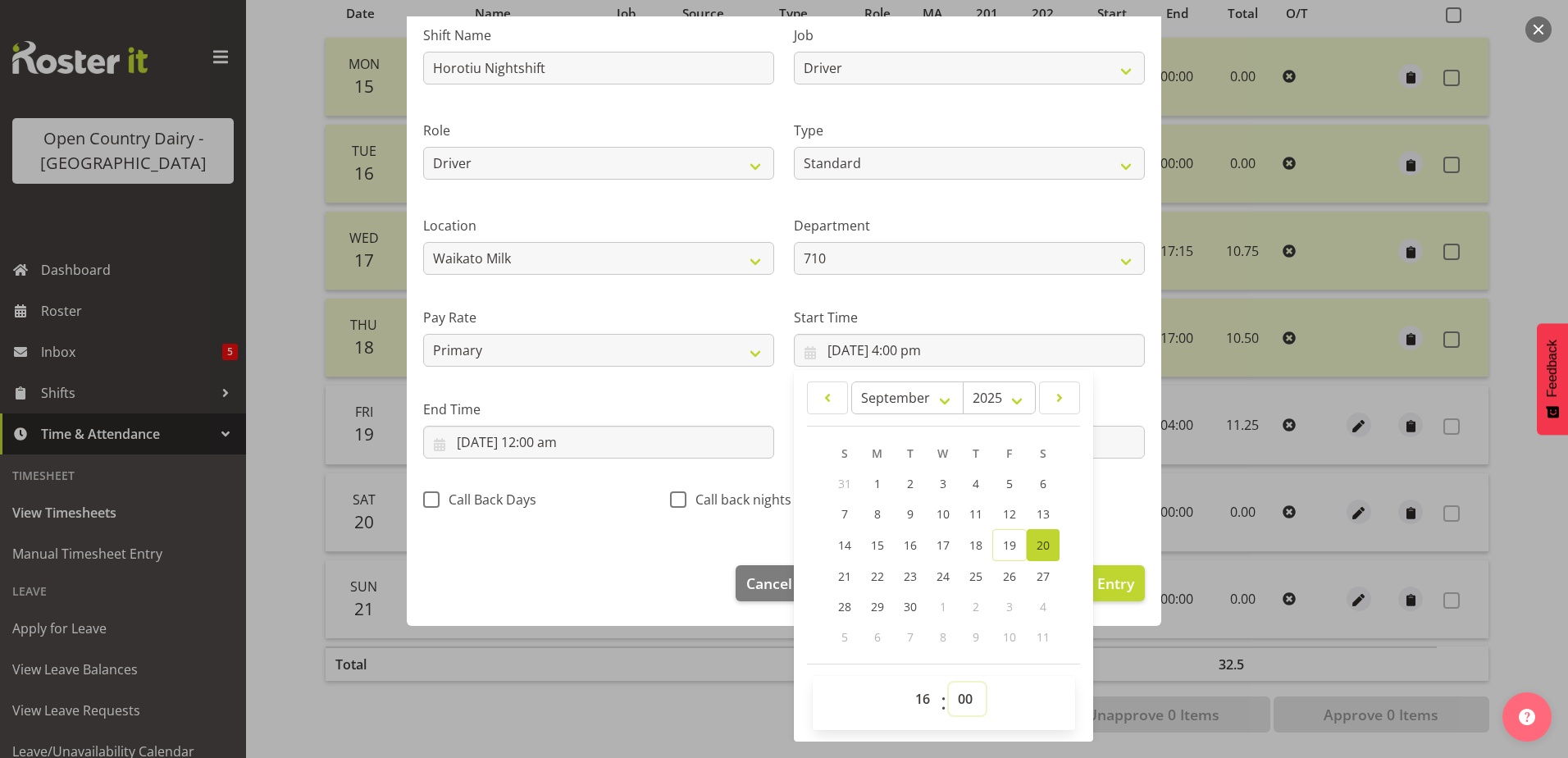
drag, startPoint x: 956, startPoint y: 705, endPoint x: 1008, endPoint y: 618, distance: 101.4
click at [956, 705] on select "00 01 02 03 04 05 06 07 08 09 10 11 12 13 14 15 16 17 18 19 20 21 22 23 24 25 2…" at bounding box center [967, 699] width 37 height 33
select select "45"
click at [949, 683] on select "00 01 02 03 04 05 06 07 08 09 10 11 12 13 14 15 16 17 18 19 20 21 22 23 24 25 2…" at bounding box center [967, 699] width 37 height 33
type input "[DATE] 4:45 pm"
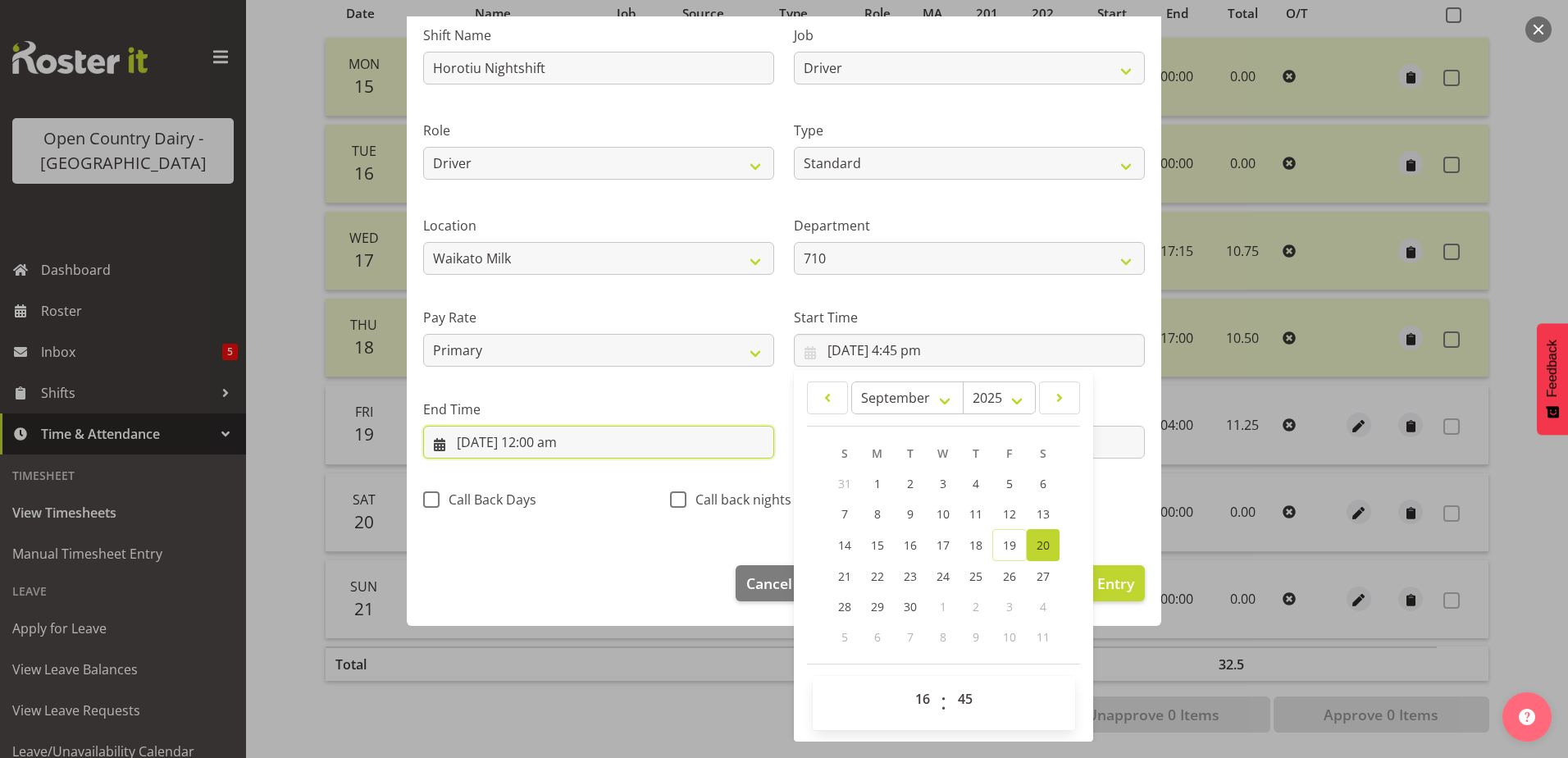
click at [535, 441] on input "20/09/2025, 12:00 am" at bounding box center [599, 442] width 351 height 33
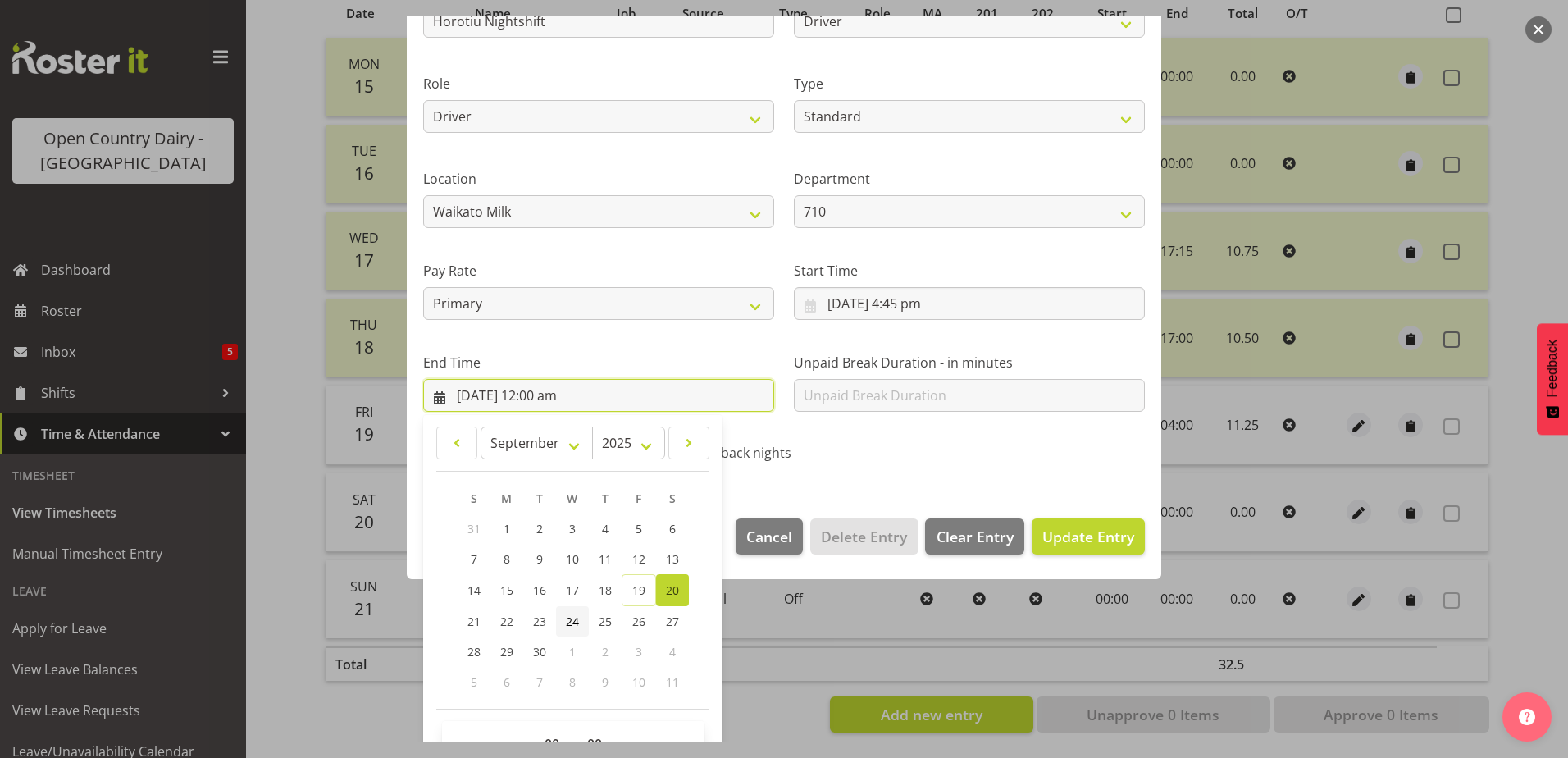
scroll to position [212, 0]
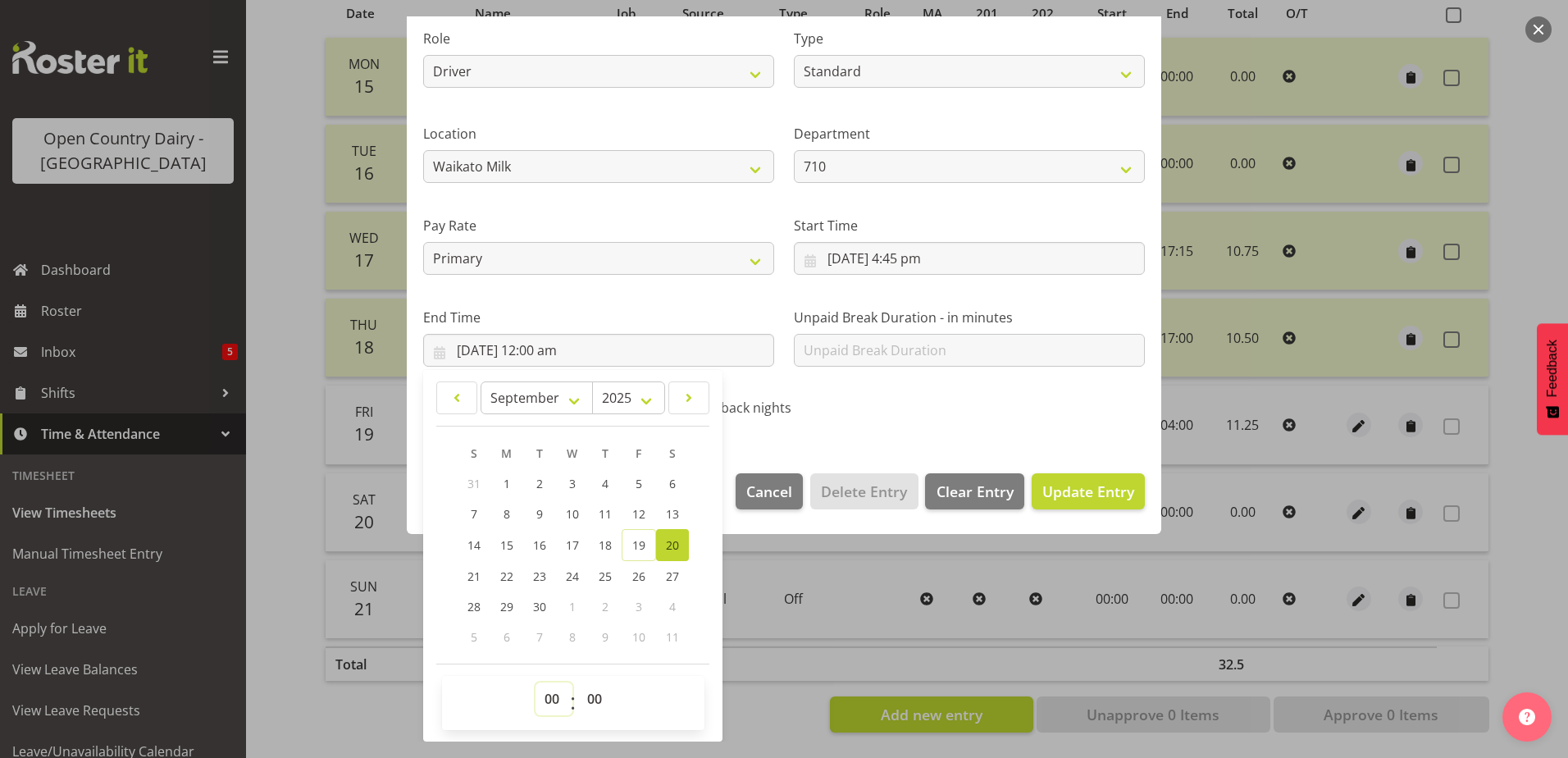
drag, startPoint x: 553, startPoint y: 699, endPoint x: 555, endPoint y: 680, distance: 19.1
click at [553, 699] on select "00 01 02 03 04 05 06 07 08 09 10 11 12 13 14 15 16 17 18 19 20 21 22 23" at bounding box center [553, 699] width 37 height 33
select select "4"
click at [535, 683] on select "00 01 02 03 04 05 06 07 08 09 10 11 12 13 14 15 16 17 18 19 20 21 22 23" at bounding box center [553, 699] width 37 height 33
type input "20/09/2025, 4:00 am"
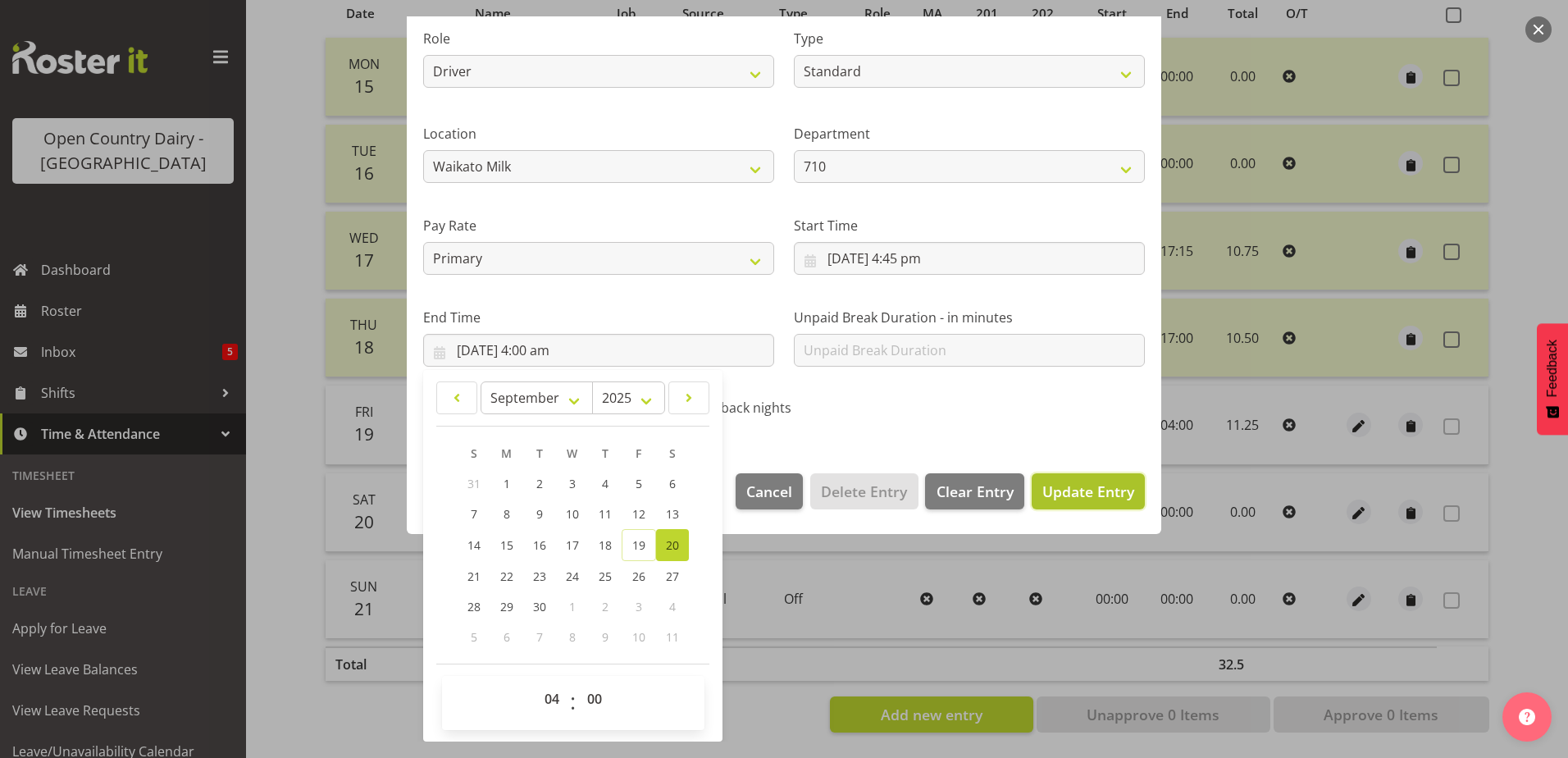
click at [1077, 507] on button "Update Entry" at bounding box center [1088, 491] width 113 height 36
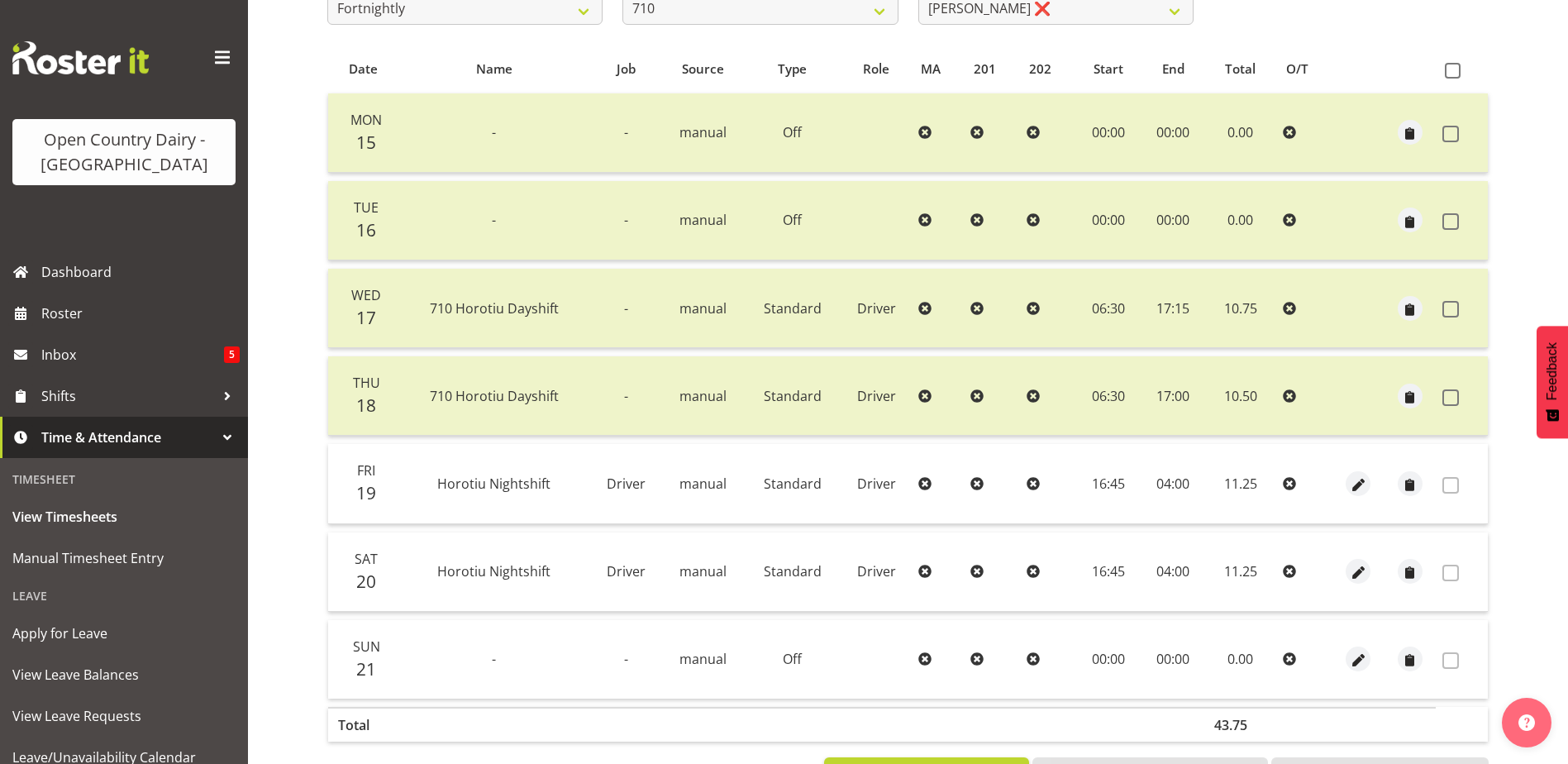
scroll to position [138, 0]
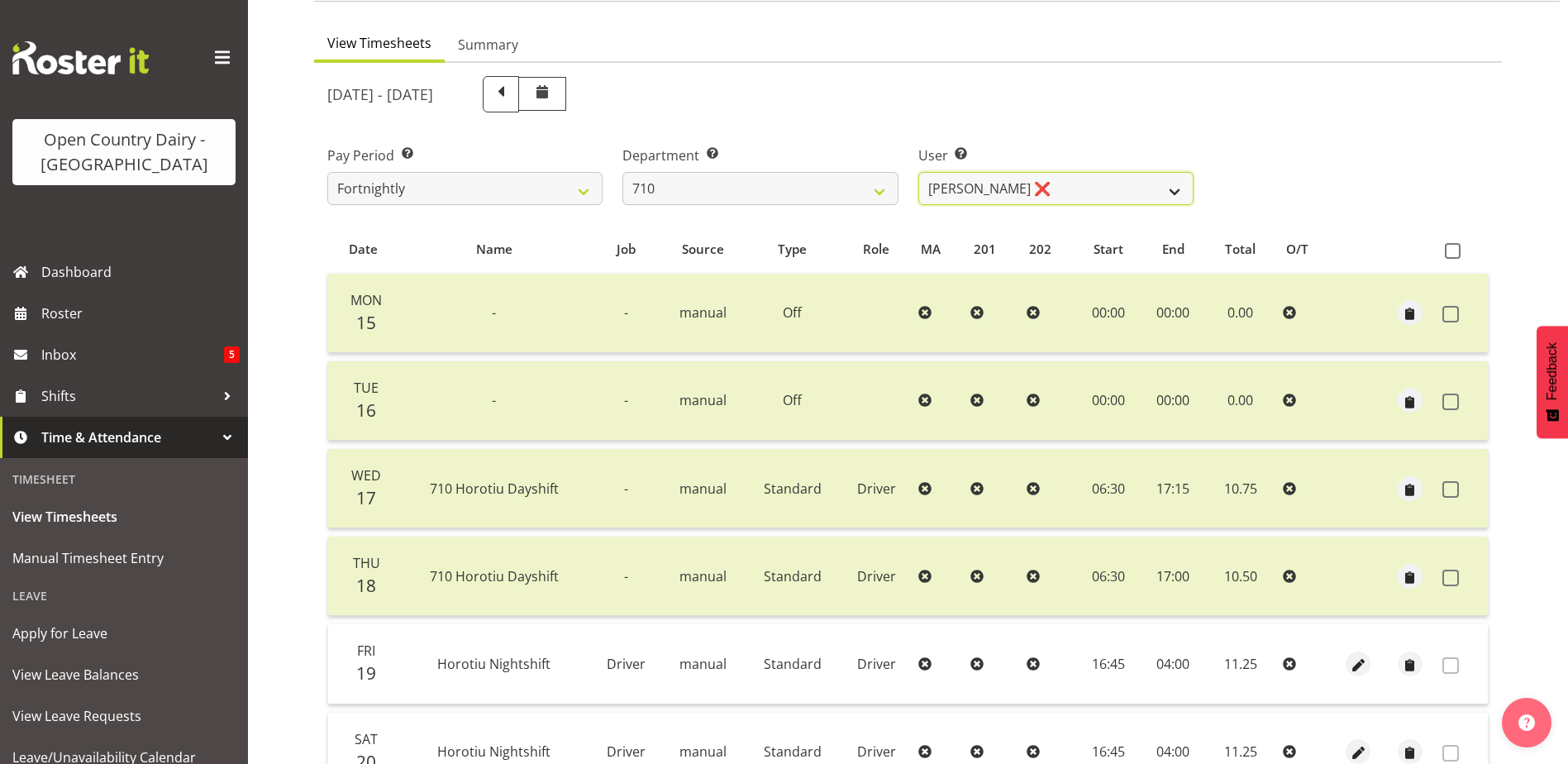
click at [1096, 181] on select "Dean Chapman ❌ George Megchelse ❌ Kris Gambhir ❌ Richie Epere ❌" at bounding box center [1057, 189] width 275 height 33
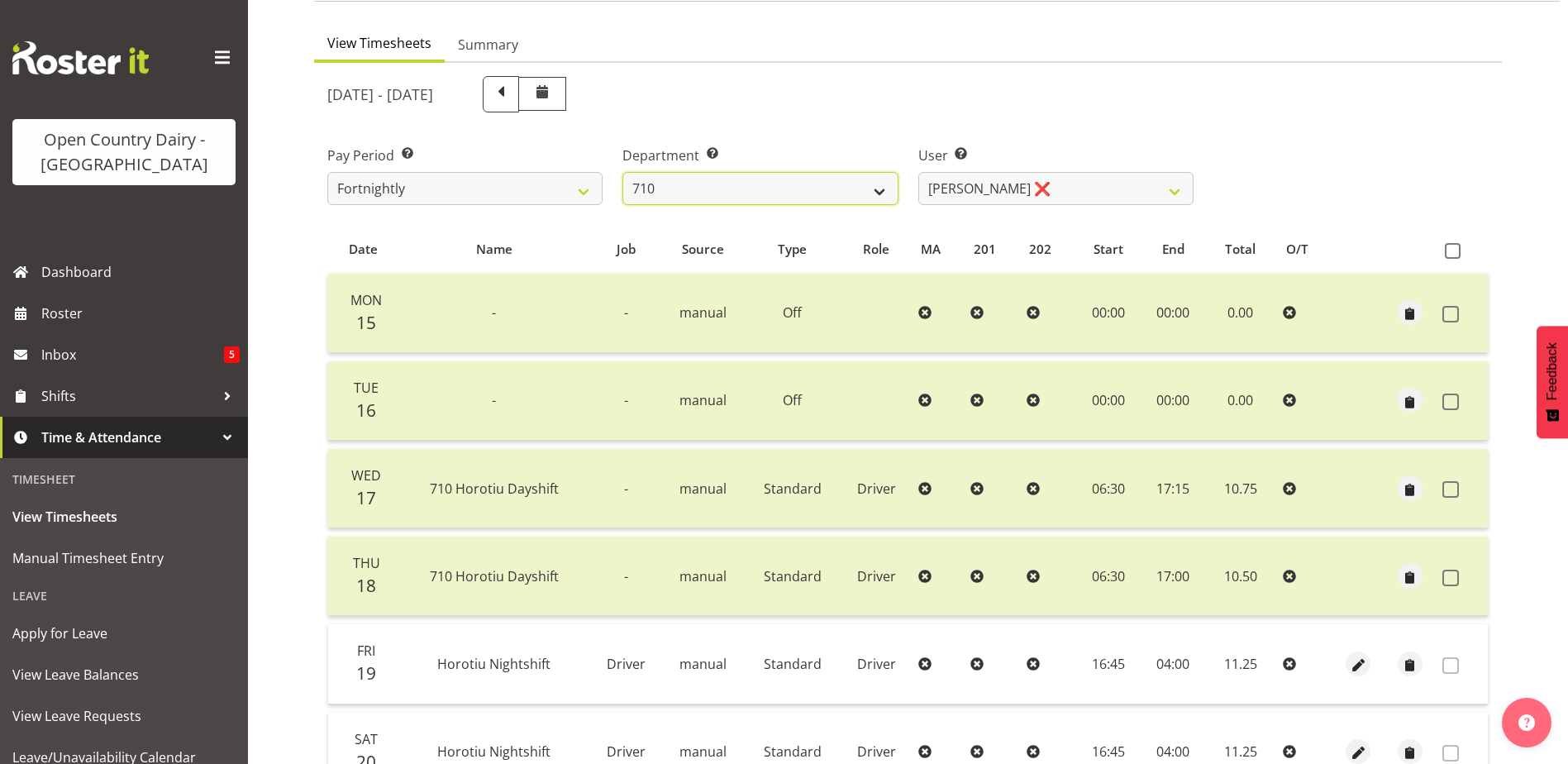
drag, startPoint x: 714, startPoint y: 175, endPoint x: 710, endPoint y: 191, distance: 16.5
click at [714, 175] on select "701 702 703 704 705 706 707 708 709 710 711 712 713 714 715 716 717 718 719 720" at bounding box center [760, 189] width 275 height 33
select select "832"
click at [623, 172] on select "701 702 703 704 705 706 707 708 709 710 711 712 713 714 715 716 717 718 719 720" at bounding box center [760, 189] width 275 height 33
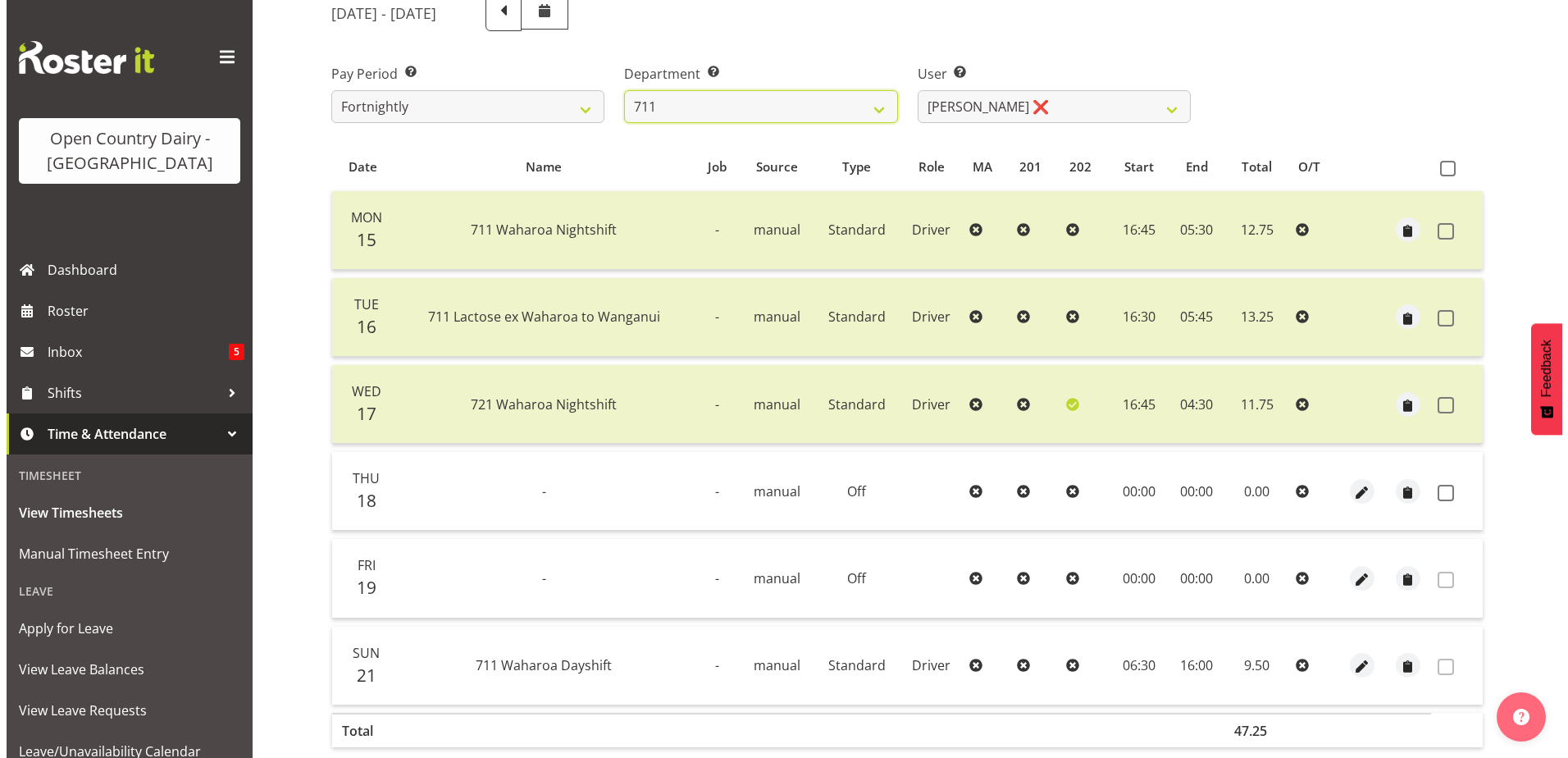
scroll to position [296, 0]
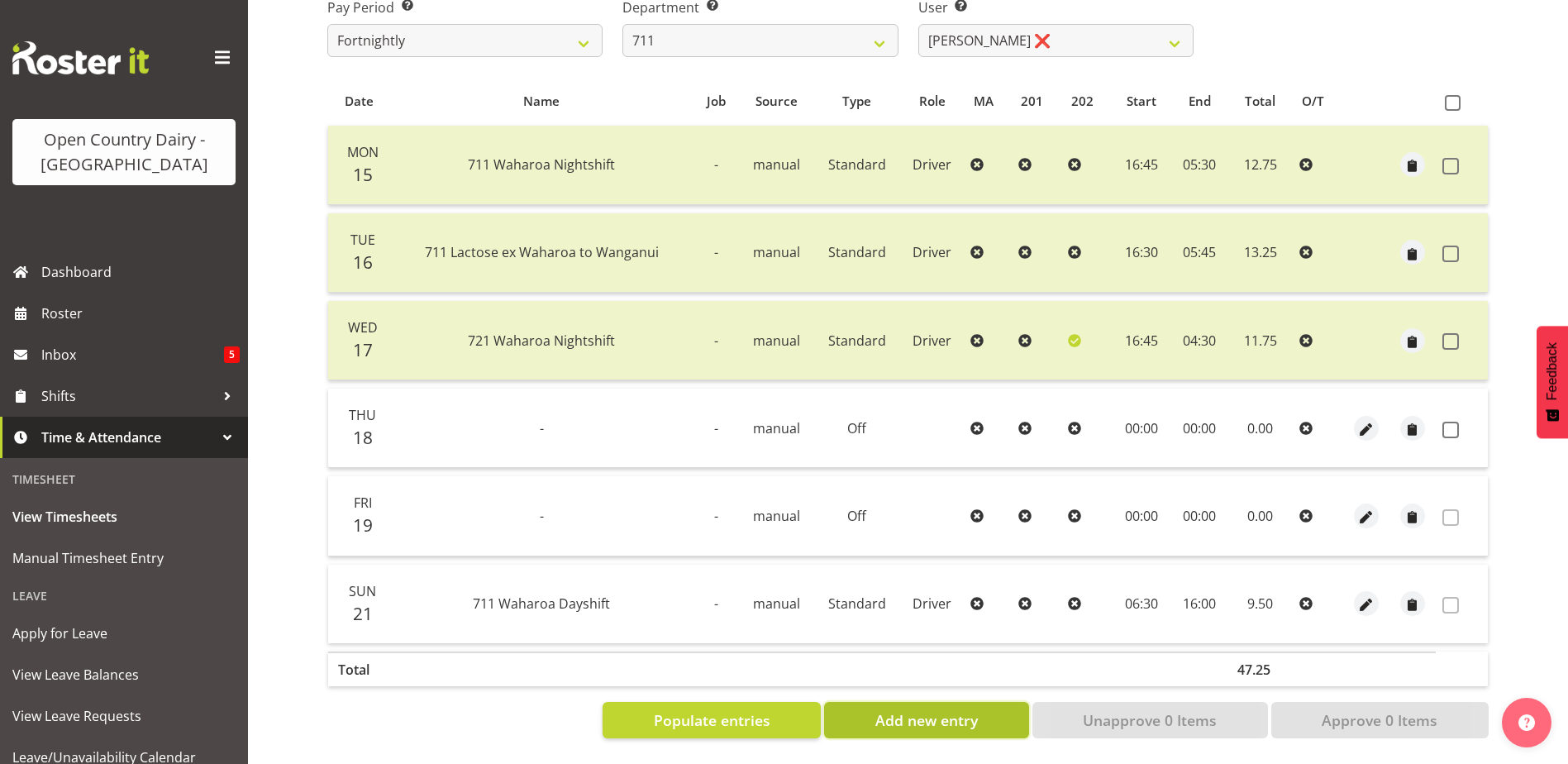
click at [961, 715] on span "Add new entry" at bounding box center [926, 720] width 102 height 22
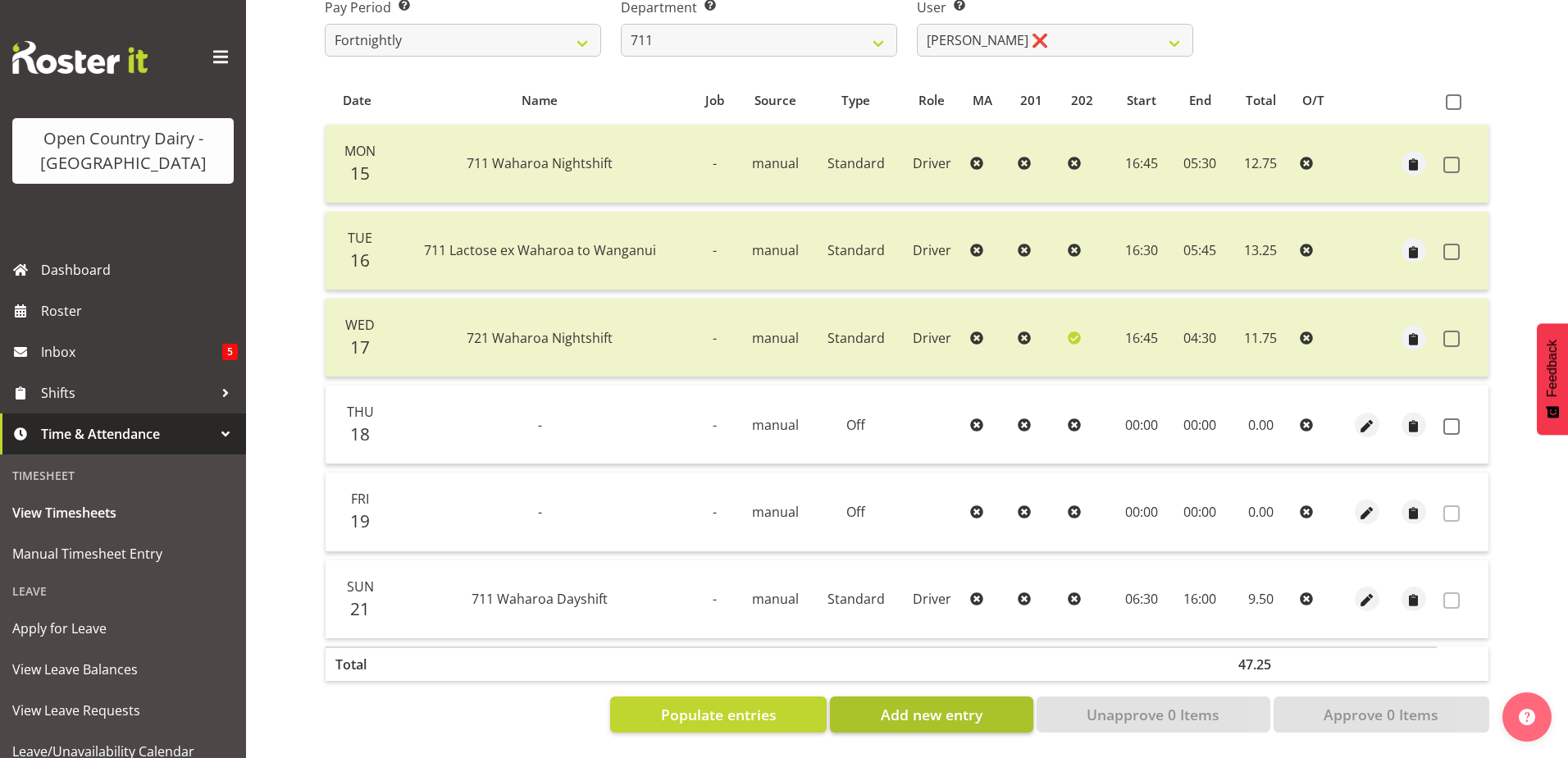
select select
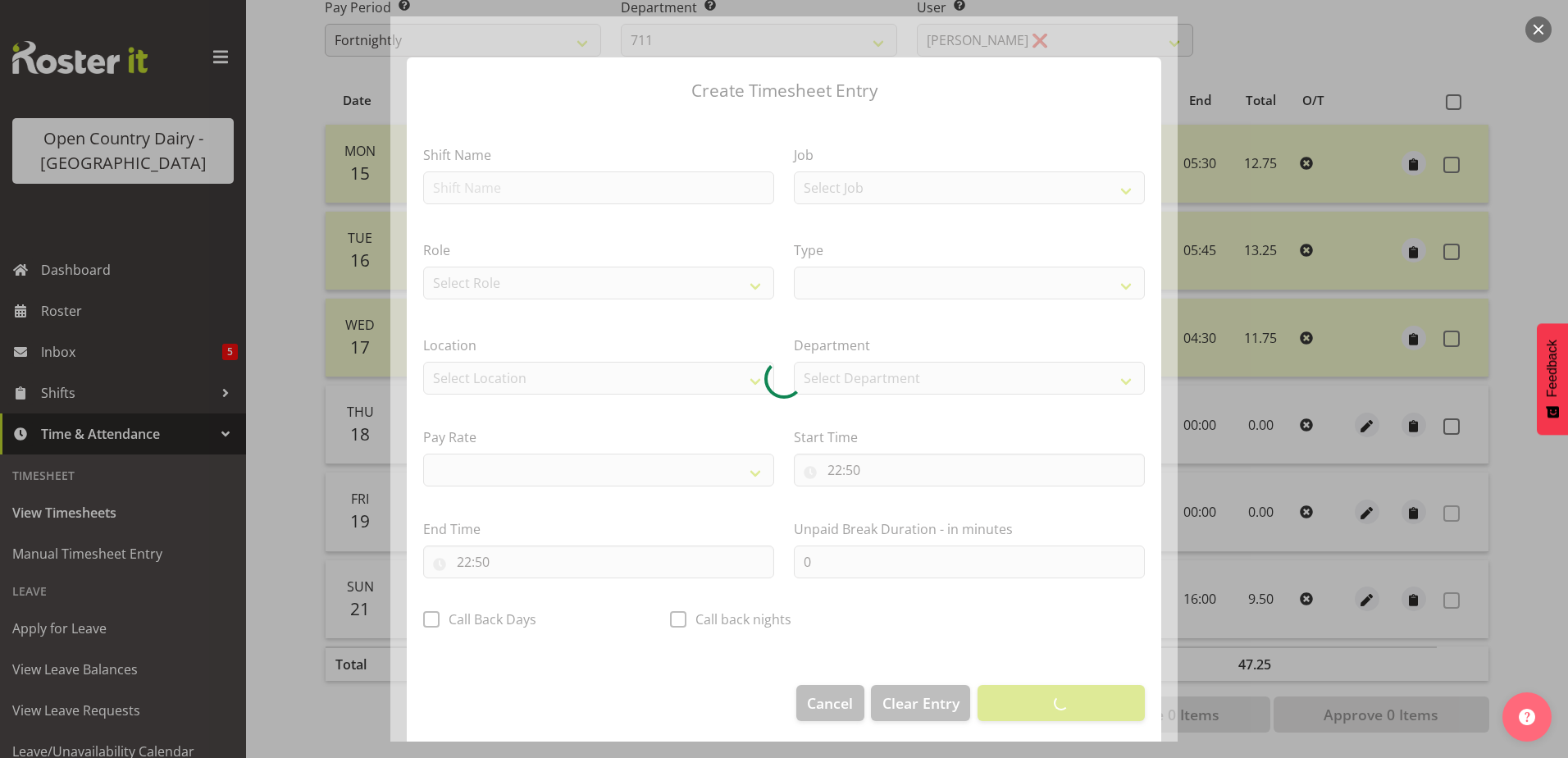
select select
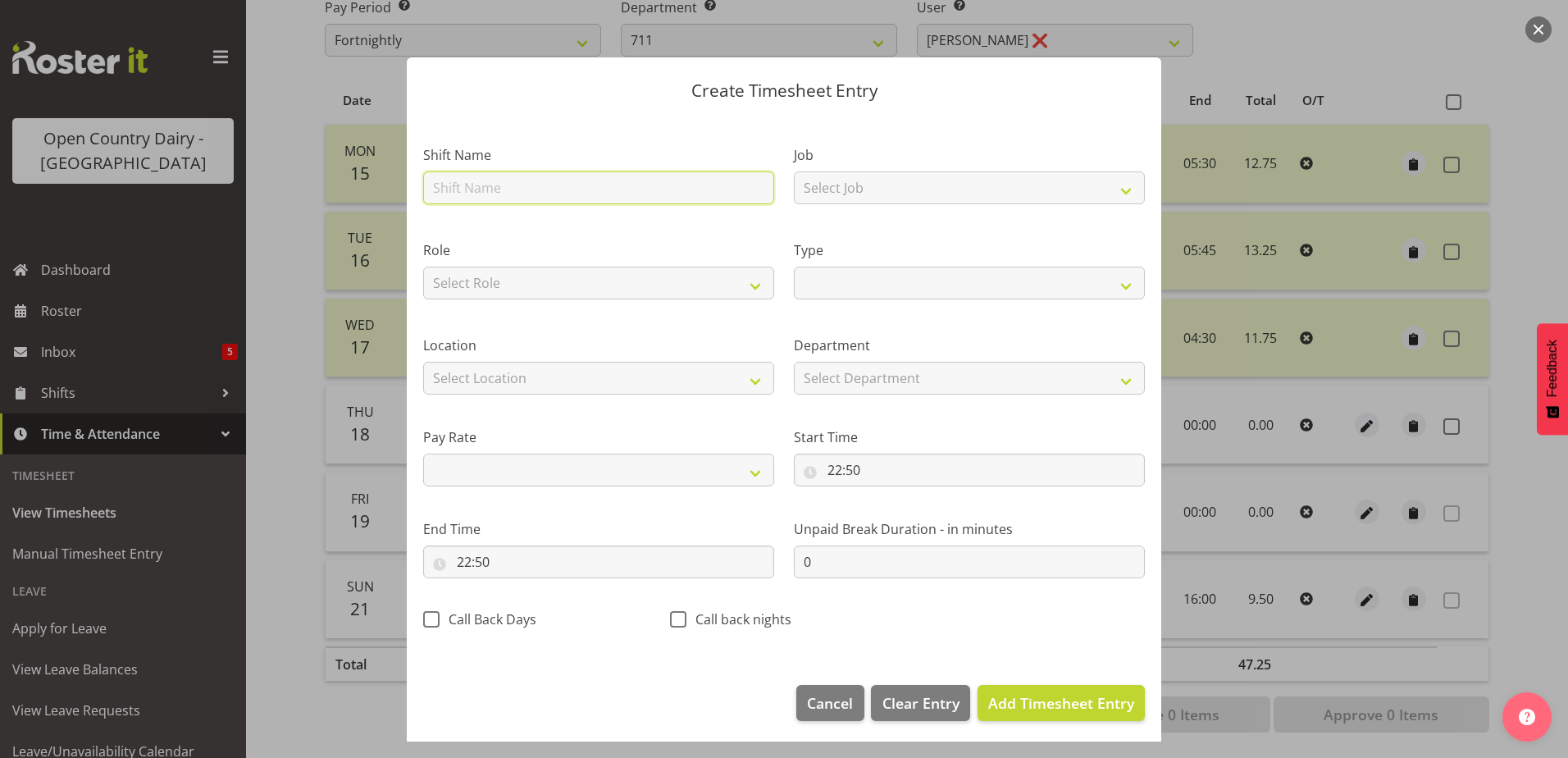
click at [587, 186] on input "text" at bounding box center [599, 188] width 351 height 33
type input "704 Waharoa Nightshift"
select select
drag, startPoint x: 459, startPoint y: 185, endPoint x: 313, endPoint y: 172, distance: 146.6
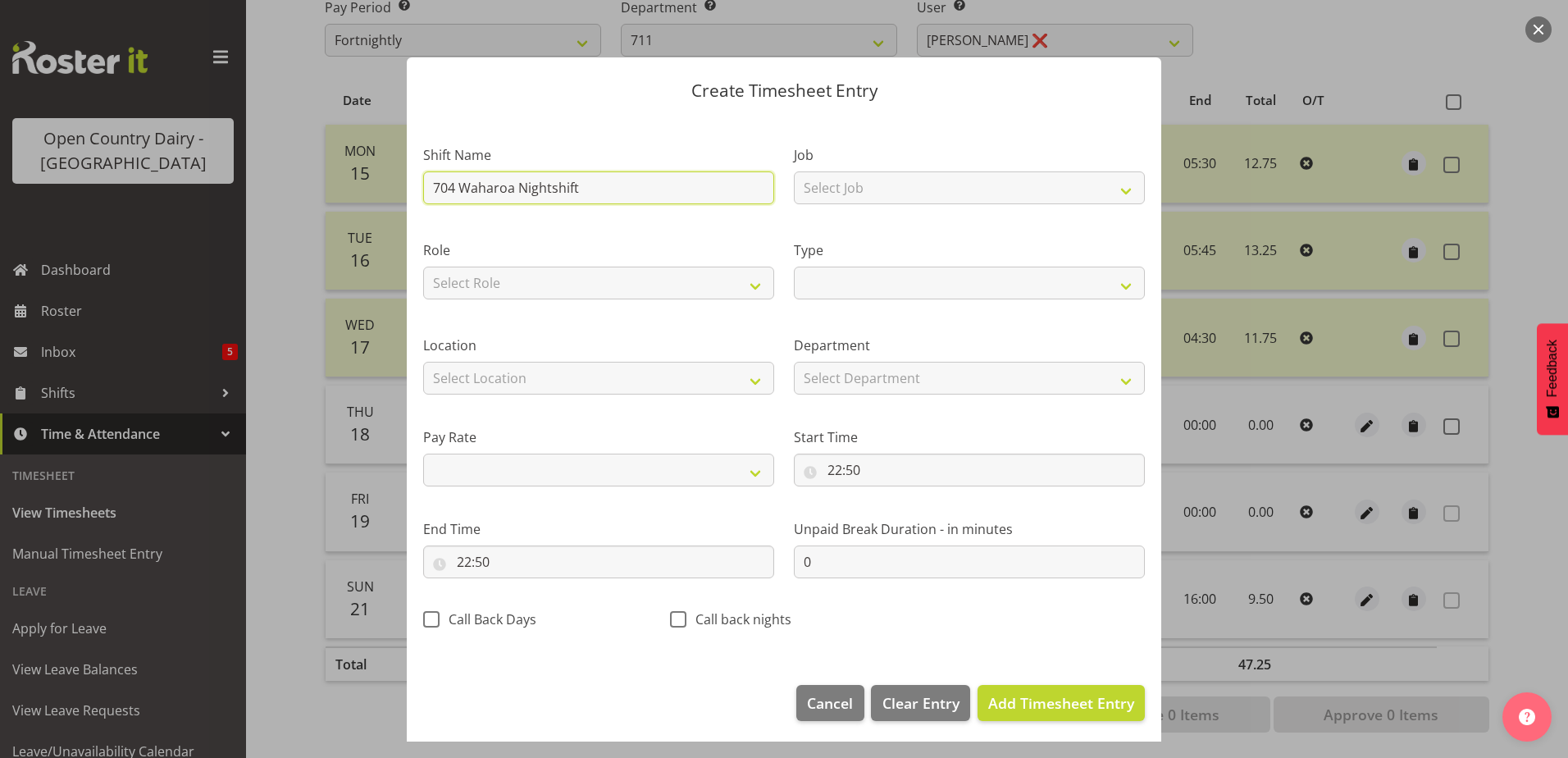
click at [313, 174] on div "Create Timesheet Entry Shift Name 704 Waharoa Nightshift Job Select Job Driver …" at bounding box center [784, 379] width 1568 height 758
type input "Waharoa Nightshift"
select select
type input "Waharoa Nightshift"
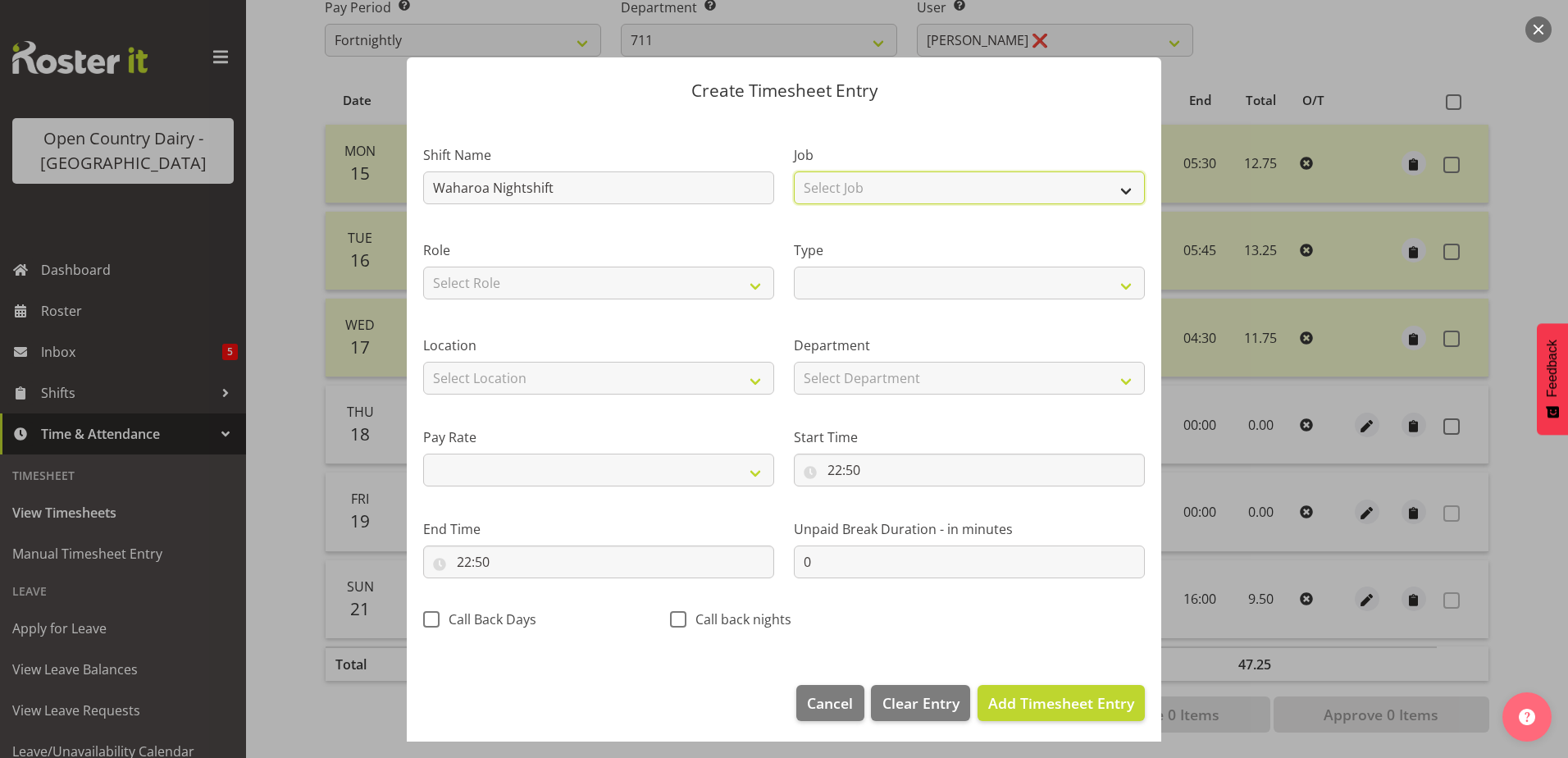
click at [876, 180] on select "Select Job Driver Driver supervisor Support" at bounding box center [969, 188] width 351 height 33
select select "9052"
click at [794, 172] on select "Select Job Driver Driver supervisor Support" at bounding box center [969, 188] width 351 height 33
select select
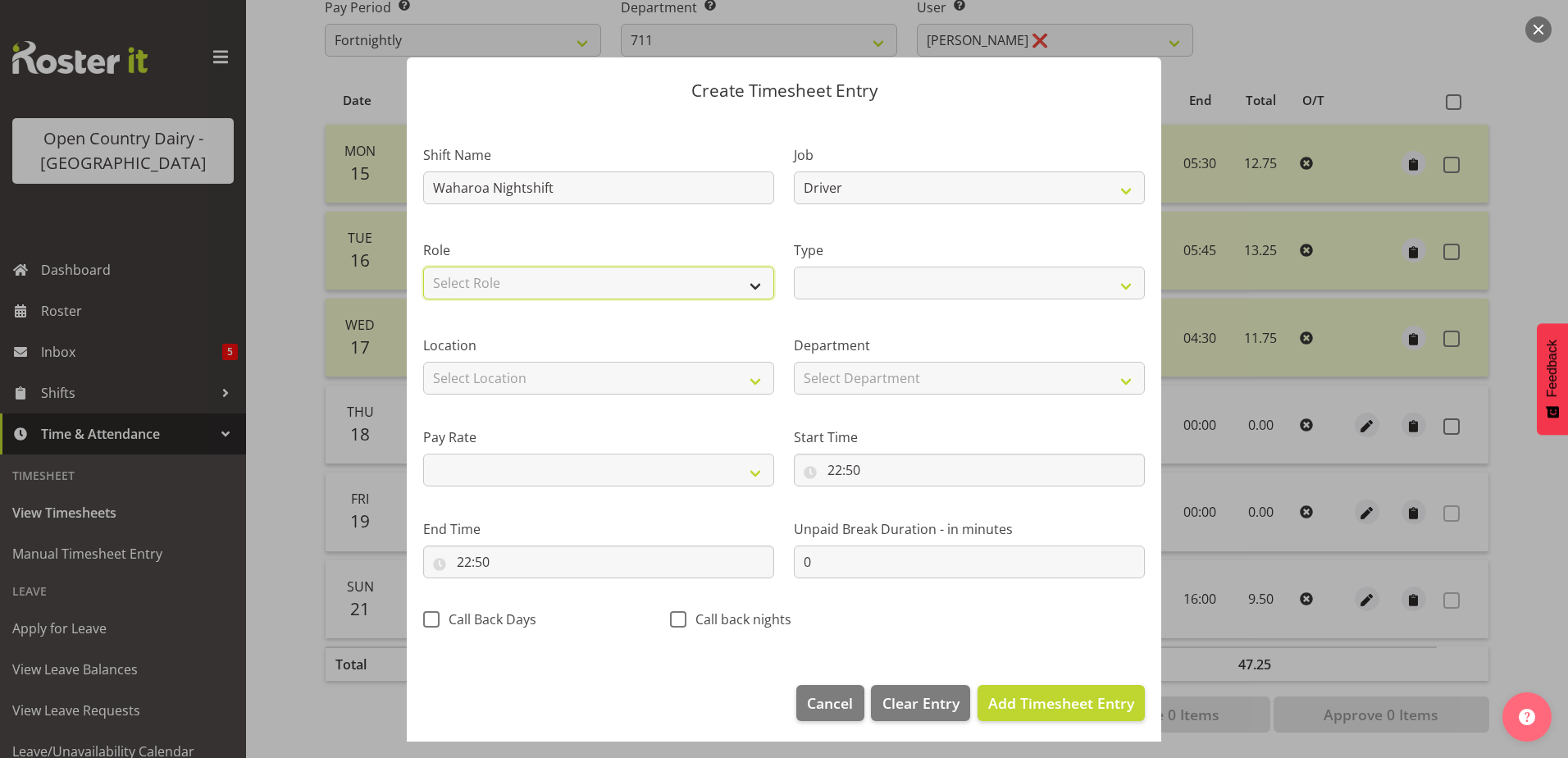
click at [709, 280] on select "Select Role Driver Driver Buddy Crew Leader" at bounding box center [599, 283] width 351 height 33
select select "1166"
click at [423, 267] on select "Select Role Driver Driver Buddy Crew Leader" at bounding box center [599, 283] width 351 height 33
select select
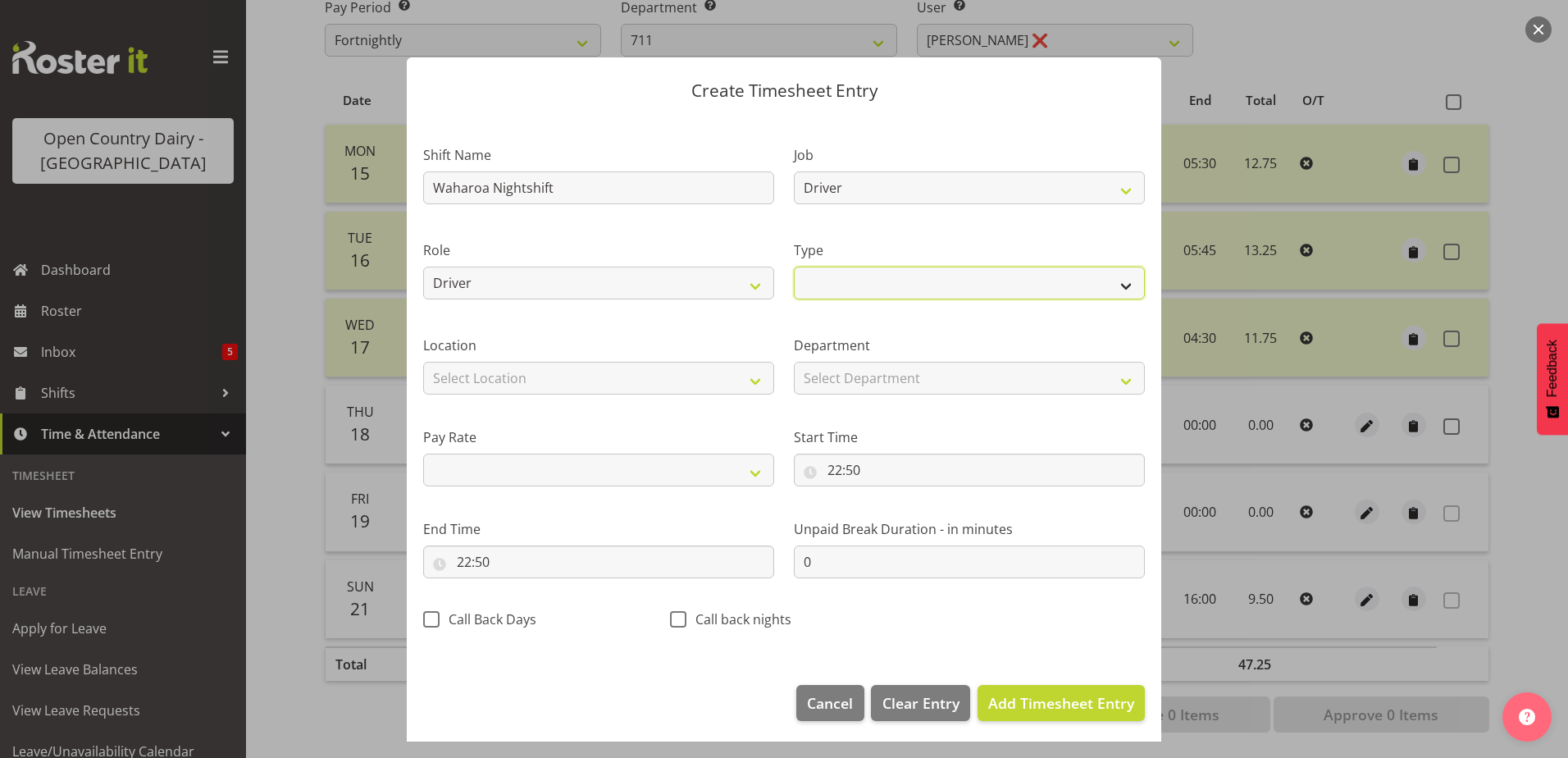
click at [888, 274] on select "Off Standard Public Holiday Public Holiday (Worked) Day In Lieu Annual Leave Si…" at bounding box center [969, 283] width 351 height 33
select select "Standard"
click at [794, 267] on select "Off Standard Public Holiday Public Holiday (Worked) Day In Lieu Annual Leave Si…" at bounding box center [969, 283] width 351 height 33
select select
click at [574, 375] on select "Select Location Containers Horotiu Ingredients Waharoa Office Waikato Milk Whan…" at bounding box center [599, 378] width 351 height 33
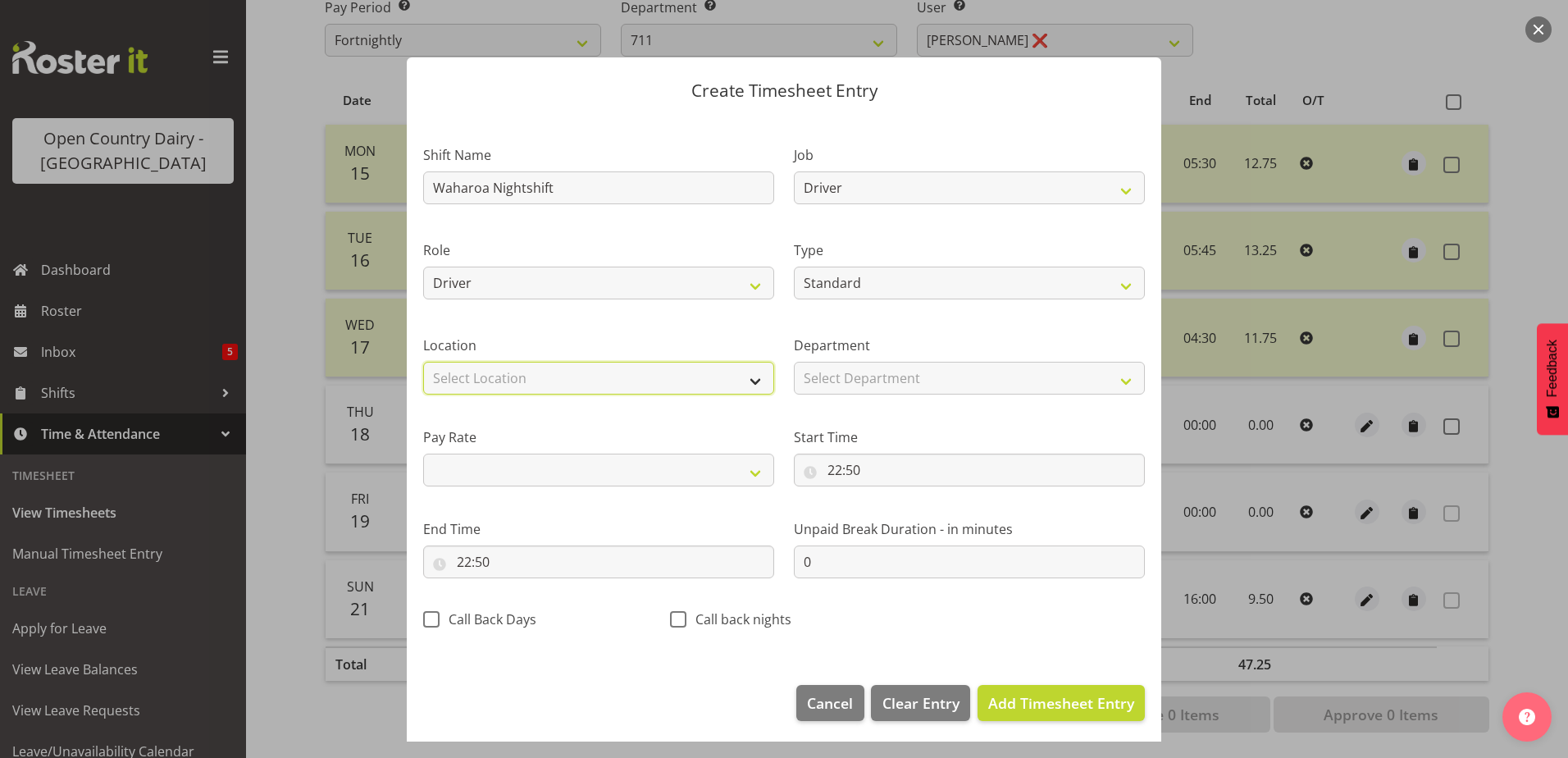
select select "1054"
click at [423, 362] on select "Select Location Containers Horotiu Ingredients Waharoa Office Waikato Milk Whan…" at bounding box center [599, 378] width 351 height 33
select select
click at [832, 463] on input "22:50" at bounding box center [969, 470] width 351 height 33
click at [902, 517] on select "00 01 02 03 04 05 06 07 08 09 10 11 12 13 14 15 16 17 18 19 20 21 22 23" at bounding box center [905, 513] width 37 height 33
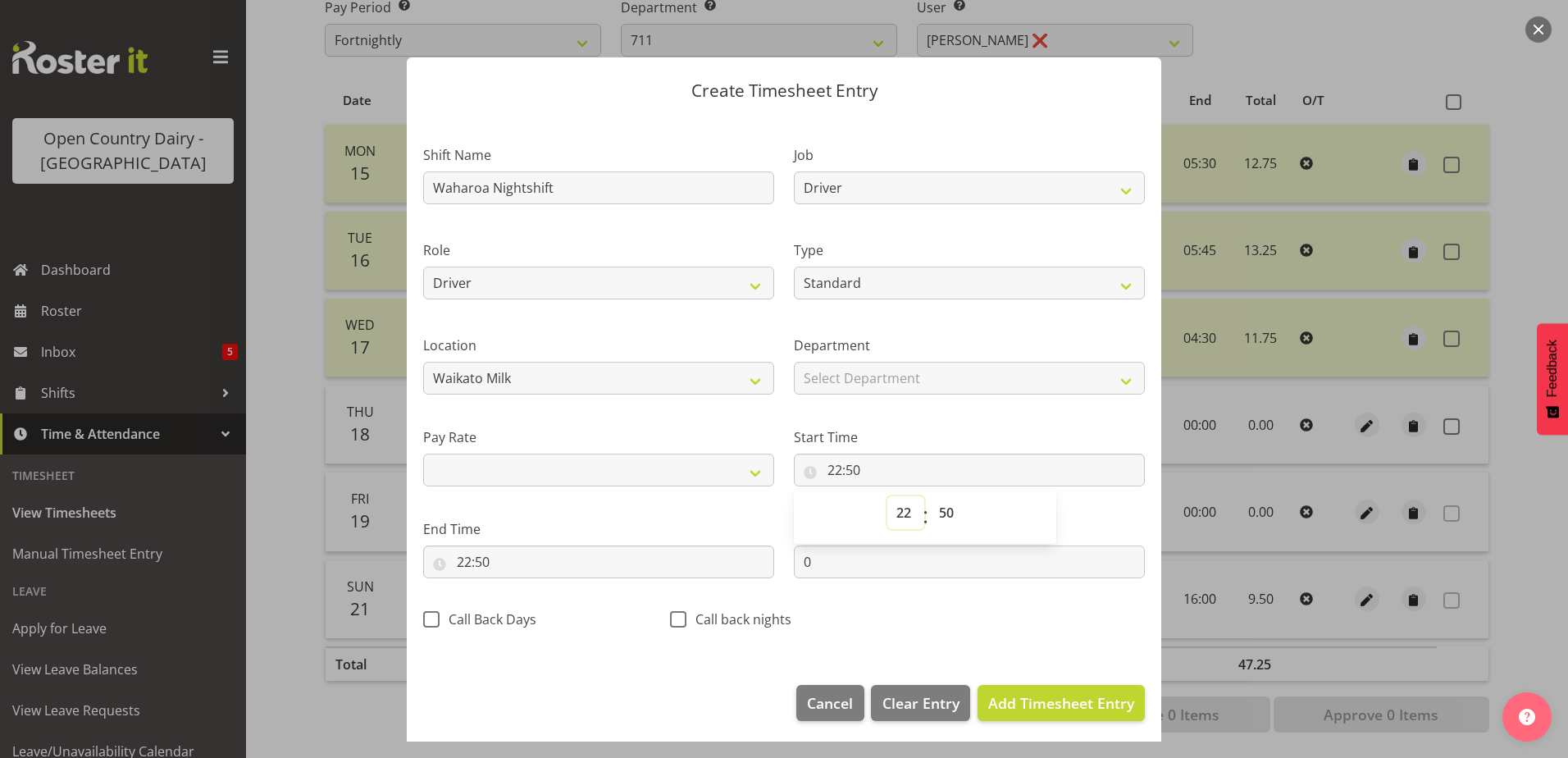
select select "16"
click at [887, 497] on select "00 01 02 03 04 05 06 07 08 09 10 11 12 13 14 15 16 17 18 19 20 21 22 23" at bounding box center [905, 513] width 37 height 33
select select
type input "16:50"
click at [939, 522] on select "00 01 02 03 04 05 06 07 08 09 10 11 12 13 14 15 16 17 18 19 20 21 22 23 24 25 2…" at bounding box center [948, 513] width 37 height 33
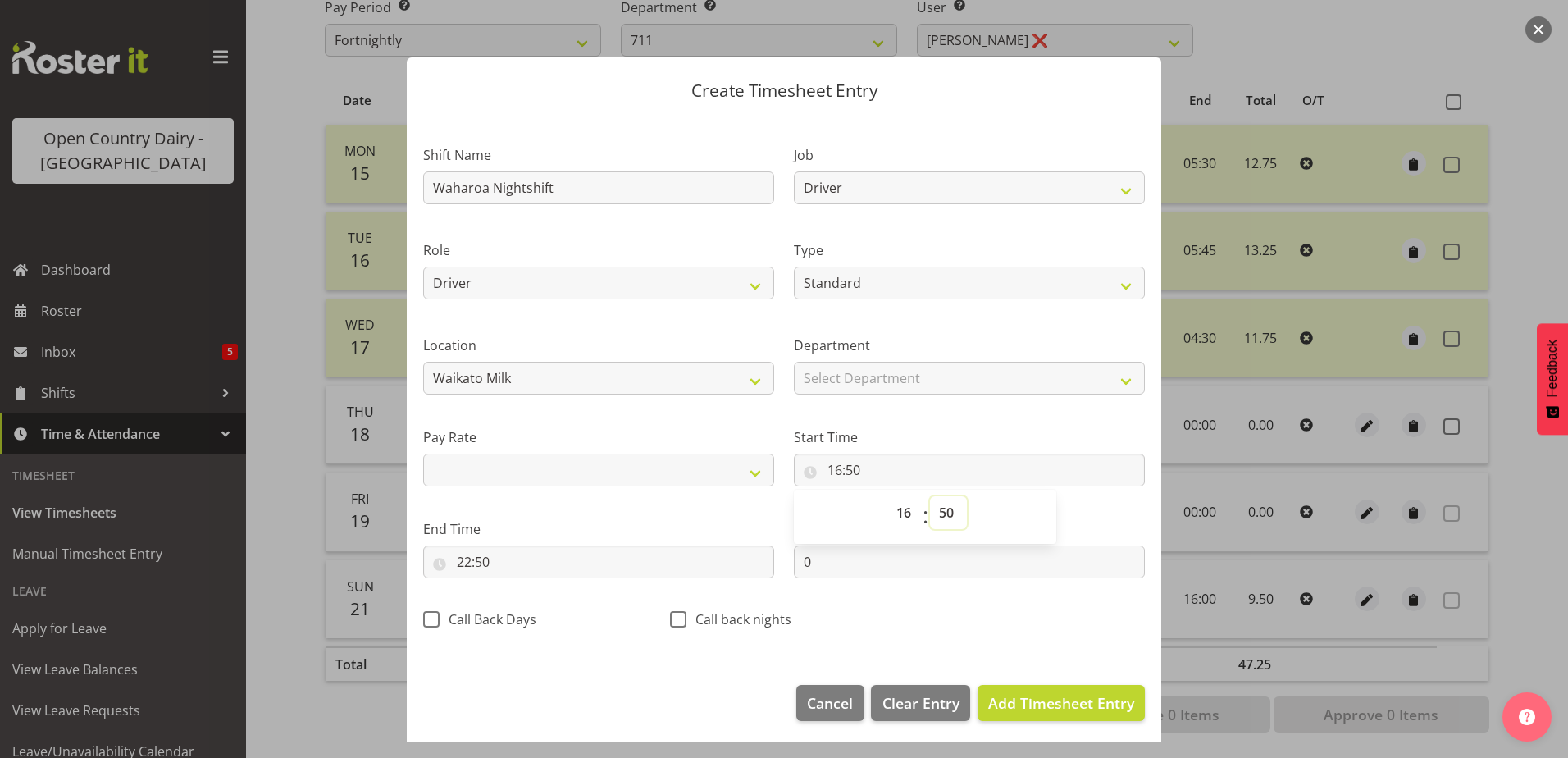
select select "45"
click at [930, 497] on select "00 01 02 03 04 05 06 07 08 09 10 11 12 13 14 15 16 17 18 19 20 21 22 23 24 25 2…" at bounding box center [948, 513] width 37 height 33
click at [458, 559] on input "22:50" at bounding box center [599, 562] width 351 height 33
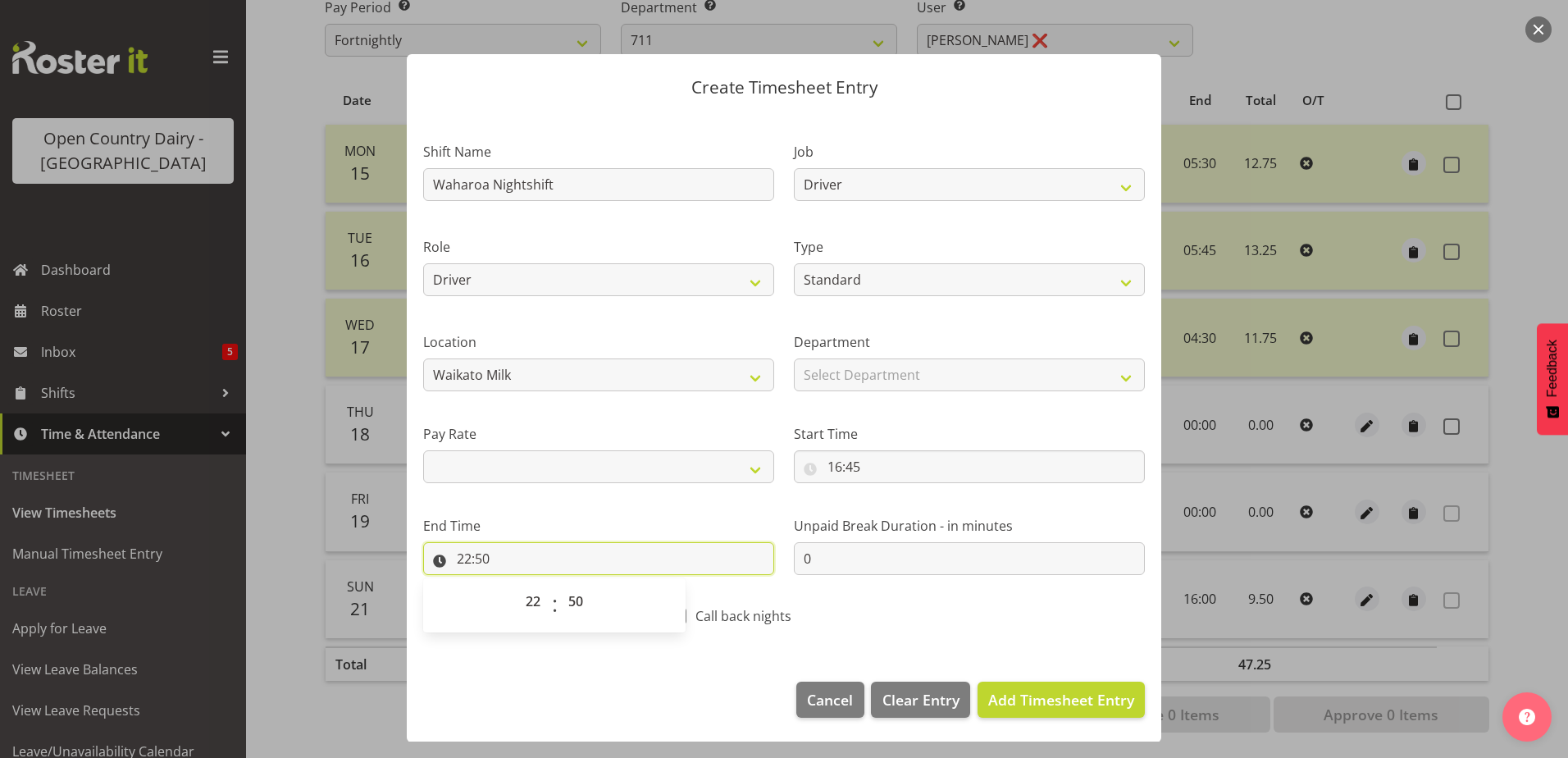
scroll to position [5, 0]
drag, startPoint x: 542, startPoint y: 599, endPoint x: 536, endPoint y: 582, distance: 18.0
click at [542, 599] on select "00 01 02 03 04 05 06 07 08 09 10 11 12 13 14 15 16 17 18 19 20 21 22 23" at bounding box center [534, 601] width 37 height 33
click at [516, 584] on select "00 01 02 03 04 05 06 07 08 09 10 11 12 13 14 15 16 17 18 19 20 21 22 23" at bounding box center [534, 601] width 37 height 33
click at [571, 607] on select "00 01 02 03 04 05 06 07 08 09 10 11 12 13 14 15 16 17 18 19 20 21 22 23 24 25 2…" at bounding box center [578, 601] width 37 height 33
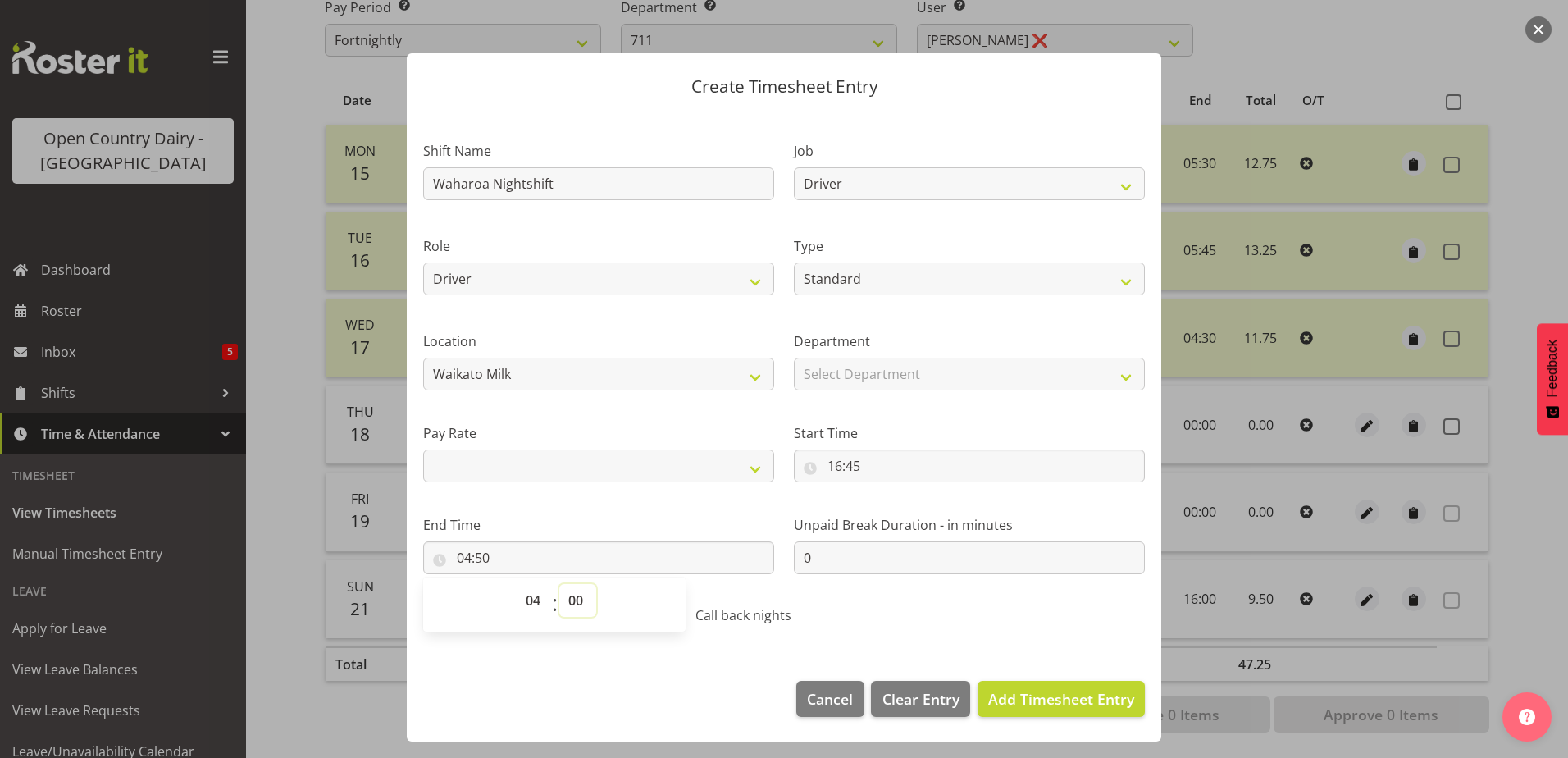
click at [560, 584] on select "00 01 02 03 04 05 06 07 08 09 10 11 12 13 14 15 16 17 18 19 20 21 22 23 24 25 2…" at bounding box center [578, 601] width 37 height 33
click at [1005, 700] on span "Add Timesheet Entry" at bounding box center [1061, 699] width 146 height 20
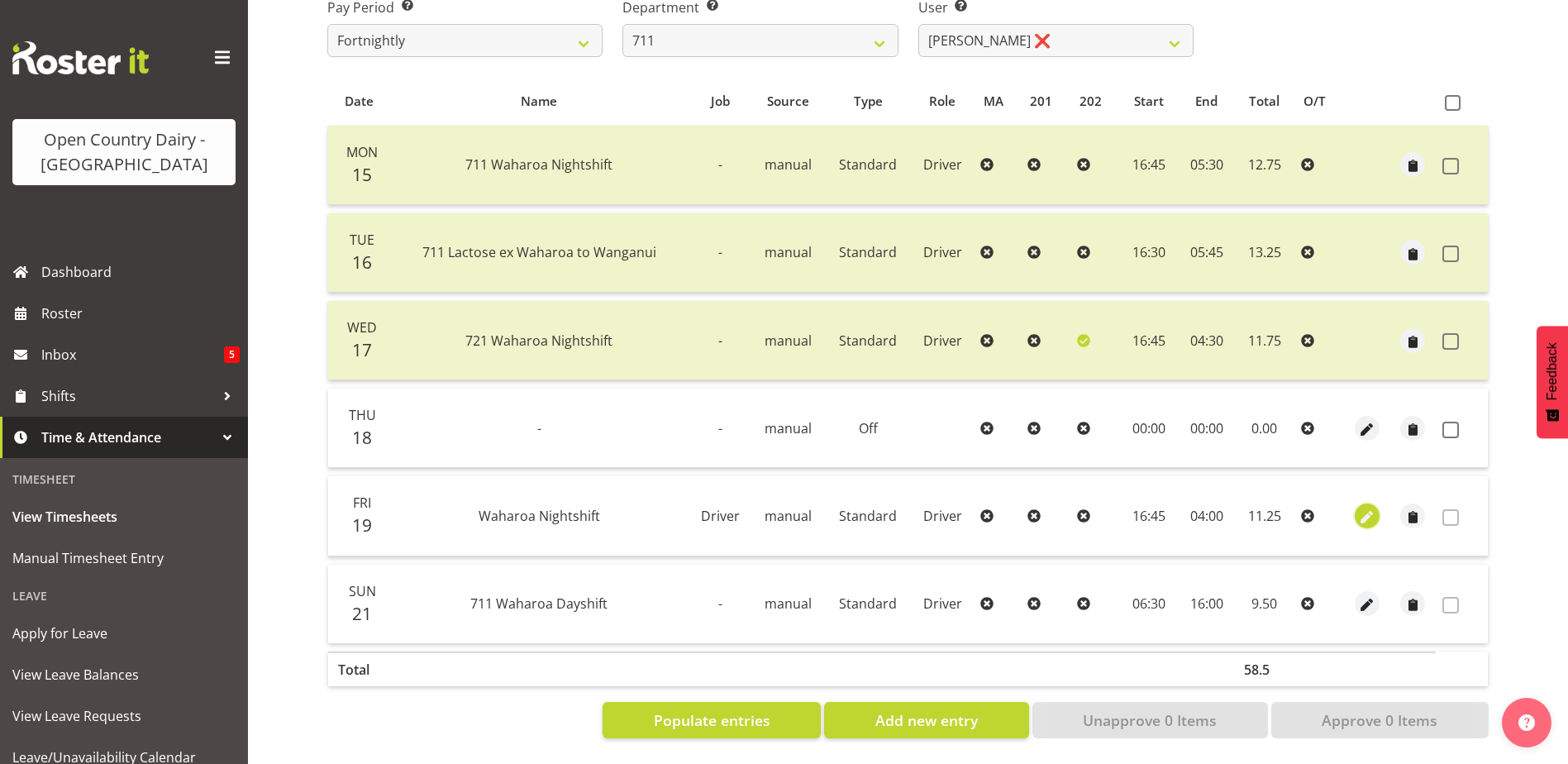
click at [1372, 509] on span "button" at bounding box center [1367, 517] width 19 height 19
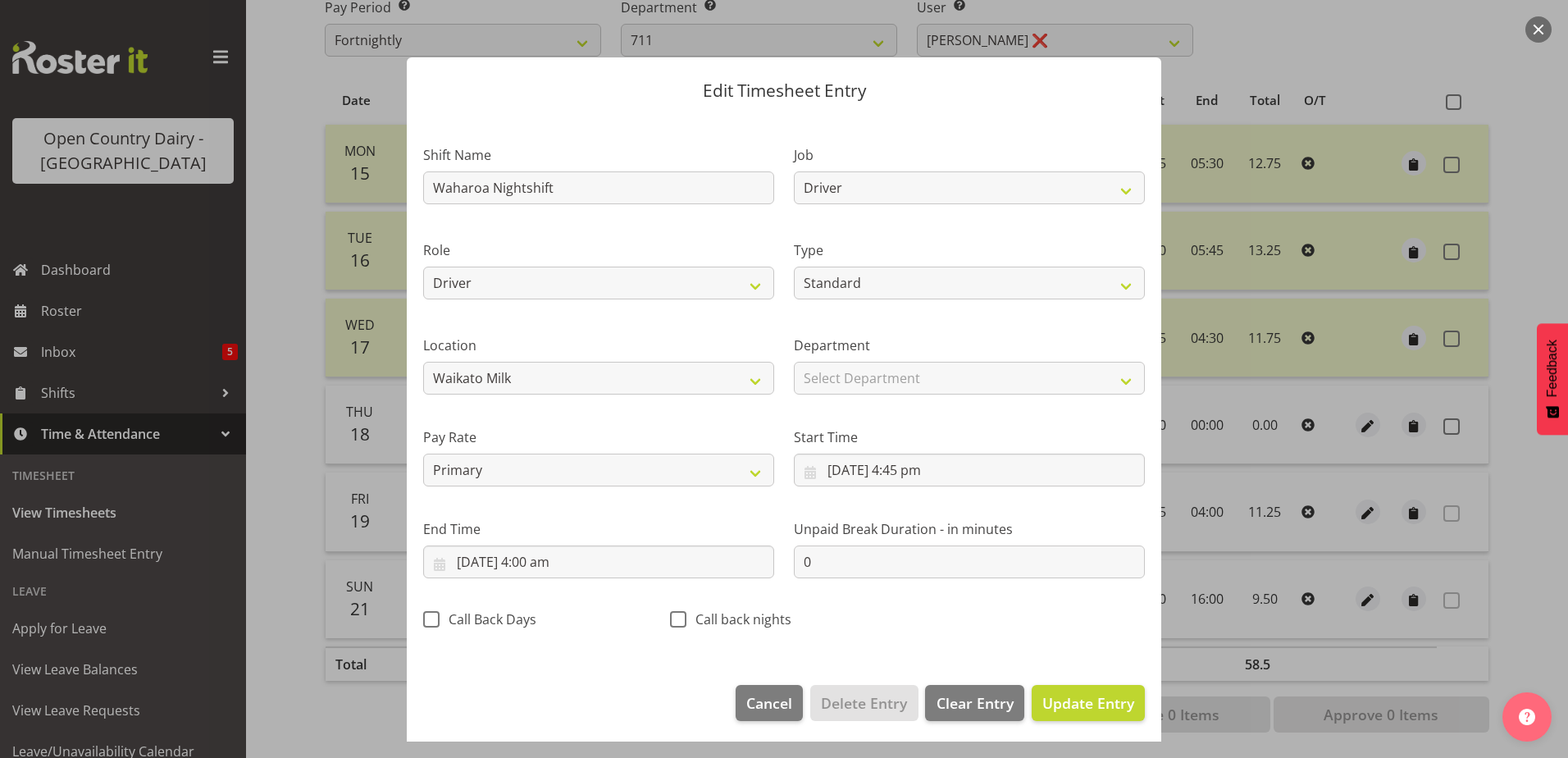
click at [1381, 478] on div at bounding box center [784, 379] width 1568 height 758
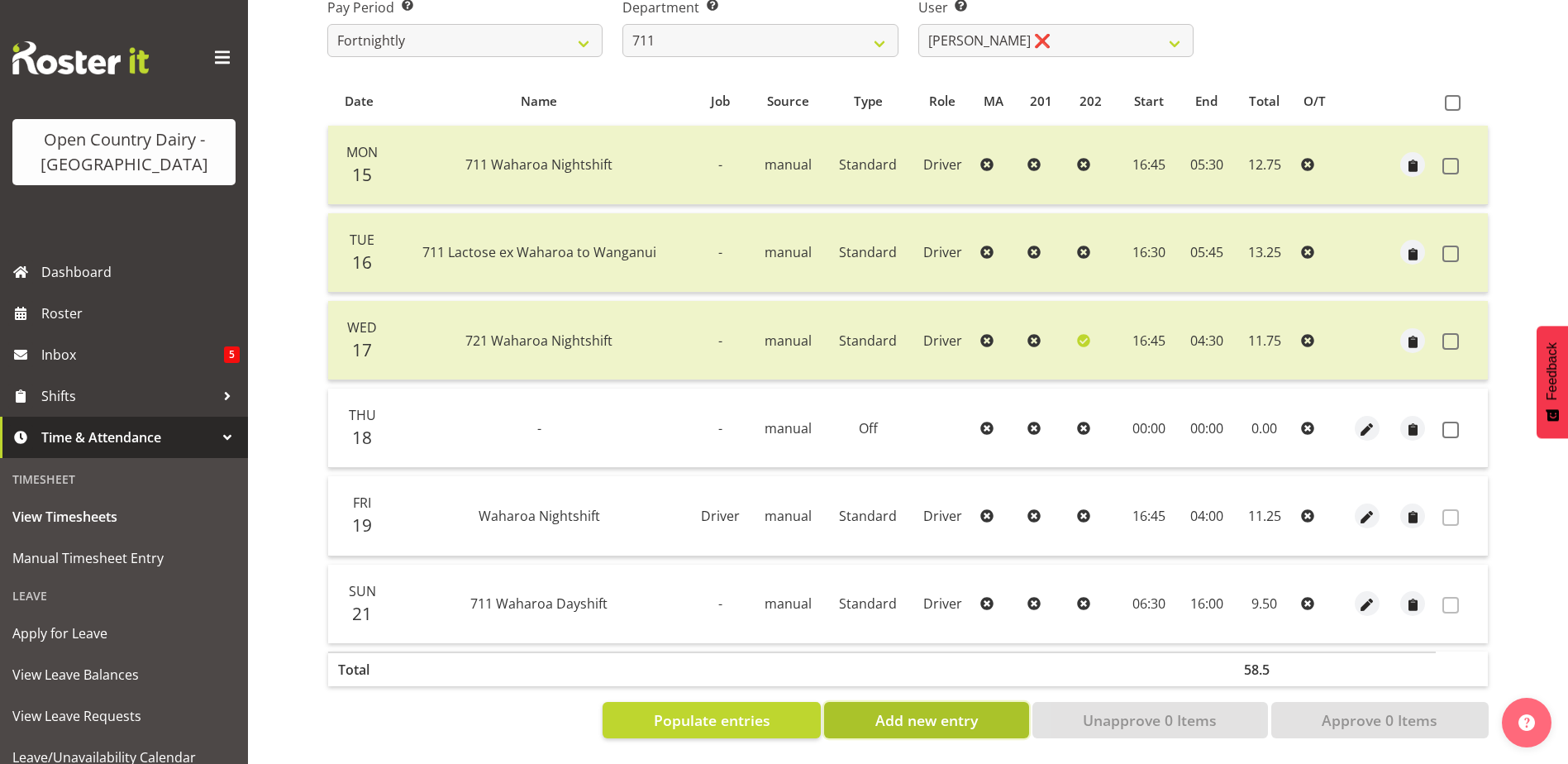
click at [982, 717] on button "Add new entry" at bounding box center [926, 720] width 204 height 36
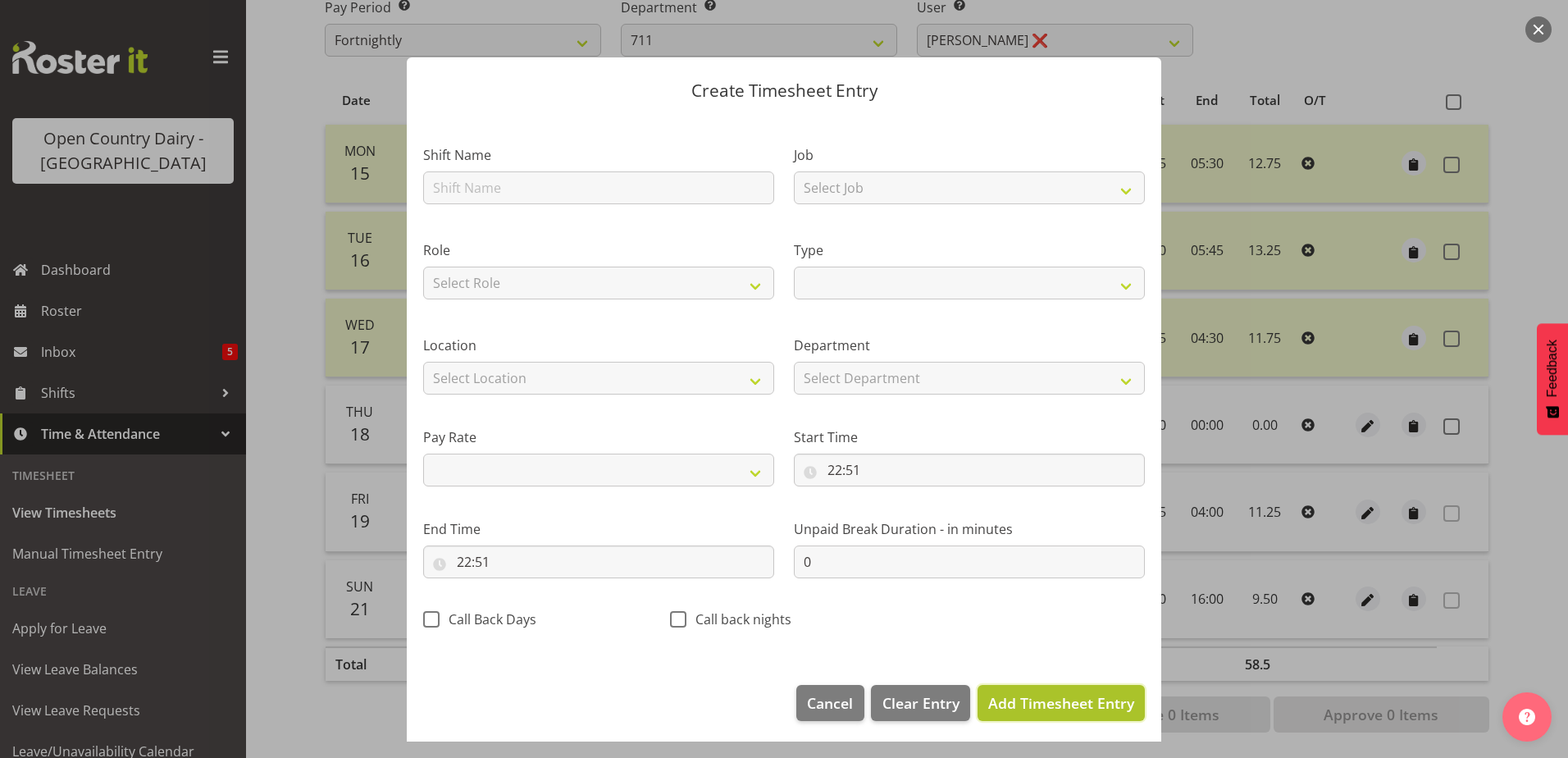
click at [1005, 701] on span "Add Timesheet Entry" at bounding box center [1061, 703] width 146 height 20
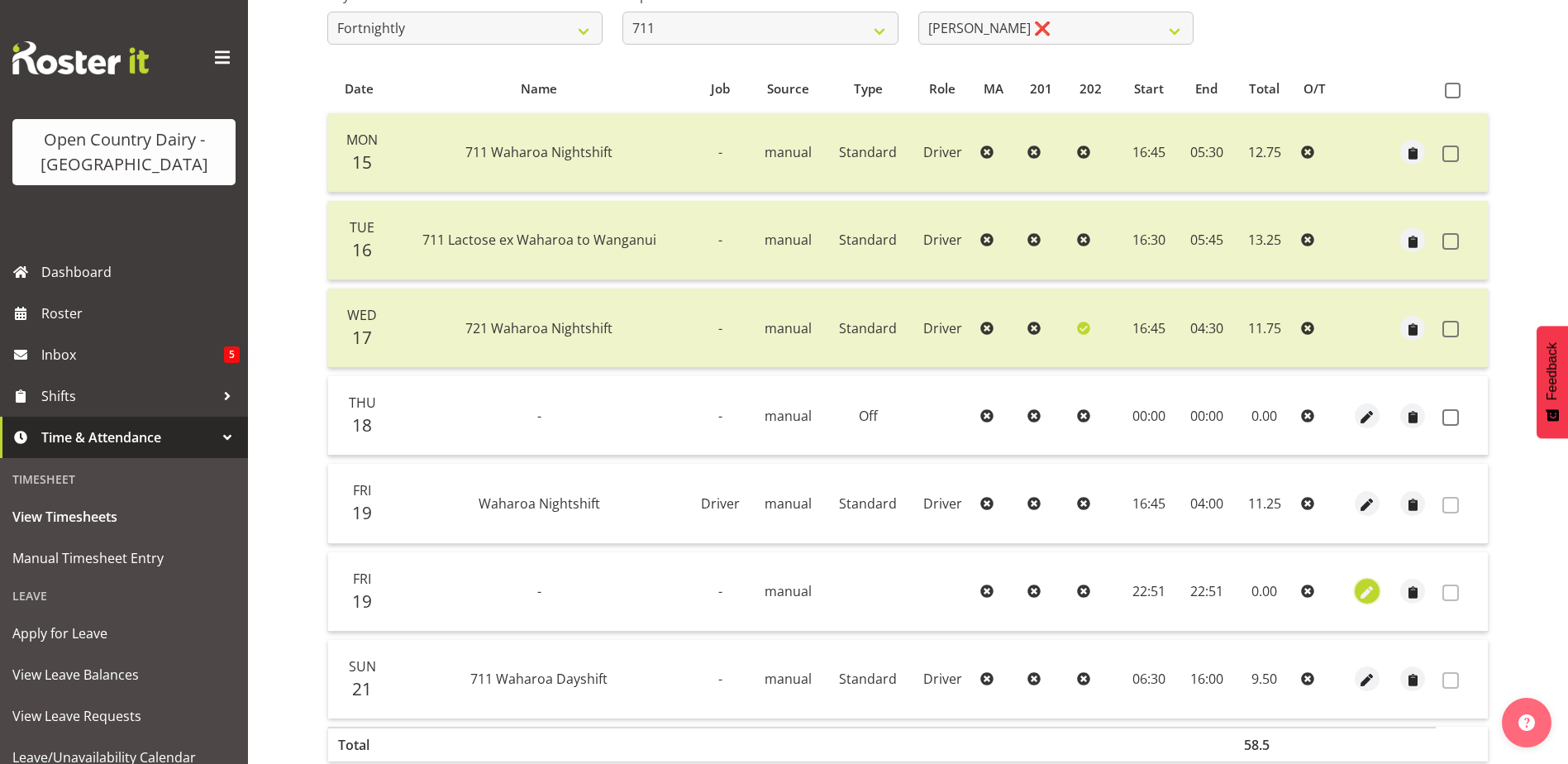
click at [1371, 591] on span "button" at bounding box center [1367, 593] width 19 height 19
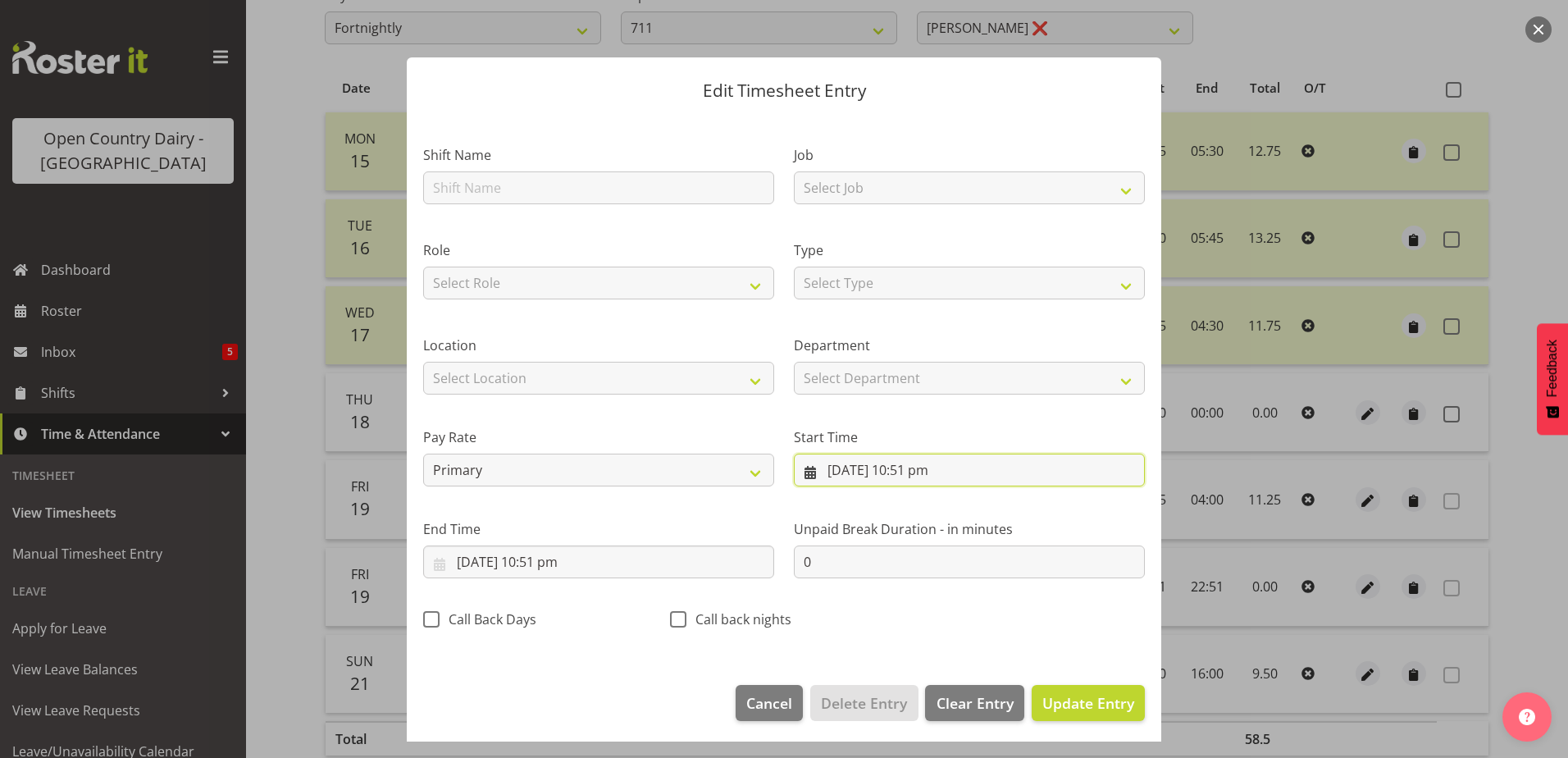
click at [832, 472] on input "19/09/2025, 10:51 pm" at bounding box center [969, 470] width 351 height 33
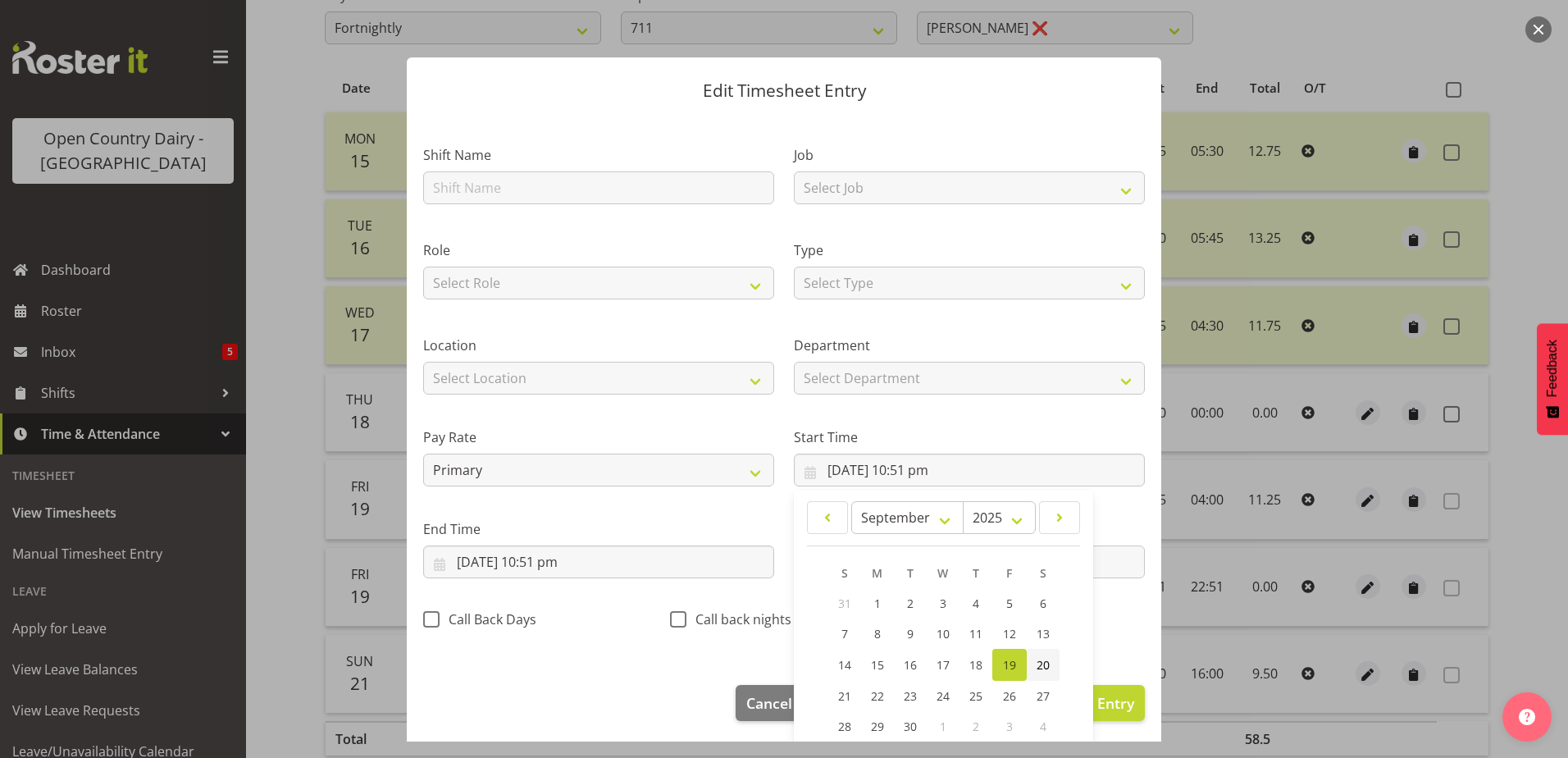
click at [1036, 666] on span "20" at bounding box center [1043, 664] width 14 height 15
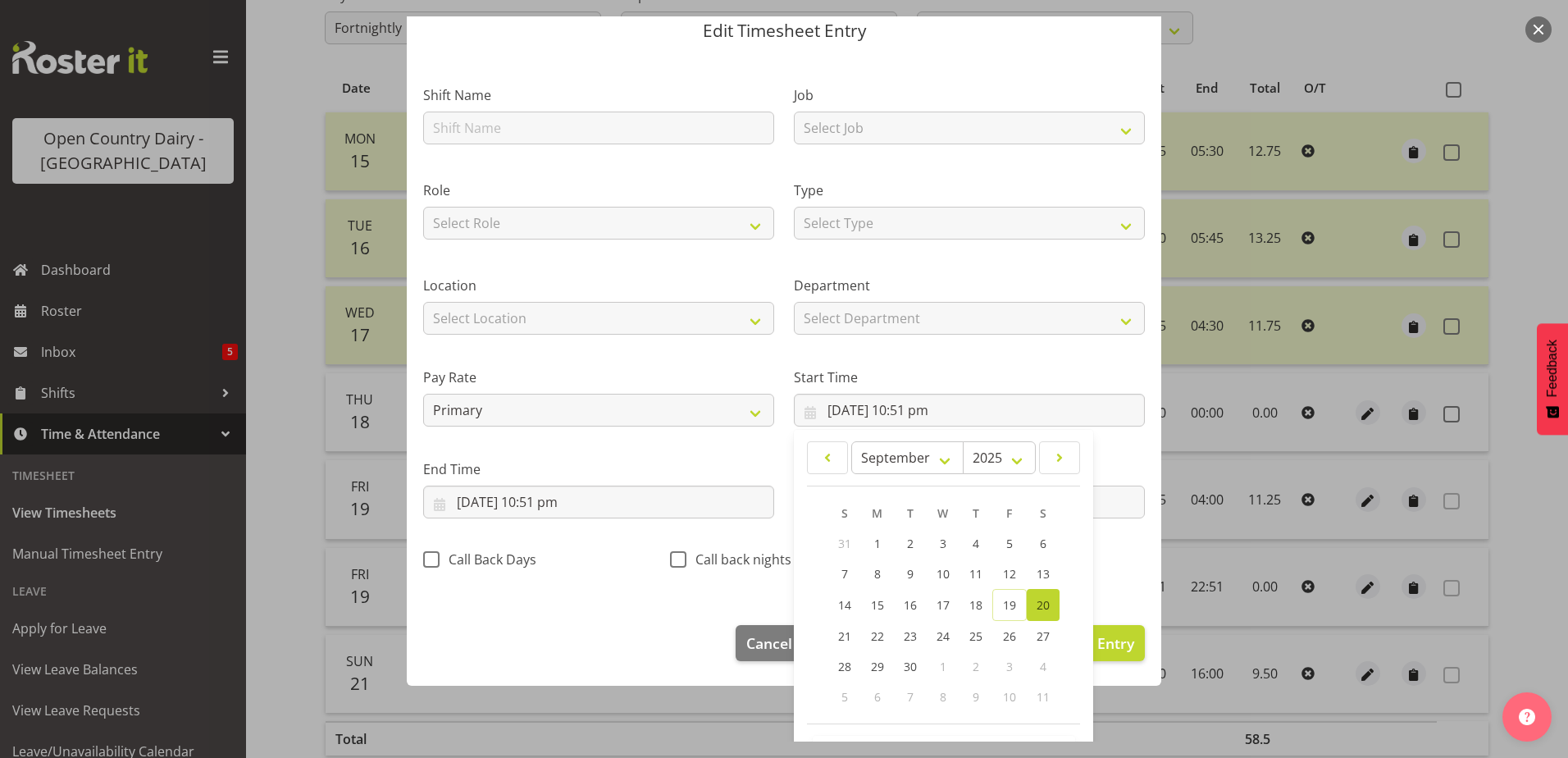
scroll to position [119, 0]
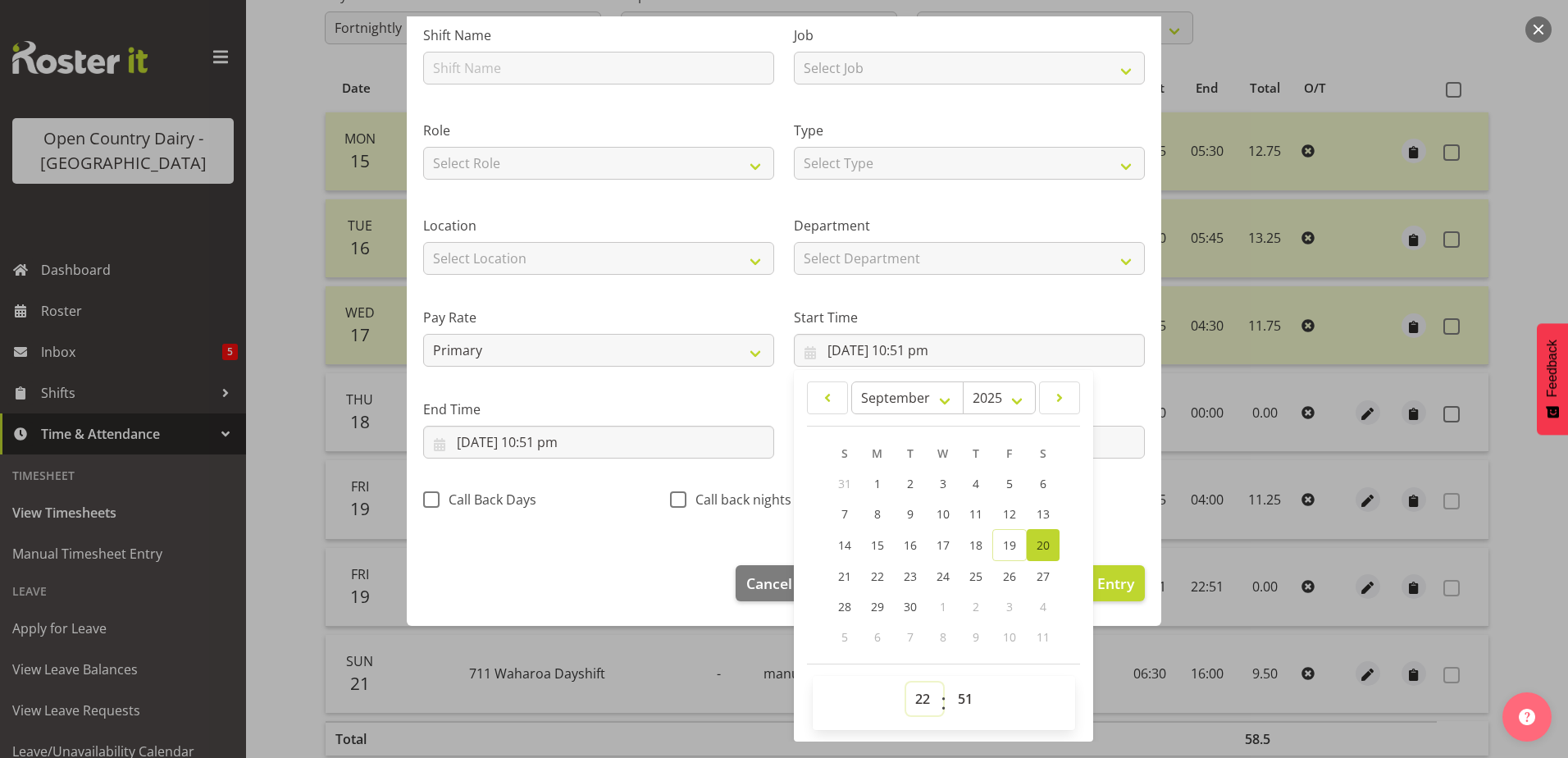
drag, startPoint x: 913, startPoint y: 706, endPoint x: 912, endPoint y: 683, distance: 23.0
click at [913, 706] on select "00 01 02 03 04 05 06 07 08 09 10 11 12 13 14 15 16 17 18 19 20 21 22 23" at bounding box center [924, 699] width 37 height 33
click at [906, 683] on select "00 01 02 03 04 05 06 07 08 09 10 11 12 13 14 15 16 17 18 19 20 21 22 23" at bounding box center [924, 699] width 37 height 33
drag, startPoint x: 957, startPoint y: 709, endPoint x: 961, endPoint y: 682, distance: 27.3
click at [957, 709] on select "00 01 02 03 04 05 06 07 08 09 10 11 12 13 14 15 16 17 18 19 20 21 22 23 24 25 2…" at bounding box center [967, 699] width 37 height 33
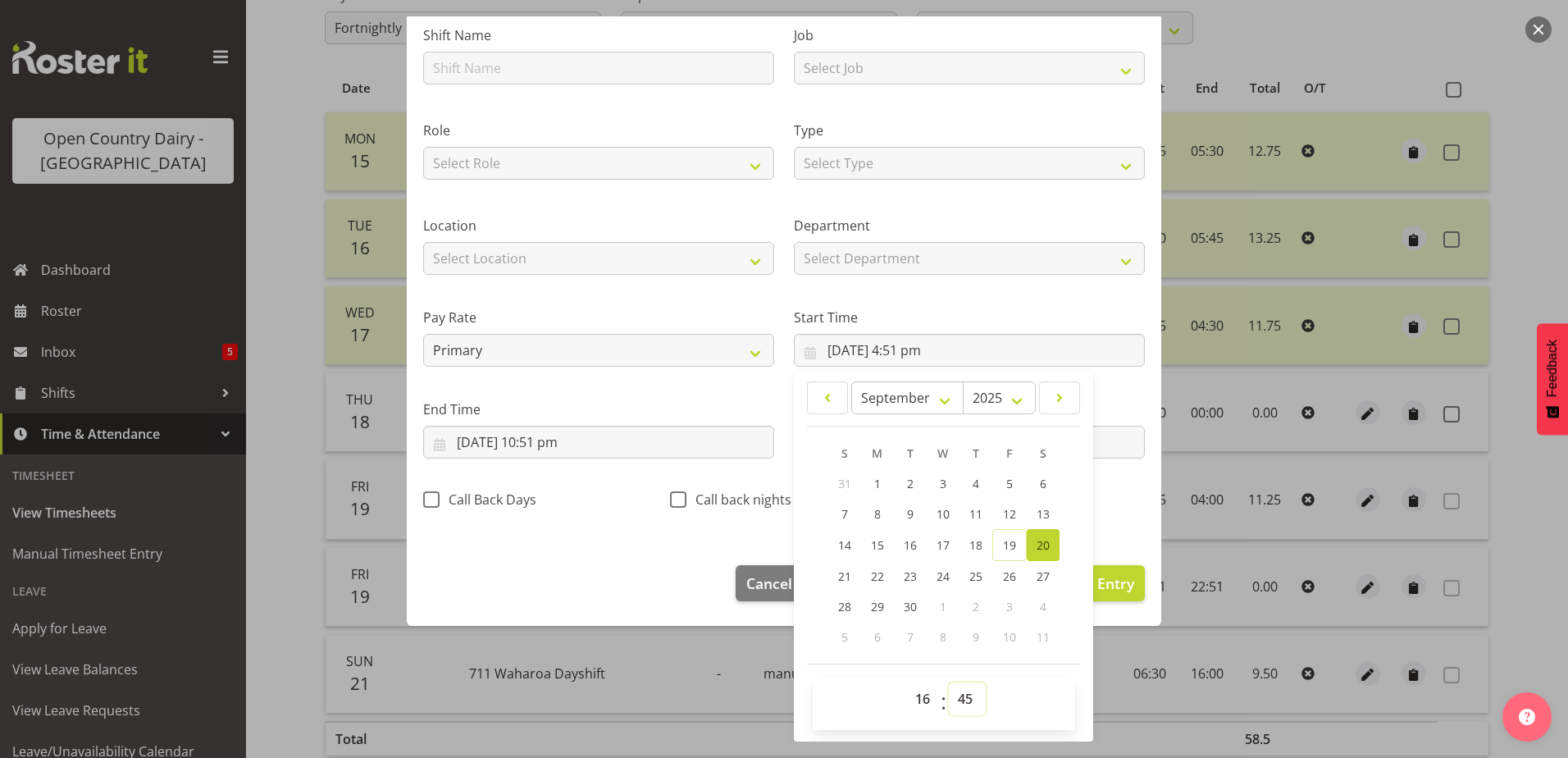
click at [949, 683] on select "00 01 02 03 04 05 06 07 08 09 10 11 12 13 14 15 16 17 18 19 20 21 22 23 24 25 2…" at bounding box center [967, 699] width 37 height 33
click at [504, 441] on input "19/09/2025, 10:51 pm" at bounding box center [599, 442] width 351 height 33
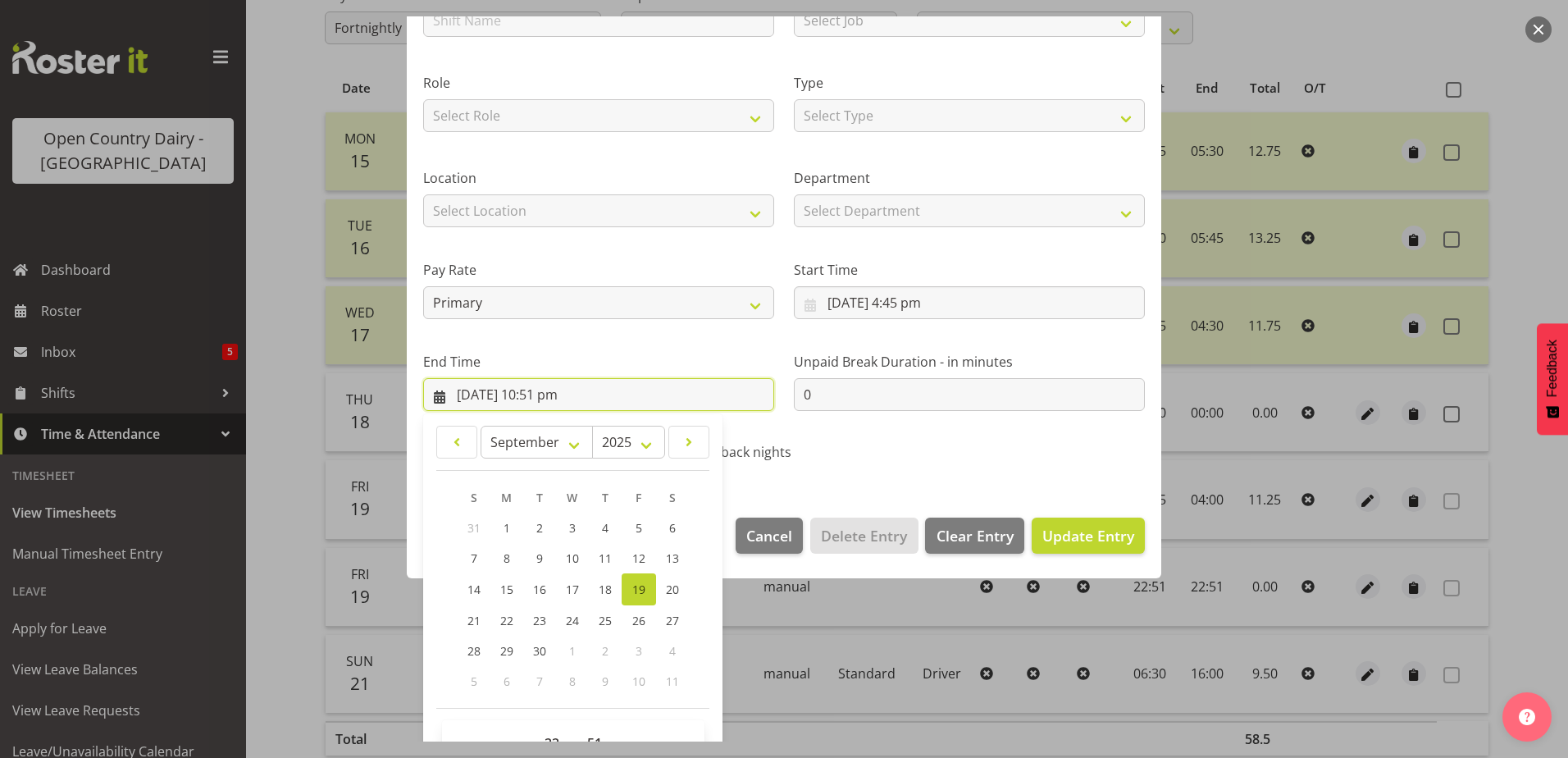
scroll to position [212, 0]
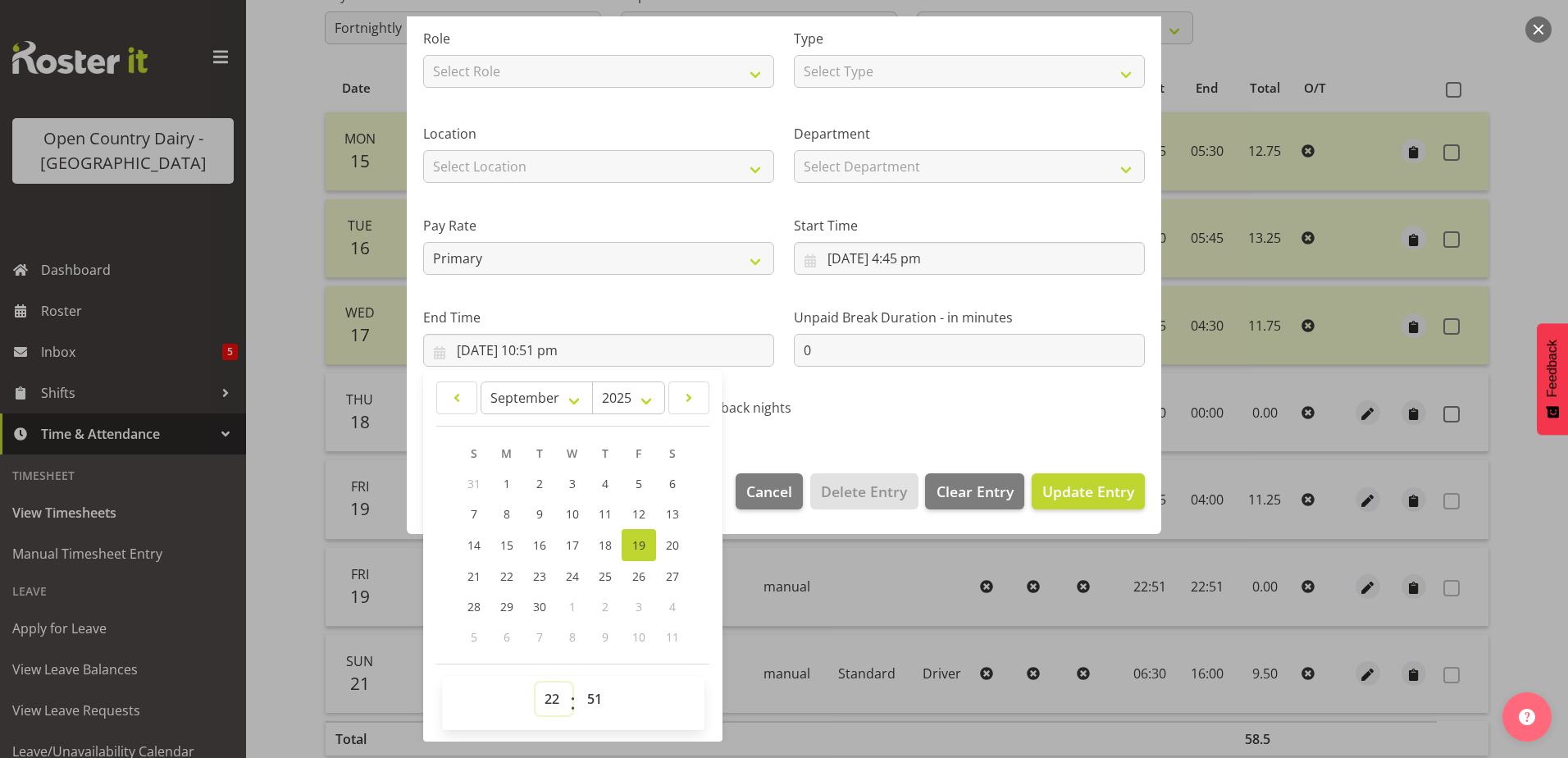
click at [557, 702] on select "00 01 02 03 04 05 06 07 08 09 10 11 12 13 14 15 16 17 18 19 20 21 22 23" at bounding box center [553, 699] width 37 height 33
click at [535, 683] on select "00 01 02 03 04 05 06 07 08 09 10 11 12 13 14 15 16 17 18 19 20 21 22 23" at bounding box center [553, 699] width 37 height 33
click at [593, 700] on select "00 01 02 03 04 05 06 07 08 09 10 11 12 13 14 15 16 17 18 19 20 21 22 23 24 25 2…" at bounding box center [596, 699] width 37 height 33
click at [578, 683] on select "00 01 02 03 04 05 06 07 08 09 10 11 12 13 14 15 16 17 18 19 20 21 22 23 24 25 2…" at bounding box center [596, 699] width 37 height 33
click at [1056, 497] on span "Update Entry" at bounding box center [1089, 491] width 92 height 20
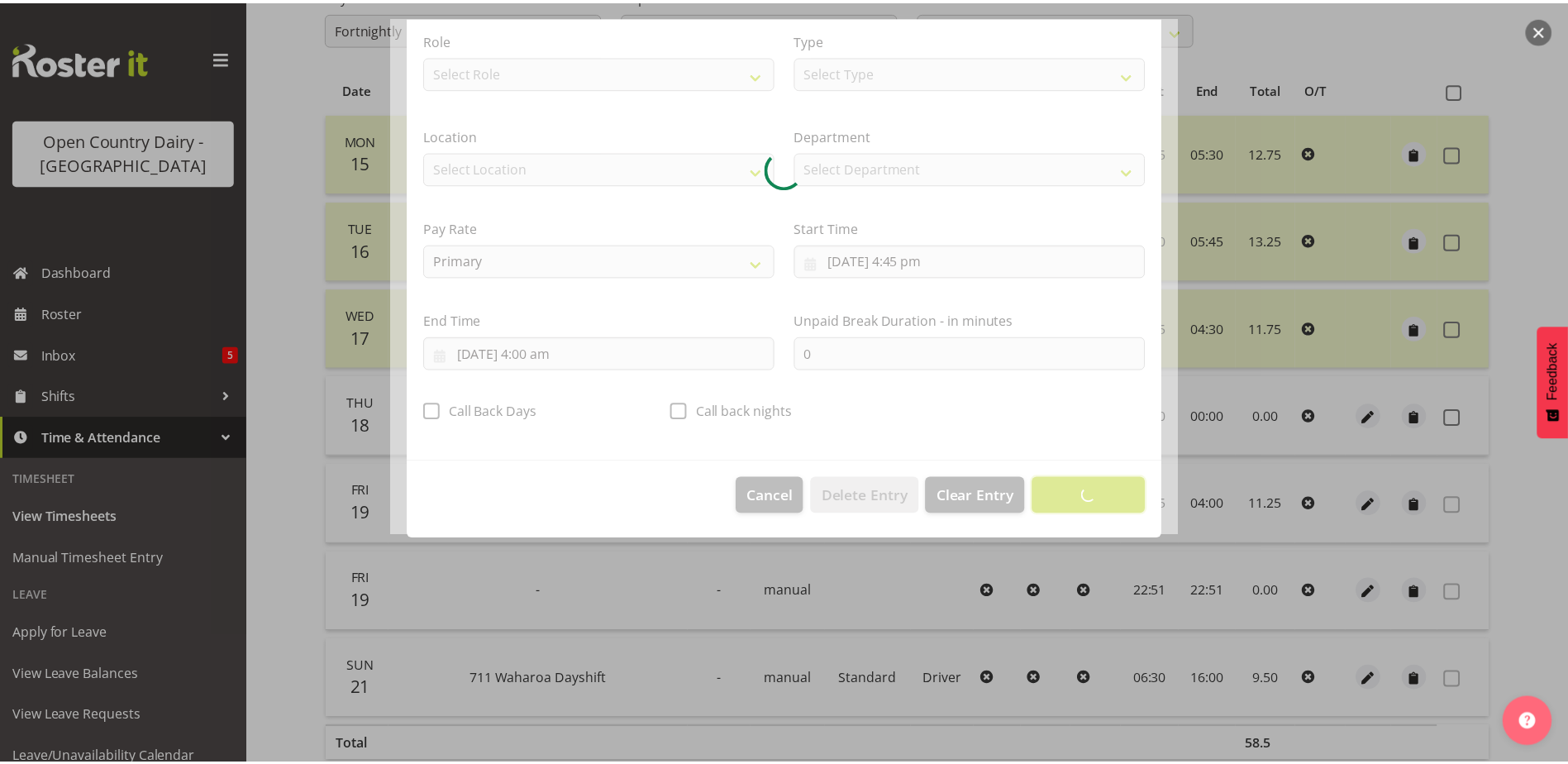
scroll to position [5, 0]
